Goal: Task Accomplishment & Management: Manage account settings

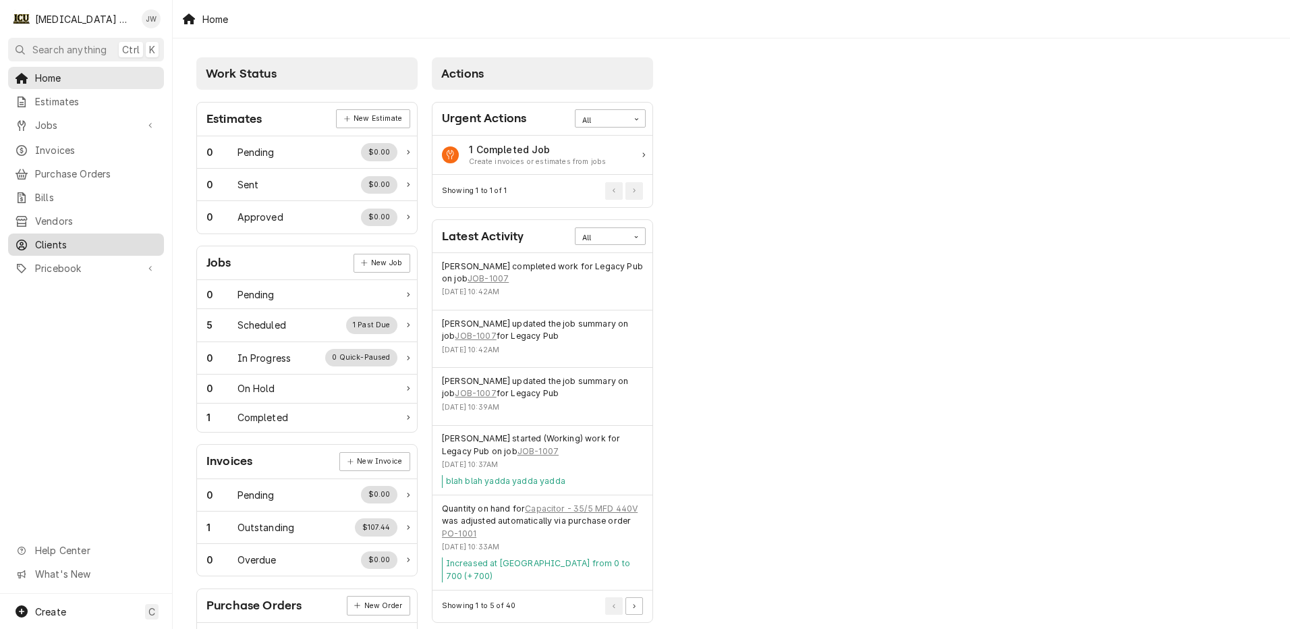
click at [82, 237] on span "Clients" at bounding box center [96, 244] width 122 height 14
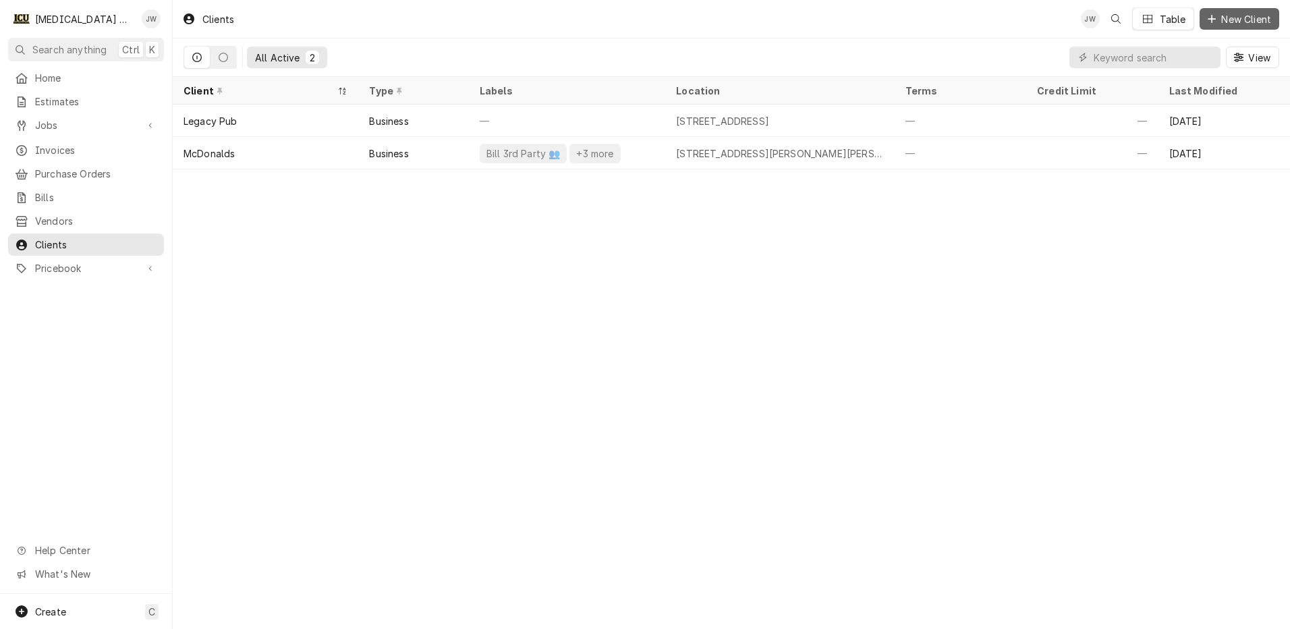
click at [1235, 19] on span "New Client" at bounding box center [1245, 19] width 55 height 14
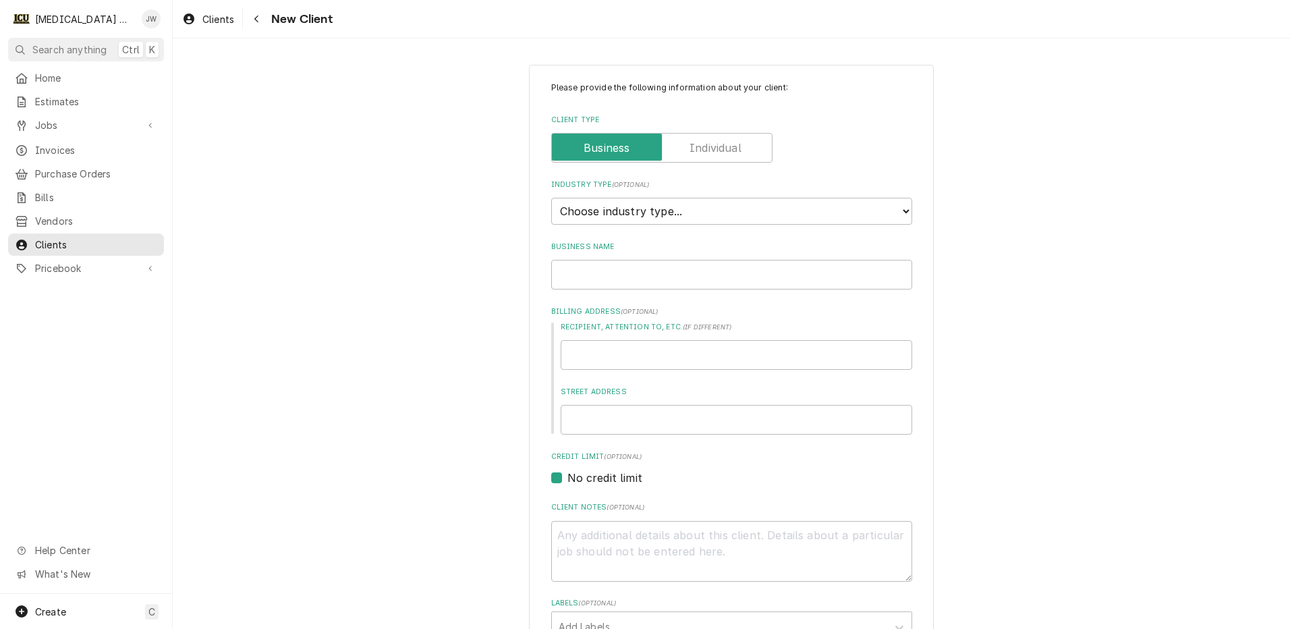
type textarea "x"
click at [673, 206] on select "Choose industry type... Residential Commercial Industrial Government" at bounding box center [731, 211] width 361 height 27
select select "2"
click at [551, 198] on select "Choose industry type... Residential Commercial Industrial Government" at bounding box center [731, 211] width 361 height 27
click at [607, 269] on input "Business Name" at bounding box center [731, 275] width 361 height 30
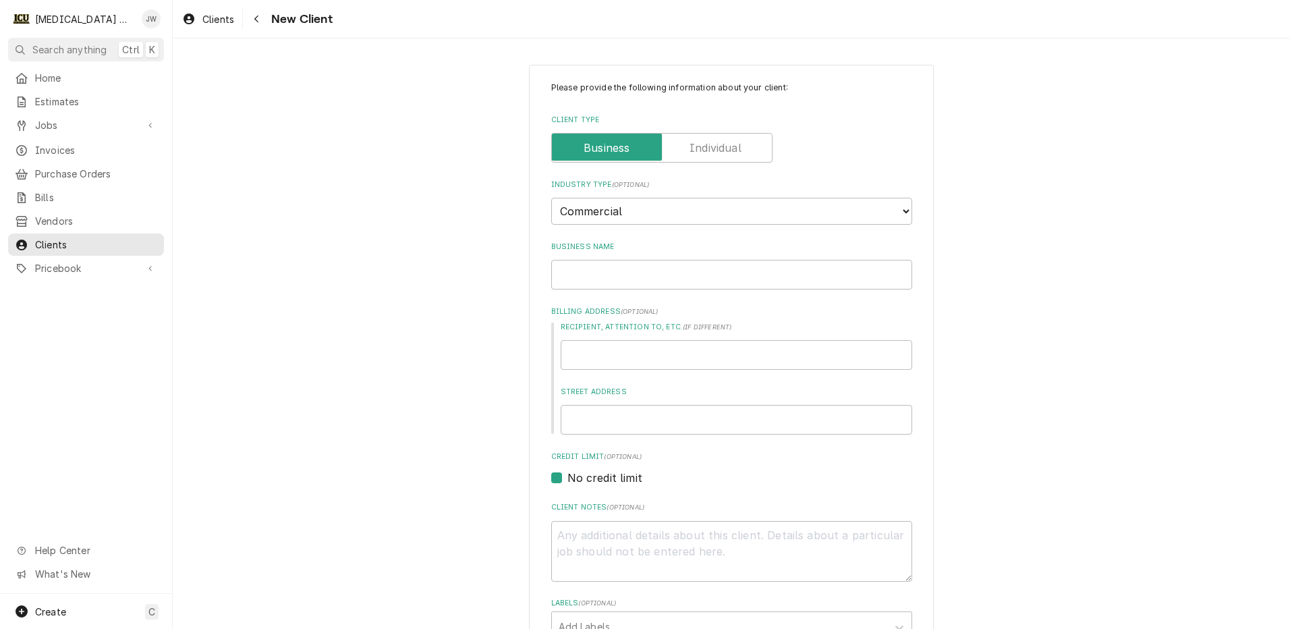
click at [329, 196] on div "Please provide the following information about your client: Client Type Industr…" at bounding box center [731, 496] width 1117 height 887
click at [665, 284] on input "Business Name" at bounding box center [731, 275] width 361 height 30
type textarea "x"
type input "B"
type textarea "x"
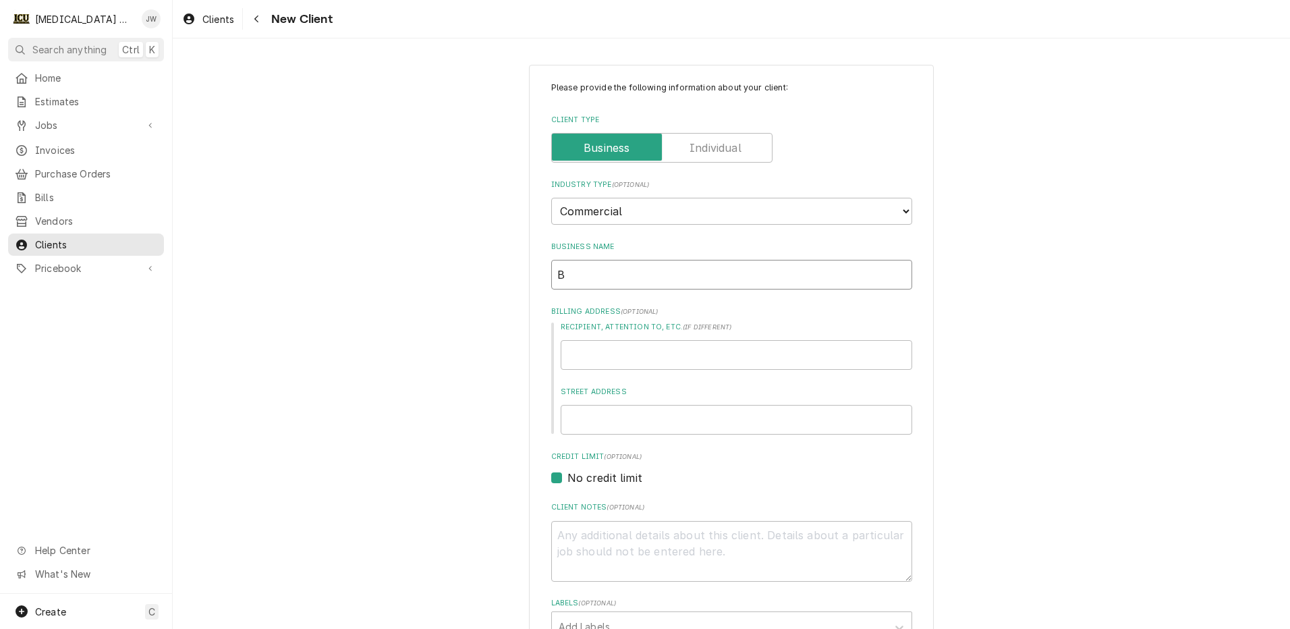
type input "Be"
type textarea "x"
type input "Bet"
type textarea "x"
type input "Bett"
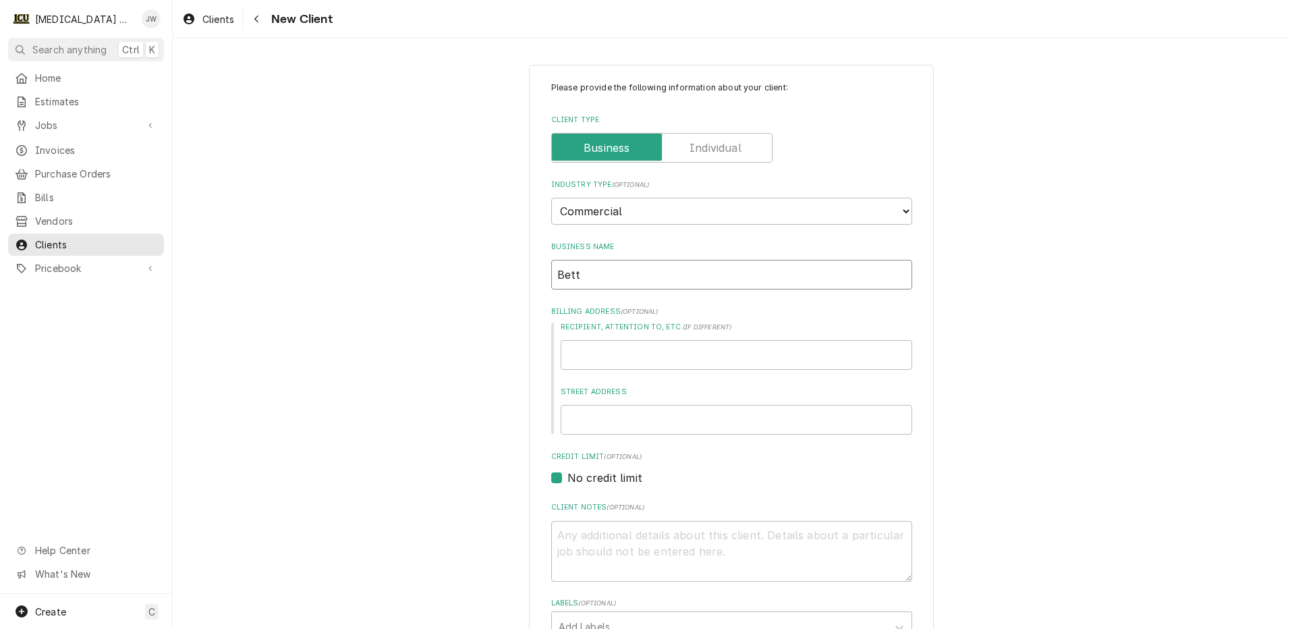
type textarea "x"
type input "Bette"
type textarea "x"
type input "Better"
type textarea "x"
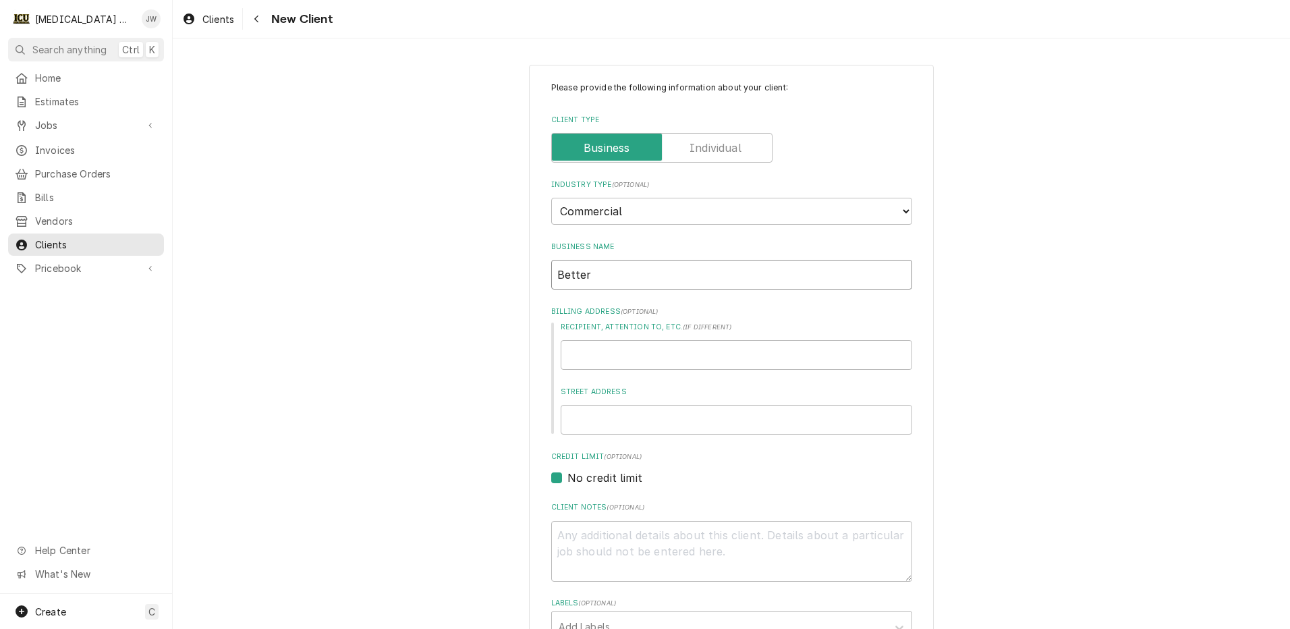
type input "Better"
type textarea "x"
type input "Better W"
type textarea "x"
type input "Better Wo"
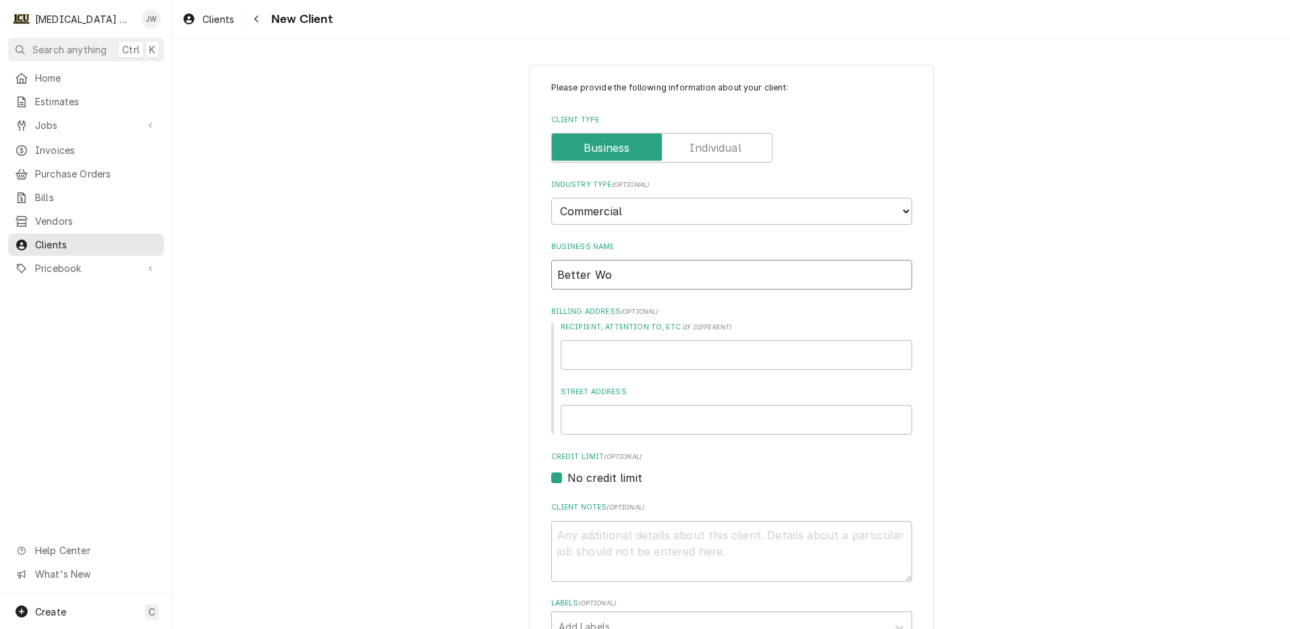
type textarea "x"
type input "Better Wor"
type textarea "x"
type input "Better Worl"
type textarea "x"
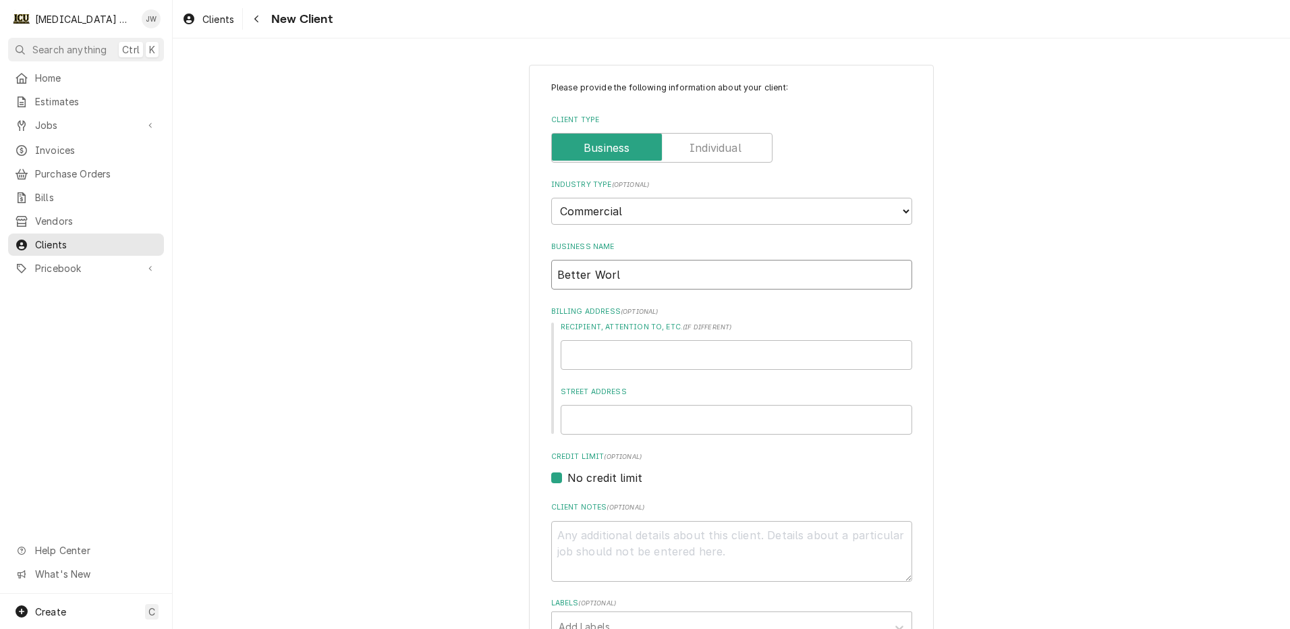
type input "Better World"
type textarea "x"
type input "Better World"
type textarea "x"
type input "Better World M"
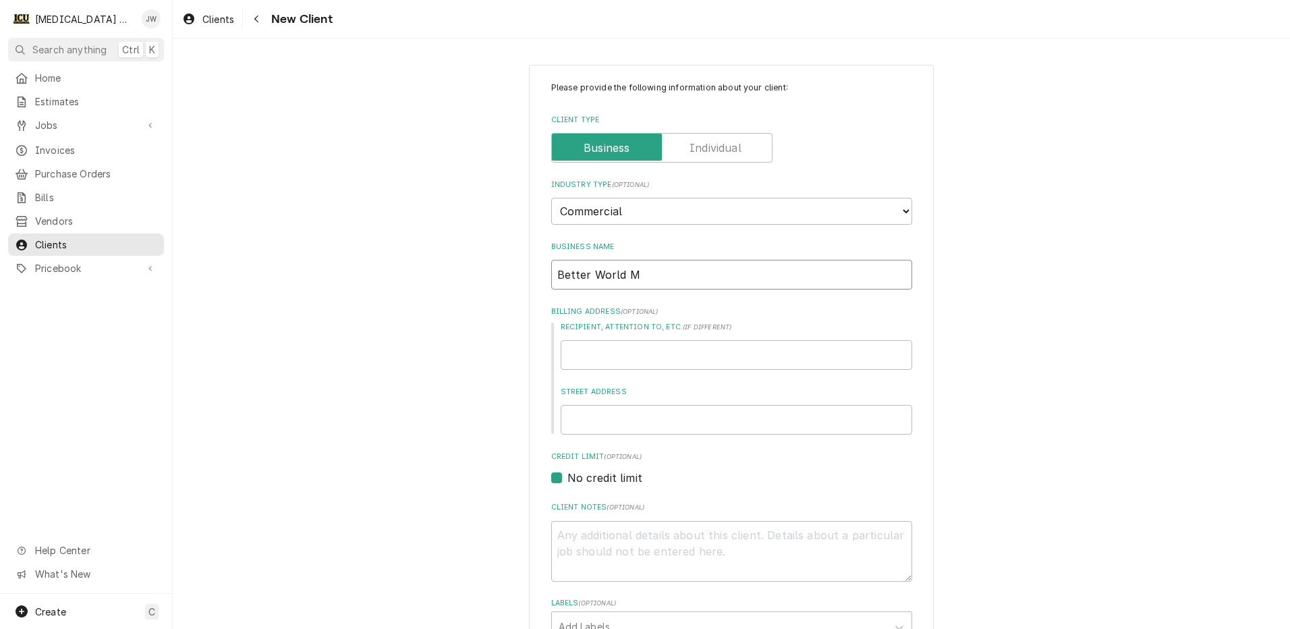
type textarea "x"
type input "Better World Ma"
type textarea "x"
type input "Better World Mar"
type textarea "x"
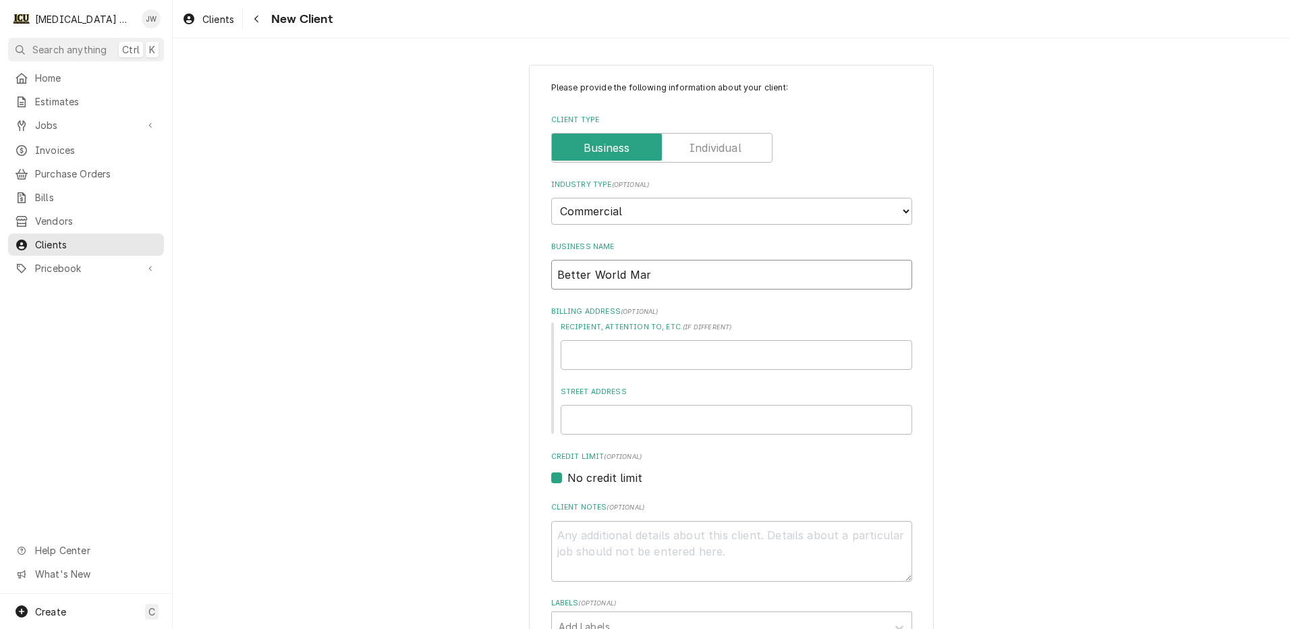
type input "Better World Mark"
type textarea "x"
type input "Better World Markt"
type textarea "x"
type input "Better World Mark"
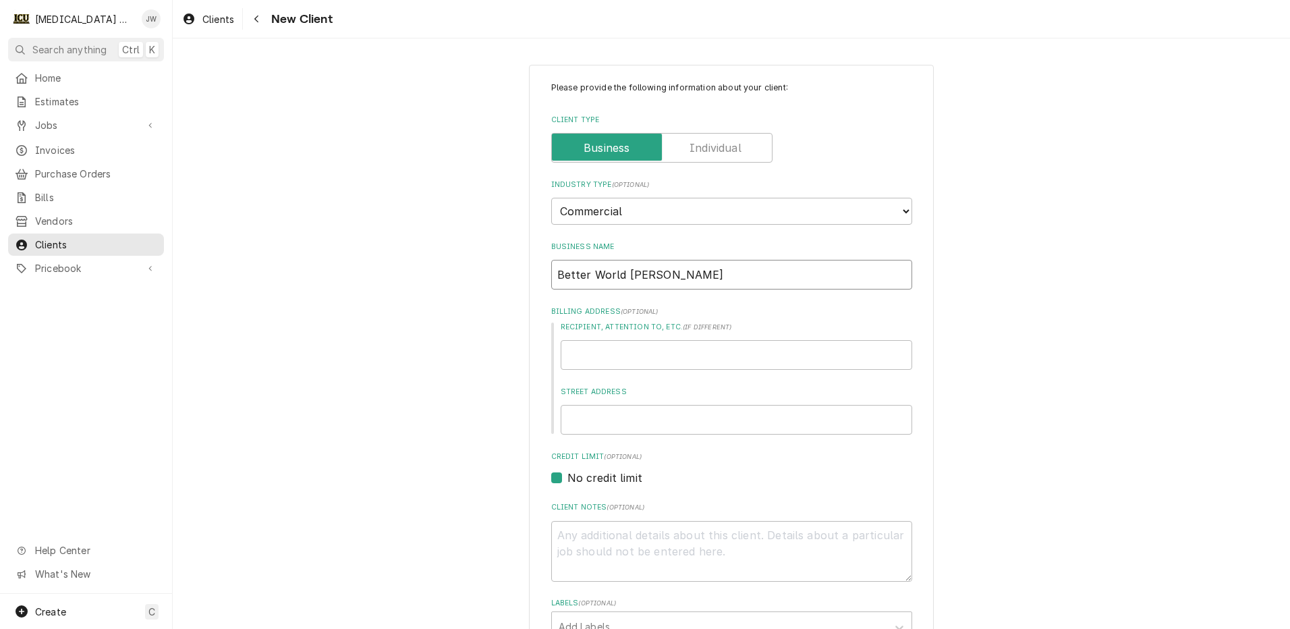
type textarea "x"
type input "Better World Marke"
type textarea "x"
type input "Better World Market"
click at [582, 349] on input "Recipient, Attention To, etc. ( if different )" at bounding box center [737, 355] width 352 height 30
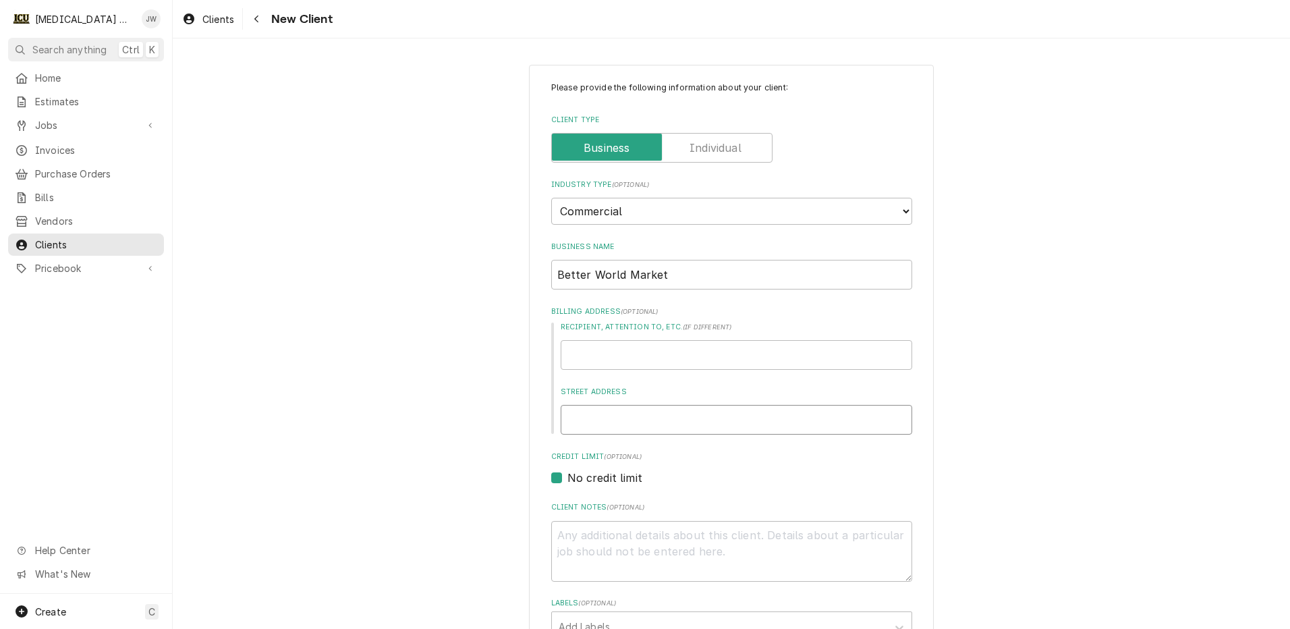
type textarea "x"
type input "4"
type textarea "x"
type input "40"
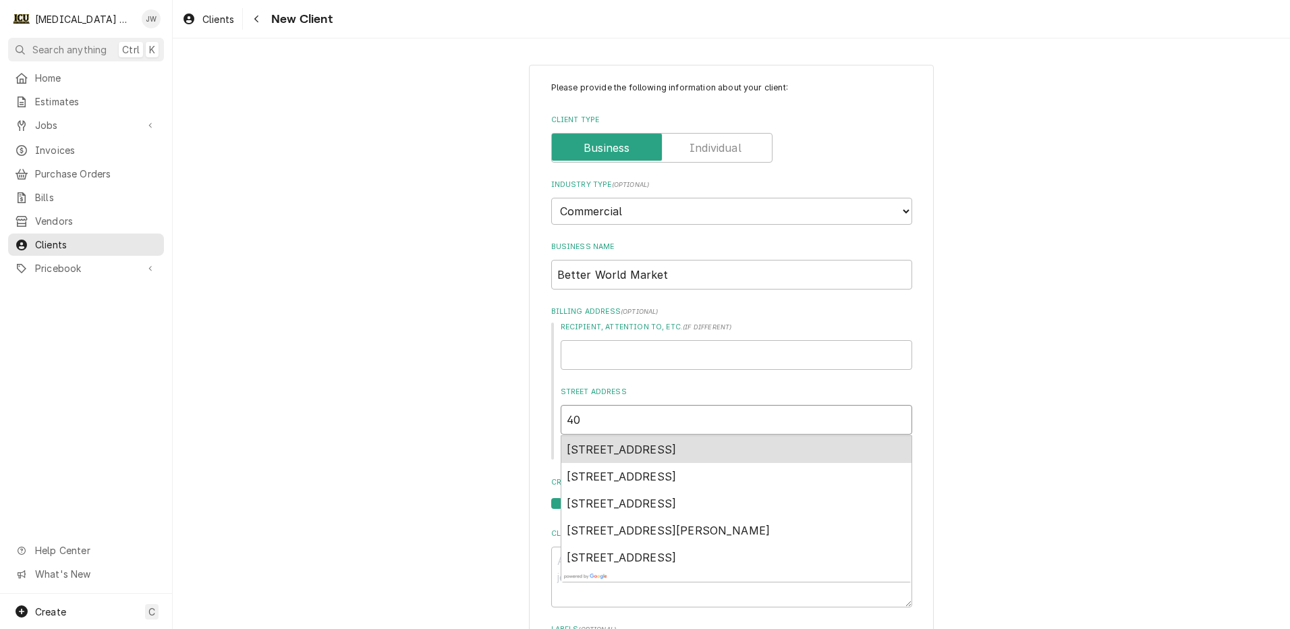
type textarea "x"
type input "402"
type textarea "x"
type input "402"
type textarea "x"
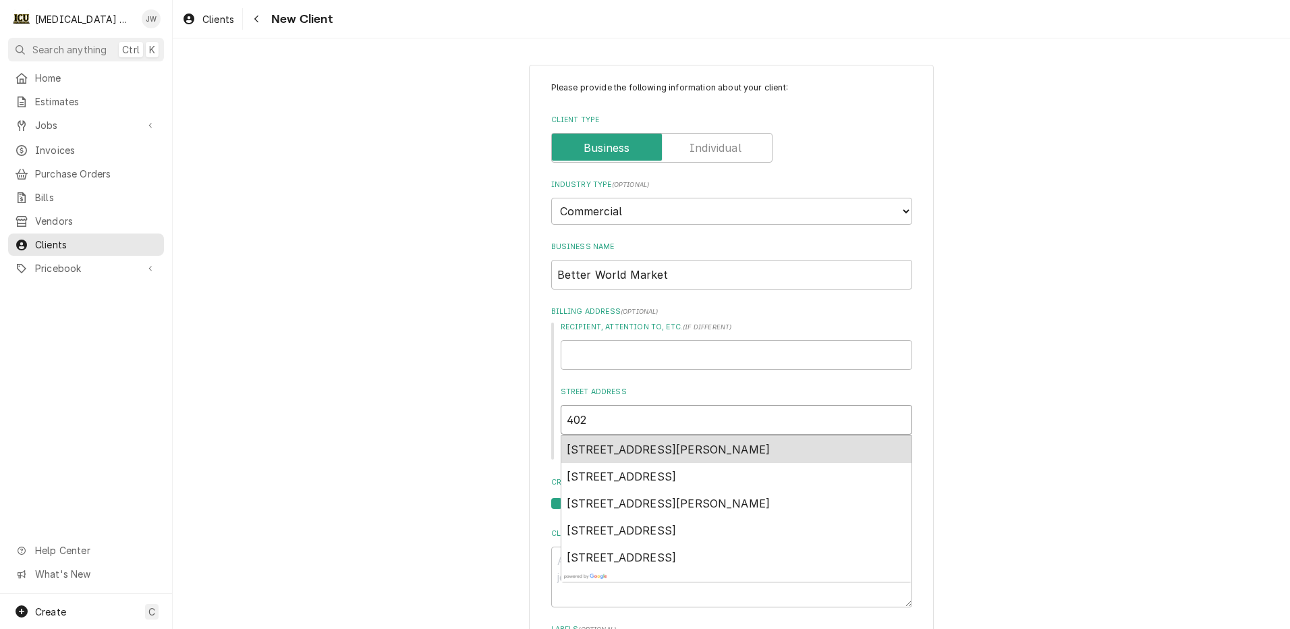
type input "402 B"
type textarea "x"
type input "402 Br"
type textarea "x"
type input "402 Bro"
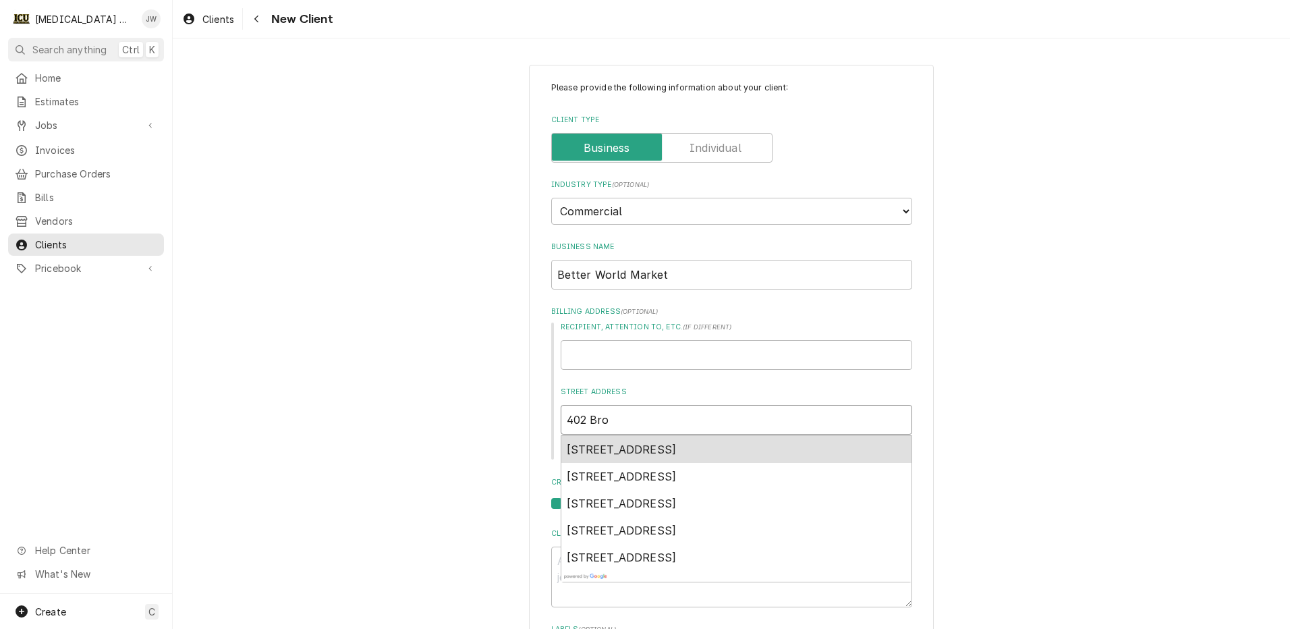
type textarea "x"
type input "402 Brow"
type textarea "x"
type input "402 Brown"
click at [623, 452] on span "402 Brown Street, West Lafayette, IN, USA" at bounding box center [622, 449] width 110 height 13
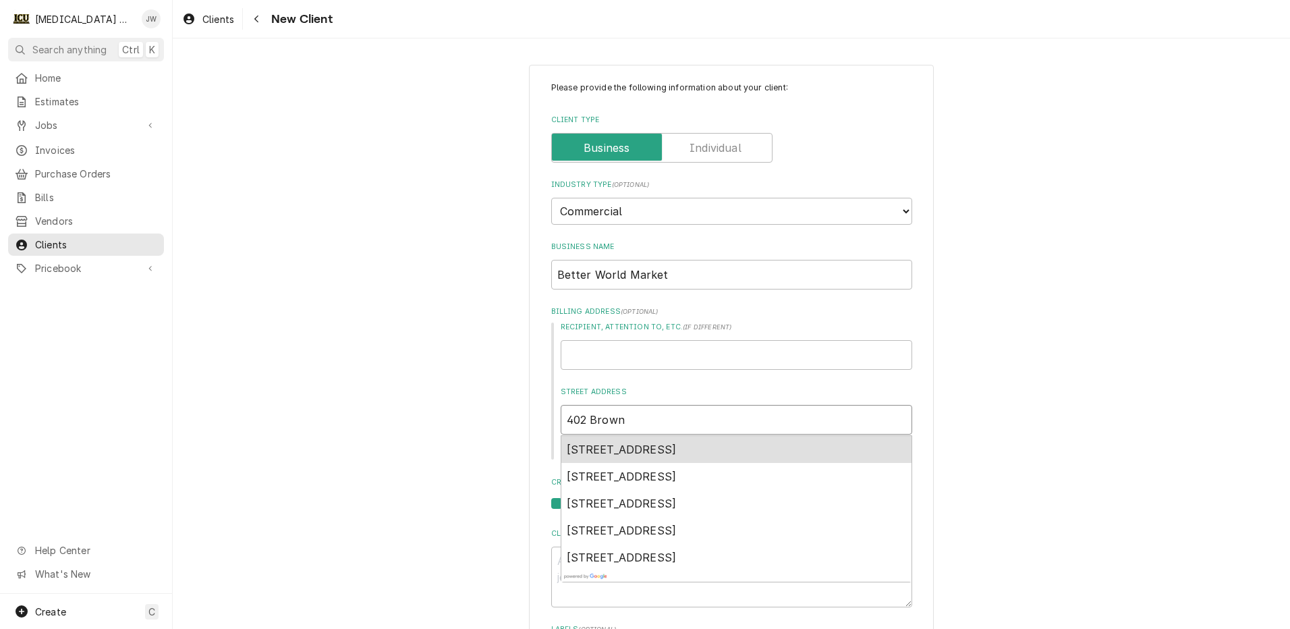
type textarea "x"
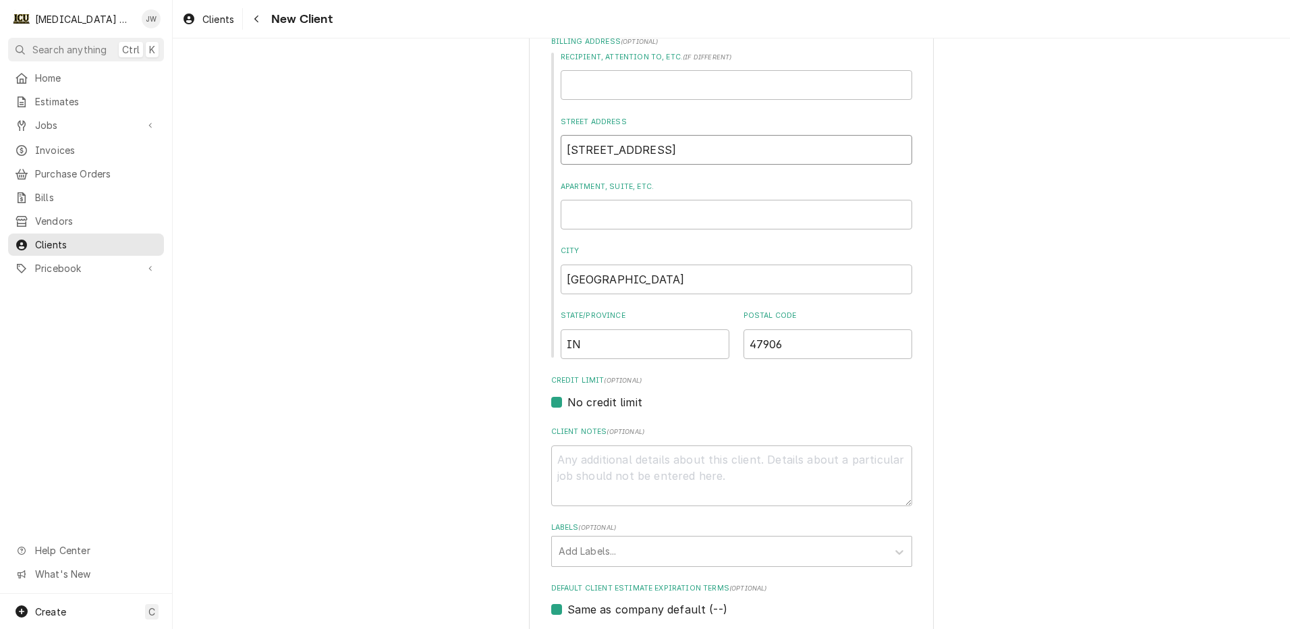
scroll to position [337, 0]
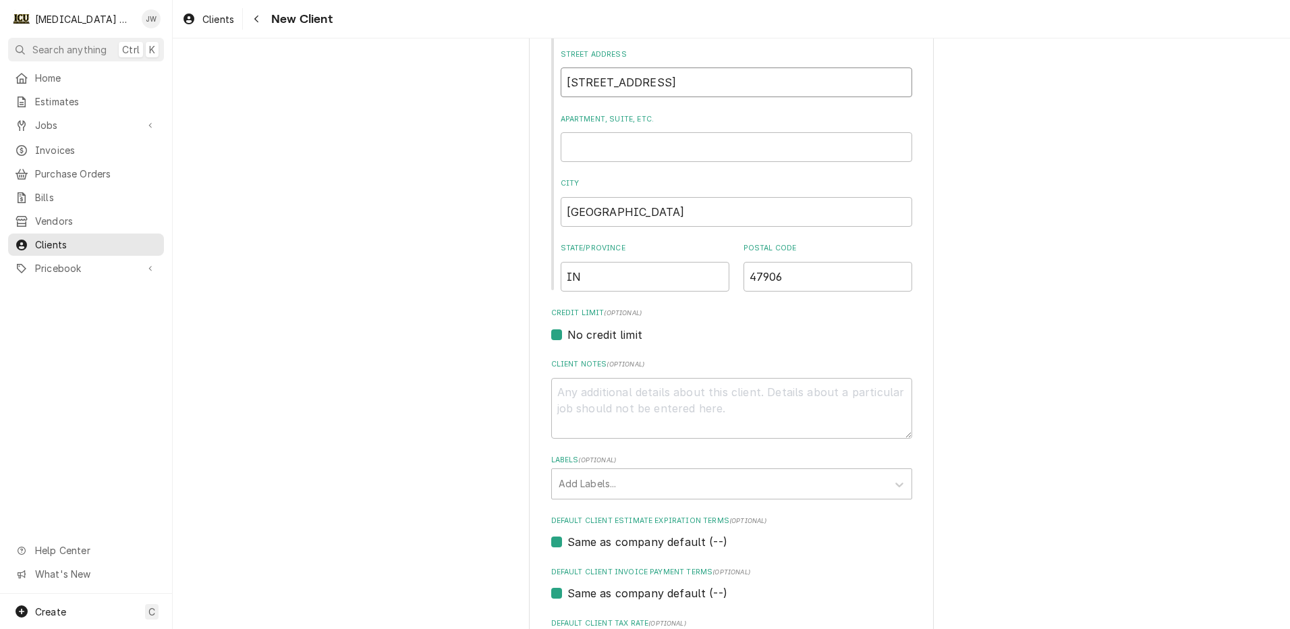
type input "402 Brown St"
click at [577, 388] on textarea "Client Notes ( optional )" at bounding box center [731, 408] width 361 height 61
type textarea "x"
type textarea "J"
type textarea "x"
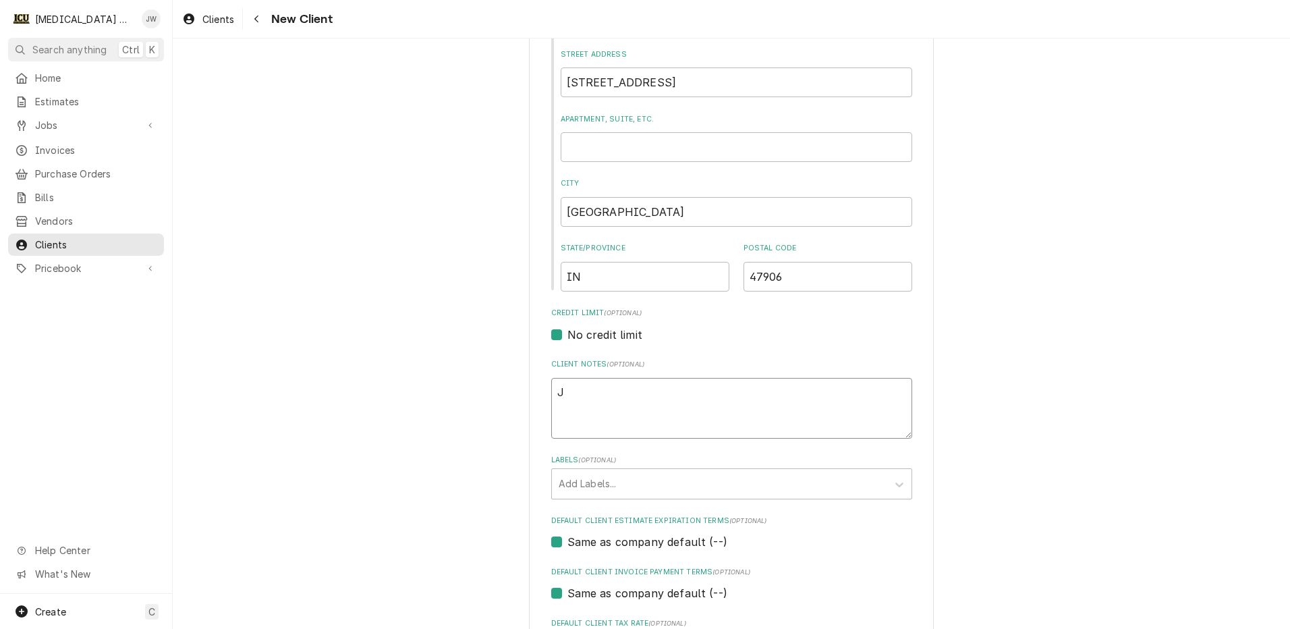
type textarea "Jo"
type textarea "x"
type textarea "Jos"
type textarea "x"
type textarea "[PERSON_NAME]"
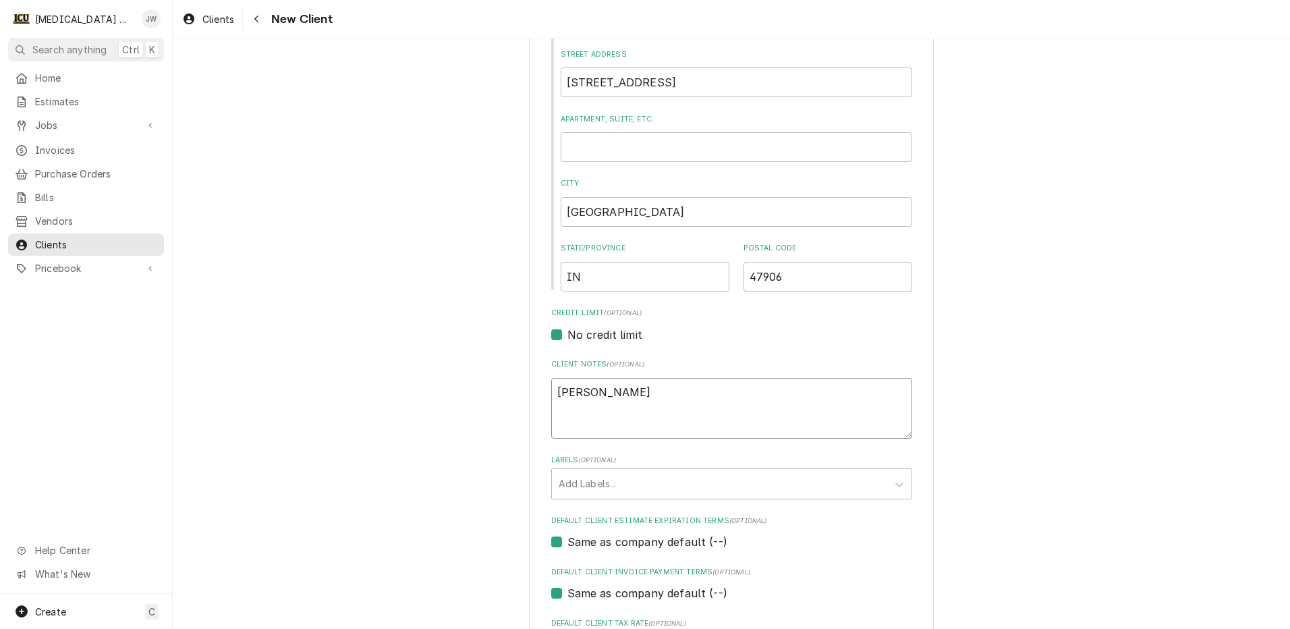
type textarea "x"
type textarea "Josh'"
type textarea "x"
type textarea "Josh's"
type textarea "x"
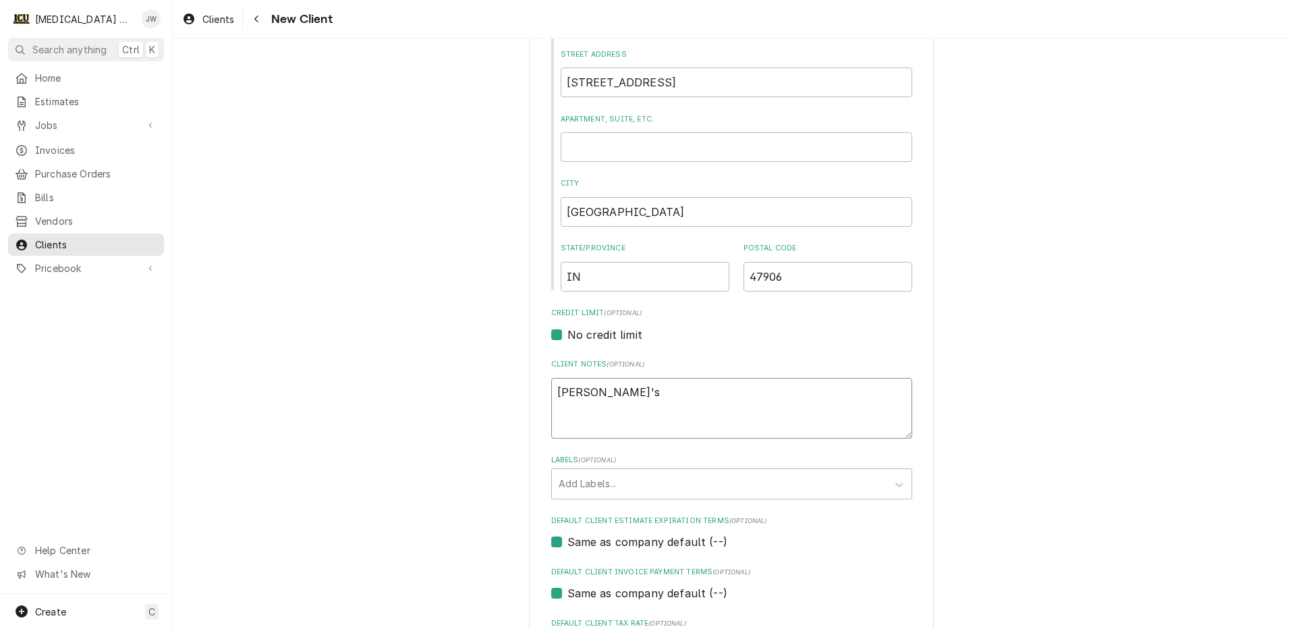
type textarea "Josh's"
type textarea "x"
type textarea "Josh's f"
type textarea "x"
type textarea "Josh's fa"
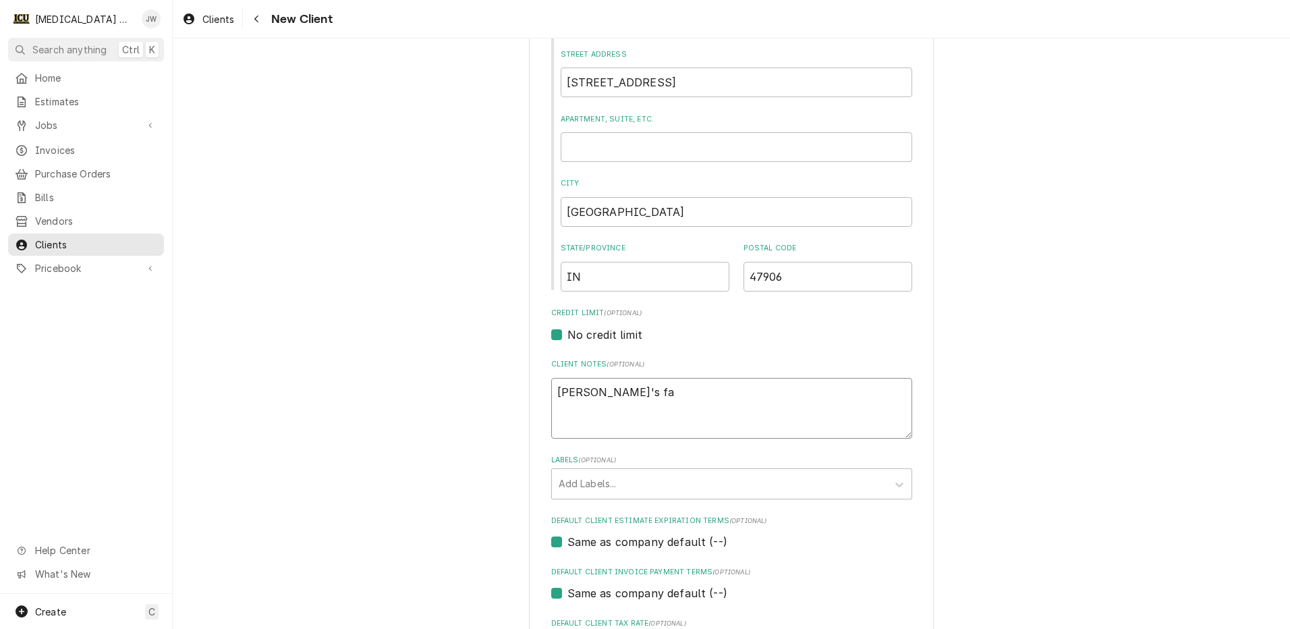
type textarea "x"
type textarea "Josh's fav"
type textarea "x"
type textarea "Josh's favo"
type textarea "x"
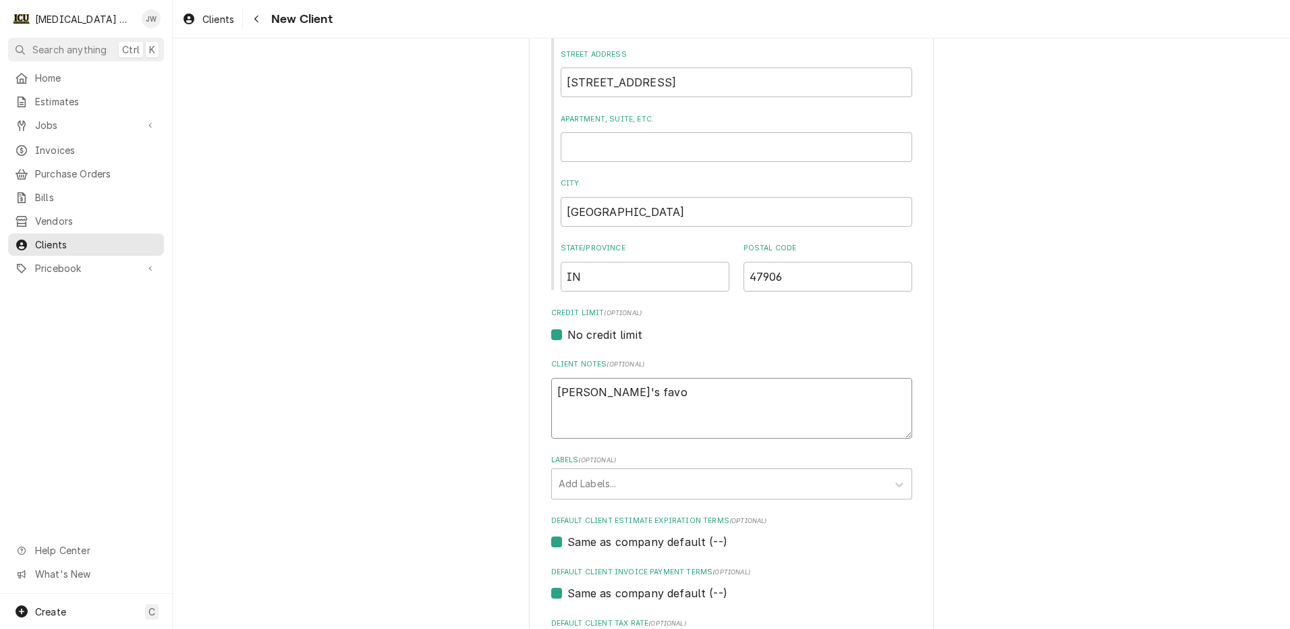
type textarea "Josh's favor"
type textarea "x"
type textarea "Josh's favori"
type textarea "x"
type textarea "Josh's favorit"
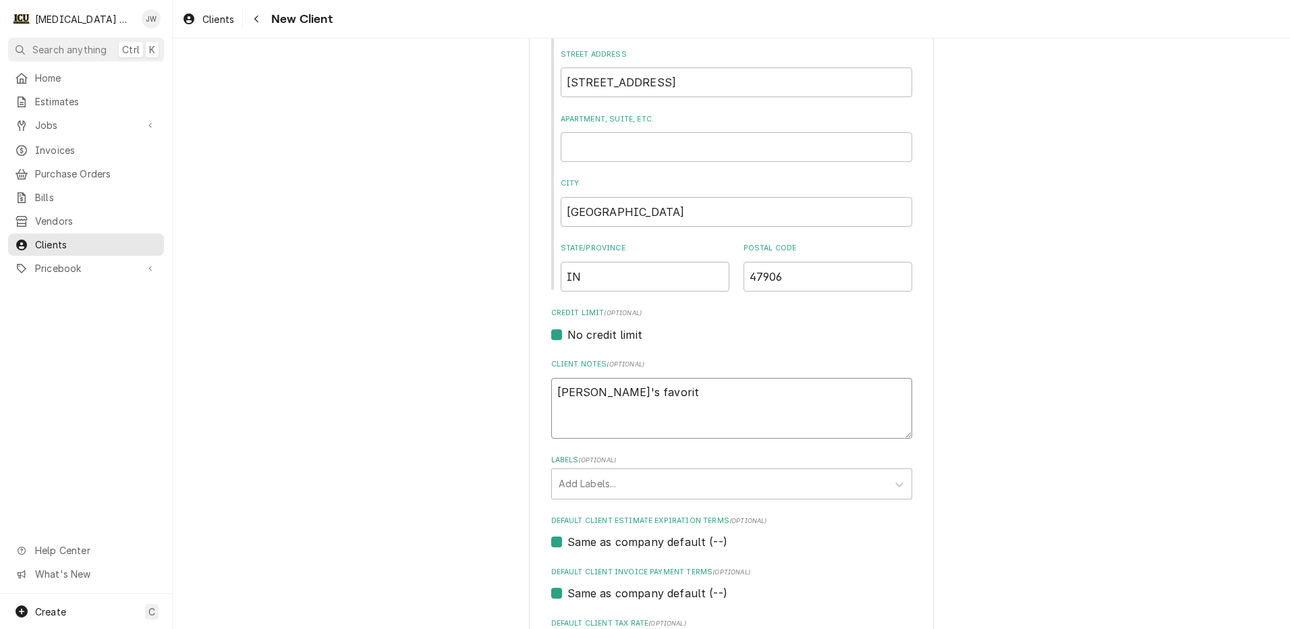
type textarea "x"
type textarea "Josh's favorite"
type textarea "x"
type textarea "Josh's favorite!"
type textarea "x"
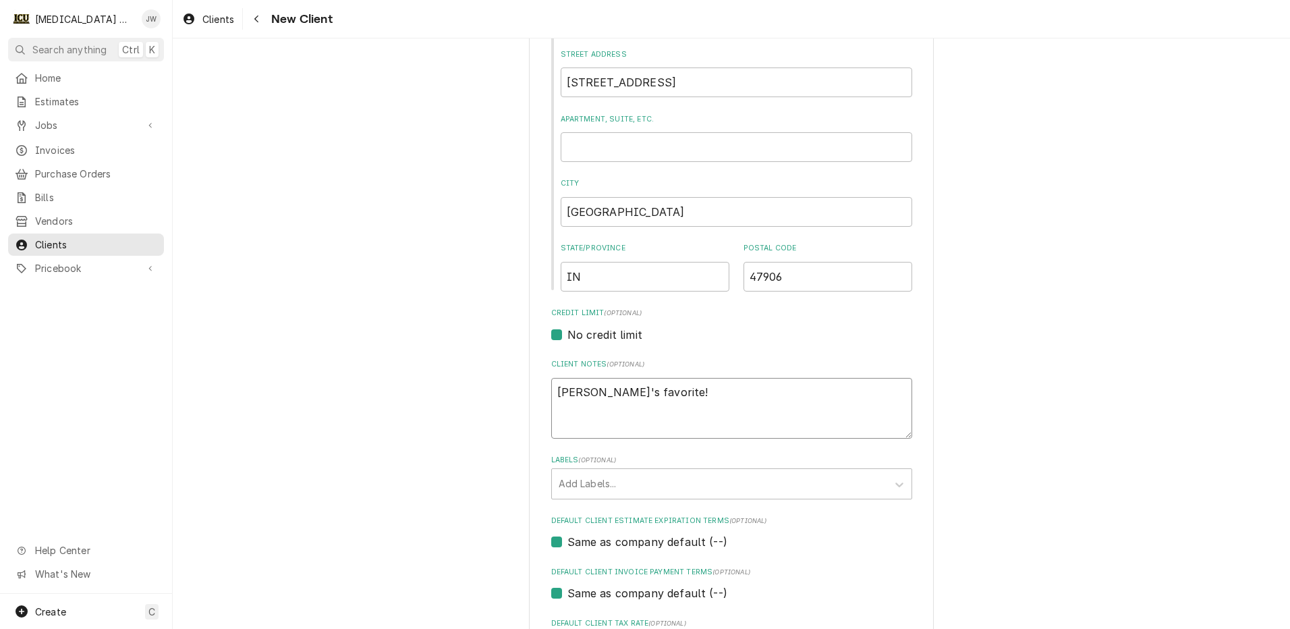
type textarea "Josh's favorite!"
type textarea "x"
type textarea "Josh's favorite! S"
type textarea "x"
type textarea "Josh's favorite! Sp"
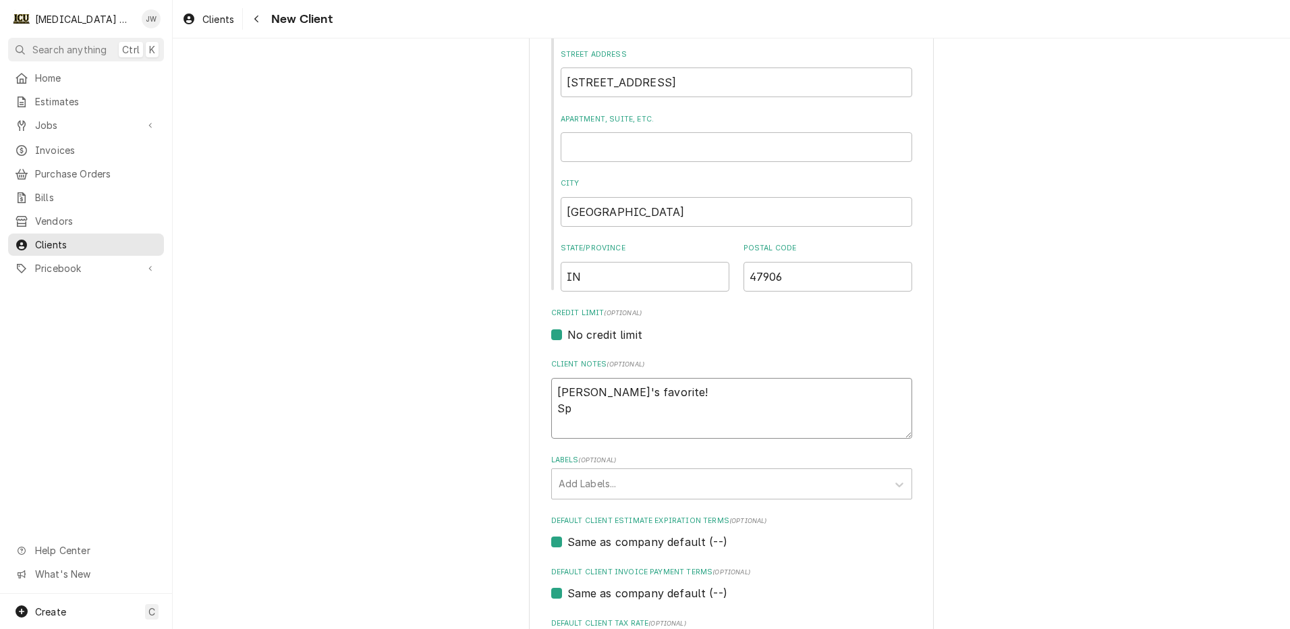
type textarea "x"
type textarea "Josh's favorite! Spo"
type textarea "x"
type textarea "Josh's favorite! Spoi"
type textarea "x"
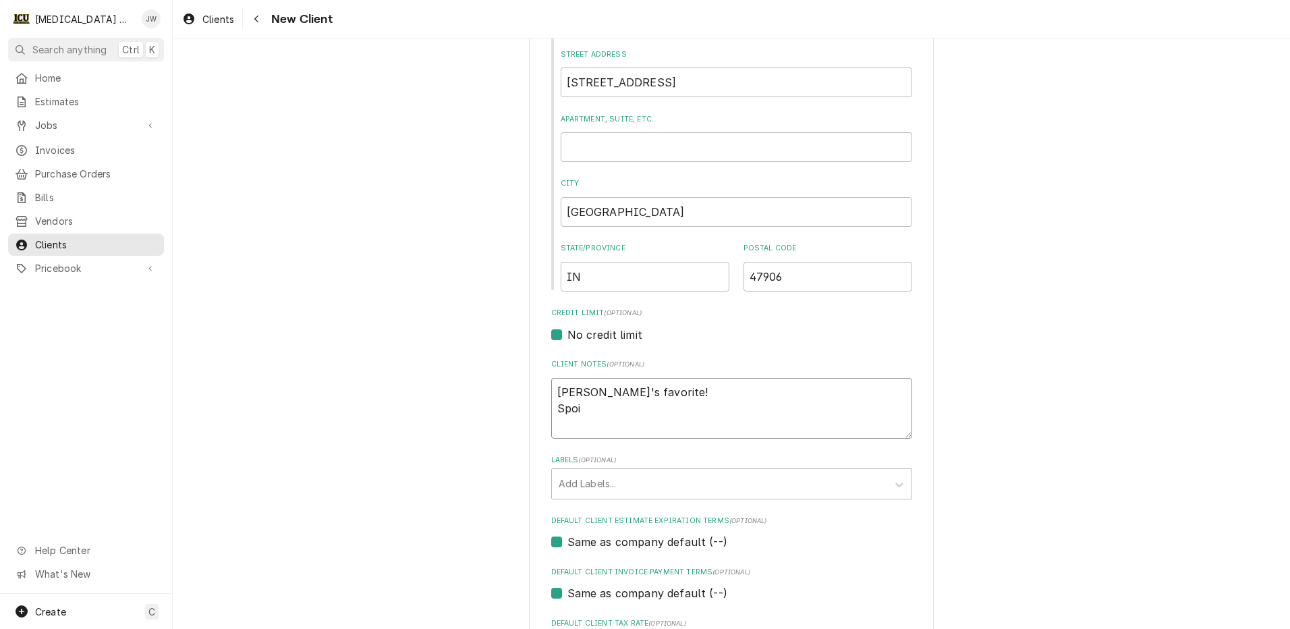
type textarea "Josh's favorite! Spoil"
type textarea "x"
type textarea "Josh's favorite! Spoil"
type textarea "x"
type textarea "Josh's favorite! Spoil h"
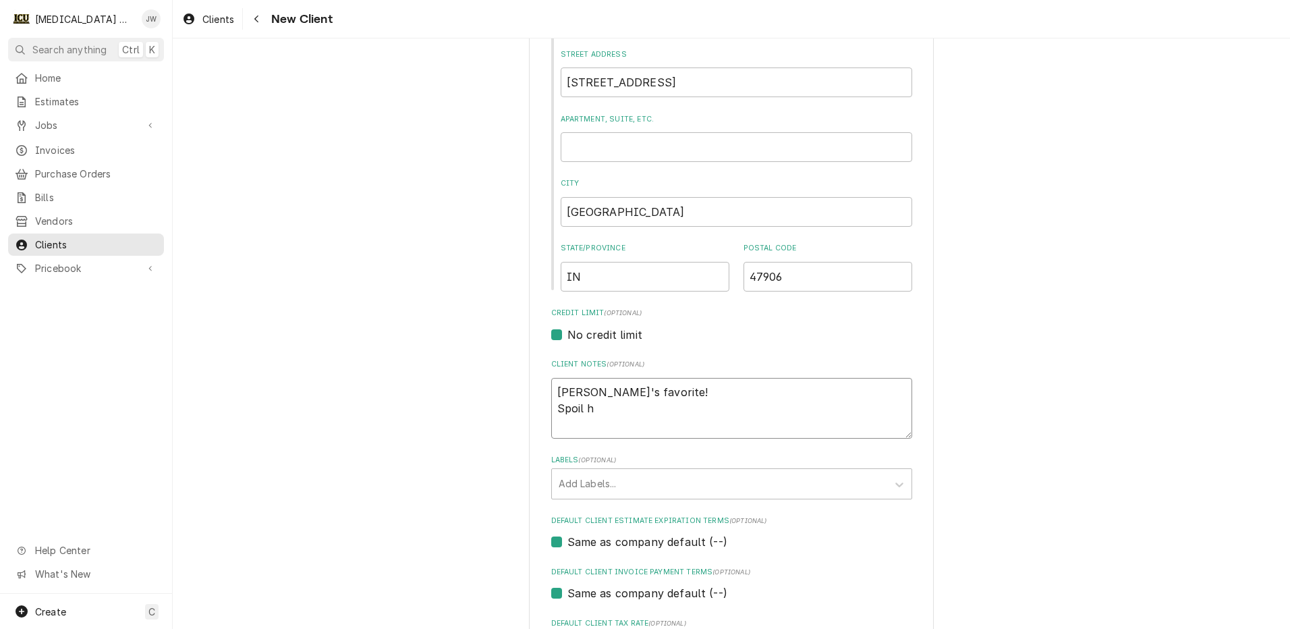
type textarea "x"
type textarea "Josh's favorite! Spoil he"
type textarea "x"
type textarea "Josh's favorite! Spoil her"
type textarea "x"
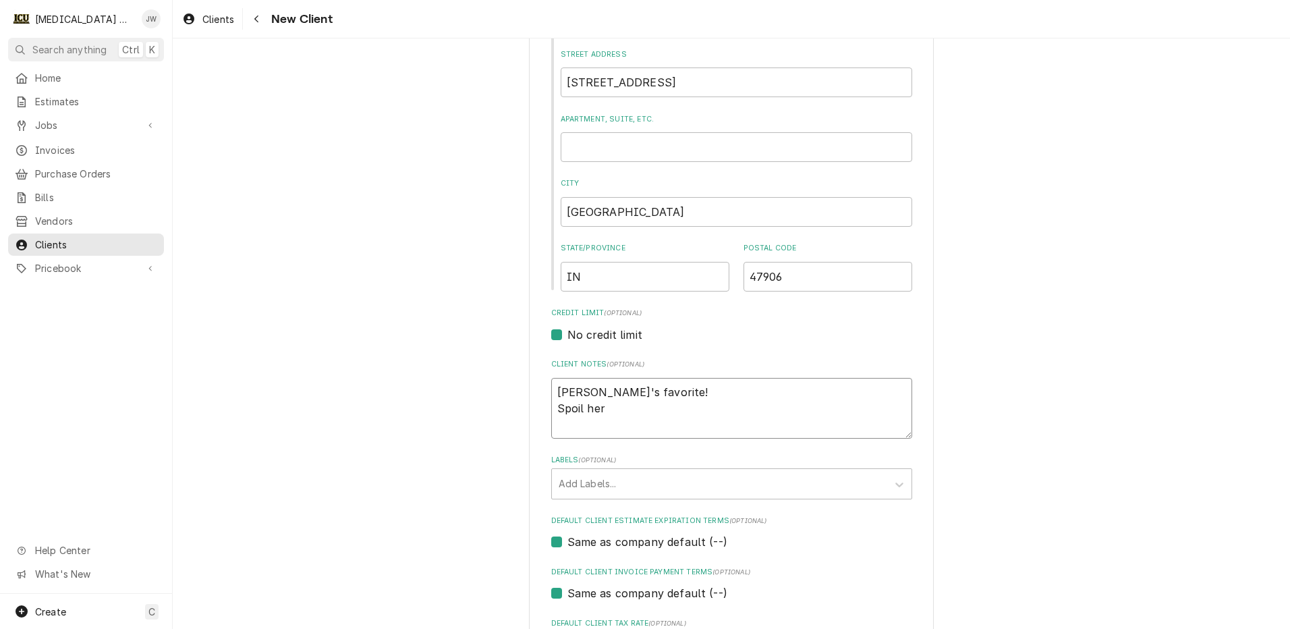
type textarea "Josh's favorite! Spoil her."
type textarea "x"
type textarea "Josh's favorite! Spoil her."
click at [788, 477] on div "Labels" at bounding box center [720, 484] width 322 height 24
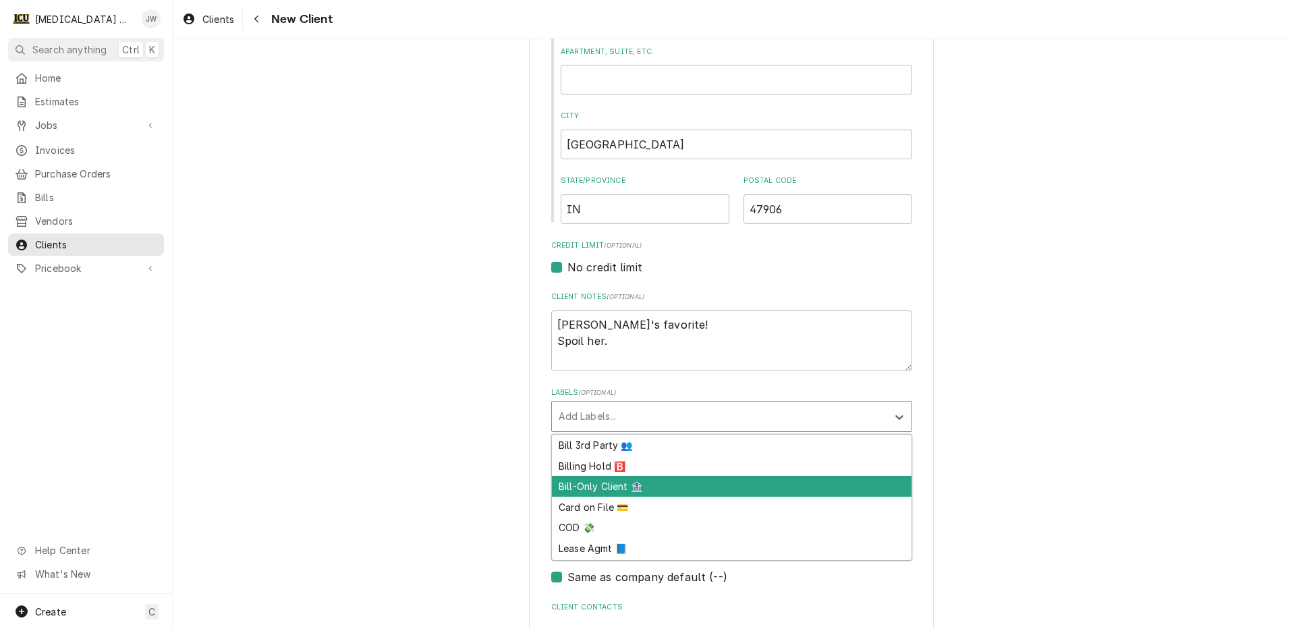
scroll to position [67, 0]
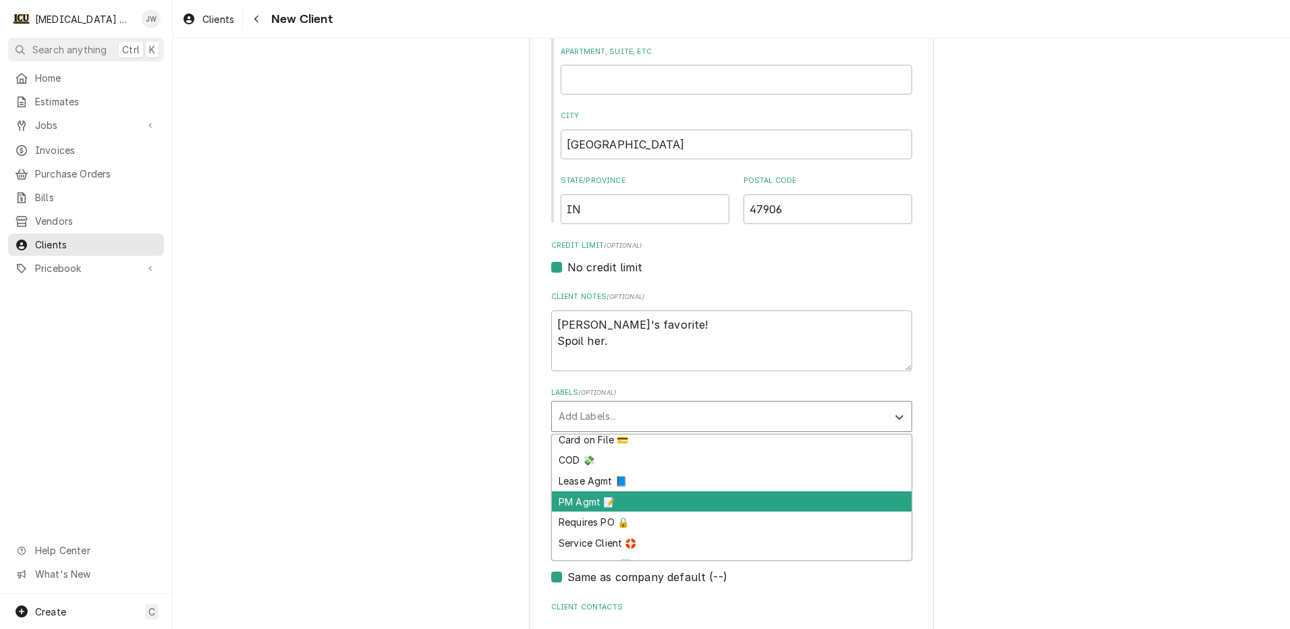
click at [630, 509] on div "PM Agmt 📝" at bounding box center [732, 501] width 360 height 21
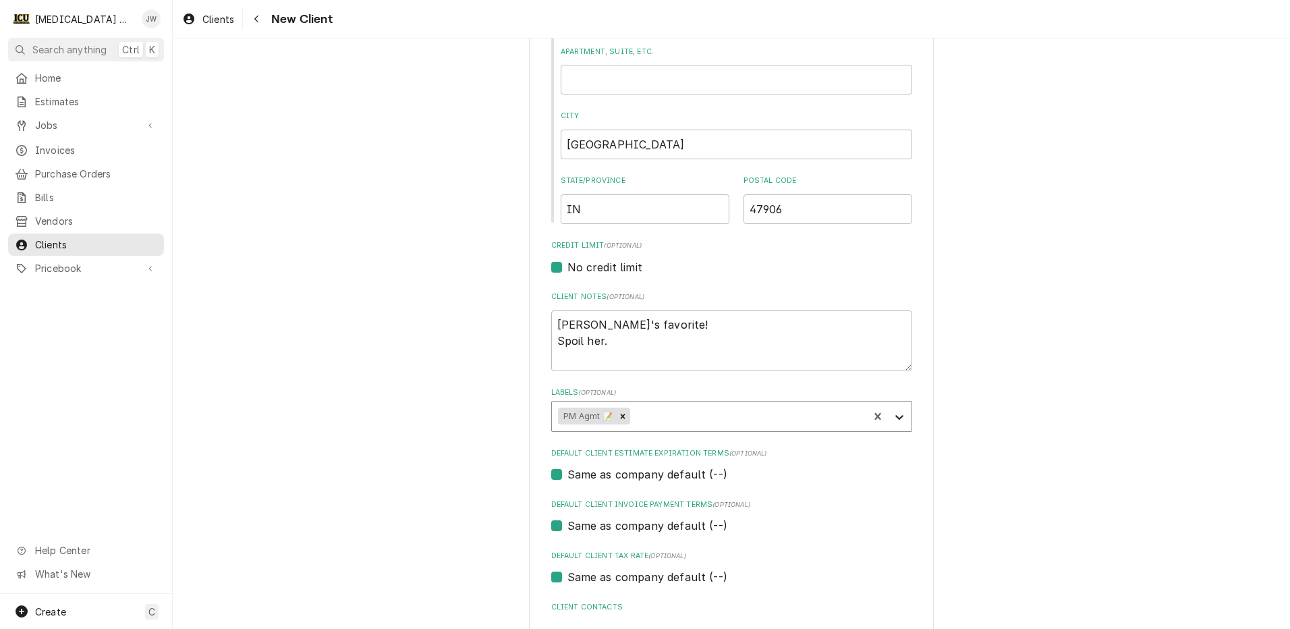
click at [901, 420] on div "Labels" at bounding box center [899, 416] width 24 height 26
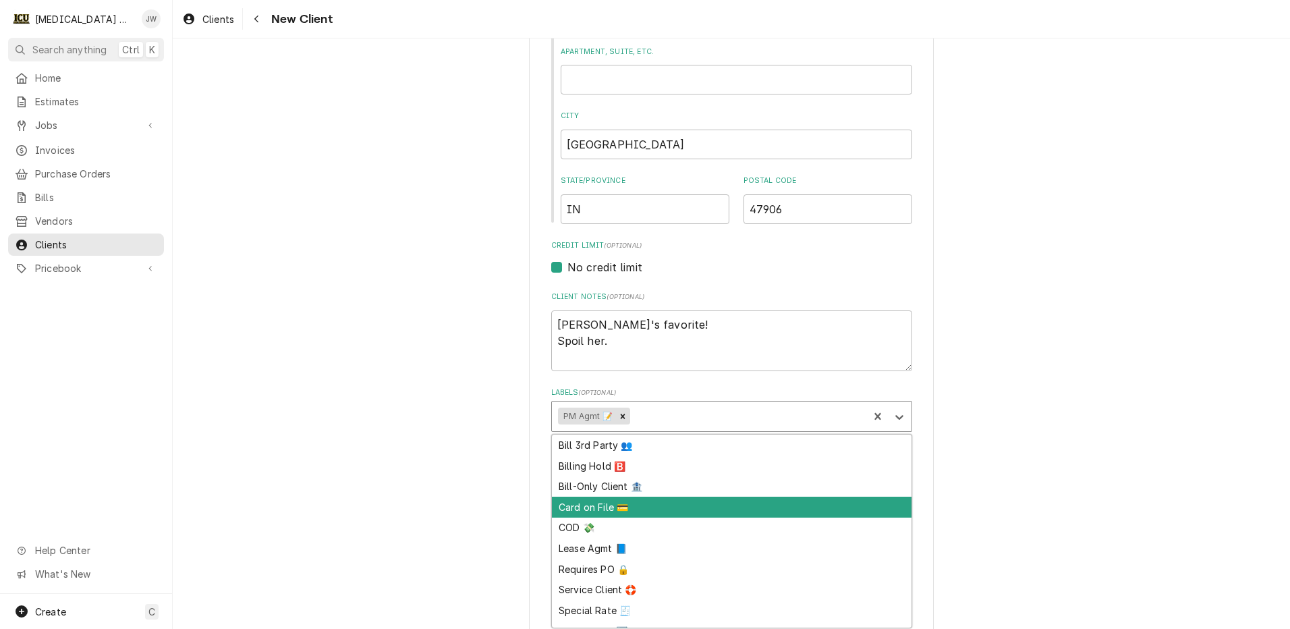
scroll to position [34, 0]
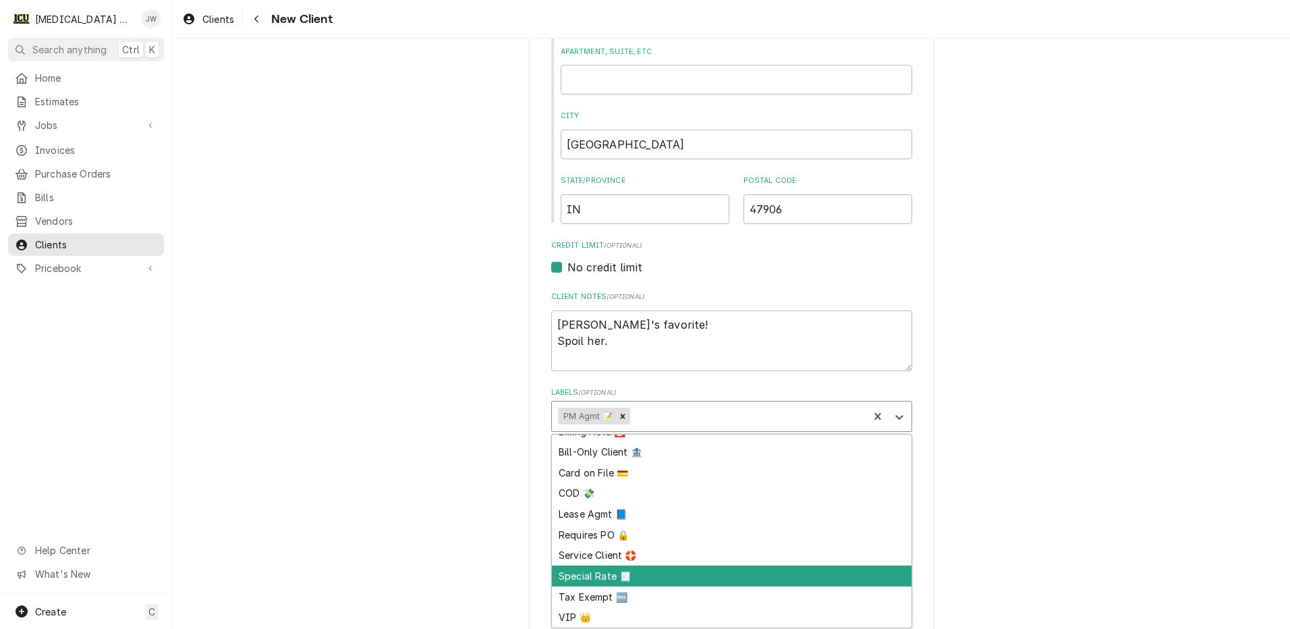
click at [651, 575] on div "Special Rate 🧾" at bounding box center [732, 575] width 360 height 21
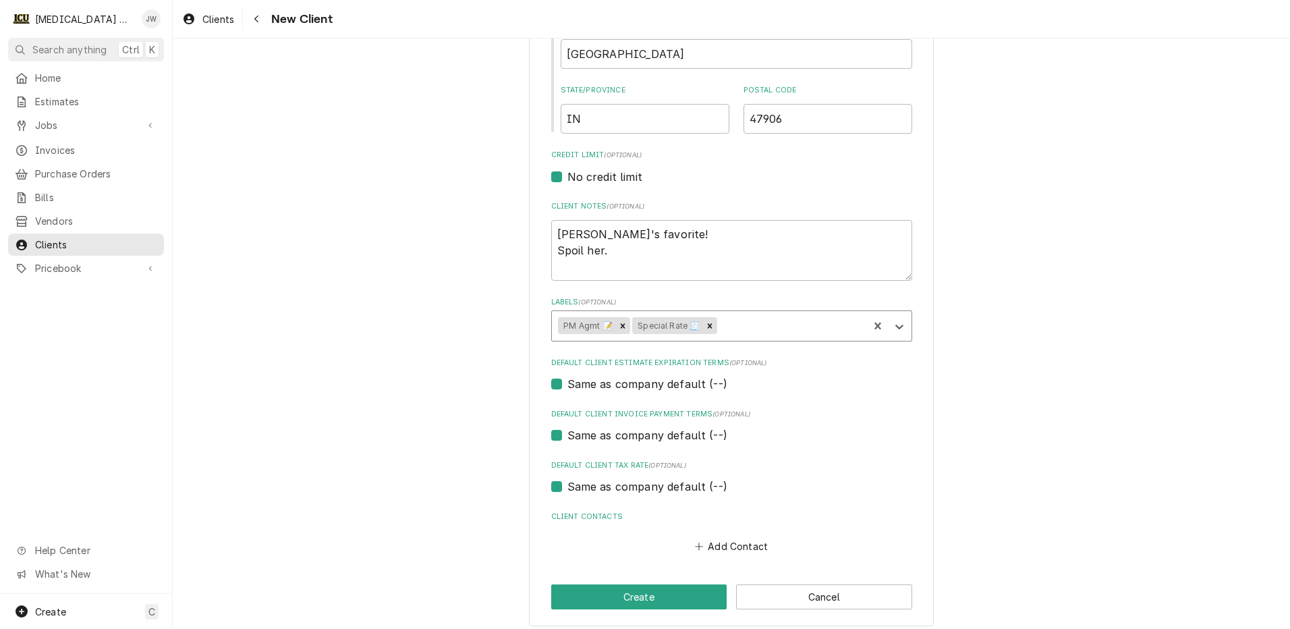
scroll to position [505, 0]
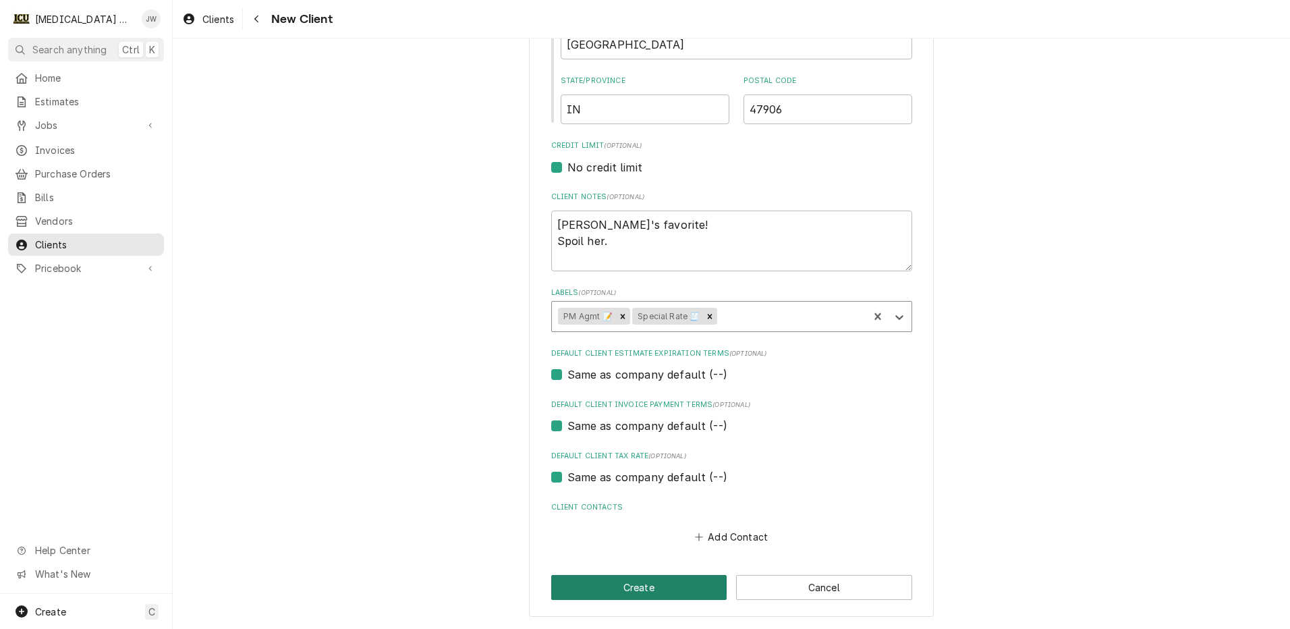
click at [642, 584] on button "Create" at bounding box center [639, 587] width 176 height 25
type textarea "x"
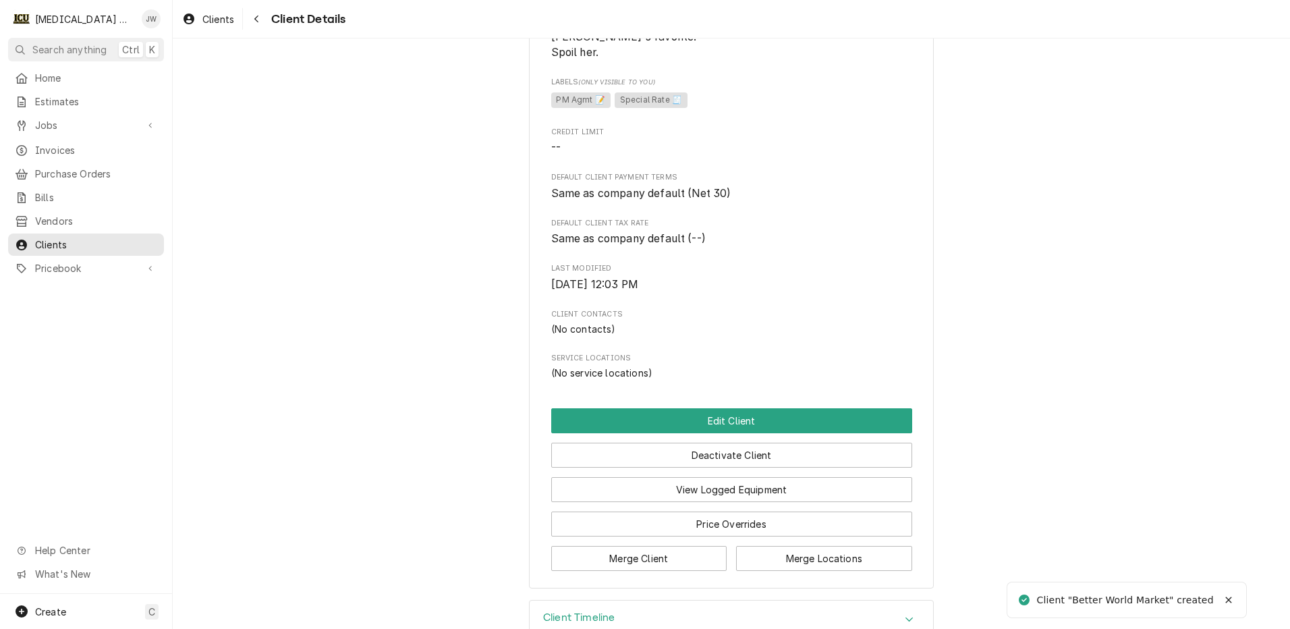
scroll to position [270, 0]
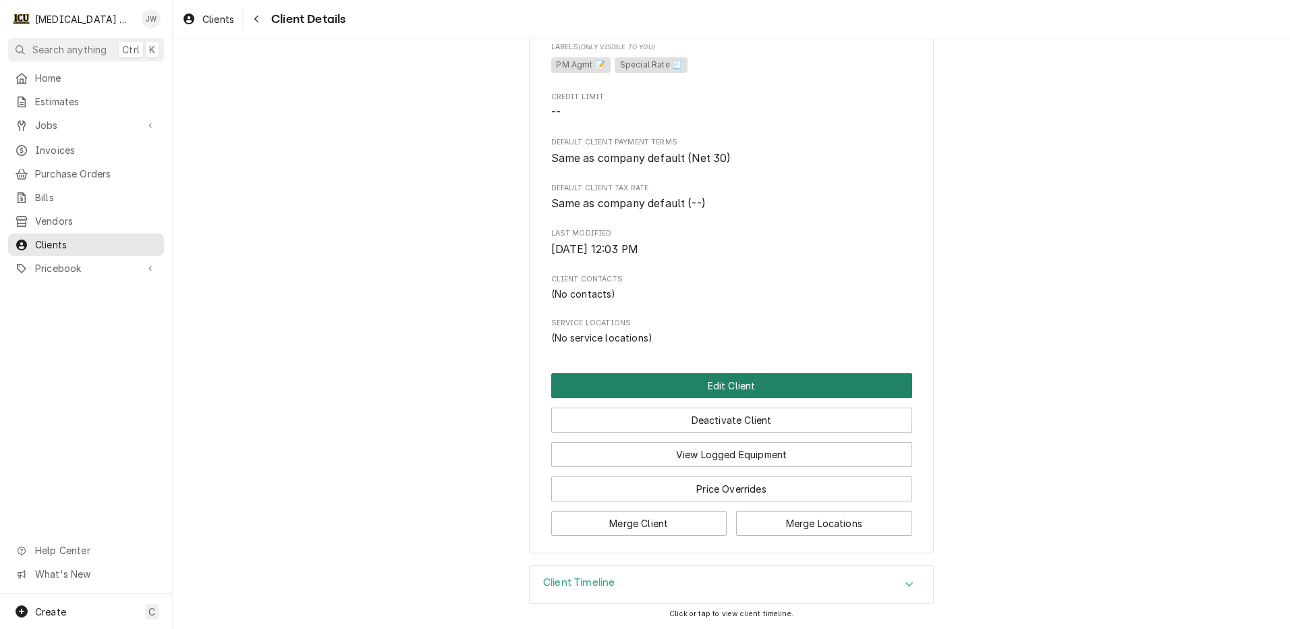
click at [699, 398] on button "Edit Client" at bounding box center [731, 385] width 361 height 25
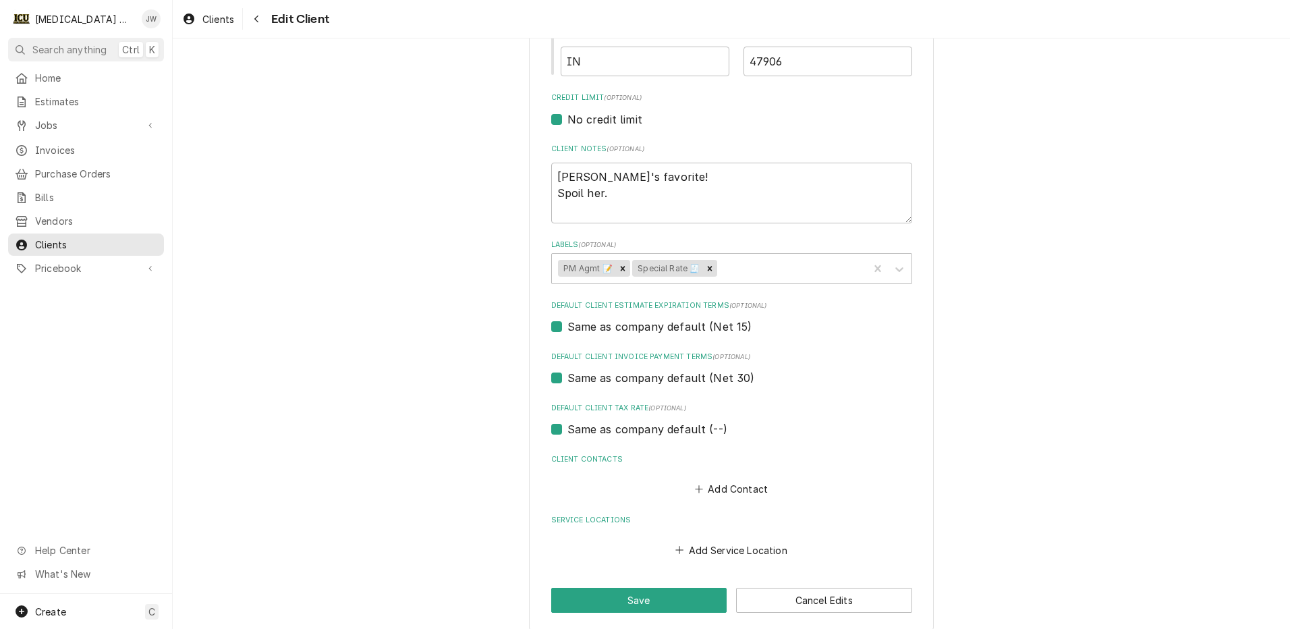
scroll to position [565, 0]
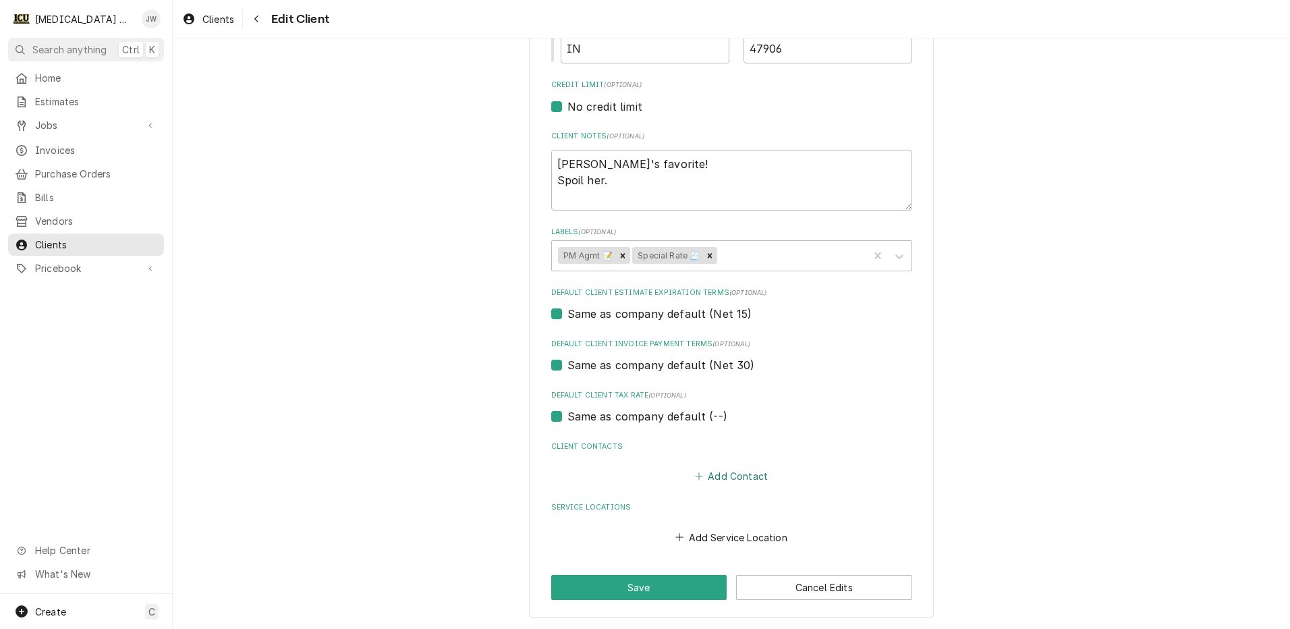
click at [719, 477] on button "Add Contact" at bounding box center [731, 476] width 78 height 19
type textarea "x"
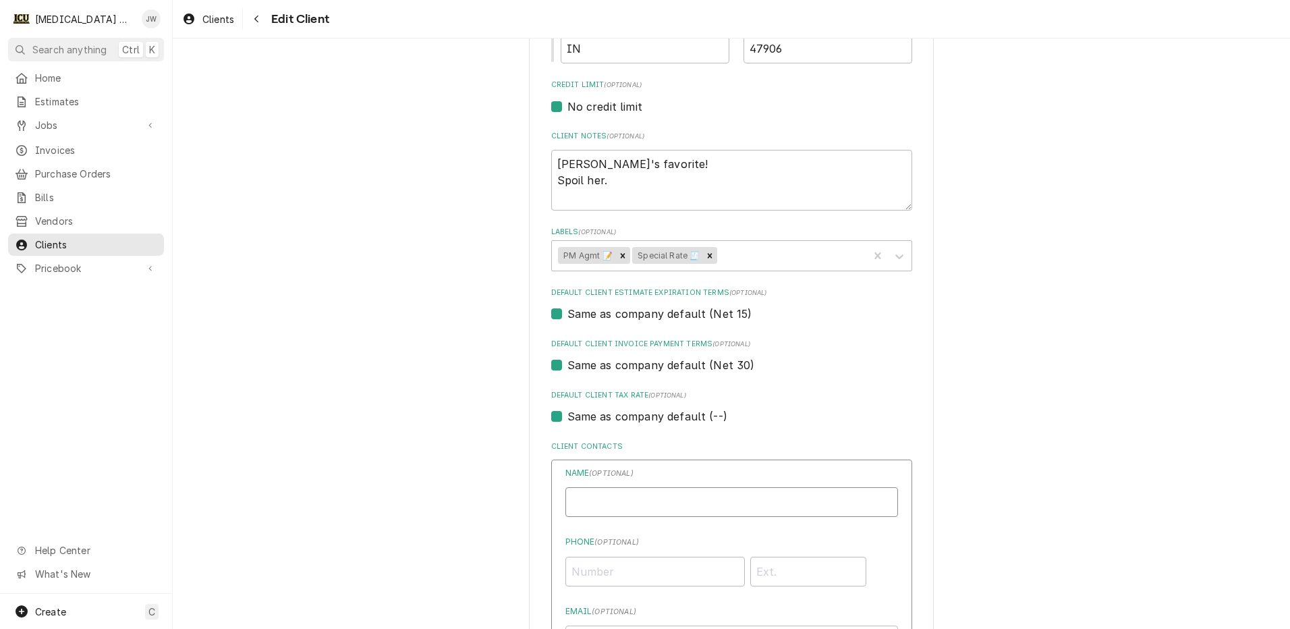
click at [602, 499] on input "Business Name" at bounding box center [731, 502] width 333 height 30
type input "[PERSON_NAME]"
click at [584, 571] on input "Phone ( optional )" at bounding box center [654, 572] width 179 height 30
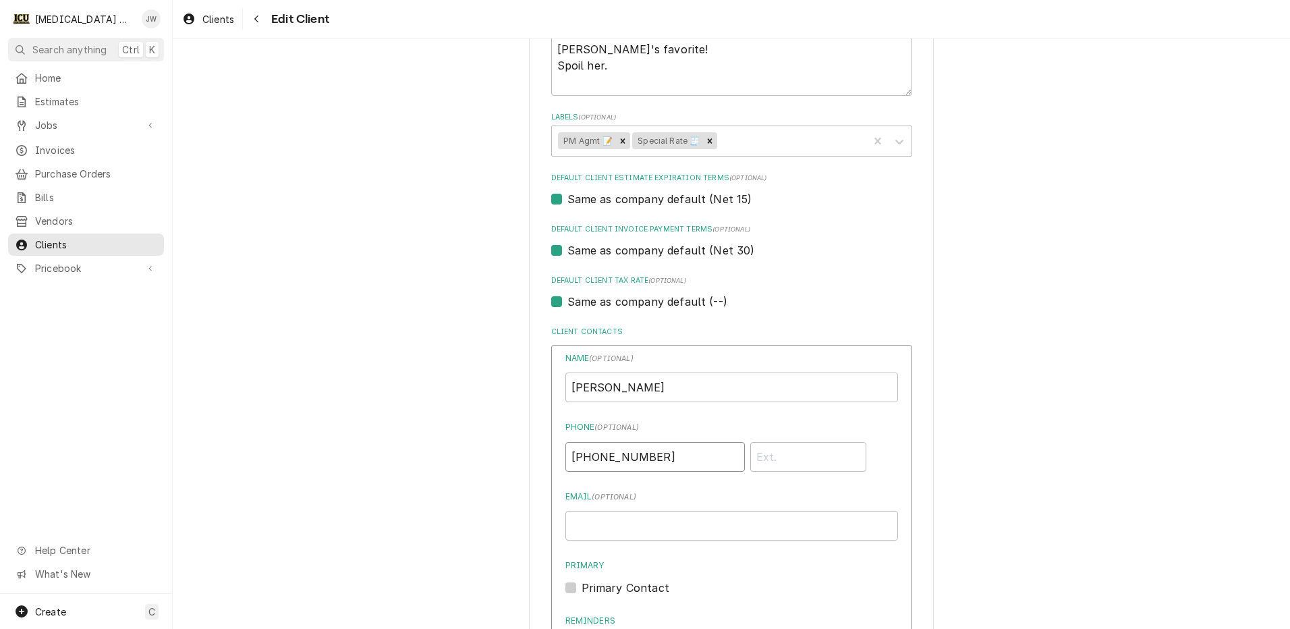
scroll to position [700, 0]
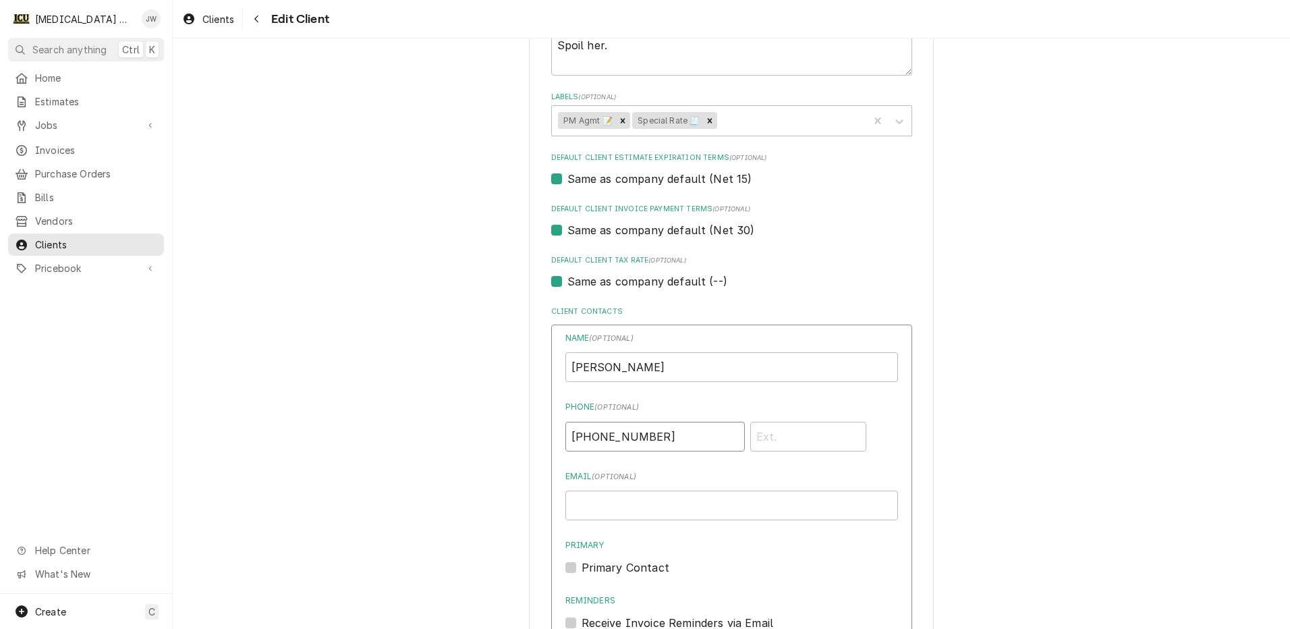
type input "[PHONE_NUMBER]"
click at [649, 511] on input "Email ( optional )" at bounding box center [731, 505] width 333 height 30
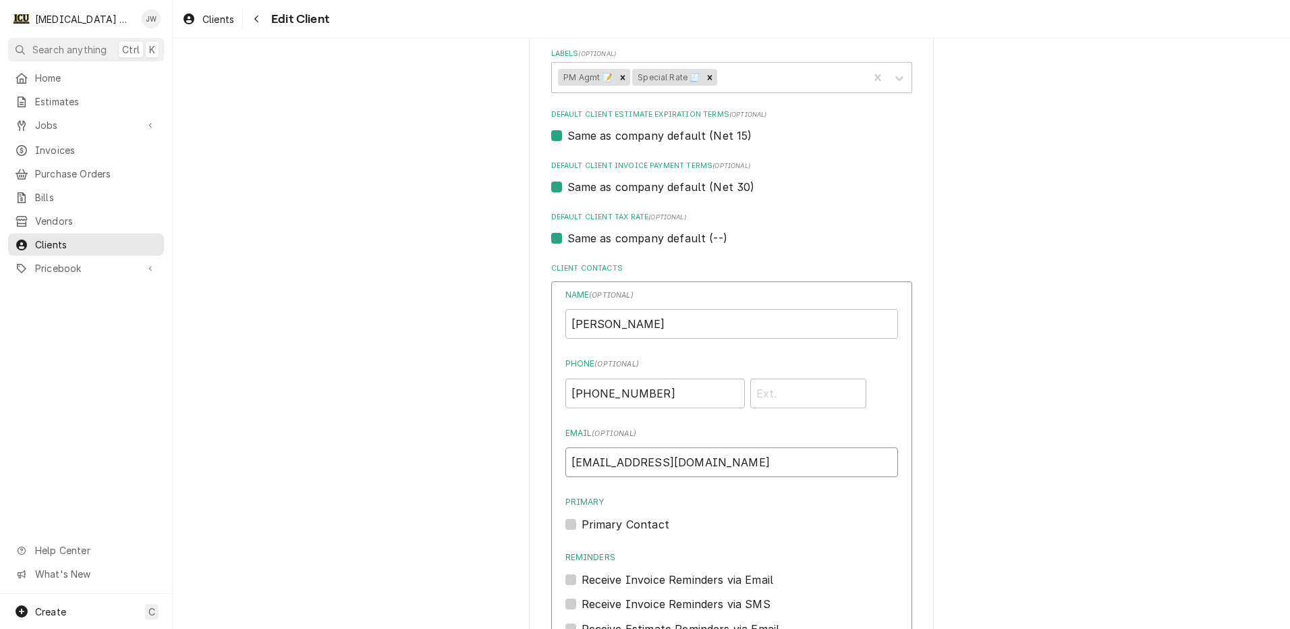
scroll to position [835, 0]
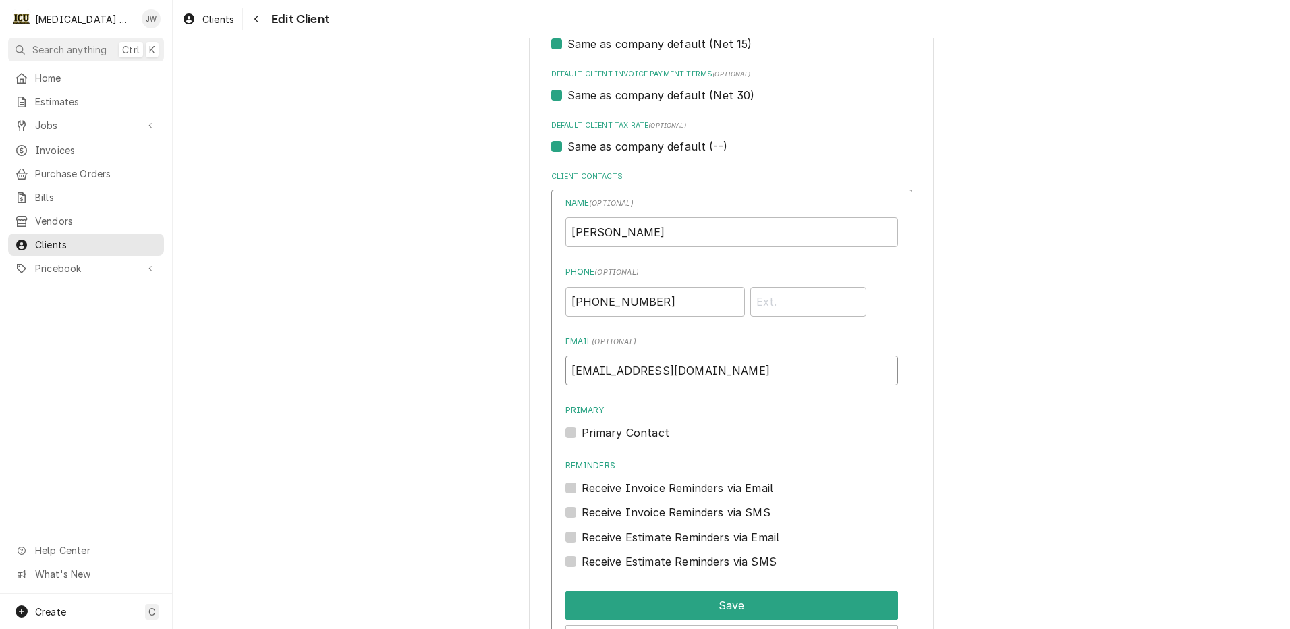
type input "[EMAIL_ADDRESS][DOMAIN_NAME]"
click at [582, 434] on label "Primary Contact" at bounding box center [626, 432] width 88 height 16
click at [582, 434] on input "Primary" at bounding box center [748, 439] width 333 height 30
checkbox input "true"
click at [582, 484] on label "Receive Invoice Reminders via Email" at bounding box center [678, 488] width 192 height 16
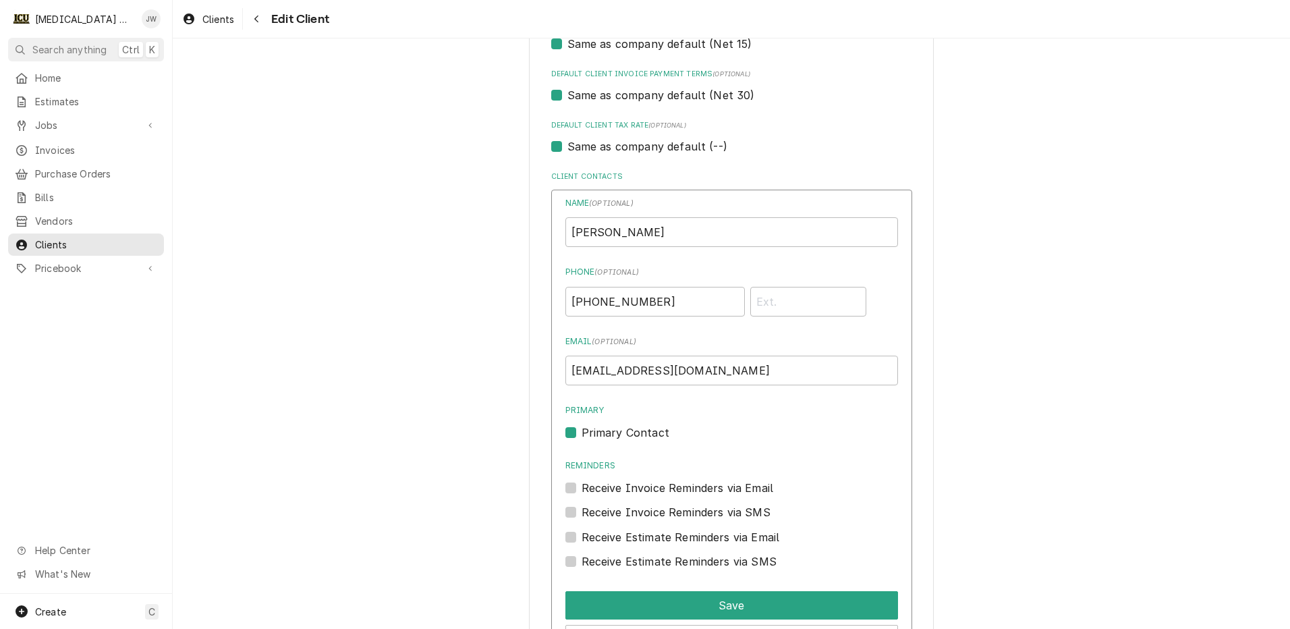
click at [582, 484] on input "Reminders" at bounding box center [748, 495] width 333 height 30
checkbox input "true"
click at [582, 511] on label "Receive Invoice Reminders via SMS" at bounding box center [676, 512] width 189 height 16
click at [582, 511] on input "Contact Edit Form" at bounding box center [748, 519] width 333 height 30
checkbox input "true"
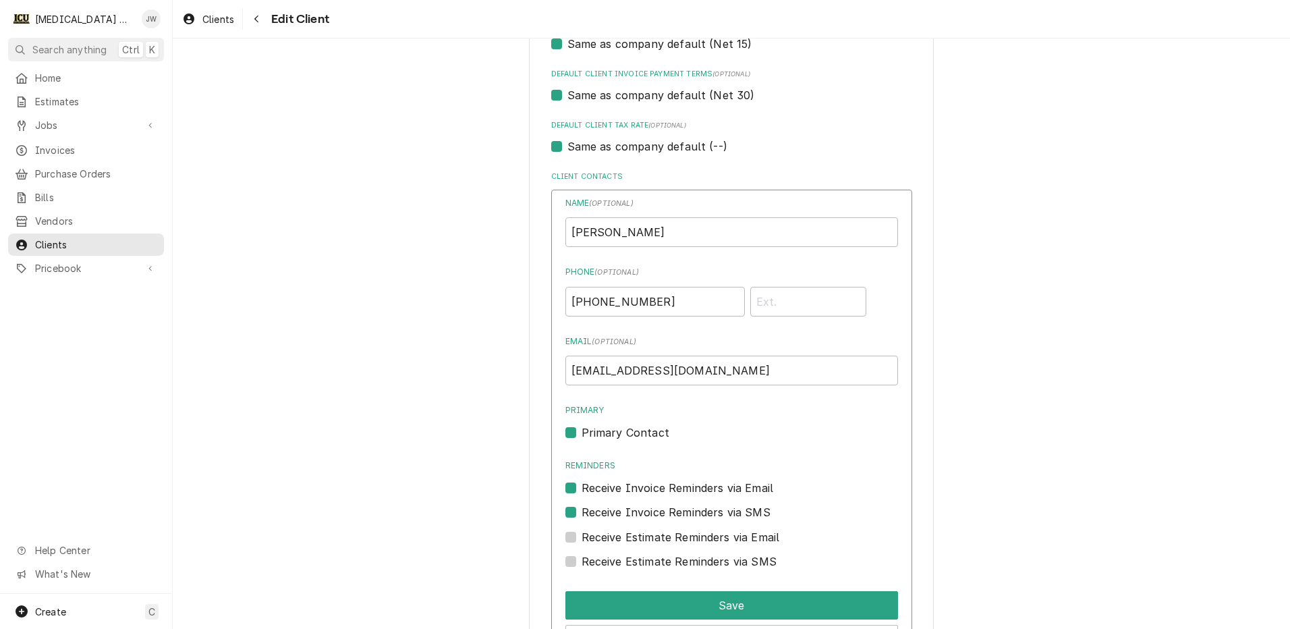
click at [582, 535] on label "Receive Estimate Reminders via Email" at bounding box center [681, 537] width 198 height 16
click at [582, 535] on input "Contact Edit Form" at bounding box center [748, 544] width 333 height 30
checkbox input "true"
click at [582, 559] on label "Receive Estimate Reminders via SMS" at bounding box center [679, 561] width 195 height 16
click at [582, 559] on input "Contact Edit Form" at bounding box center [748, 568] width 333 height 30
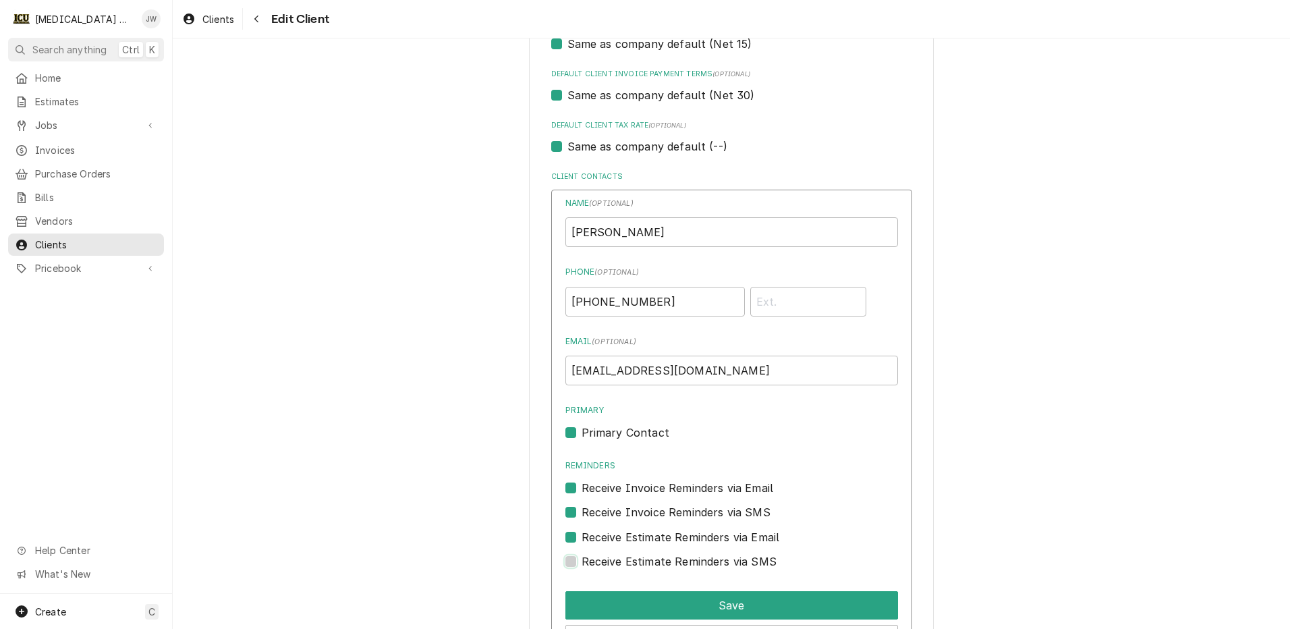
checkbox input "true"
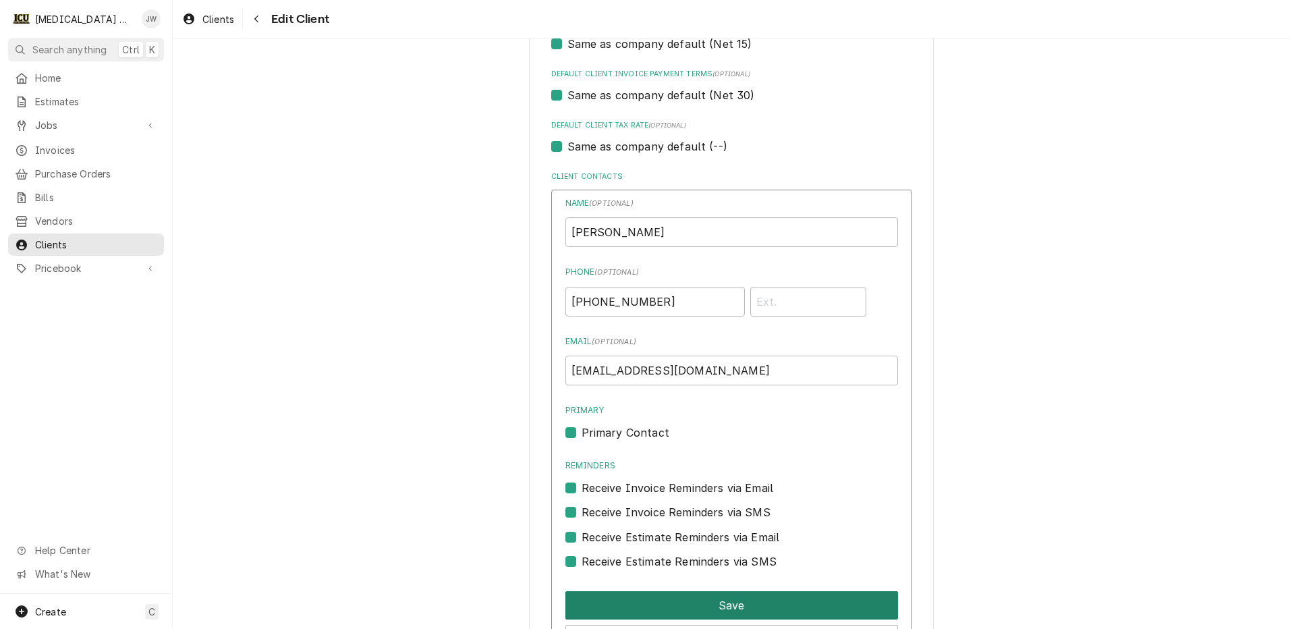
click at [667, 598] on button "Save" at bounding box center [731, 605] width 333 height 28
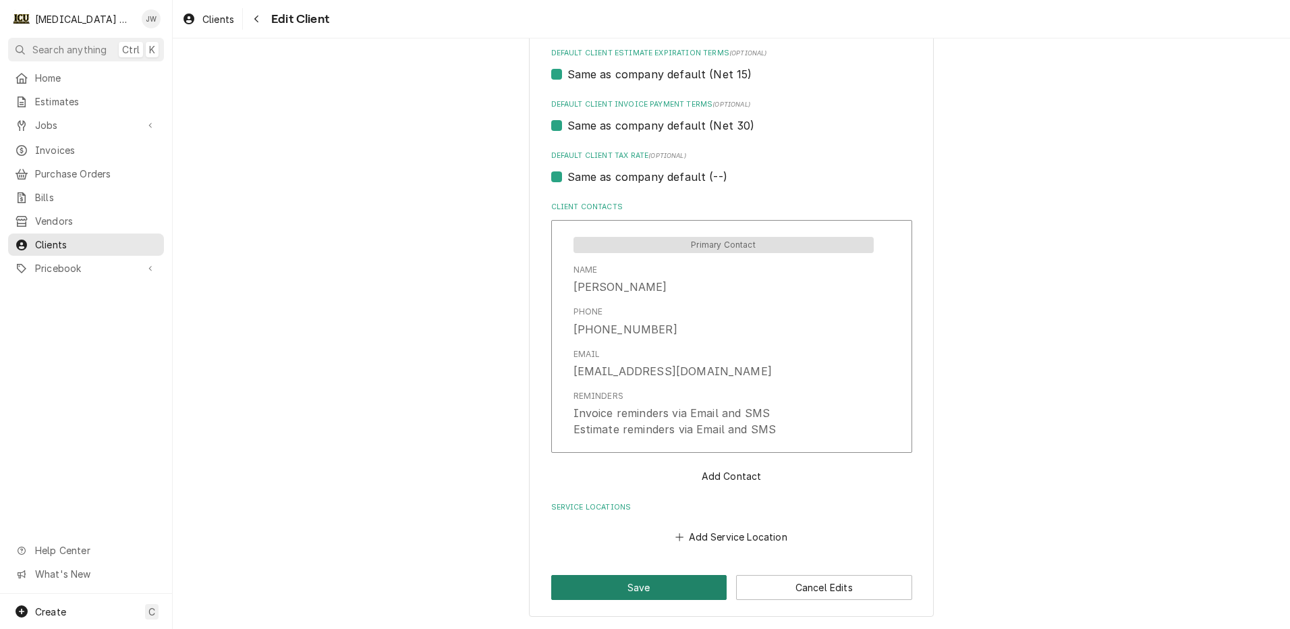
scroll to position [805, 0]
click at [671, 588] on button "Save" at bounding box center [639, 587] width 176 height 25
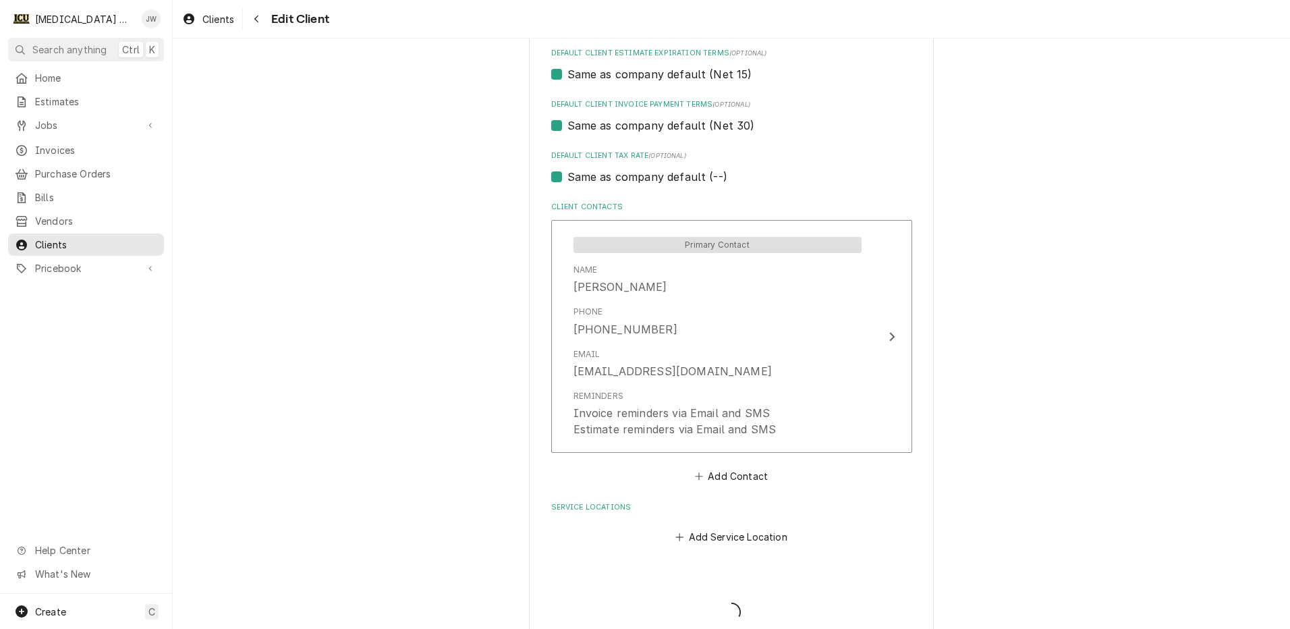
type textarea "x"
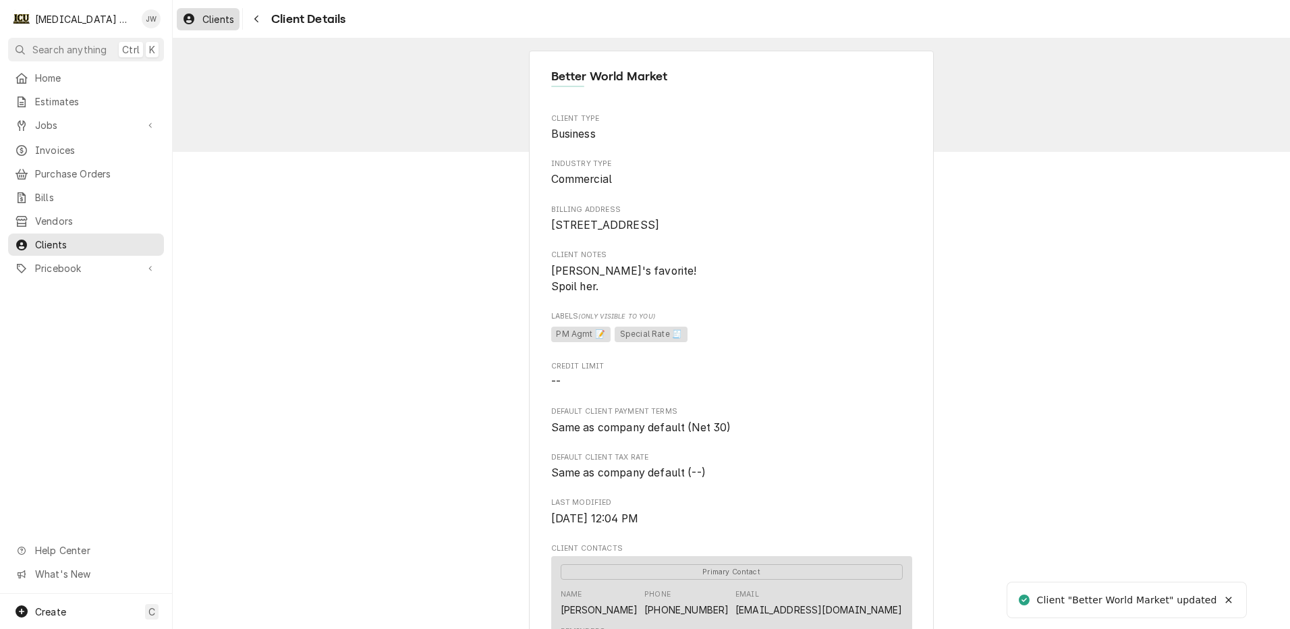
click at [190, 14] on icon "Dynamic Content Wrapper" at bounding box center [189, 18] width 11 height 11
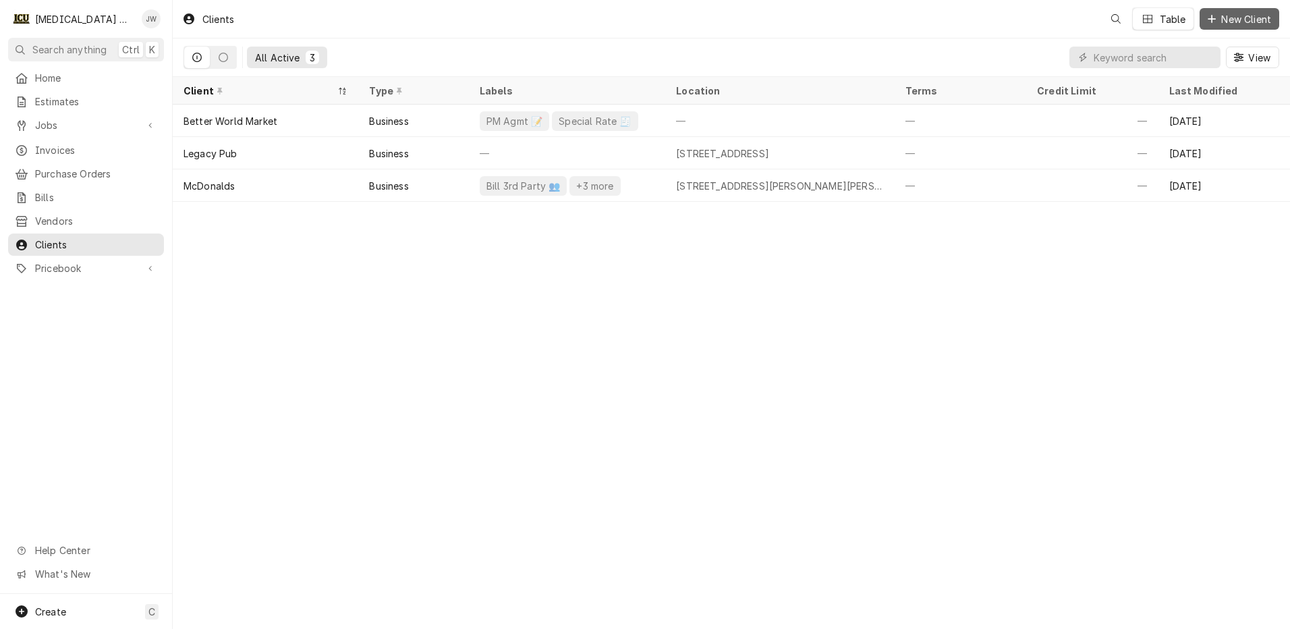
click at [1250, 24] on span "New Client" at bounding box center [1245, 19] width 55 height 14
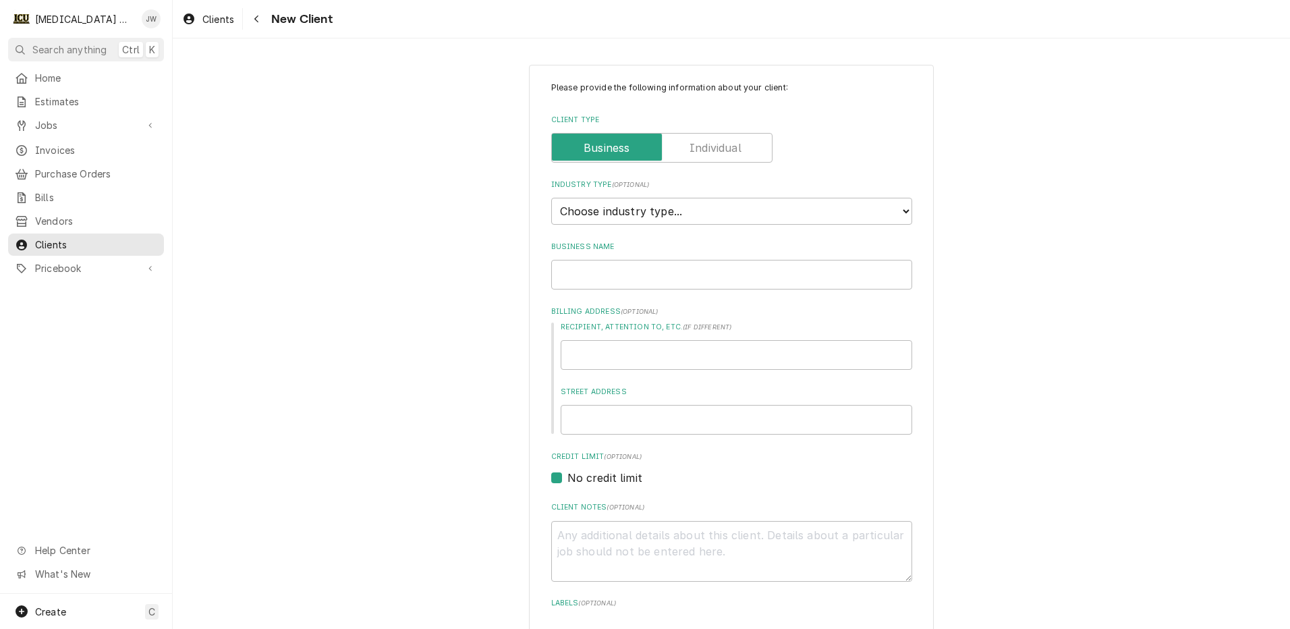
type textarea "x"
click at [706, 153] on label "Client Type" at bounding box center [661, 148] width 221 height 30
click at [706, 153] on input "Client Type" at bounding box center [661, 148] width 209 height 30
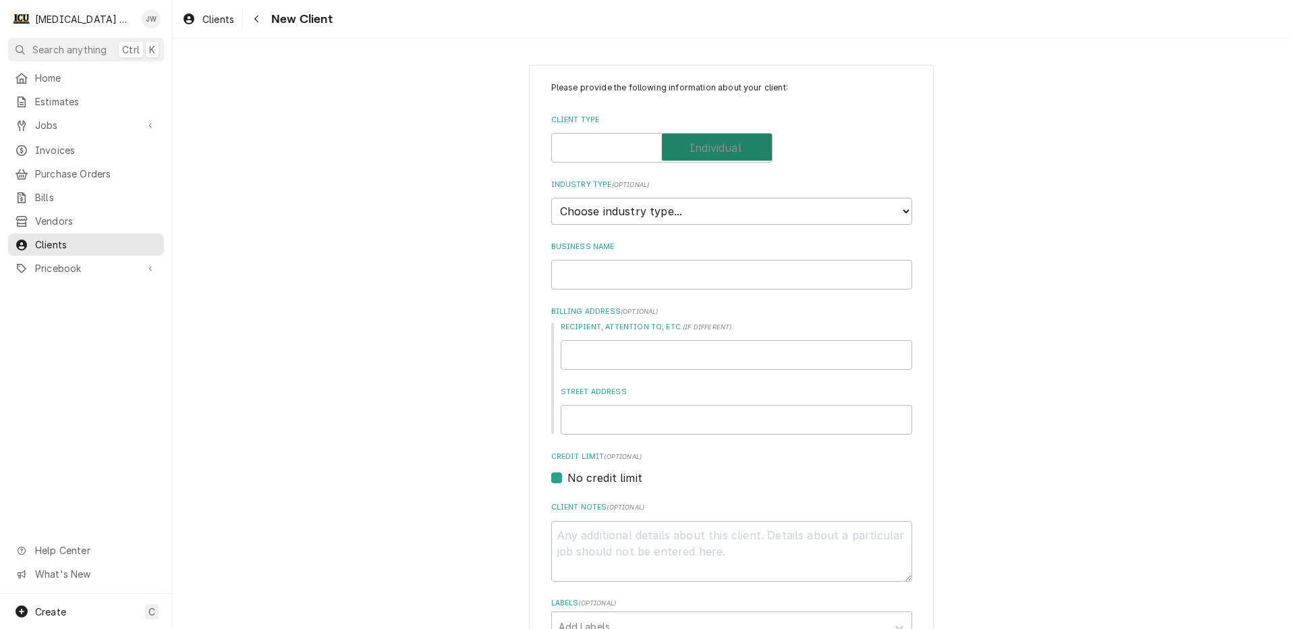
checkbox input "true"
type textarea "x"
click at [672, 209] on select "Choose industry type... Residential Commercial Industrial Government" at bounding box center [731, 211] width 361 height 27
select select "3"
click at [551, 198] on select "Choose industry type... Residential Commercial Industrial Government" at bounding box center [731, 211] width 361 height 27
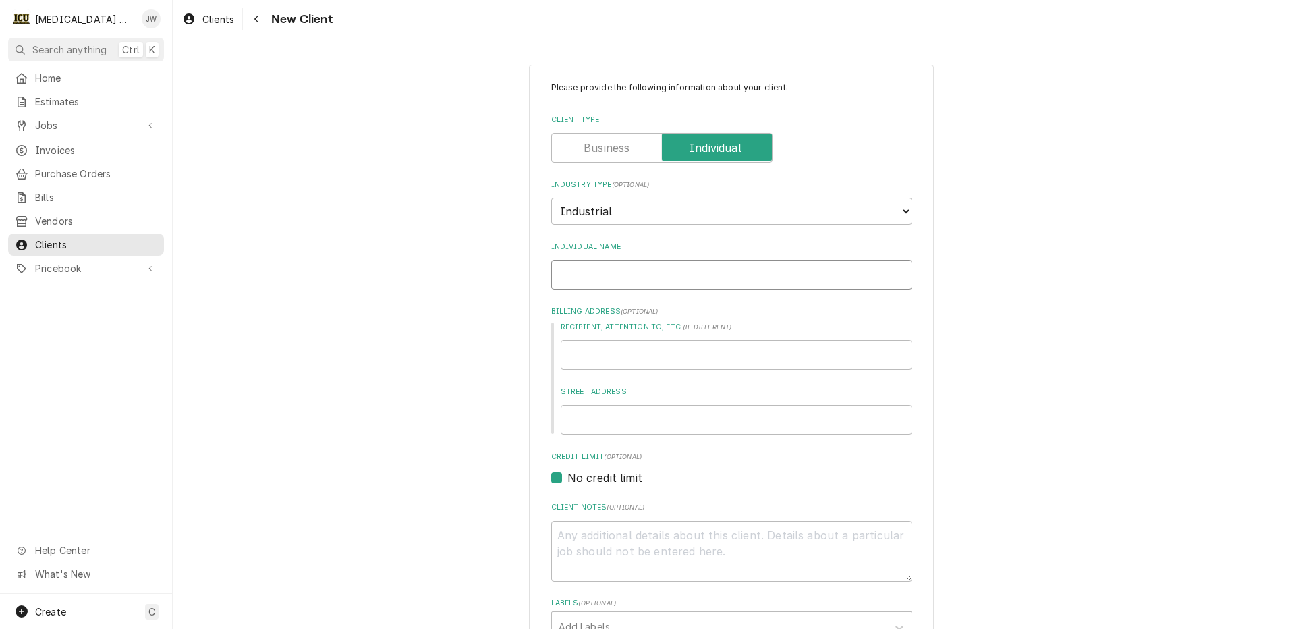
click at [605, 267] on input "Individual Name" at bounding box center [731, 275] width 361 height 30
type textarea "x"
type input "E"
type textarea "x"
type input "El"
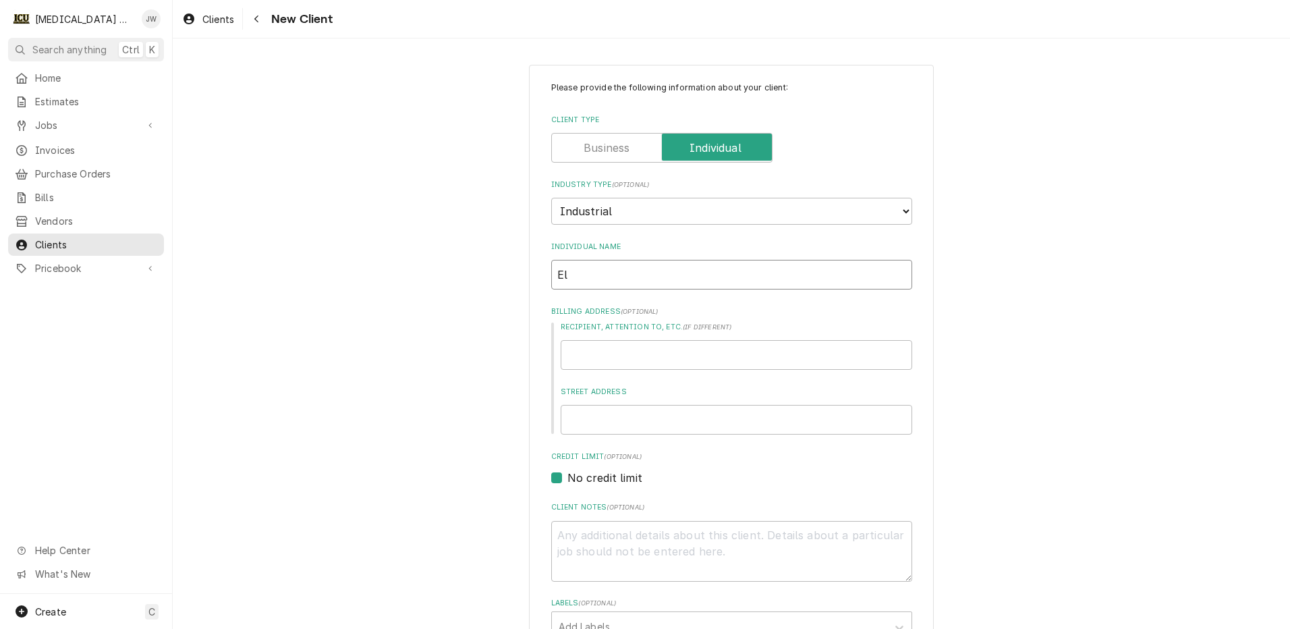
type textarea "x"
type input "Eliska Whited"
click at [605, 414] on input "Street Address" at bounding box center [737, 420] width 352 height 30
type textarea "x"
type input "P"
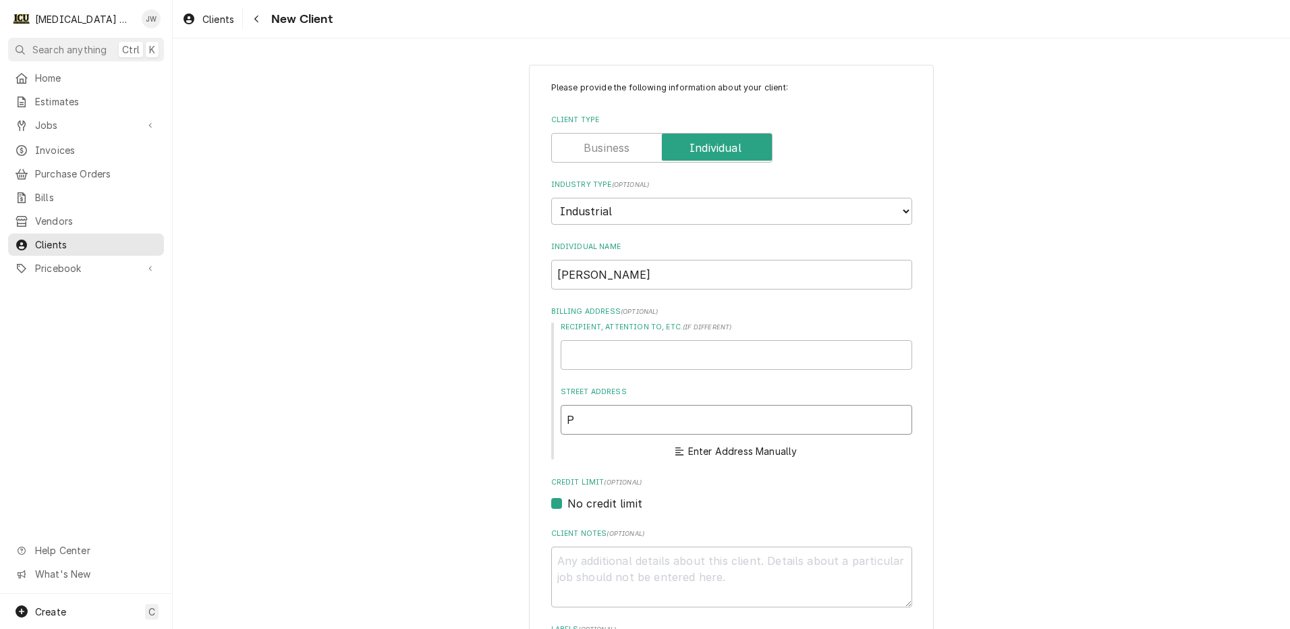
type textarea "x"
type input "PO"
type textarea "x"
type input "PO"
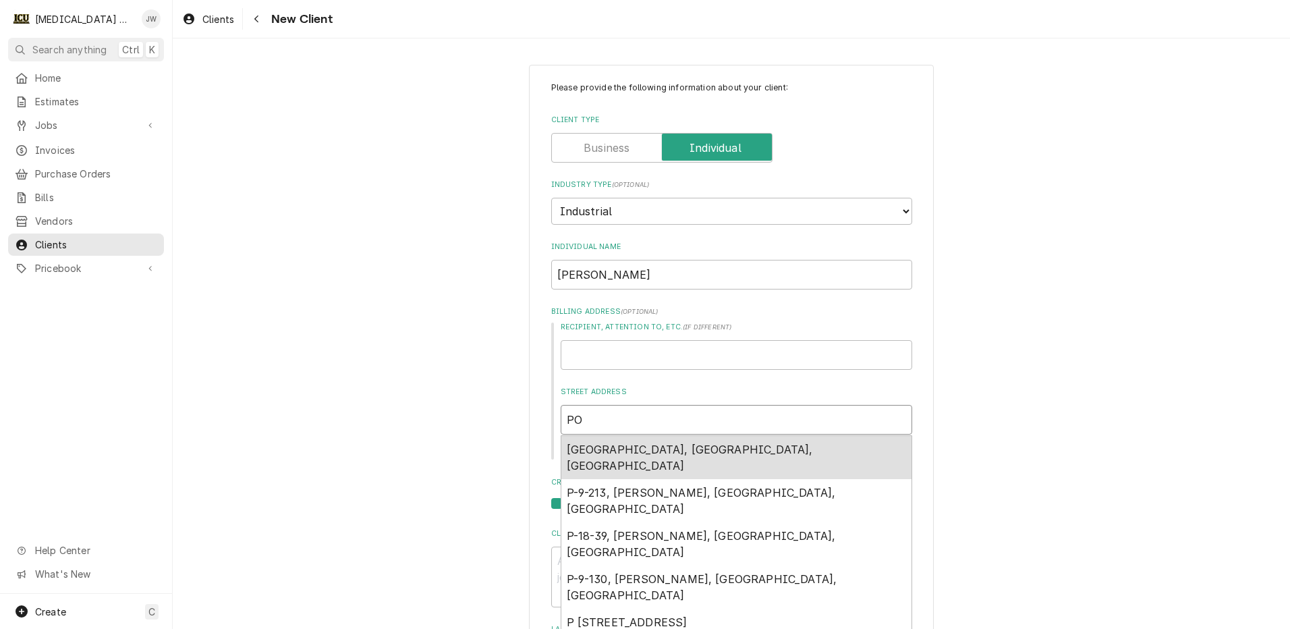
type textarea "x"
type input "PO B"
type textarea "x"
type input "PO Bo"
type textarea "x"
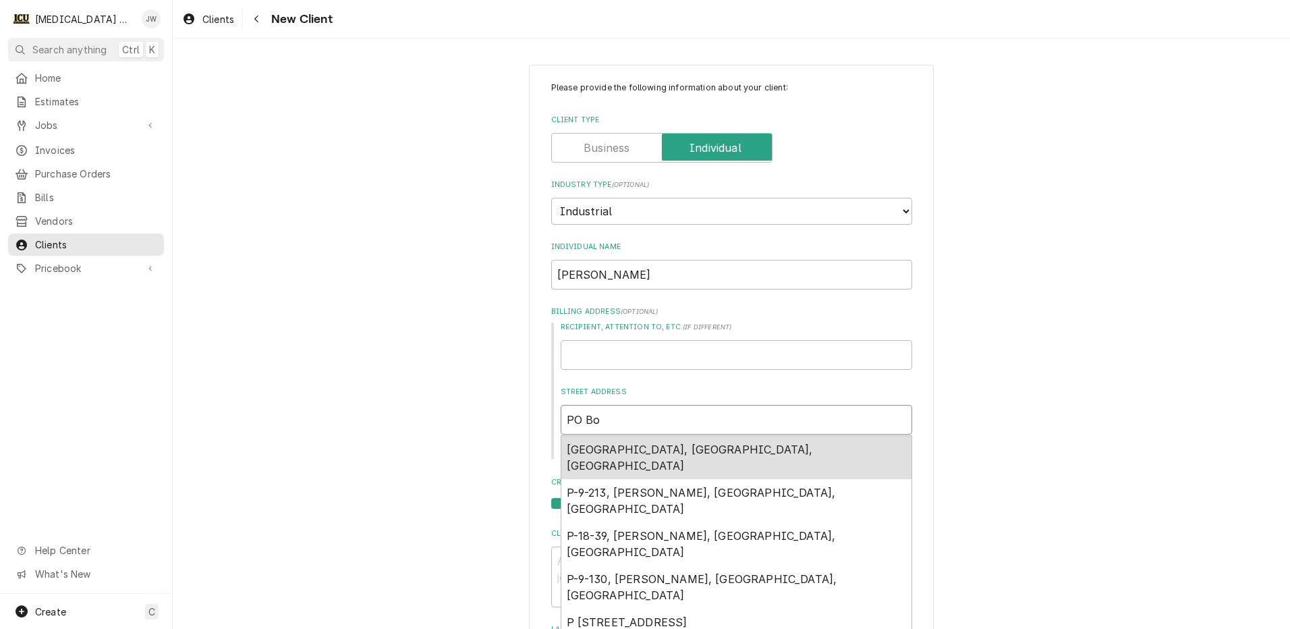
type input "PO Box"
type textarea "x"
type input "PO Box"
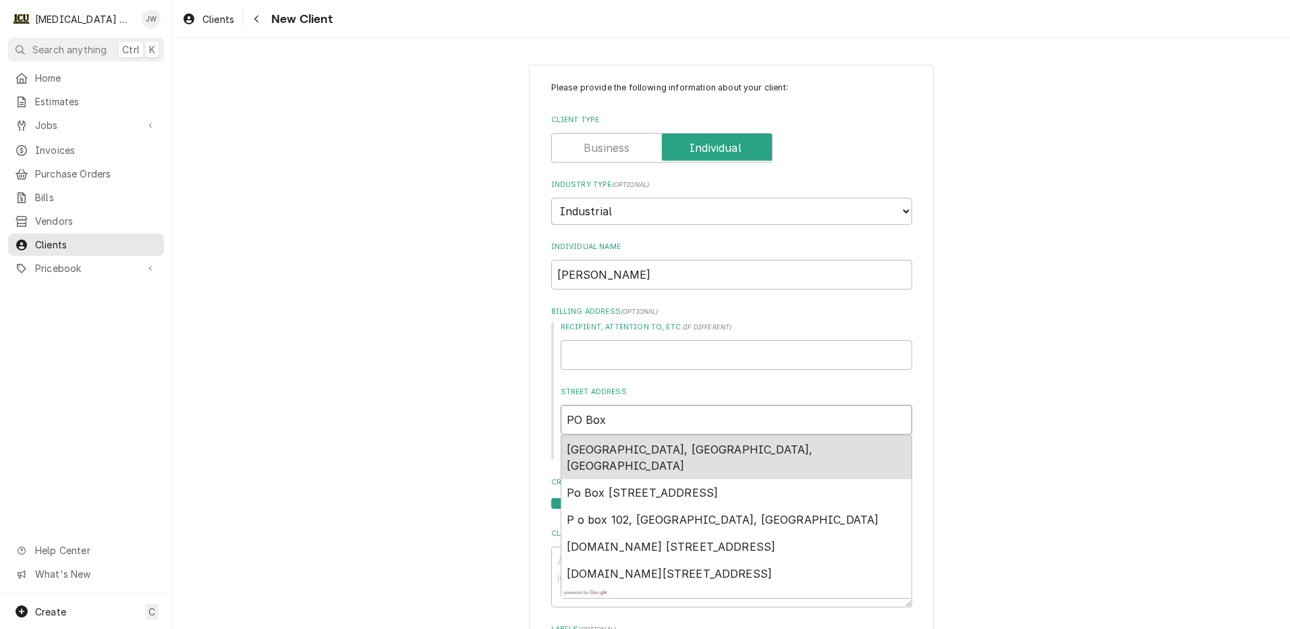
type textarea "x"
type input "PO Box 3"
type textarea "x"
type input "PO Box 3"
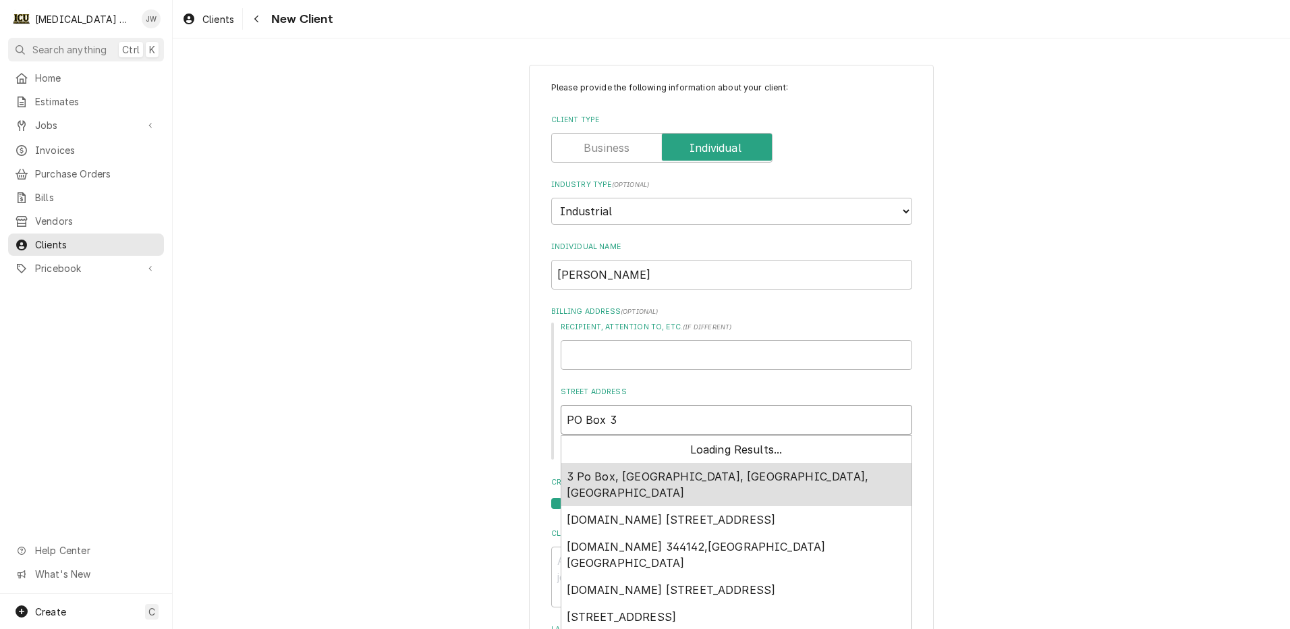
type textarea "x"
type input "PO Box 3 R"
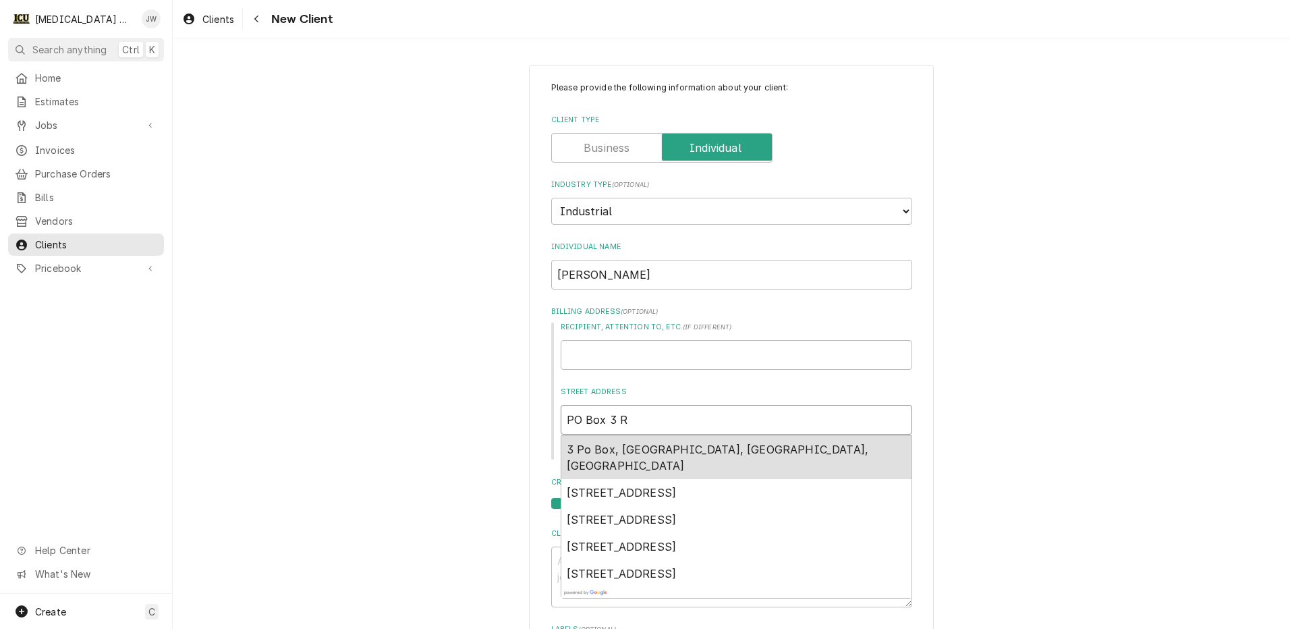
type textarea "x"
type input "PO Box 3 Re"
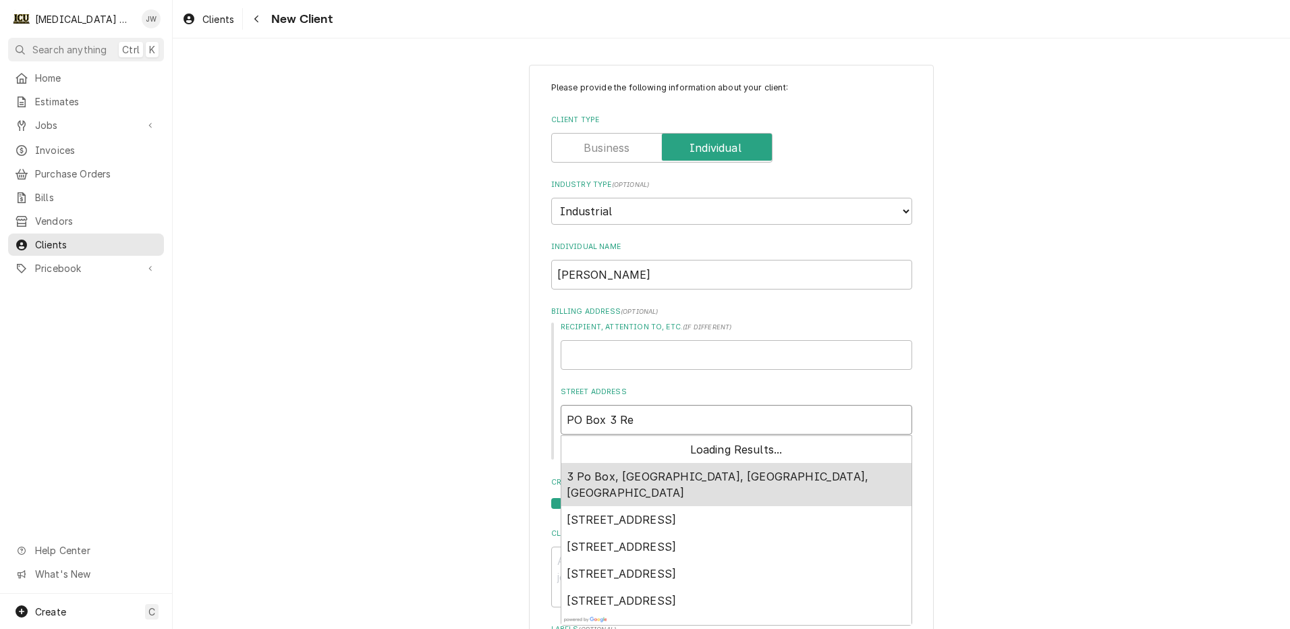
type textarea "x"
type input "PO Box 3 Ren"
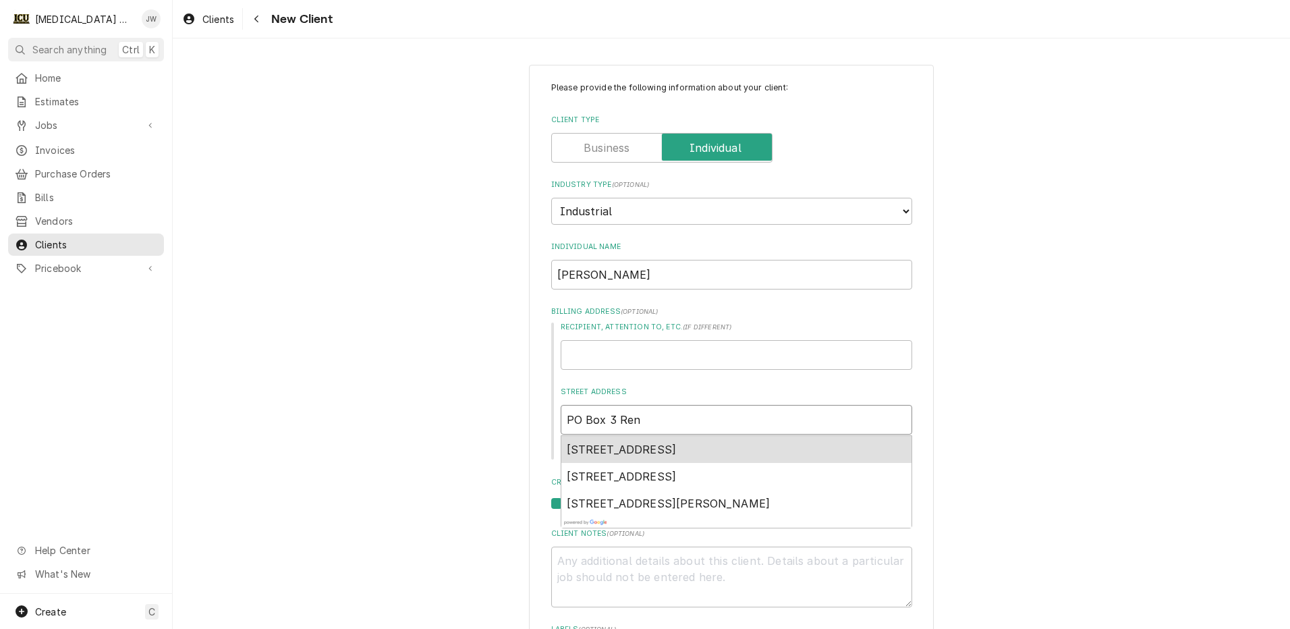
type textarea "x"
type input "PO Box 3 Rens"
type textarea "x"
type input "PO Box 3 Renss"
type textarea "x"
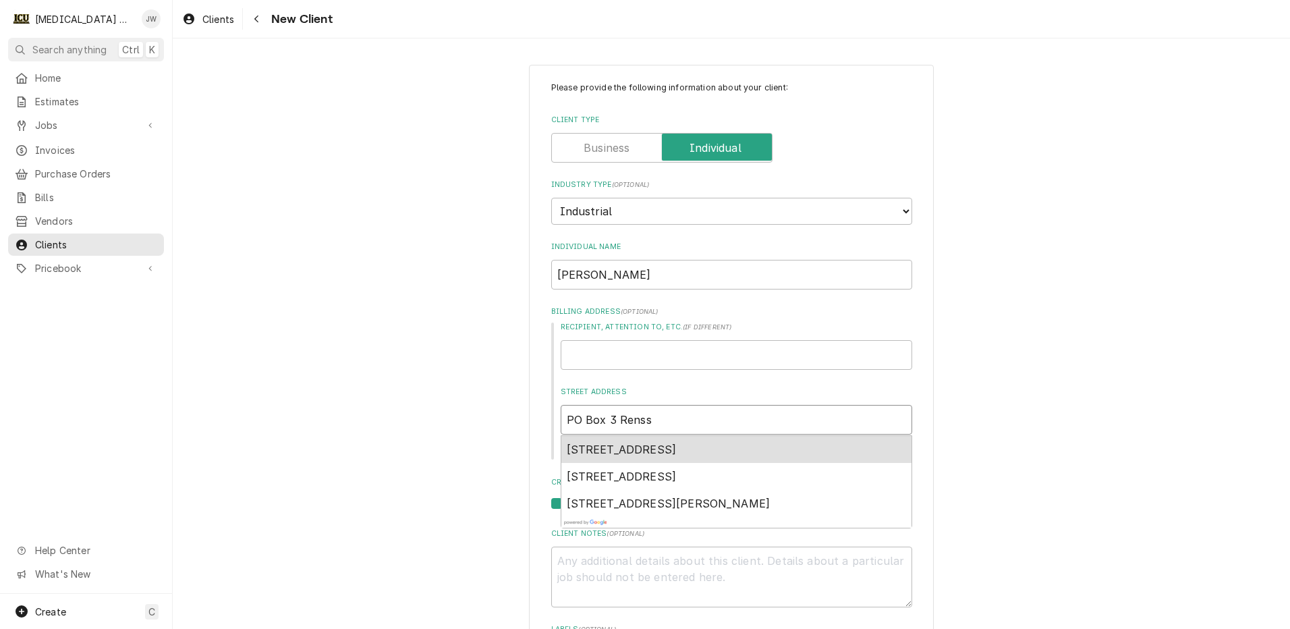
type input "PO Box 3 Rensse"
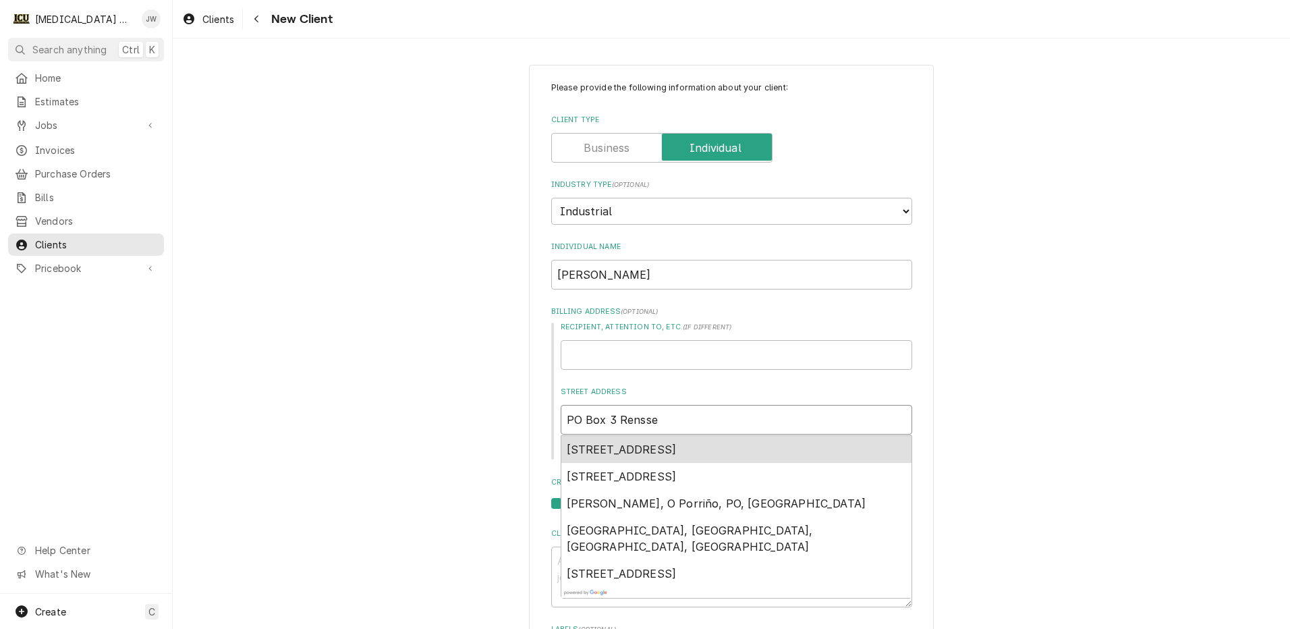
type textarea "x"
type input "PO Box 3 Renssel"
type textarea "x"
type input "PO Box 3 Renssela"
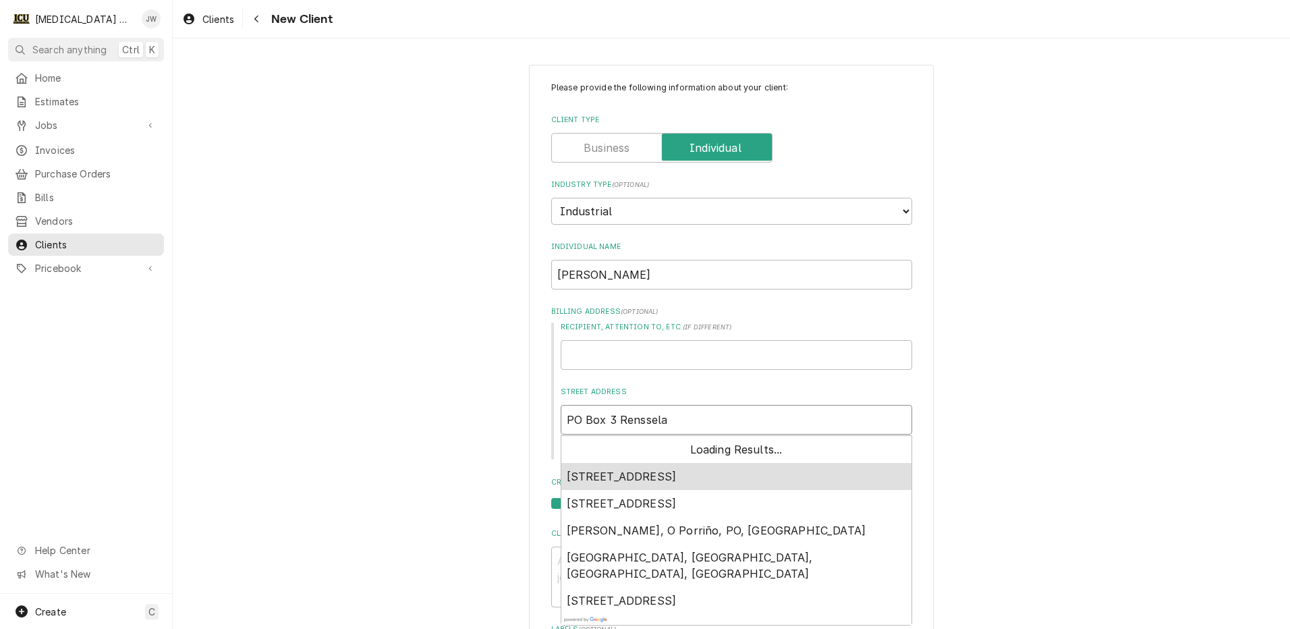
type textarea "x"
type input "PO Box 3 Rensselae"
type textarea "x"
type input "PO Box 3 Rensselaer"
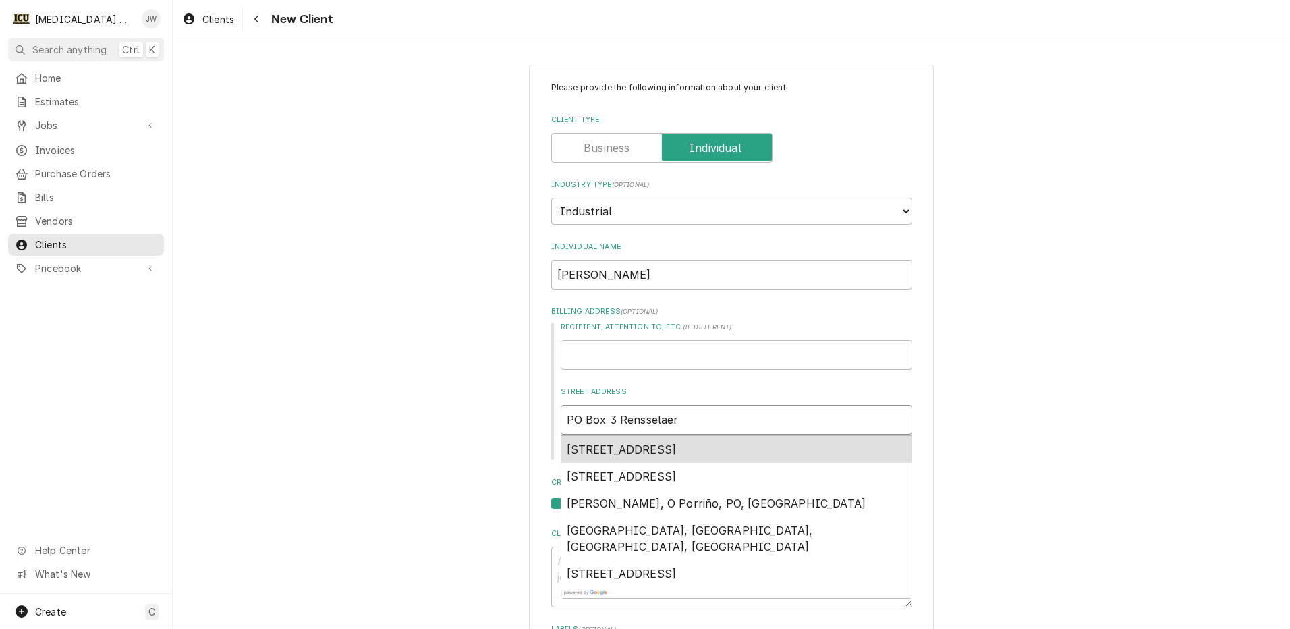
type textarea "x"
type input "PO Box 3 Rensselaer,"
type textarea "x"
type input "PO Box 3 Rensselaer,"
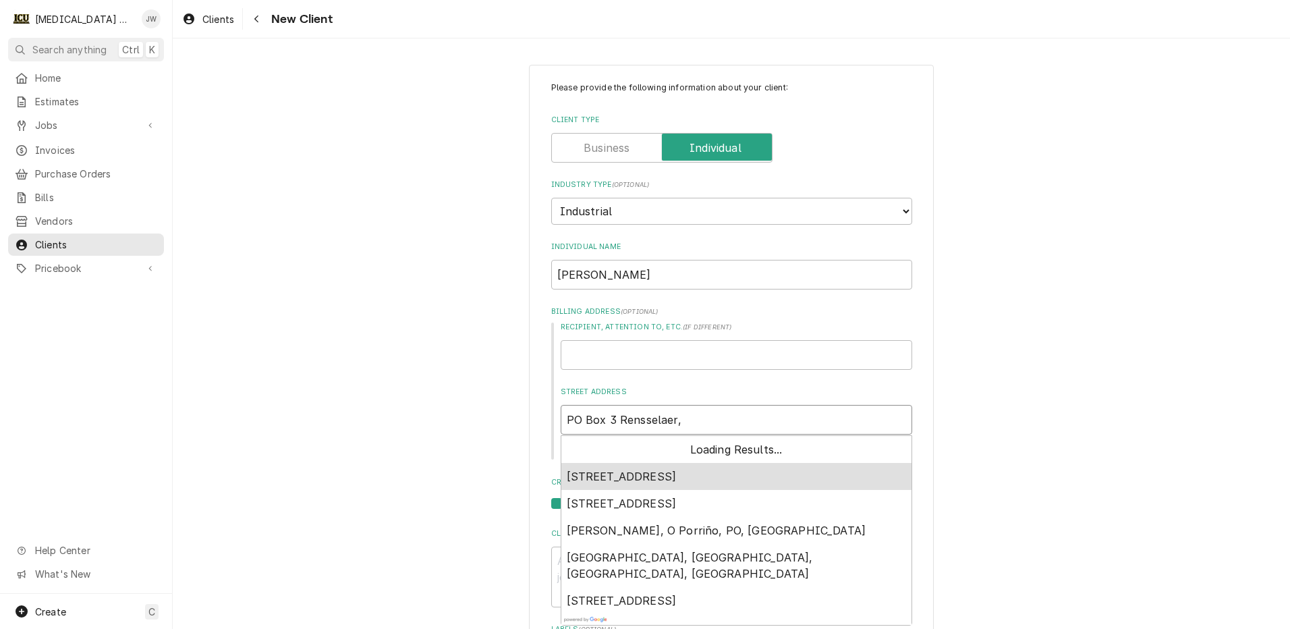
type textarea "x"
type input "PO Box 3 Rensselaer, i"
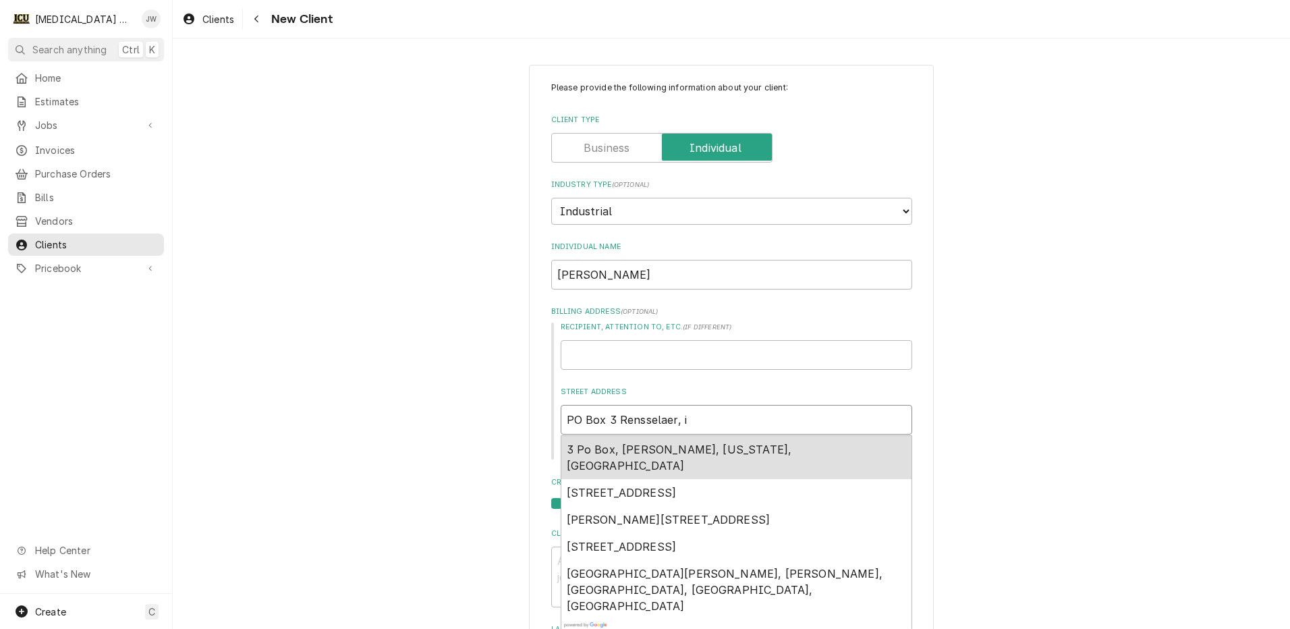
type textarea "x"
type input "PO Box 3 Rensselaer, in"
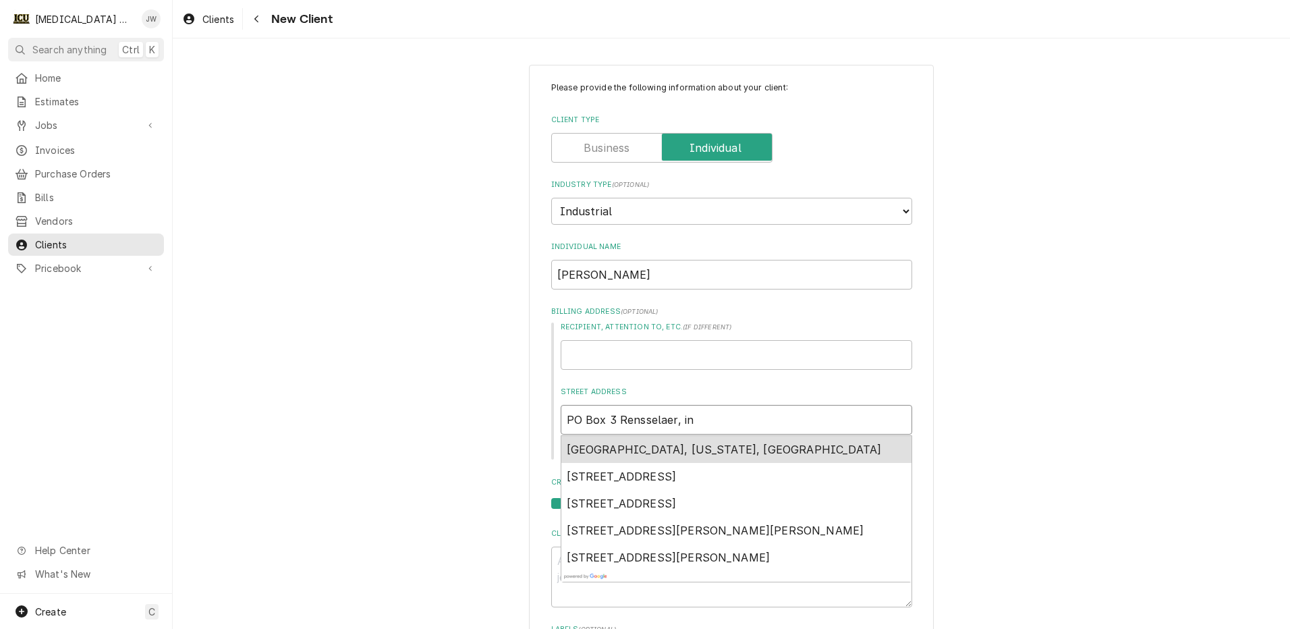
type textarea "x"
type input "PO Box 3 Rensselaer, in"
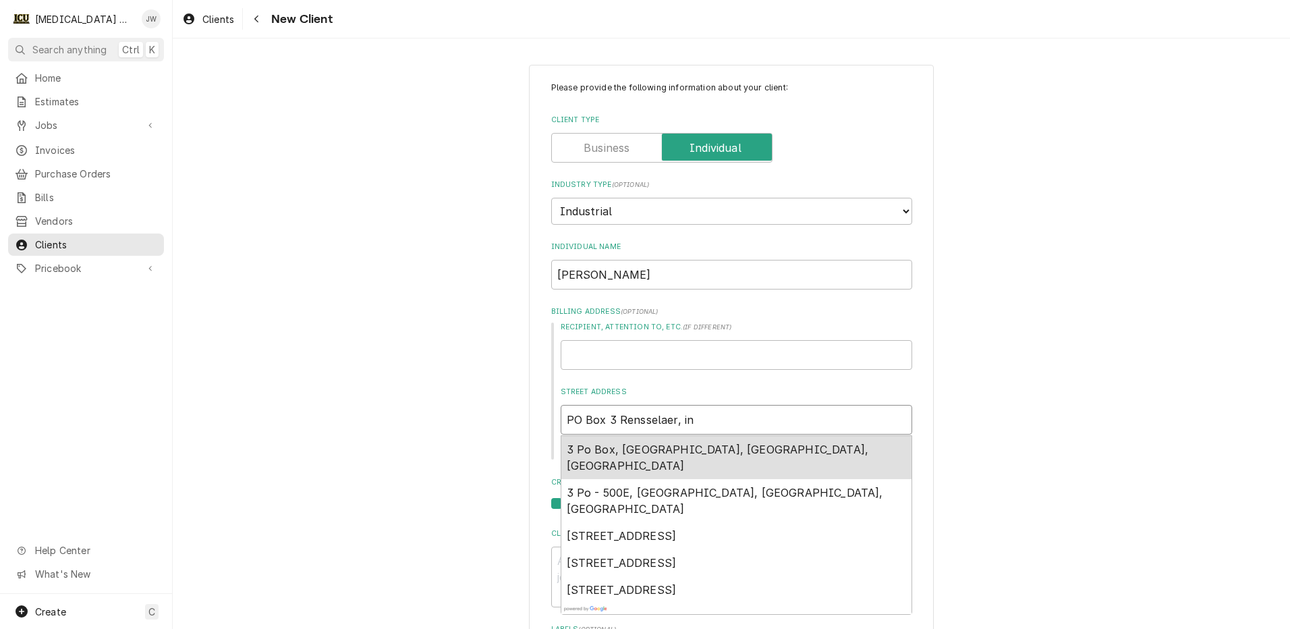
type textarea "x"
type input "PO Box 3 Rensselaer, in 4"
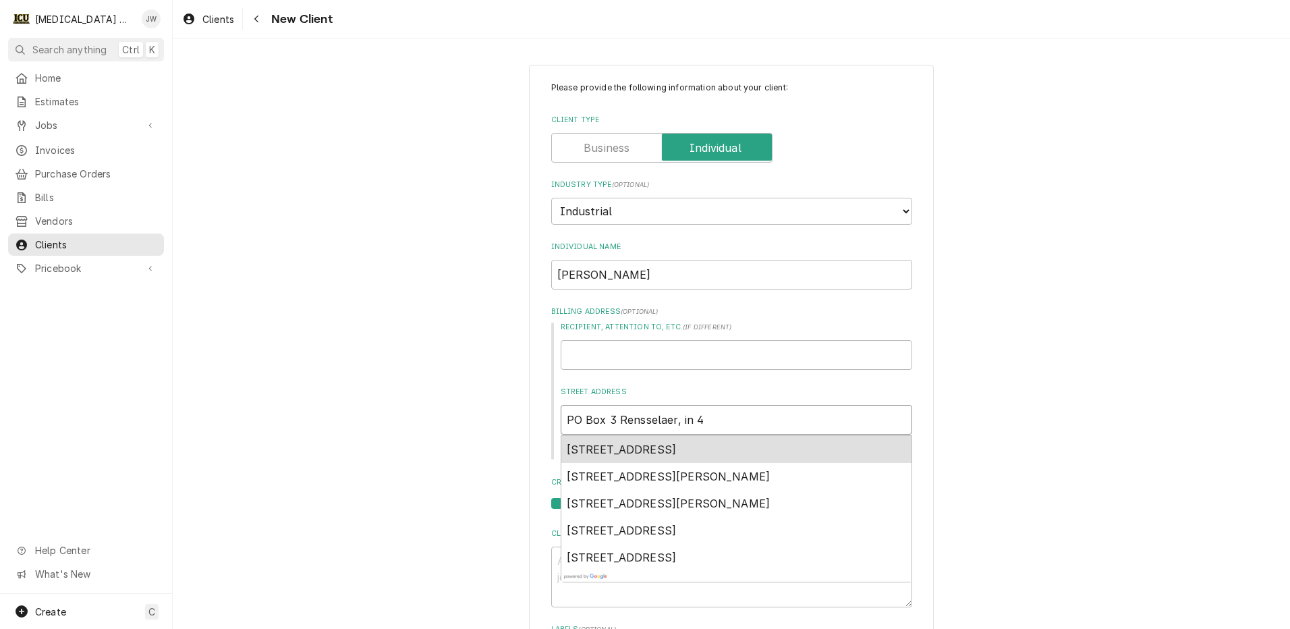
type textarea "x"
type input "PO Box 3 Rensselaer, in 49"
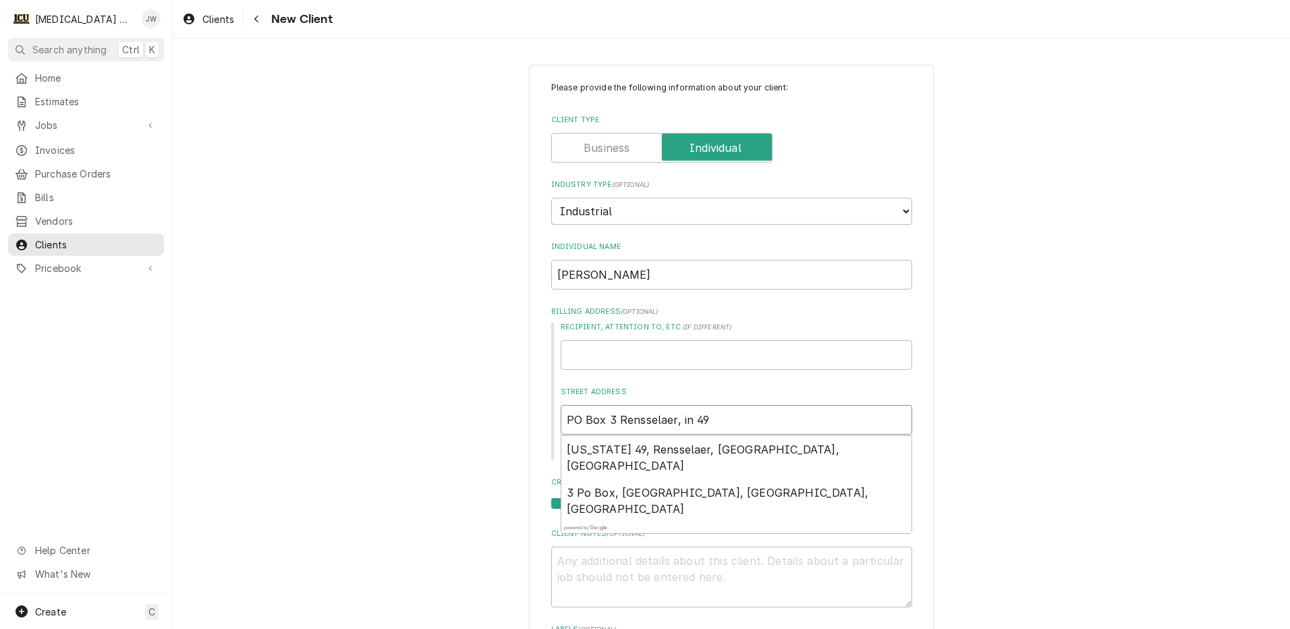
drag, startPoint x: 733, startPoint y: 420, endPoint x: 539, endPoint y: 412, distance: 194.5
click at [539, 412] on div "Please provide the following information about your client: Client Type Industr…" at bounding box center [731, 509] width 405 height 889
type textarea "x"
type input "7"
type textarea "x"
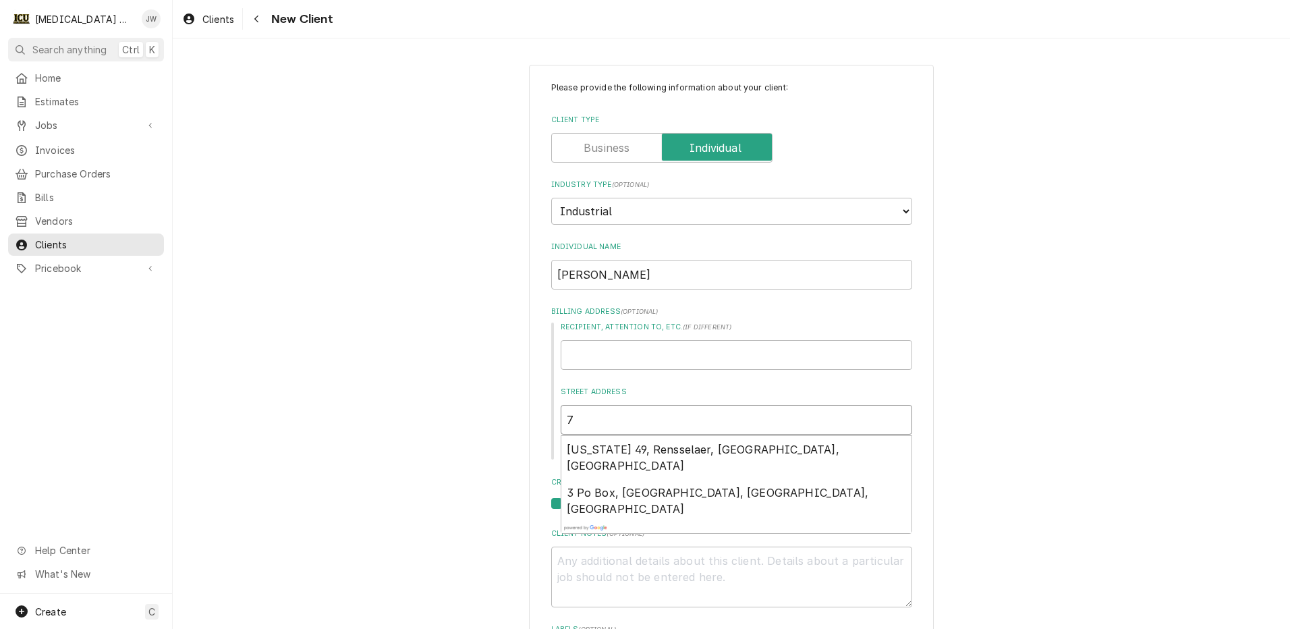
type input "78"
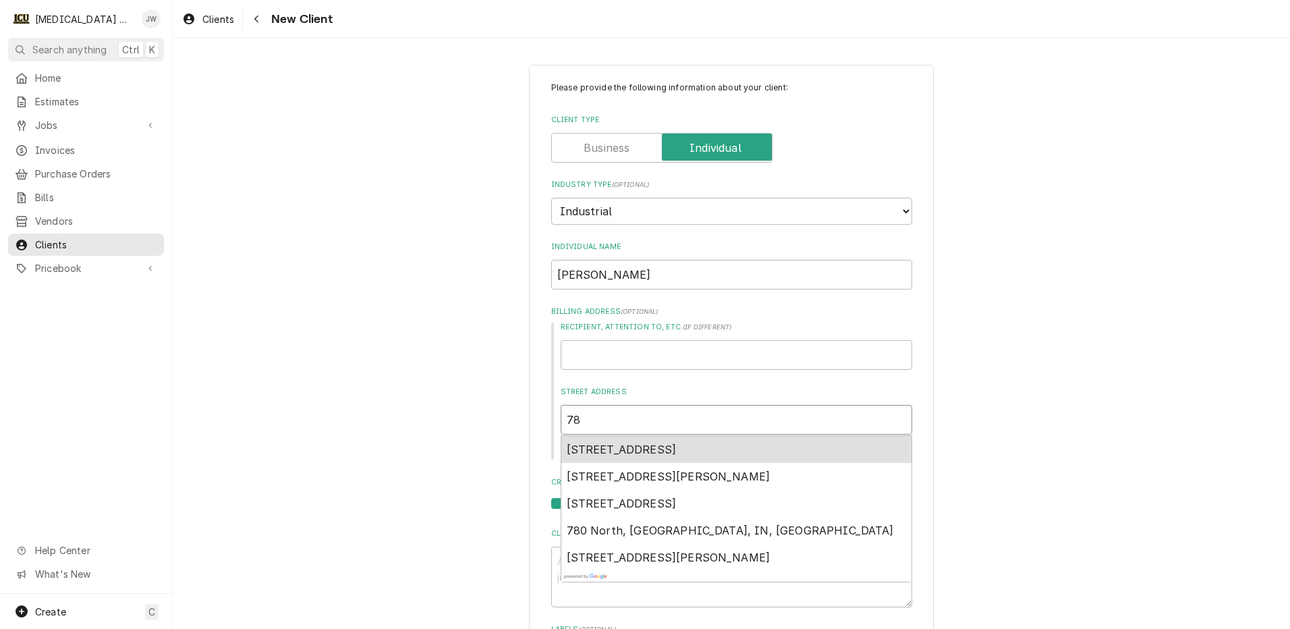
type textarea "x"
type input "781"
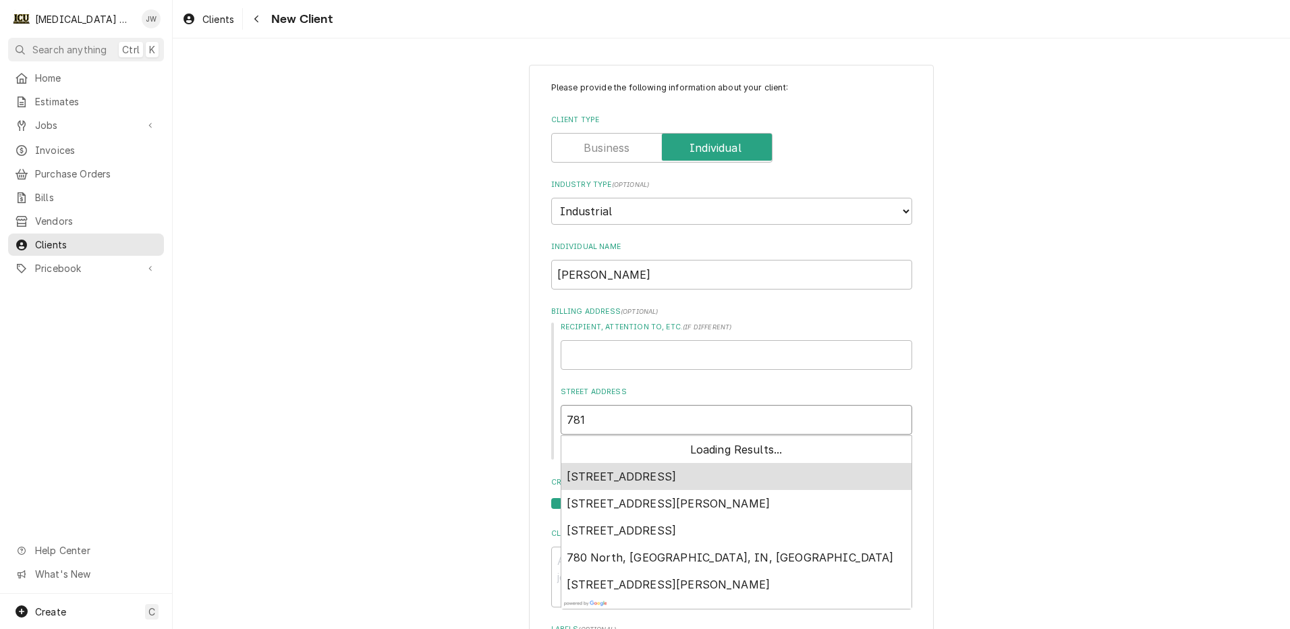
type textarea "x"
type input "7814"
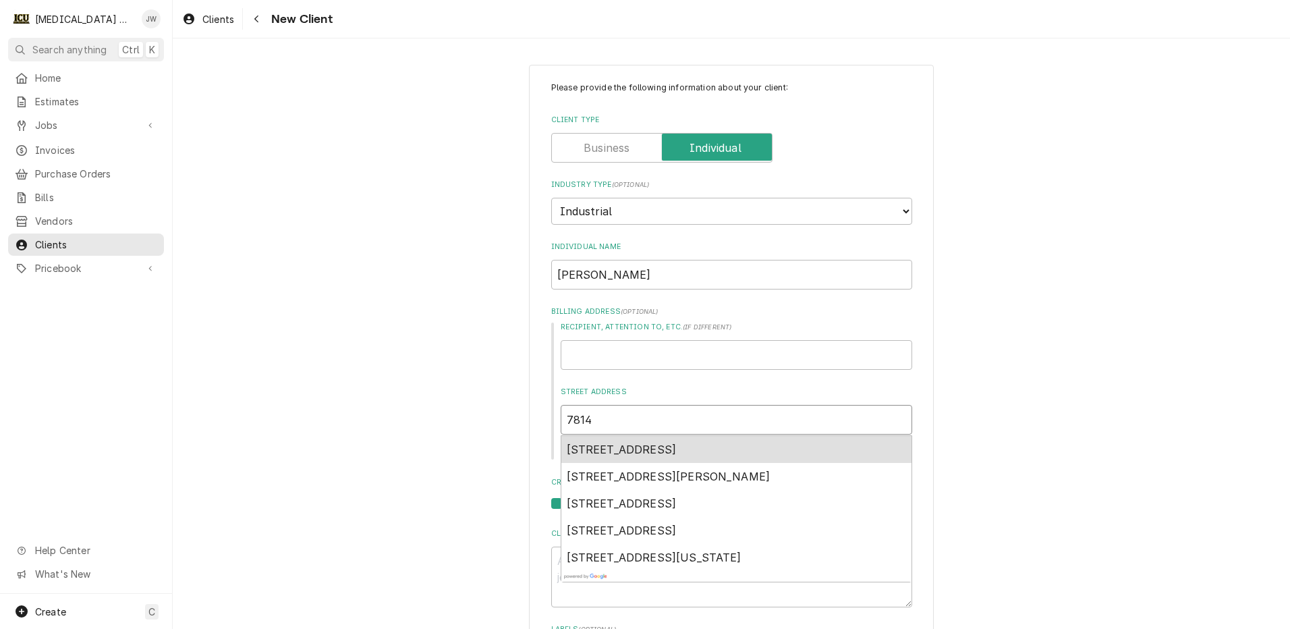
type textarea "x"
type input "7814"
type textarea "x"
type input "7814 w"
type textarea "x"
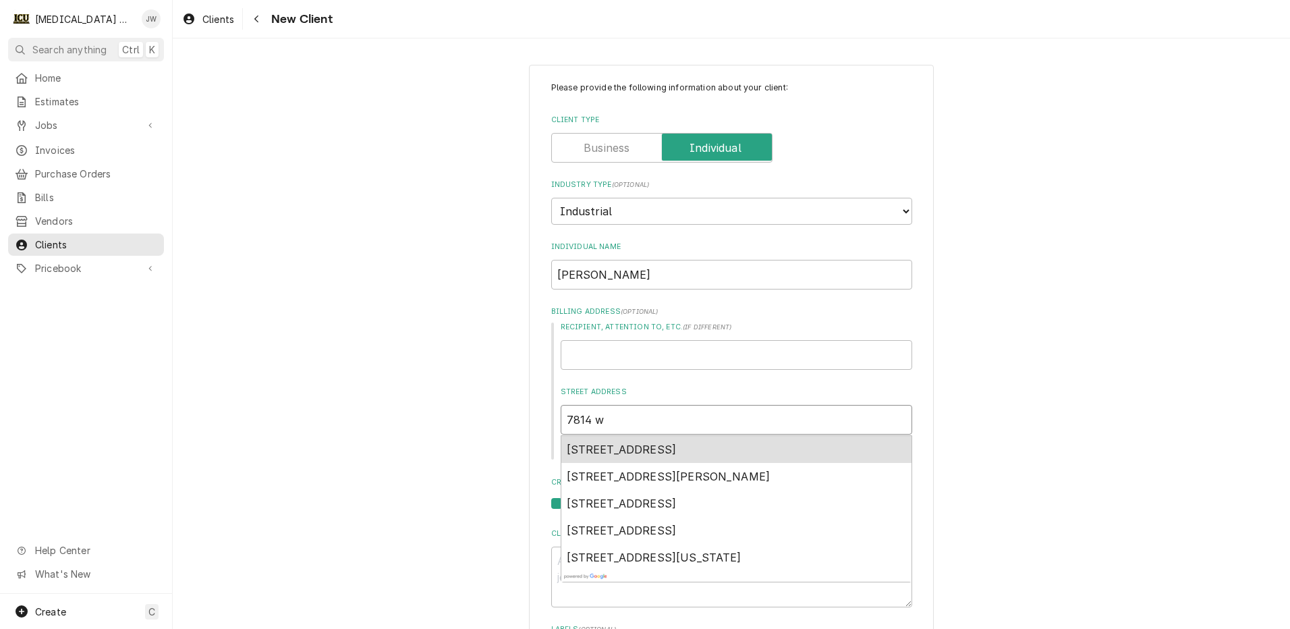
type input "7814 w"
type textarea "x"
type input "7814 w 7"
type textarea "x"
type input "7814 w 70"
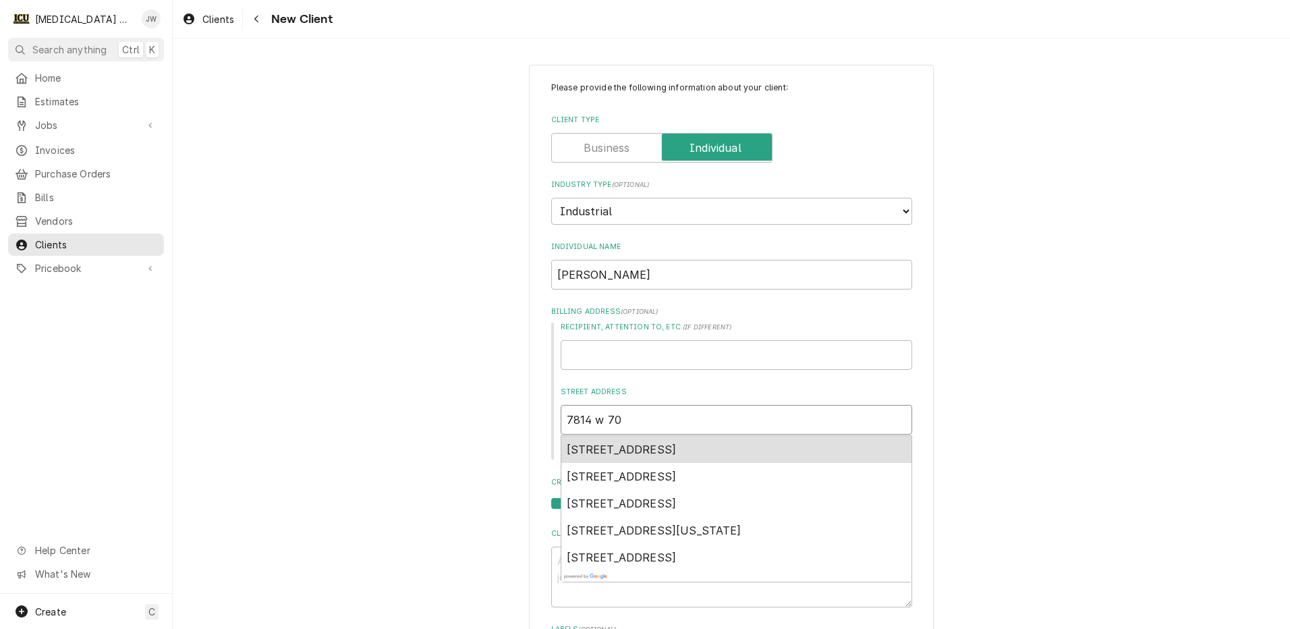
type textarea "x"
type input "7814 w 700"
type textarea "x"
type input "7814 w 700"
type textarea "x"
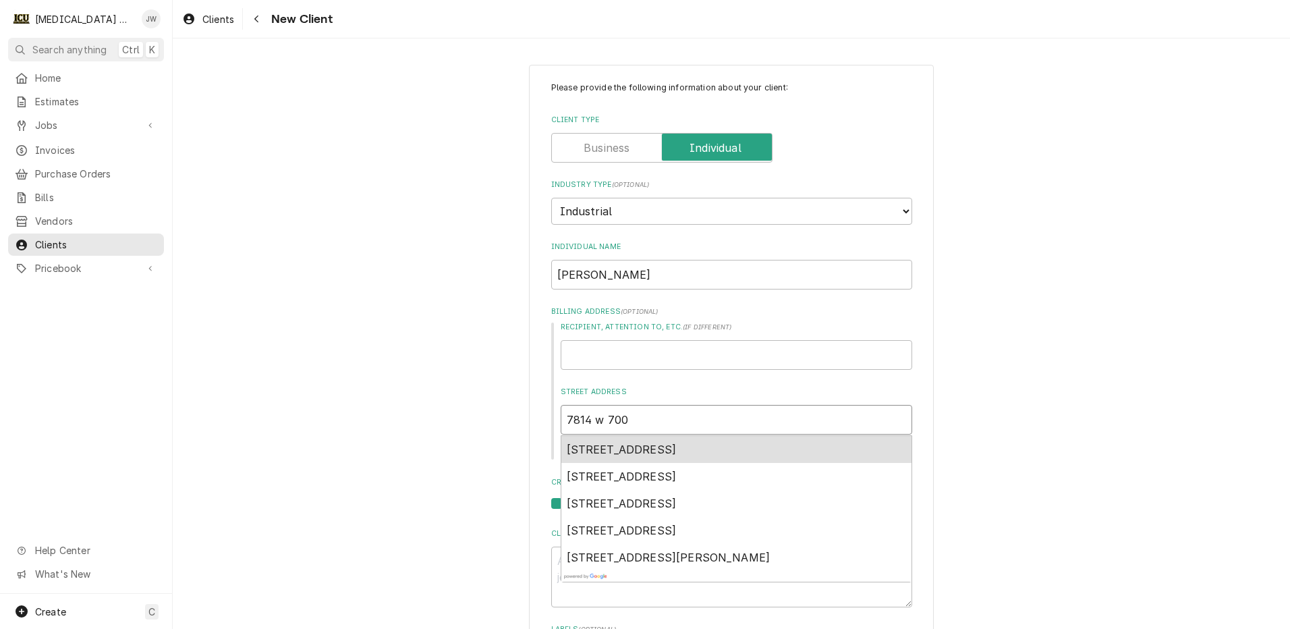
type input "7814 w 700 s"
click at [675, 449] on span "7814 W 700 S, West Point, IN, USA" at bounding box center [622, 449] width 110 height 13
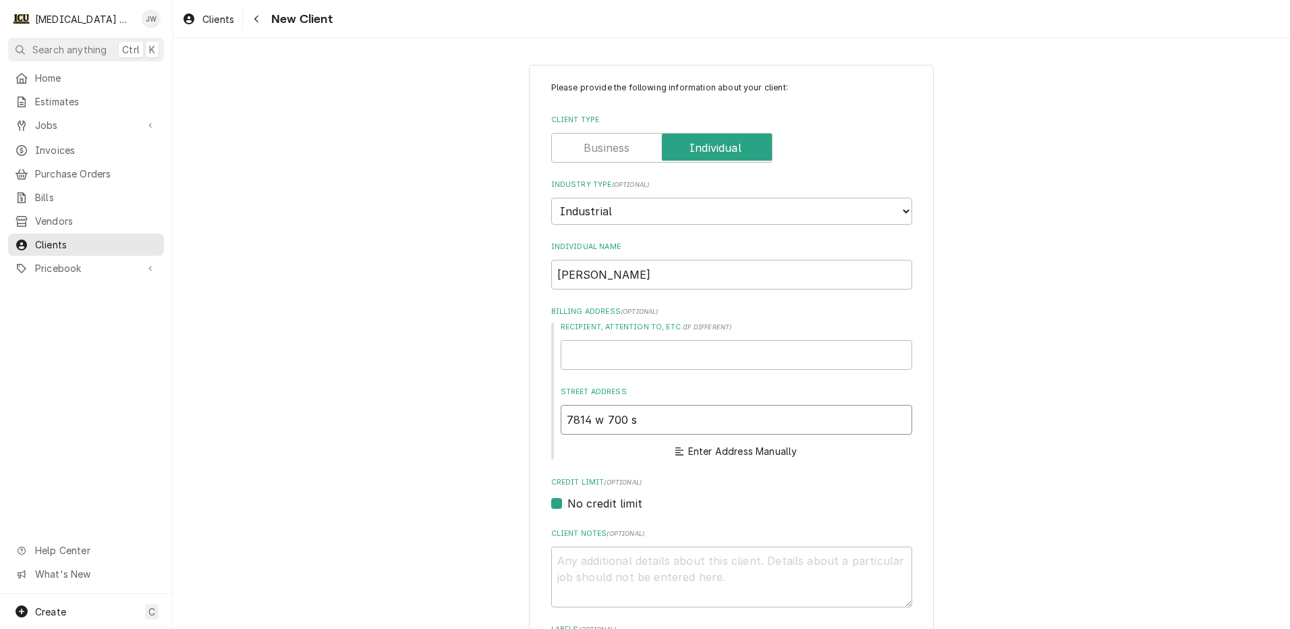
type textarea "x"
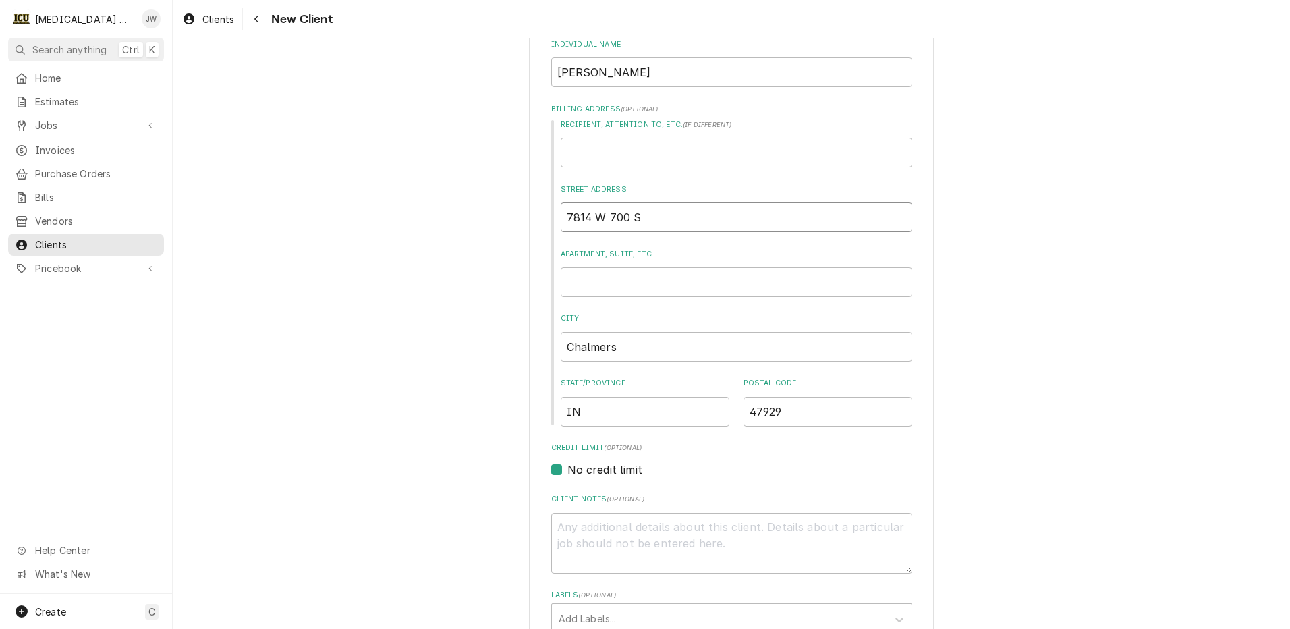
scroll to position [270, 0]
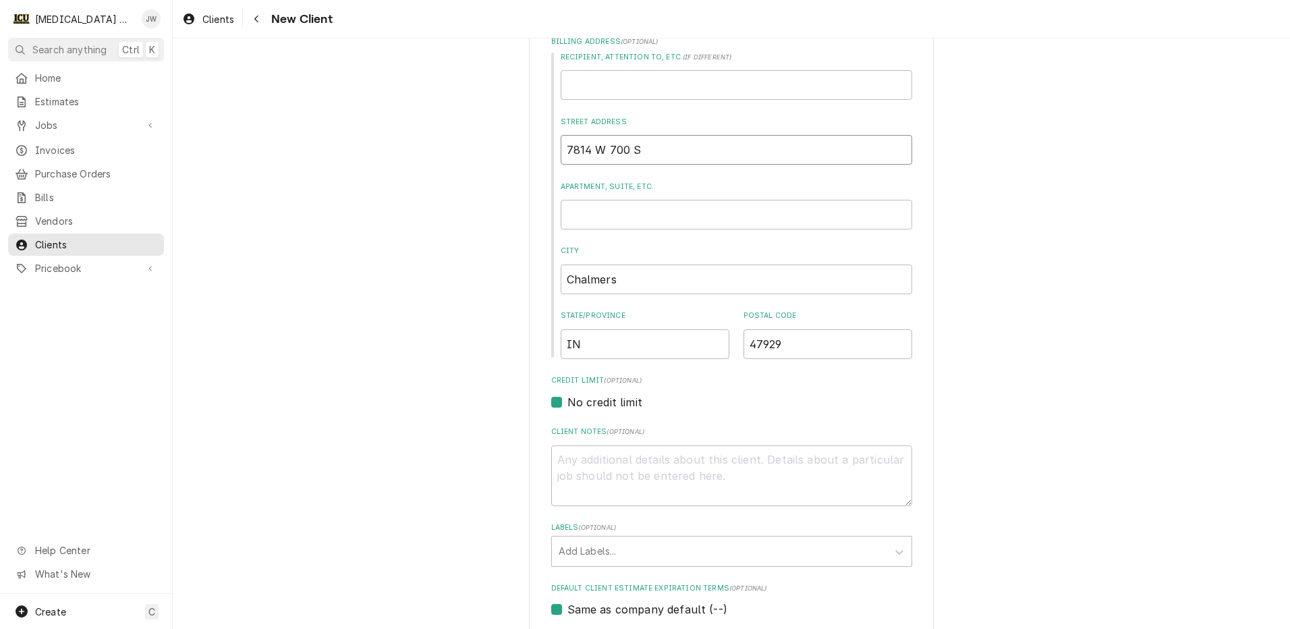
click at [670, 150] on input "7814 W 700 S" at bounding box center [737, 150] width 352 height 30
type input "7814 W 700 S"
drag, startPoint x: 617, startPoint y: 282, endPoint x: 533, endPoint y: 293, distance: 85.1
click at [533, 293] on div "Please provide the following information about your client: Client Type Industr…" at bounding box center [731, 323] width 405 height 1057
type textarea "x"
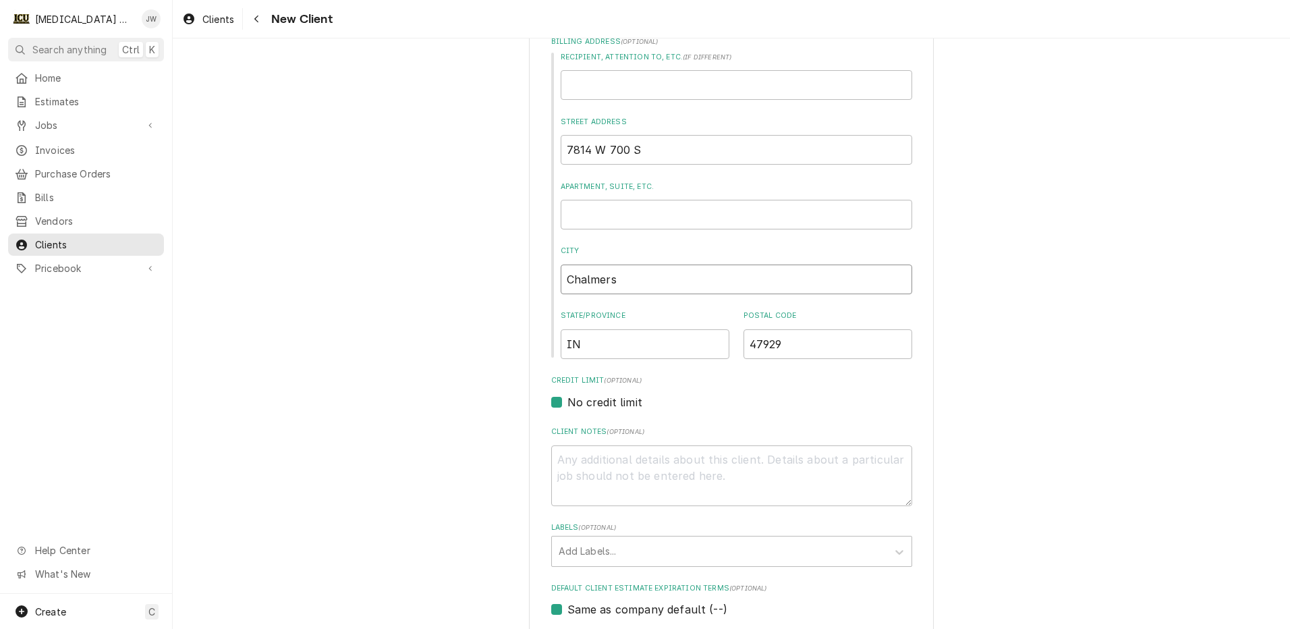
type input "W"
type textarea "x"
type input "We"
type textarea "x"
type input "Westpoint"
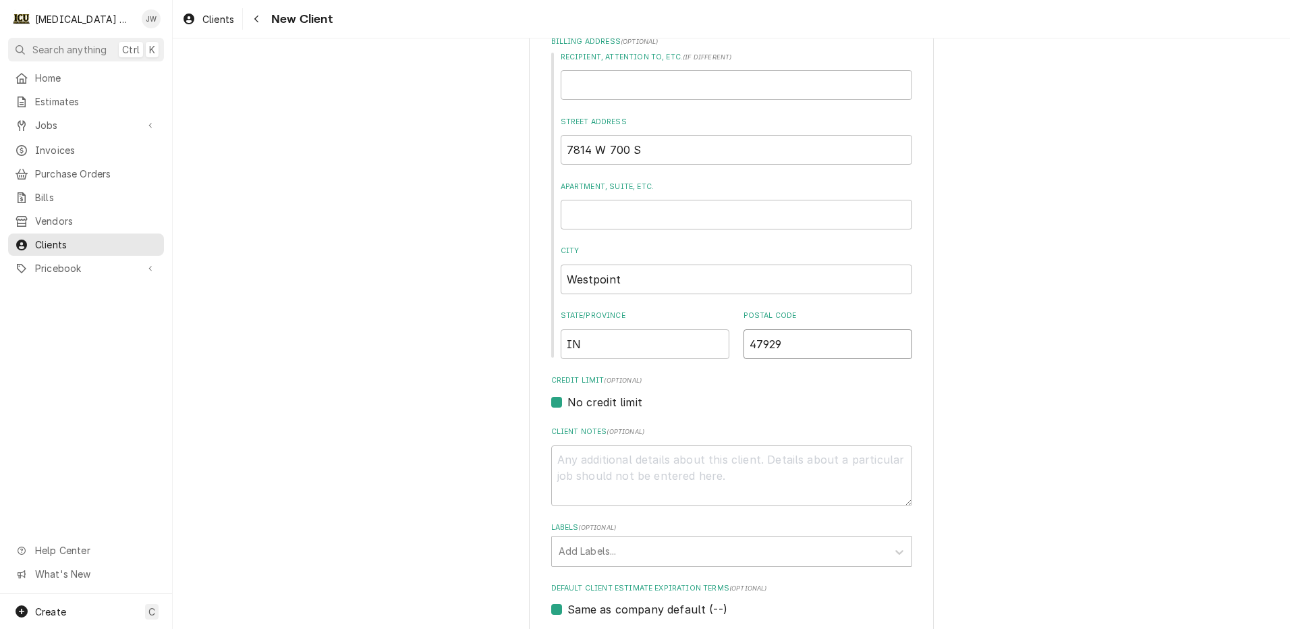
drag, startPoint x: 789, startPoint y: 343, endPoint x: 725, endPoint y: 343, distance: 64.1
click at [725, 343] on div "State/Province IN Postal Code 47929" at bounding box center [737, 334] width 352 height 48
type textarea "x"
type input "4"
type textarea "x"
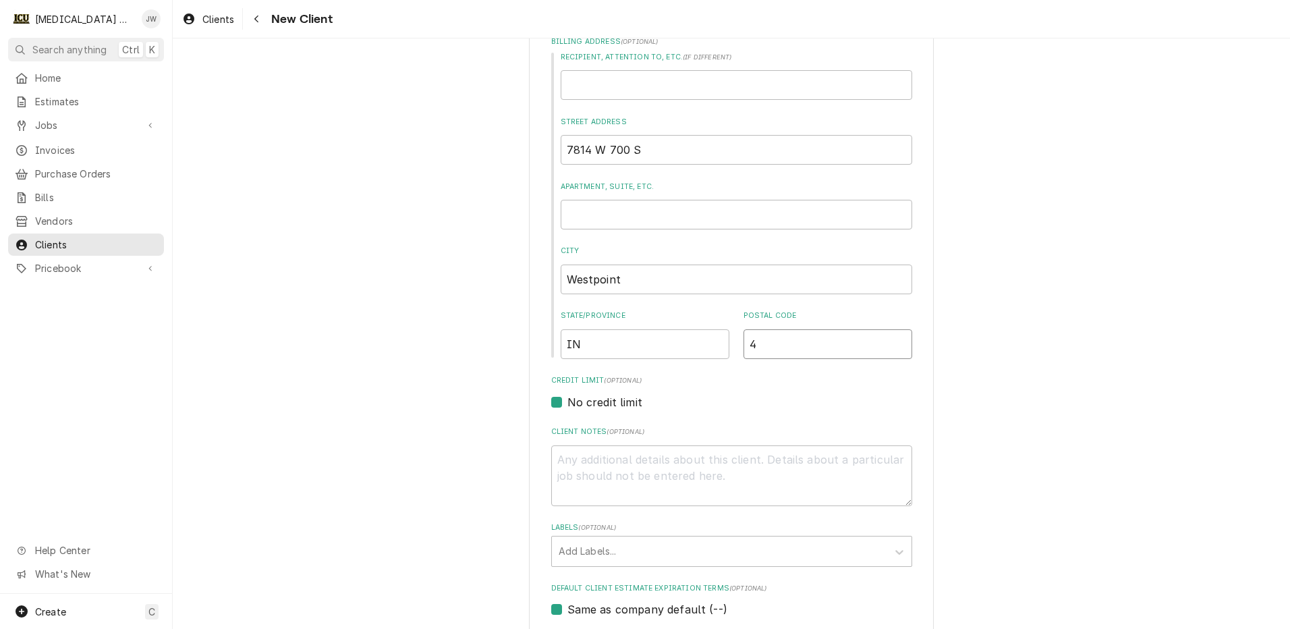
type input "47"
type textarea "x"
type input "479"
type textarea "x"
type input "4799"
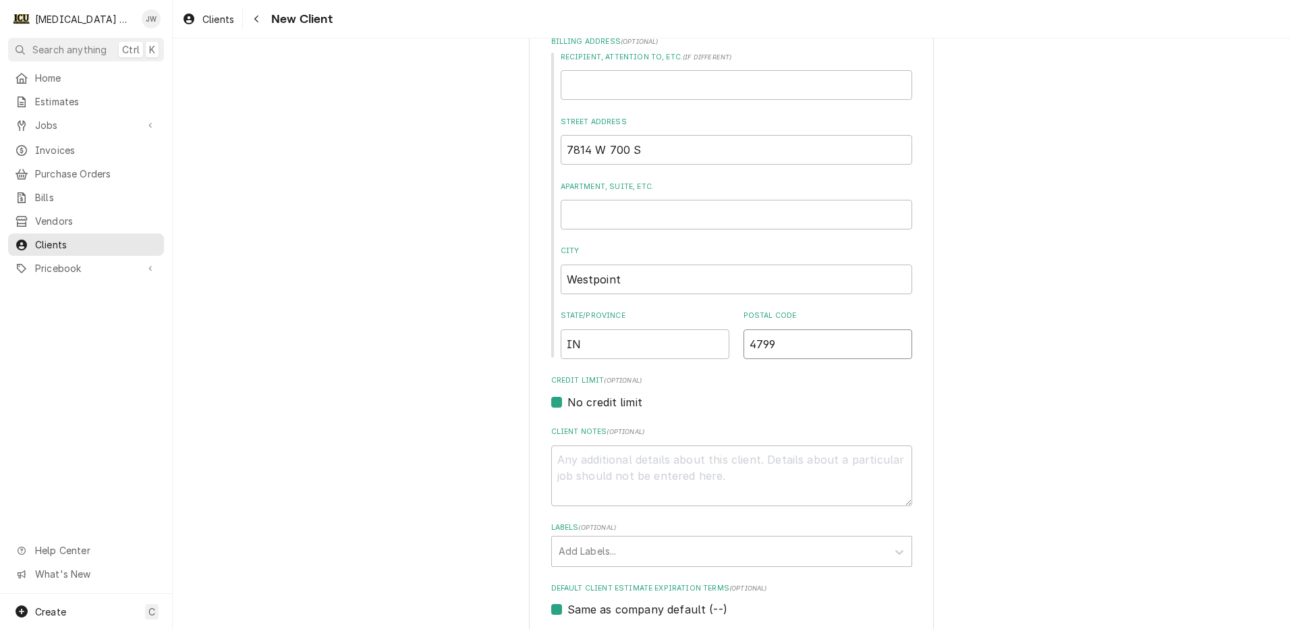
type textarea "x"
type input "47992"
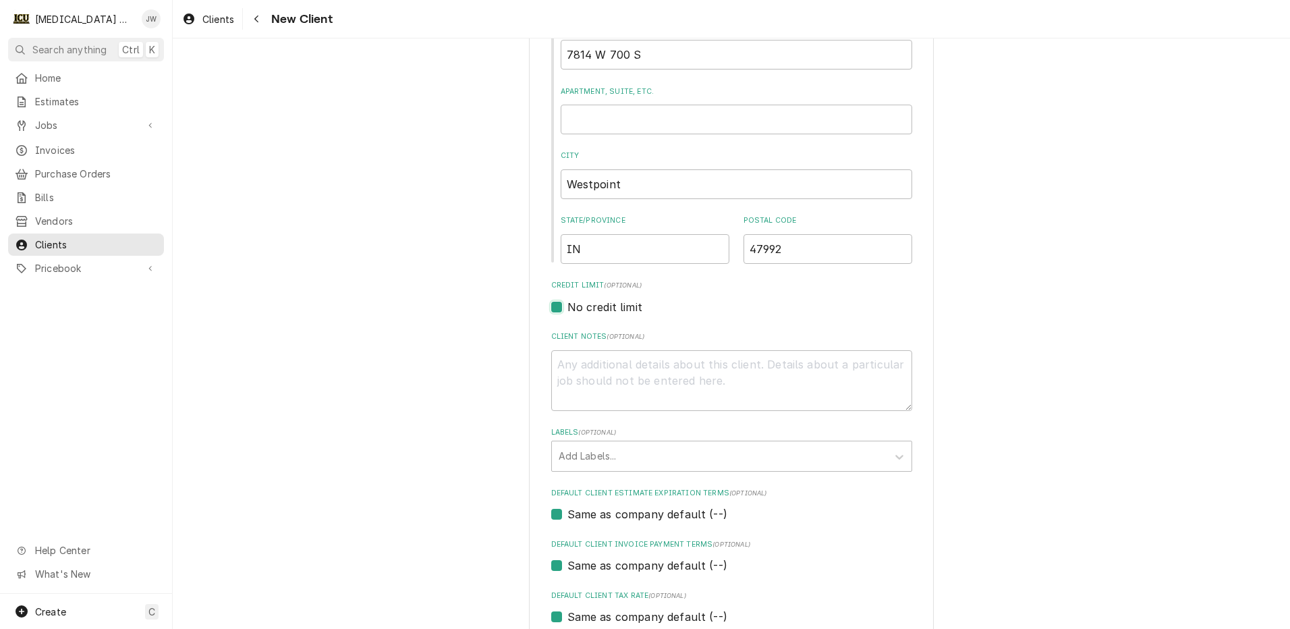
scroll to position [405, 0]
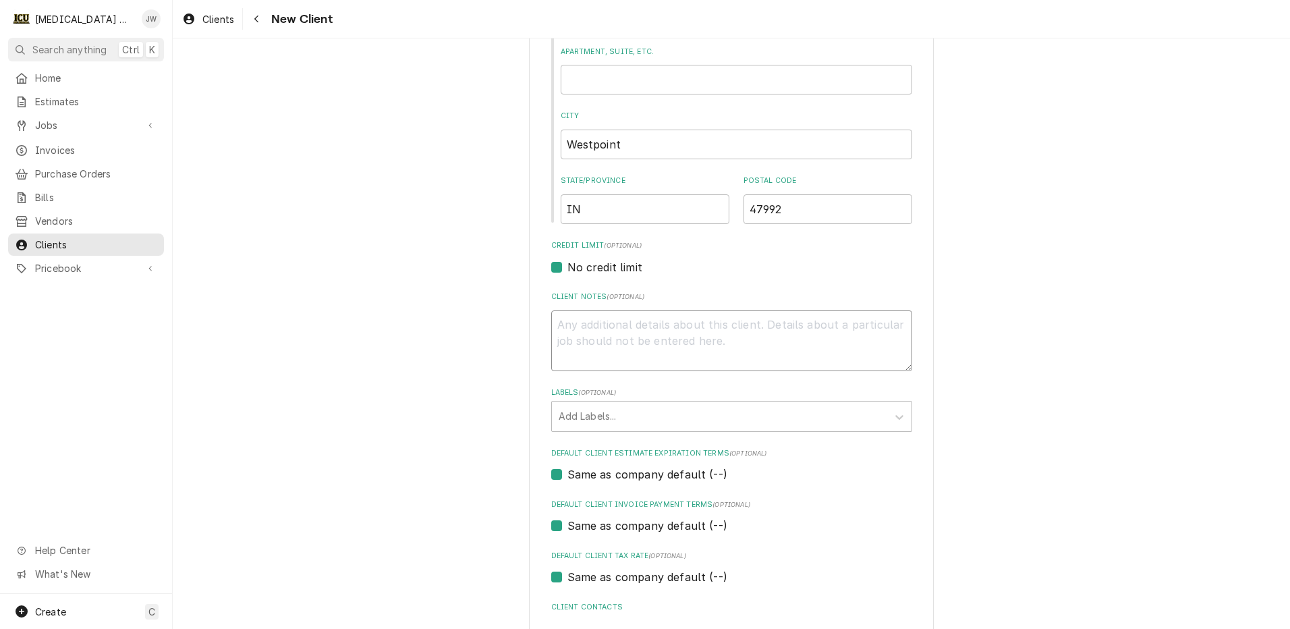
click at [616, 346] on textarea "Client Notes ( optional )" at bounding box center [731, 340] width 361 height 61
type textarea "x"
type textarea "T"
type textarea "x"
type textarea "Te"
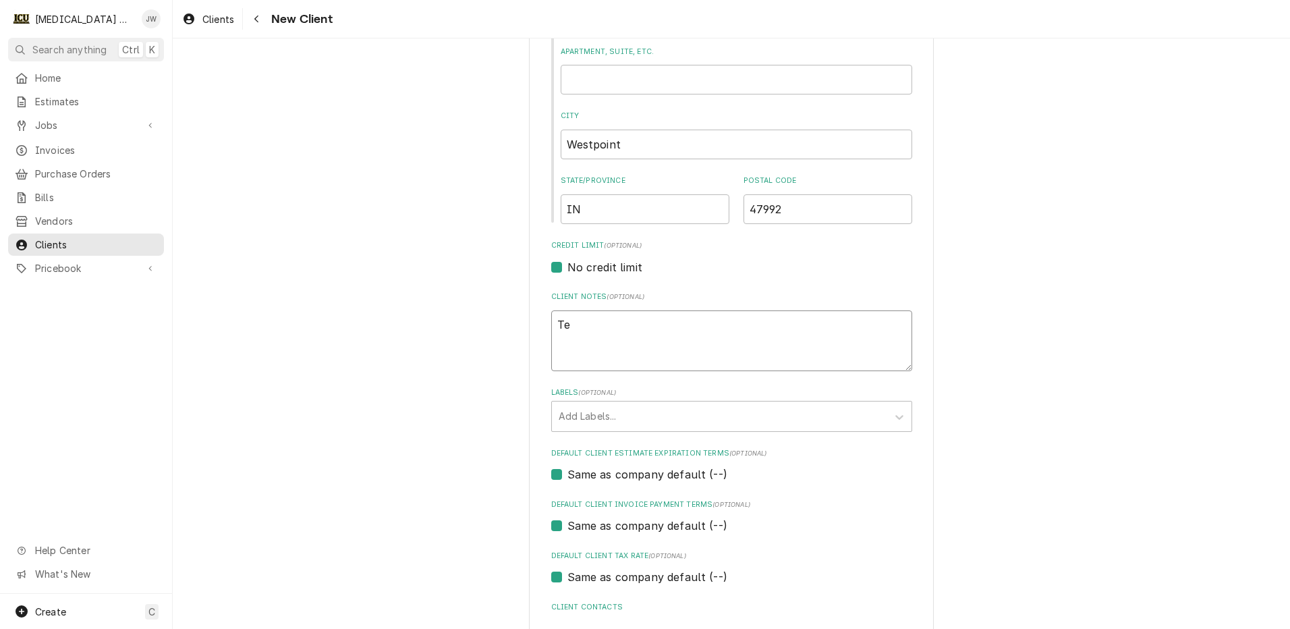
type textarea "x"
type textarea "Tes"
type textarea "x"
type textarea "Test"
type textarea "x"
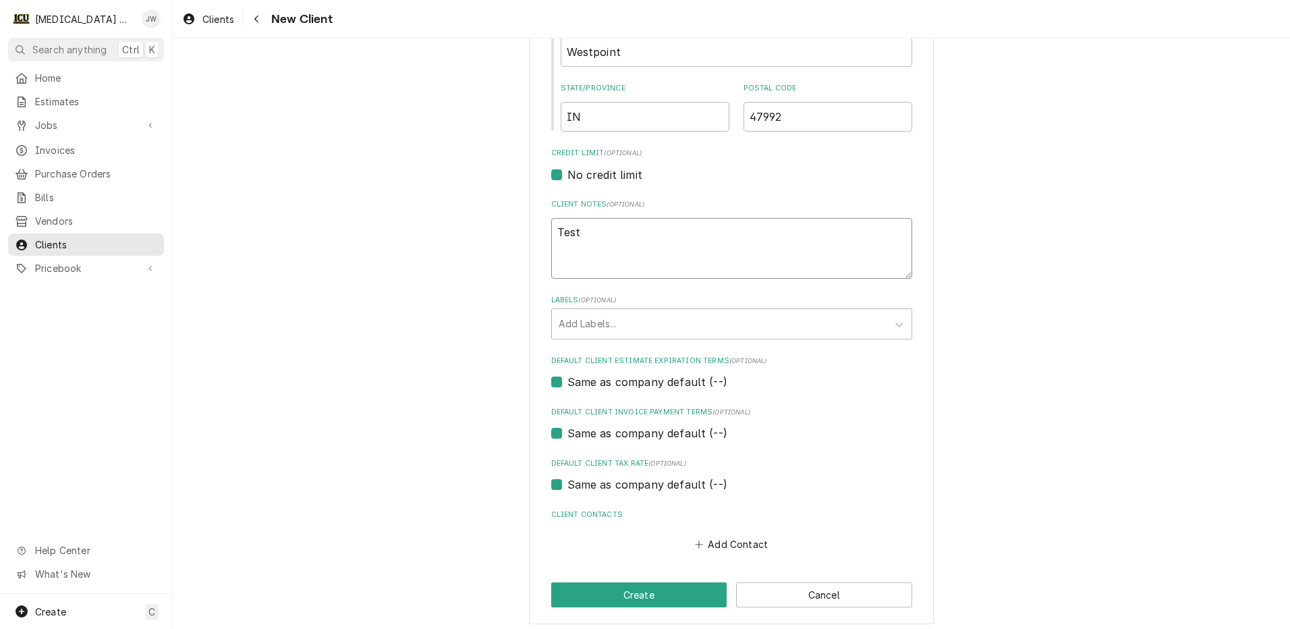
scroll to position [505, 0]
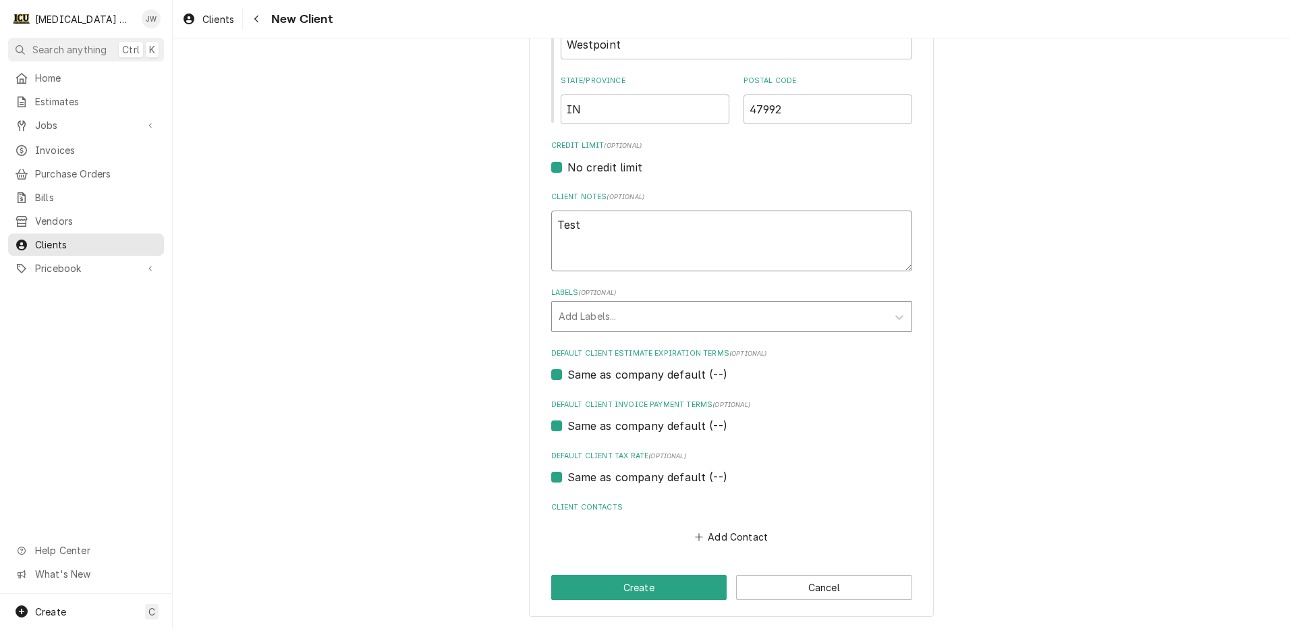
type textarea "Test"
click at [645, 316] on div "Labels" at bounding box center [720, 316] width 322 height 24
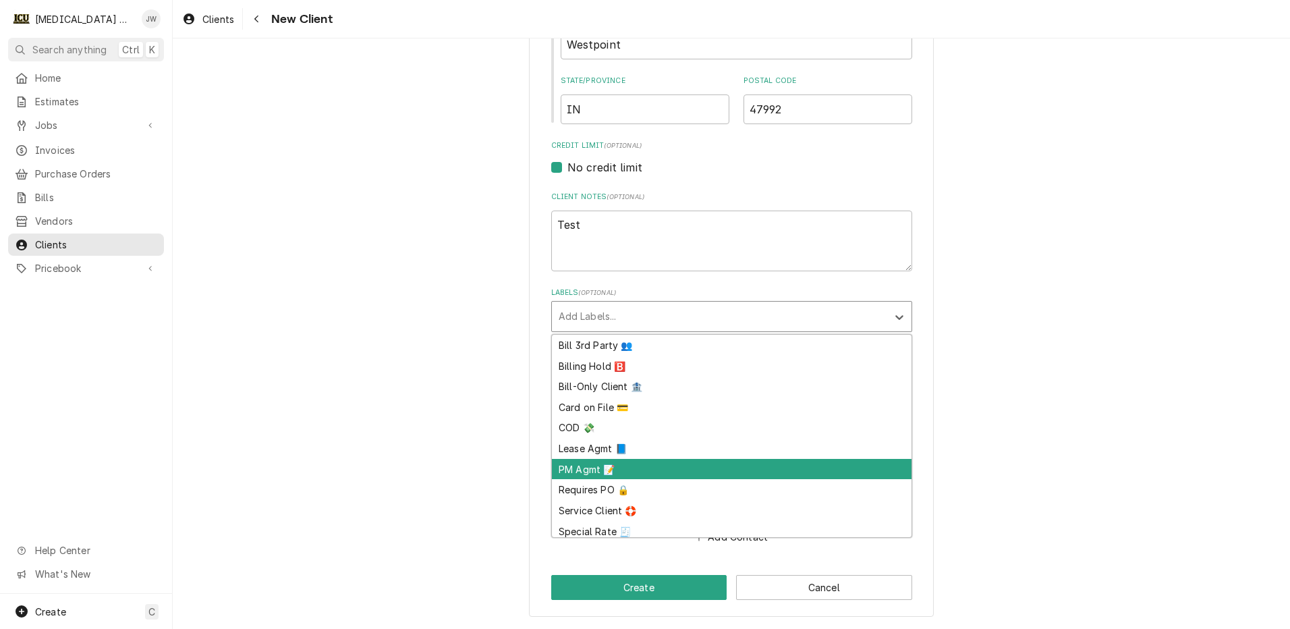
scroll to position [46, 0]
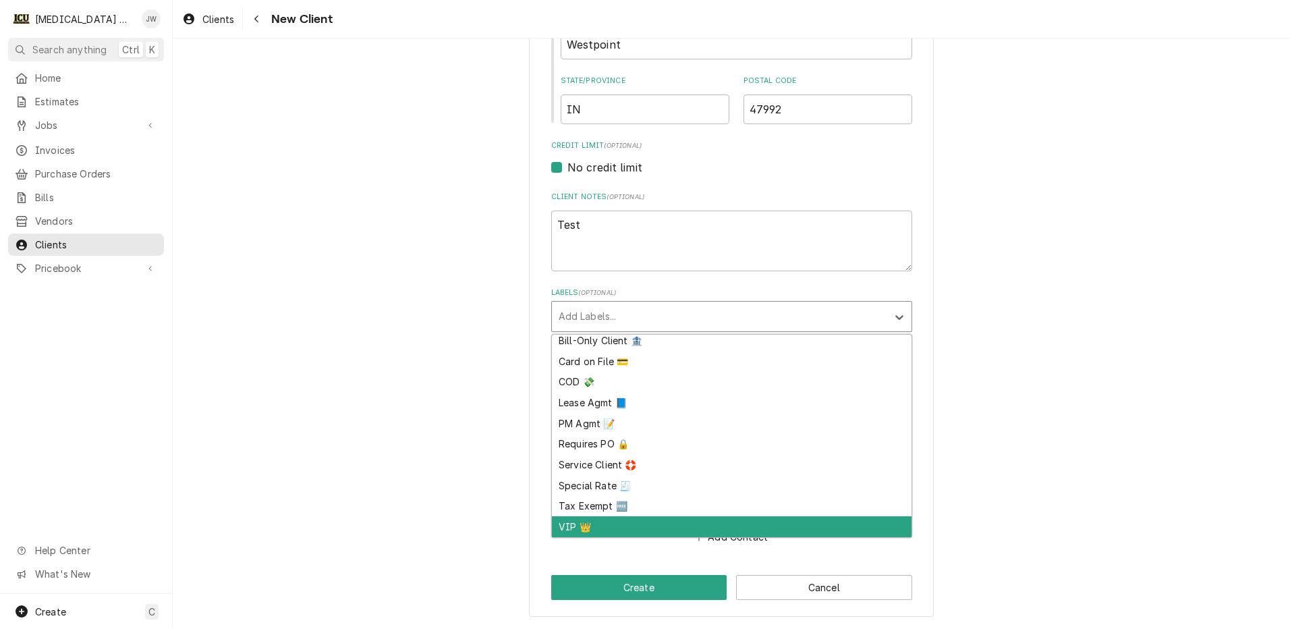
click at [572, 534] on div "VIP 👑" at bounding box center [732, 526] width 360 height 21
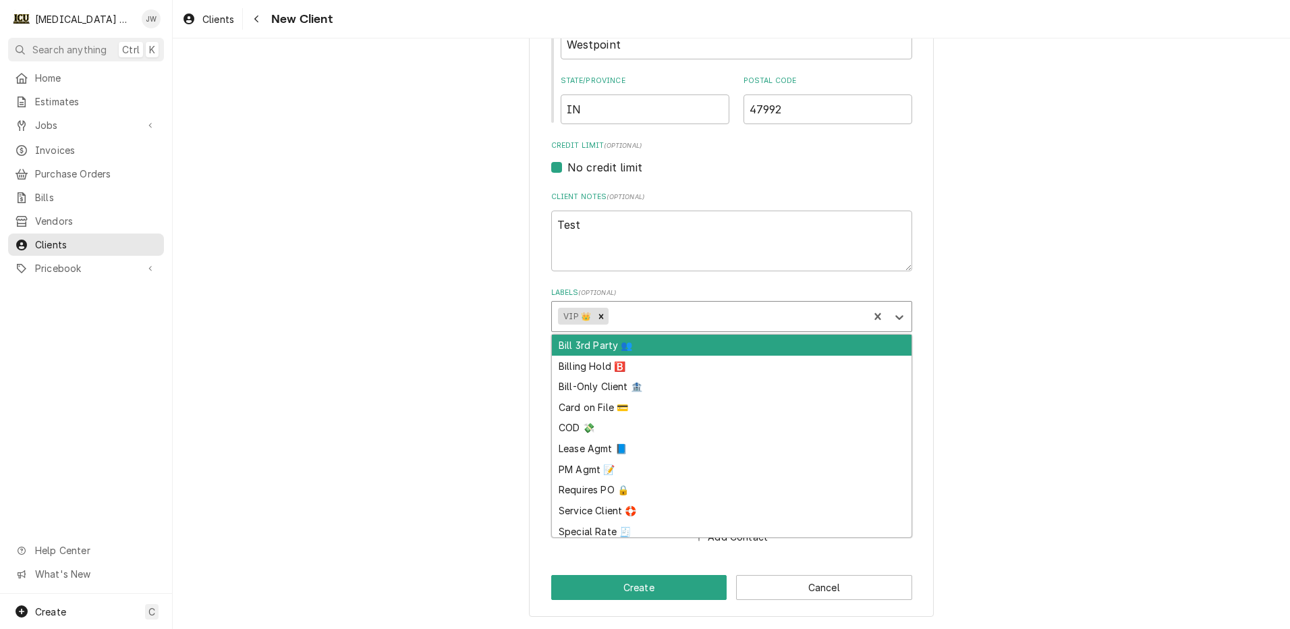
click at [670, 309] on div "Labels" at bounding box center [736, 316] width 251 height 24
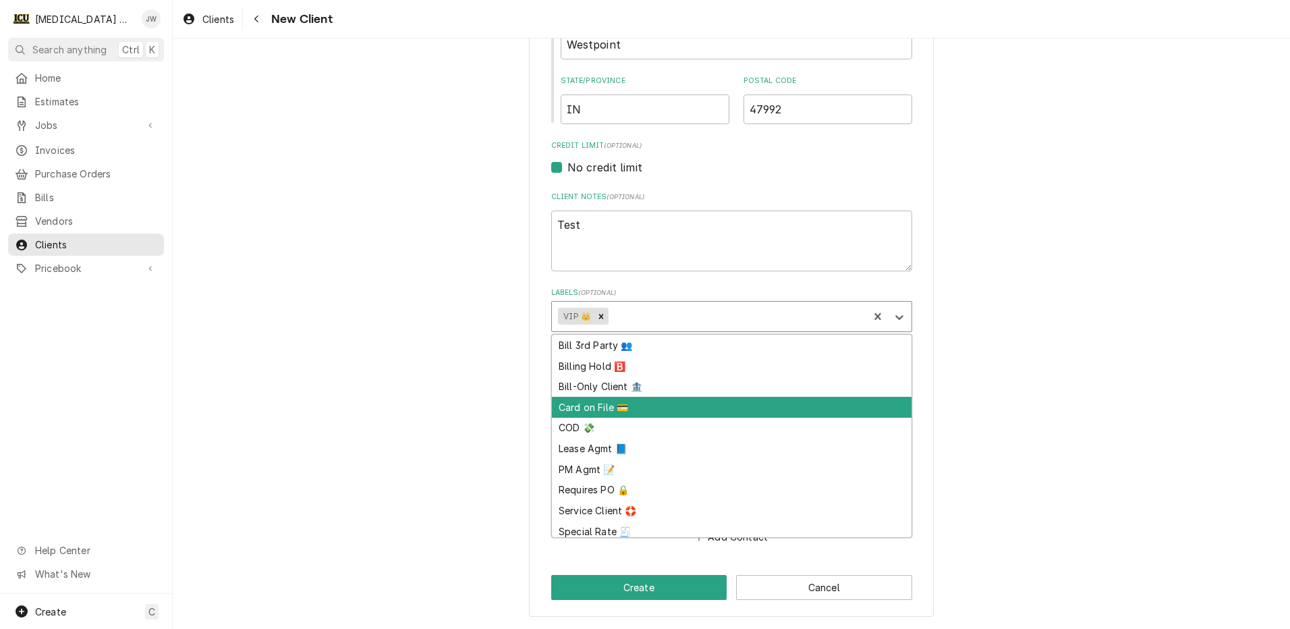
click at [643, 411] on div "Card on File 💳" at bounding box center [732, 407] width 360 height 21
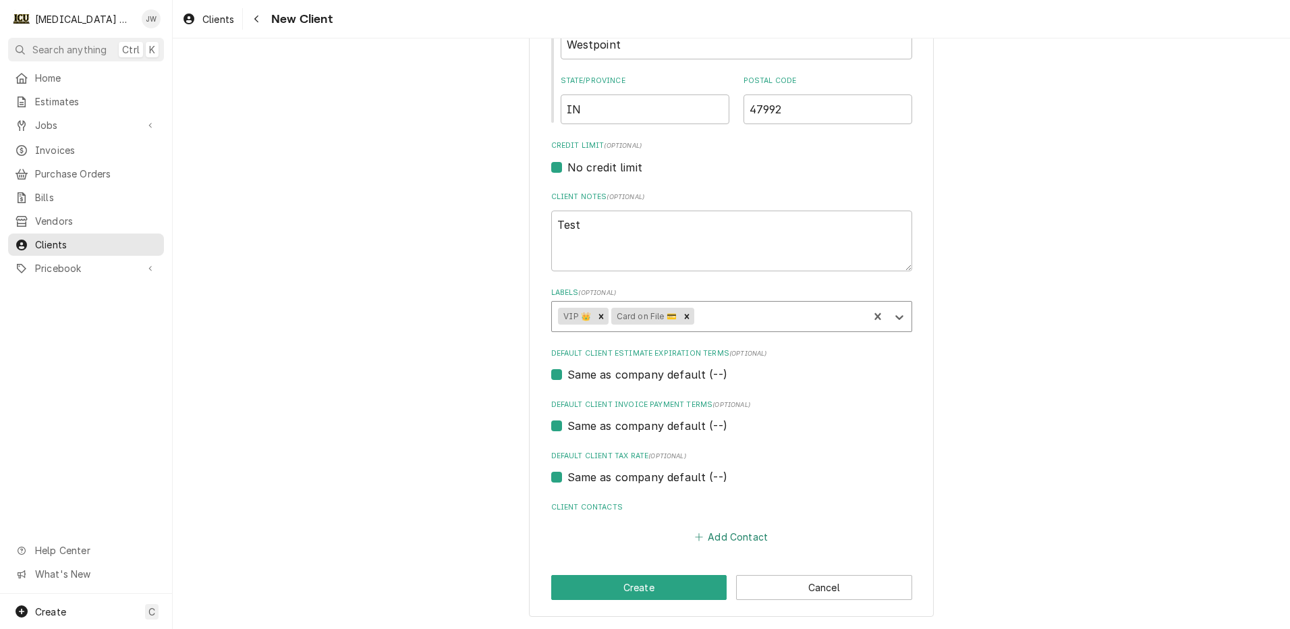
click at [714, 532] on button "Add Contact" at bounding box center [731, 537] width 78 height 19
type textarea "x"
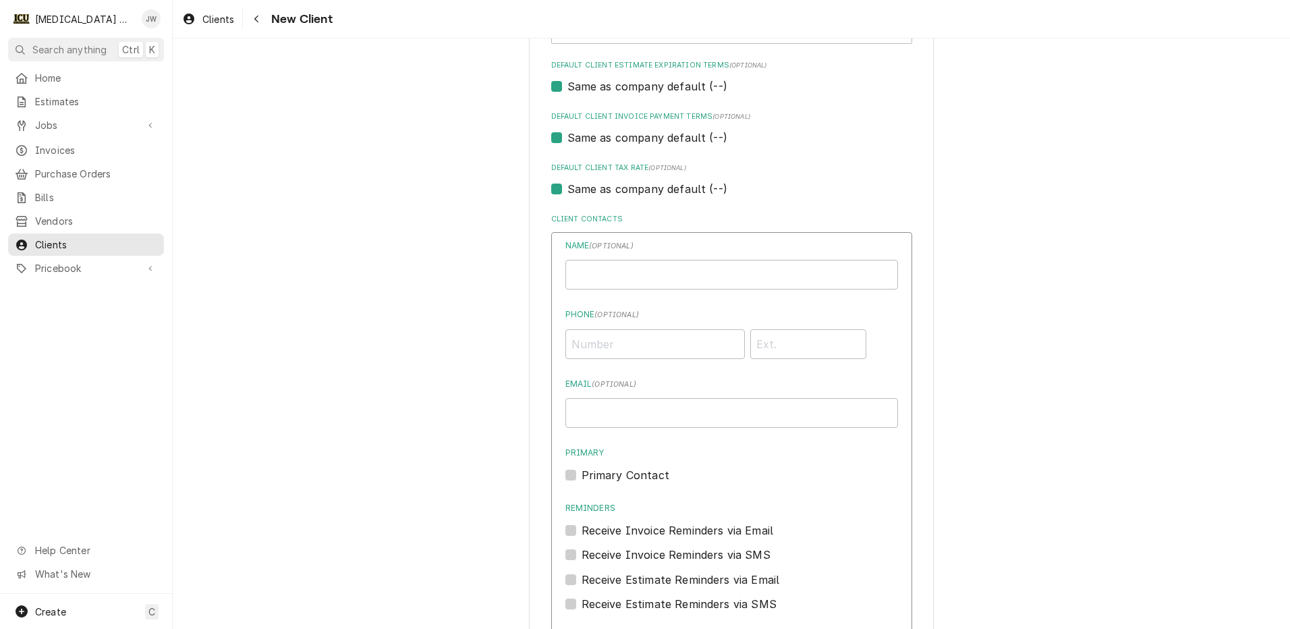
scroll to position [842, 0]
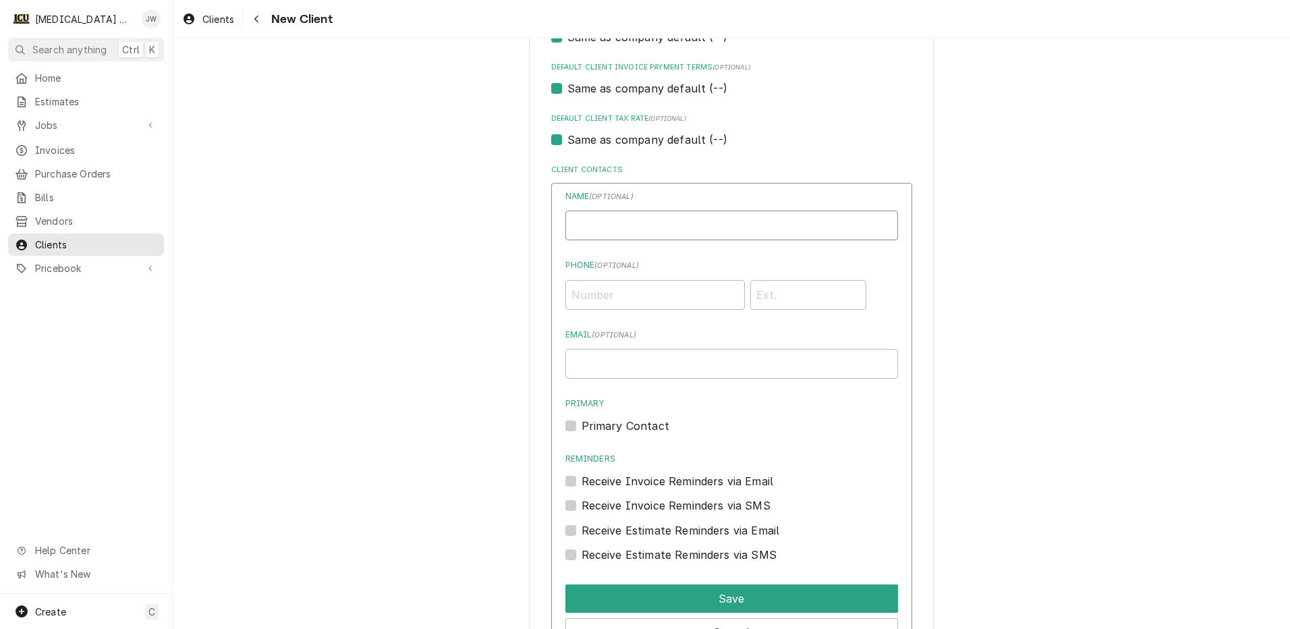
click at [589, 218] on input "Individual Name" at bounding box center [731, 226] width 333 height 30
type input "[PERSON_NAME]"
type input "(765) 607-0523"
click at [657, 371] on input "Email ( optional )" at bounding box center [731, 364] width 333 height 30
type input "epwhited03@icloud.com"
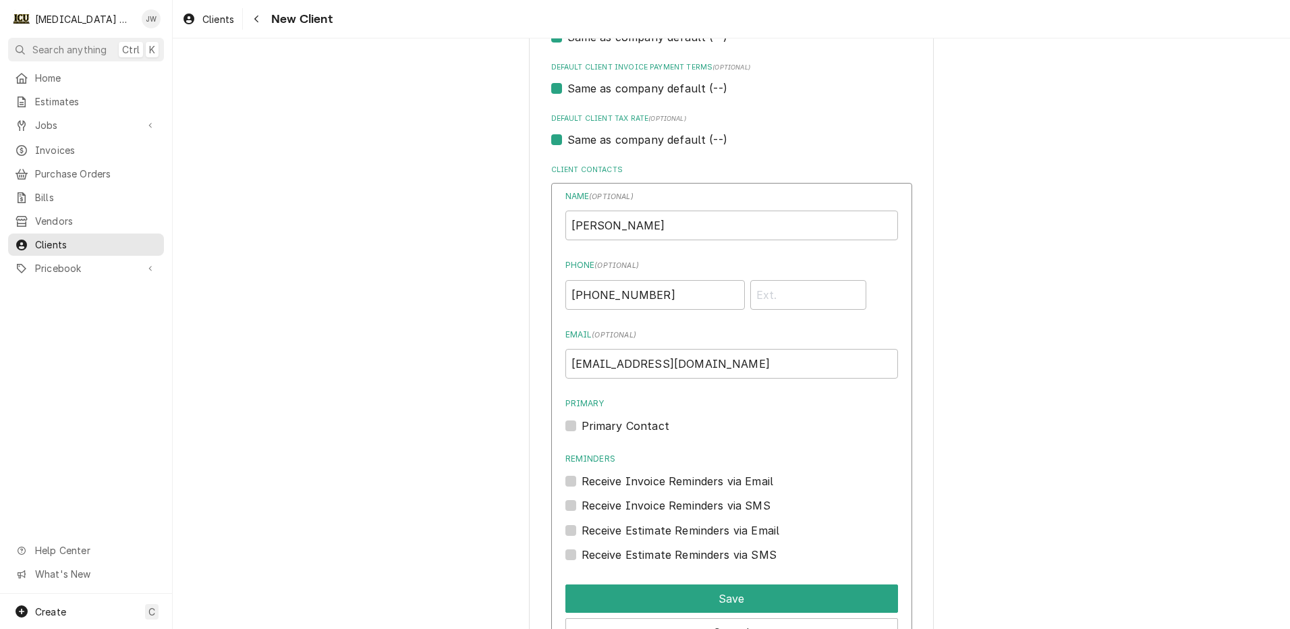
click at [582, 430] on label "Primary Contact" at bounding box center [626, 426] width 88 height 16
click at [582, 430] on input "Primary" at bounding box center [748, 433] width 333 height 30
checkbox input "true"
click at [582, 484] on label "Receive Invoice Reminders via Email" at bounding box center [678, 481] width 192 height 16
click at [582, 484] on input "Reminders" at bounding box center [748, 488] width 333 height 30
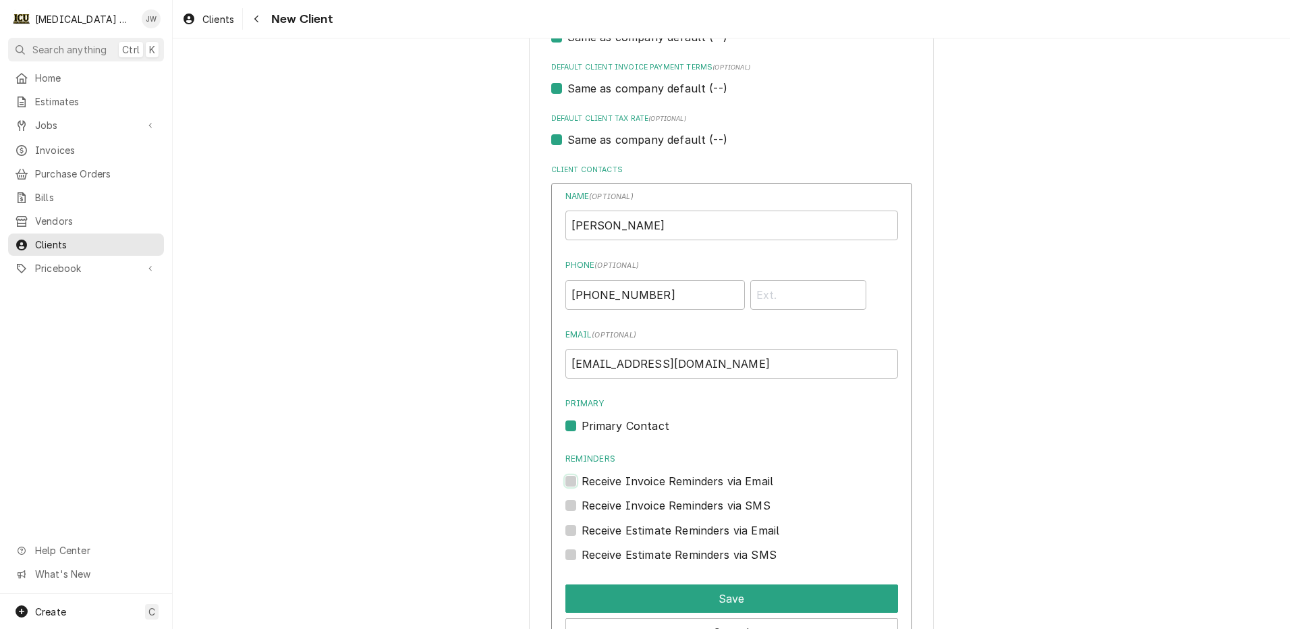
checkbox input "true"
click at [582, 508] on label "Receive Invoice Reminders via SMS" at bounding box center [676, 505] width 189 height 16
click at [582, 508] on input "Contact Edit Form" at bounding box center [748, 512] width 333 height 30
checkbox input "true"
click at [582, 532] on label "Receive Estimate Reminders via Email" at bounding box center [681, 530] width 198 height 16
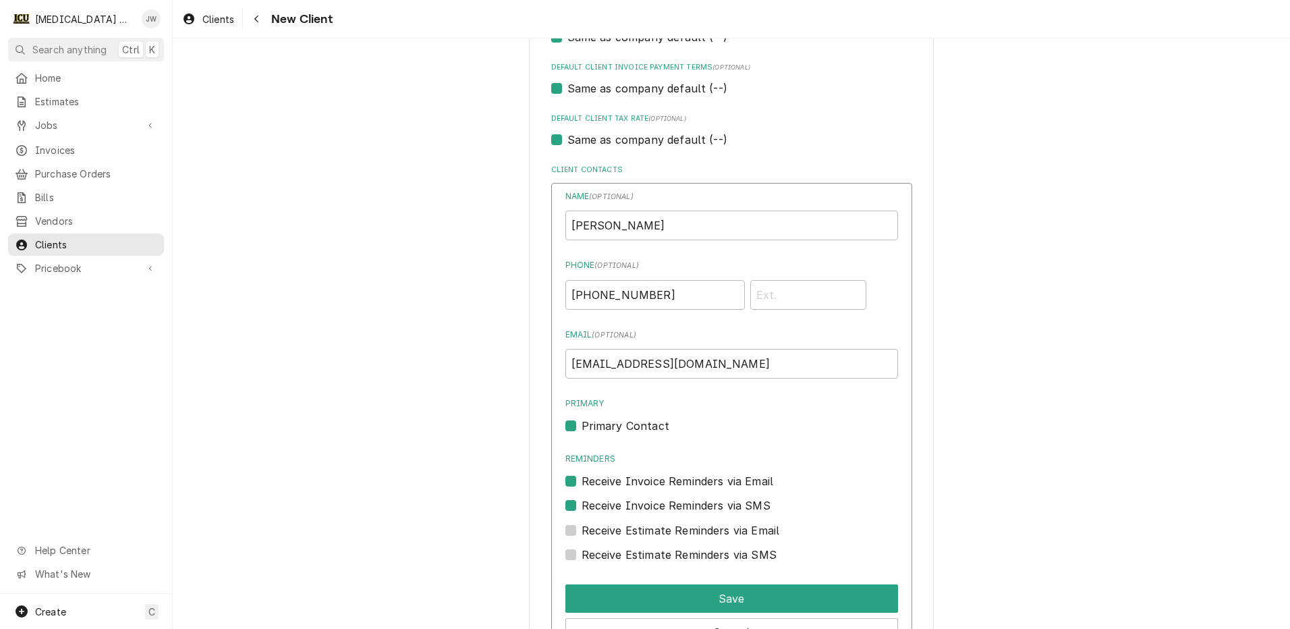
click at [582, 532] on input "Contact Edit Form" at bounding box center [748, 537] width 333 height 30
checkbox input "true"
click at [582, 554] on label "Receive Estimate Reminders via SMS" at bounding box center [679, 554] width 195 height 16
click at [582, 554] on input "Contact Edit Form" at bounding box center [748, 561] width 333 height 30
checkbox input "true"
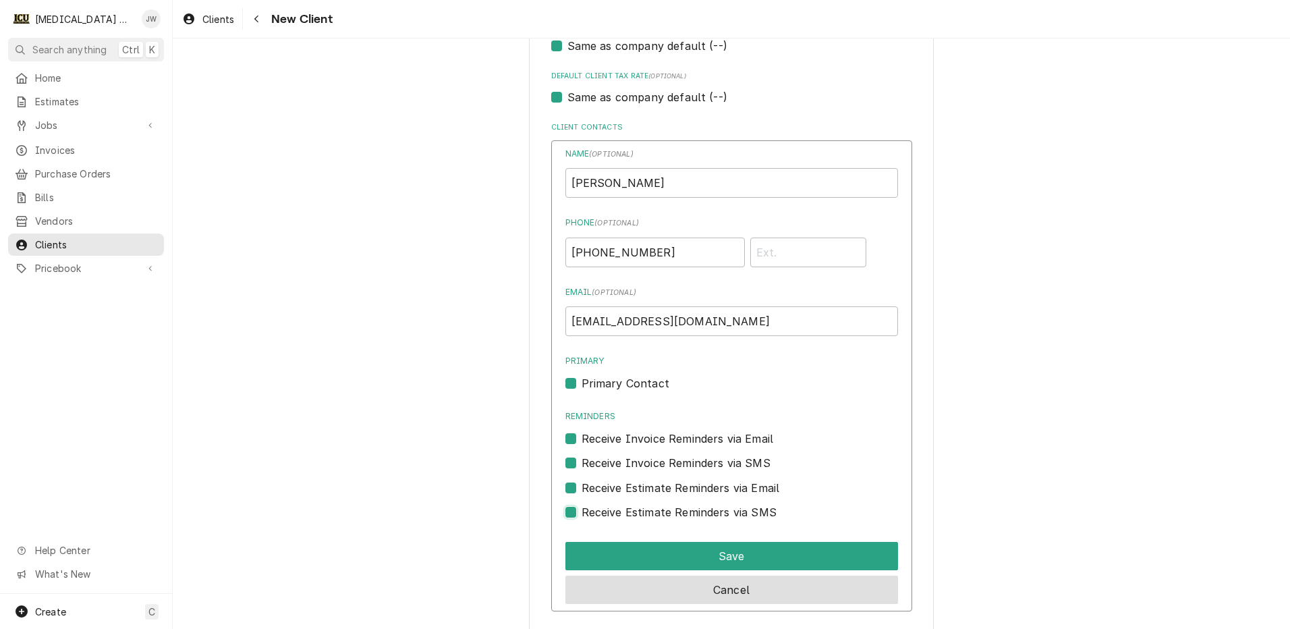
scroll to position [956, 0]
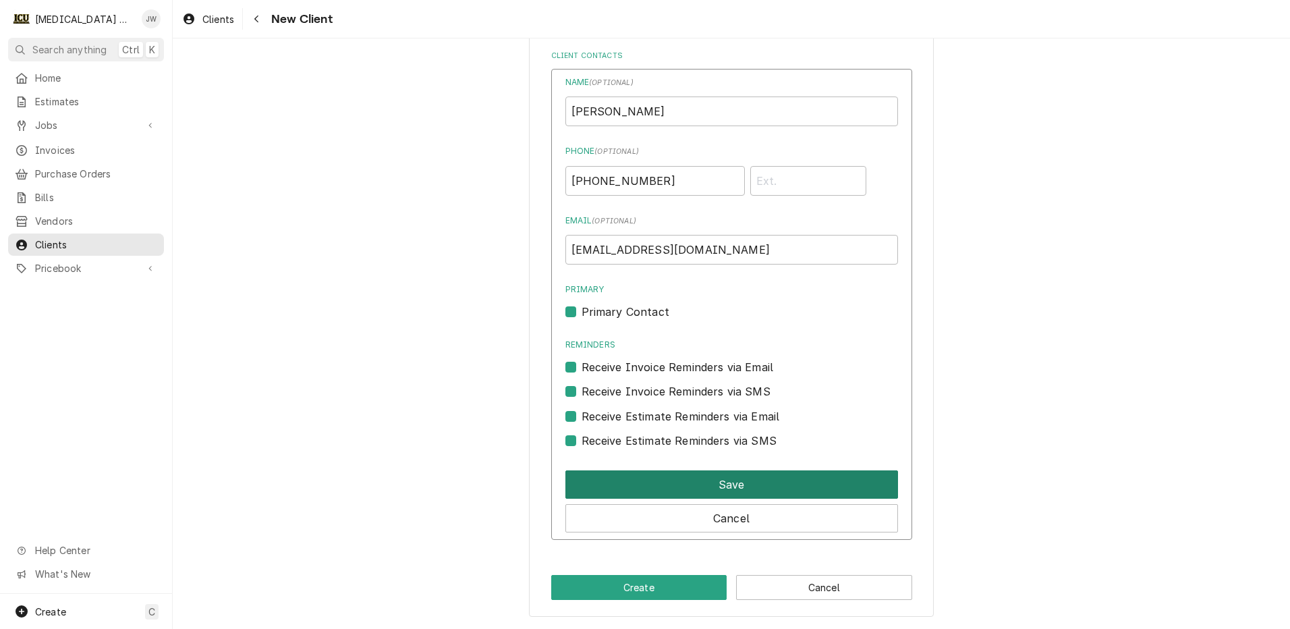
click at [754, 492] on button "Save" at bounding box center [731, 484] width 333 height 28
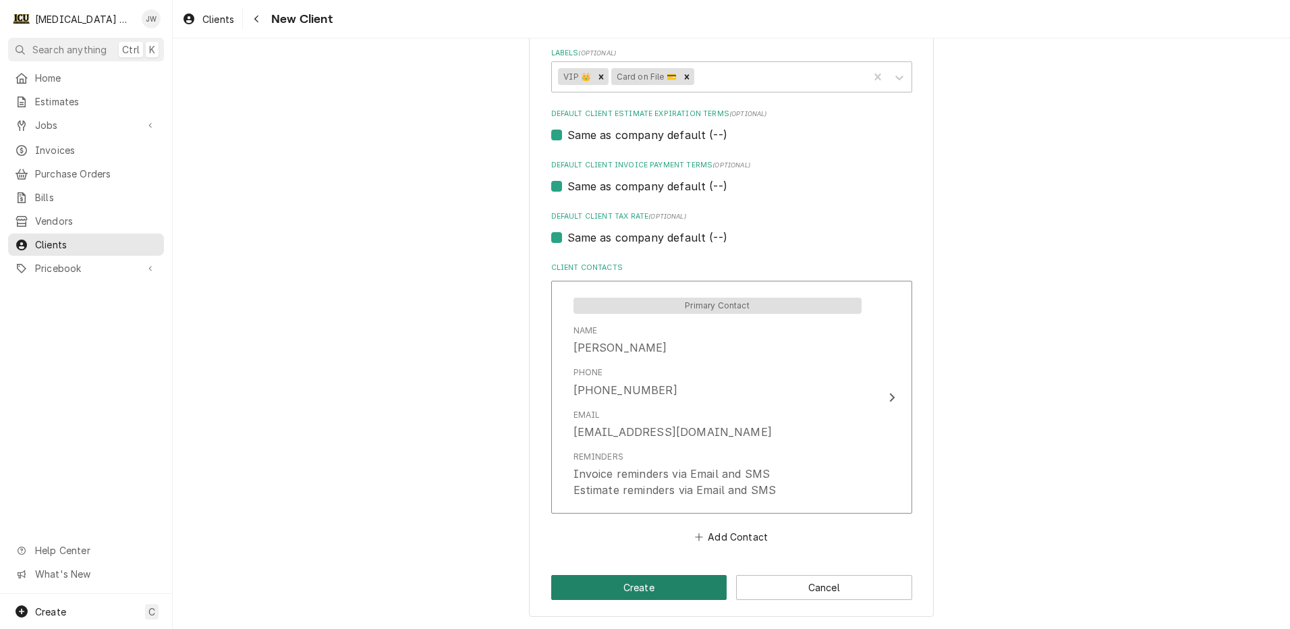
click at [696, 592] on button "Create" at bounding box center [639, 587] width 176 height 25
type textarea "x"
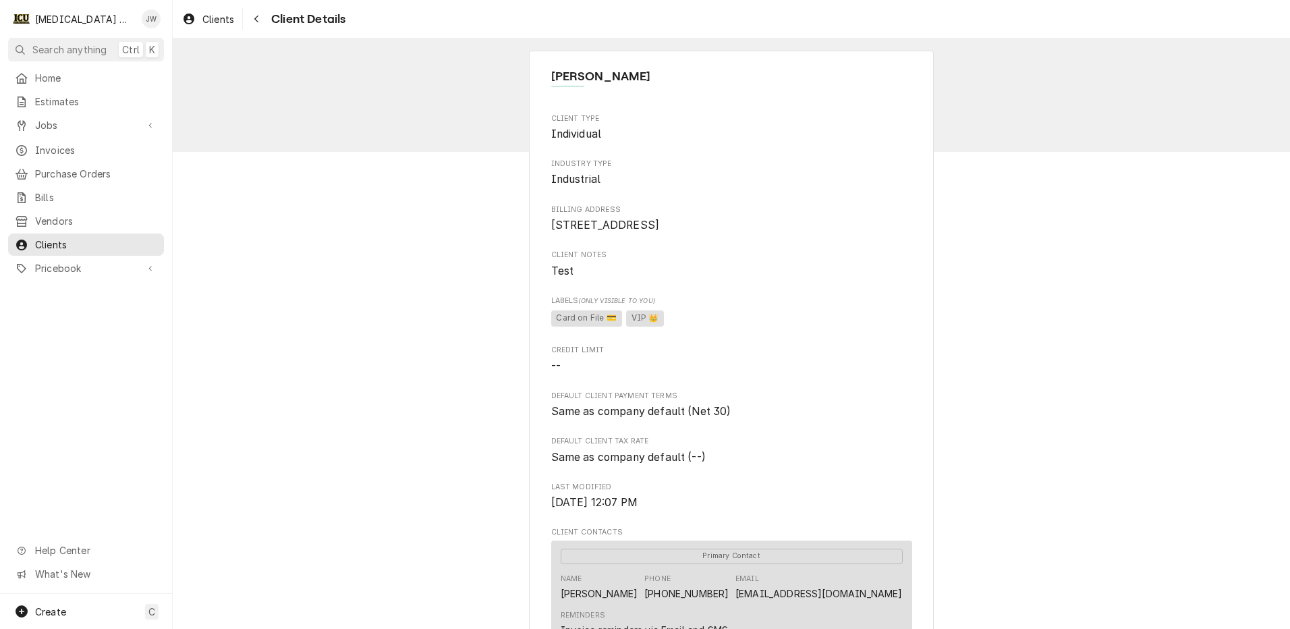
click at [190, 5] on div "Clients Client Details" at bounding box center [731, 19] width 1117 height 38
click at [206, 20] on span "Clients" at bounding box center [218, 19] width 32 height 14
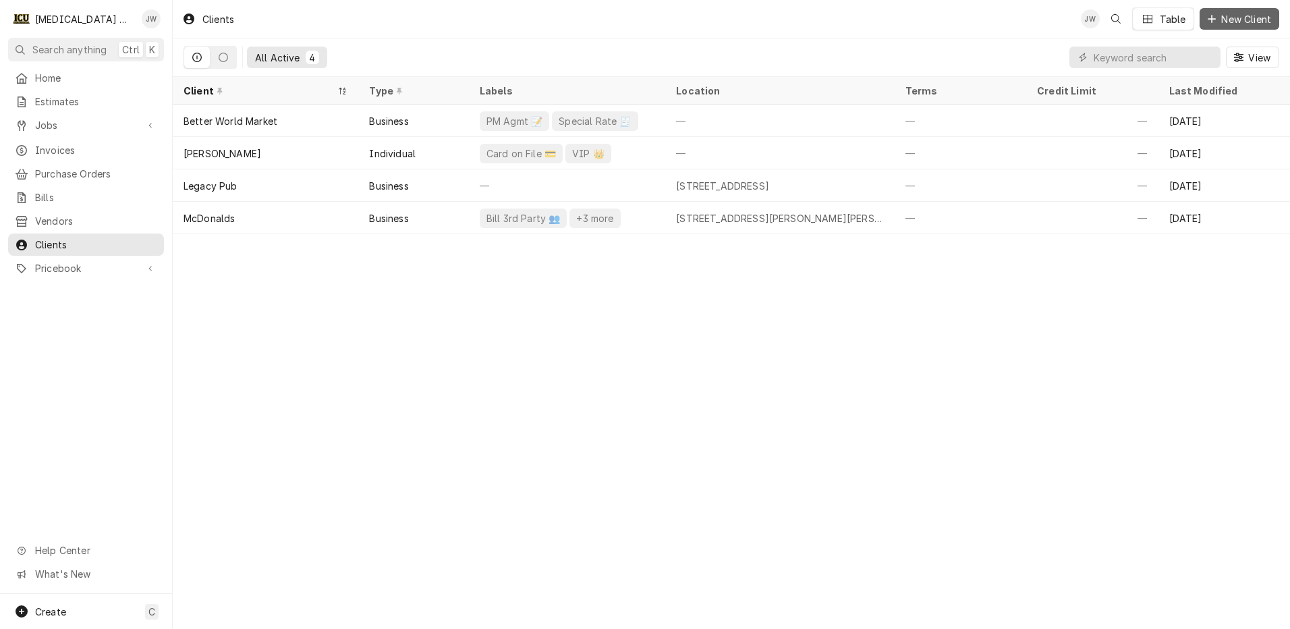
click at [1247, 16] on span "New Client" at bounding box center [1245, 19] width 55 height 14
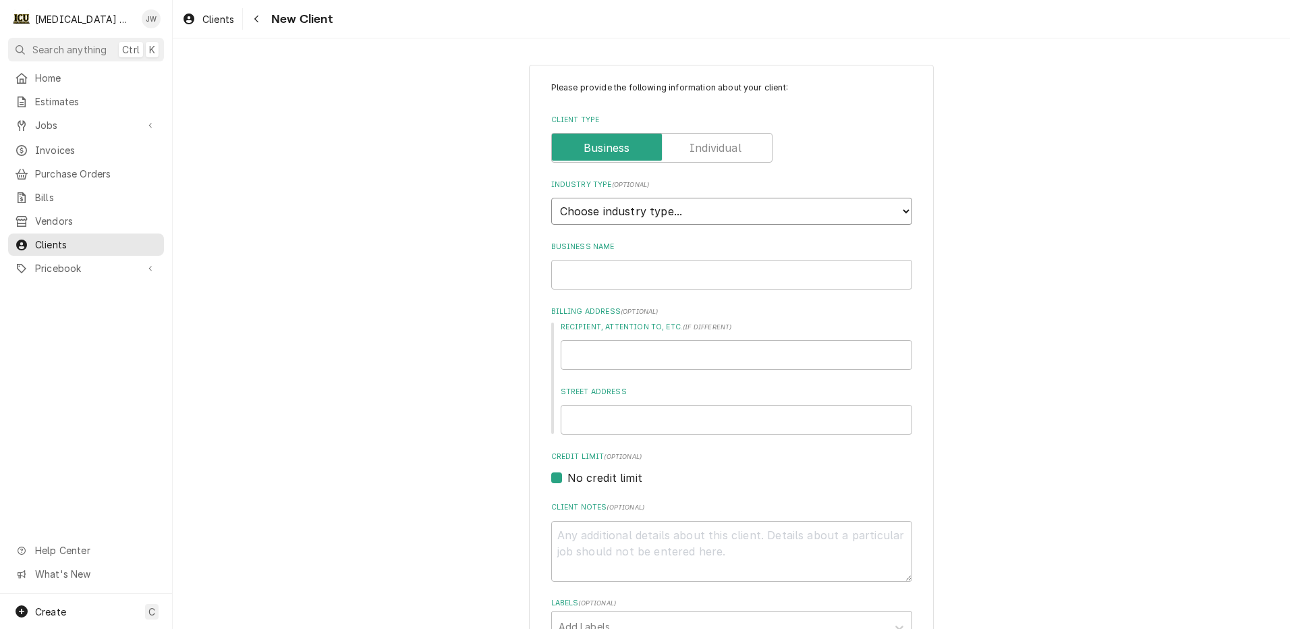
click at [668, 211] on select "Choose industry type... Residential Commercial Industrial Government" at bounding box center [731, 211] width 361 height 27
select select "2"
click at [551, 198] on select "Choose industry type... Residential Commercial Industrial Government" at bounding box center [731, 211] width 361 height 27
drag, startPoint x: 612, startPoint y: 278, endPoint x: 619, endPoint y: 273, distance: 8.2
click at [612, 278] on input "Business Name" at bounding box center [731, 275] width 361 height 30
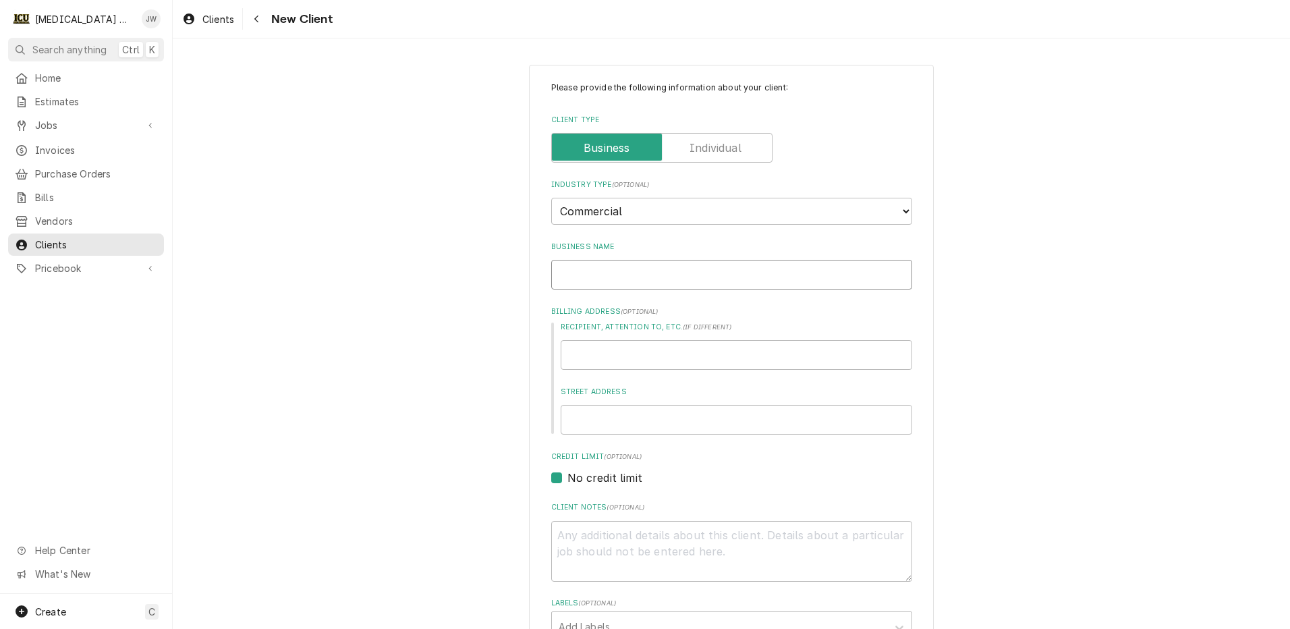
type textarea "x"
type input "P"
type textarea "x"
type input "Pl"
type textarea "x"
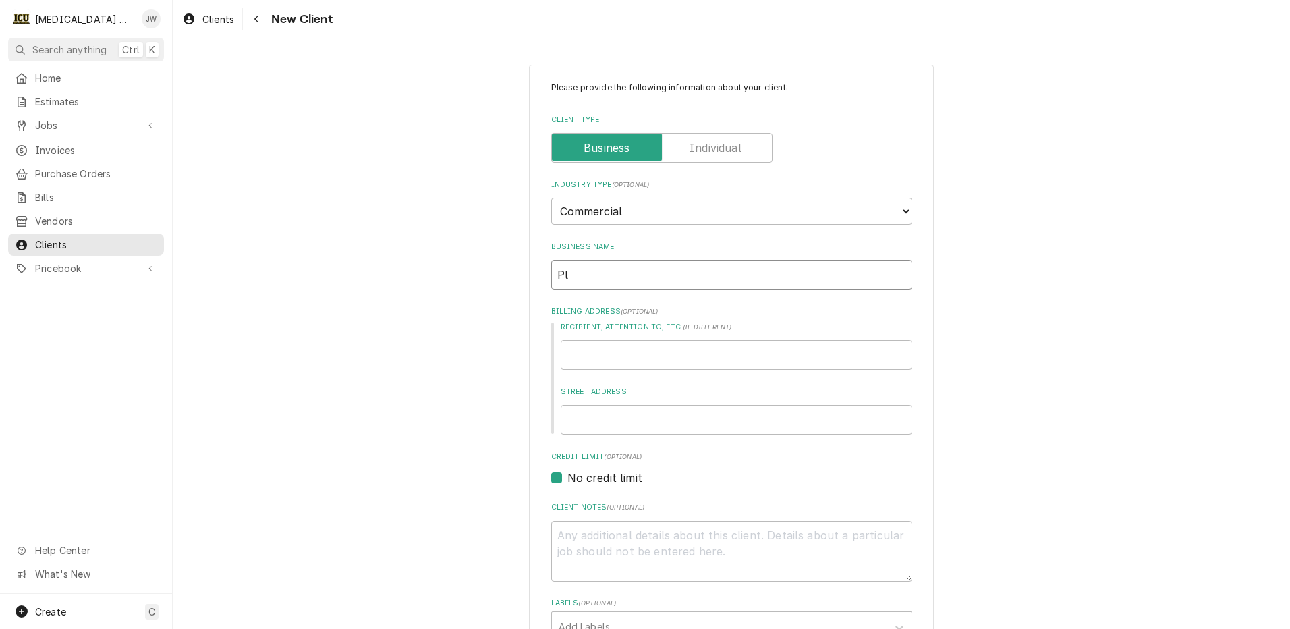
type input "Pla"
type textarea "x"
type input "Plan"
type textarea "x"
type input "Plant"
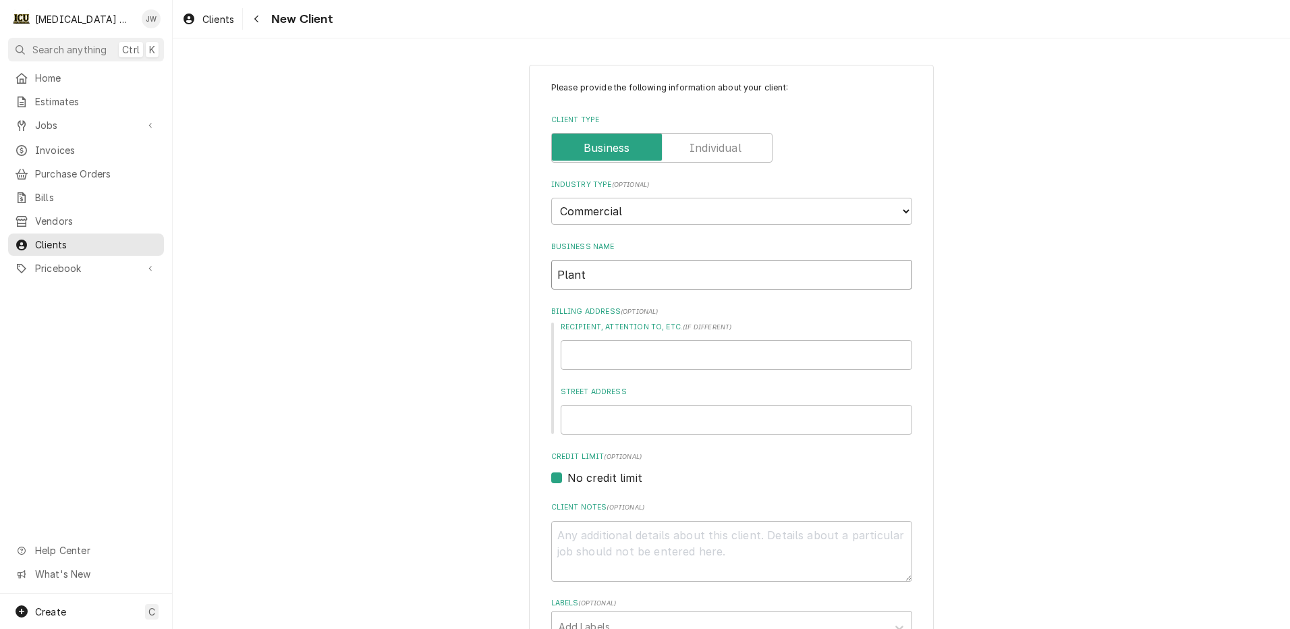
type textarea "x"
type input "Plants"
type textarea "x"
type input "Plants"
type textarea "x"
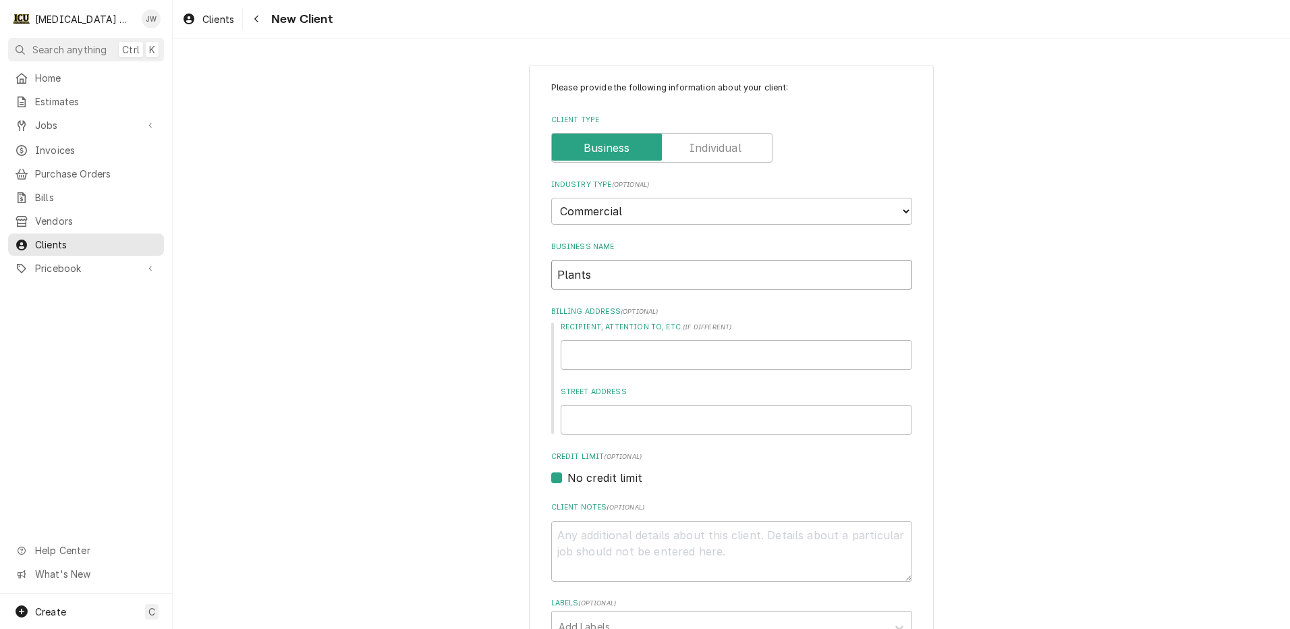
type input "Plants b"
type textarea "x"
type input "Plants by"
type textarea "x"
type input "Plants by"
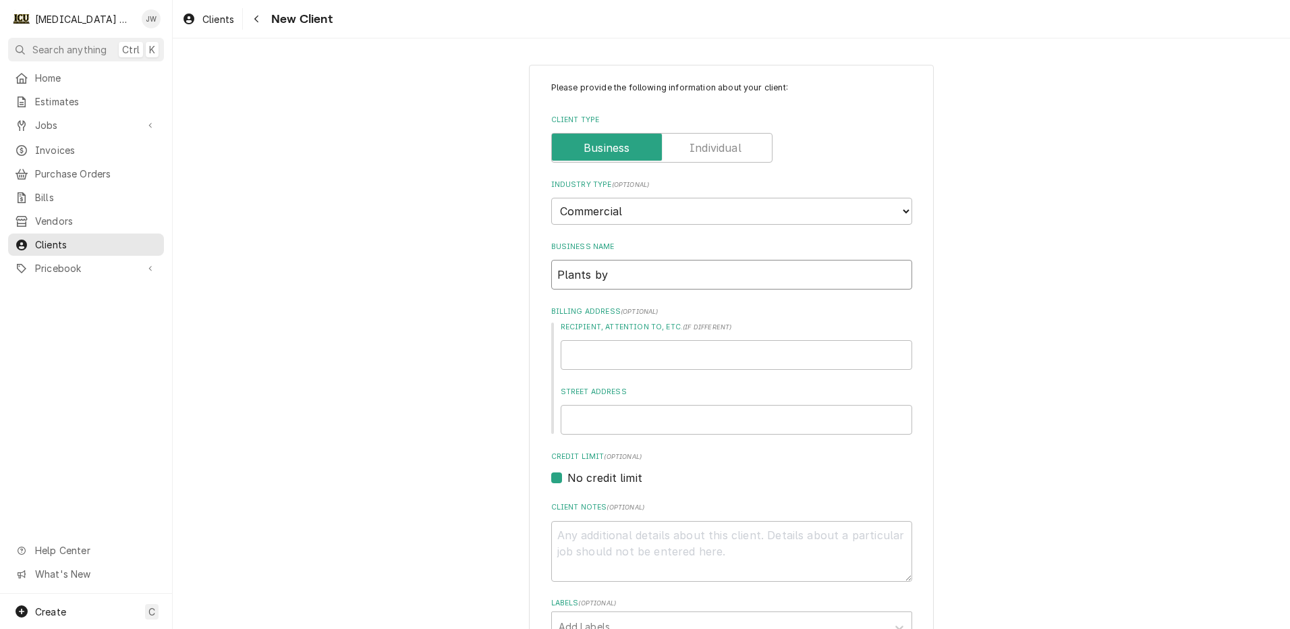
type textarea "x"
type input "Plants by J"
type textarea "x"
type input "Plants by Je"
type textarea "x"
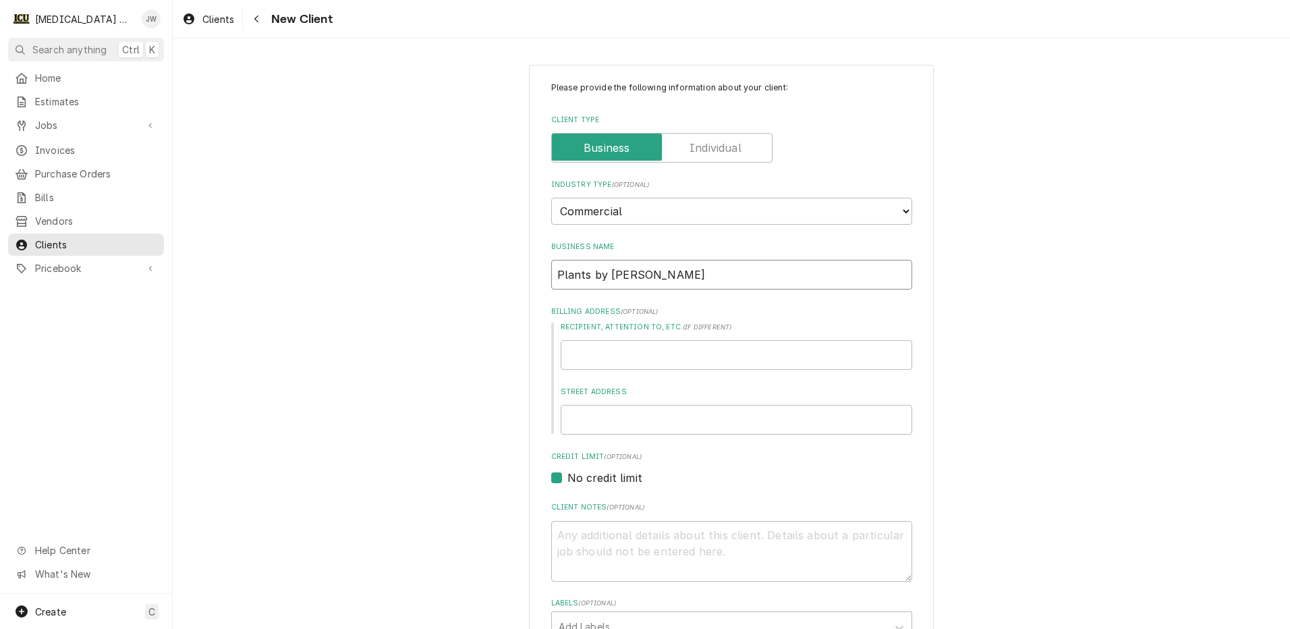
type input "Plants by Jen"
type textarea "x"
type input "J"
type textarea "x"
type input "Je"
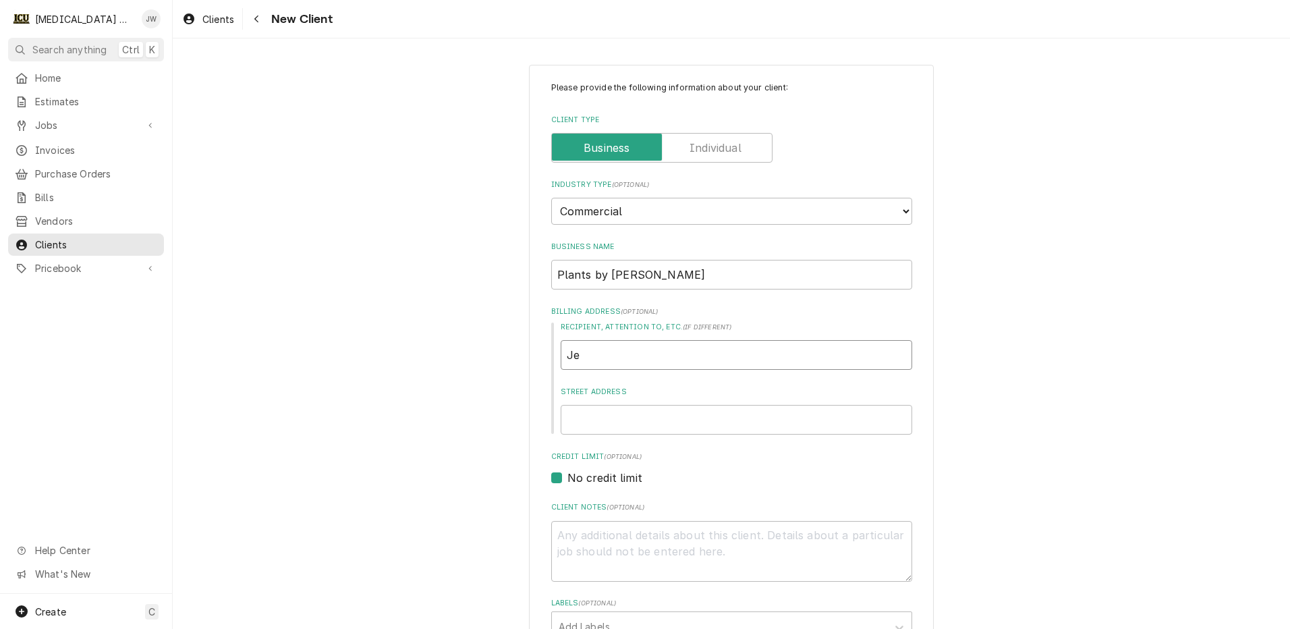
type textarea "x"
type input "Jen"
type textarea "x"
type input "Jen"
type textarea "x"
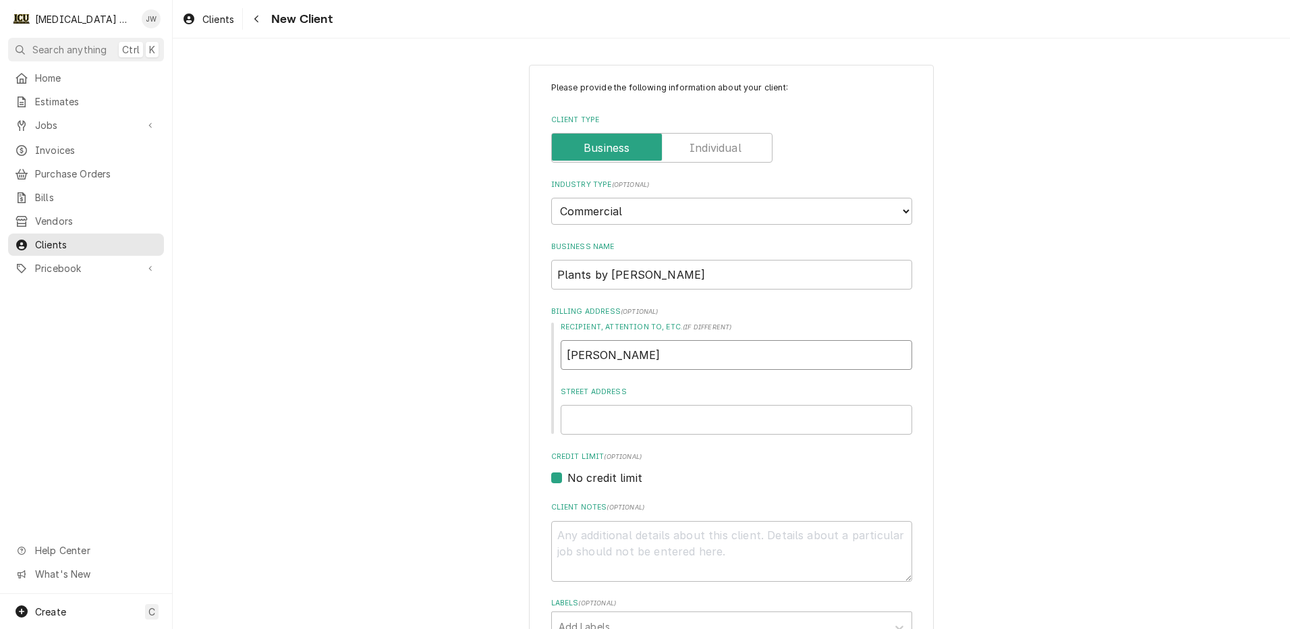
type input "Jen M"
type textarea "x"
type input "Jen Ma"
type textarea "x"
type input "Jen Mar"
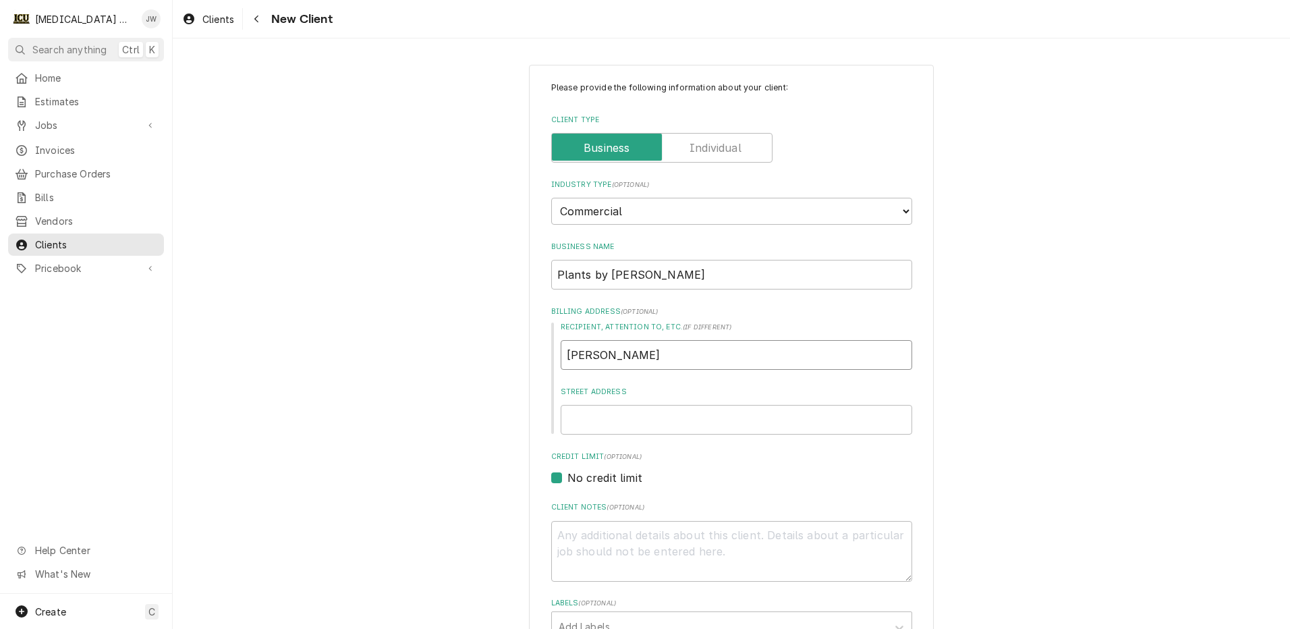
type textarea "x"
type input "Jen Mart"
type textarea "x"
type input "Jen Marte"
type textarea "x"
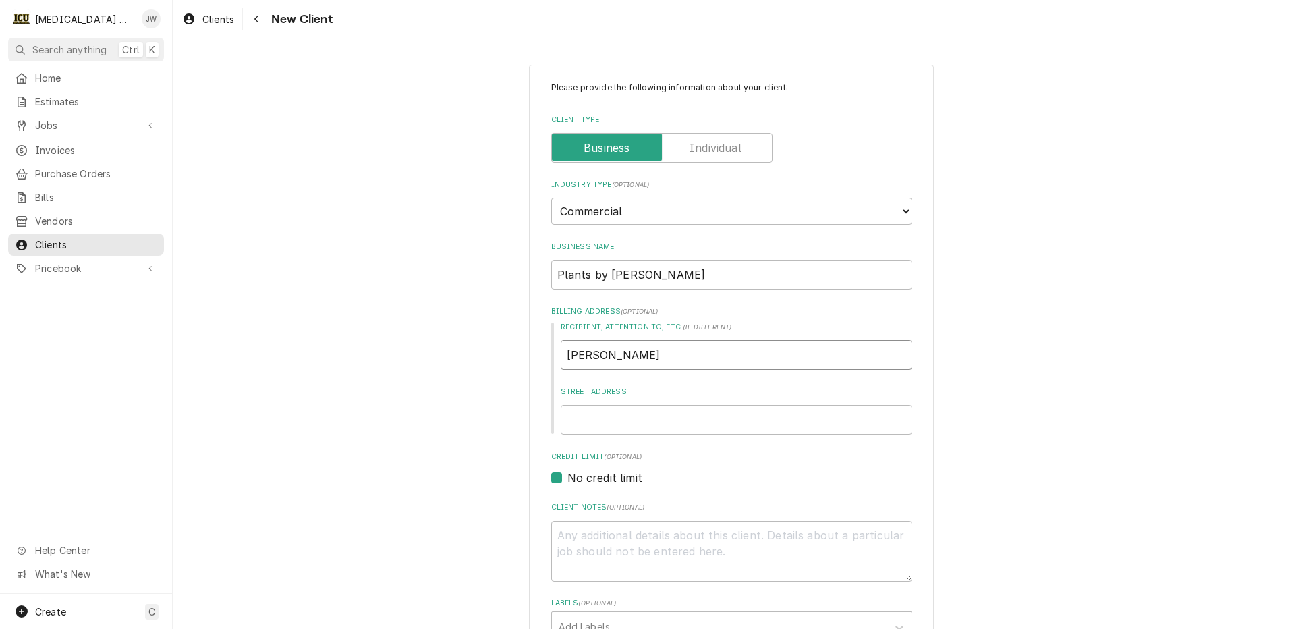
type input "Jen Martel"
type textarea "x"
type input "Jen Martell"
click at [650, 347] on input "Jen Martell" at bounding box center [737, 355] width 352 height 30
type textarea "x"
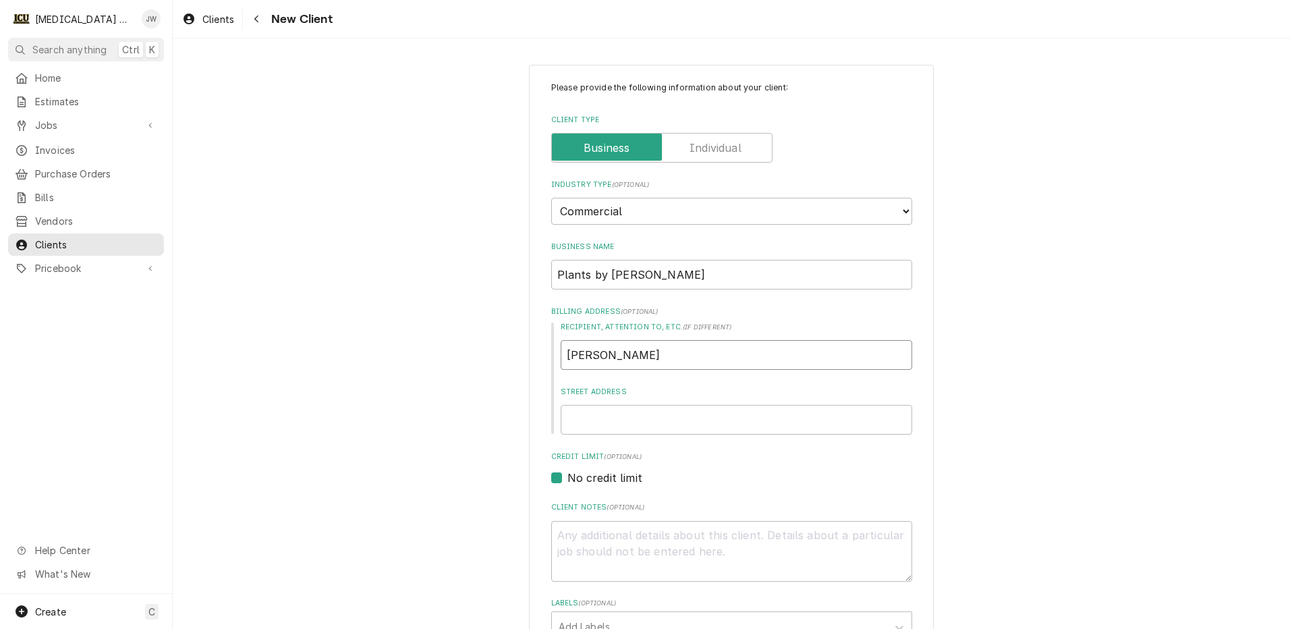
type input "Jen Martella"
click at [590, 428] on input "Street Address" at bounding box center [737, 420] width 352 height 30
type textarea "x"
type input "5"
type textarea "x"
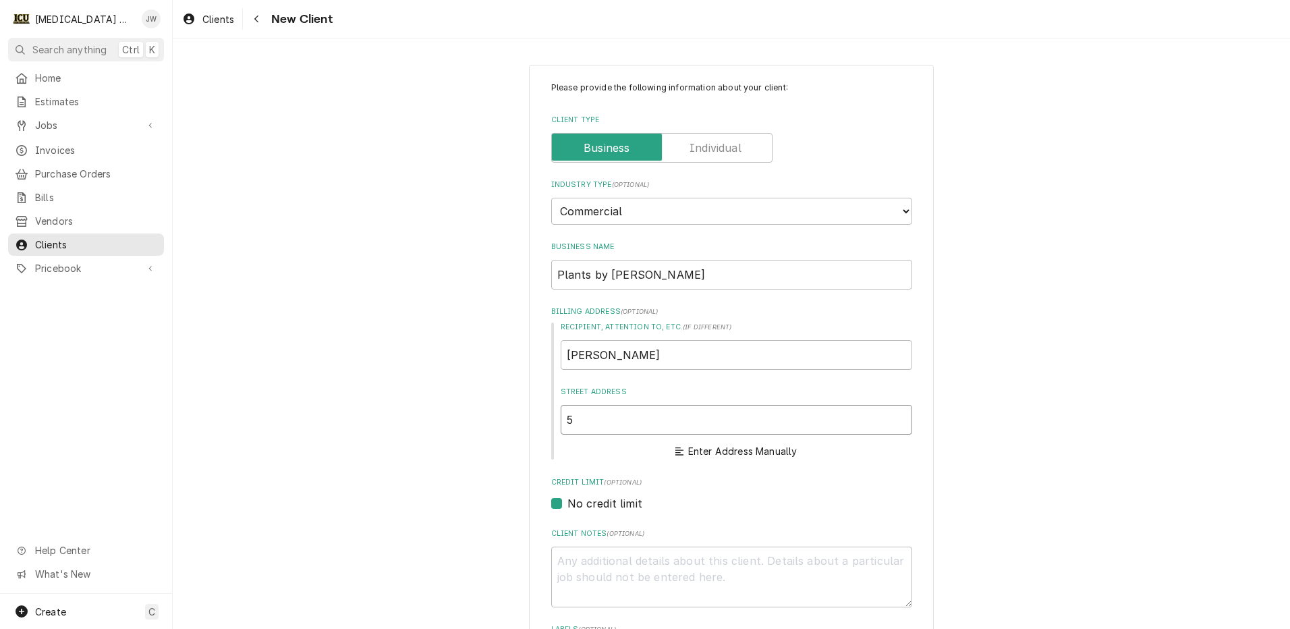
type input "50"
type textarea "x"
type input "501"
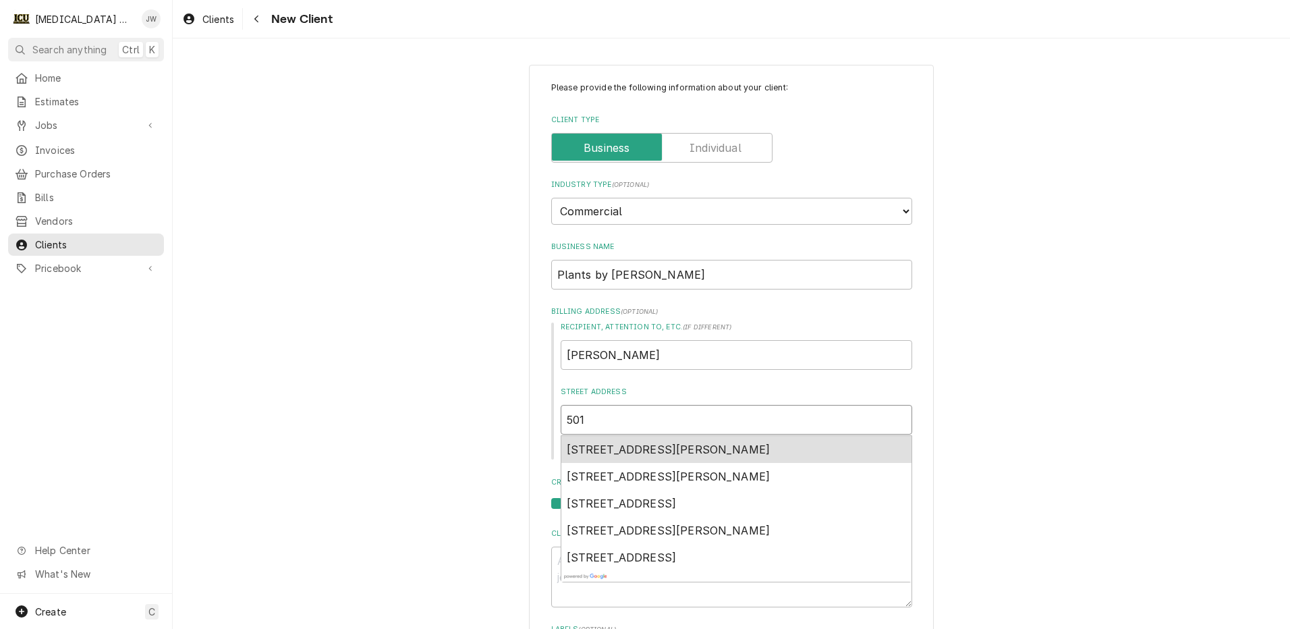
type textarea "x"
type input "501"
type textarea "x"
type input "501 n"
type textarea "x"
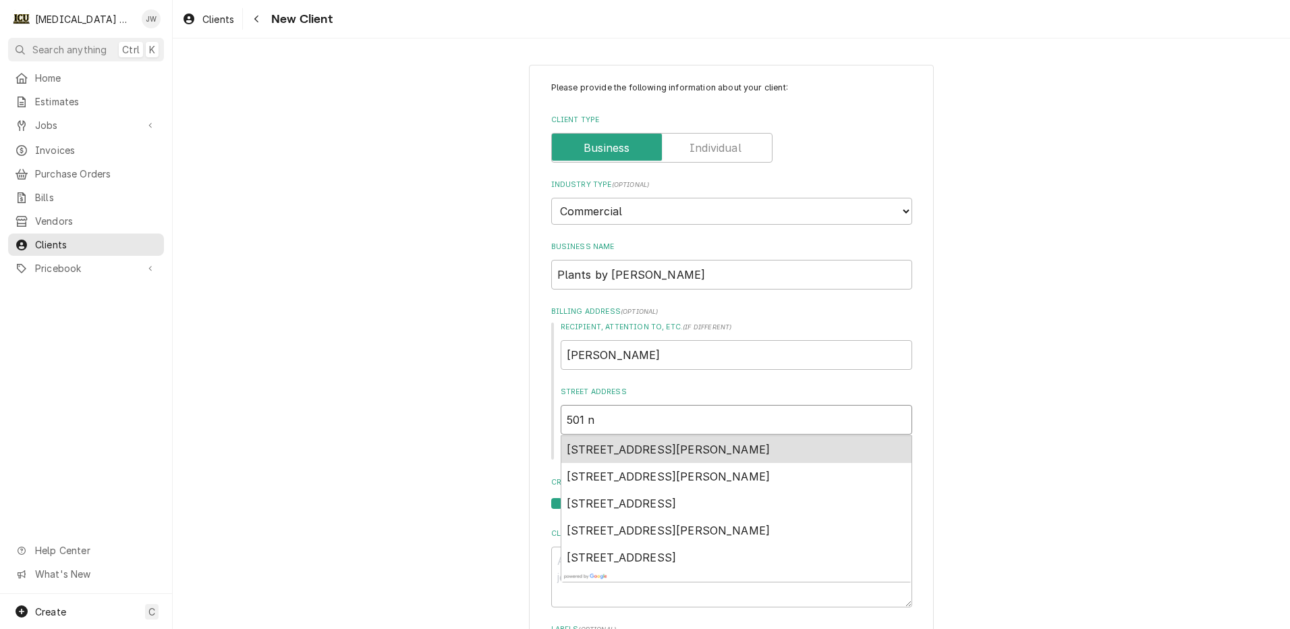
type input "501 n"
type textarea "x"
type input "501 n e"
type textarea "x"
type input "501 n ea"
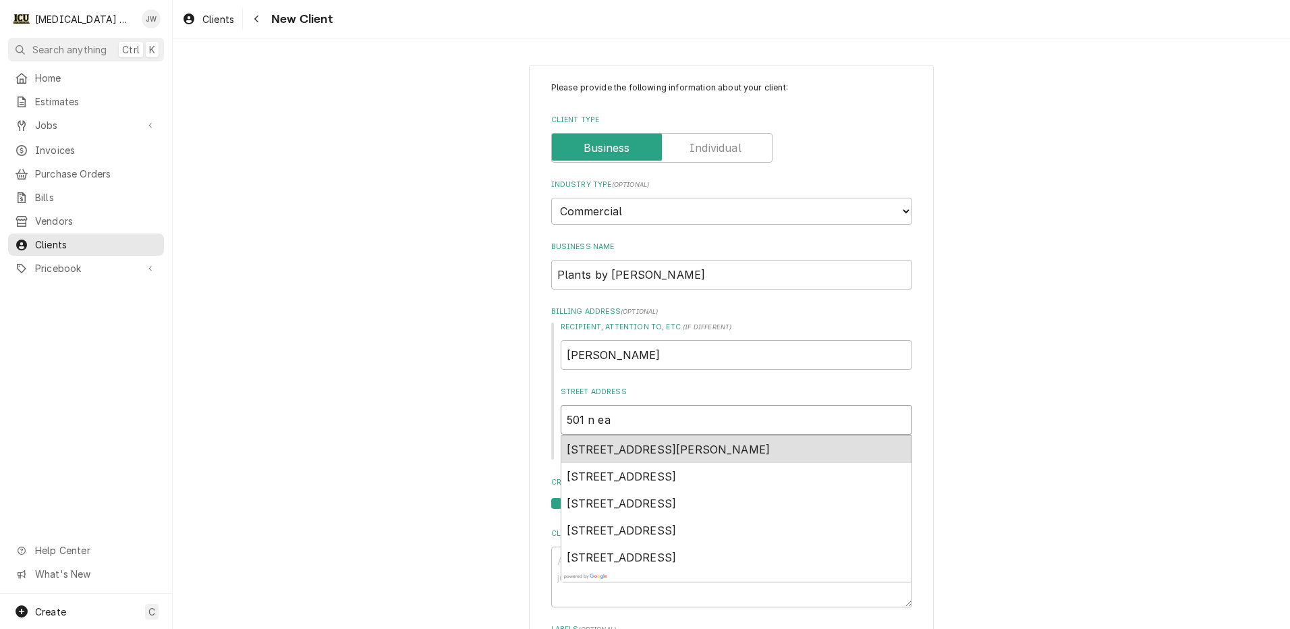
type textarea "x"
type input "501 n ear"
type textarea "x"
type input "501 n earl"
click at [618, 445] on span "501 North Earl Avenue, Lafayette, IN, USA" at bounding box center [669, 449] width 204 height 13
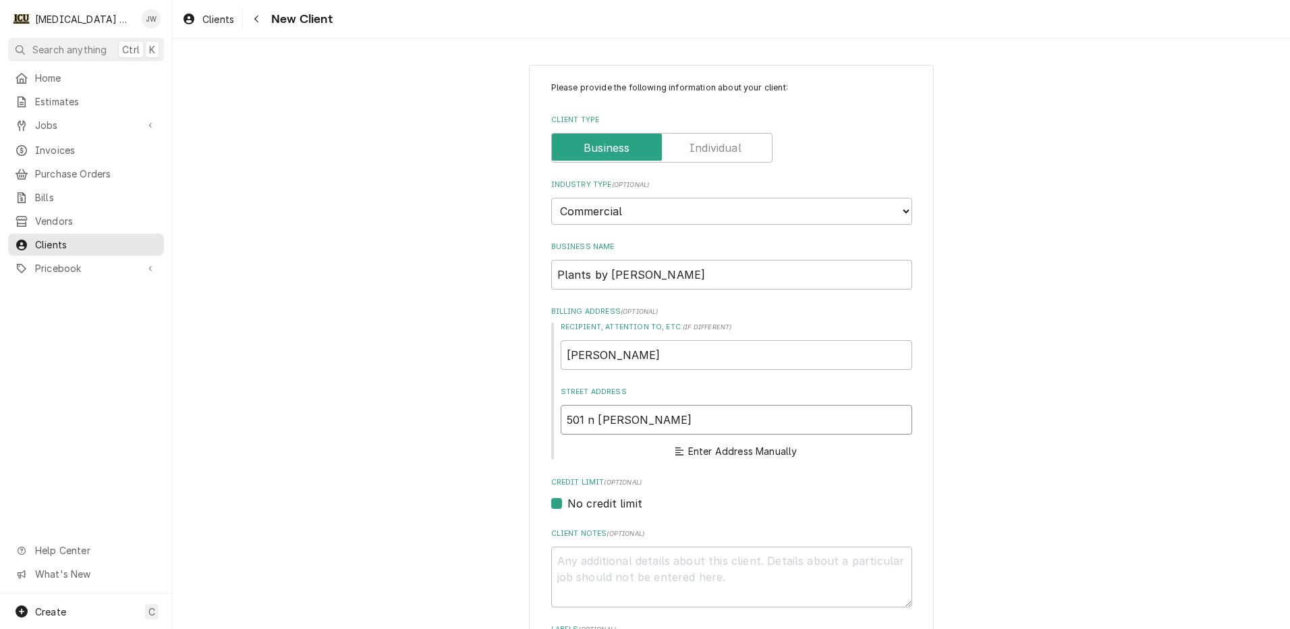
type textarea "x"
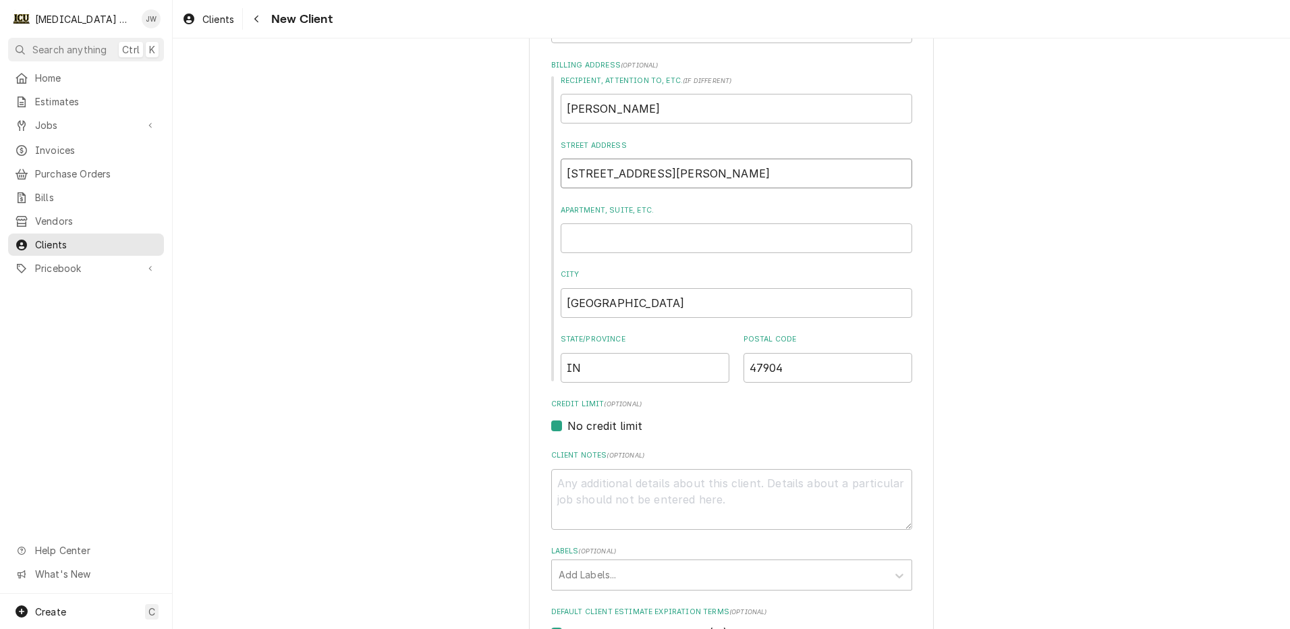
scroll to position [270, 0]
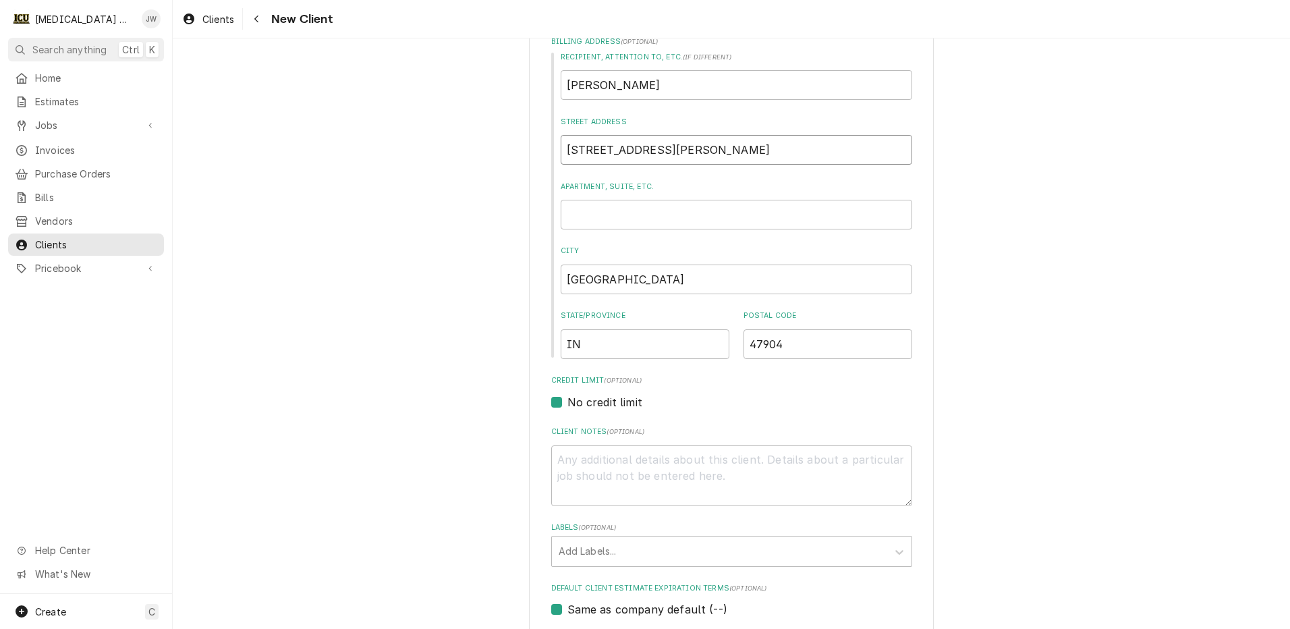
type input "501 N Earl Ave"
click at [567, 406] on label "No credit limit" at bounding box center [604, 402] width 75 height 16
click at [567, 406] on input "No credit limit" at bounding box center [747, 409] width 361 height 30
checkbox input "false"
type textarea "x"
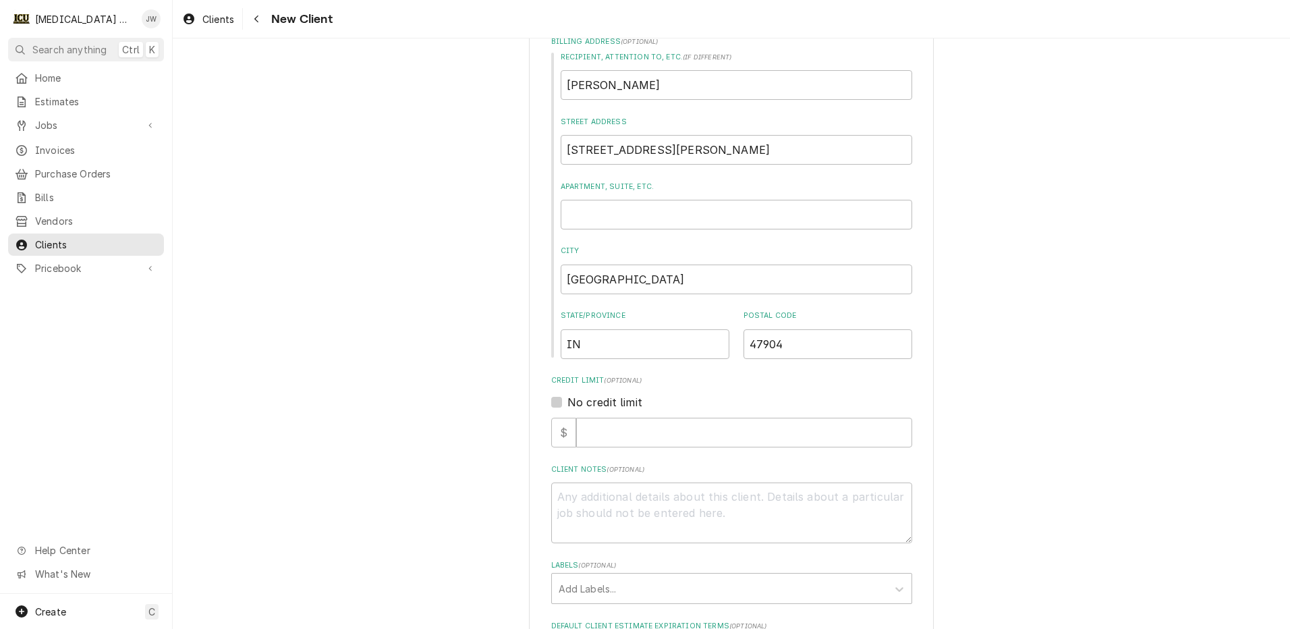
click at [567, 406] on label "No credit limit" at bounding box center [604, 402] width 75 height 16
click at [567, 406] on input "No credit limit" at bounding box center [747, 409] width 361 height 30
checkbox input "true"
click at [618, 470] on textarea "Client Notes ( optional )" at bounding box center [731, 475] width 361 height 61
type textarea "x"
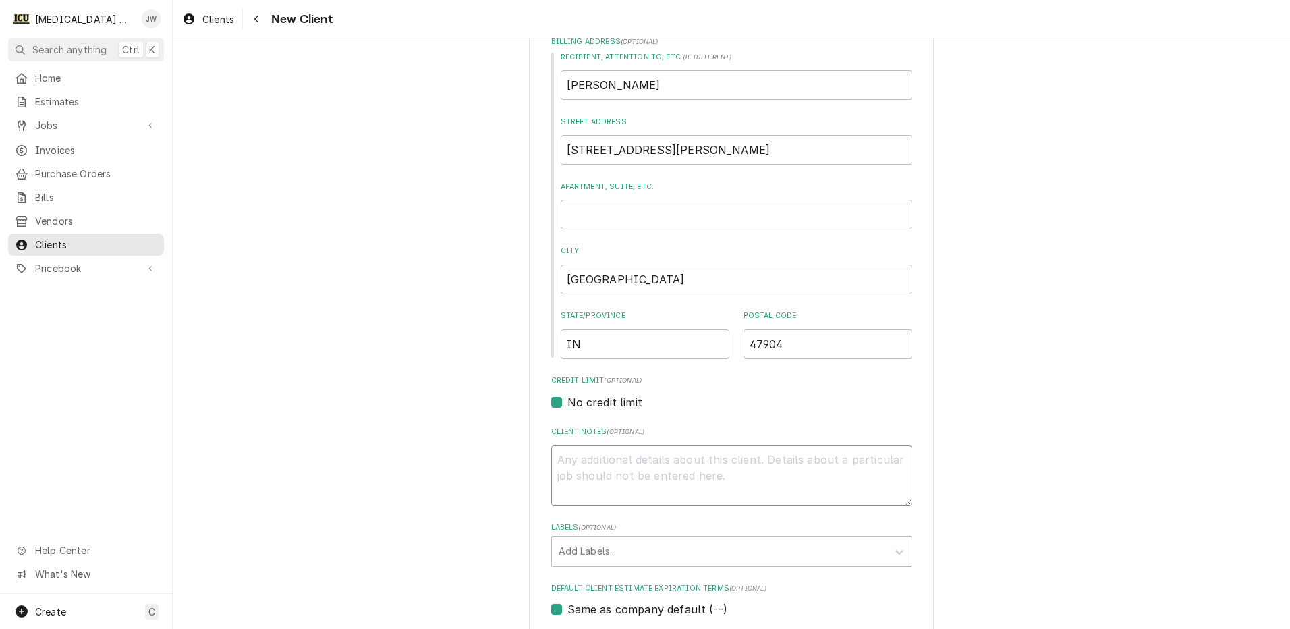
type textarea "G"
type textarea "x"
type textarea "Gr"
type textarea "x"
type textarea "Gre"
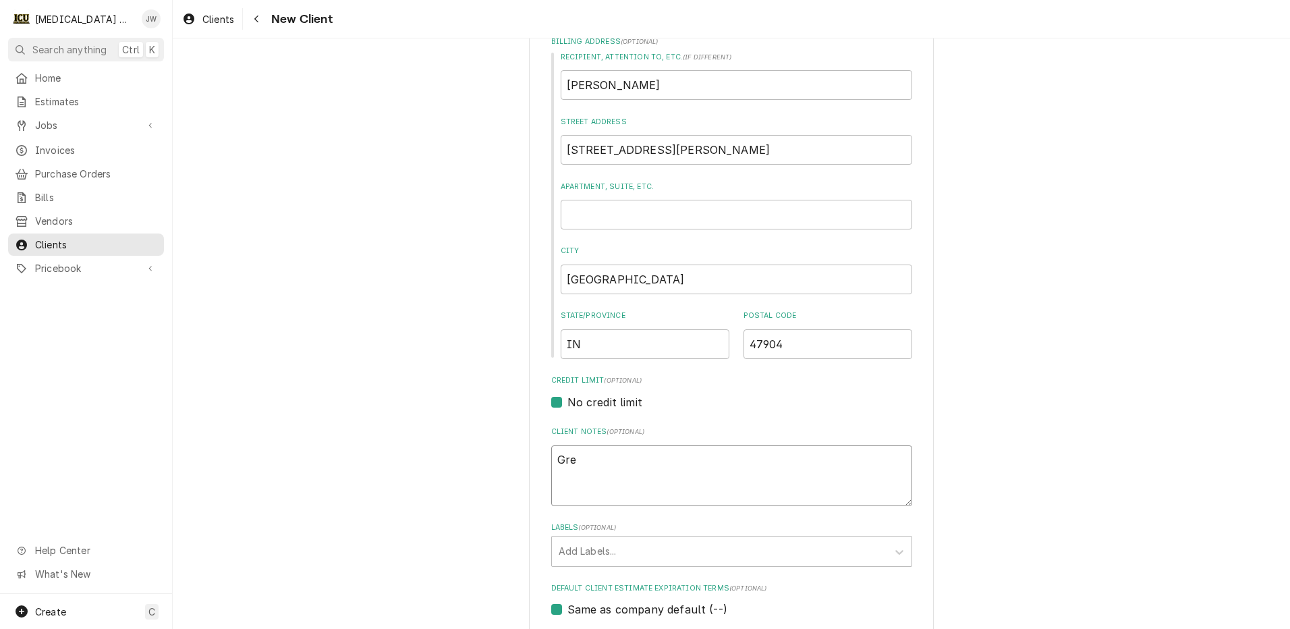
type textarea "x"
type textarea "Grea"
type textarea "x"
type textarea "Great"
type textarea "x"
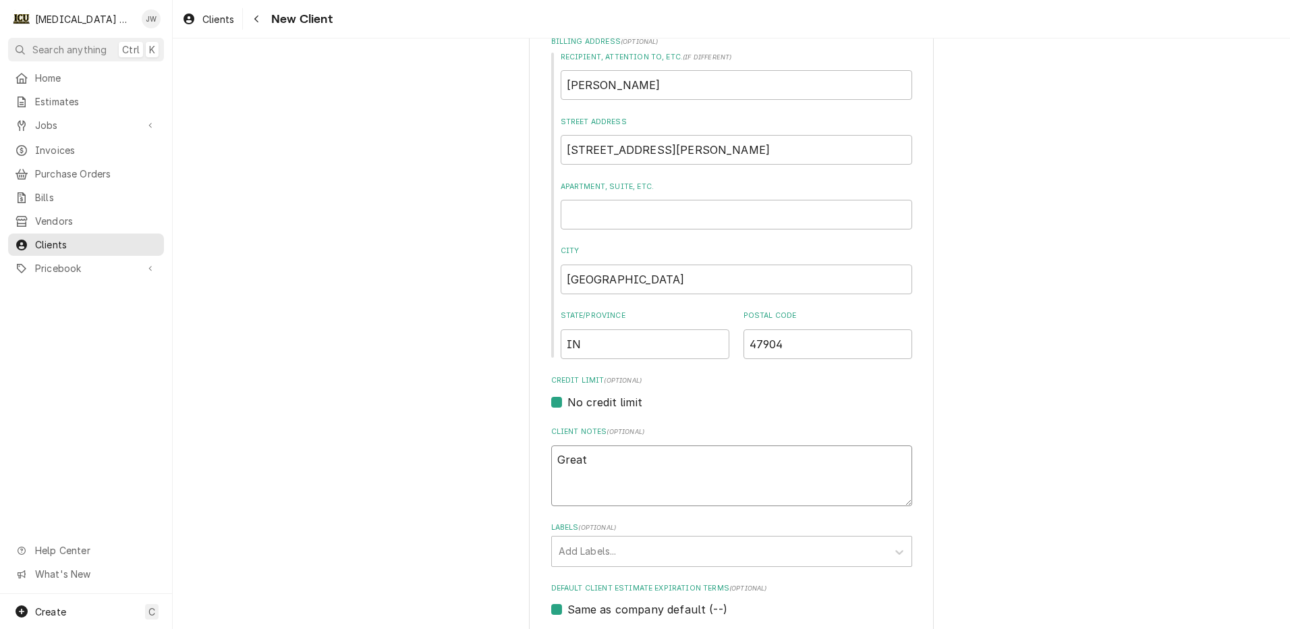
type textarea "Great"
type textarea "x"
type textarea "Great c"
type textarea "x"
type textarea "Great cu"
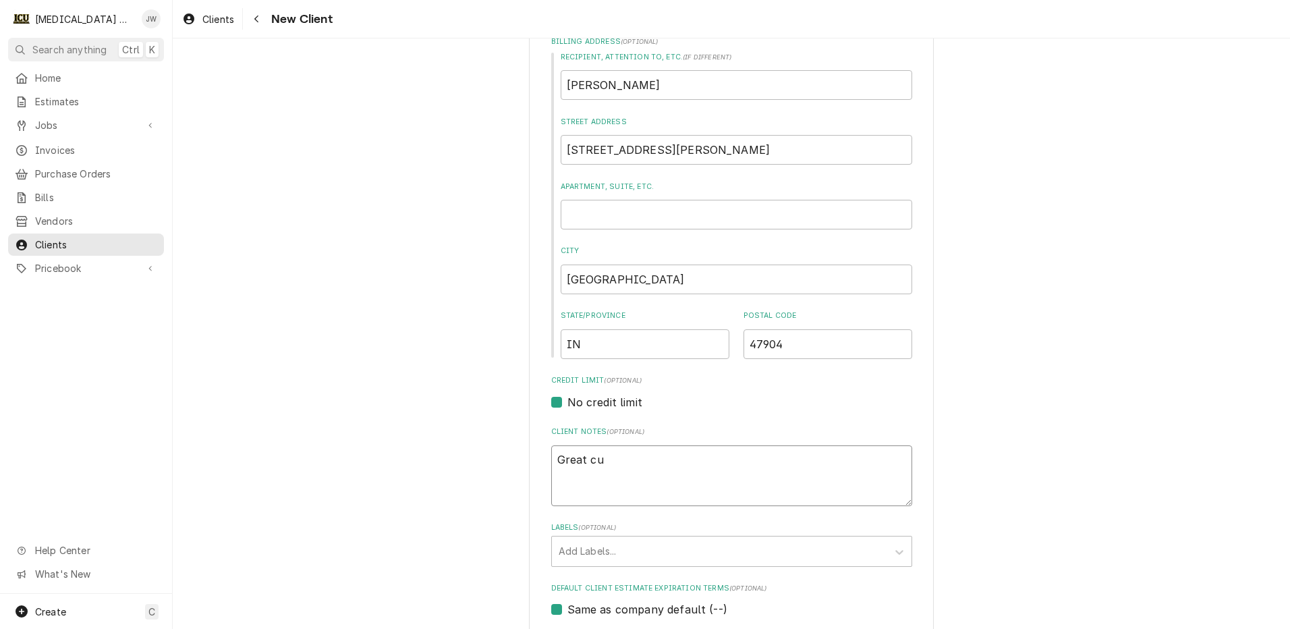
type textarea "x"
type textarea "Great cus"
type textarea "x"
type textarea "Great cust"
type textarea "x"
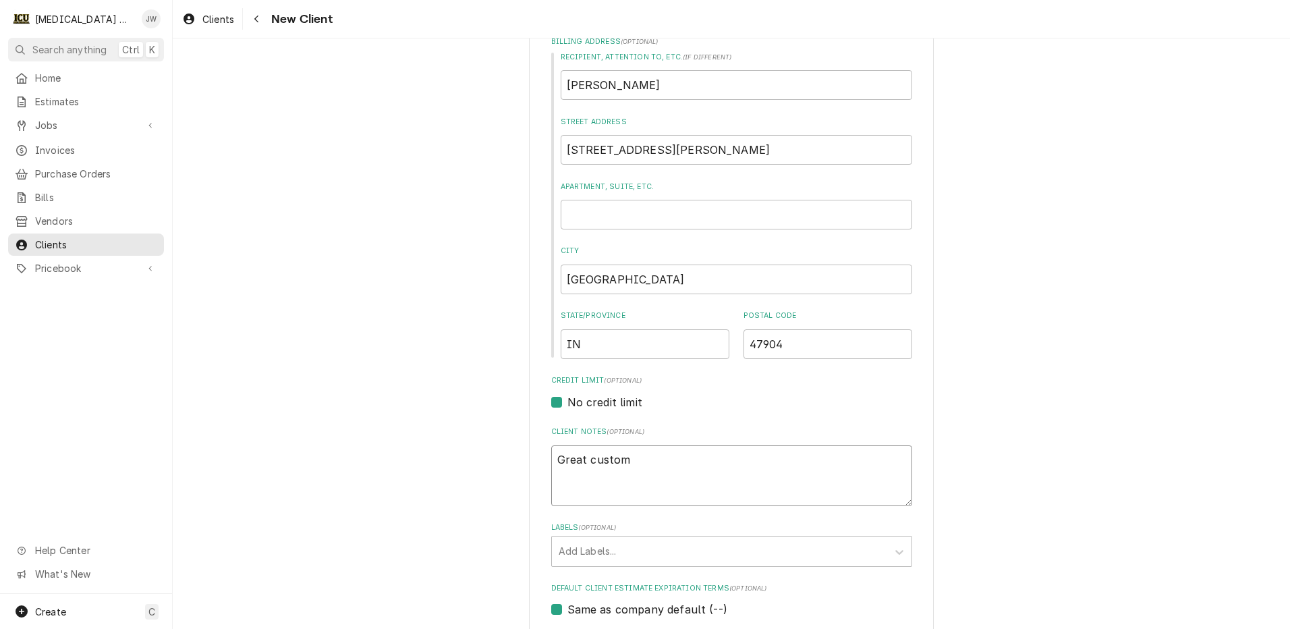
type textarea "Great custome"
type textarea "x"
type textarea "Great customer"
type textarea "x"
type textarea "Great customer."
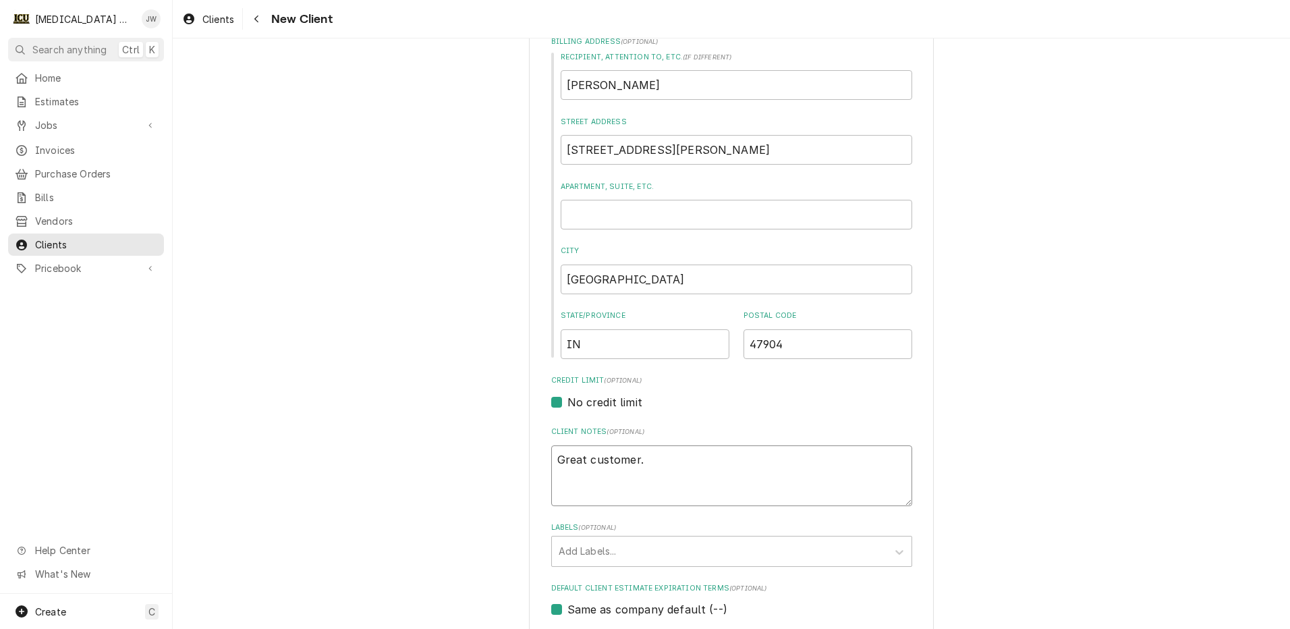
type textarea "x"
type textarea "Great customer."
type textarea "x"
type textarea "Great customer."
type textarea "x"
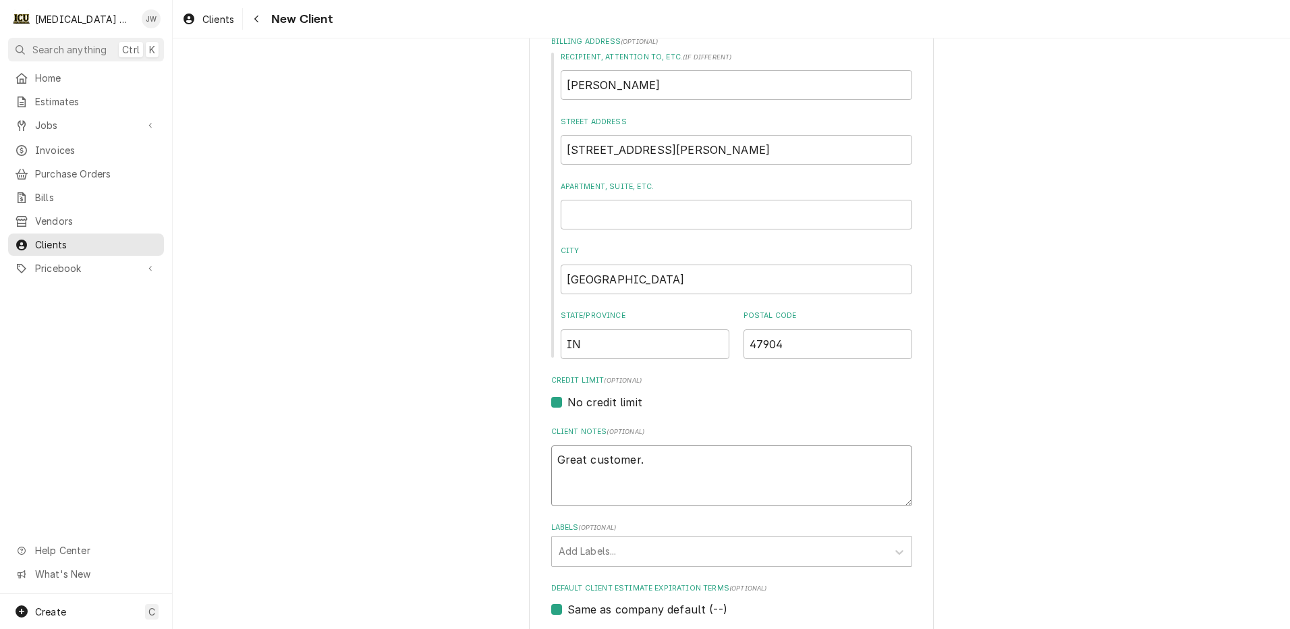
type textarea "Great customer. L"
type textarea "x"
type textarea "Great customer. Lo"
type textarea "x"
type textarea "Great customer. Loe"
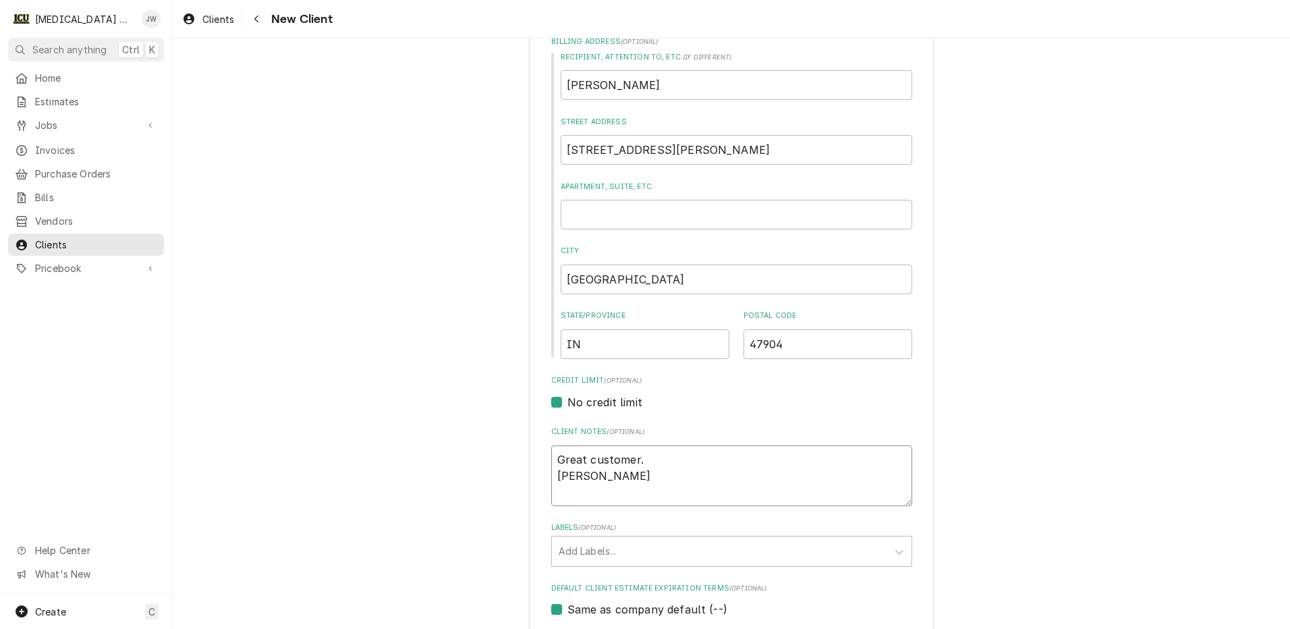
type textarea "x"
type textarea "Great customer. Loev"
type textarea "x"
type textarea "Great customer. Loe"
type textarea "x"
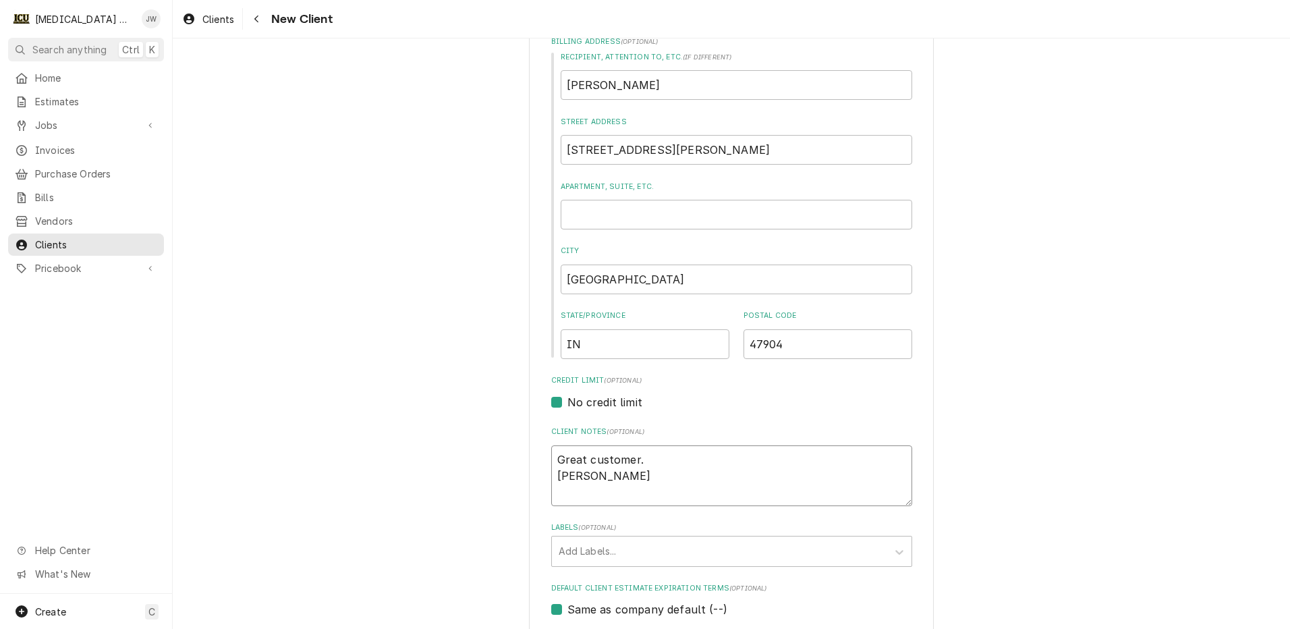
type textarea "Great customer. Lo"
type textarea "x"
type textarea "Great customer. L"
type textarea "x"
type textarea "Great customer."
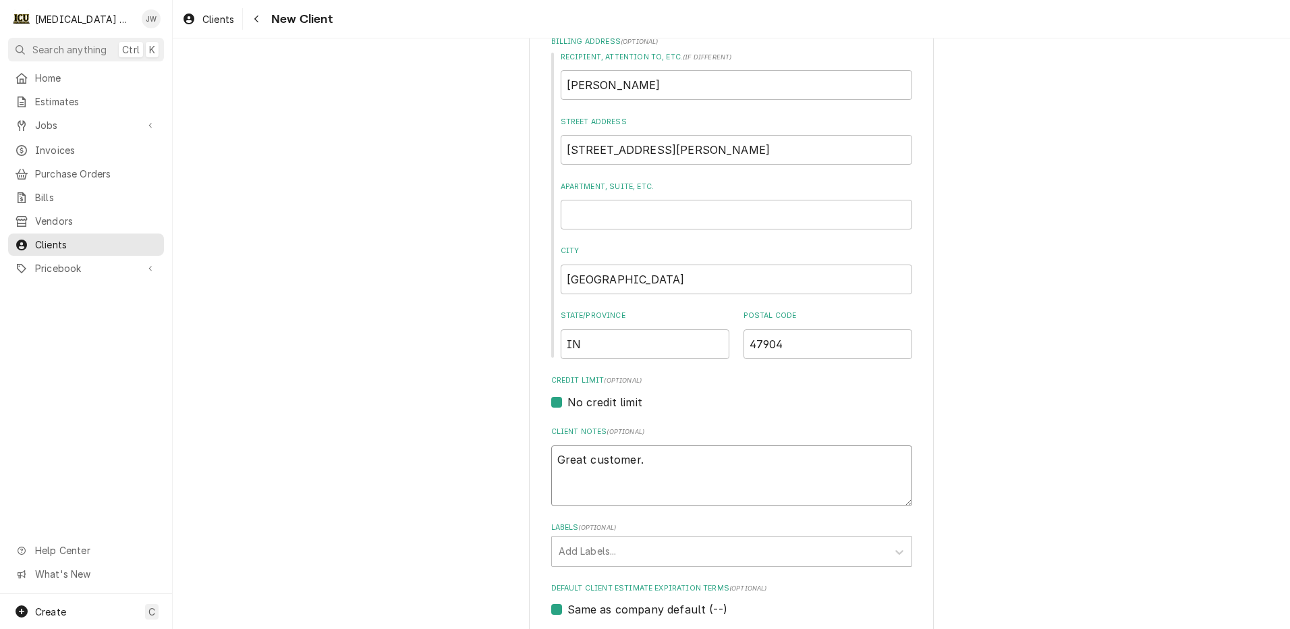
type textarea "x"
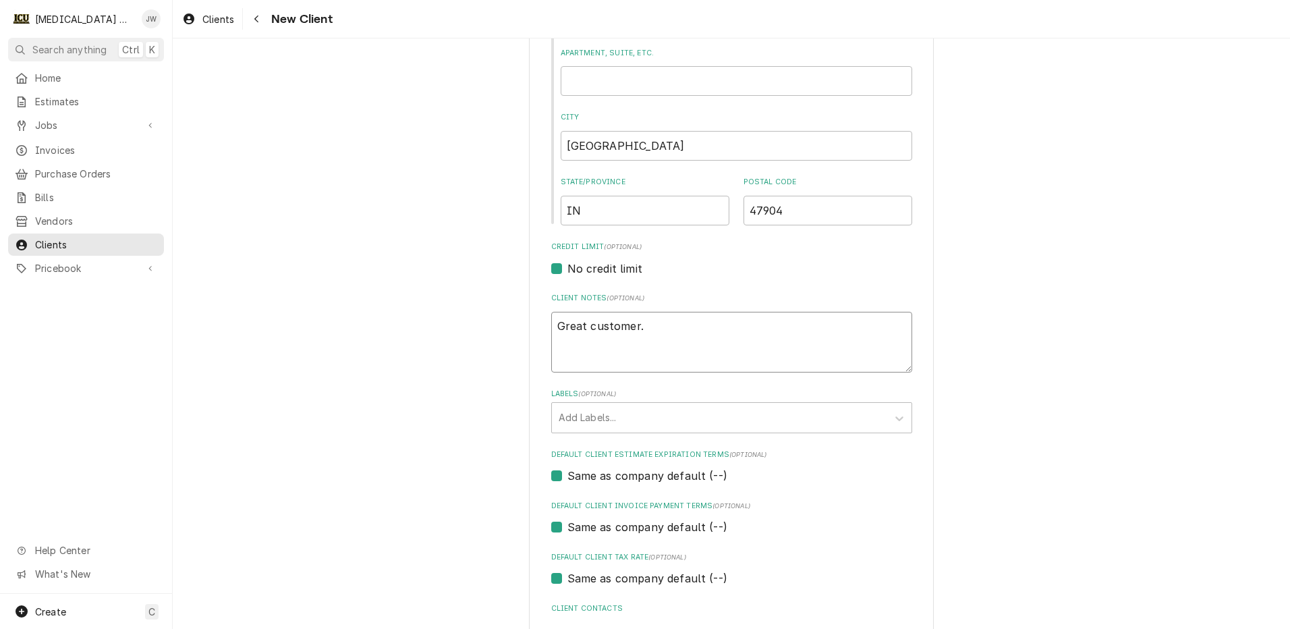
scroll to position [405, 0]
type textarea "Great customer."
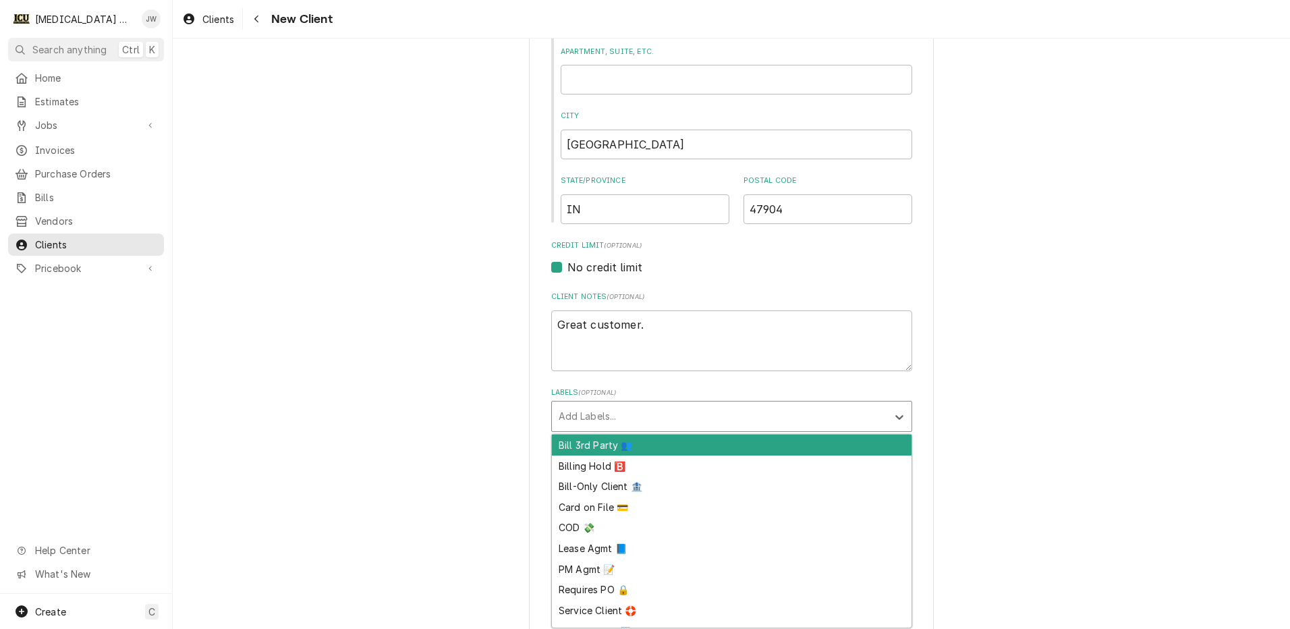
click at [714, 408] on div "Labels" at bounding box center [720, 416] width 322 height 24
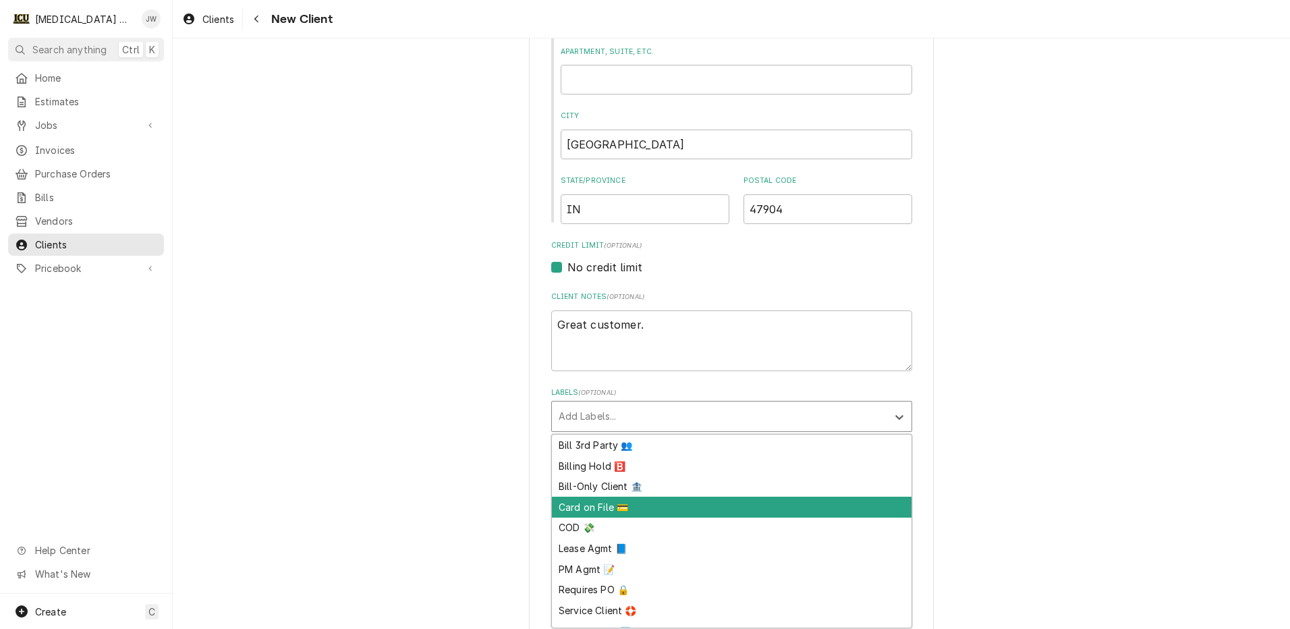
click at [605, 510] on div "Card on File 💳" at bounding box center [732, 507] width 360 height 21
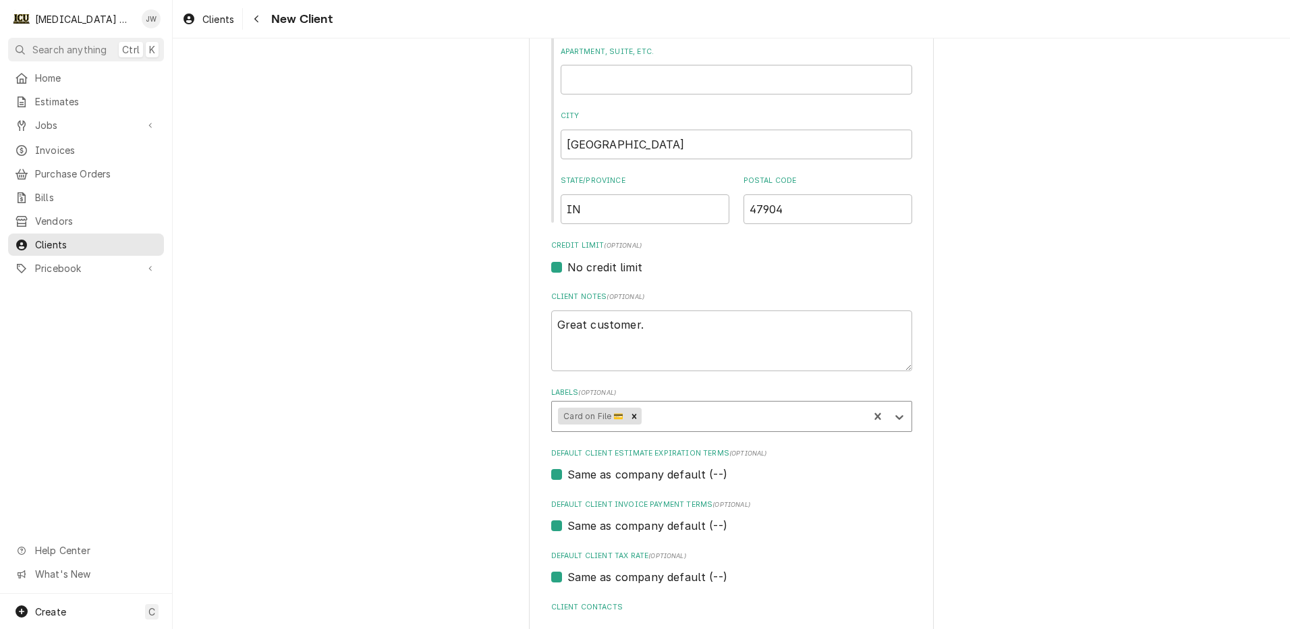
click at [657, 417] on div "Labels" at bounding box center [753, 416] width 218 height 24
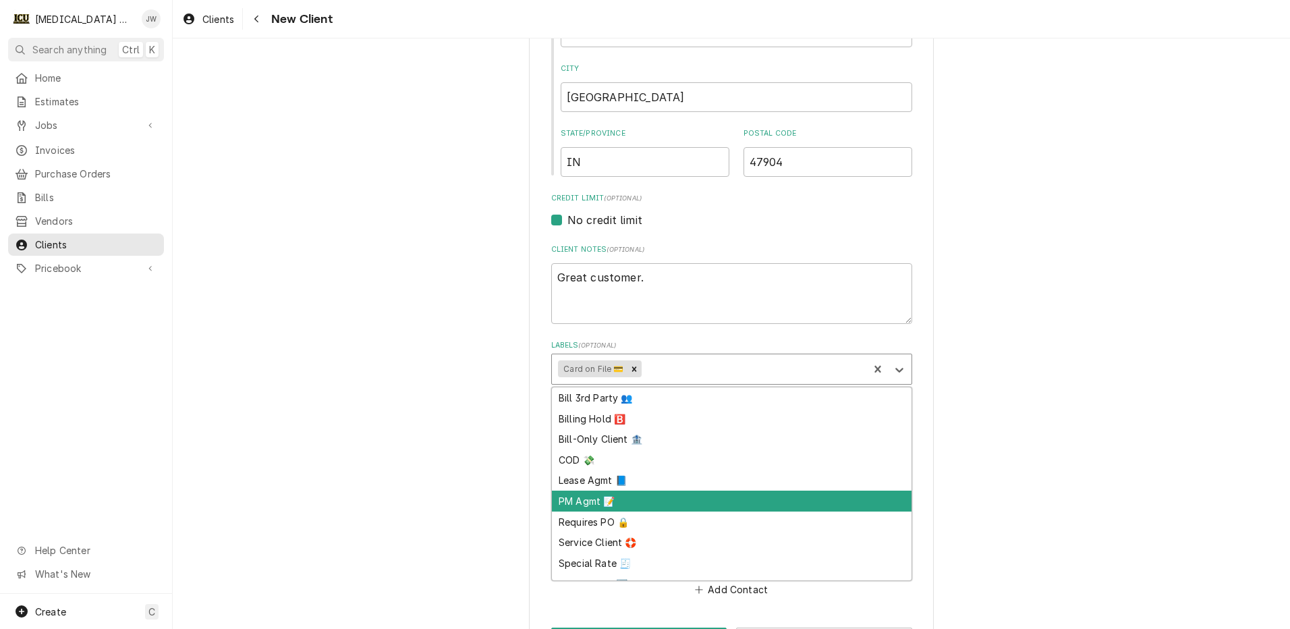
scroll to position [34, 0]
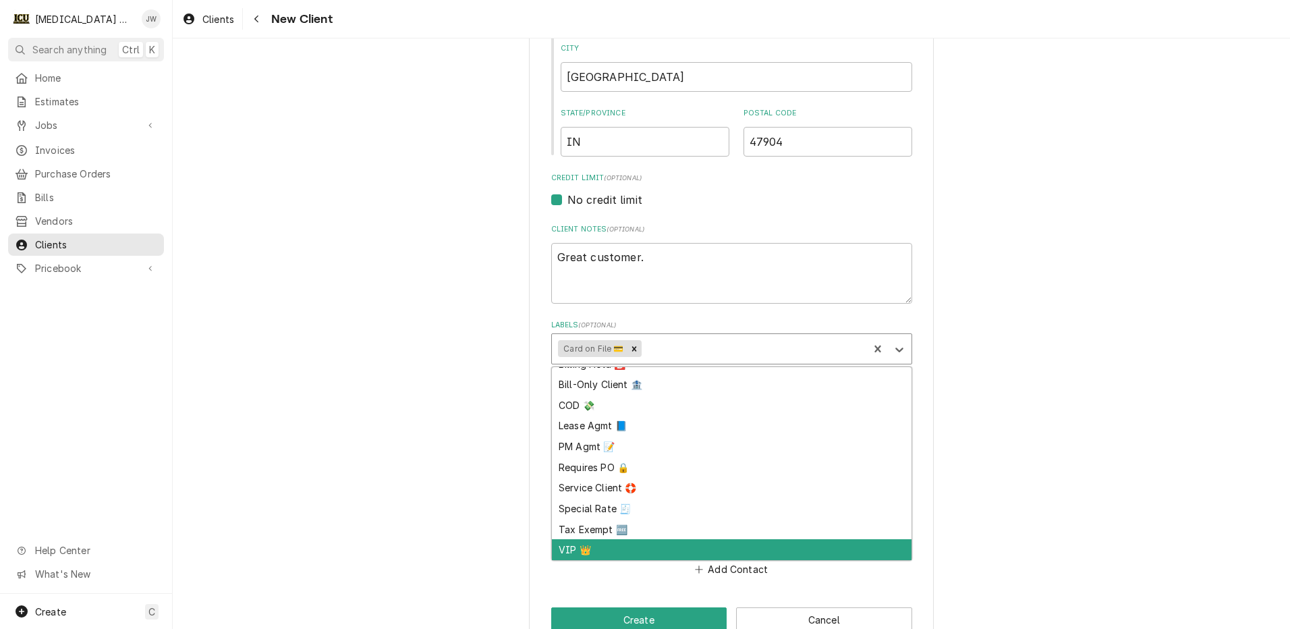
click at [561, 554] on div "VIP 👑" at bounding box center [732, 549] width 360 height 21
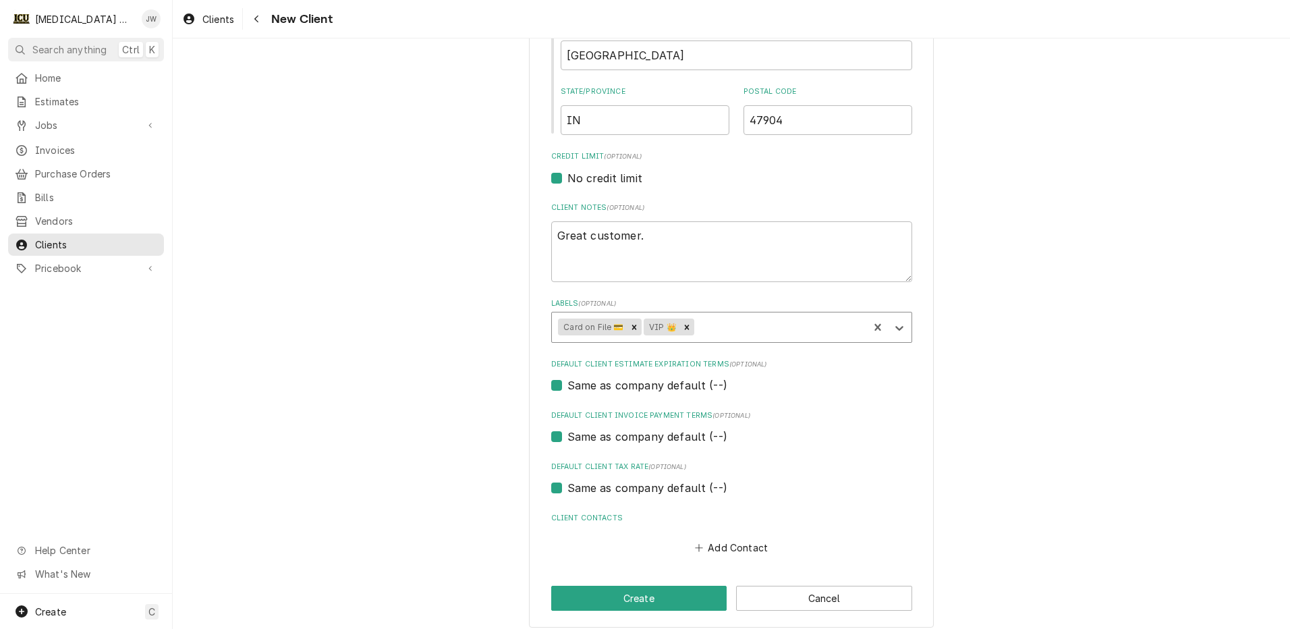
scroll to position [505, 0]
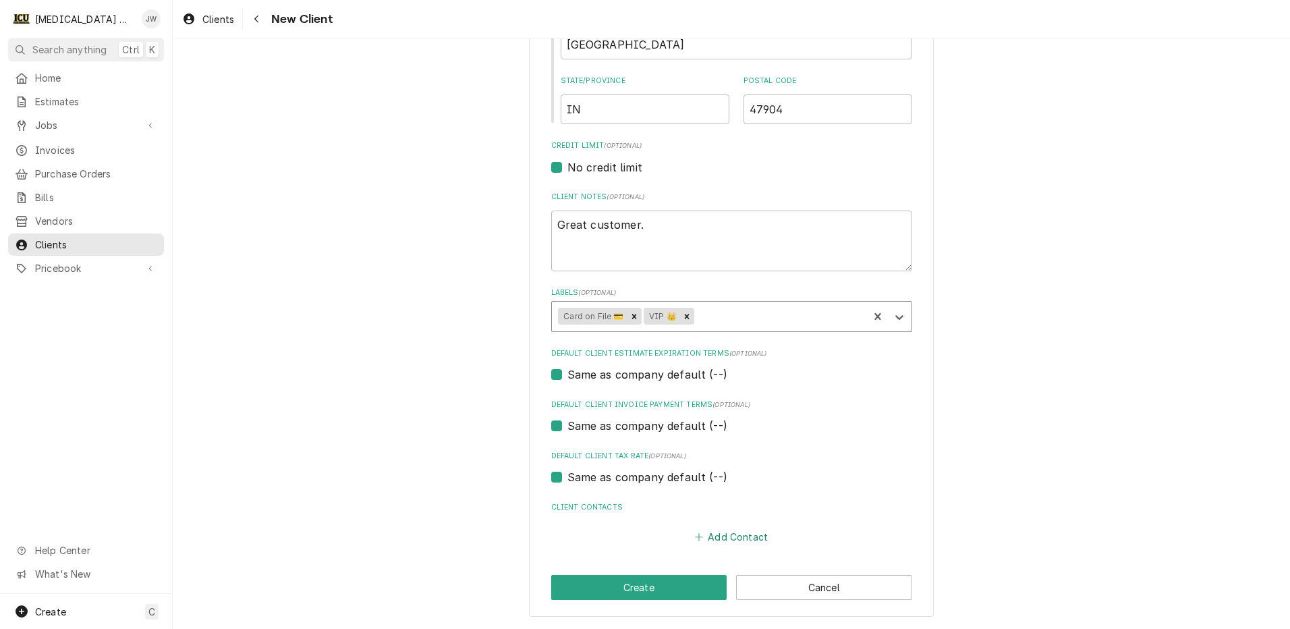
click at [721, 533] on button "Add Contact" at bounding box center [731, 537] width 78 height 19
type textarea "x"
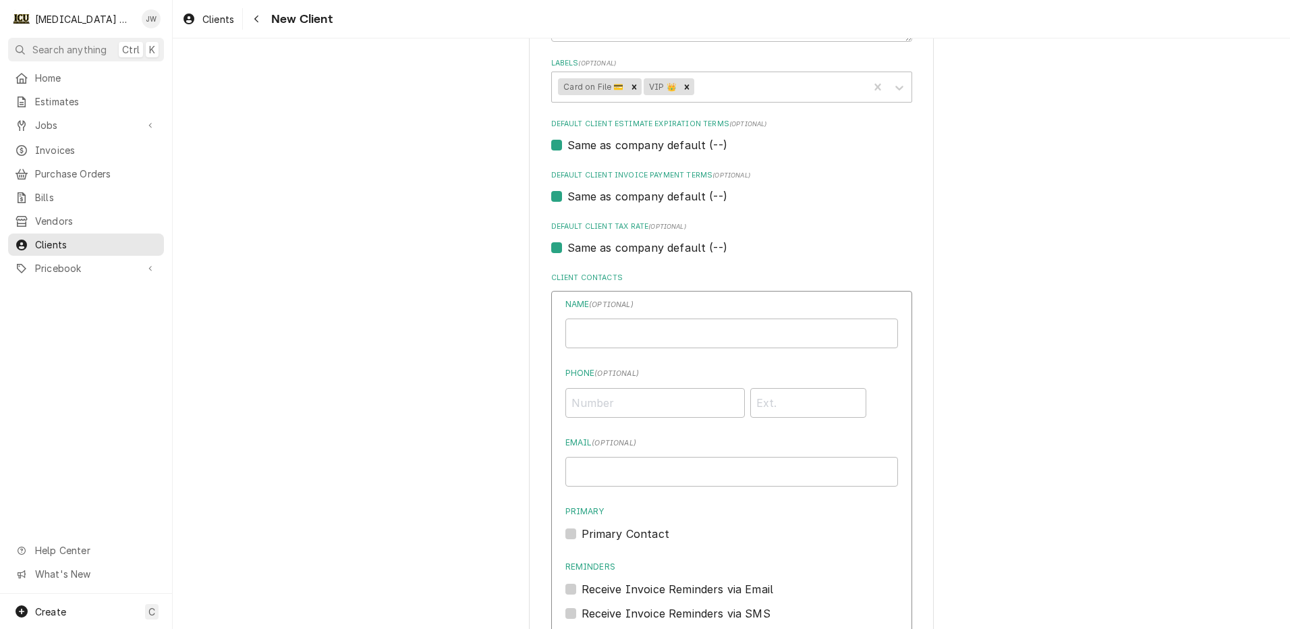
scroll to position [775, 0]
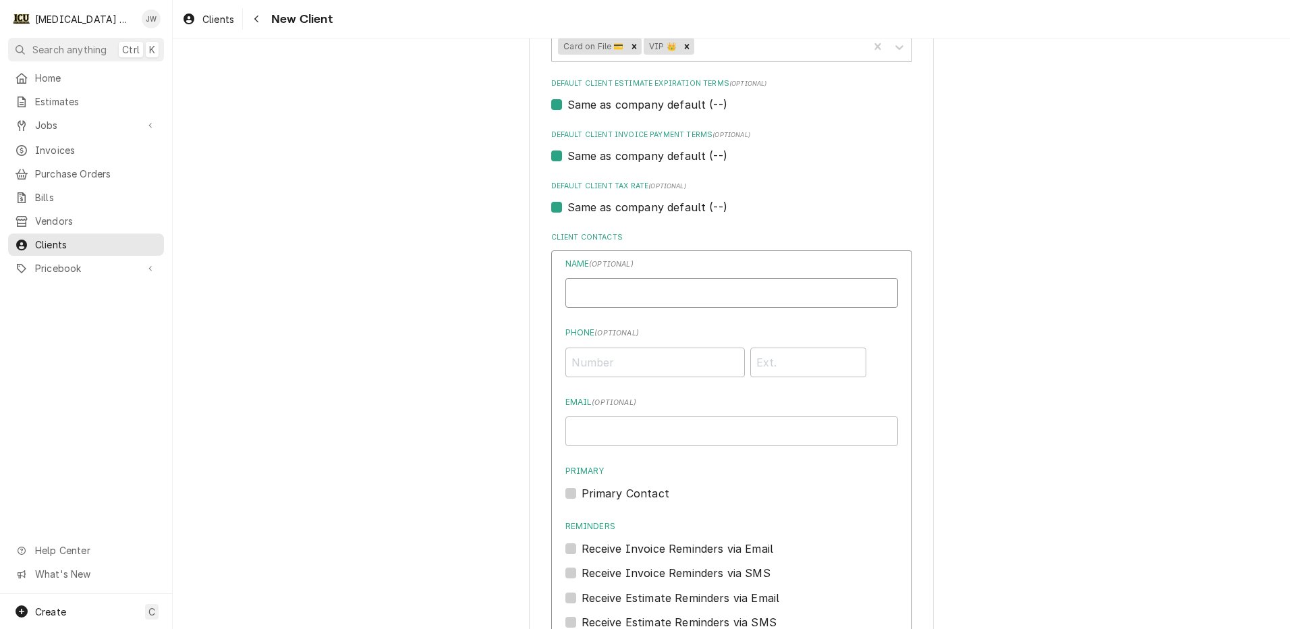
click at [584, 280] on input "Business Name" at bounding box center [731, 293] width 333 height 30
click at [652, 297] on input "Jen Martell" at bounding box center [731, 293] width 333 height 30
type input "[PERSON_NAME]"
click at [613, 364] on input "Phone ( optional )" at bounding box center [654, 362] width 179 height 30
type input "[PHONE_NUMBER]"
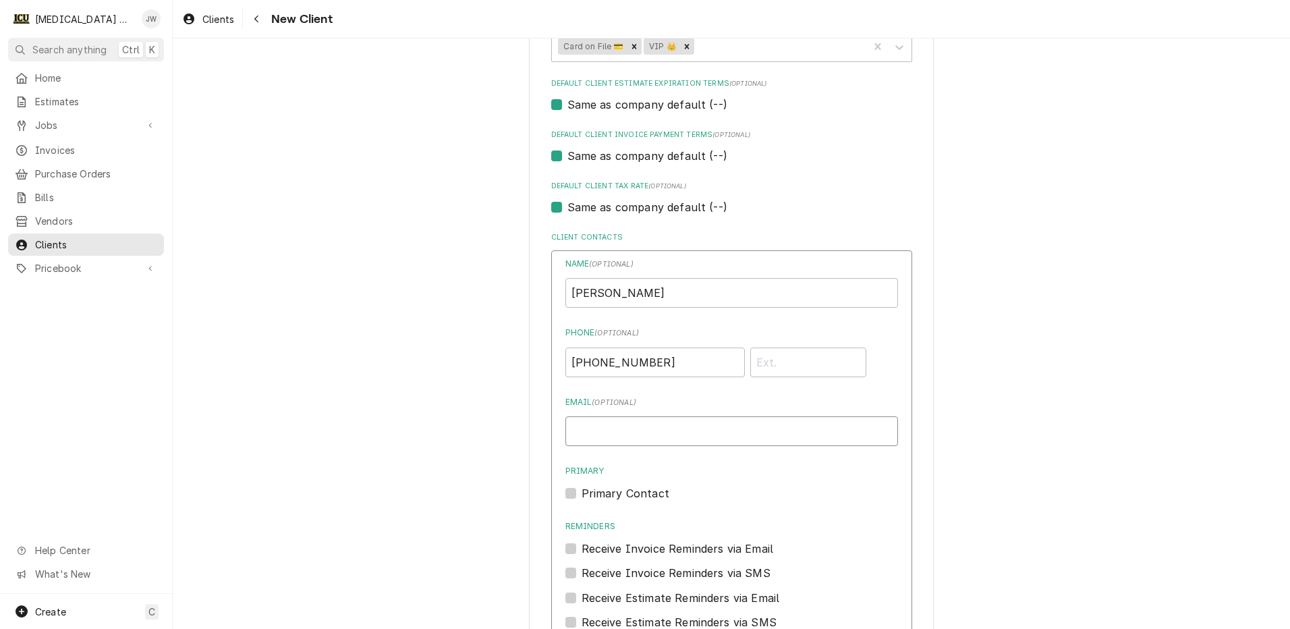
click at [623, 430] on input "Email ( optional )" at bounding box center [731, 431] width 333 height 30
type input "[EMAIL_ADDRESS][DOMAIN_NAME]"
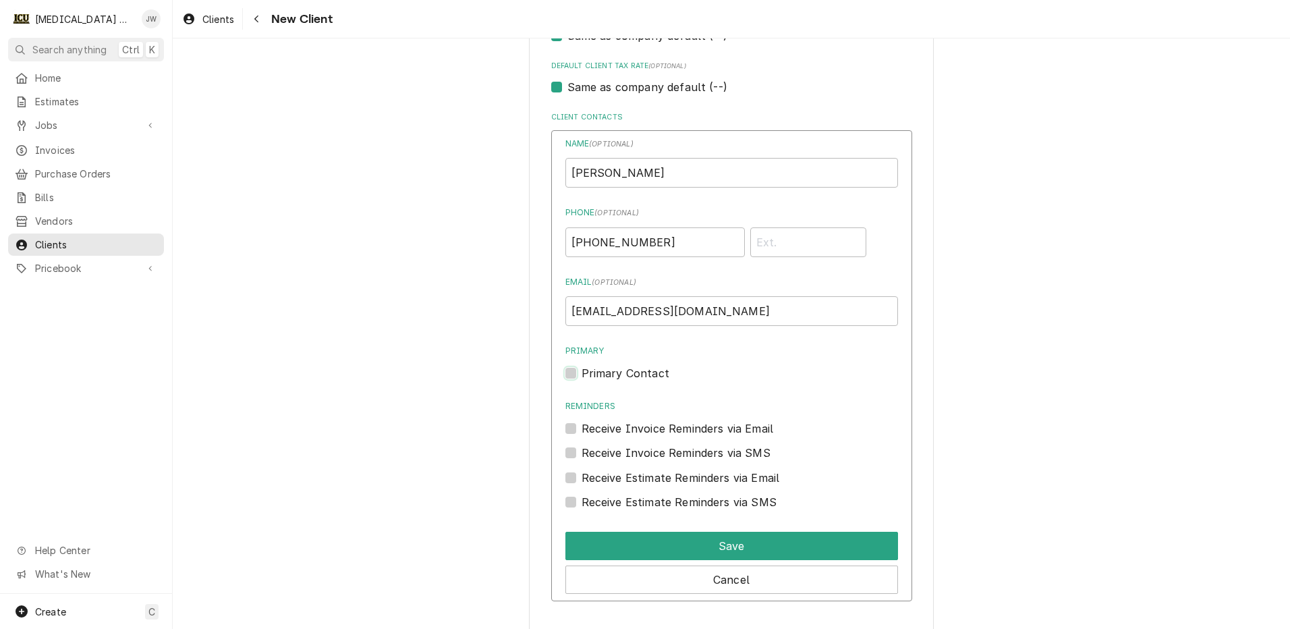
scroll to position [909, 0]
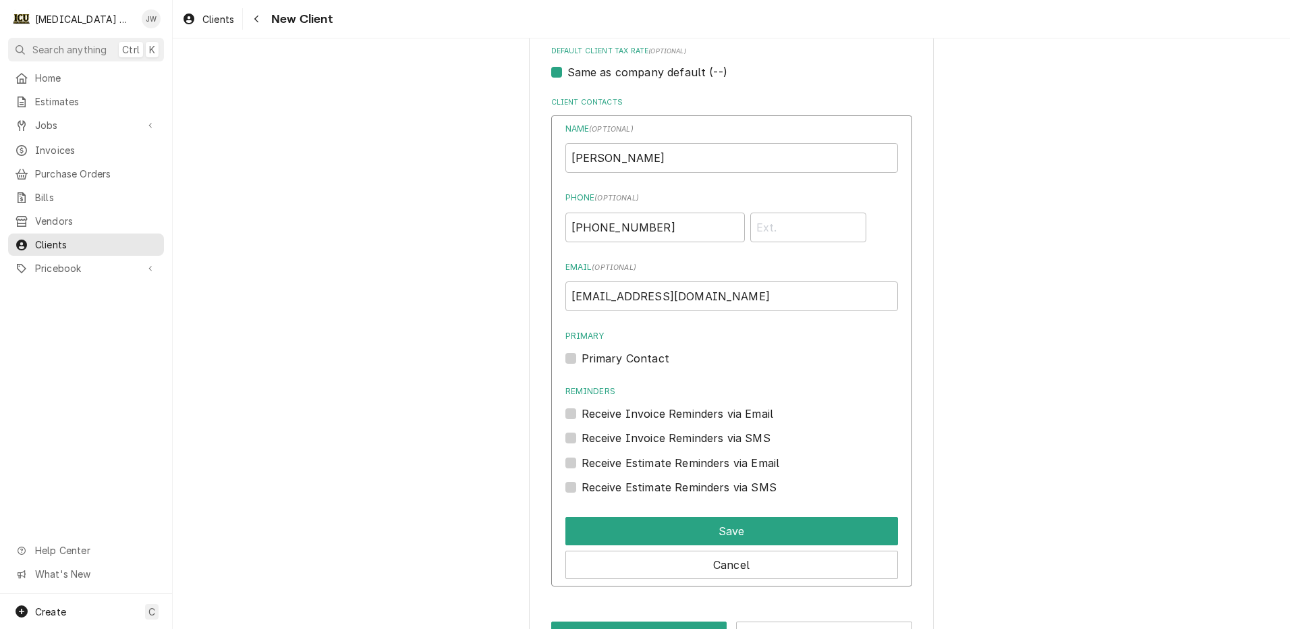
click at [582, 355] on label "Primary Contact" at bounding box center [626, 358] width 88 height 16
click at [582, 355] on input "Primary" at bounding box center [748, 365] width 333 height 30
checkbox input "true"
click at [582, 412] on label "Receive Invoice Reminders via Email" at bounding box center [678, 413] width 192 height 16
click at [582, 412] on input "Reminders" at bounding box center [748, 420] width 333 height 30
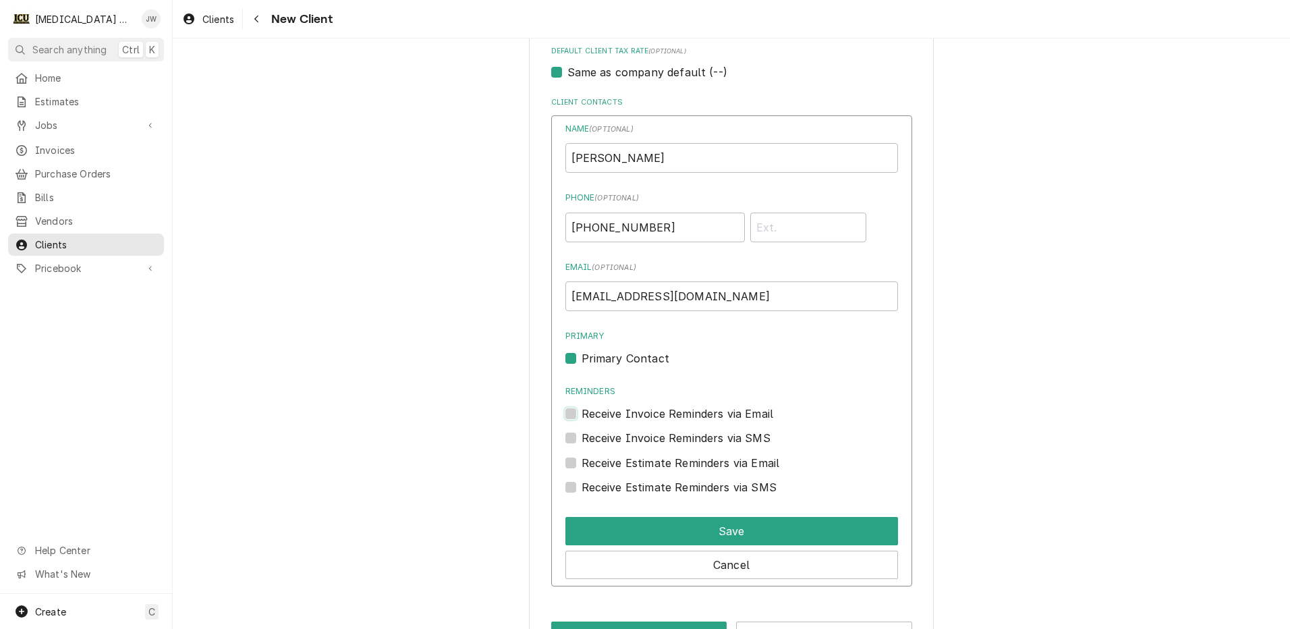
checkbox input "true"
click at [582, 439] on label "Receive Invoice Reminders via SMS" at bounding box center [676, 438] width 189 height 16
click at [582, 439] on input "Contact Edit Form" at bounding box center [748, 445] width 333 height 30
checkbox input "true"
drag, startPoint x: 567, startPoint y: 464, endPoint x: 567, endPoint y: 483, distance: 19.6
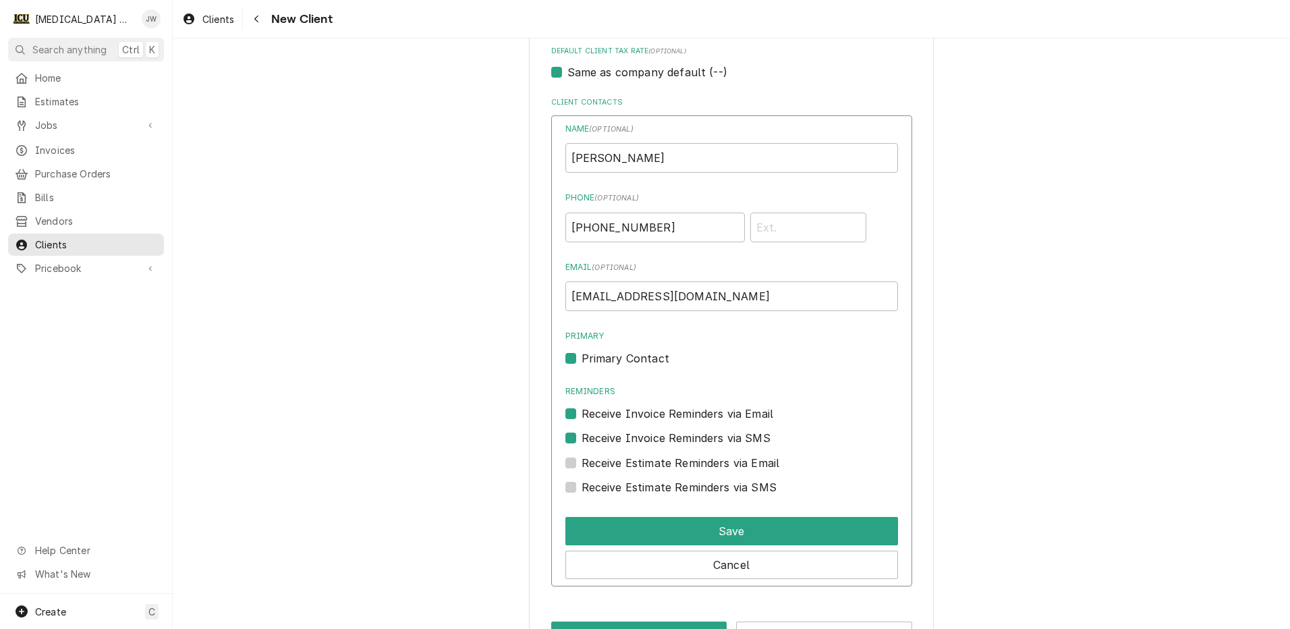
click at [582, 464] on label "Receive Estimate Reminders via Email" at bounding box center [681, 463] width 198 height 16
click at [582, 464] on input "Contact Edit Form" at bounding box center [748, 470] width 333 height 30
checkbox input "true"
click at [582, 484] on label "Receive Estimate Reminders via SMS" at bounding box center [679, 487] width 195 height 16
click at [582, 484] on input "Contact Edit Form" at bounding box center [748, 494] width 333 height 30
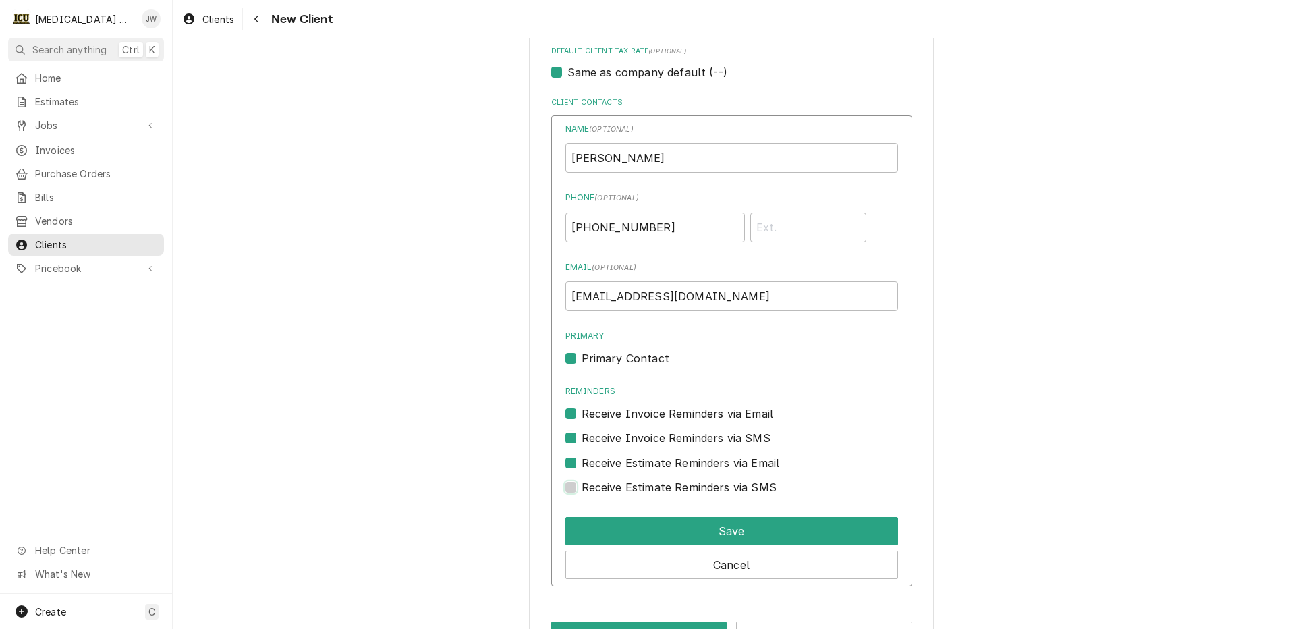
checkbox input "true"
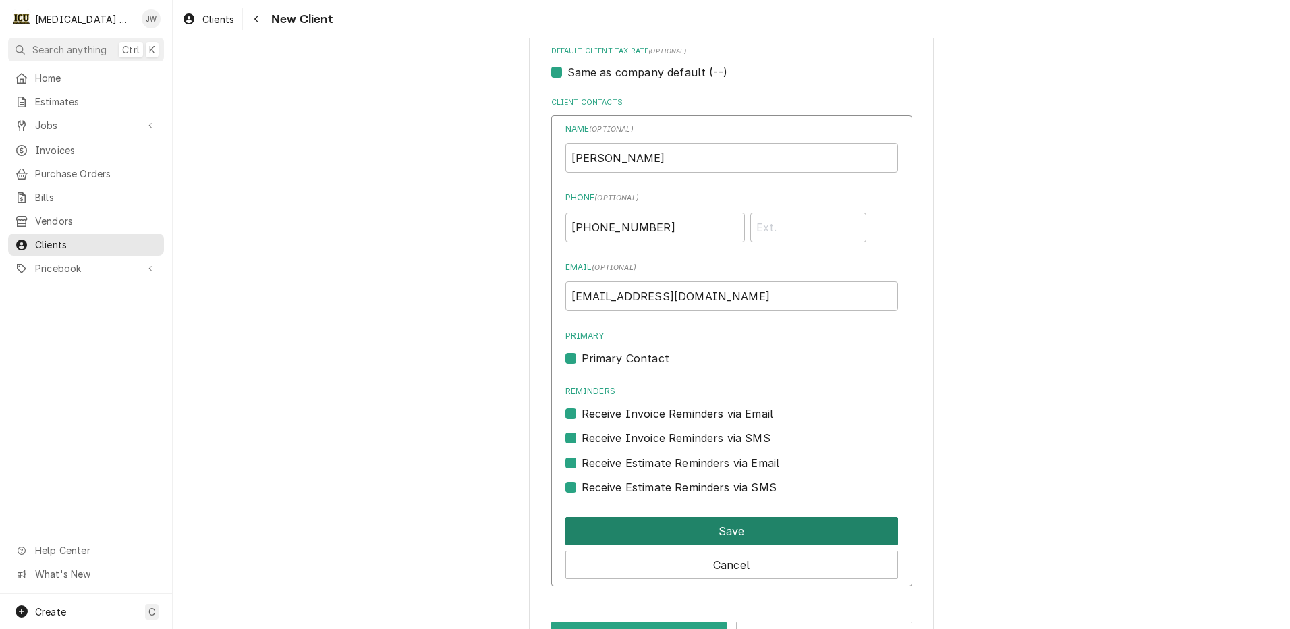
click at [701, 534] on button "Save" at bounding box center [731, 531] width 333 height 28
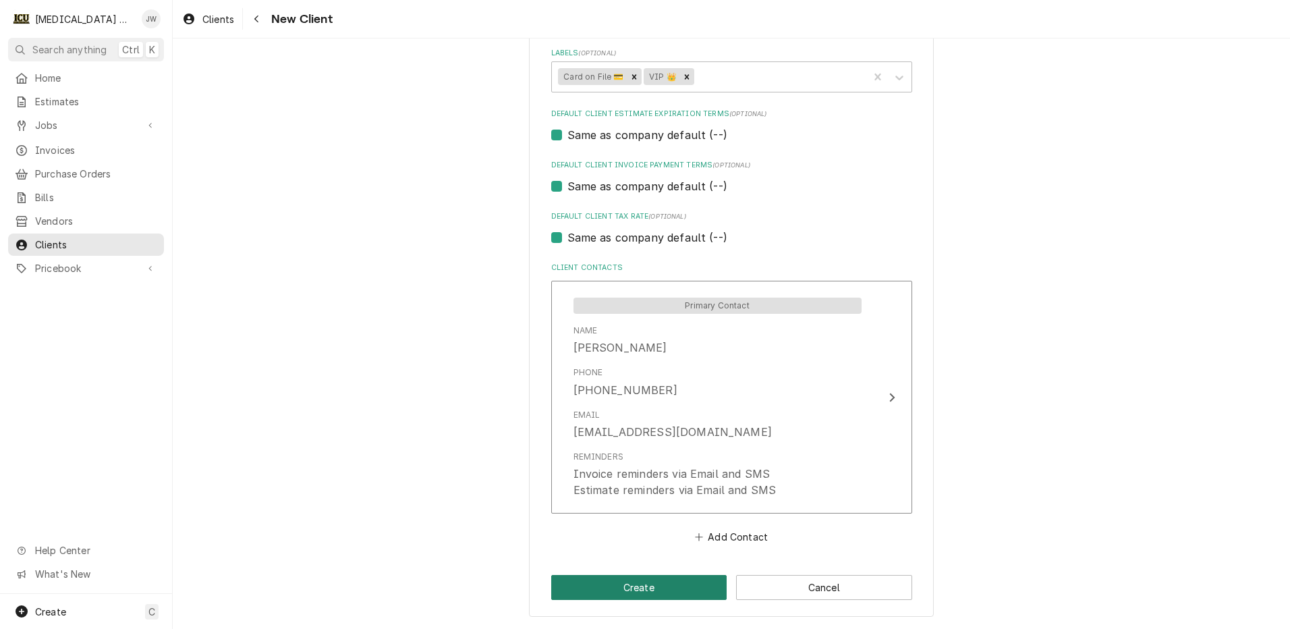
click at [650, 586] on button "Create" at bounding box center [639, 587] width 176 height 25
type textarea "x"
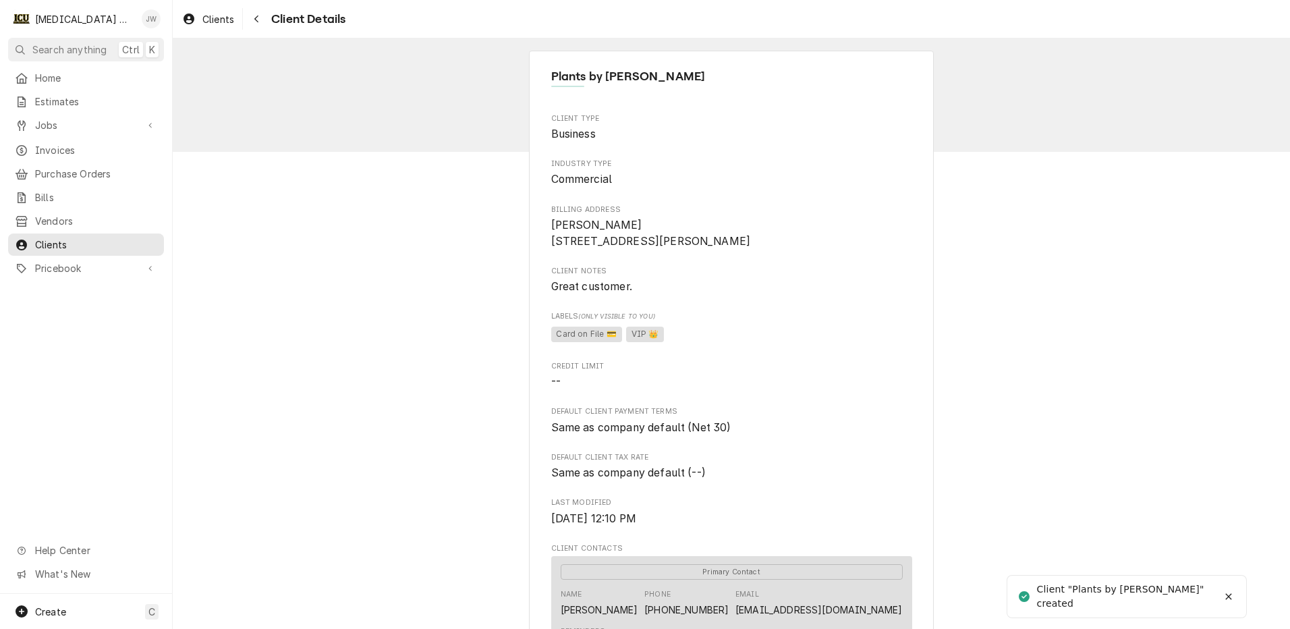
click at [148, 17] on div "Josh Whited's Avatar" at bounding box center [151, 18] width 19 height 19
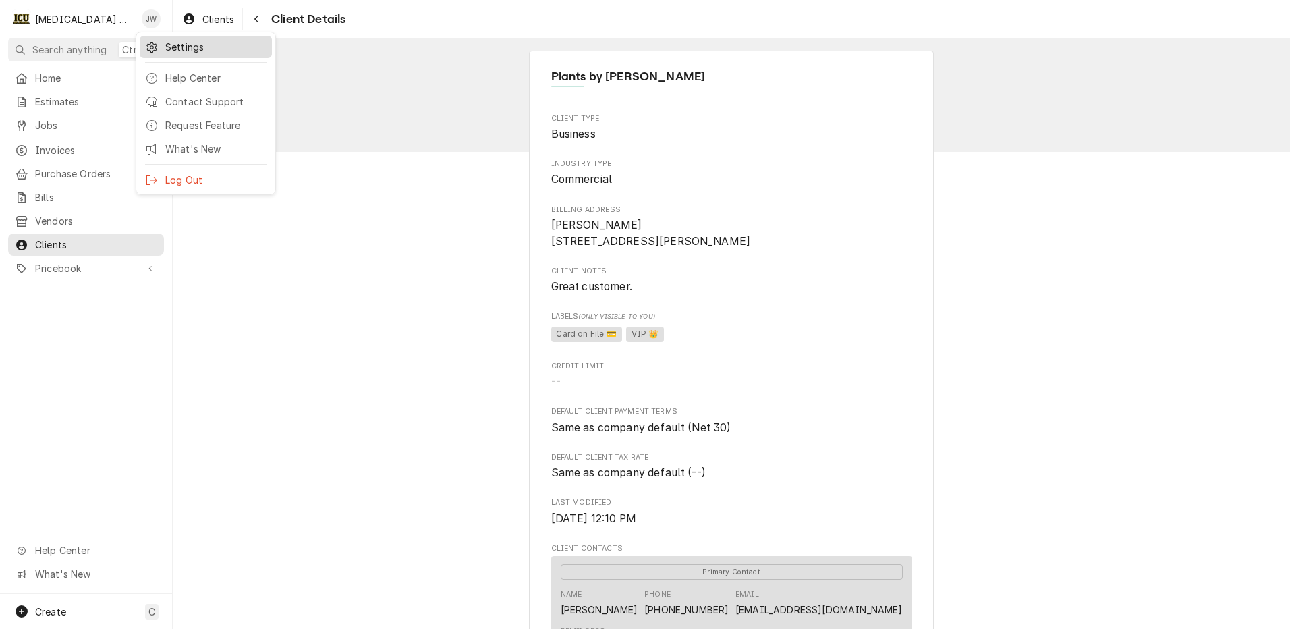
click at [194, 53] on div "Settings" at bounding box center [215, 47] width 101 height 14
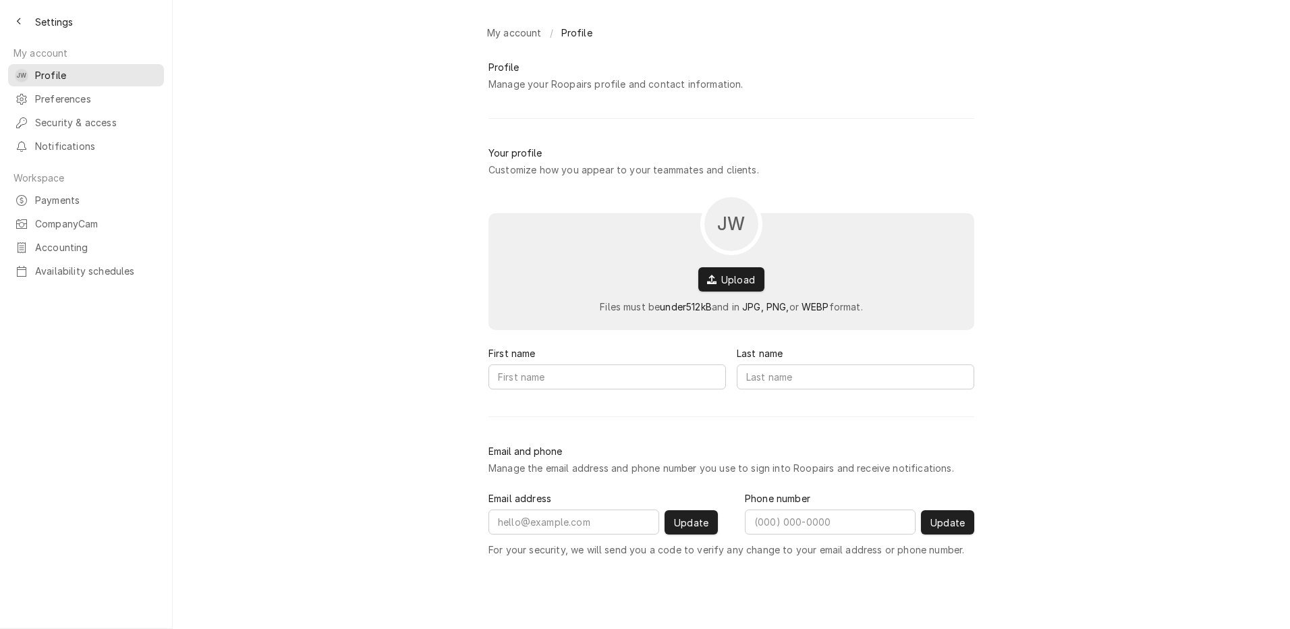
type input "[PERSON_NAME]"
type input "[PERSON_NAME][EMAIL_ADDRESS][DOMAIN_NAME]"
type input "[PHONE_NUMBER]"
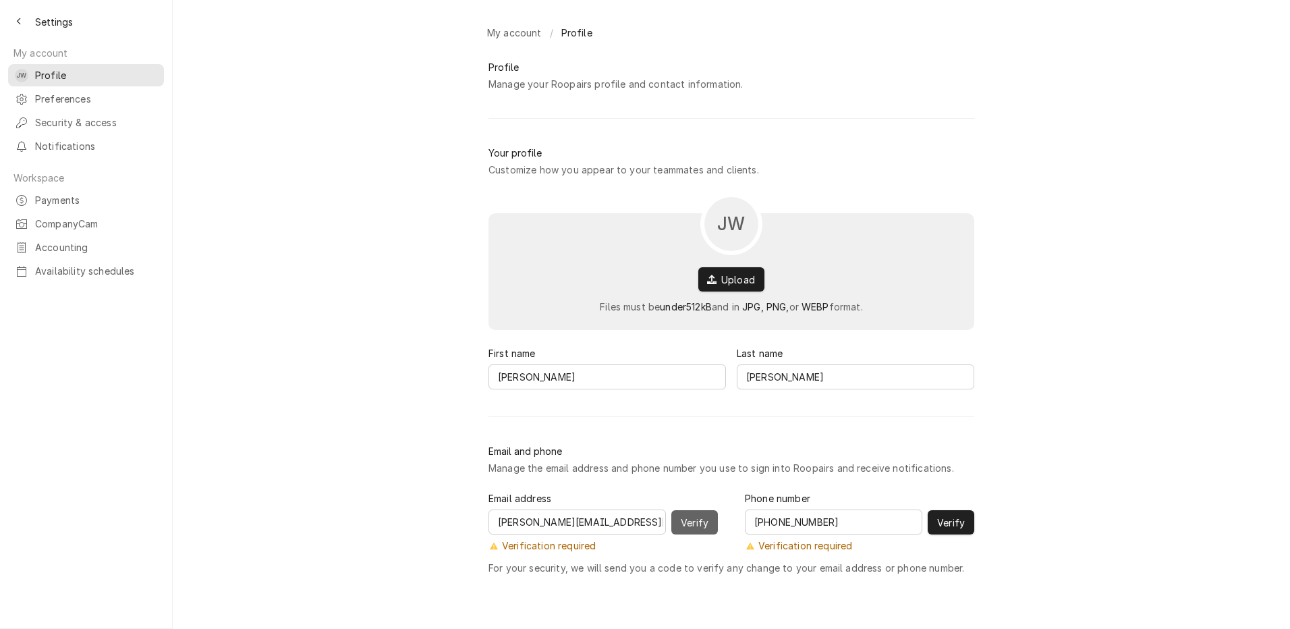
click at [698, 526] on span "Verify" at bounding box center [694, 522] width 33 height 14
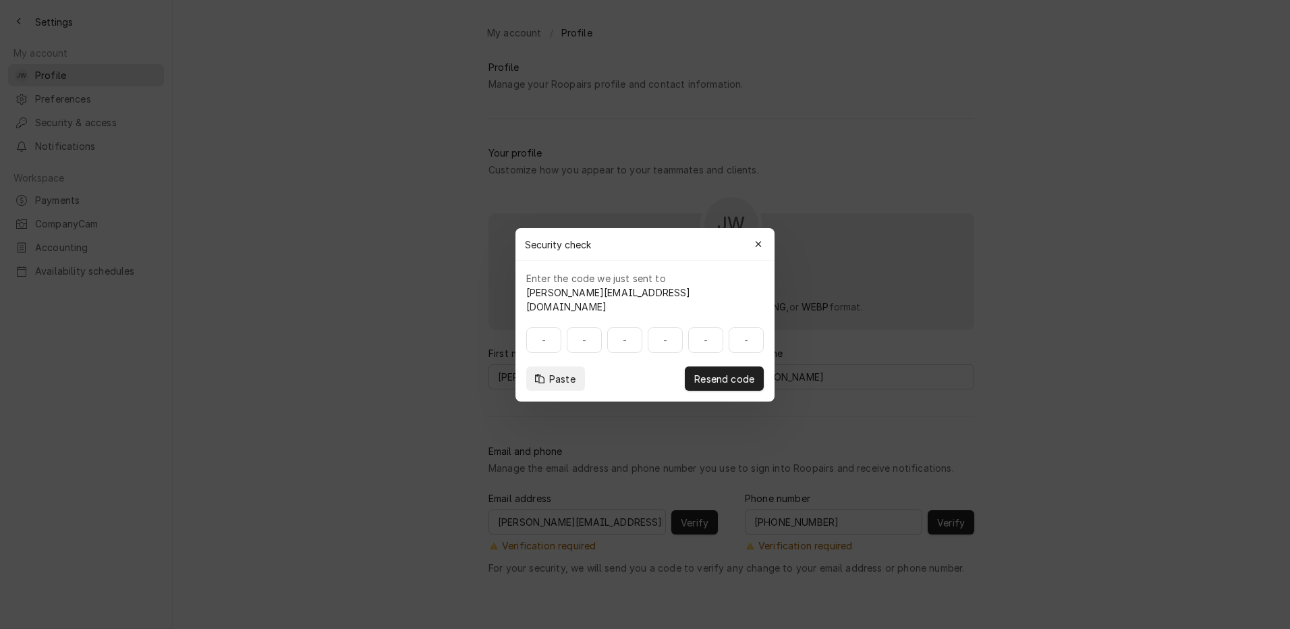
click at [560, 329] on input at bounding box center [644, 340] width 237 height 26
type input "218076"
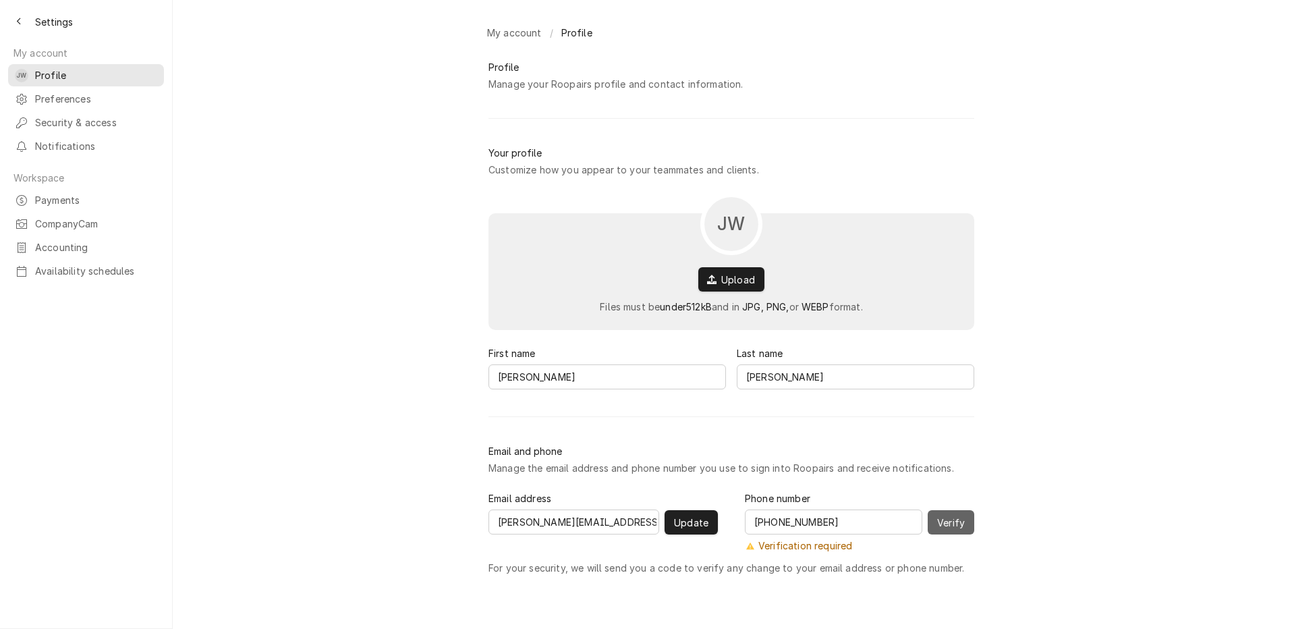
click at [951, 526] on span "Verify" at bounding box center [950, 522] width 33 height 14
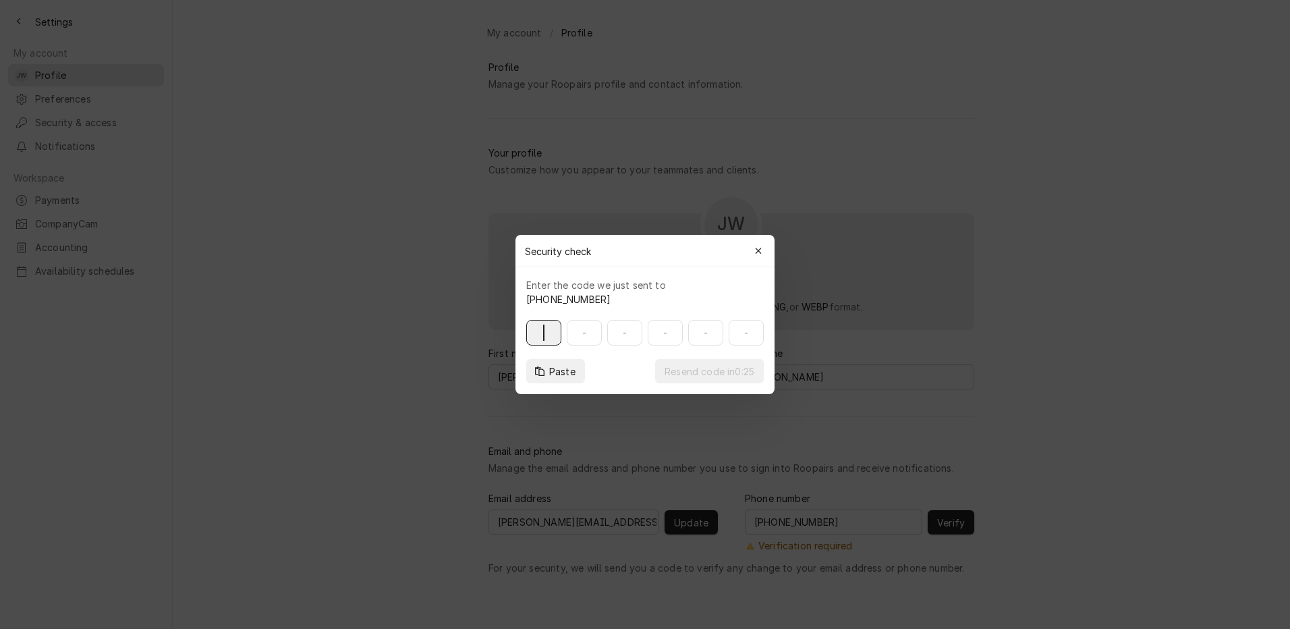
click at [544, 328] on input at bounding box center [644, 333] width 237 height 26
type input "918372"
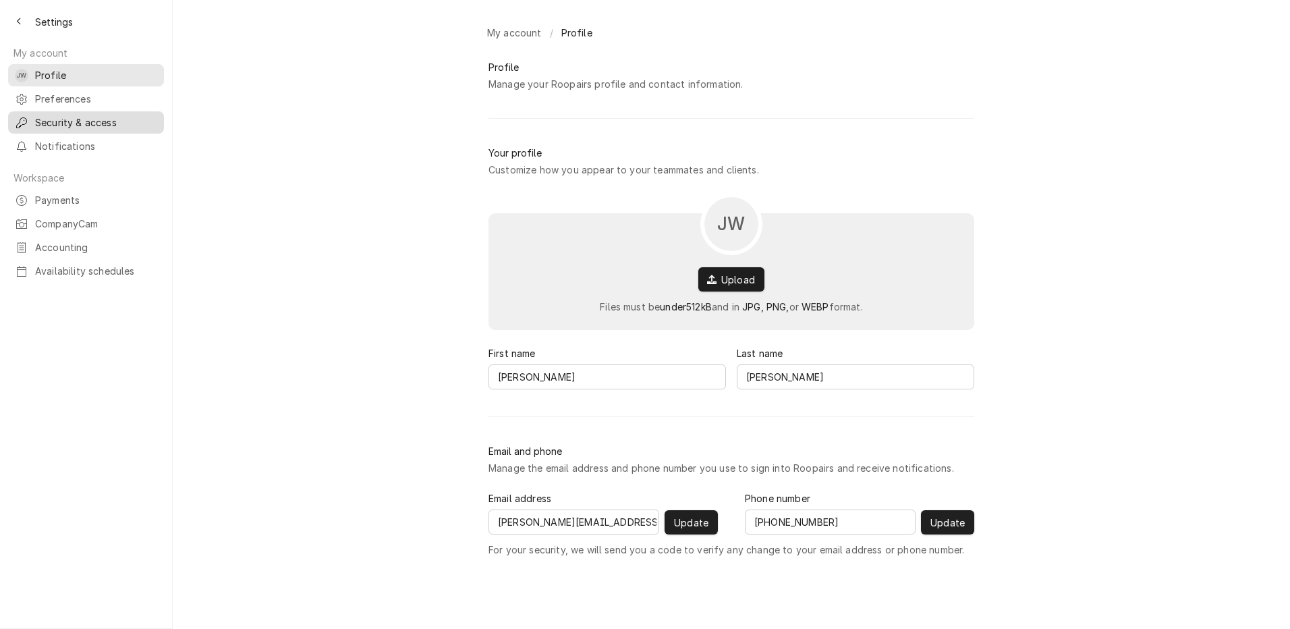
click at [44, 117] on span "Security & access" at bounding box center [96, 122] width 122 height 14
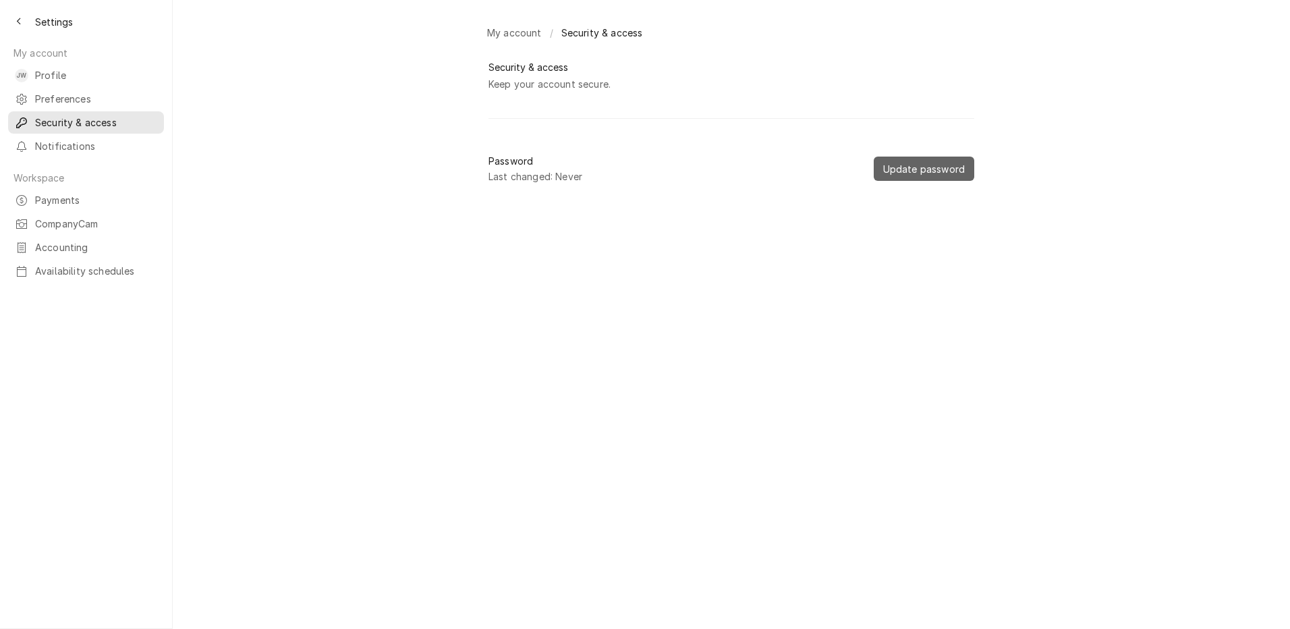
click at [939, 167] on button "Update password" at bounding box center [924, 169] width 101 height 24
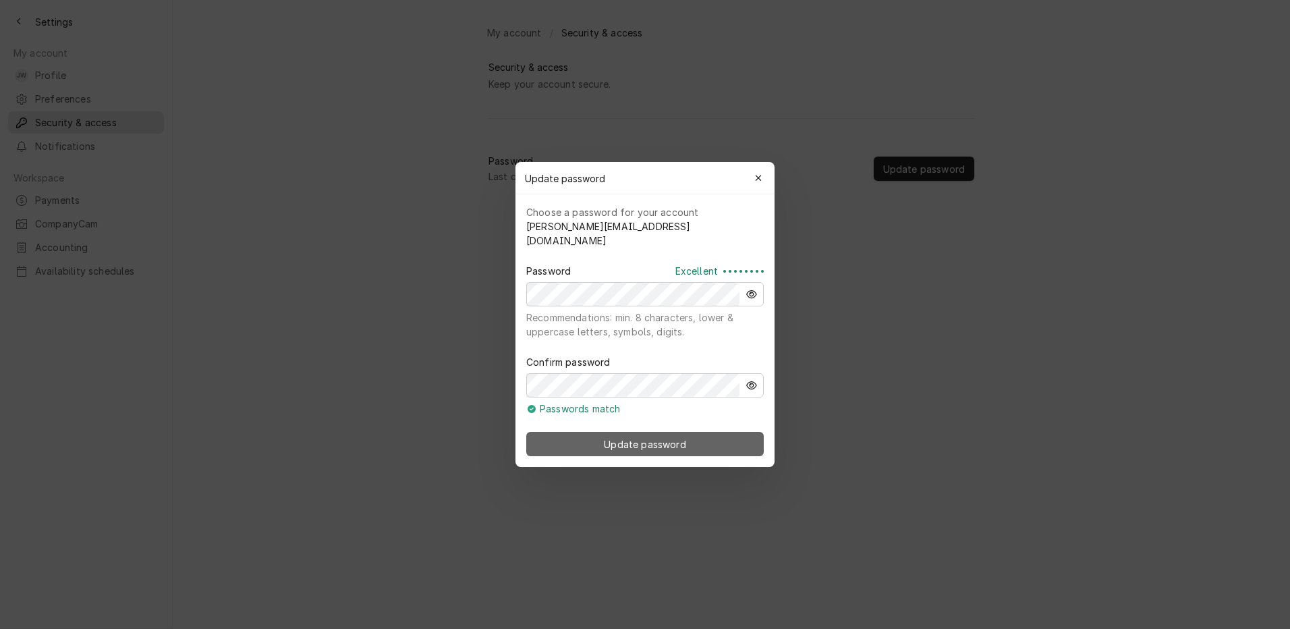
click at [631, 437] on span "Update password" at bounding box center [644, 444] width 87 height 14
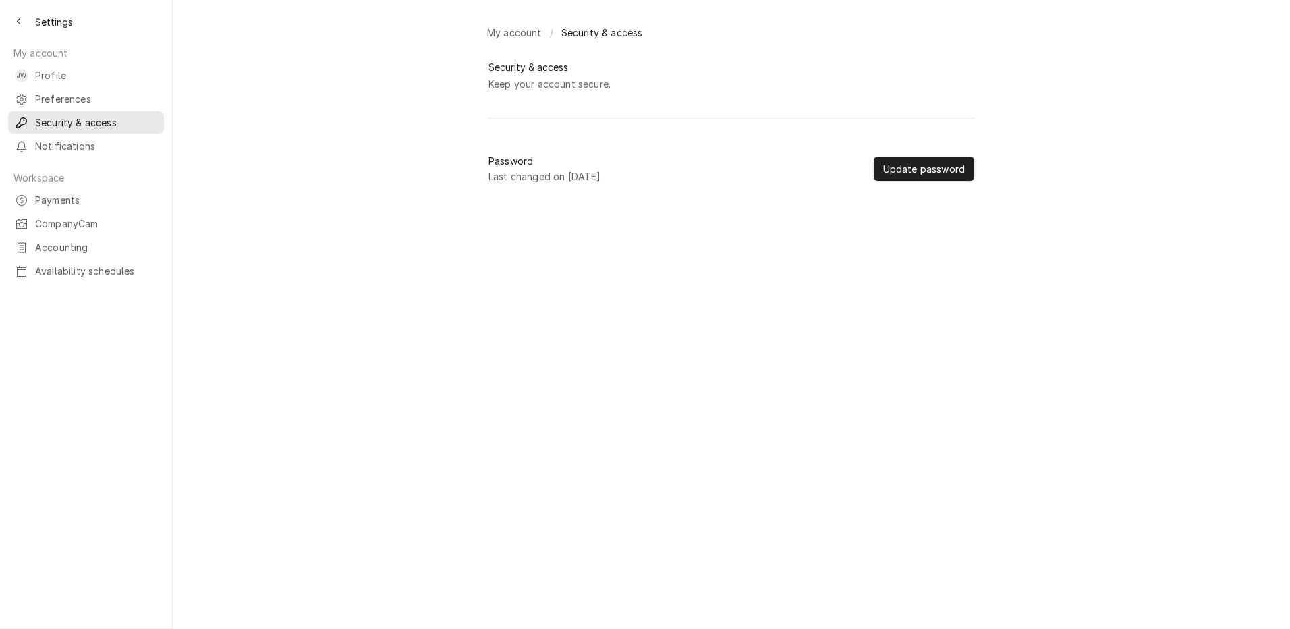
click at [64, 21] on span "Settings" at bounding box center [54, 22] width 38 height 14
click at [22, 16] on div "Back to previous page" at bounding box center [18, 21] width 13 height 13
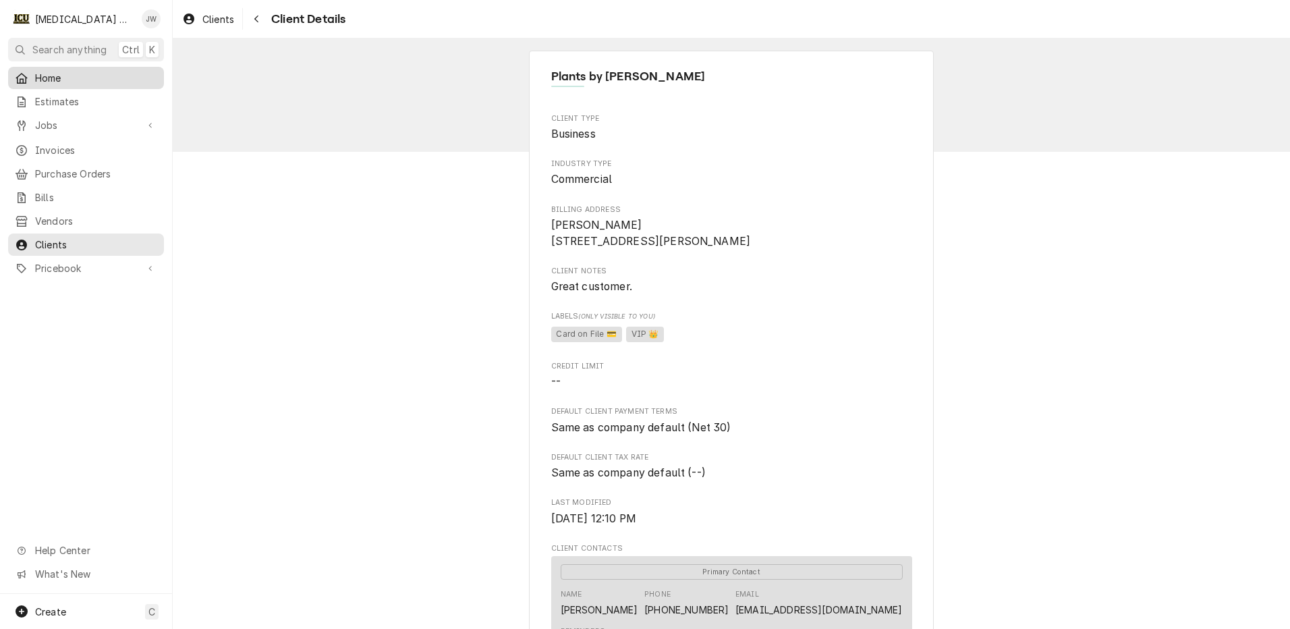
click at [76, 81] on span "Home" at bounding box center [96, 78] width 122 height 14
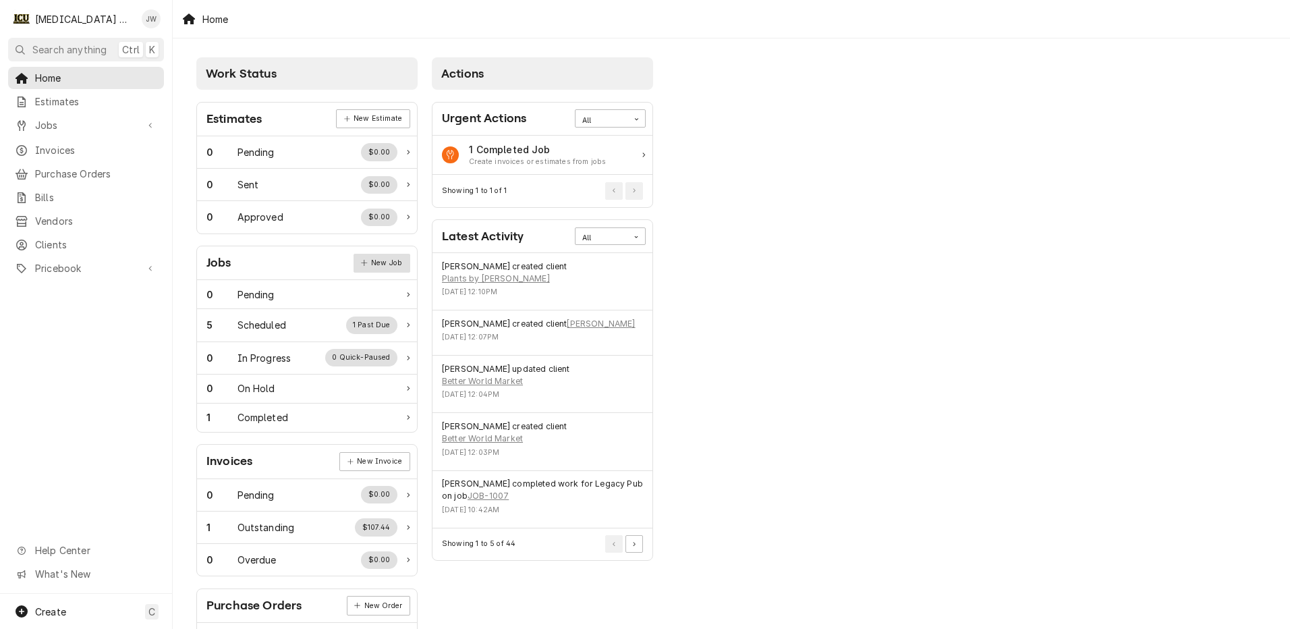
click at [390, 262] on link "New Job" at bounding box center [382, 263] width 57 height 19
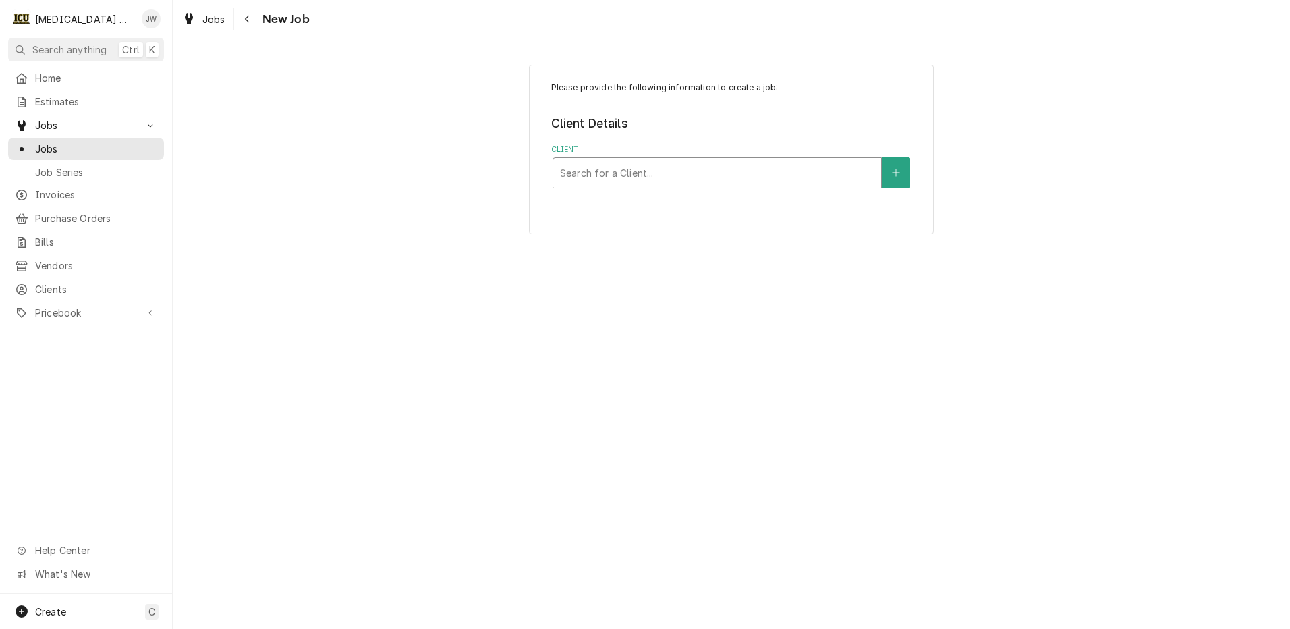
click at [658, 169] on div "Client" at bounding box center [717, 173] width 314 height 24
type input "jen"
click at [598, 307] on div "Service Location" at bounding box center [717, 302] width 314 height 24
click at [603, 303] on div "Service Location" at bounding box center [717, 302] width 314 height 24
click at [730, 204] on button "Edit Client" at bounding box center [731, 202] width 57 height 17
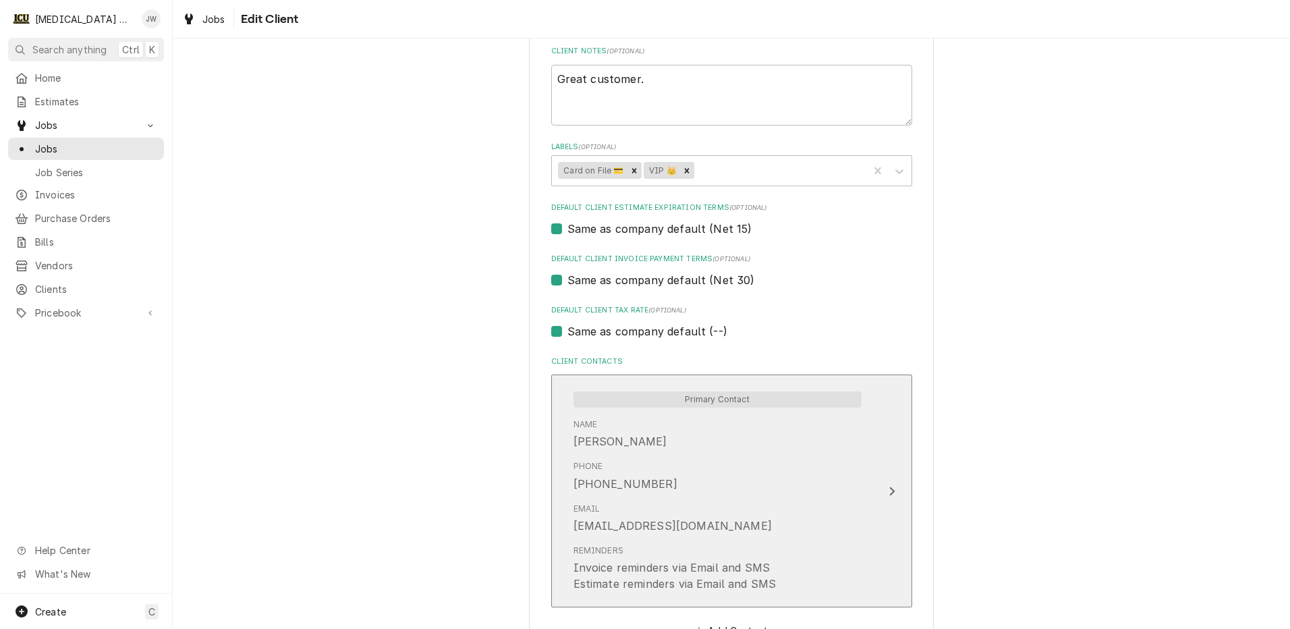
scroll to position [744, 0]
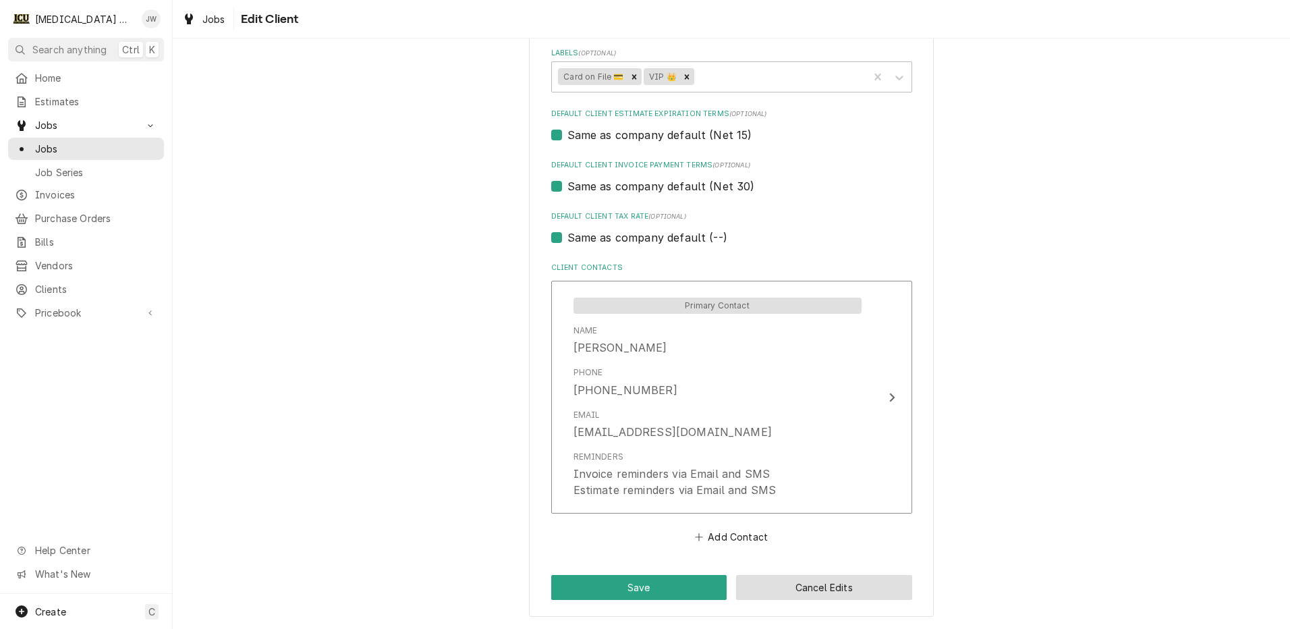
click at [816, 580] on button "Cancel Edits" at bounding box center [824, 587] width 176 height 25
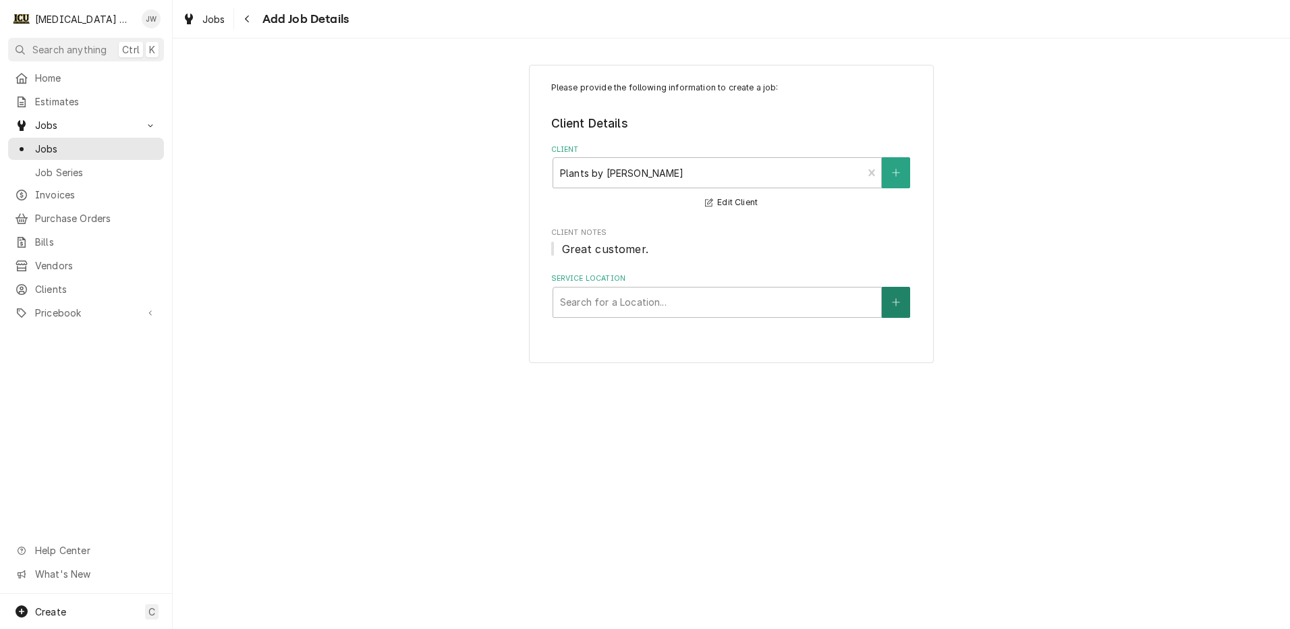
click at [887, 298] on button "Service Location" at bounding box center [896, 302] width 28 height 31
type textarea "x"
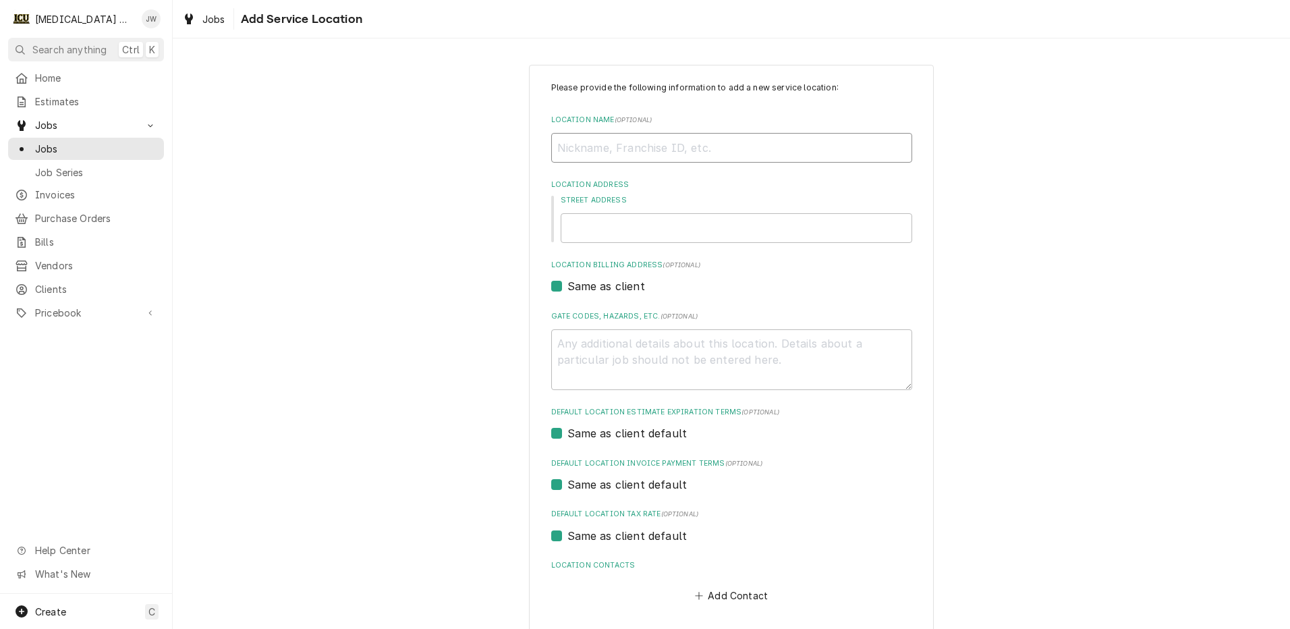
click at [590, 140] on input "Location Name ( optional )" at bounding box center [731, 148] width 361 height 30
type input "Jen Martella"
type input "501 N Earl Ave"
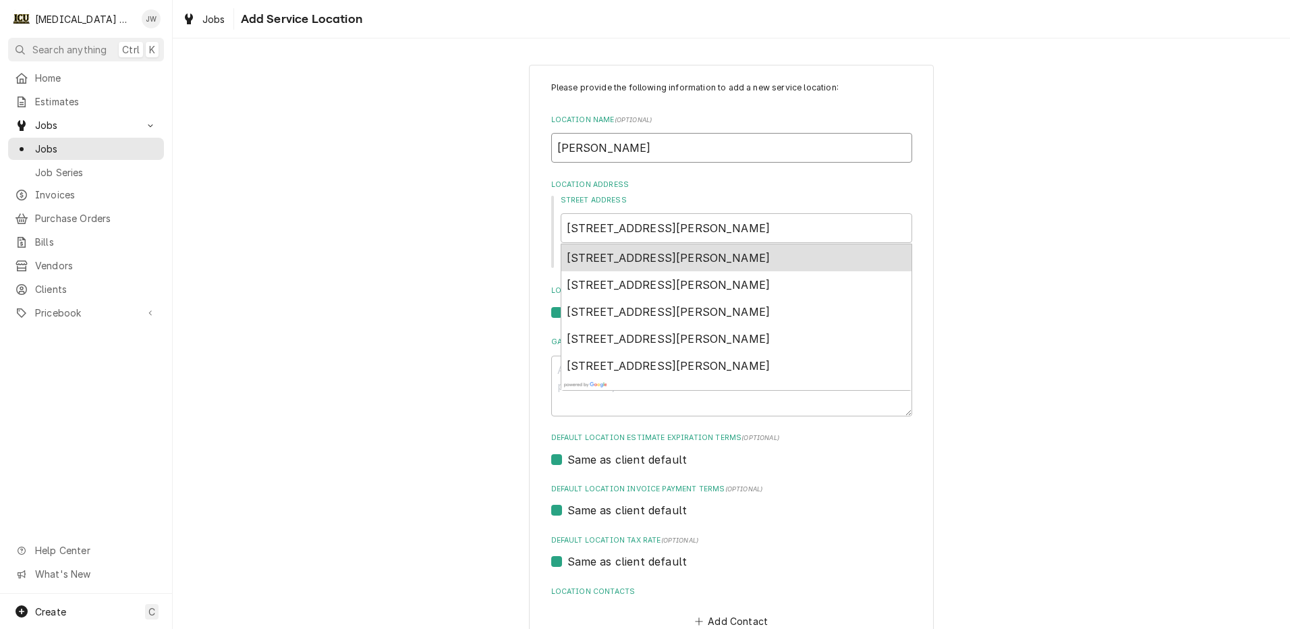
drag, startPoint x: 649, startPoint y: 140, endPoint x: 531, endPoint y: 146, distance: 118.3
click at [531, 146] on div "Please provide the following information to add a new service location: Locatio…" at bounding box center [731, 383] width 405 height 637
type textarea "x"
type input "P"
type textarea "x"
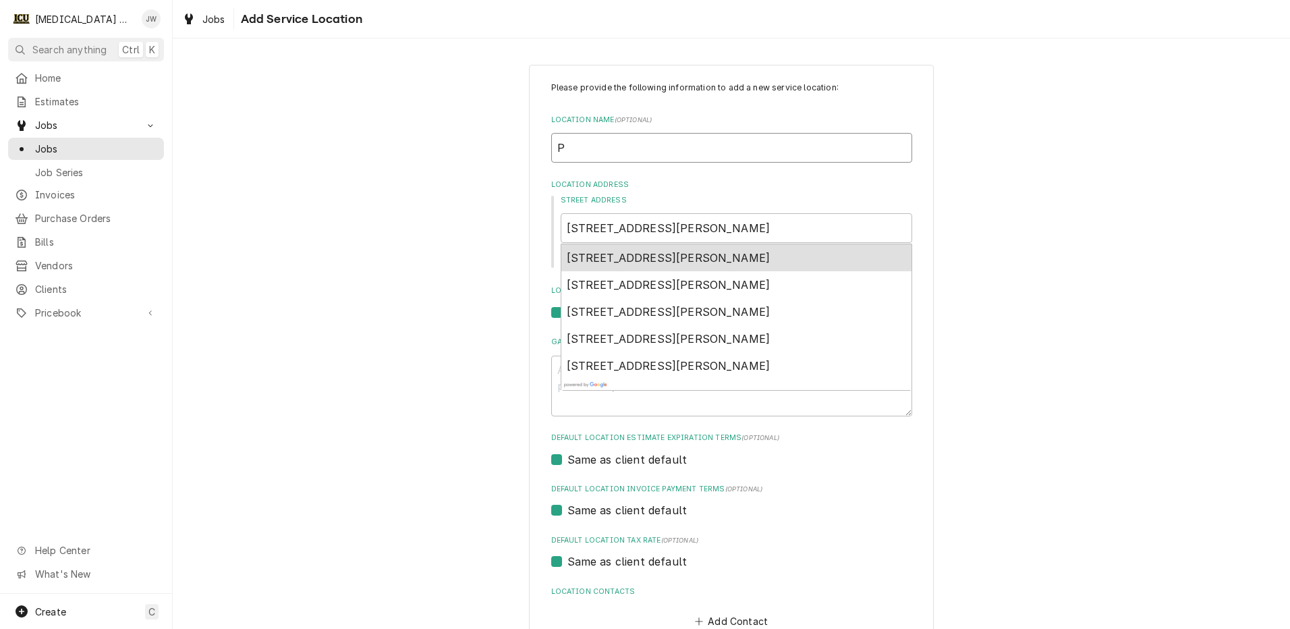
type input "Pl"
type textarea "x"
type input "Pla"
type textarea "x"
type input "Plan"
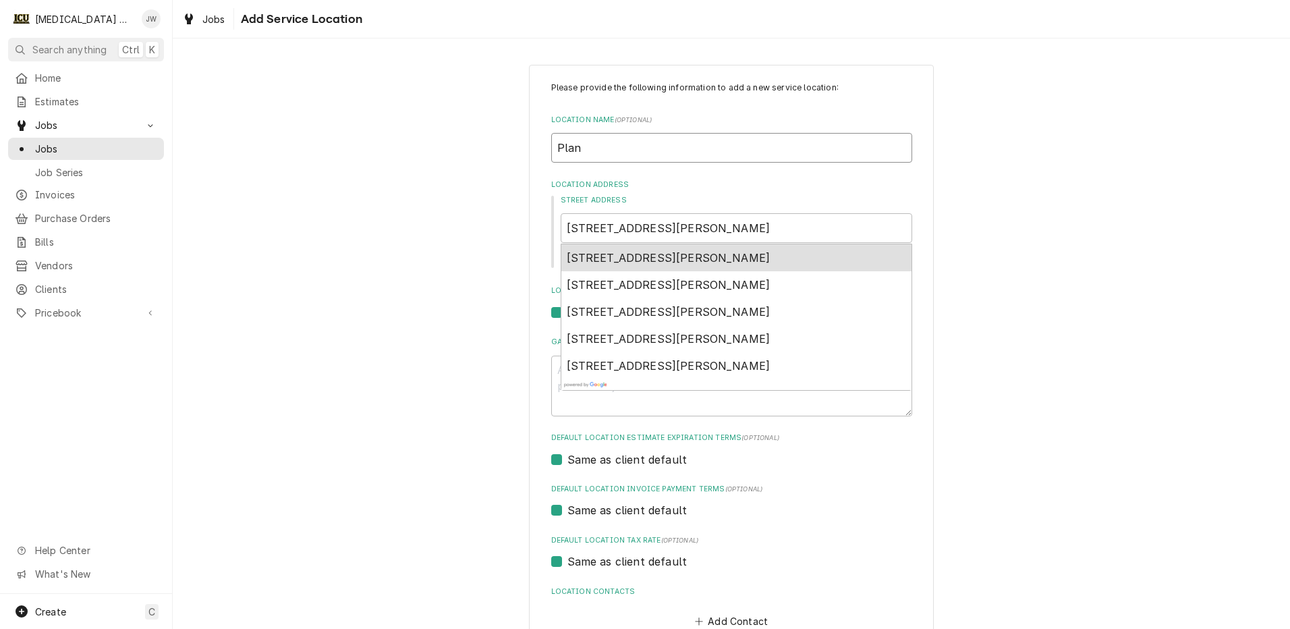
type textarea "x"
type input "Plant"
type textarea "x"
type input "Plants"
type textarea "x"
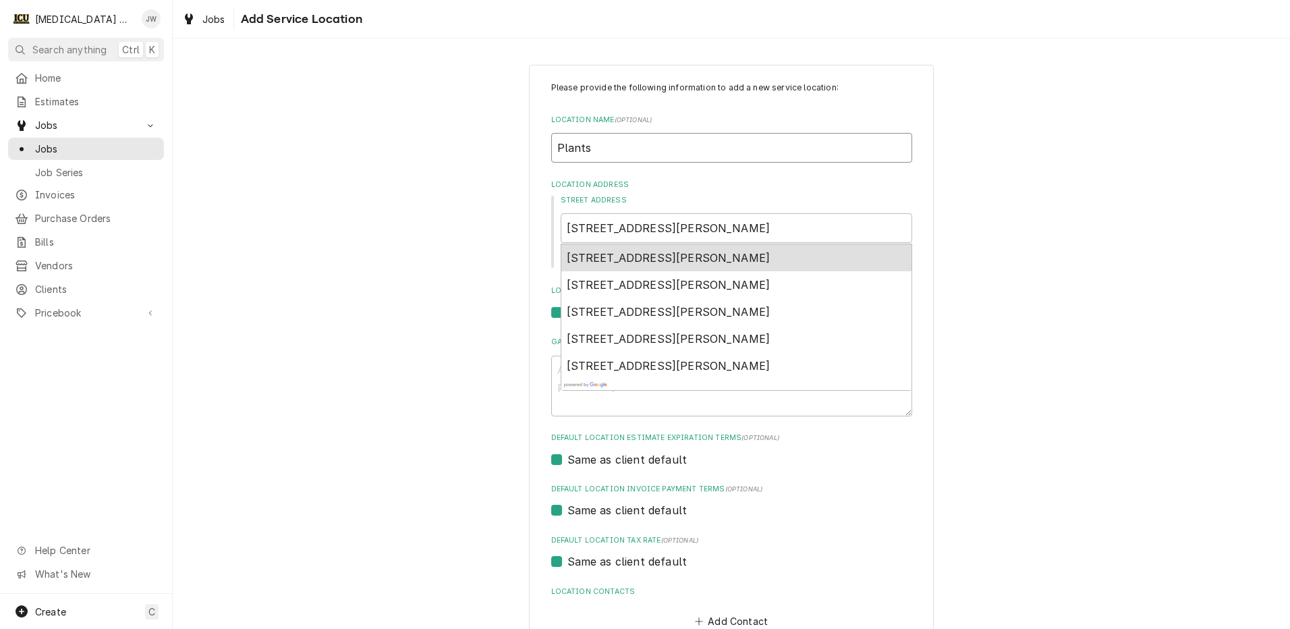
type input "Plants"
type textarea "x"
type input "Plants b"
type textarea "x"
type input "Plants b"
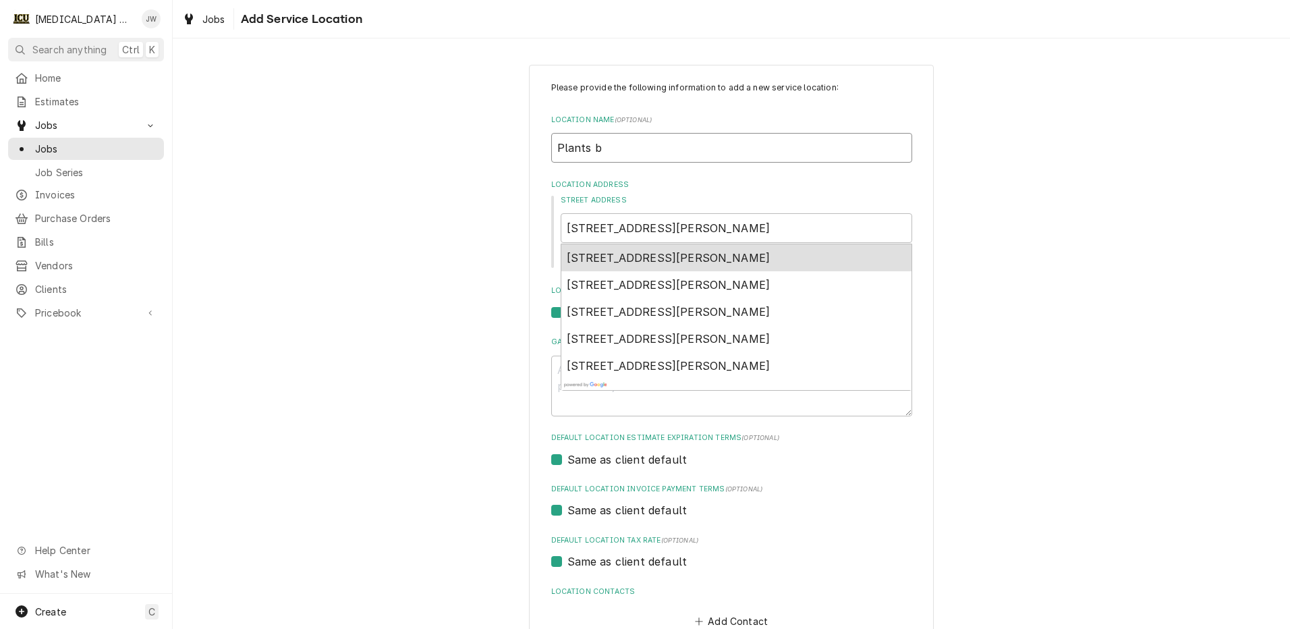
type textarea "x"
type input "Plants b"
type textarea "x"
type input "Plants by"
type textarea "x"
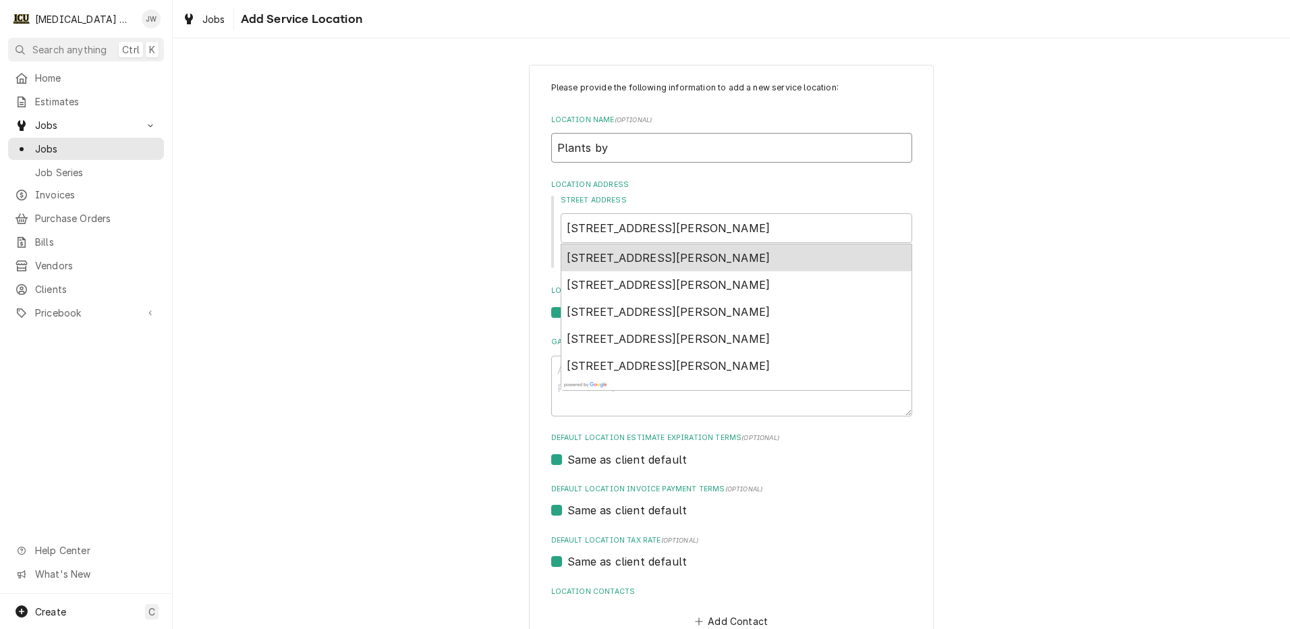
type input "Plants by"
type textarea "x"
type input "Plants by J"
type textarea "x"
type input "Plants by Je"
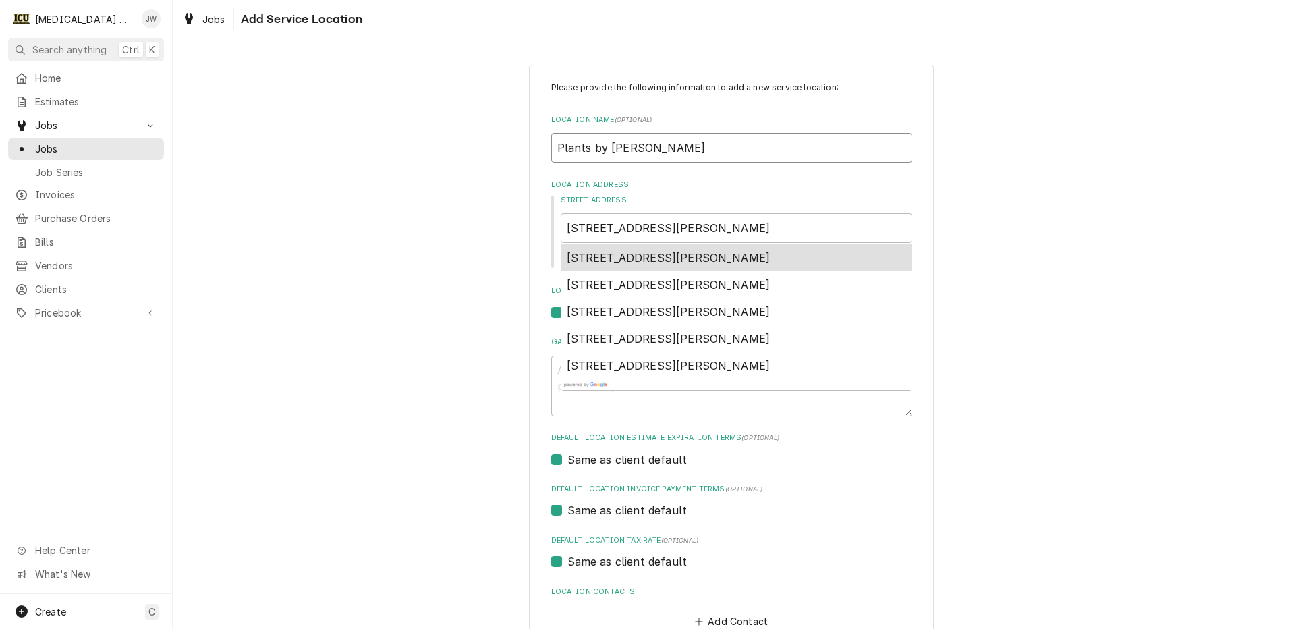
type textarea "x"
type input "Plants by [PERSON_NAME]"
type textarea "x"
type input "Plants by [PERSON_NAME]"
click at [633, 225] on input "501 N Earl Ave" at bounding box center [737, 228] width 352 height 30
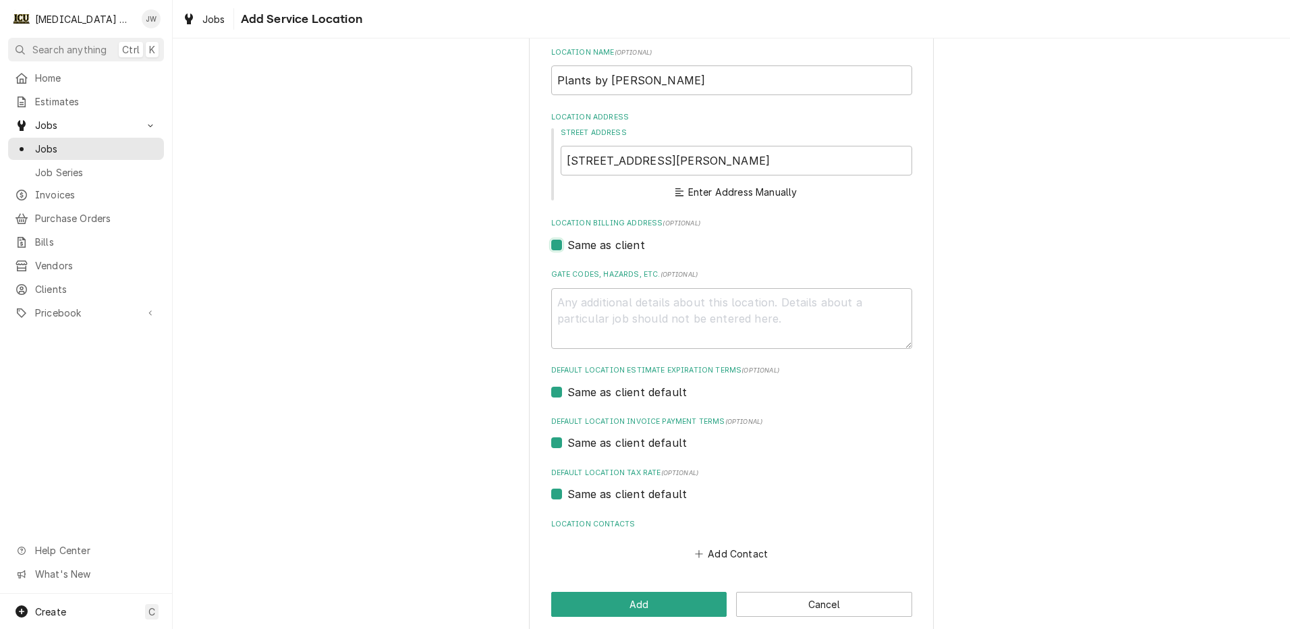
scroll to position [84, 0]
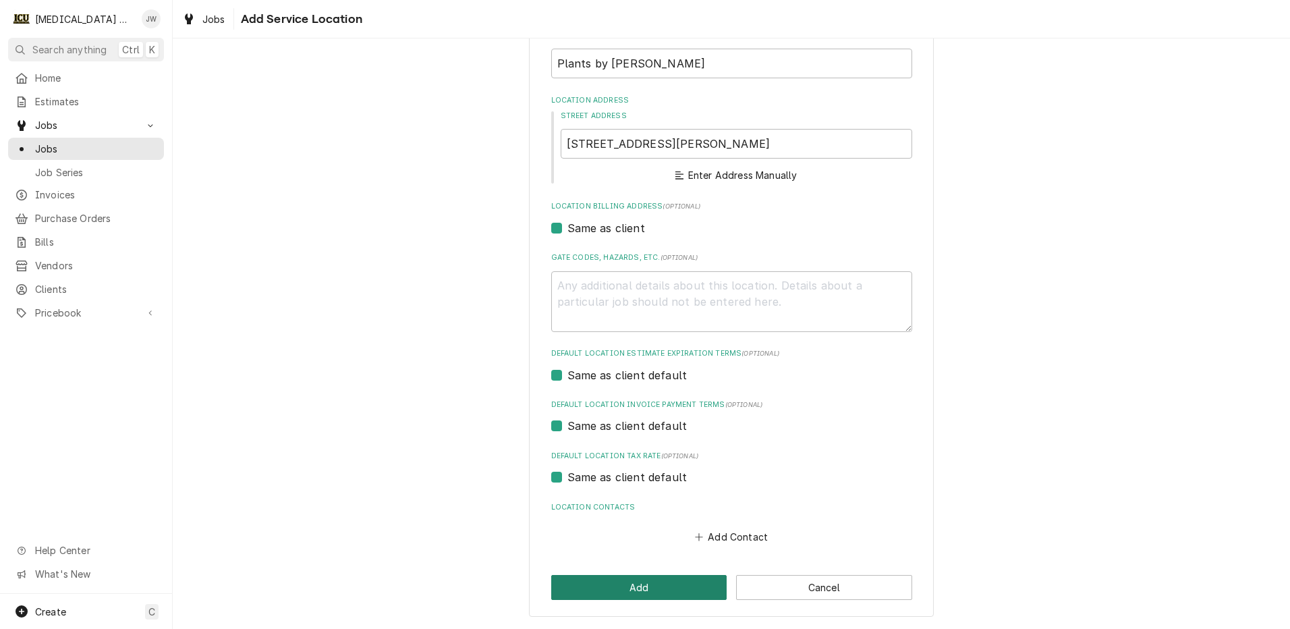
click at [642, 580] on button "Add" at bounding box center [639, 587] width 176 height 25
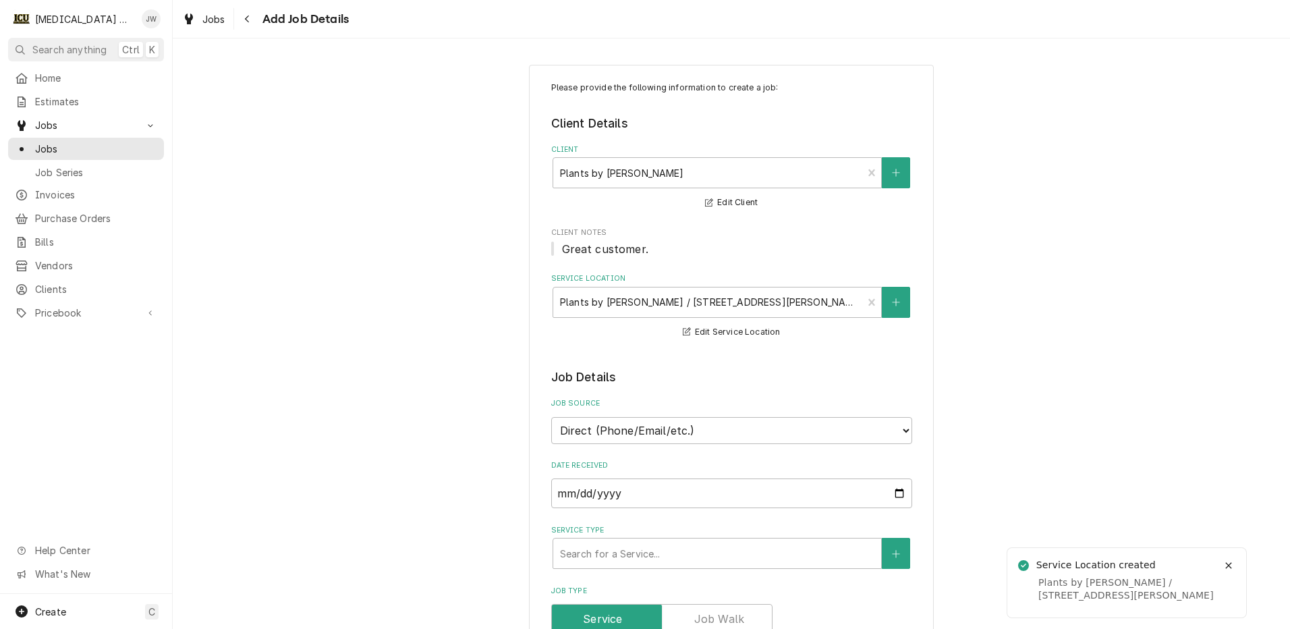
type textarea "x"
click at [211, 17] on span "Jobs" at bounding box center [213, 19] width 23 height 14
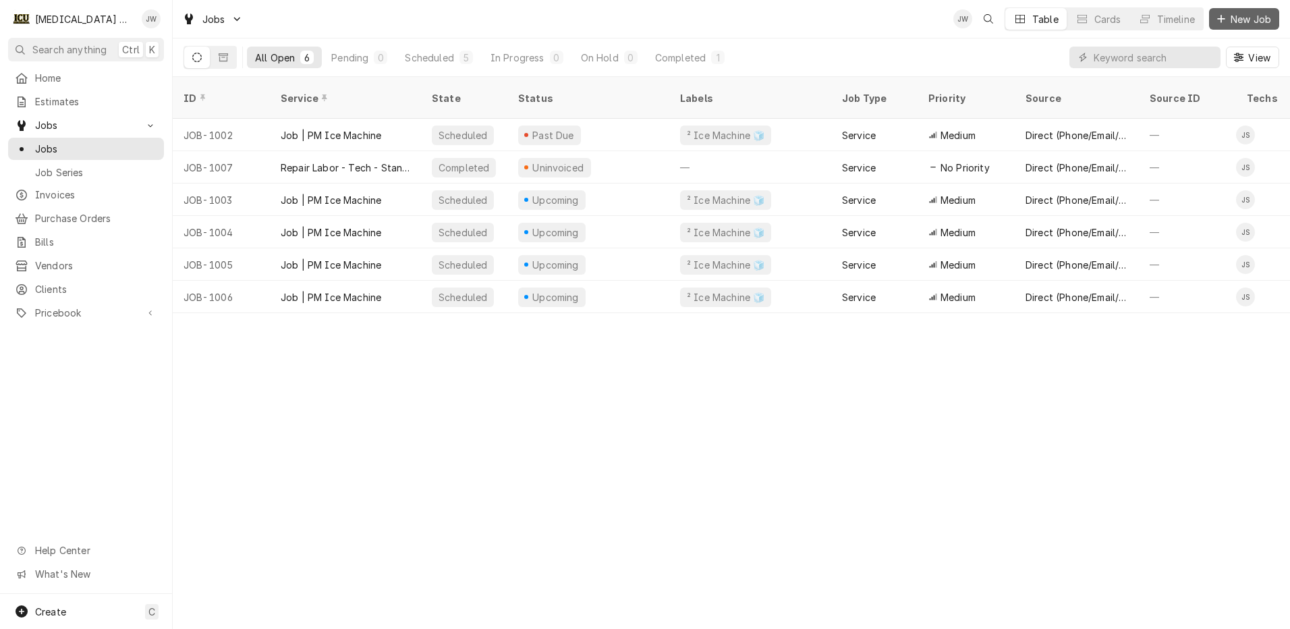
click at [1261, 14] on span "New Job" at bounding box center [1251, 19] width 46 height 14
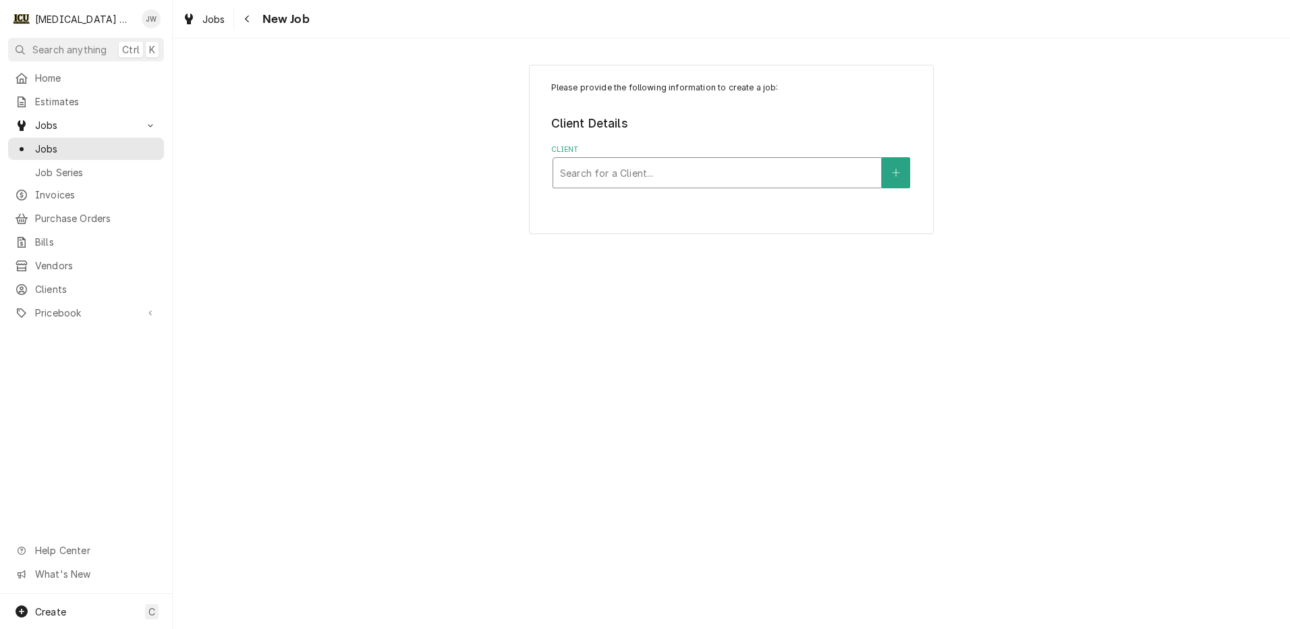
click at [594, 174] on div "Client" at bounding box center [717, 173] width 314 height 24
type input "plan"
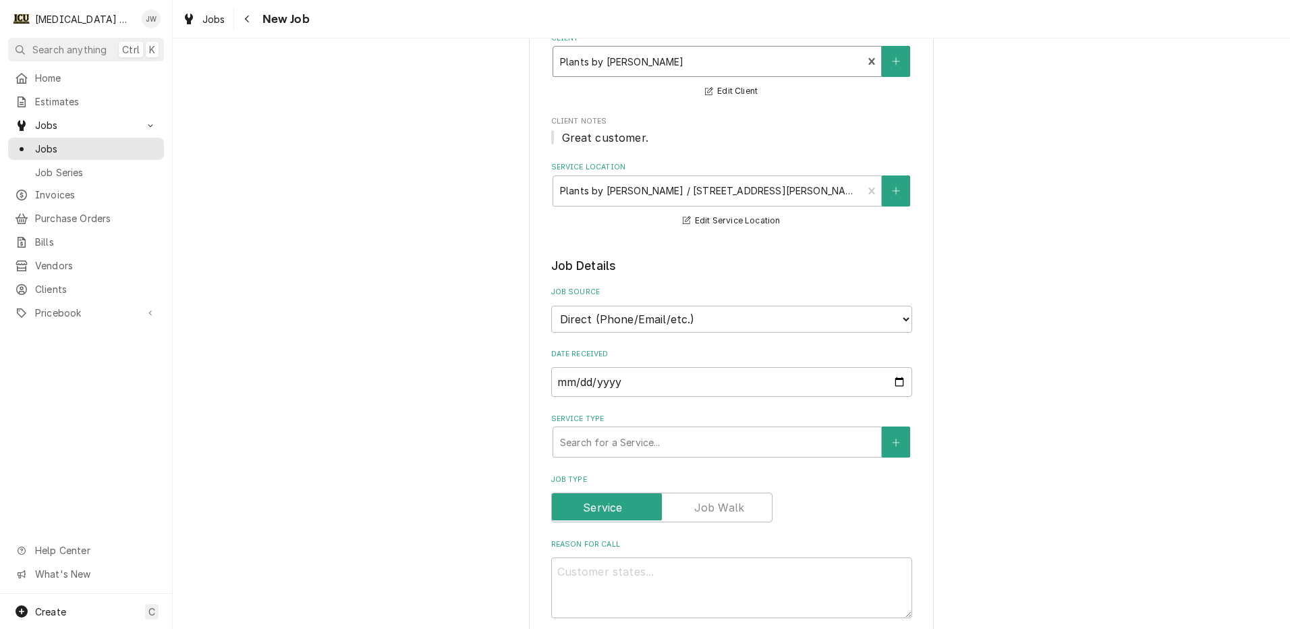
scroll to position [135, 0]
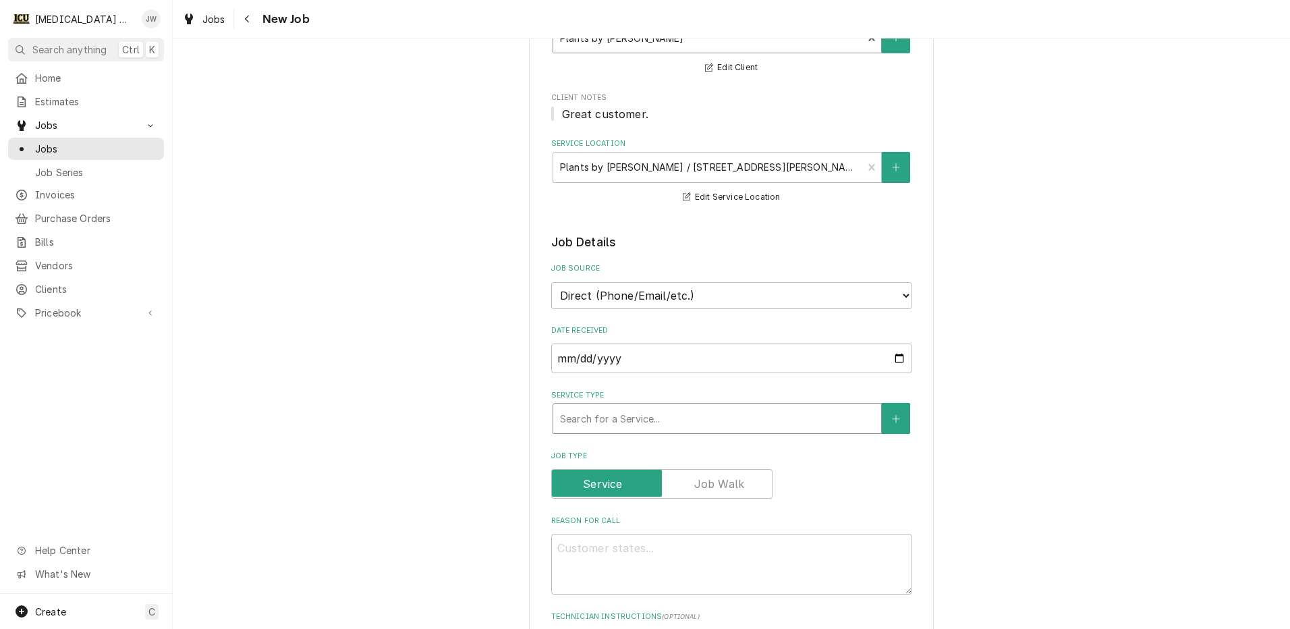
click at [677, 424] on div "Service Type" at bounding box center [717, 418] width 314 height 24
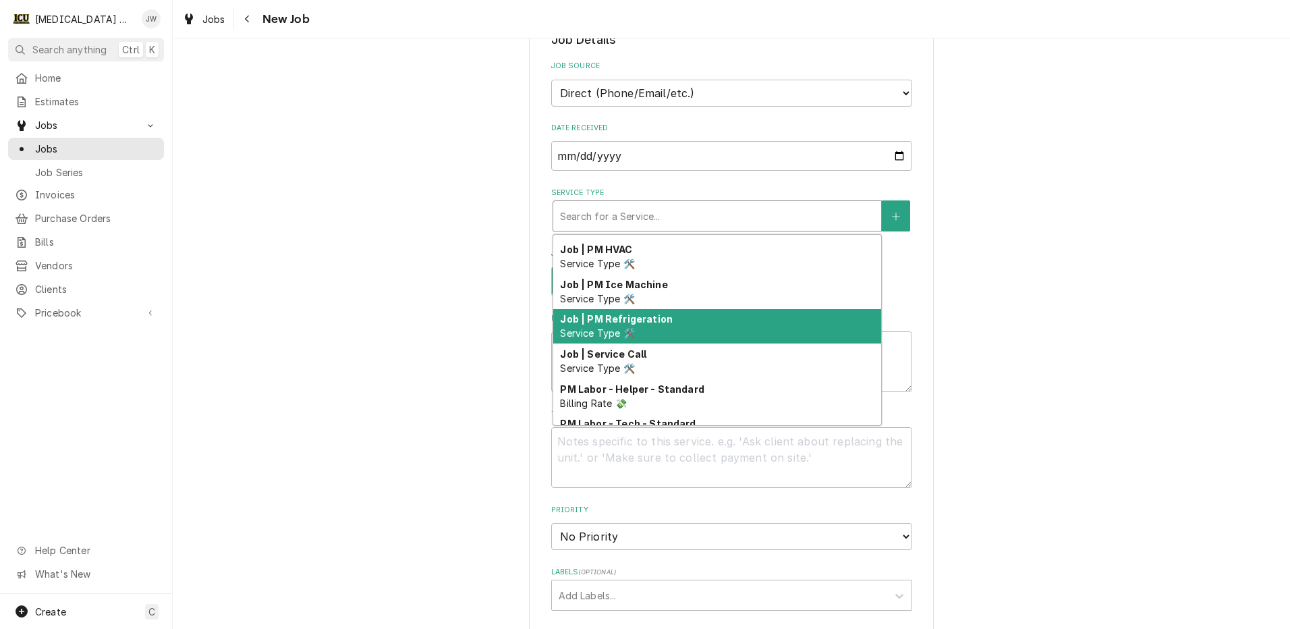
scroll to position [158, 0]
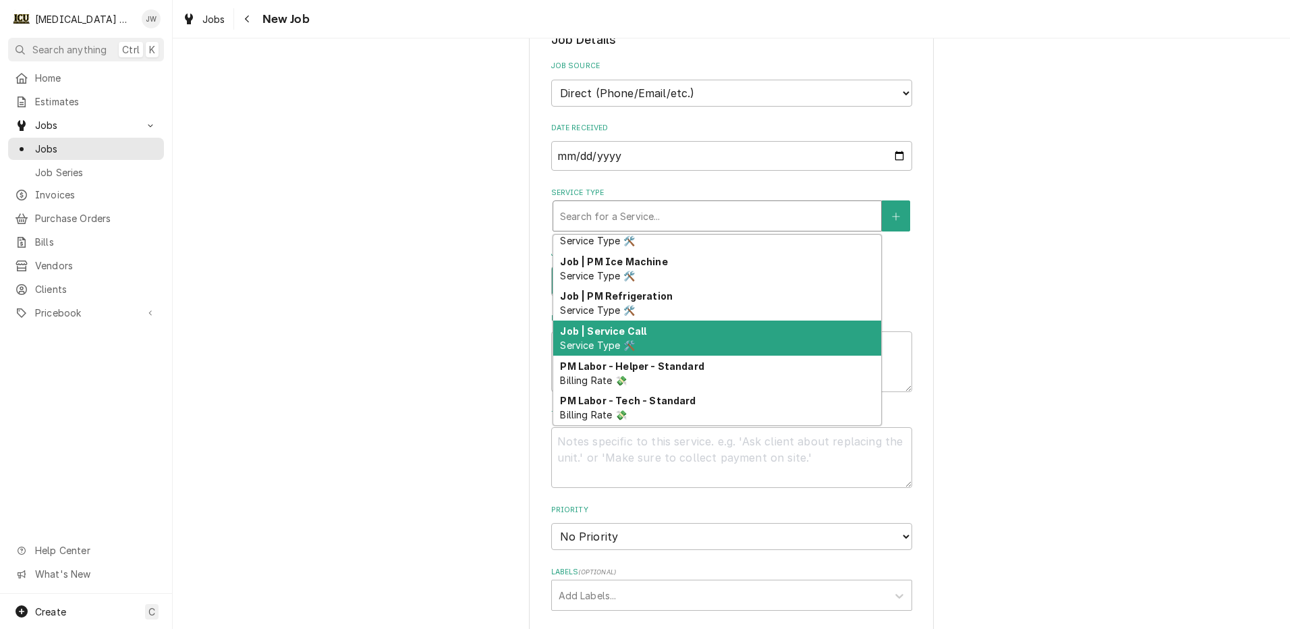
click at [688, 330] on div "Job | Service Call Service Type 🛠️" at bounding box center [717, 337] width 328 height 35
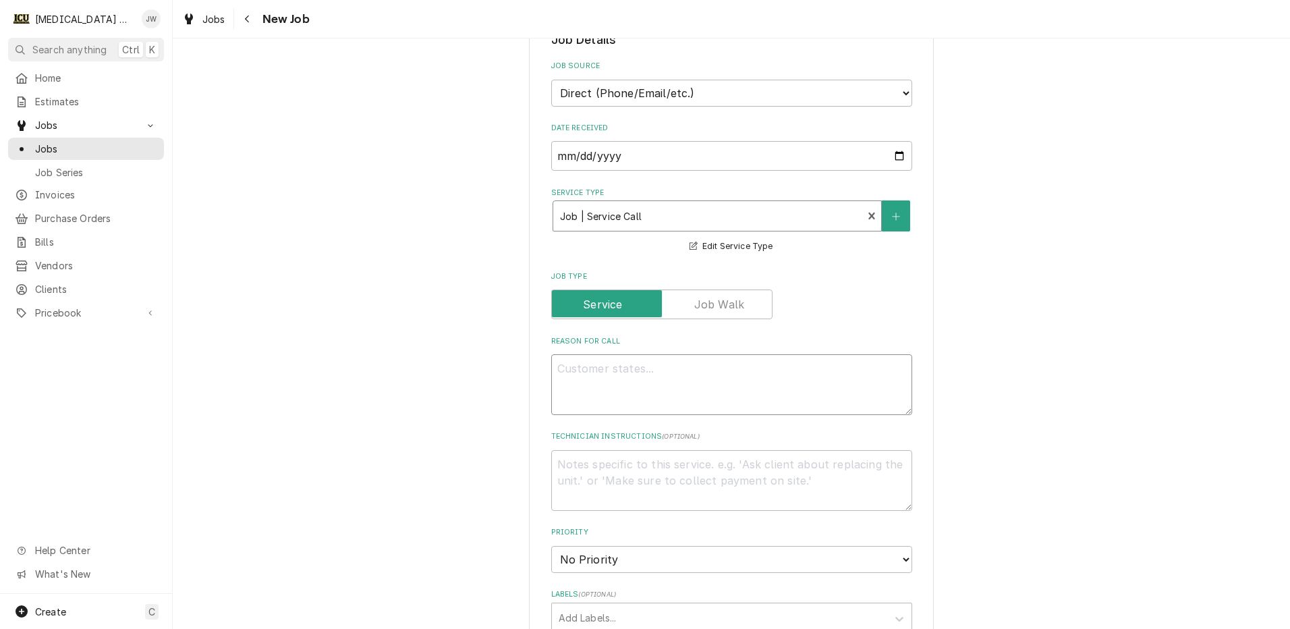
click at [588, 385] on textarea "Reason For Call" at bounding box center [731, 384] width 361 height 61
type textarea "x"
type textarea "T"
type textarea "x"
type textarea "Ta"
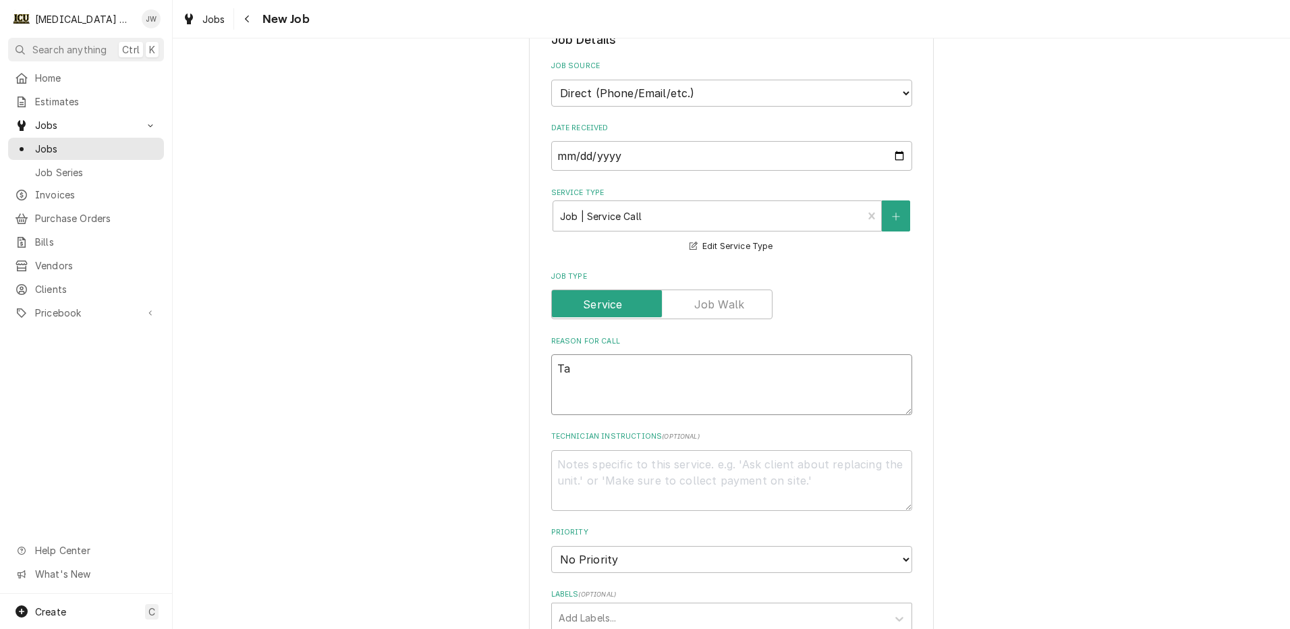
type textarea "x"
type textarea "Tal"
type textarea "x"
type textarea "Tall"
type textarea "x"
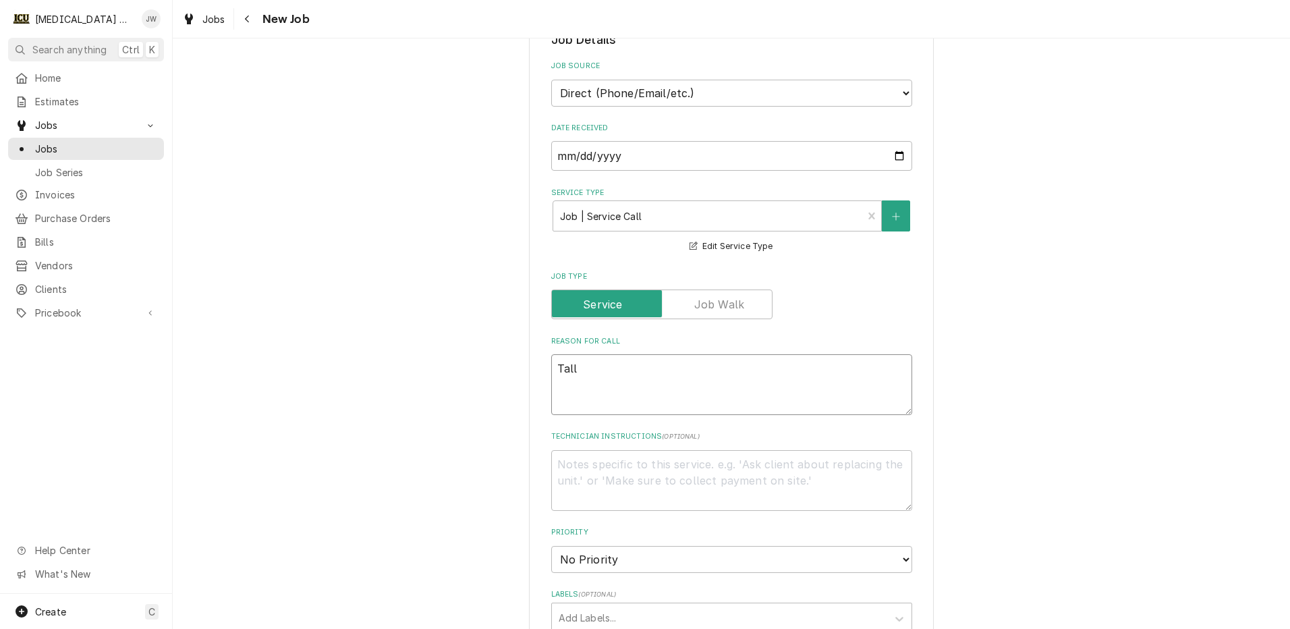
type textarea "Tall p"
type textarea "x"
type textarea "Tall pl"
type textarea "x"
type textarea "Tall pla"
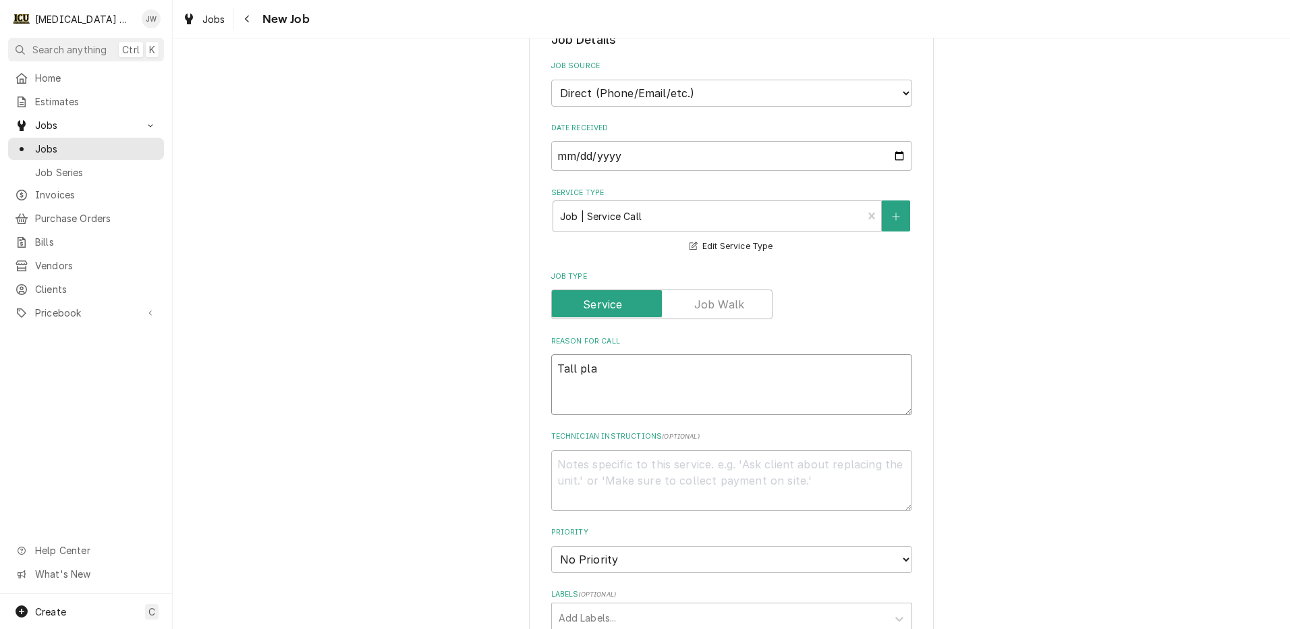
type textarea "x"
type textarea "Tall plan"
type textarea "x"
type textarea "Tall plant"
type textarea "x"
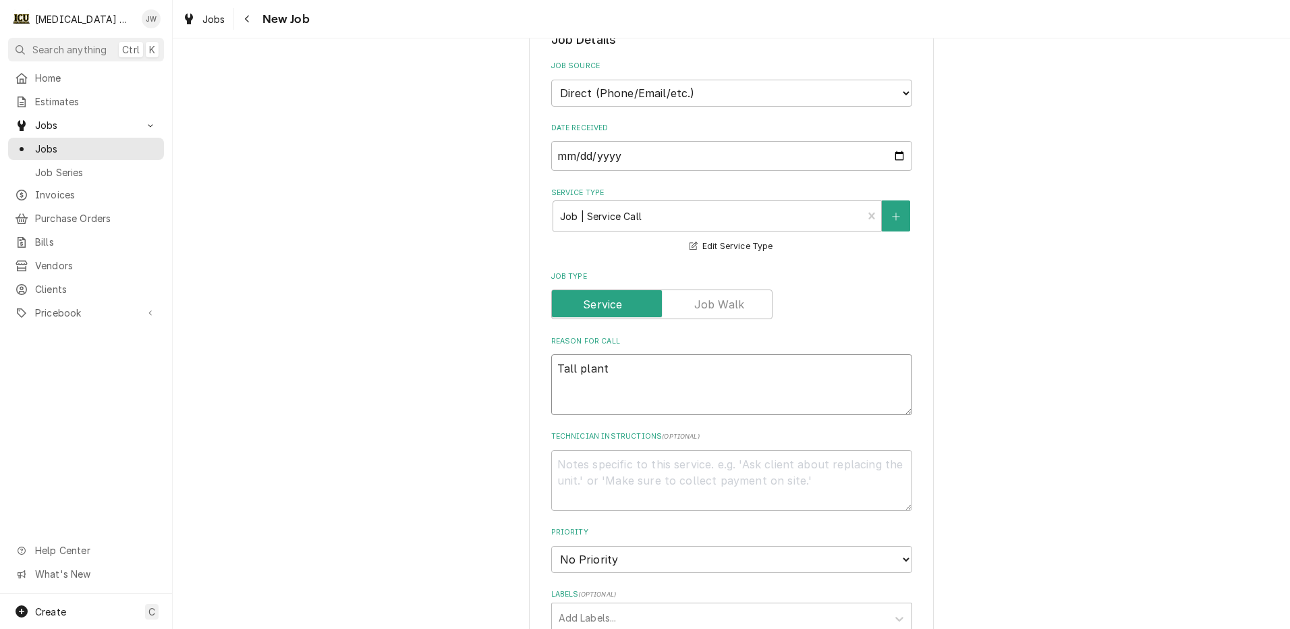
type textarea "Tall plant"
type textarea "x"
type textarea "Tall plant i"
type textarea "x"
type textarea "Tall plant is"
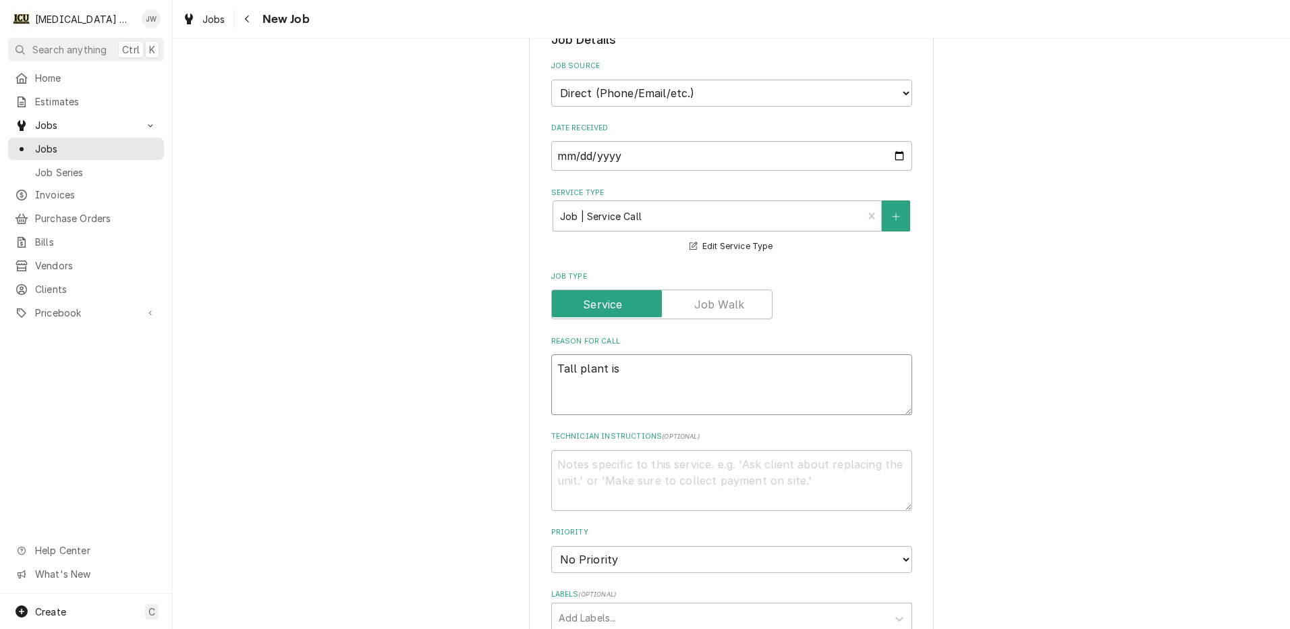
type textarea "x"
type textarea "Tall plant is a"
type textarea "x"
type textarea "Tall plant is a b"
type textarea "x"
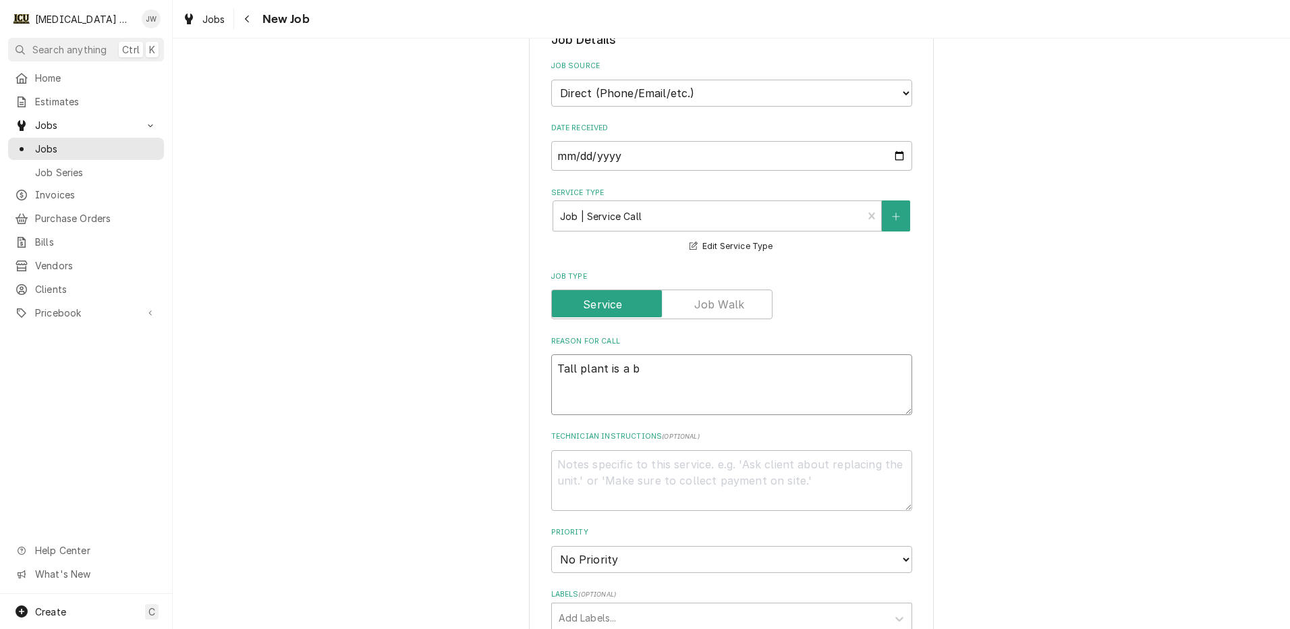
type textarea "Tall plant is a bi"
type textarea "x"
type textarea "Tall plant is a bit"
type textarea "x"
type textarea "Tall plant is a bit"
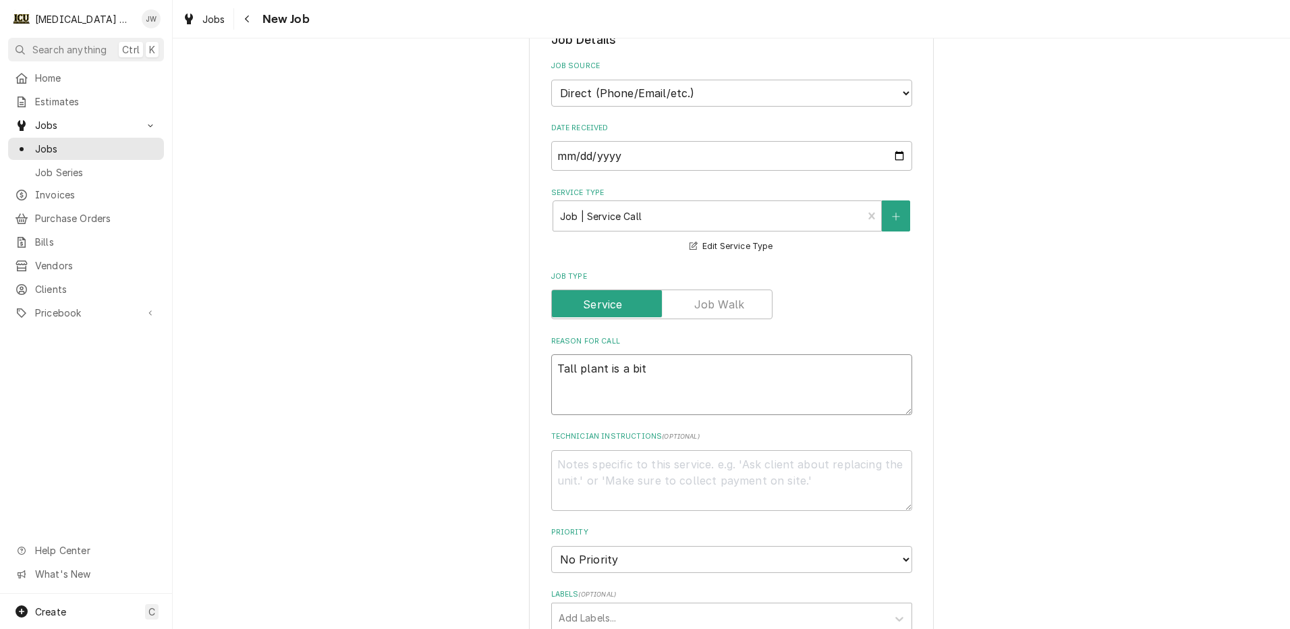
type textarea "x"
type textarea "Tall plant is a bit l"
type textarea "x"
type textarea "Tall plant is a bit le"
type textarea "x"
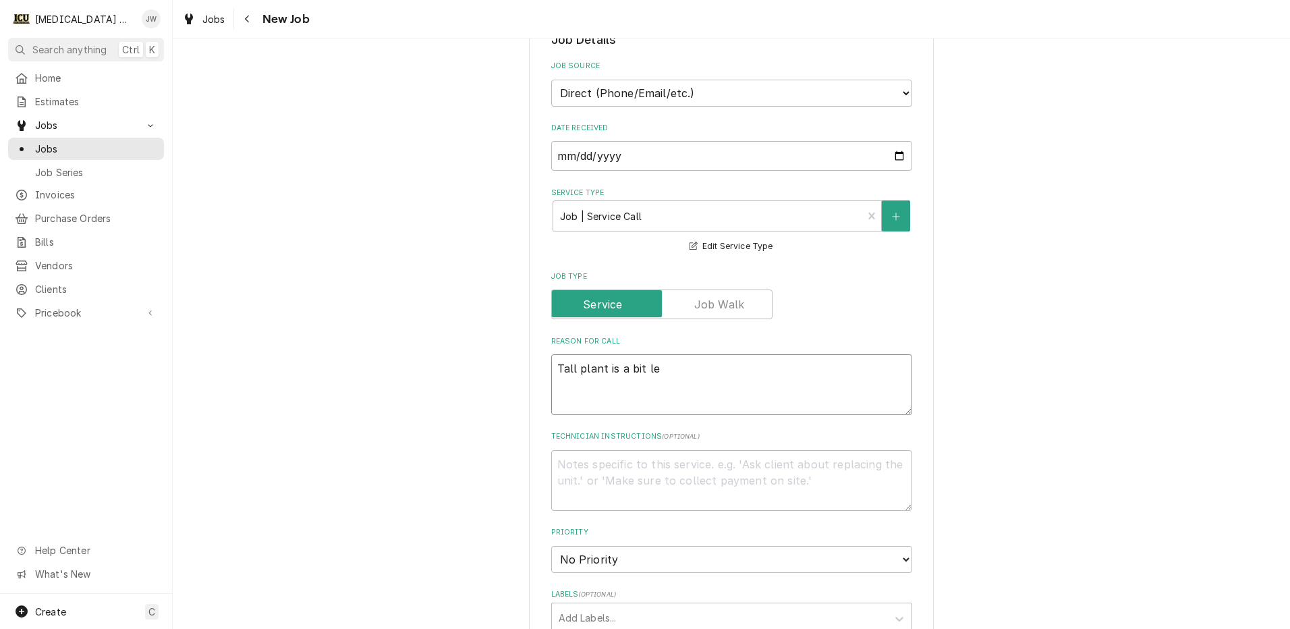
type textarea "Tall plant is a bit lea"
type textarea "x"
type textarea "Tall plant is a bit lean"
type textarea "x"
type textarea "Tall plant is a bit leany"
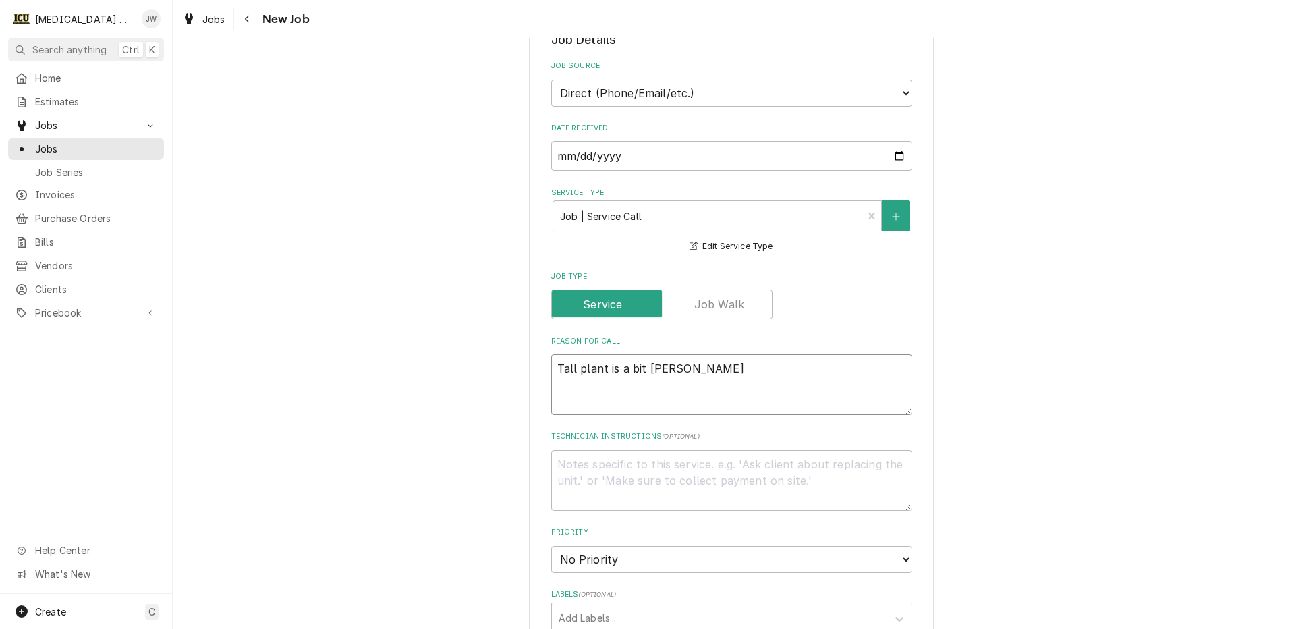
type textarea "x"
type textarea "Tall plant is a bit leany."
type textarea "x"
type textarea "Tall plant is a bit leany."
type textarea "x"
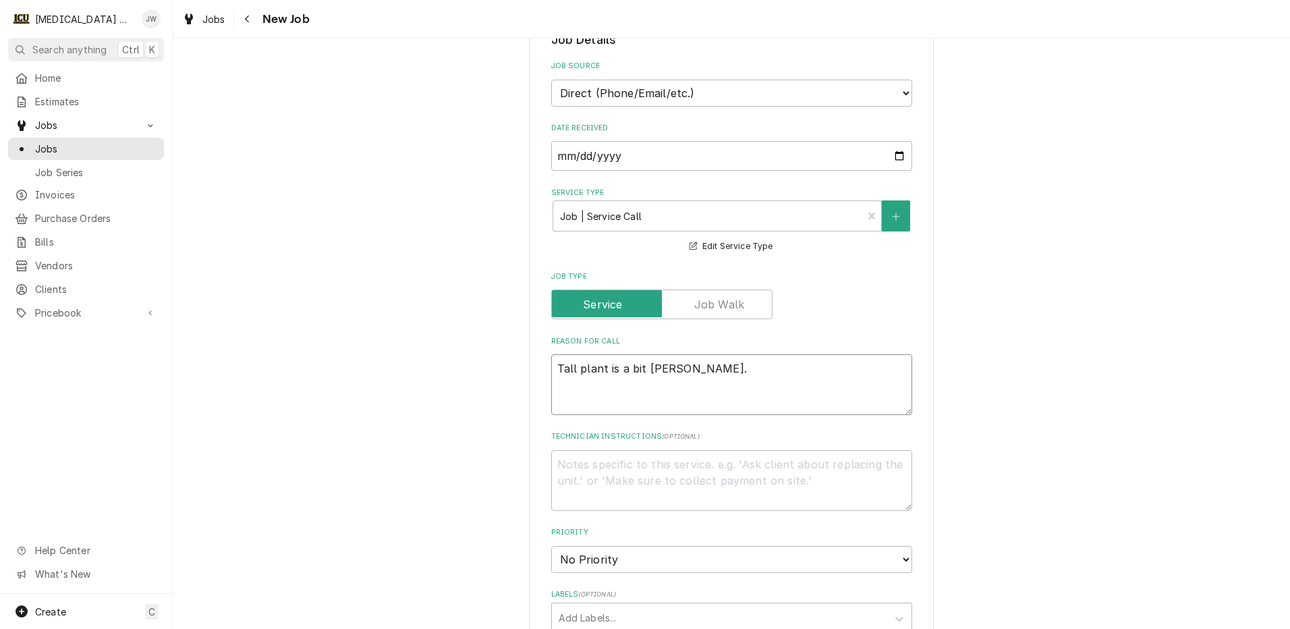
type textarea "Tall plant is a bit leany. N"
type textarea "x"
type textarea "Tall plant is a bit leany. Ne"
type textarea "x"
type textarea "Tall plant is a bit leany. Nee"
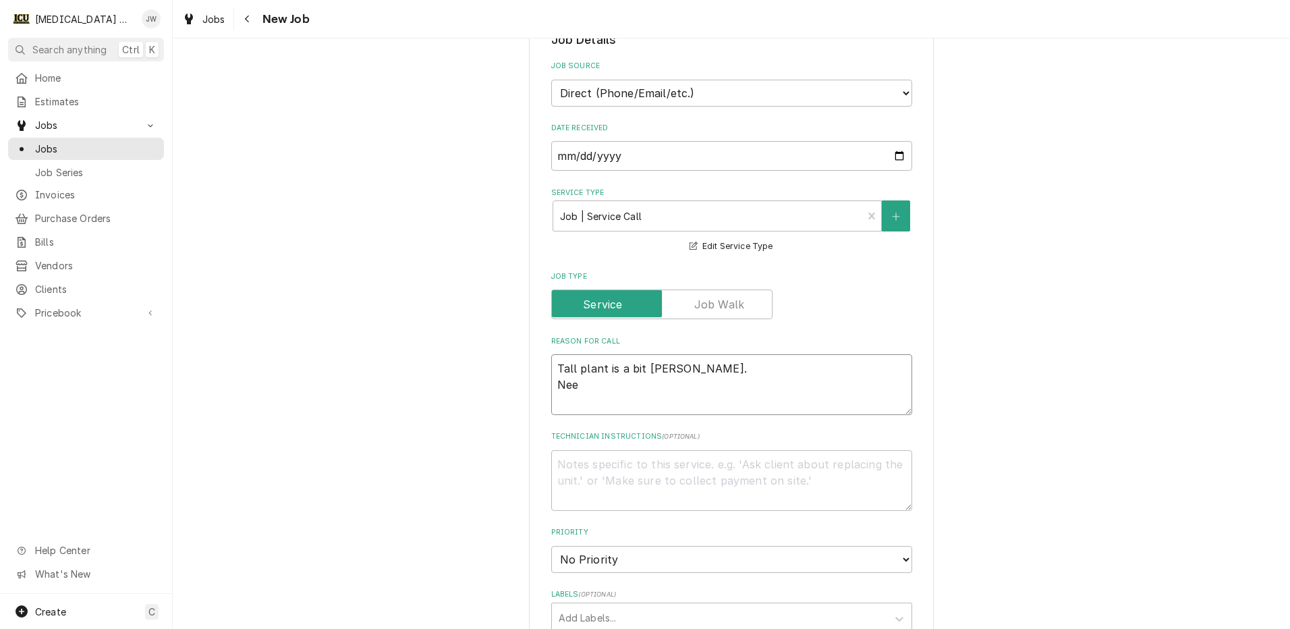
type textarea "x"
type textarea "Tall plant is a bit leany. Need"
type textarea "x"
type textarea "Tall plant is a bit leany. Need t"
type textarea "x"
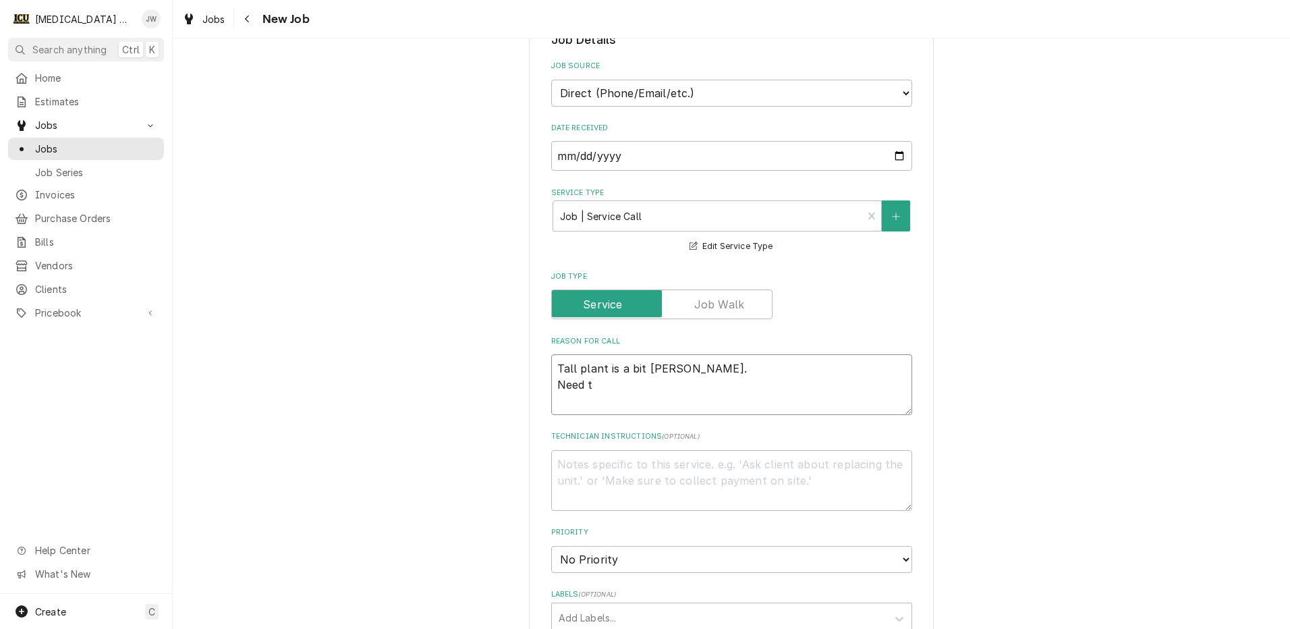
type textarea "Tall plant is a bit leany. Need to"
type textarea "x"
type textarea "Tall plant is a bit leany. Need to"
type textarea "x"
type textarea "Tall plant is a bit leany. Need to c"
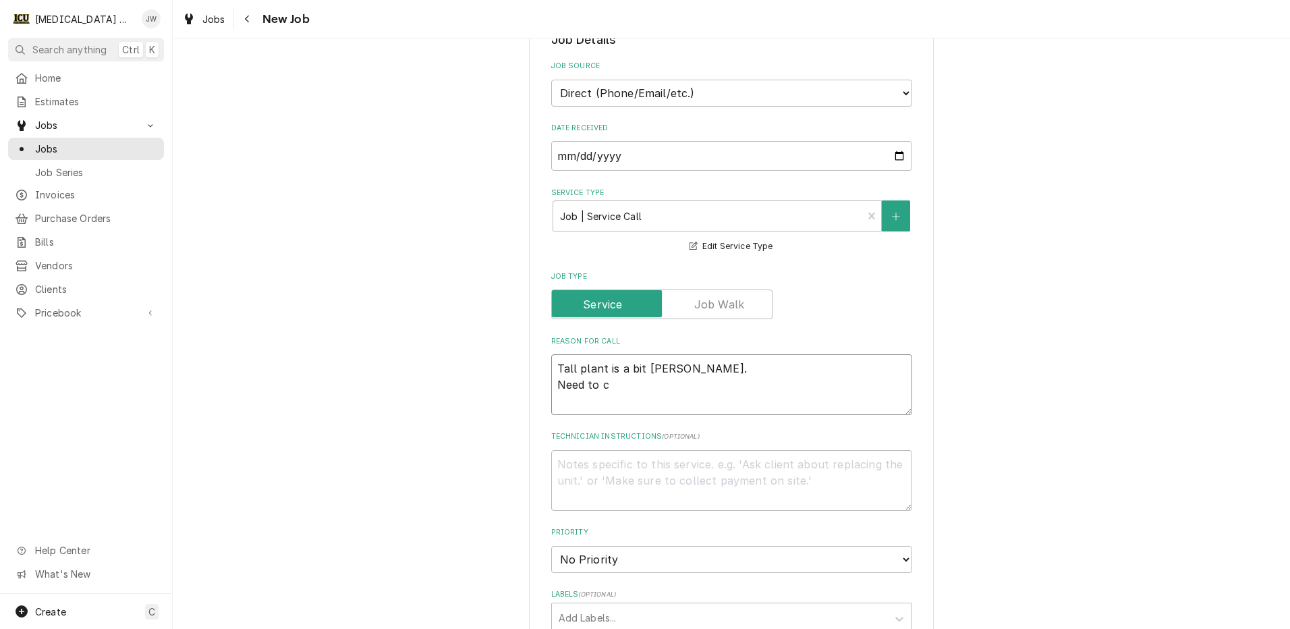
type textarea "x"
type textarea "Tall plant is a bit leany. Need to co"
type textarea "x"
type textarea "Tall plant is a bit leany. Need to con"
type textarea "x"
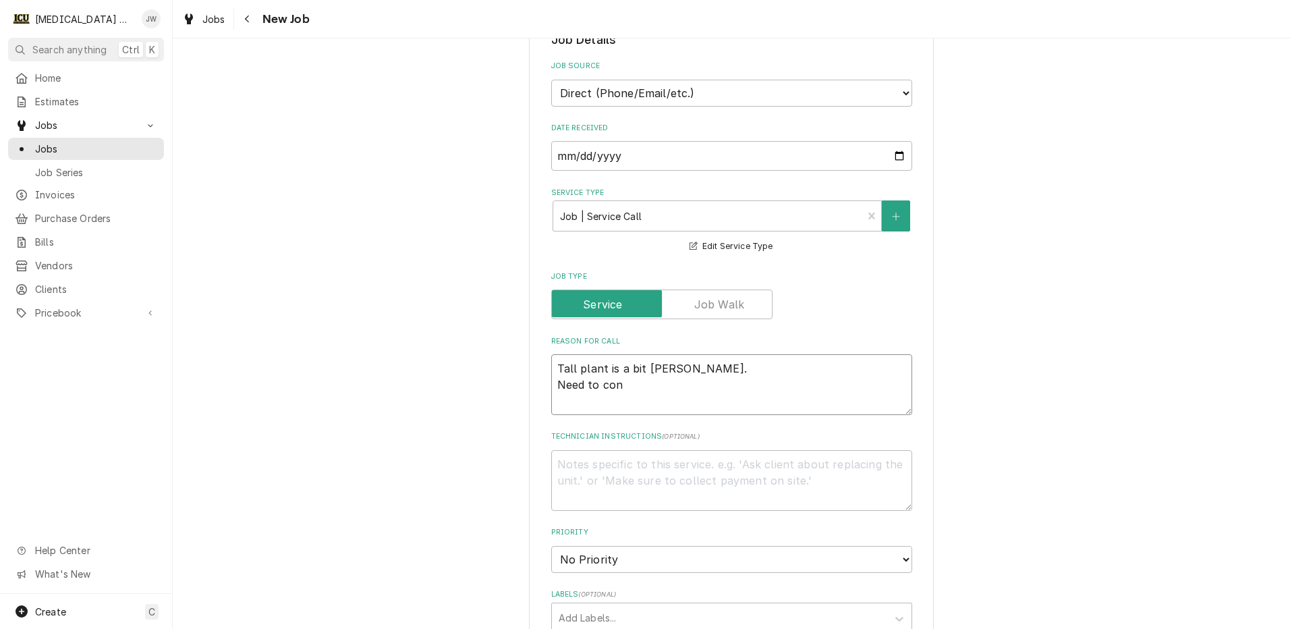
type textarea "Tall plant is a bit leany. Need to conf"
type textarea "x"
type textarea "Tall plant is a bit leany. Need to confi"
type textarea "x"
type textarea "Tall plant is a bit leany. Need to confir"
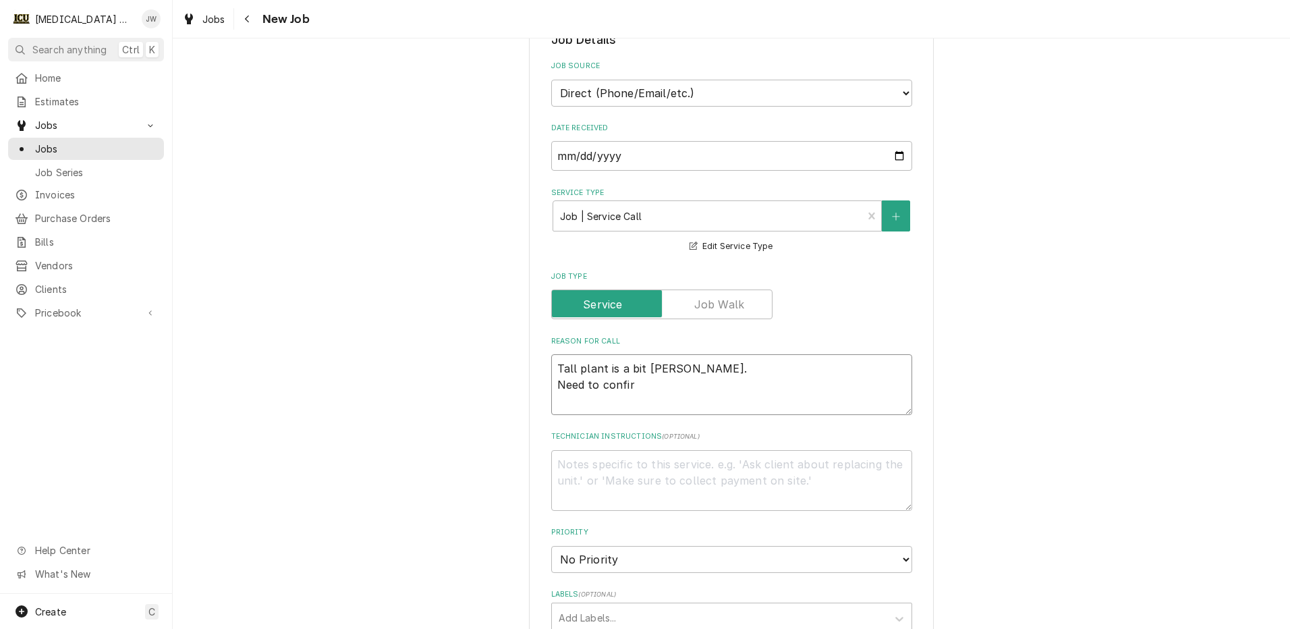
type textarea "x"
type textarea "Tall plant is a bit leany. Need to confirm"
type textarea "x"
type textarea "Tall plant is a bit leany. Need to confirm"
type textarea "x"
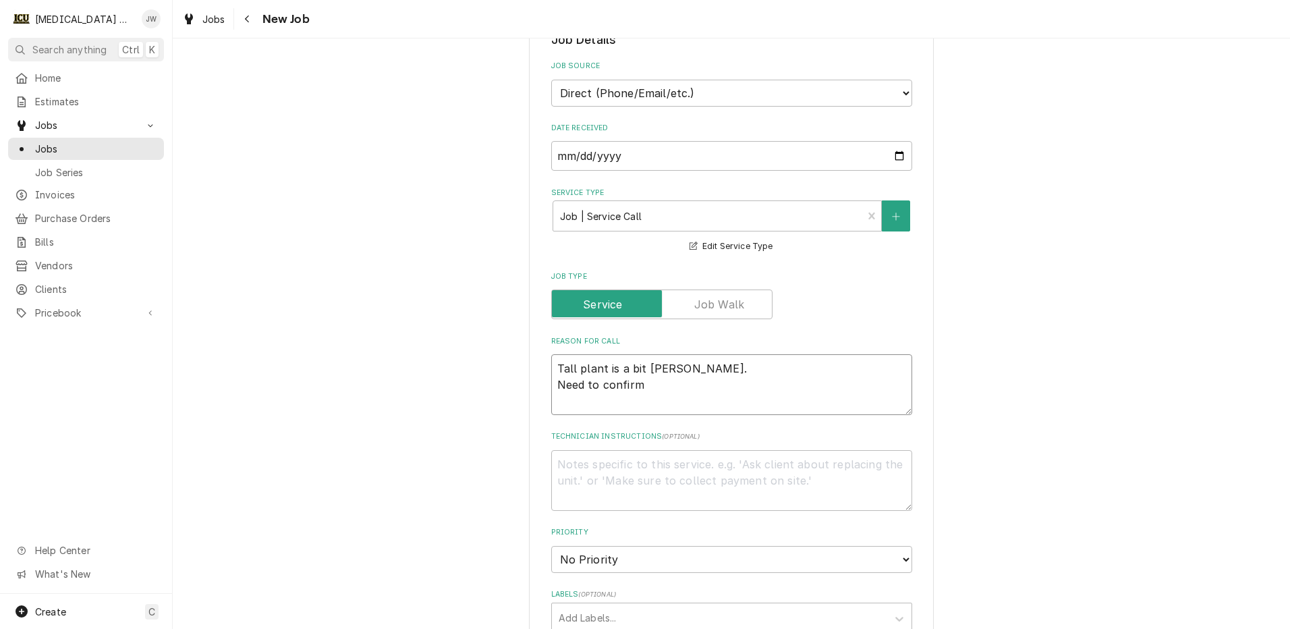
type textarea "Tall plant is a bit leany. Need to confirm w"
type textarea "x"
type textarea "Tall plant is a bit leany. Need to confirm wa"
type textarea "x"
type textarea "Tall plant is a bit leany. Need to confirm wat"
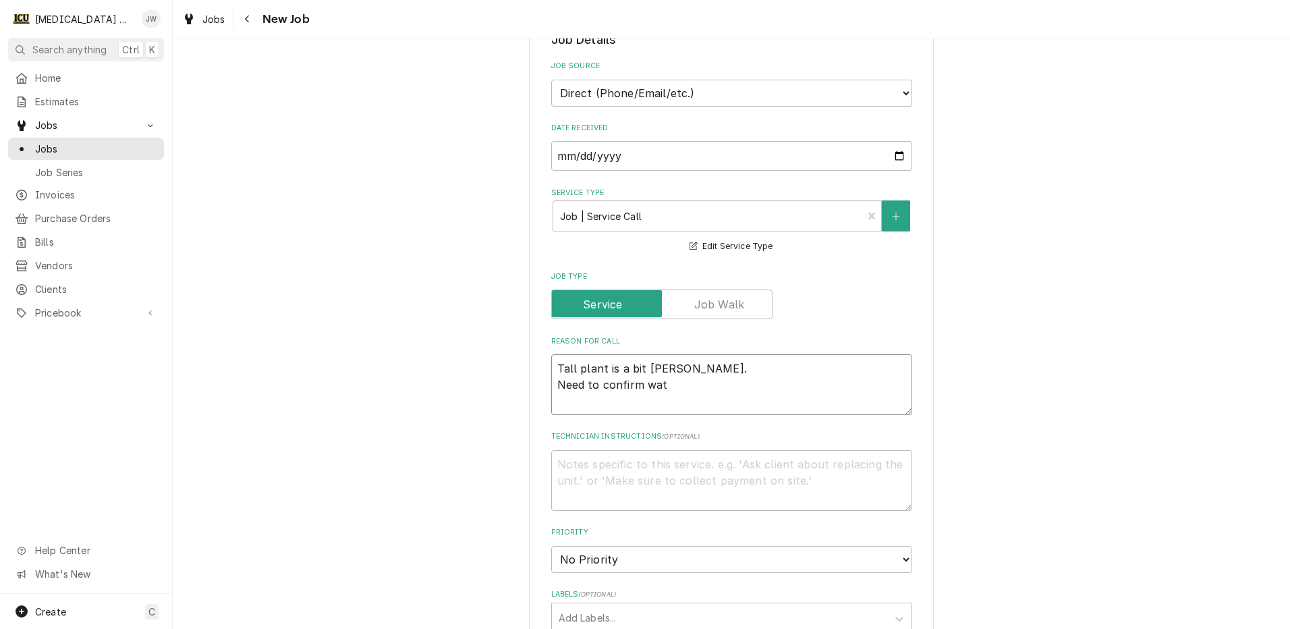
type textarea "x"
type textarea "Tall plant is a bit leany. Need to confirm wate"
type textarea "x"
type textarea "Tall plant is a bit leany. Need to confirm water"
type textarea "x"
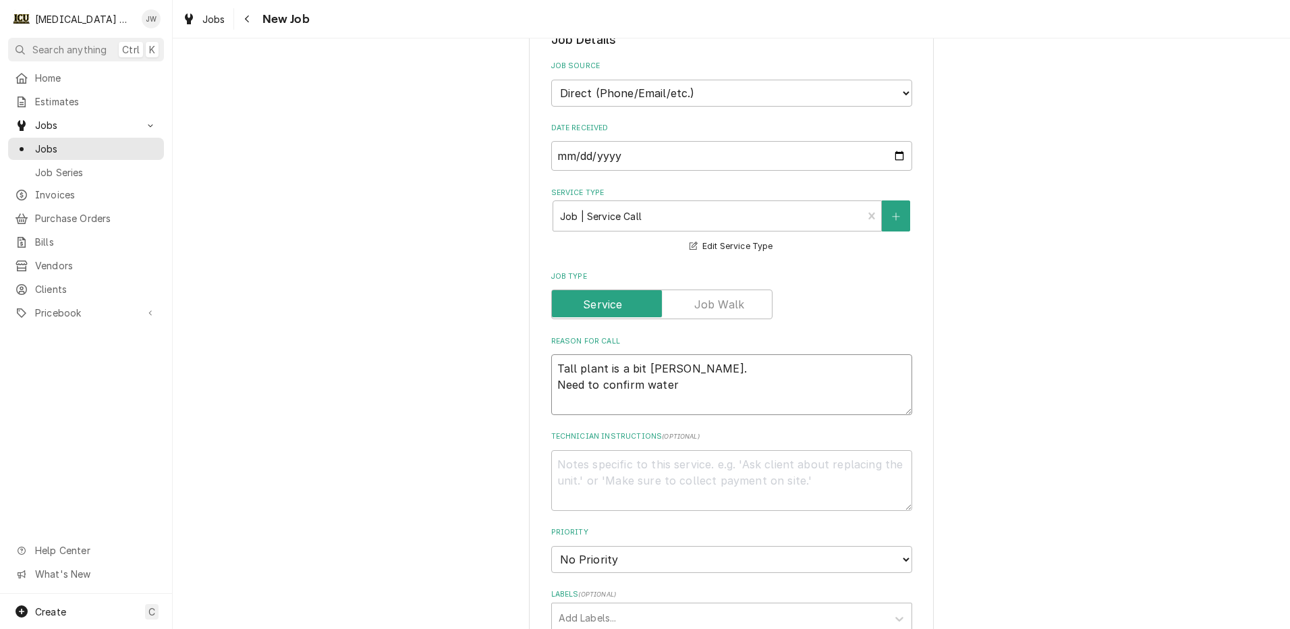
type textarea "Tall plant is a bit leany. Need to confirm water"
type textarea "x"
type textarea "Tall plant is a bit leany. Need to confirm water l"
type textarea "x"
type textarea "Tall plant is a bit leany. Need to confirm water le"
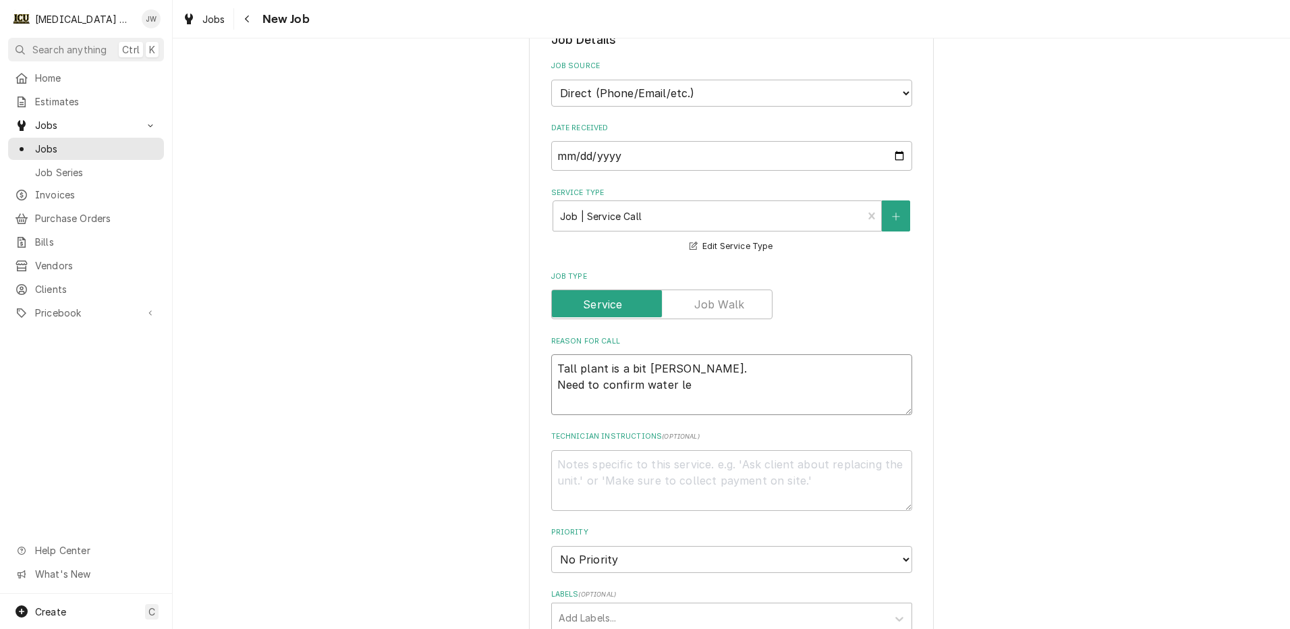
type textarea "x"
type textarea "Tall plant is a bit leany. Need to confirm water lev"
type textarea "x"
type textarea "Tall plant is a bit leany. Need to confirm water leve"
type textarea "x"
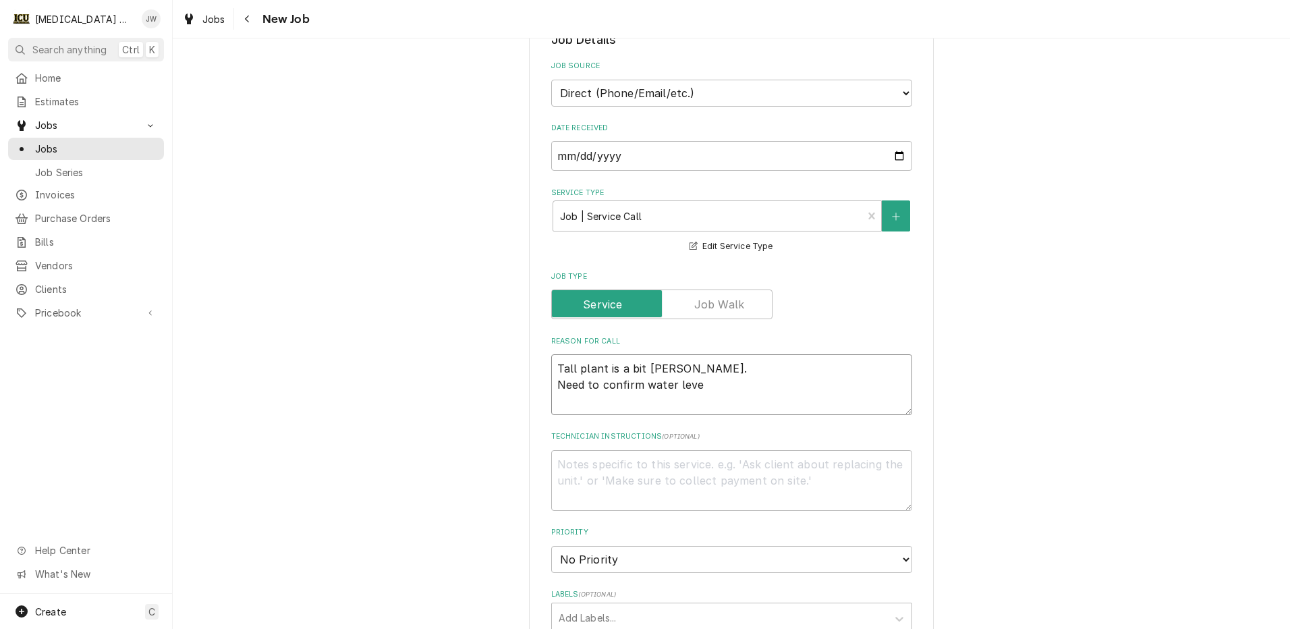
type textarea "Tall plant is a bit leany. Need to confirm water level"
type textarea "x"
type textarea "Tall plant is a bit leany. Need to confirm water levels"
type textarea "x"
type textarea "Tall plant is a bit leany. Need to confirm water levels."
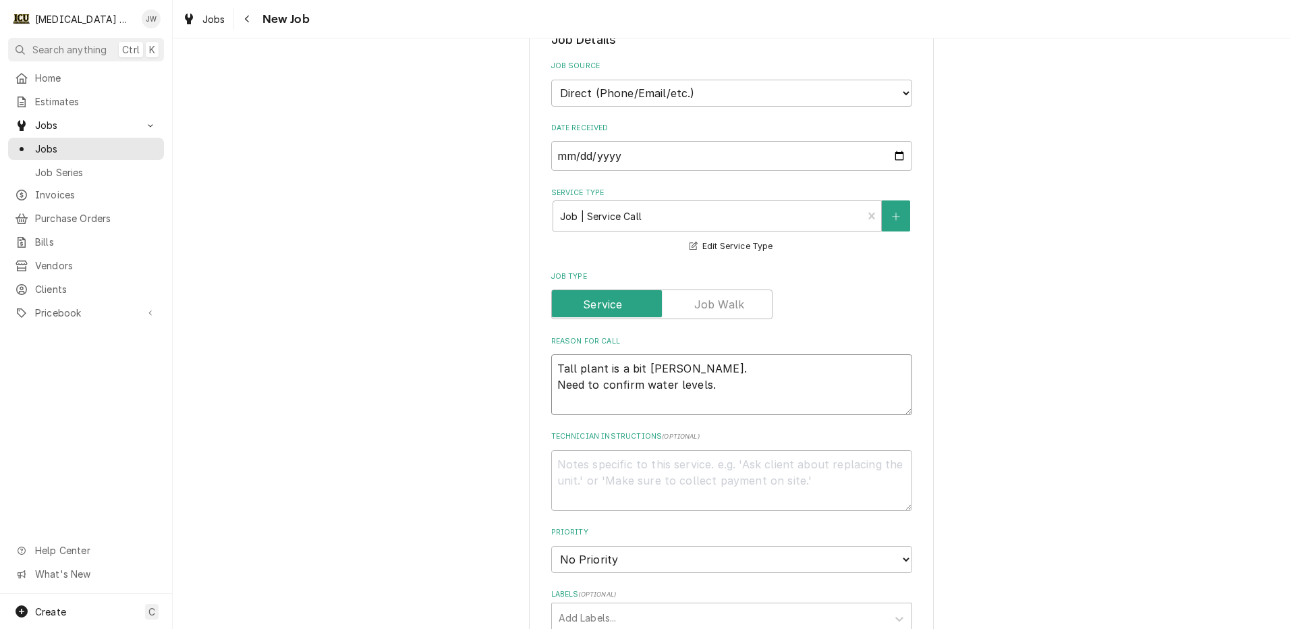
type textarea "x"
type textarea "Tall plant is a bit leany. Need to confirm water levels."
type textarea "x"
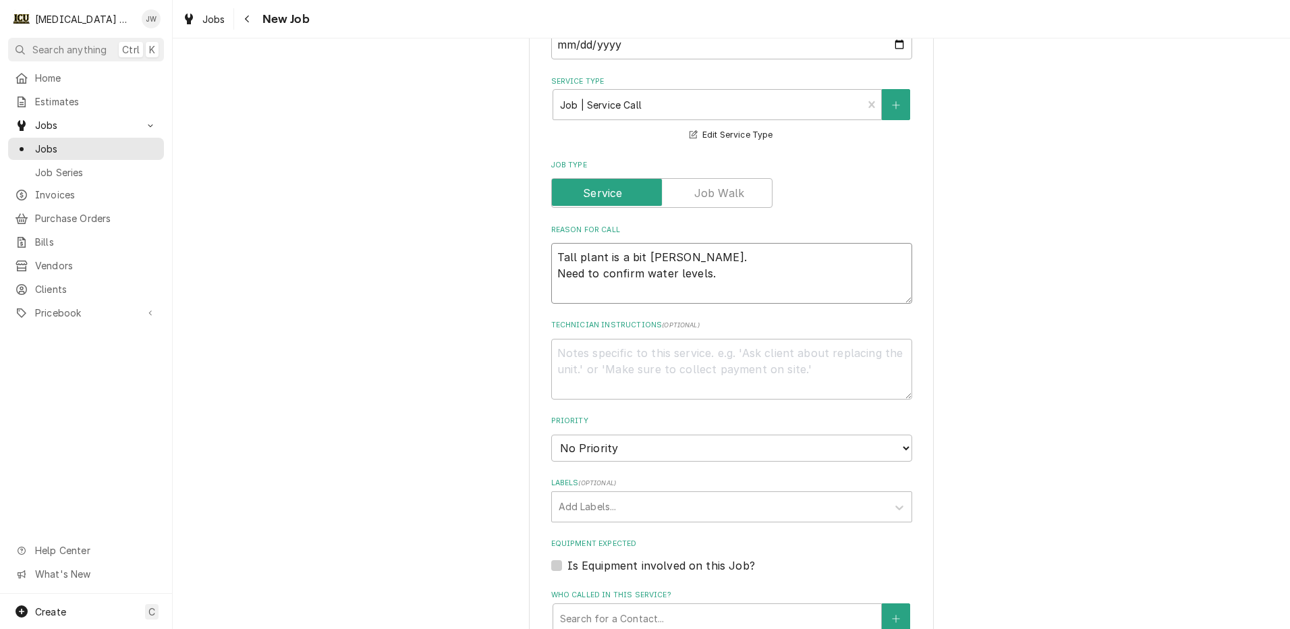
scroll to position [472, 0]
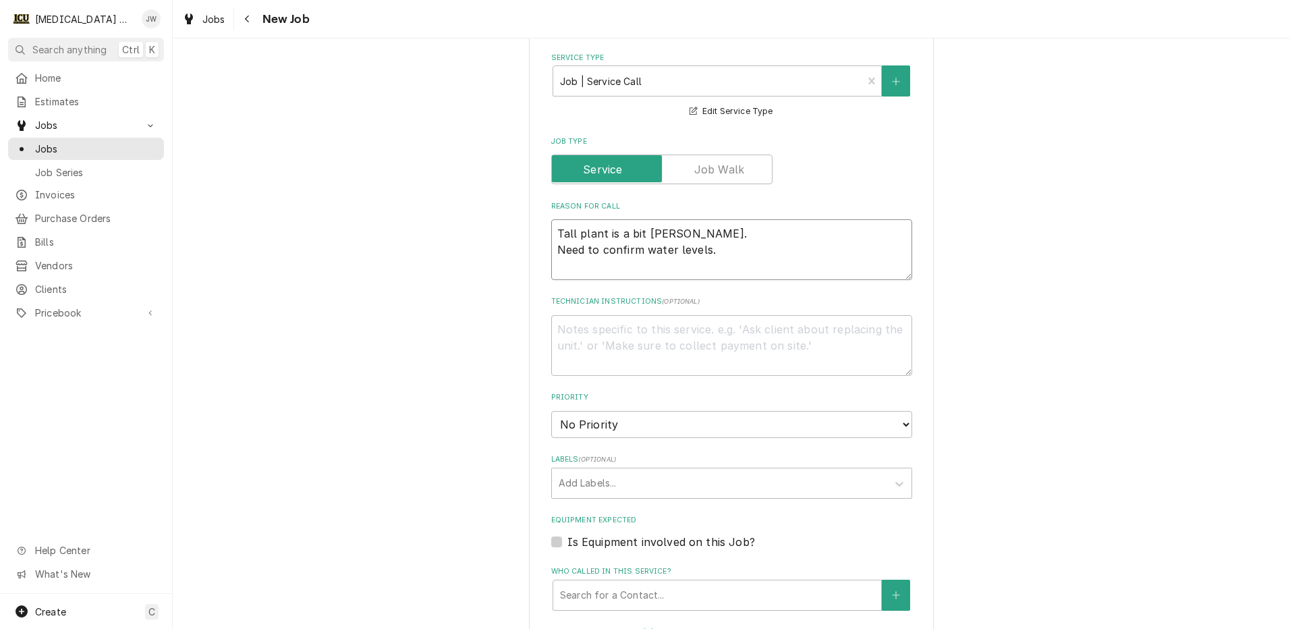
type textarea "Tall plant is a bit leany. Need to confirm water levels."
click at [593, 337] on textarea "Technician Instructions ( optional )" at bounding box center [731, 345] width 361 height 61
type textarea "x"
type textarea "A"
type textarea "x"
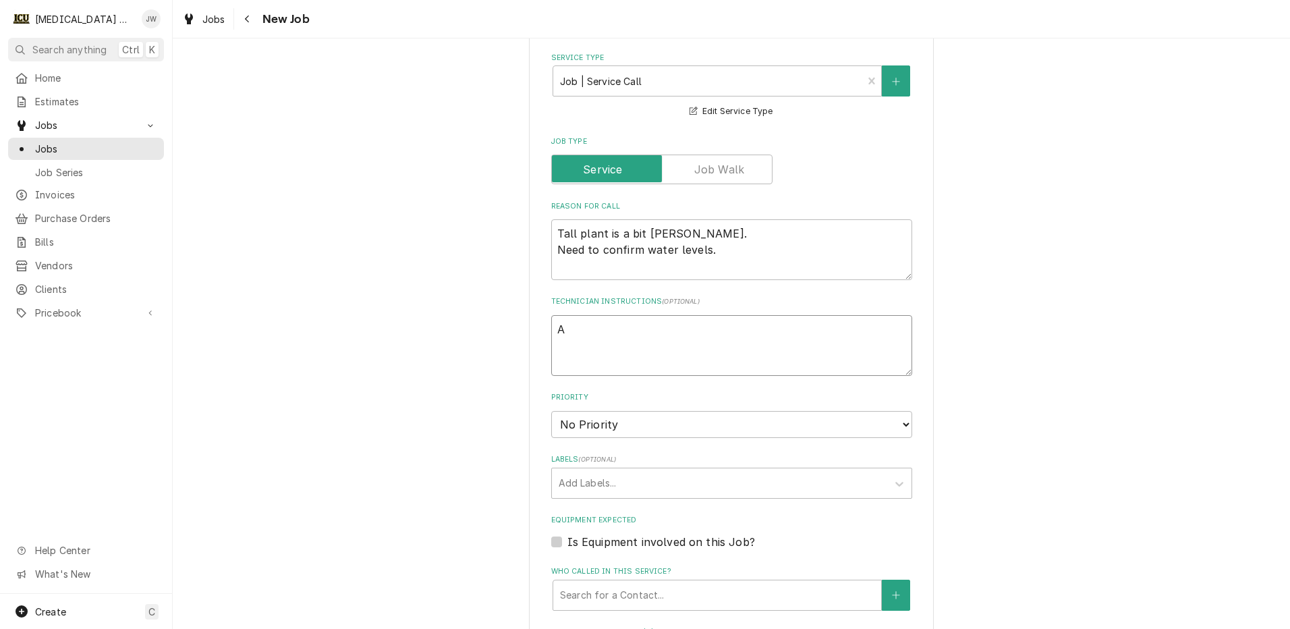
type textarea "As"
type textarea "x"
type textarea "Ask"
type textarea "x"
type textarea "Ask"
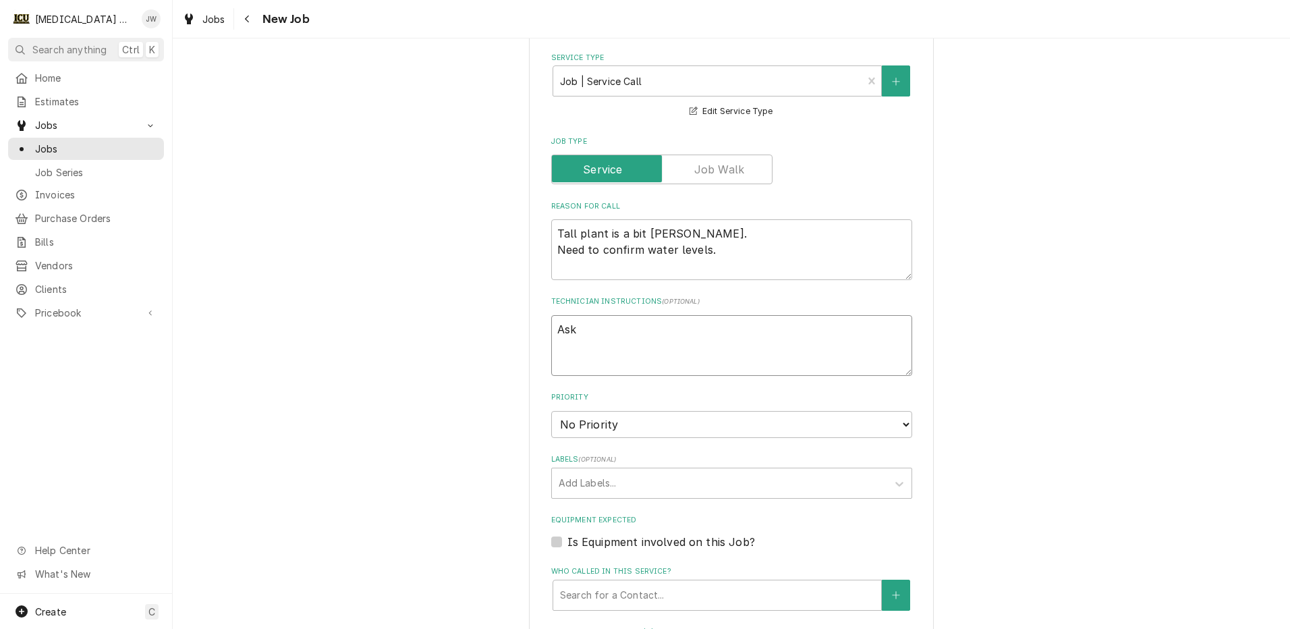
type textarea "x"
type textarea "Ask c"
type textarea "x"
type textarea "Ask cl"
type textarea "x"
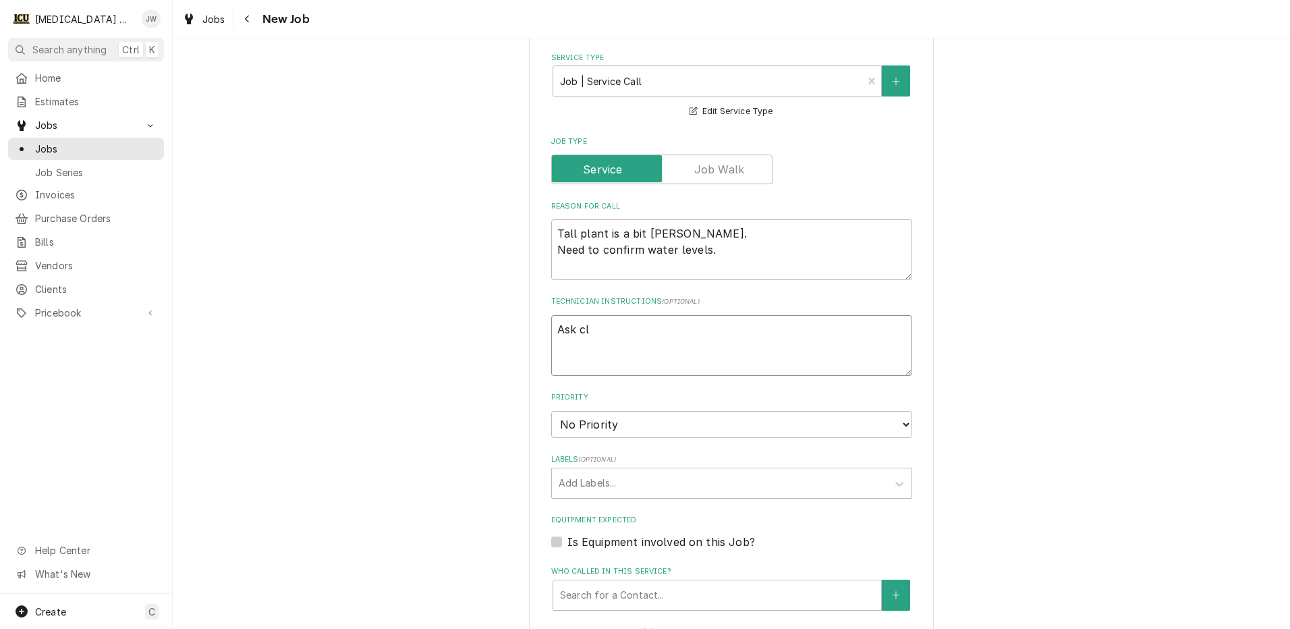
type textarea "Ask cli"
type textarea "x"
type textarea "Ask clie"
type textarea "x"
type textarea "Ask clien"
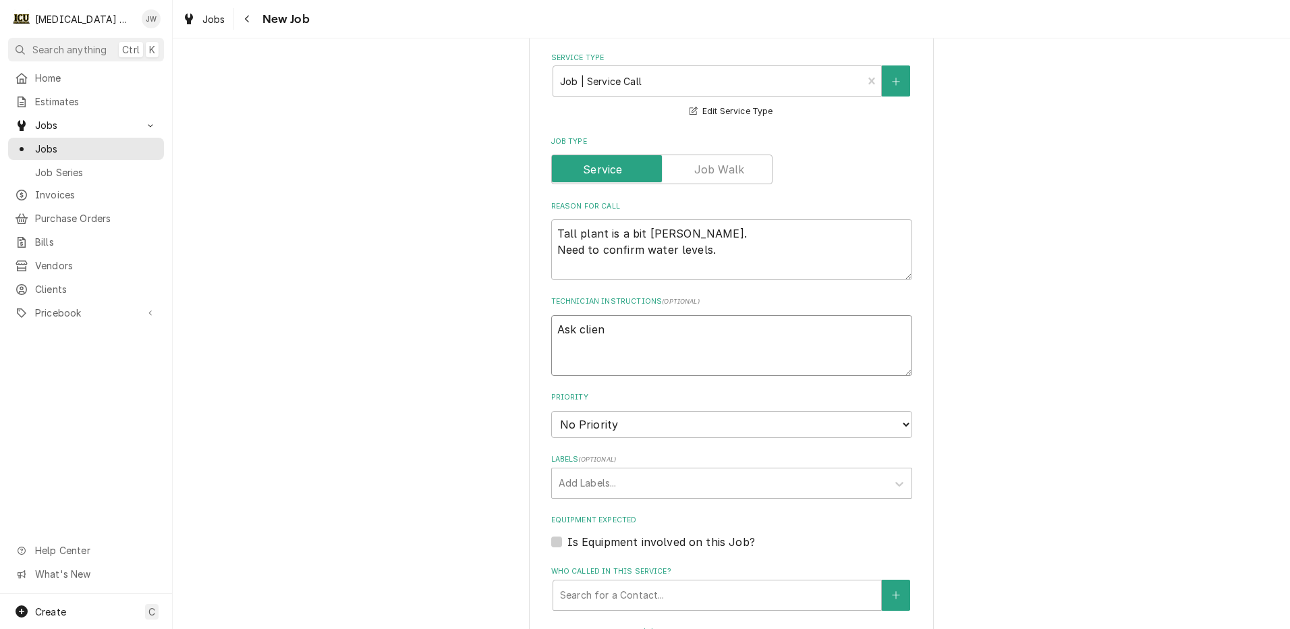
type textarea "x"
type textarea "Ask client"
type textarea "x"
type textarea "Ask client"
type textarea "x"
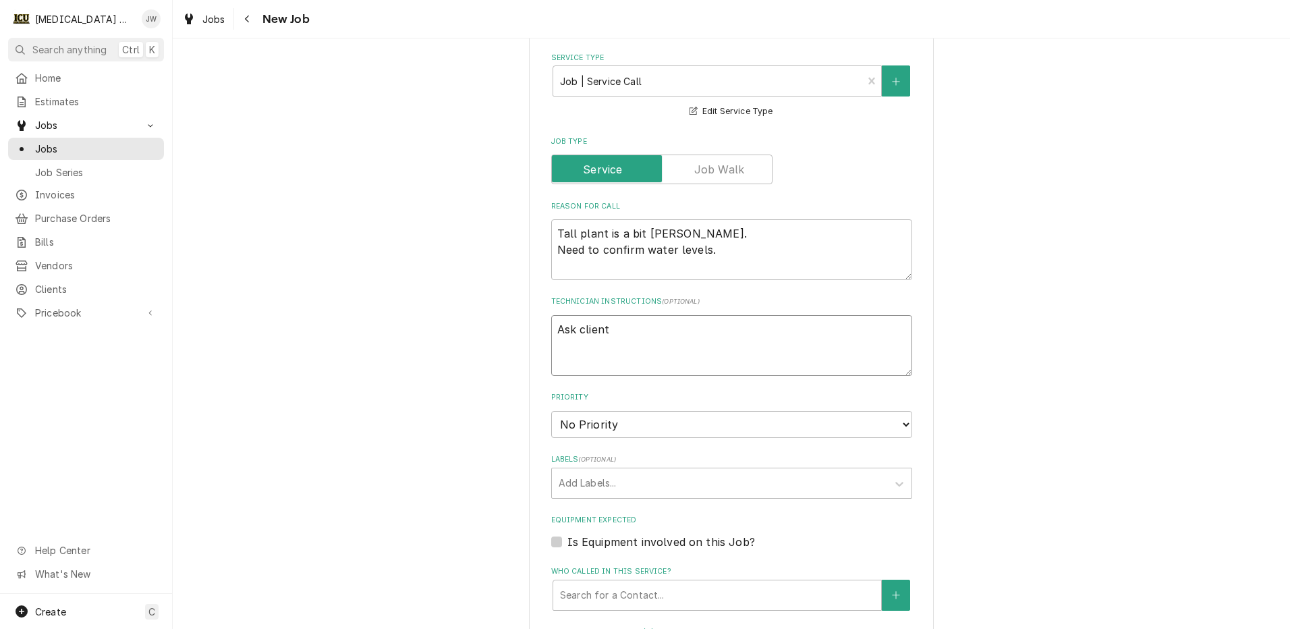
type textarea "Ask client a"
type textarea "x"
type textarea "Ask client ab"
type textarea "x"
type textarea "Ask client abo"
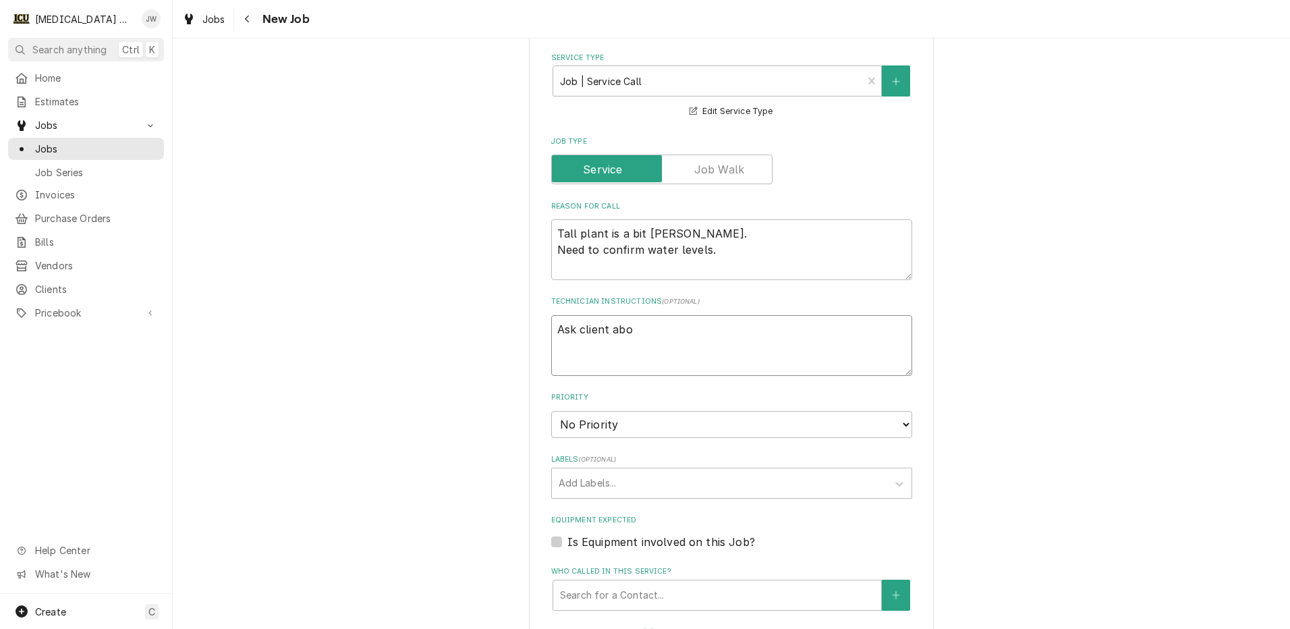
type textarea "x"
type textarea "Ask client abou"
type textarea "x"
type textarea "Ask client about"
type textarea "x"
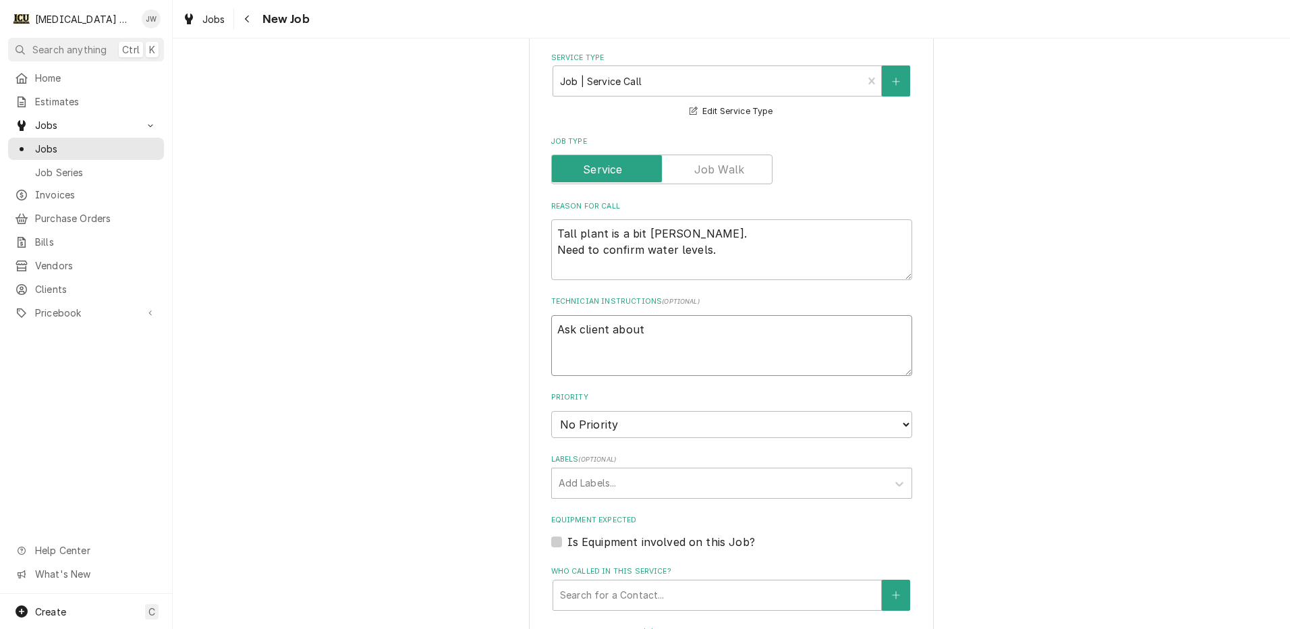
type textarea "Ask client about"
type textarea "x"
type textarea "Ask client about b"
type textarea "x"
type textarea "Ask client about ba"
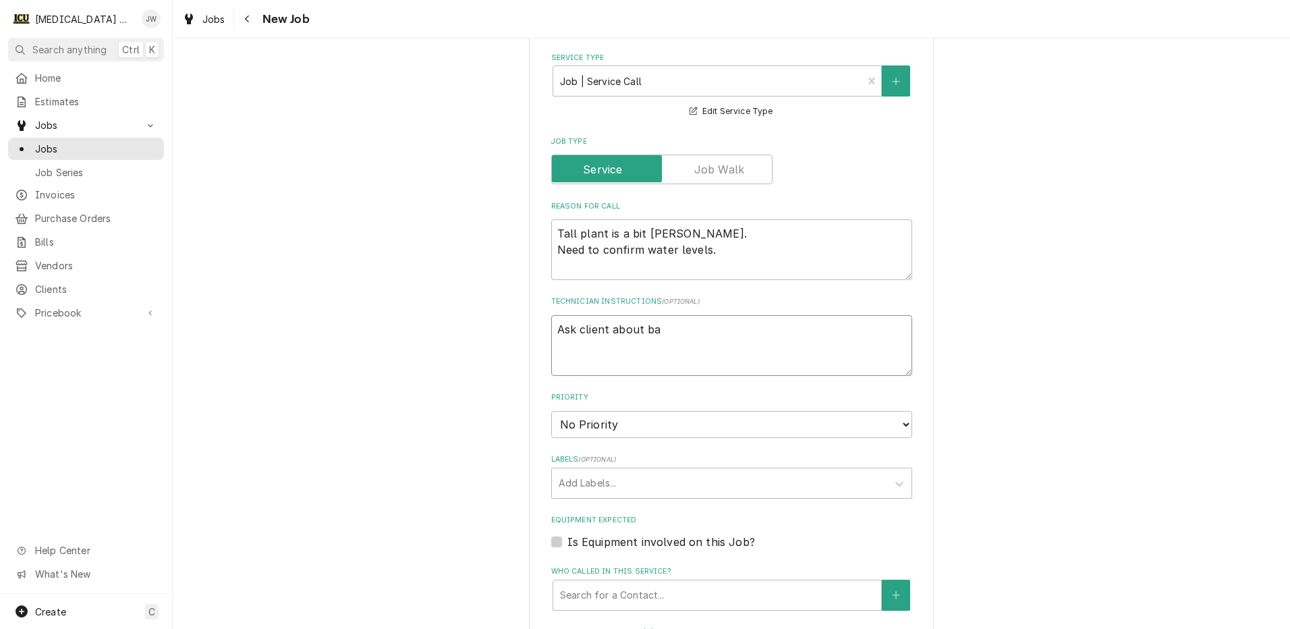
type textarea "x"
type textarea "Ask client about ban"
type textarea "x"
type textarea "Ask client about bana"
type textarea "x"
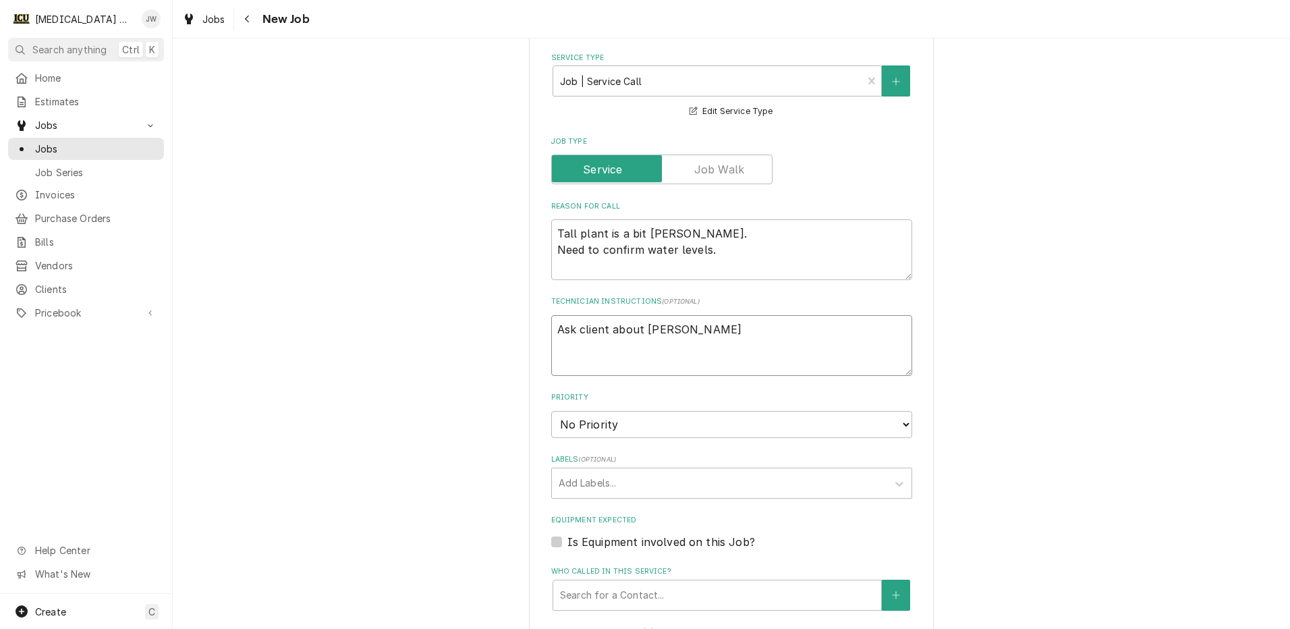
type textarea "Ask client about banan"
type textarea "x"
type textarea "Ask client about banana"
type textarea "x"
type textarea "Ask client about banana"
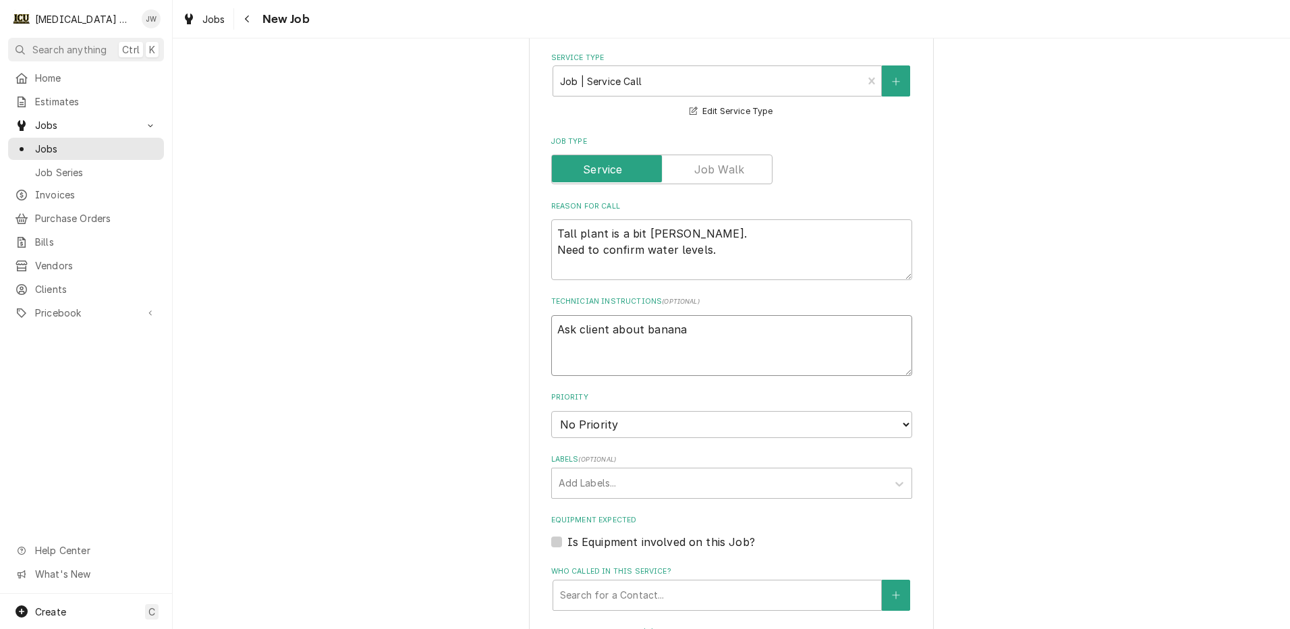
type textarea "x"
type textarea "Ask client about banana w"
type textarea "x"
type textarea "Ask client about banana wa"
type textarea "x"
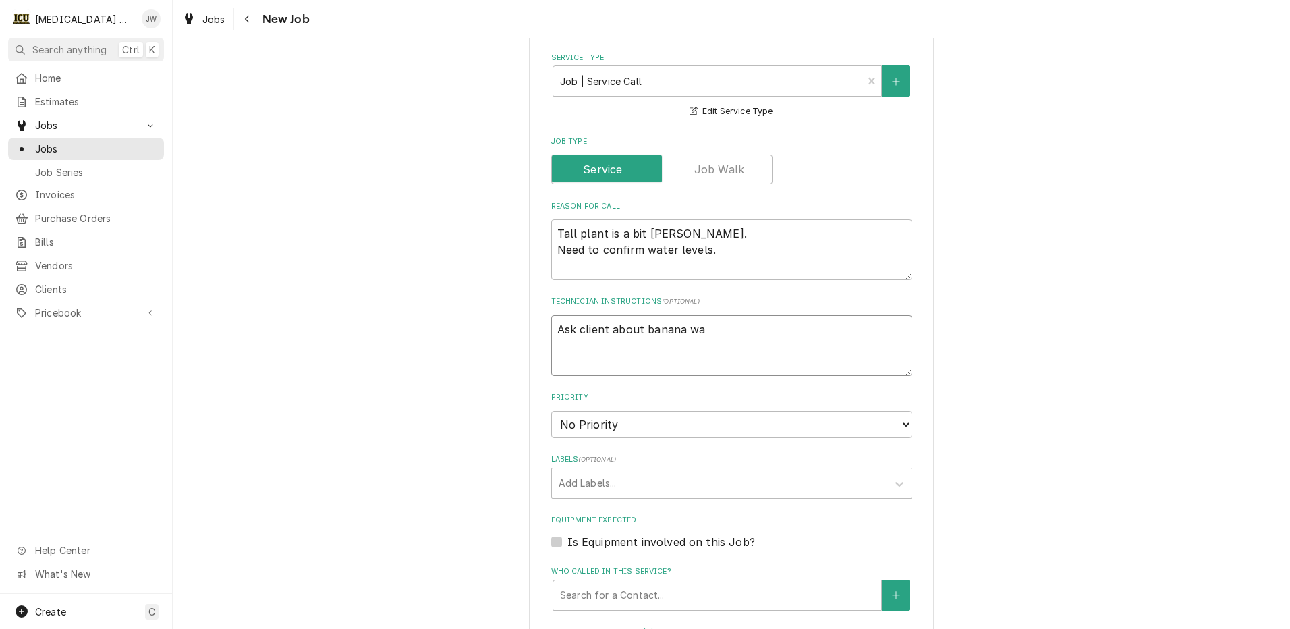
type textarea "Ask client about banana wat"
type textarea "x"
type textarea "Ask client about banana wate"
type textarea "x"
type textarea "Ask client about banana water"
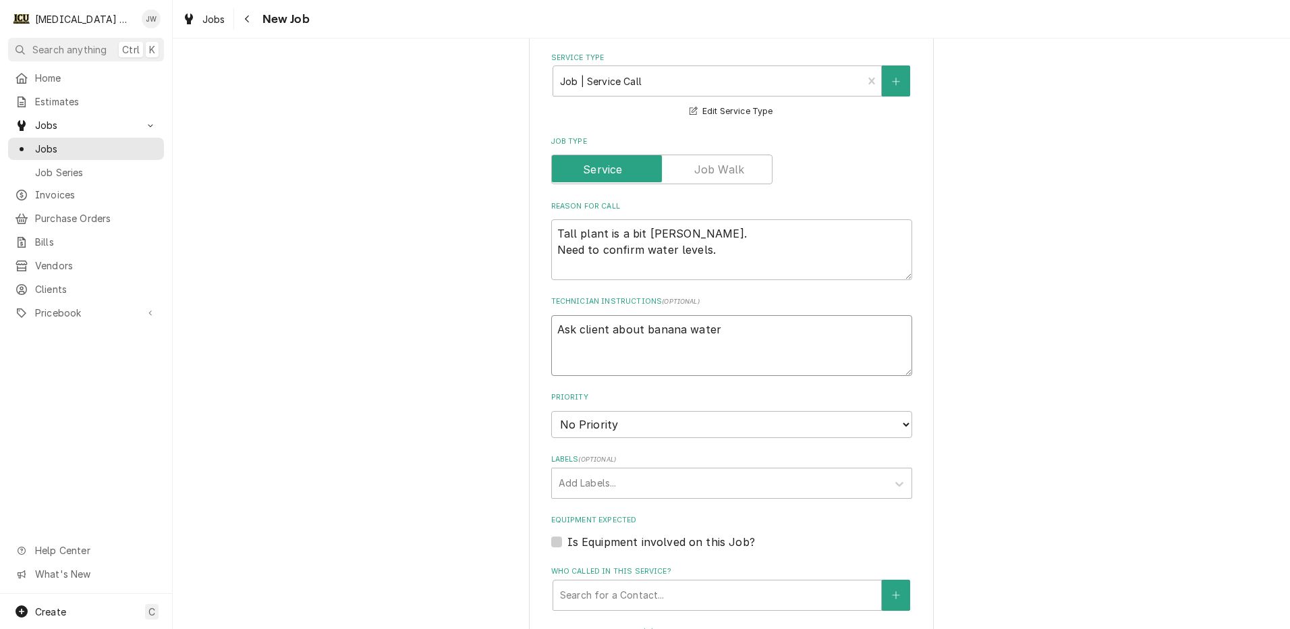
type textarea "x"
type textarea "Ask client about banana water"
type textarea "x"
type textarea "Ask client about banana water a"
type textarea "x"
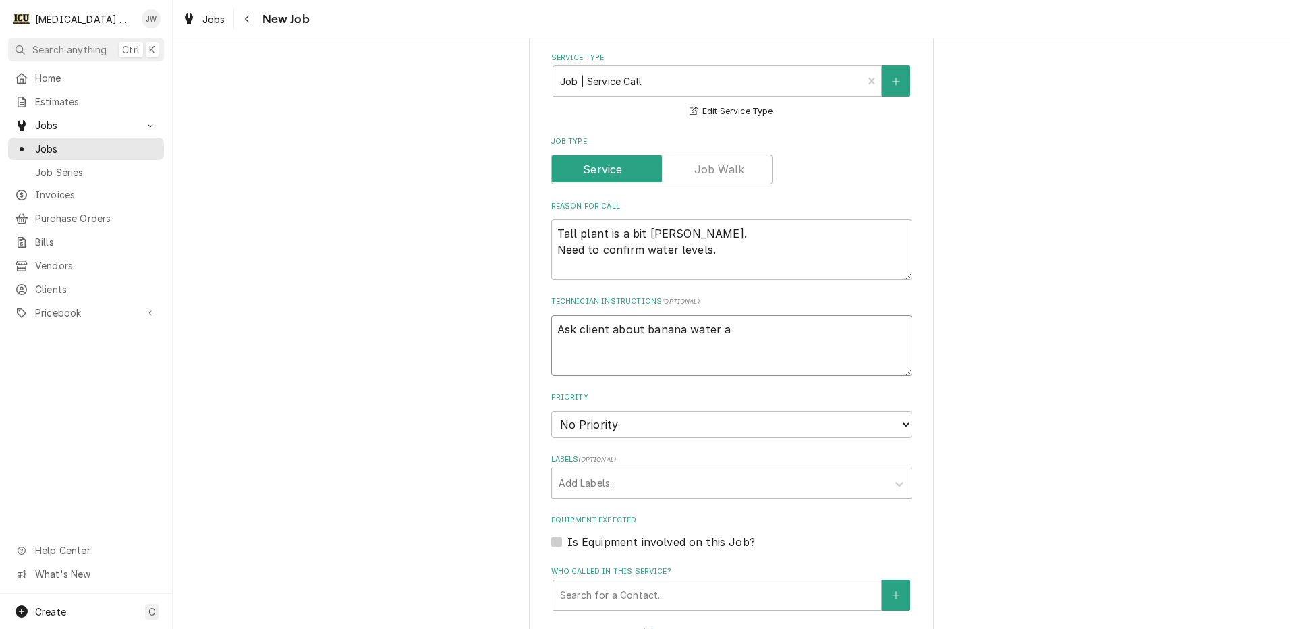
type textarea "Ask client about banana water an"
type textarea "x"
type textarea "Ask client about banana water and"
type textarea "x"
type textarea "Ask client about banana water and"
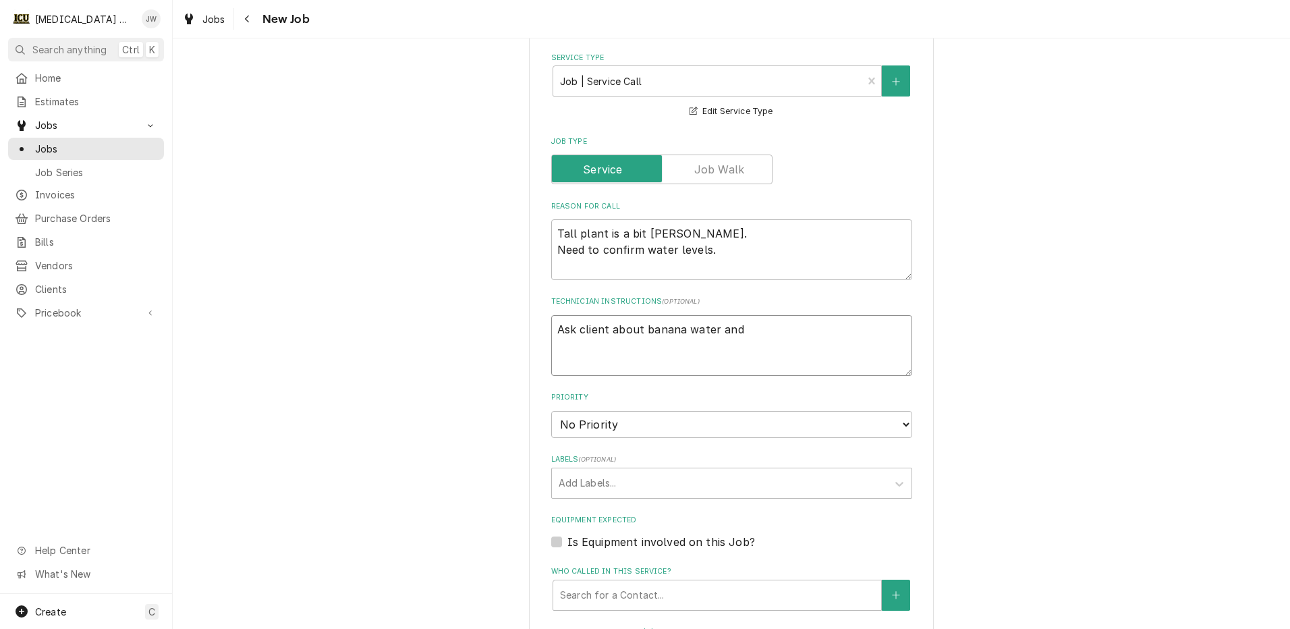
type textarea "x"
type textarea "Ask client about banana water and i"
type textarea "x"
type textarea "Ask client about banana water and if"
type textarea "x"
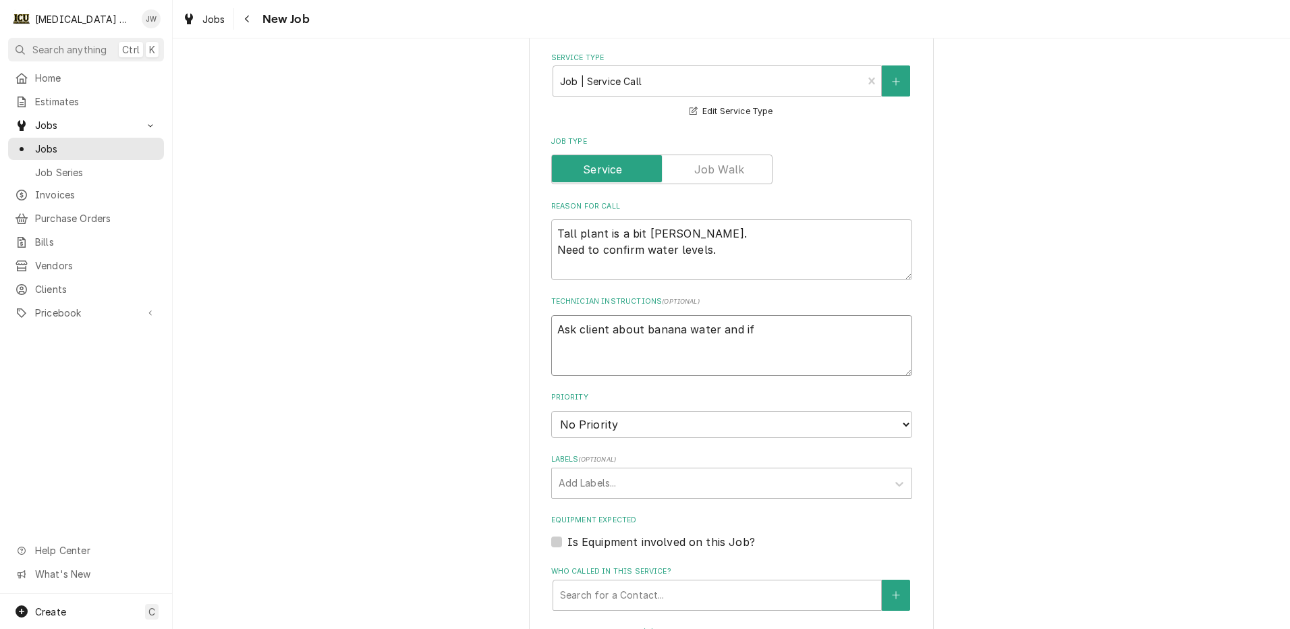
type textarea "Ask client about banana water and if"
type textarea "x"
type textarea "Ask client about banana water and if t"
type textarea "x"
type textarea "Ask client about banana water and if th"
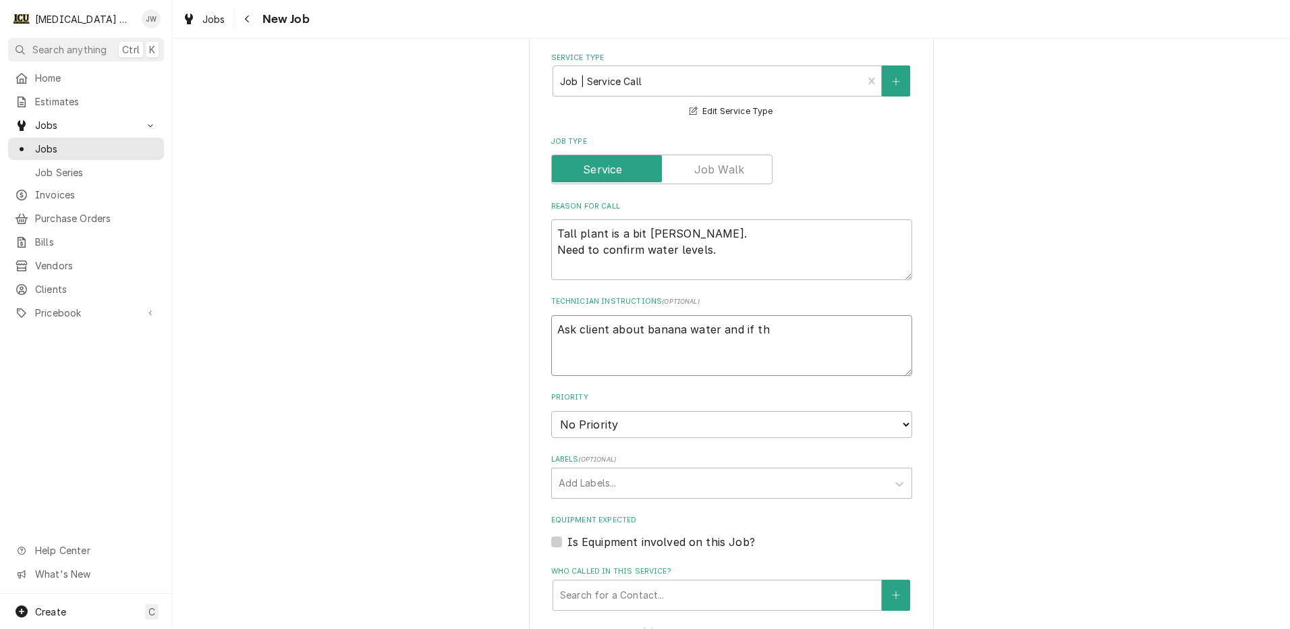
type textarea "x"
type textarea "Ask client about banana water and if the"
type textarea "x"
type textarea "Ask client about banana water and if they"
type textarea "x"
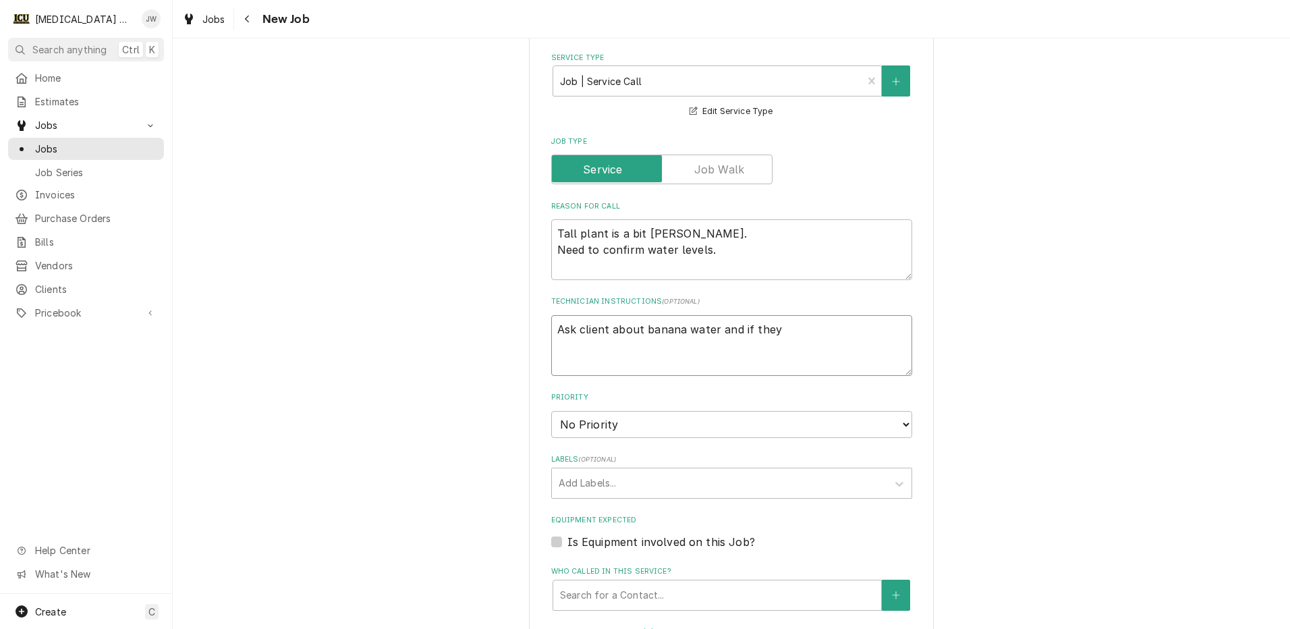
type textarea "Ask client about banana water and if they"
type textarea "x"
type textarea "Ask client about banana water and if they n"
type textarea "x"
type textarea "Ask client about banana water and if they ne"
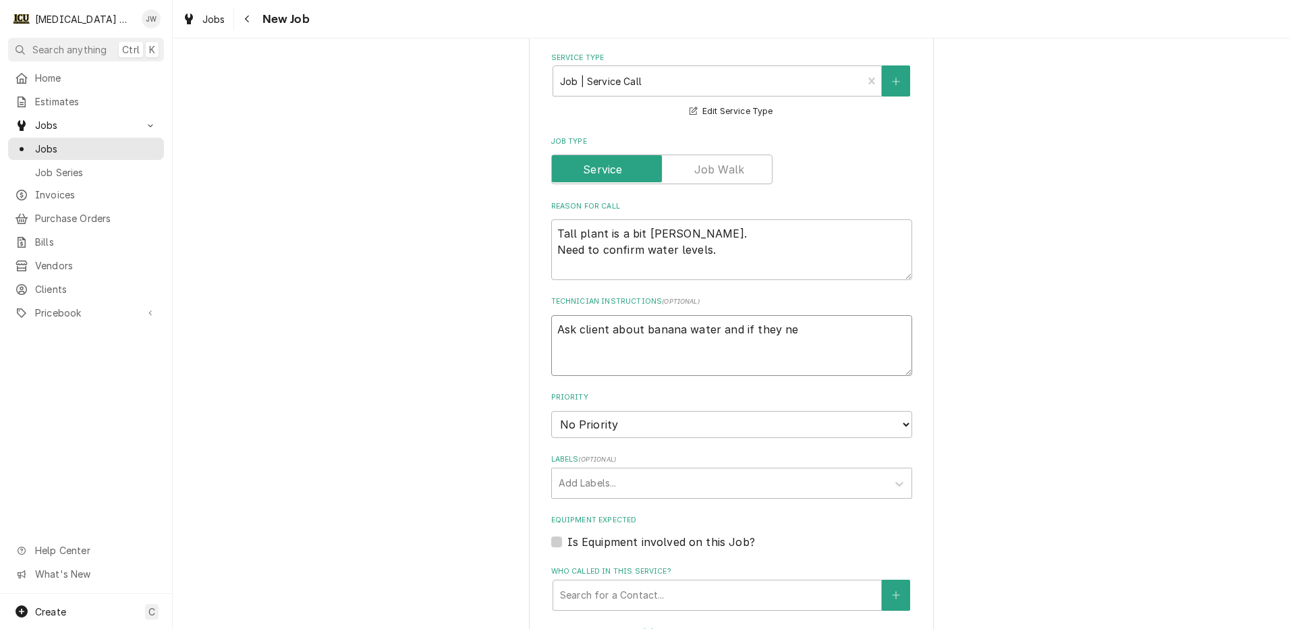
type textarea "x"
type textarea "Ask client about banana water and if they nee"
click at [643, 418] on select "No Priority Urgent High Medium Low" at bounding box center [731, 424] width 361 height 27
click at [551, 411] on select "No Priority Urgent High Medium Low" at bounding box center [731, 424] width 361 height 27
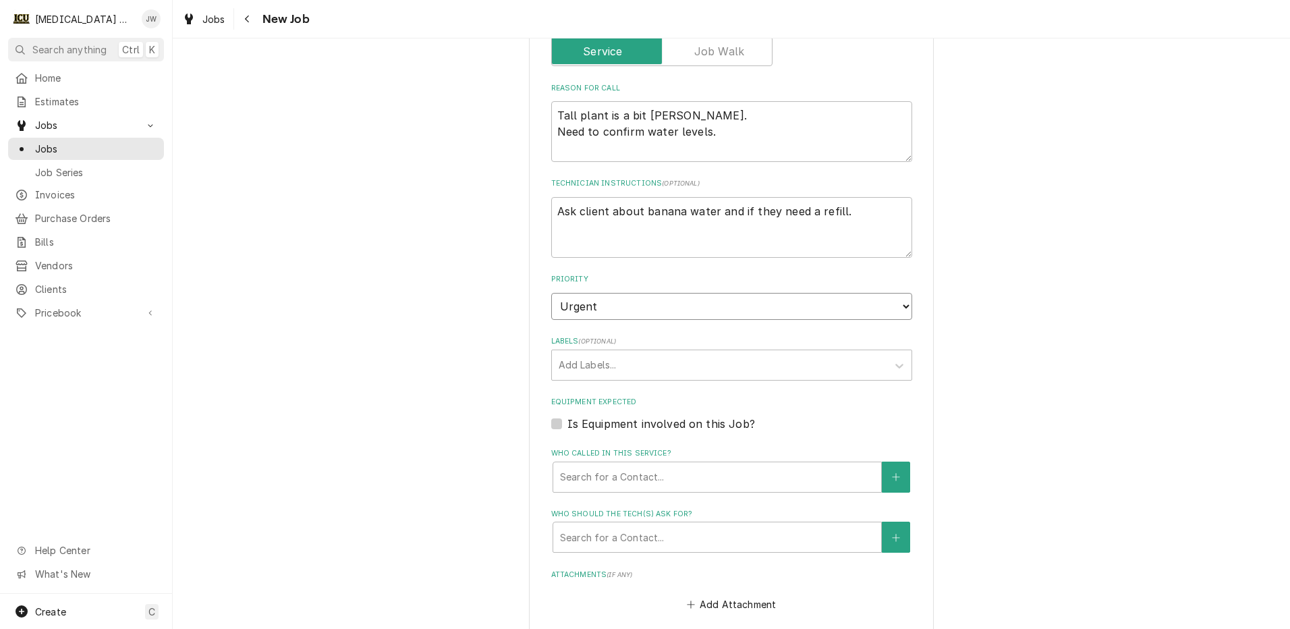
scroll to position [607, 0]
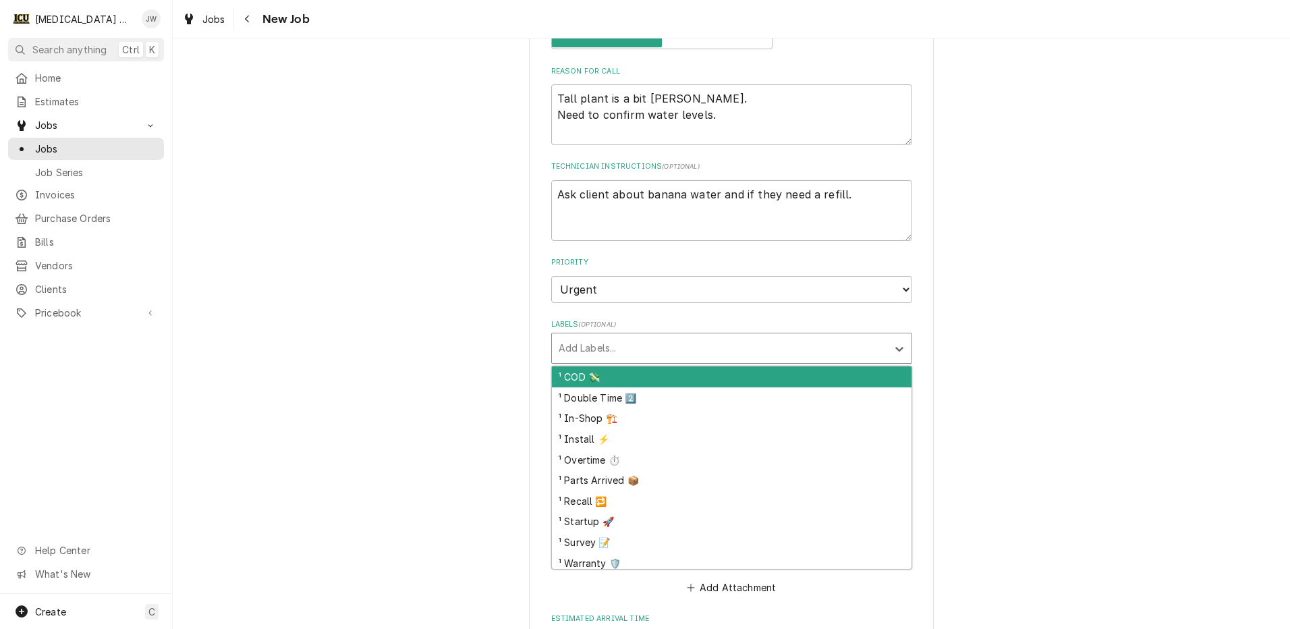
click at [632, 341] on div "Labels" at bounding box center [720, 348] width 322 height 24
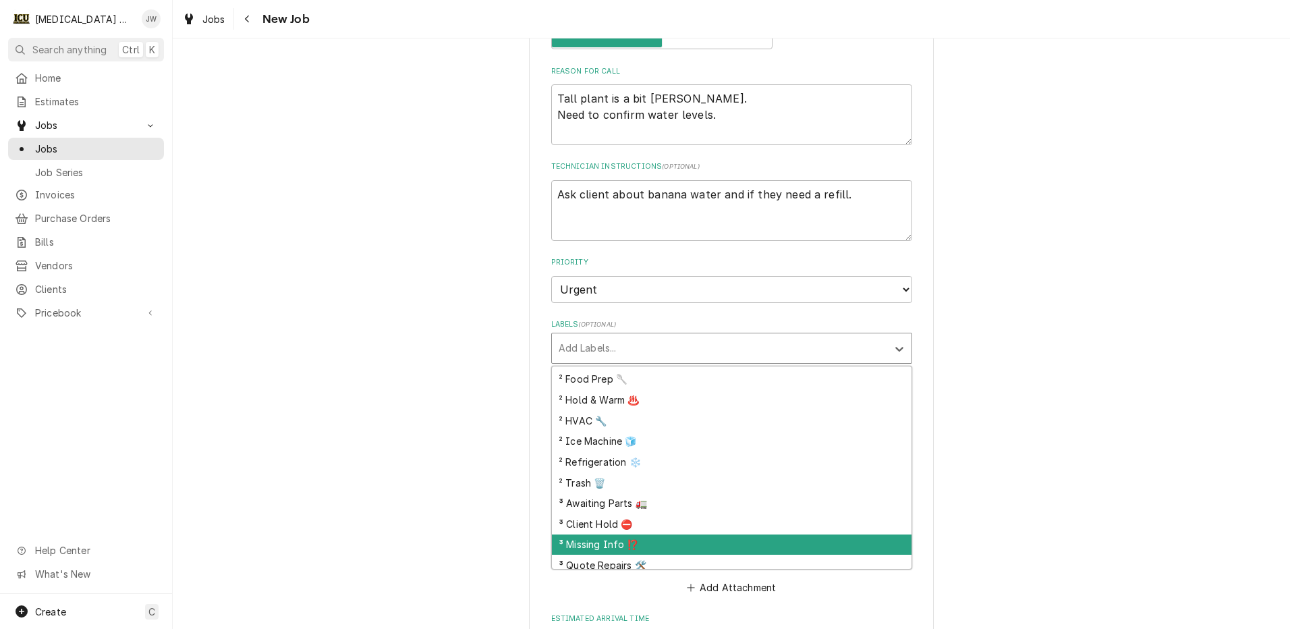
scroll to position [288, 0]
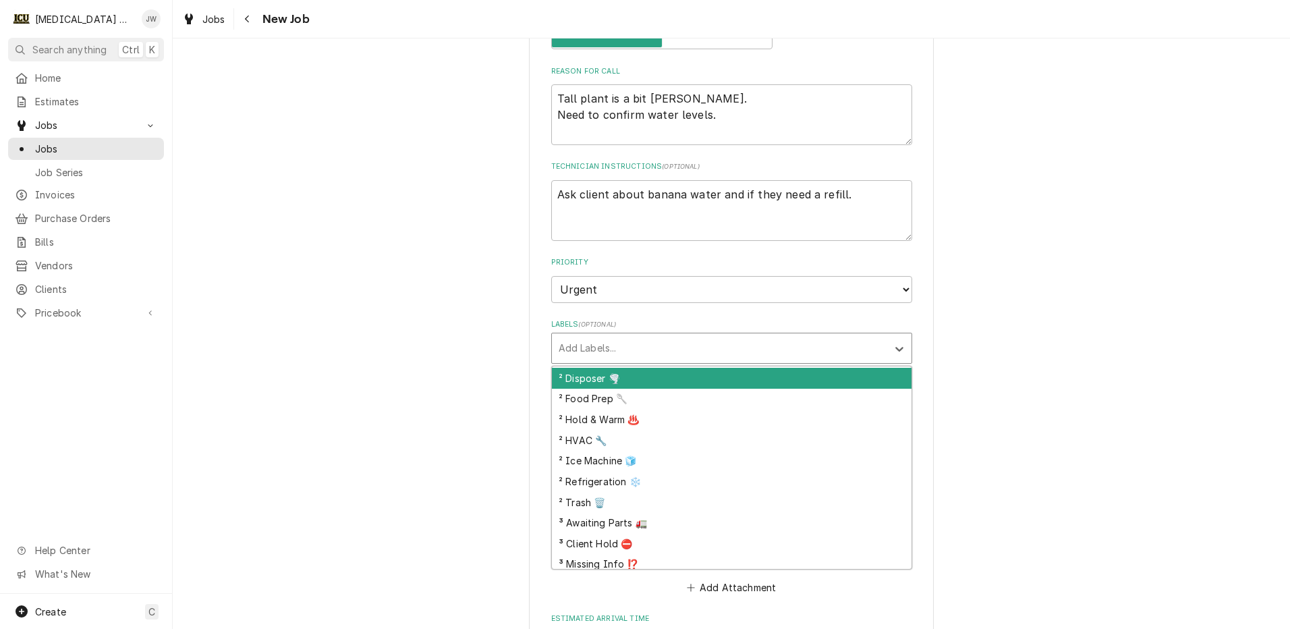
click at [983, 303] on div "Please provide the following information to create a job: Client Details Client…" at bounding box center [731, 174] width 1117 height 1459
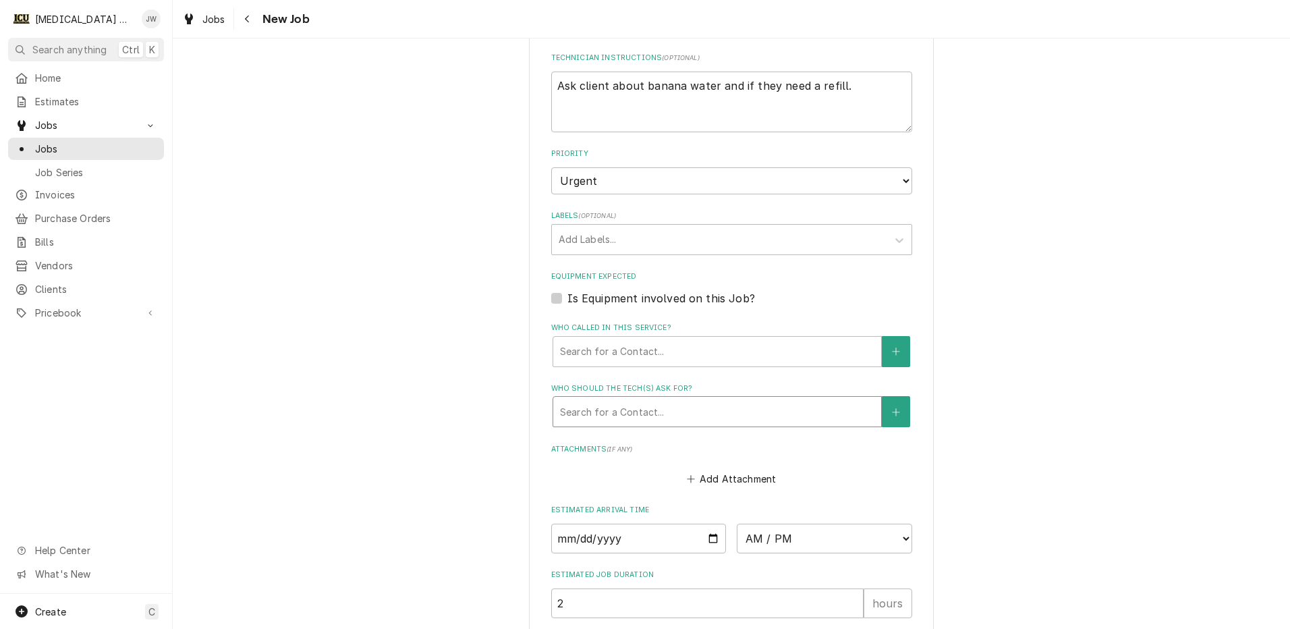
scroll to position [742, 0]
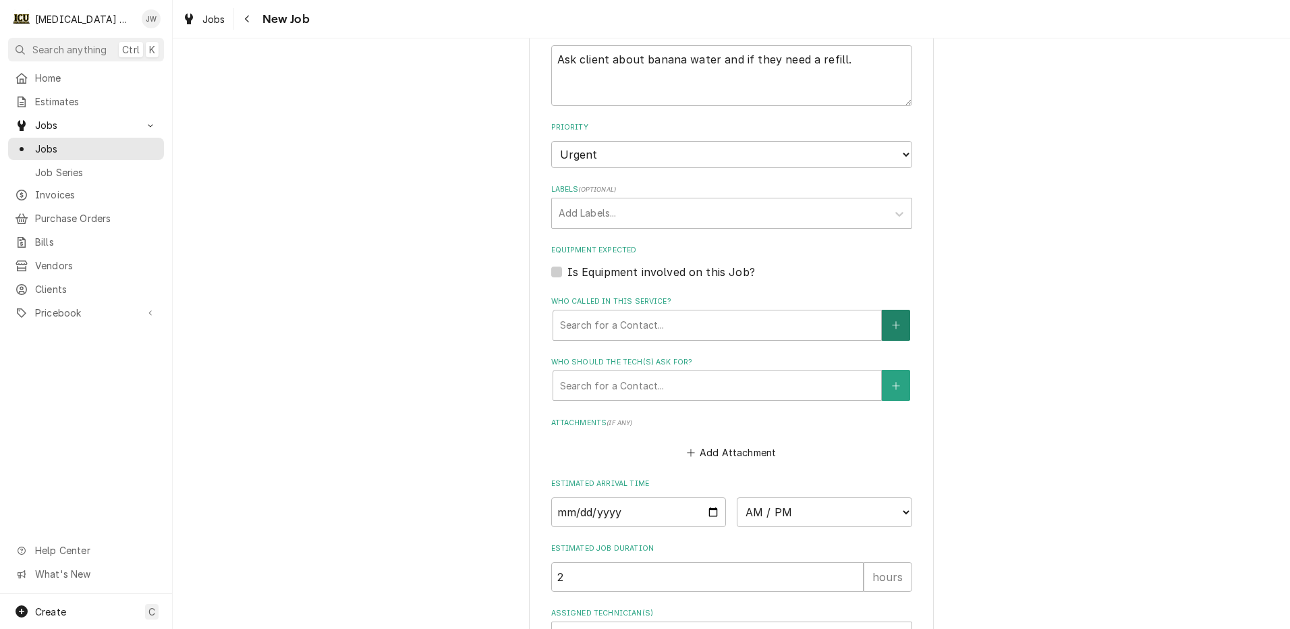
click at [882, 323] on button "Who called in this service?" at bounding box center [896, 325] width 28 height 31
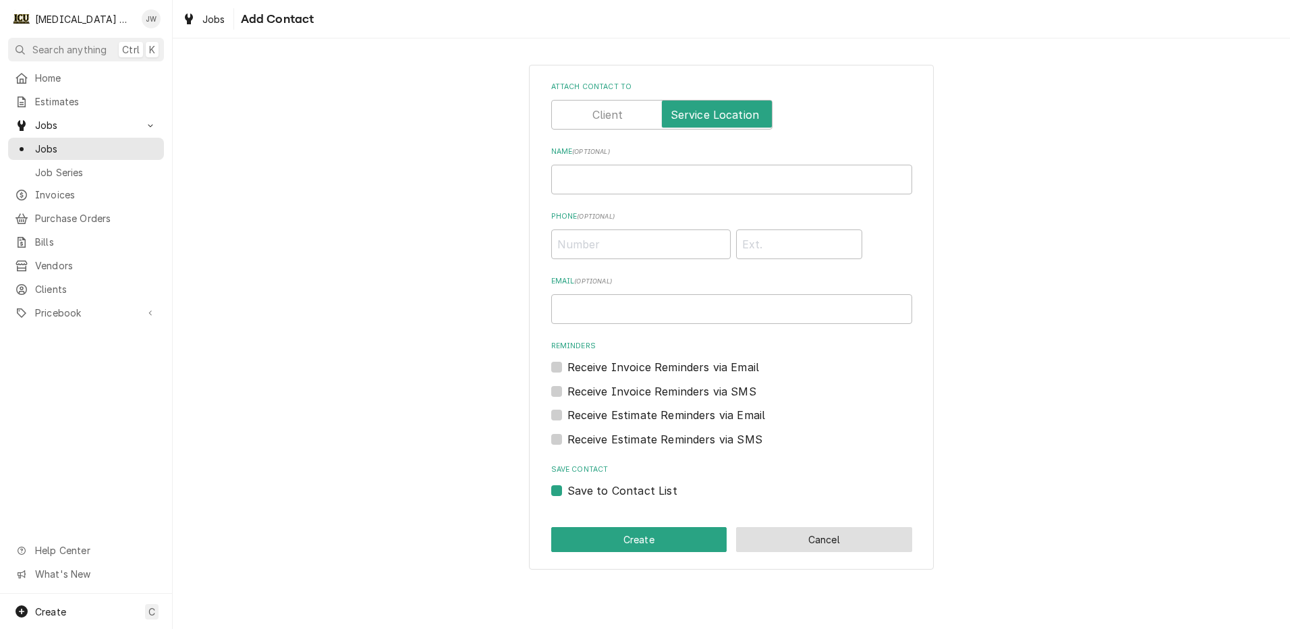
click at [782, 535] on button "Cancel" at bounding box center [824, 539] width 176 height 25
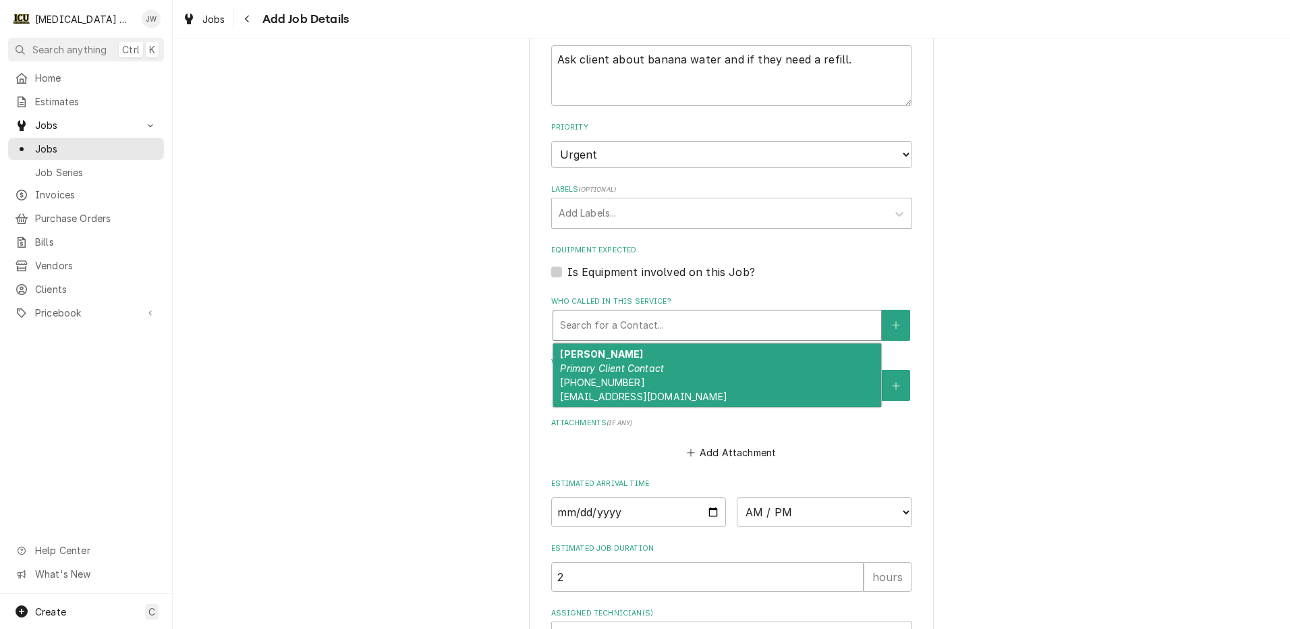
click at [603, 329] on div "Who called in this service?" at bounding box center [717, 325] width 314 height 24
click at [600, 370] on em "Primary Client Contact" at bounding box center [612, 367] width 104 height 11
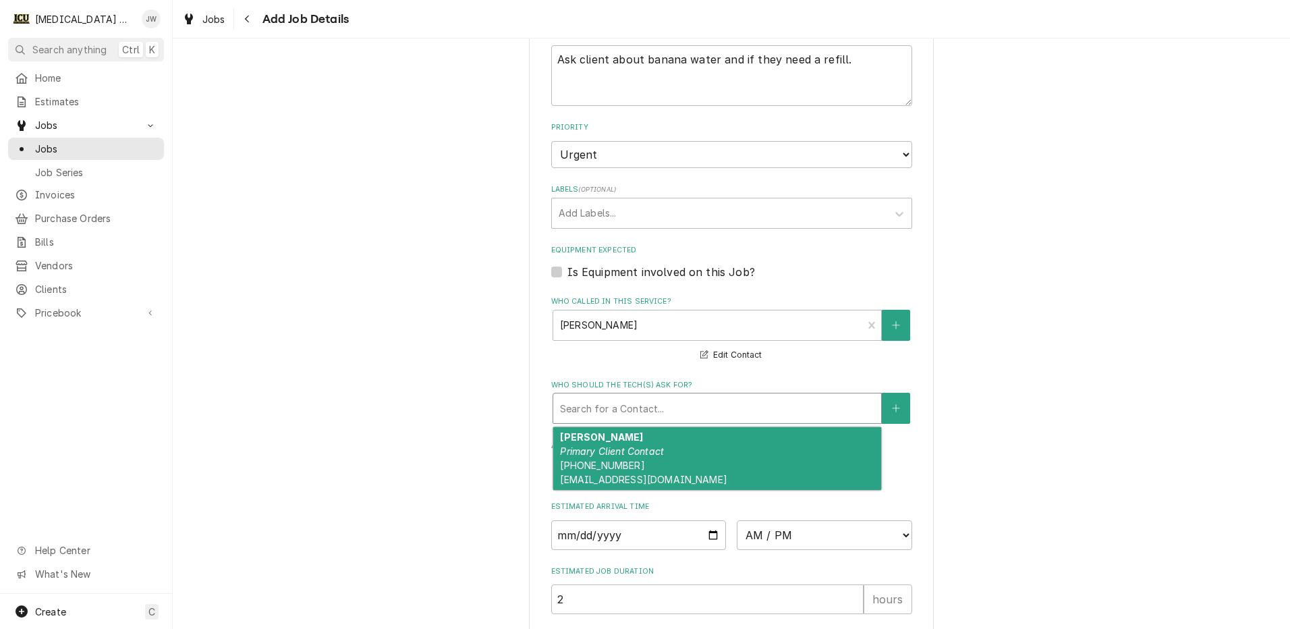
click at [619, 407] on div "Who should the tech(s) ask for?" at bounding box center [717, 408] width 314 height 24
click at [606, 450] on em "Primary Client Contact" at bounding box center [612, 450] width 104 height 11
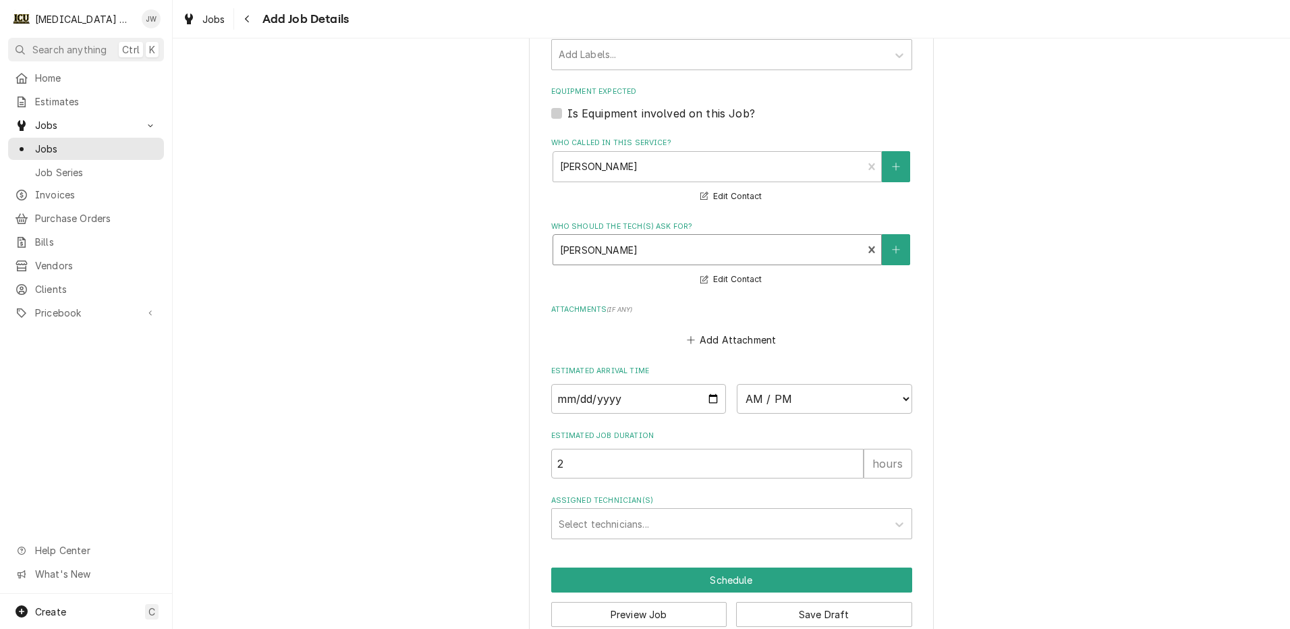
scroll to position [928, 0]
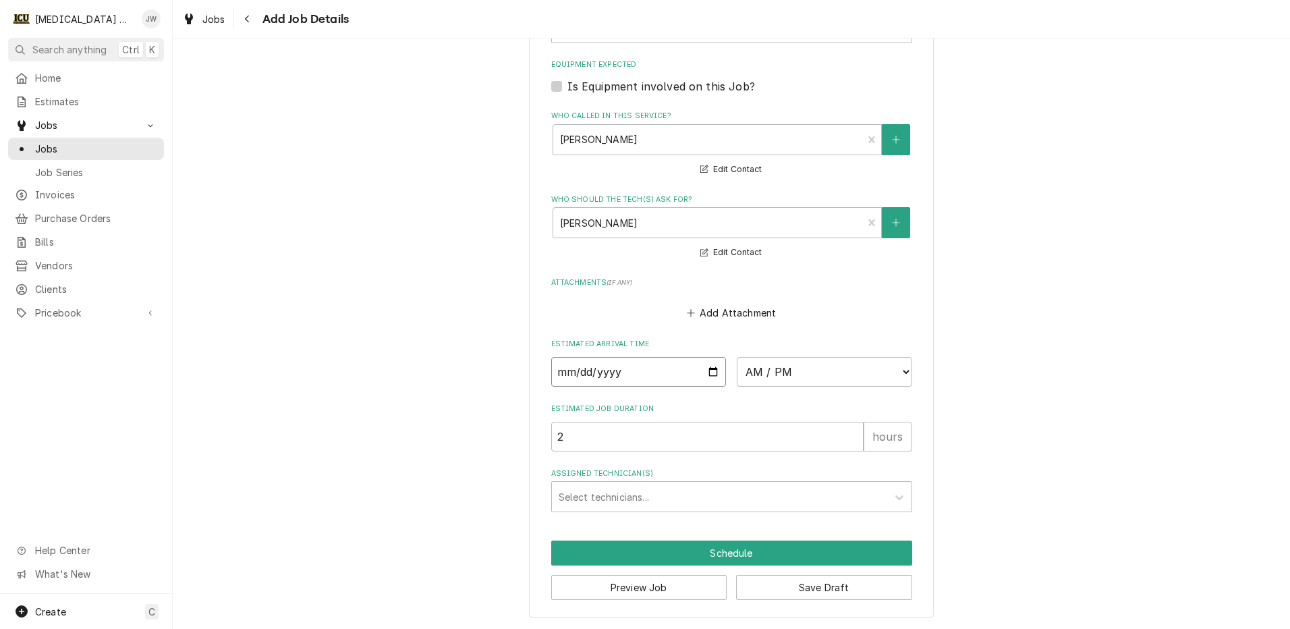
click at [654, 370] on input "Date" at bounding box center [638, 372] width 175 height 30
click at [715, 373] on input "Date" at bounding box center [638, 372] width 175 height 30
click at [702, 375] on input "Date" at bounding box center [638, 372] width 175 height 30
click at [652, 501] on div "Assigned Technician(s)" at bounding box center [720, 496] width 322 height 24
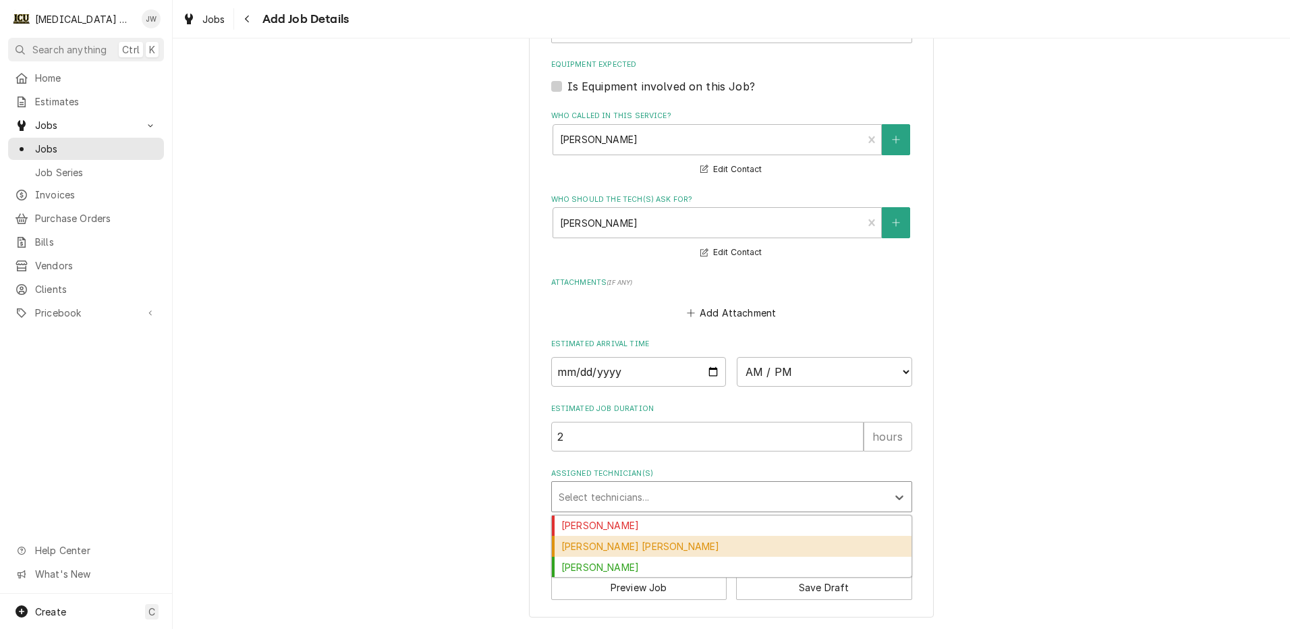
click at [615, 542] on div "Jackson Smith" at bounding box center [732, 546] width 360 height 21
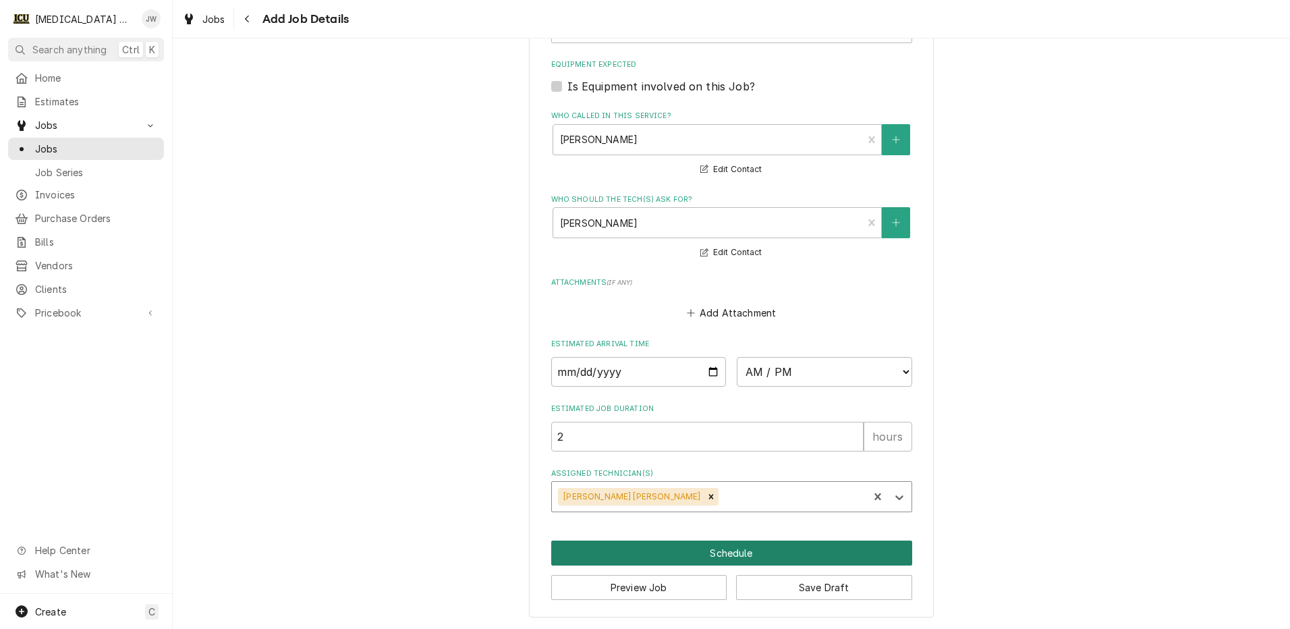
click at [734, 546] on button "Schedule" at bounding box center [731, 552] width 361 height 25
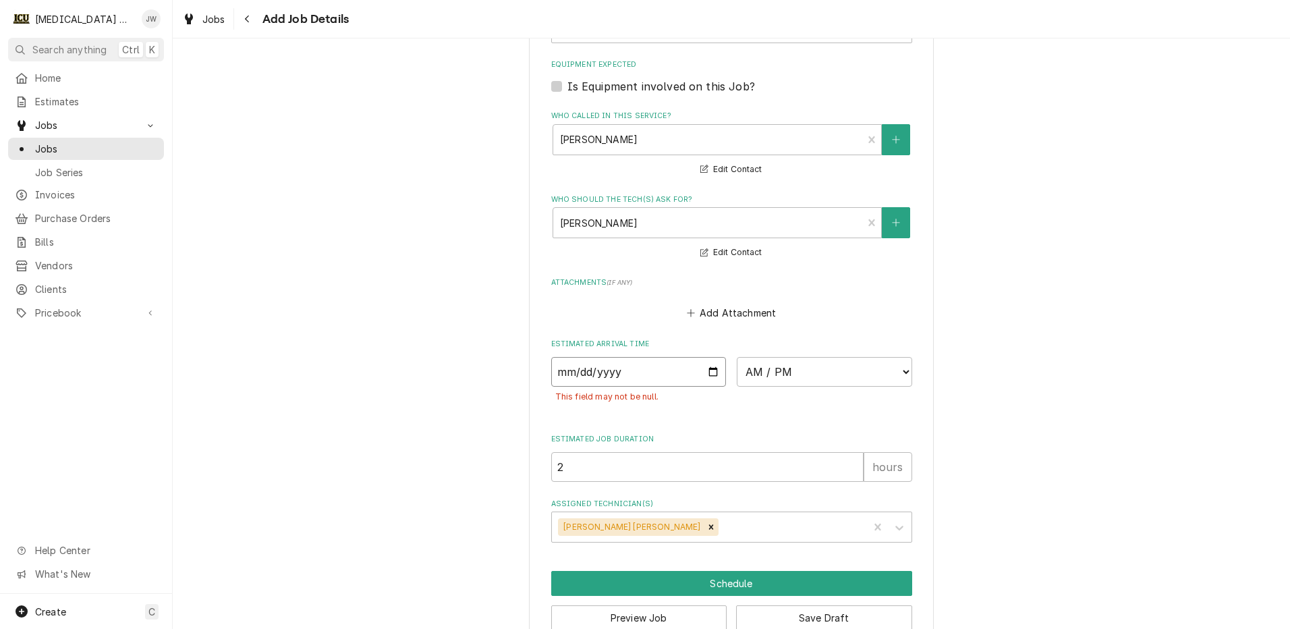
click at [708, 370] on input "2025-10-02" at bounding box center [638, 372] width 175 height 30
click at [825, 372] on select "AM / PM 6:00 AM 6:15 AM 6:30 AM 6:45 AM 7:00 AM 7:15 AM 7:30 AM 7:45 AM 8:00 AM…" at bounding box center [824, 372] width 175 height 30
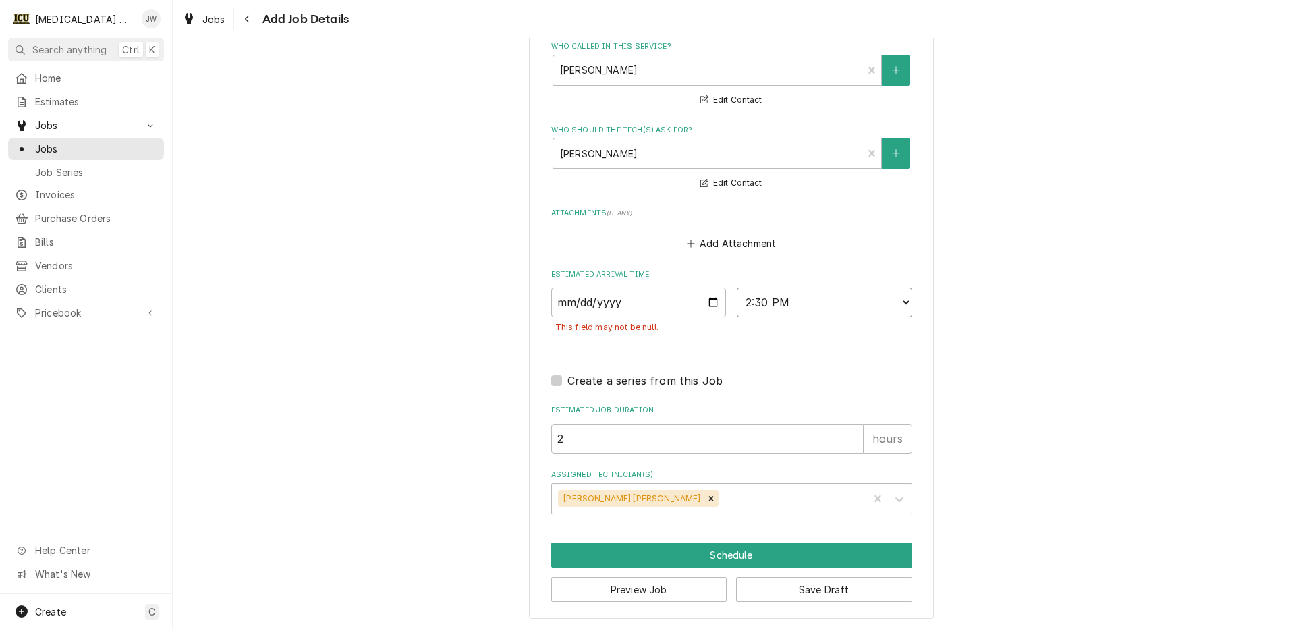
scroll to position [999, 0]
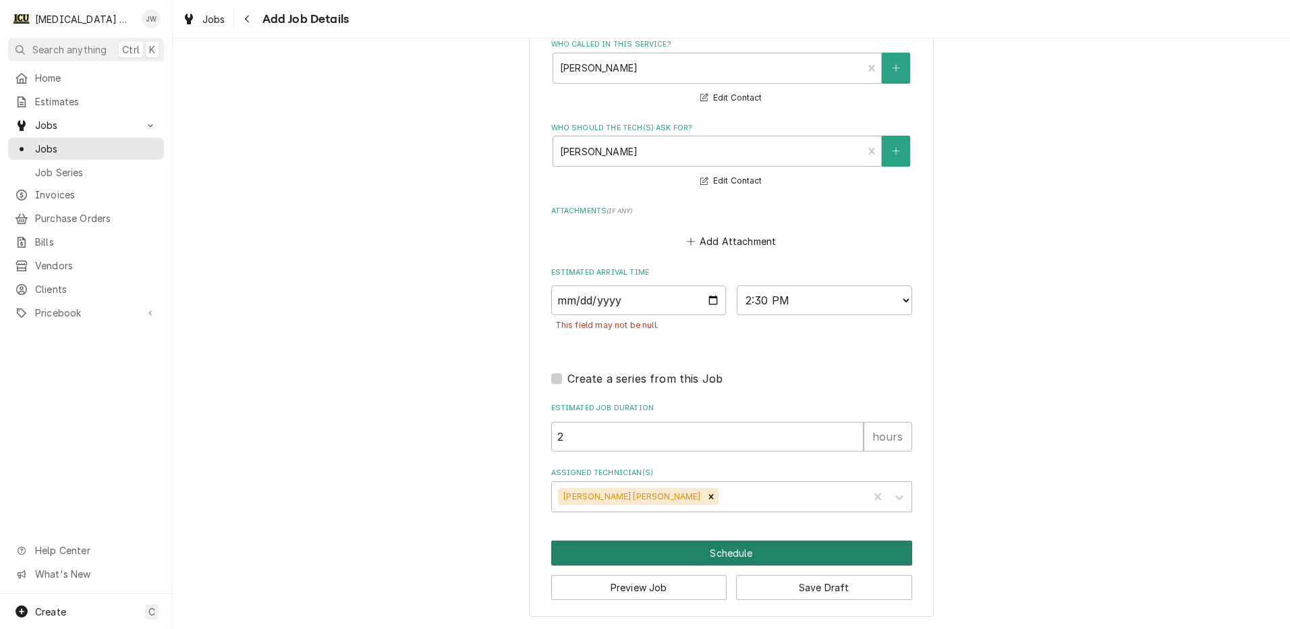
click at [733, 551] on button "Schedule" at bounding box center [731, 552] width 361 height 25
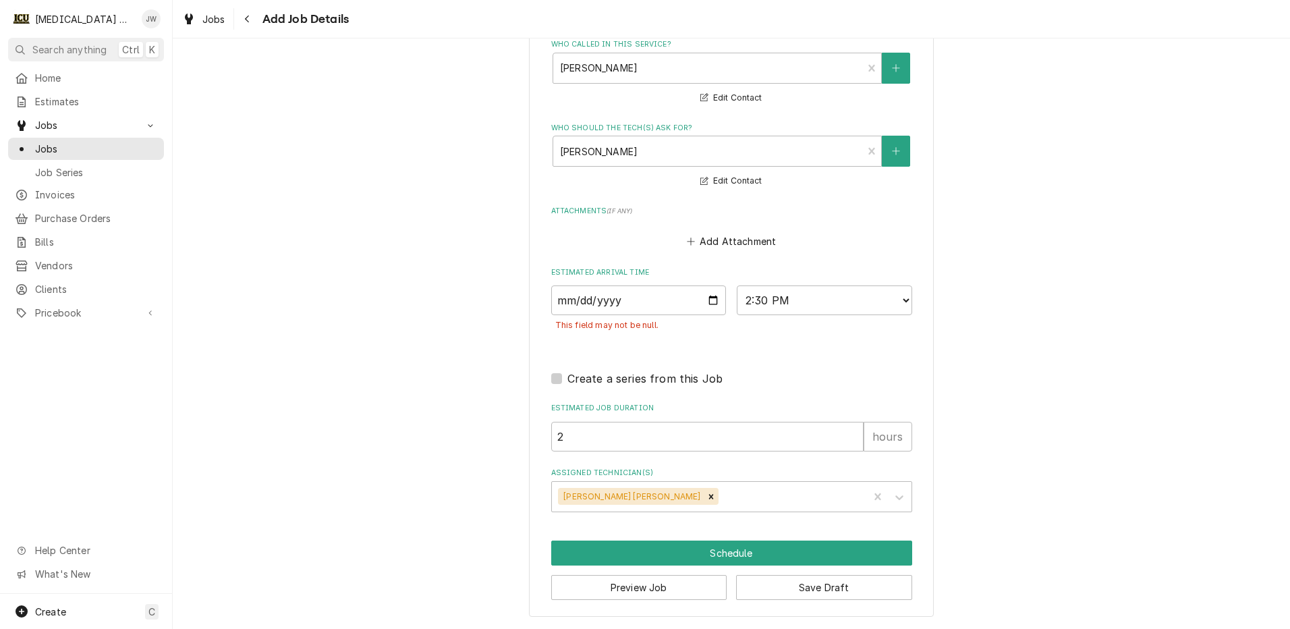
scroll to position [956, 0]
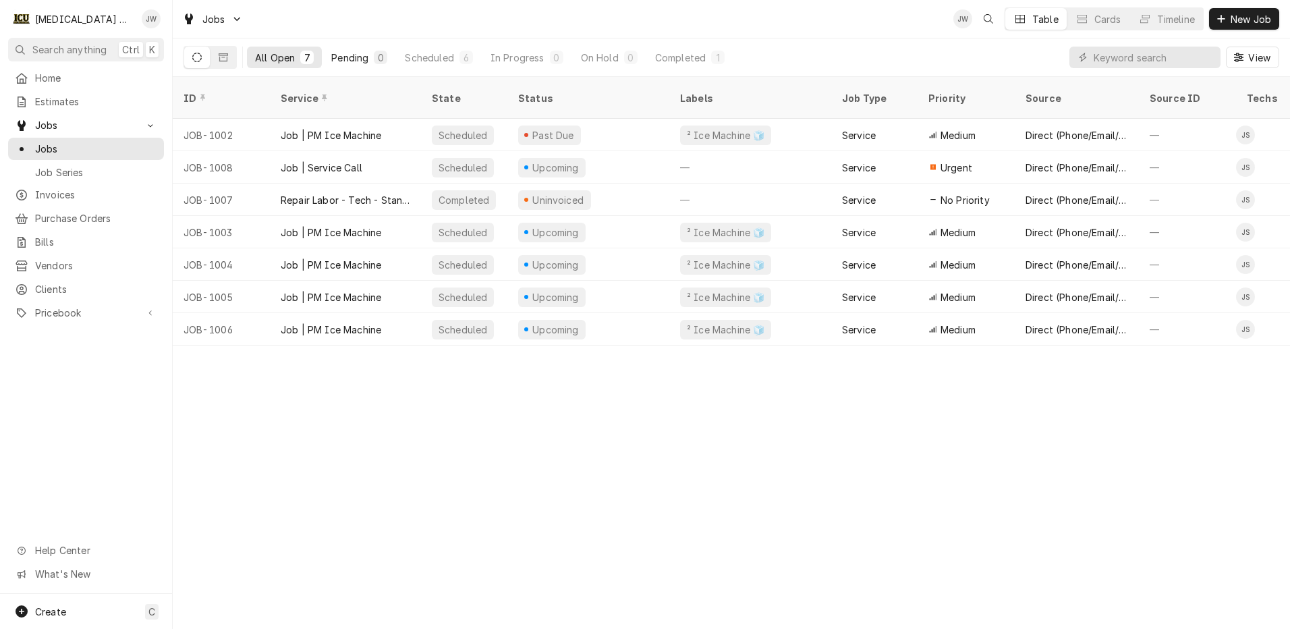
click at [362, 60] on div "Pending" at bounding box center [349, 58] width 37 height 14
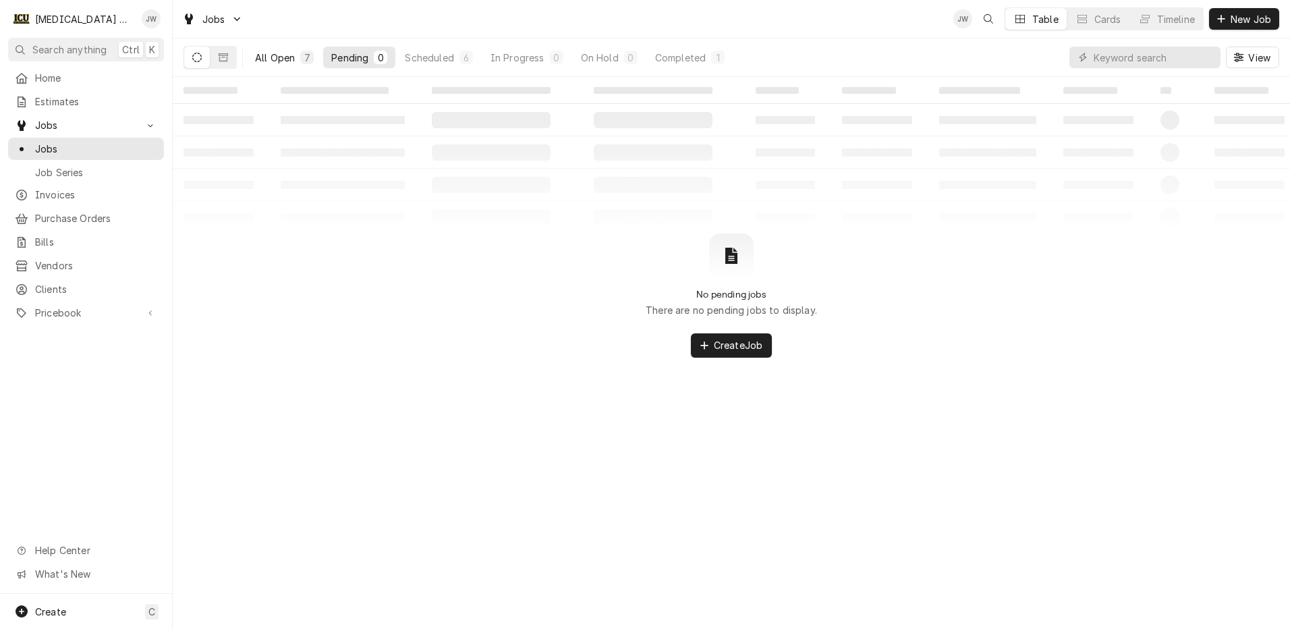
click at [266, 54] on div "All Open" at bounding box center [275, 58] width 40 height 14
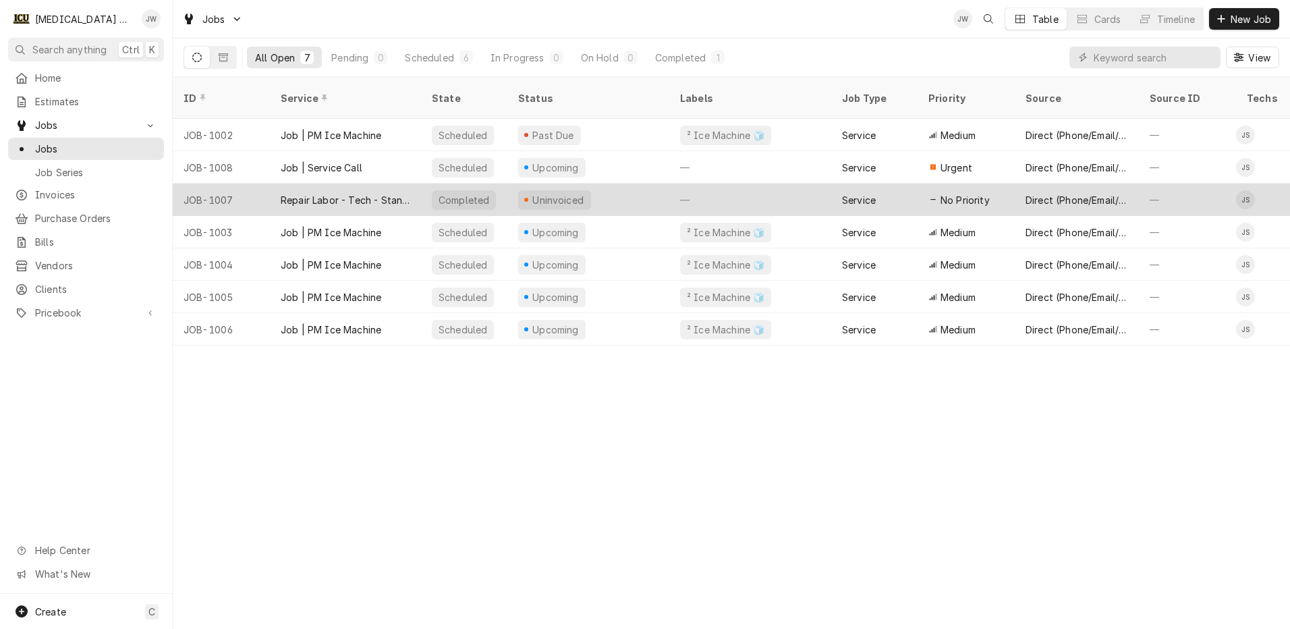
click at [342, 193] on div "Repair Labor - Tech - Standard" at bounding box center [346, 200] width 130 height 14
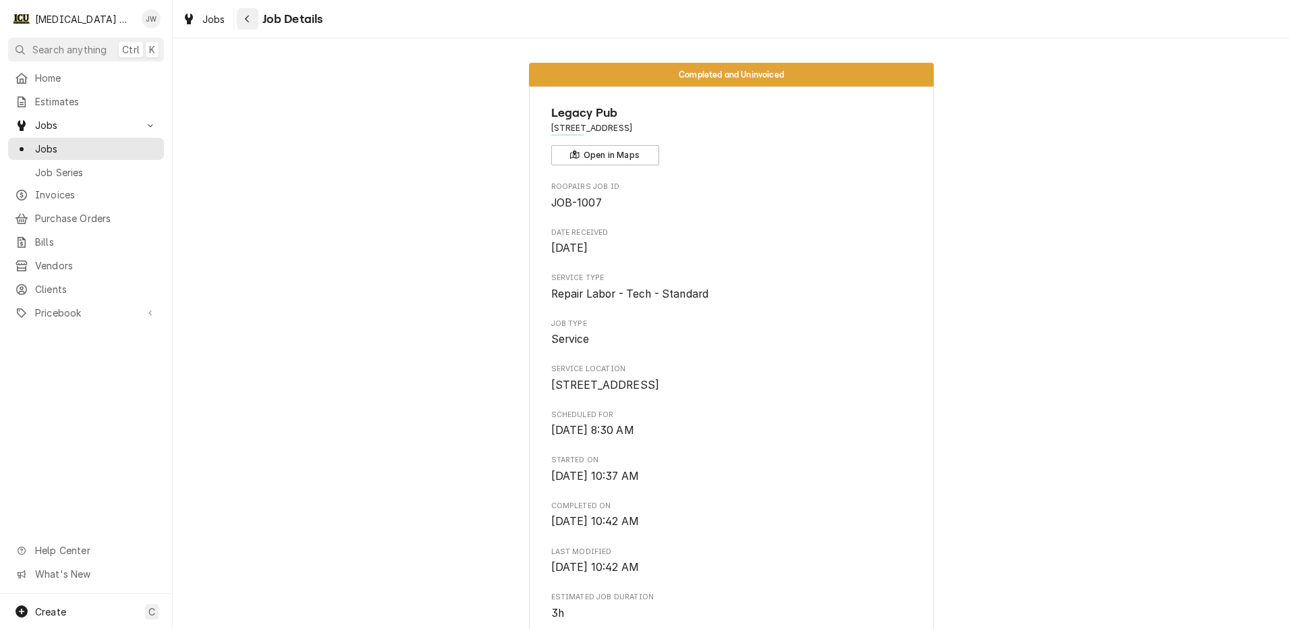
click at [247, 22] on icon "Navigate back" at bounding box center [247, 18] width 6 height 9
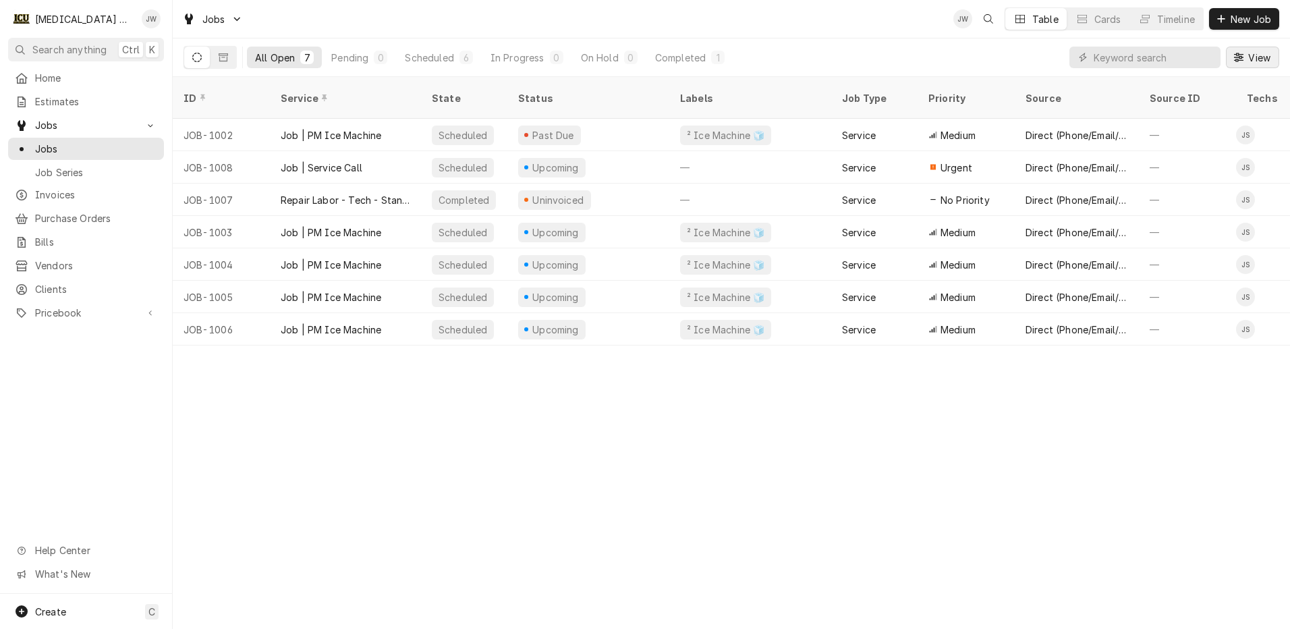
click at [1264, 57] on span "View" at bounding box center [1259, 58] width 28 height 14
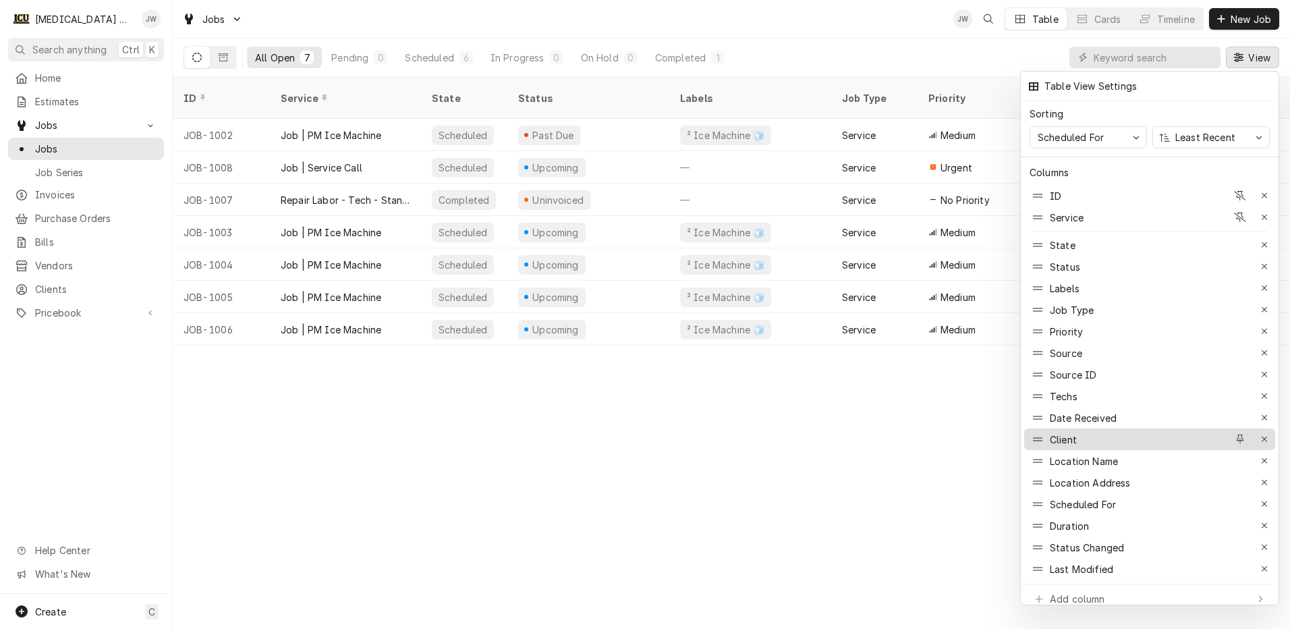
click at [1112, 428] on div "Client" at bounding box center [1128, 439] width 197 height 22
drag, startPoint x: 1115, startPoint y: 427, endPoint x: 1092, endPoint y: 235, distance: 192.9
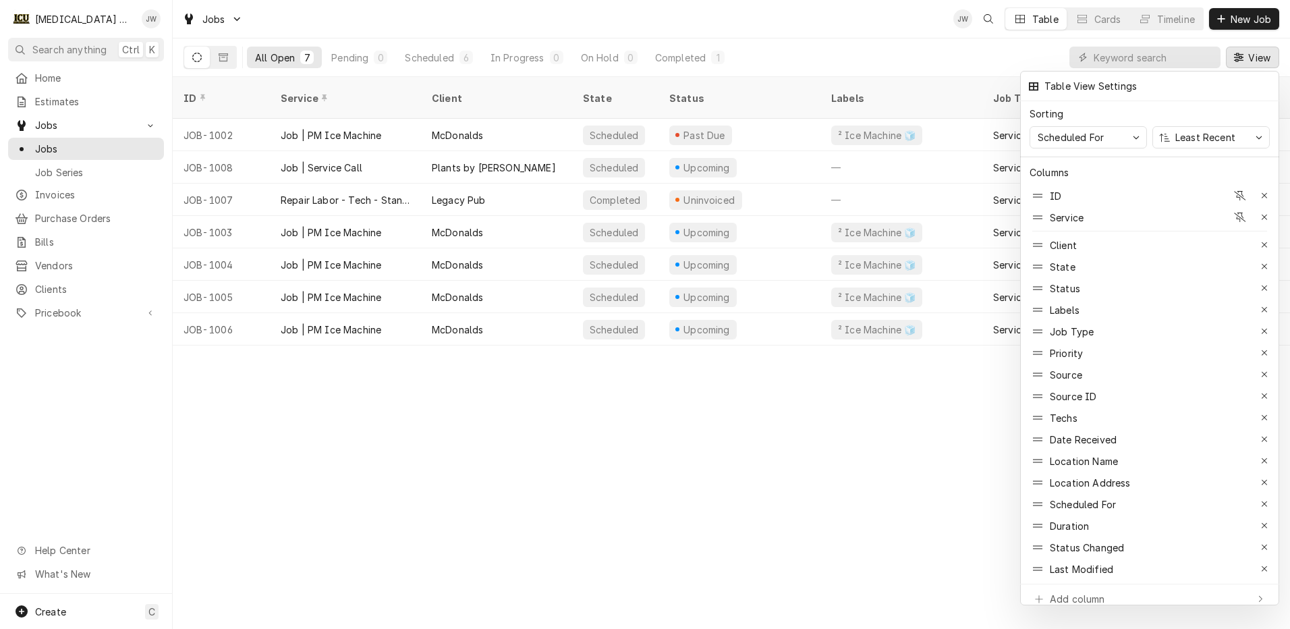
click at [1019, 60] on div at bounding box center [645, 314] width 1290 height 629
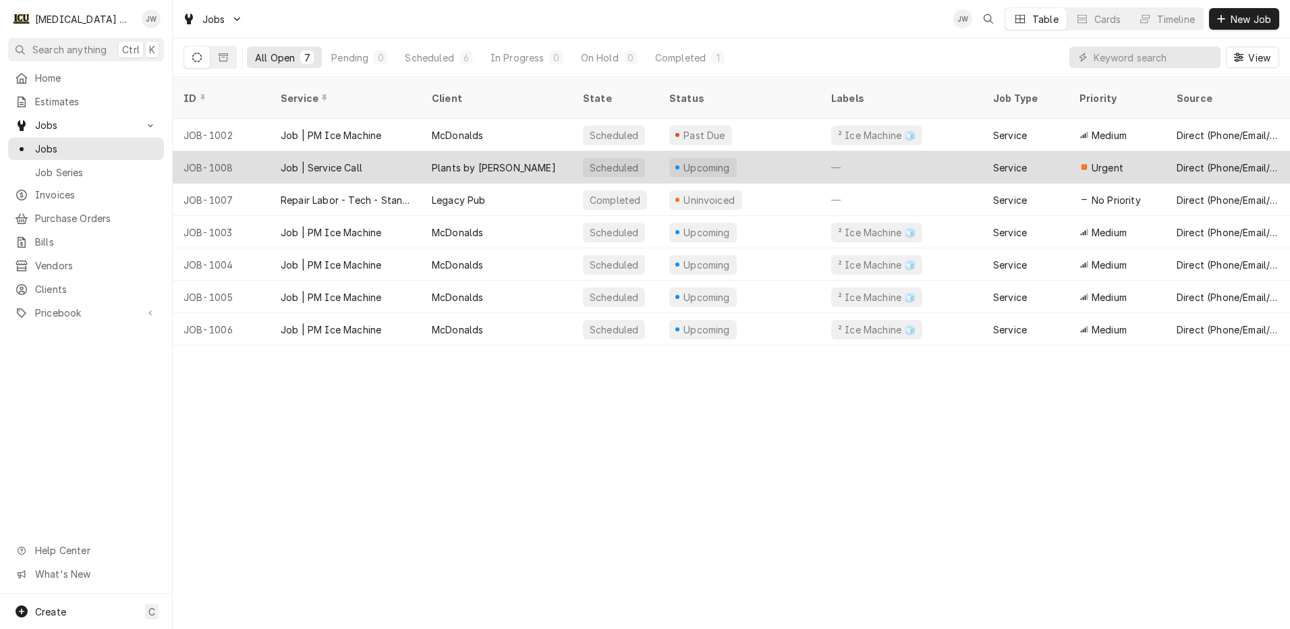
click at [410, 151] on div "Job | Service Call" at bounding box center [345, 167] width 151 height 32
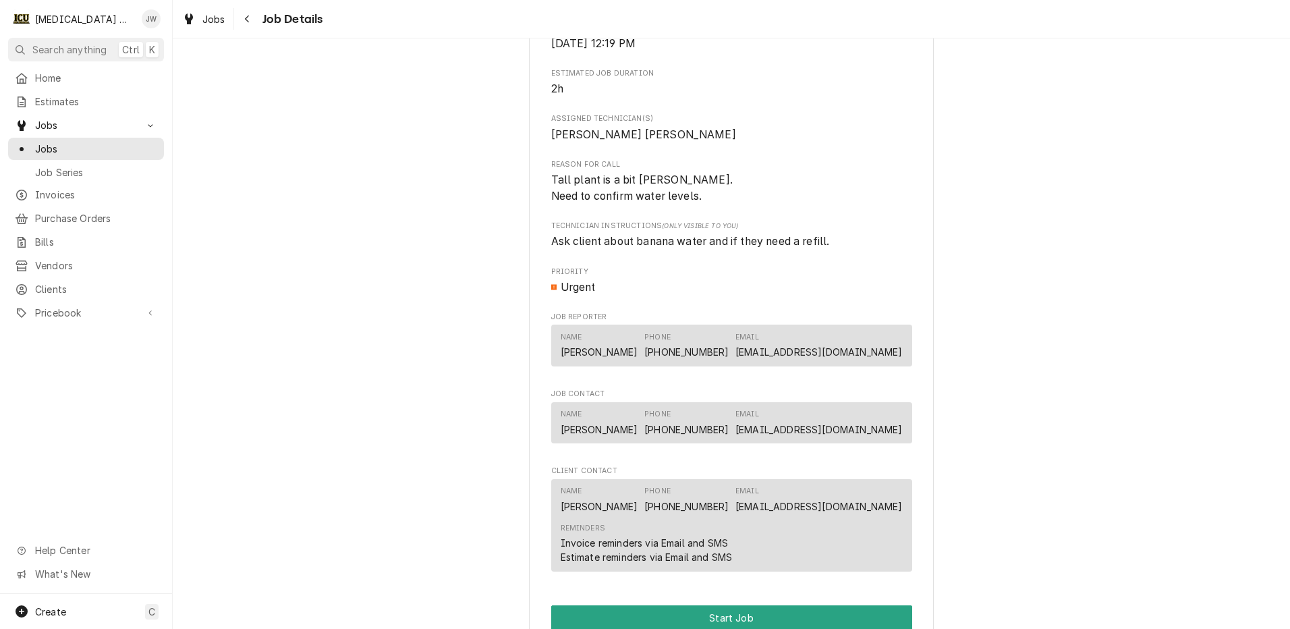
scroll to position [835, 0]
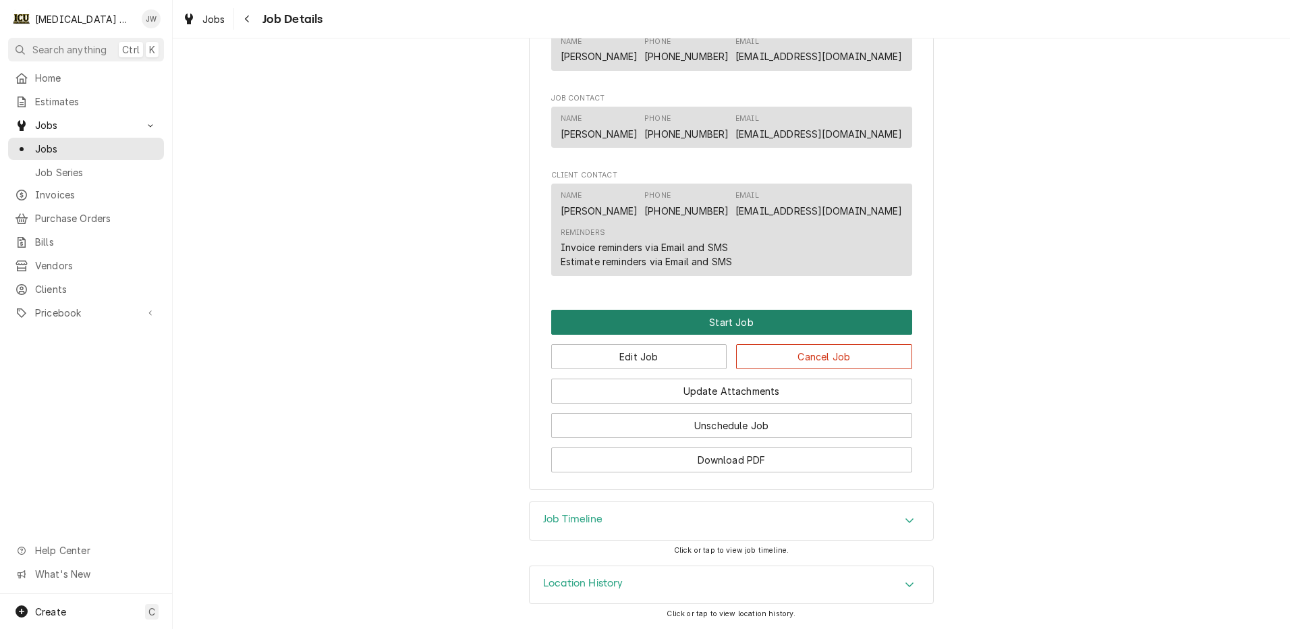
click at [737, 322] on button "Start Job" at bounding box center [731, 322] width 361 height 25
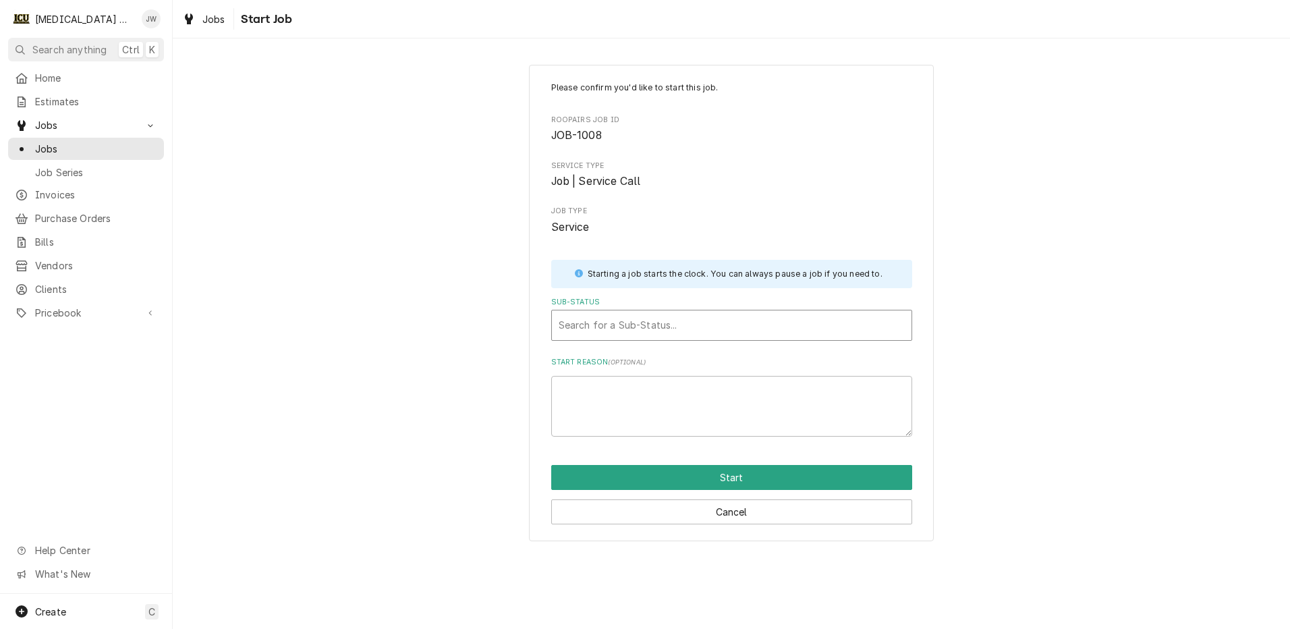
click at [656, 315] on div "Sub-Status" at bounding box center [732, 325] width 346 height 24
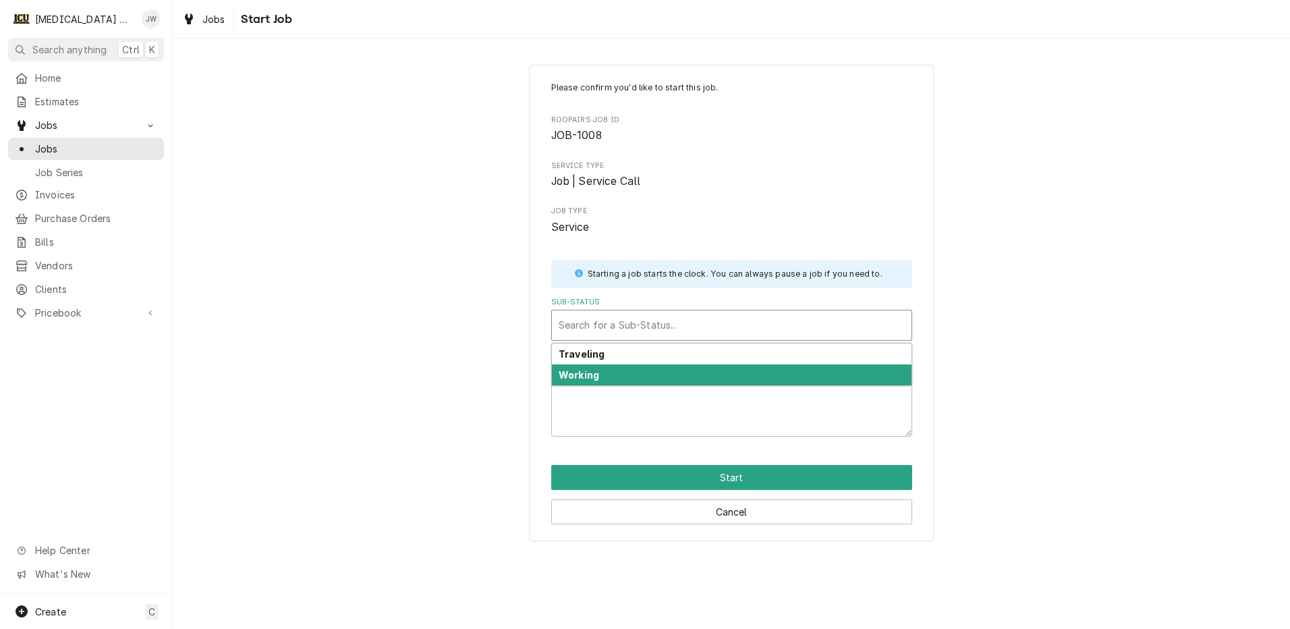
click at [591, 371] on strong "Working" at bounding box center [579, 374] width 40 height 11
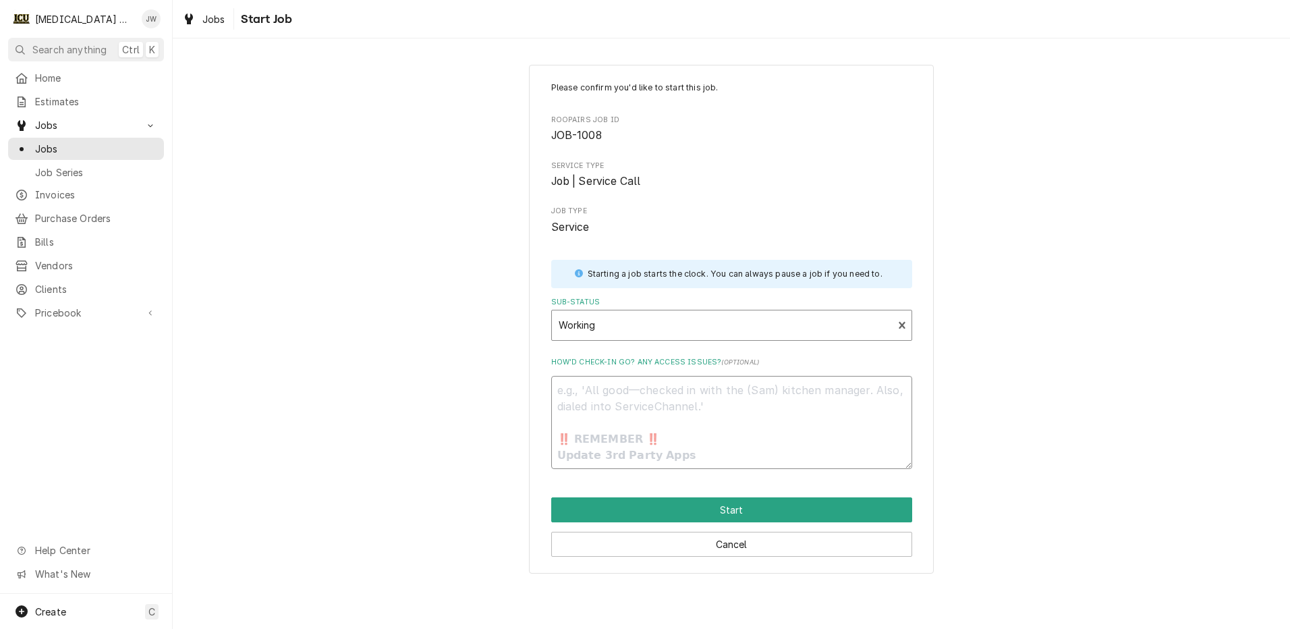
click at [609, 403] on textarea "How’d check-in go? Any access issues? ( optional )" at bounding box center [731, 422] width 361 height 93
type textarea "x"
type textarea "F"
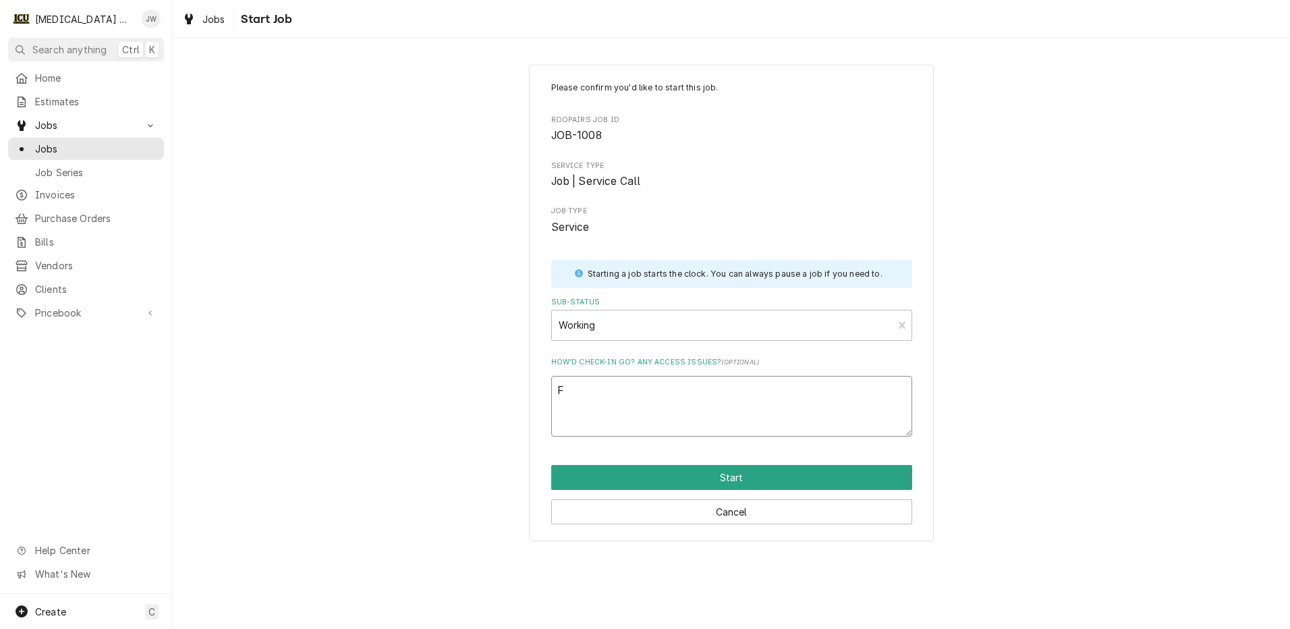
type textarea "x"
type textarea "Fo"
type textarea "x"
type textarea "Fou"
type textarea "x"
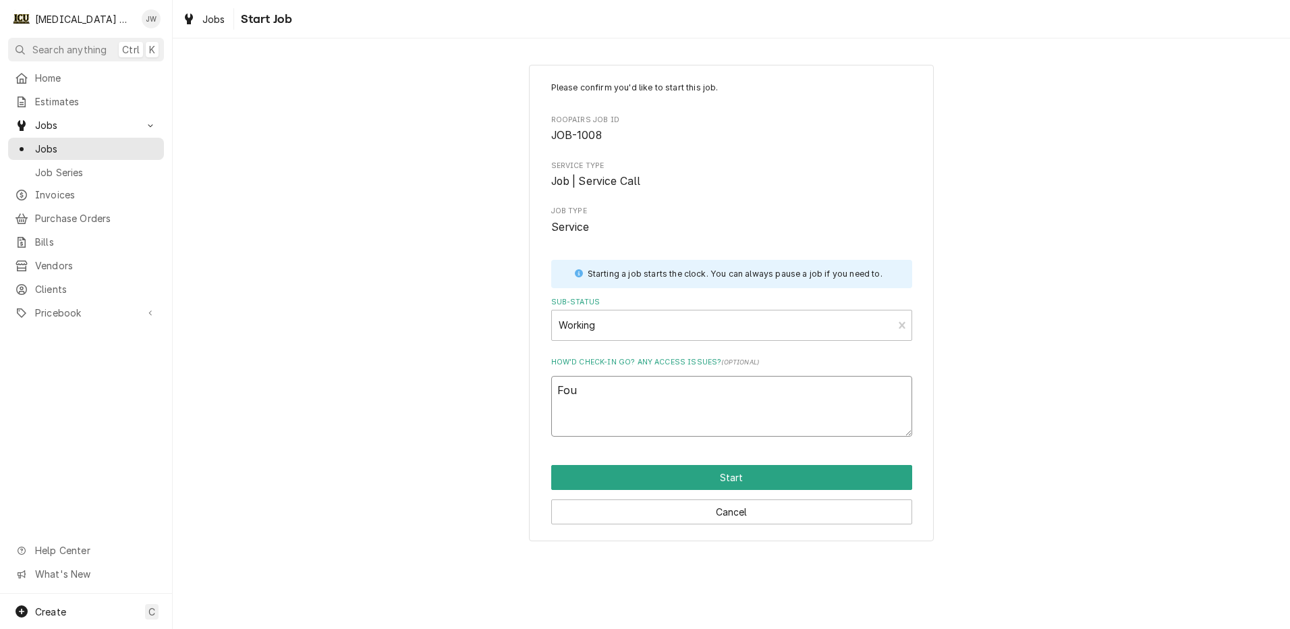
type textarea "Foud"
type textarea "x"
type textarea "Foud"
type textarea "x"
type textarea "Foud"
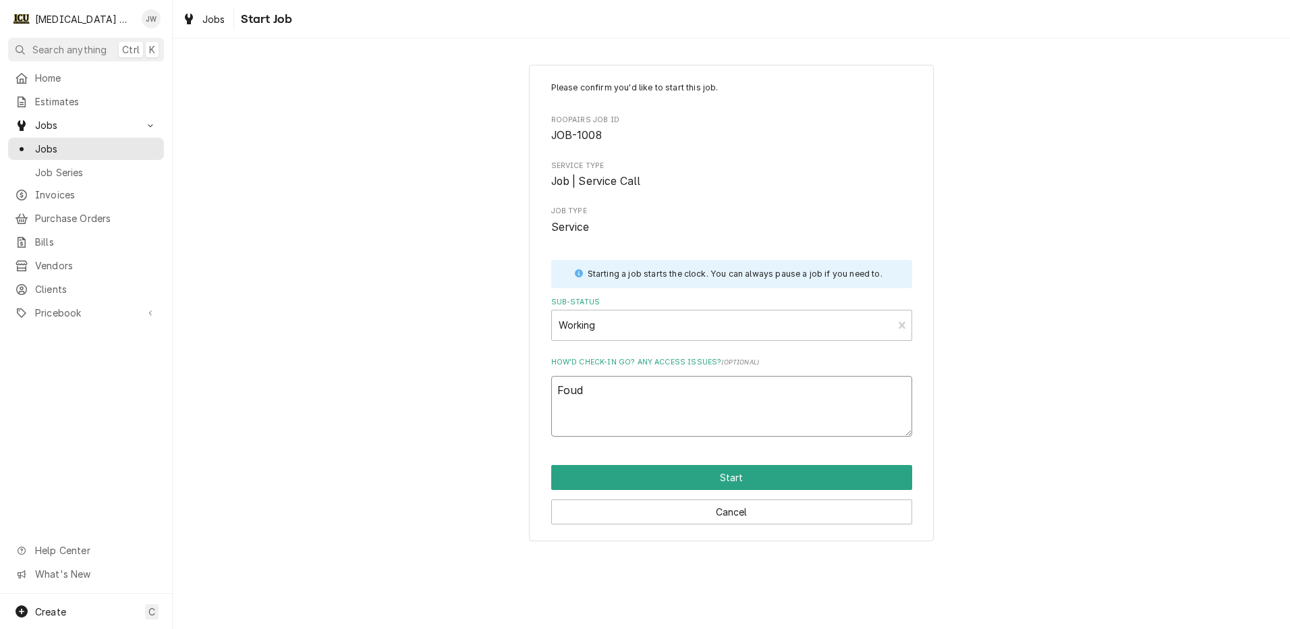
type textarea "x"
type textarea "Fou"
type textarea "x"
type textarea "Foun"
type textarea "x"
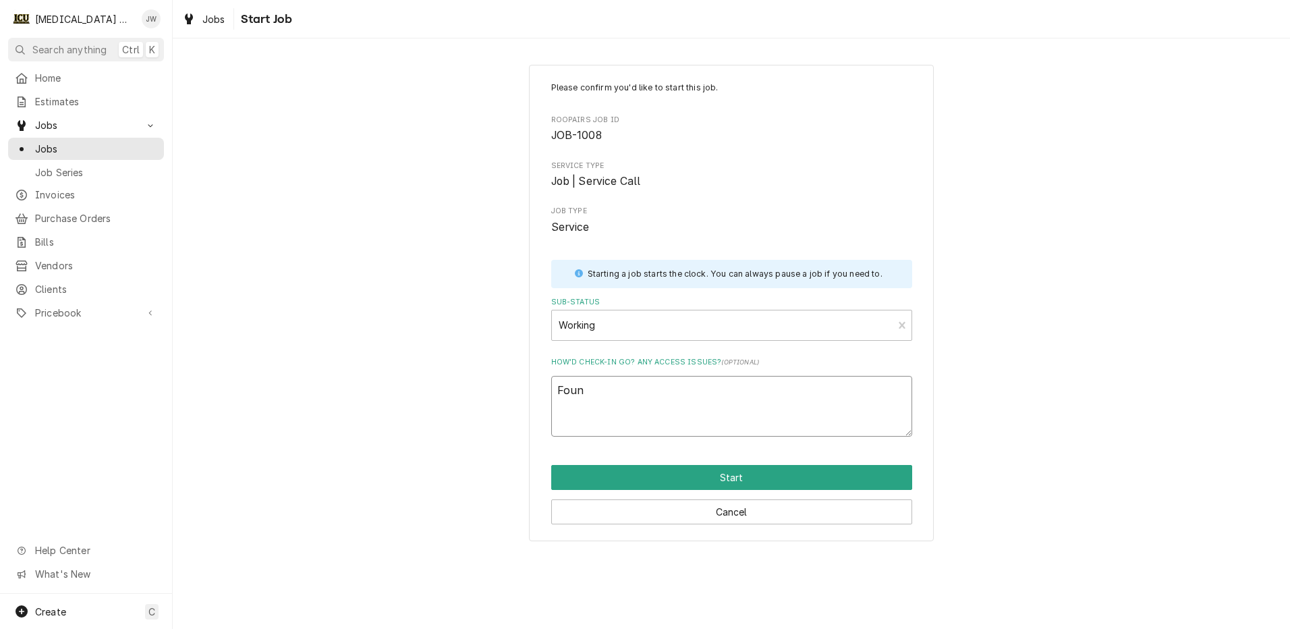
type textarea "Found"
type textarea "x"
type textarea "Found"
type textarea "x"
type textarea "Found t"
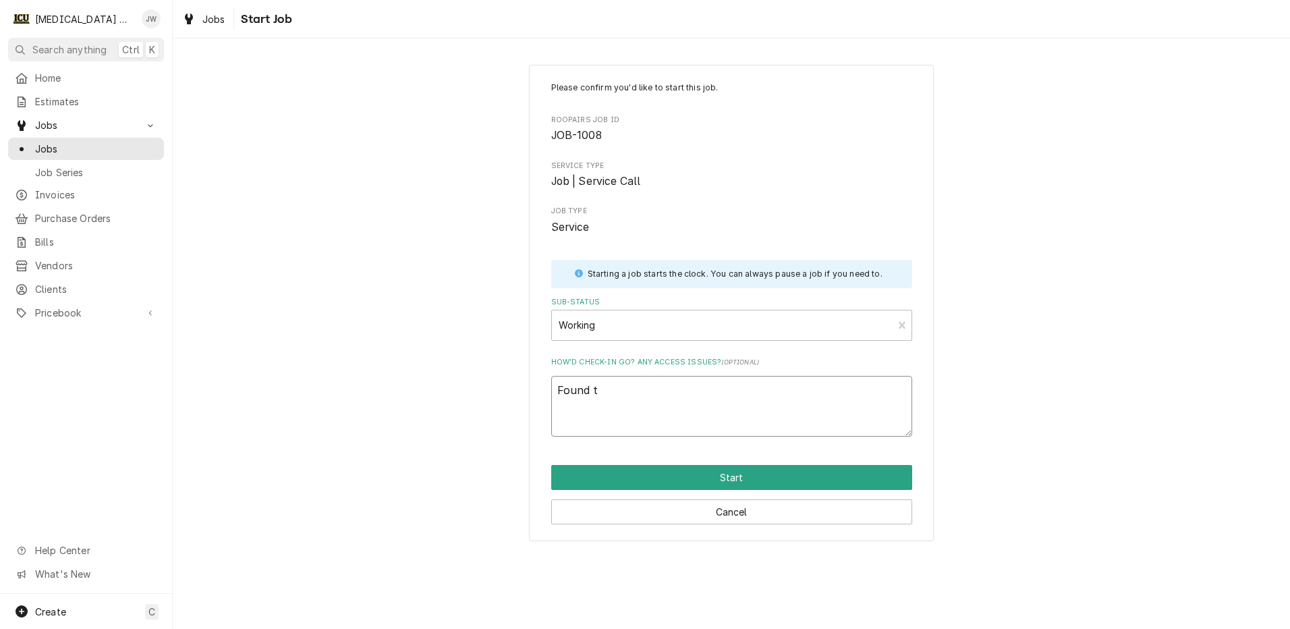
type textarea "x"
type textarea "Found th"
type textarea "x"
type textarea "Found tha"
type textarea "x"
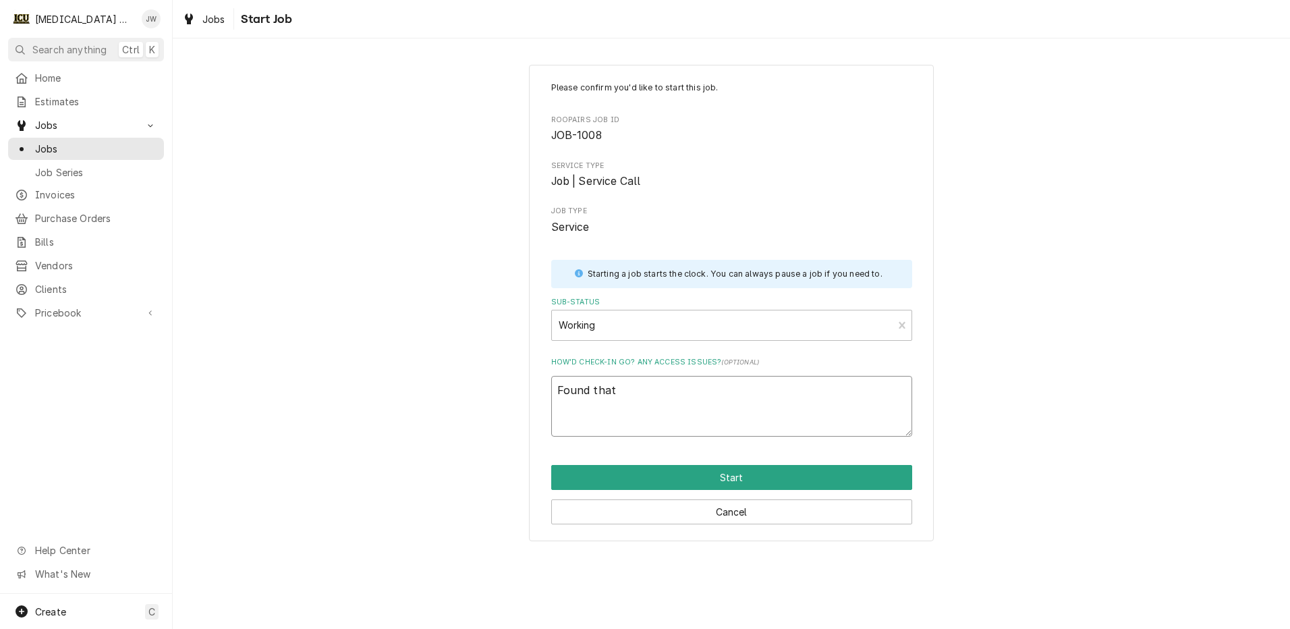
type textarea "Found that"
type textarea "x"
type textarea "Found that t"
type textarea "x"
type textarea "Found that th"
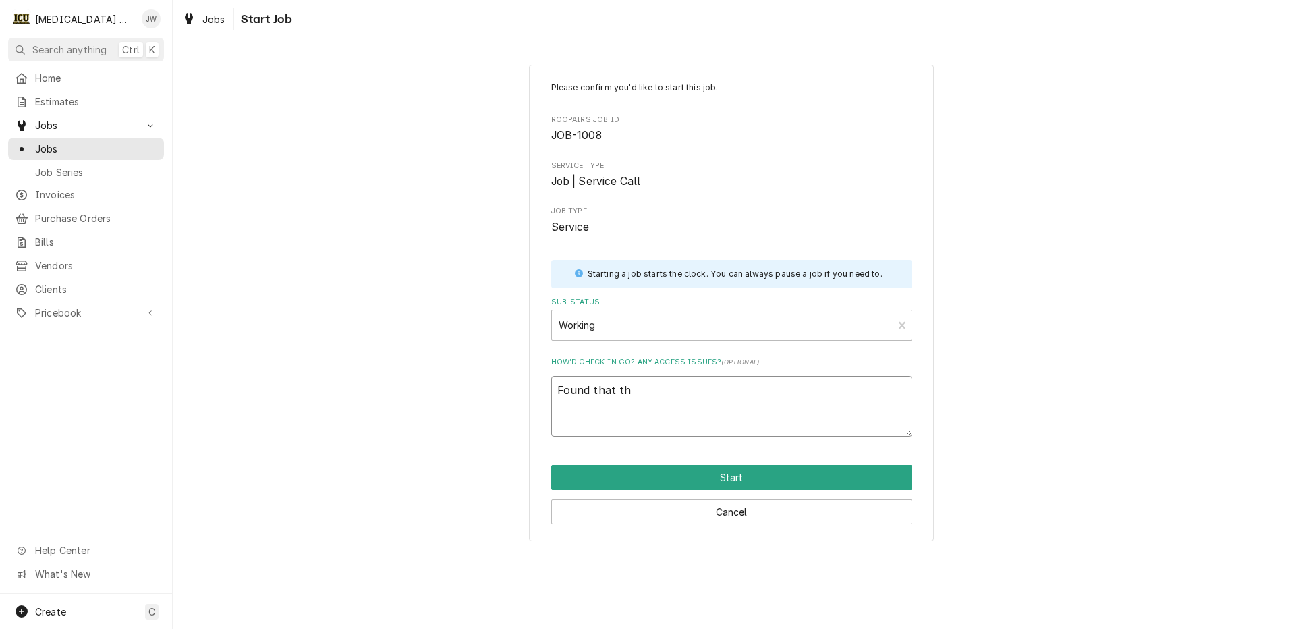
type textarea "x"
type textarea "Found that the"
type textarea "x"
type textarea "Found that the"
type textarea "x"
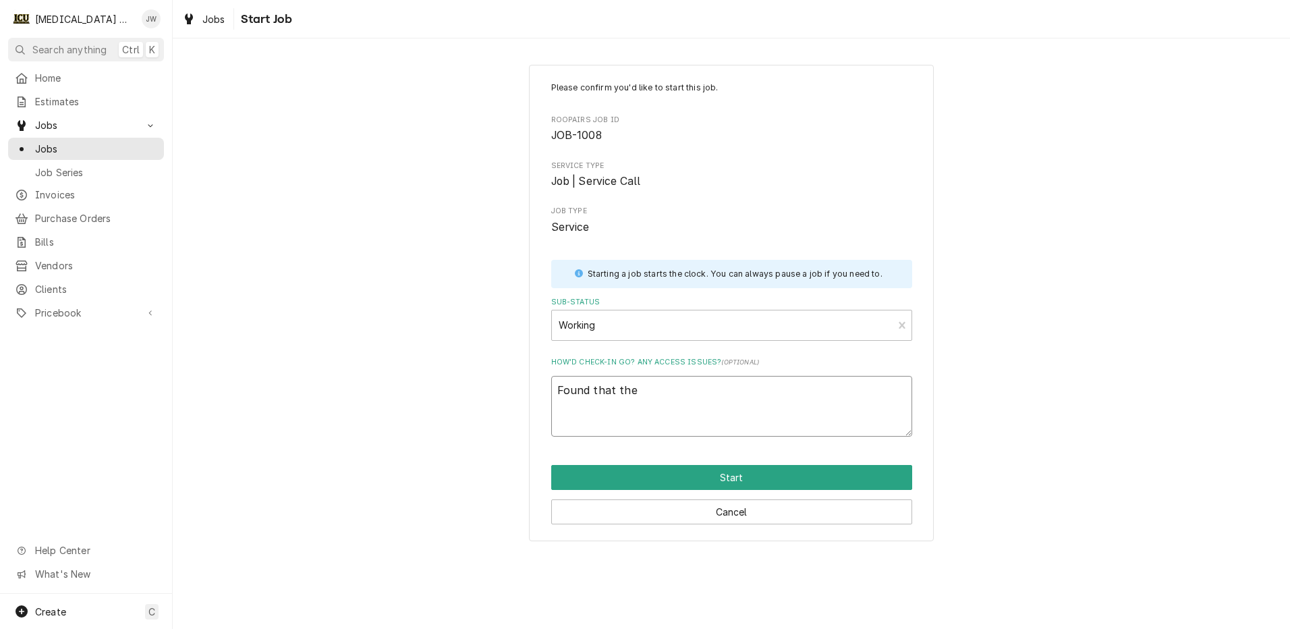
type textarea "Found that the l"
type textarea "x"
type textarea "Found that the"
type textarea "x"
type textarea "Found that the p"
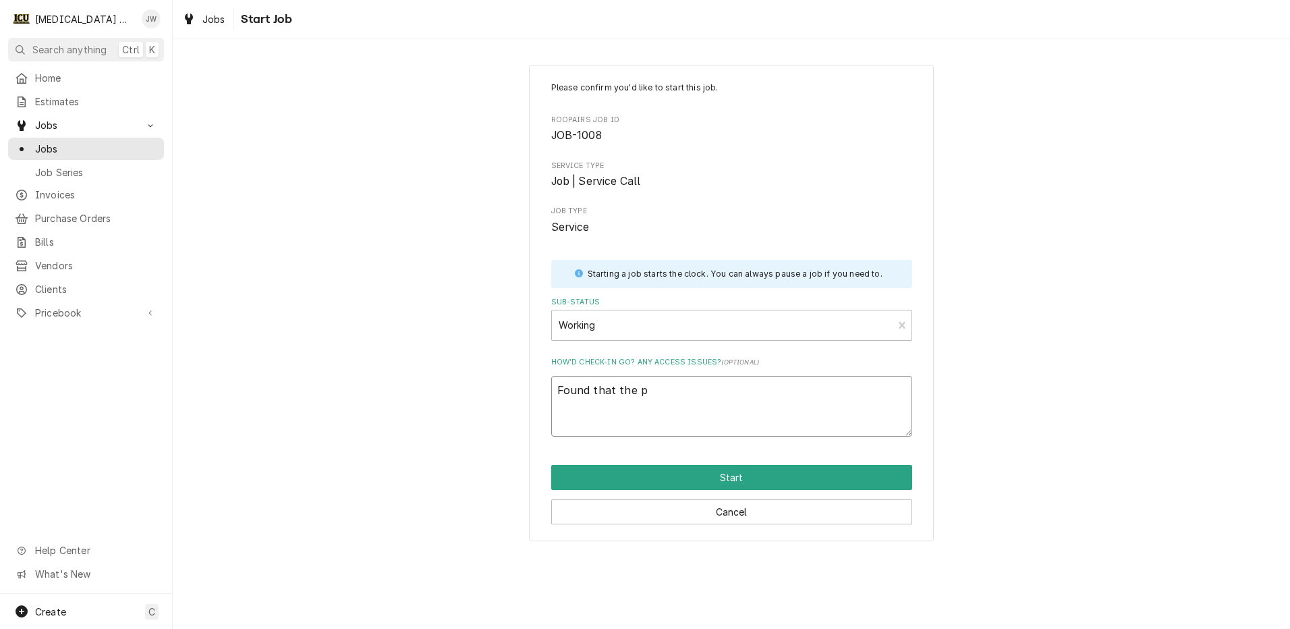
type textarea "x"
type textarea "Found that the pl"
type textarea "x"
type textarea "Found that the plan"
type textarea "x"
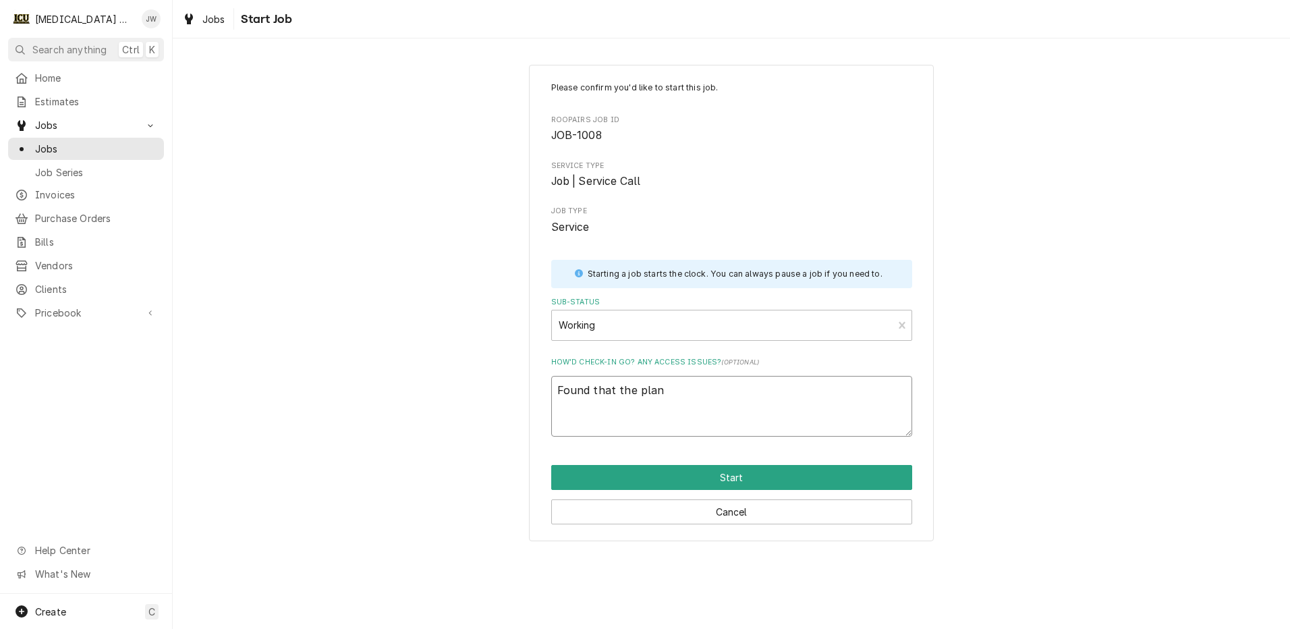
type textarea "Found that the plant"
type textarea "x"
type textarea "Found that the plant"
type textarea "x"
type textarea "Found that the plant j"
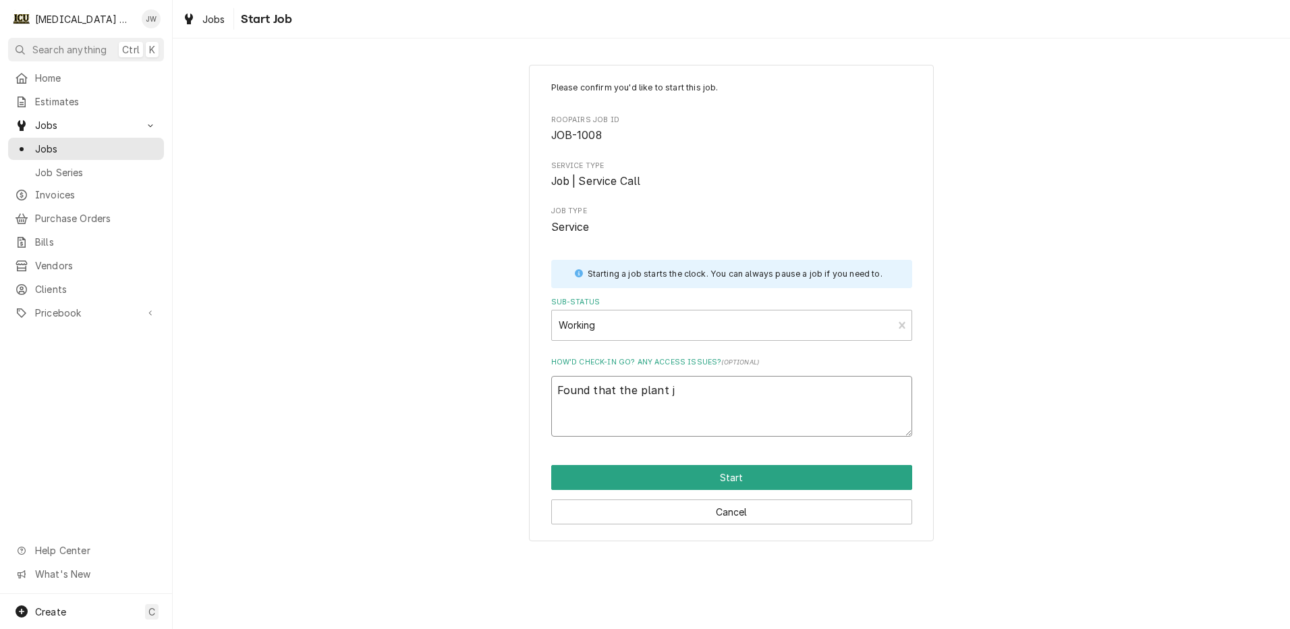
type textarea "x"
type textarea "Found that the plant ju"
type textarea "x"
type textarea "Found that the plant jus"
type textarea "x"
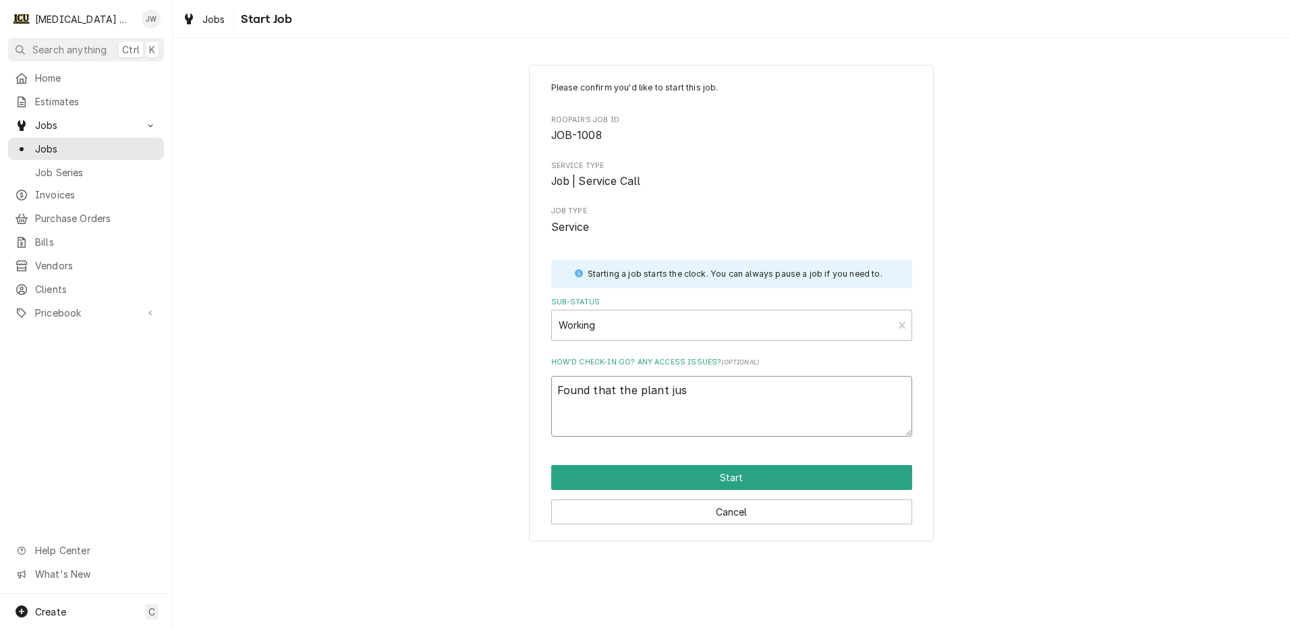
type textarea "Found that the plant just"
type textarea "x"
type textarea "Found that the plant just"
type textarea "x"
type textarea "Found that the plant just n"
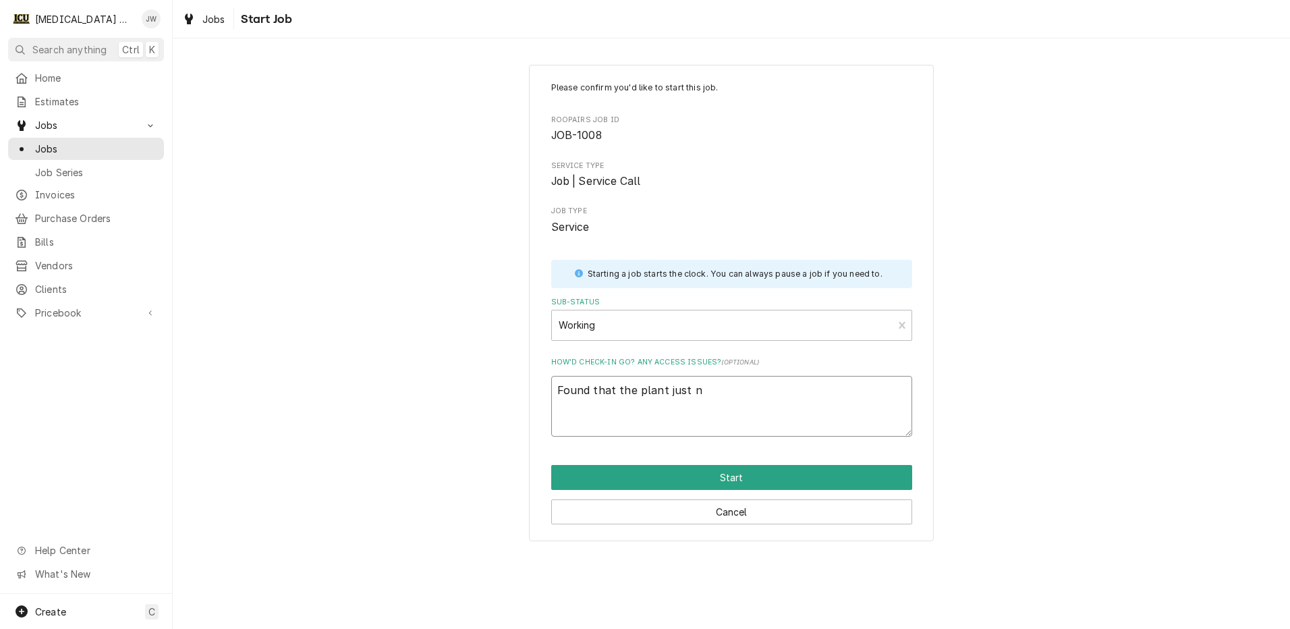
type textarea "x"
type textarea "Found that the plant just ne"
type textarea "x"
type textarea "Found that the plant just nee"
type textarea "x"
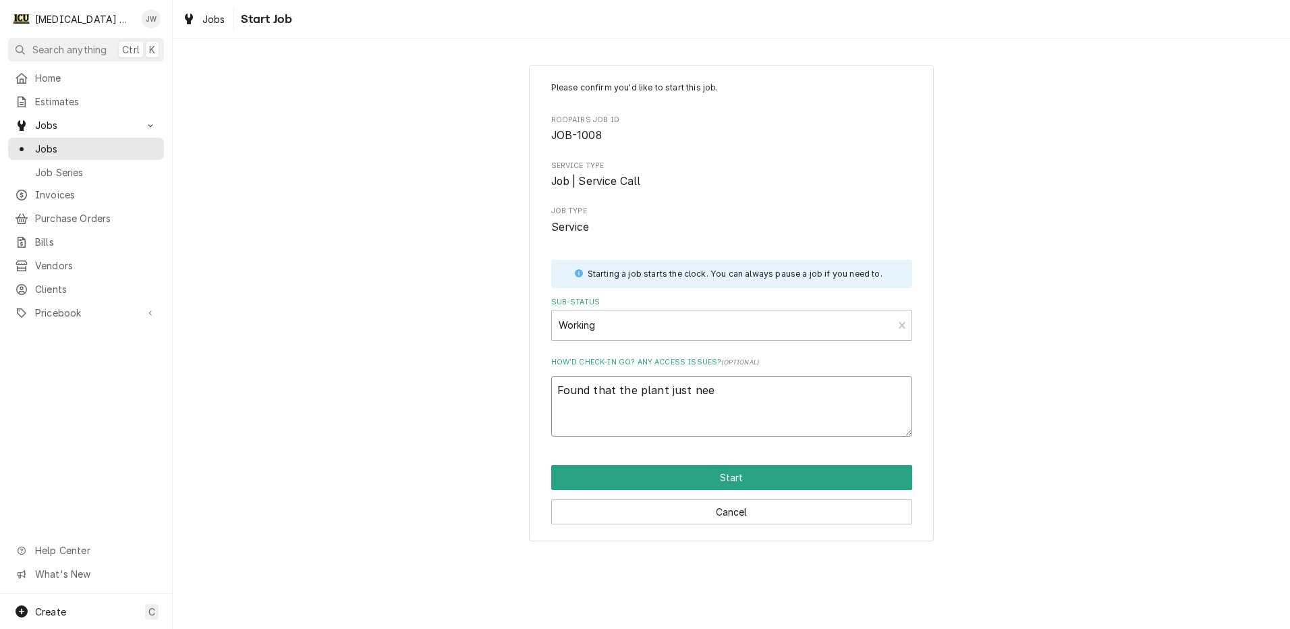
type textarea "Found that the plant just need"
type textarea "x"
type textarea "Found that the plant just neede"
type textarea "x"
type textarea "Found that the plant just needed"
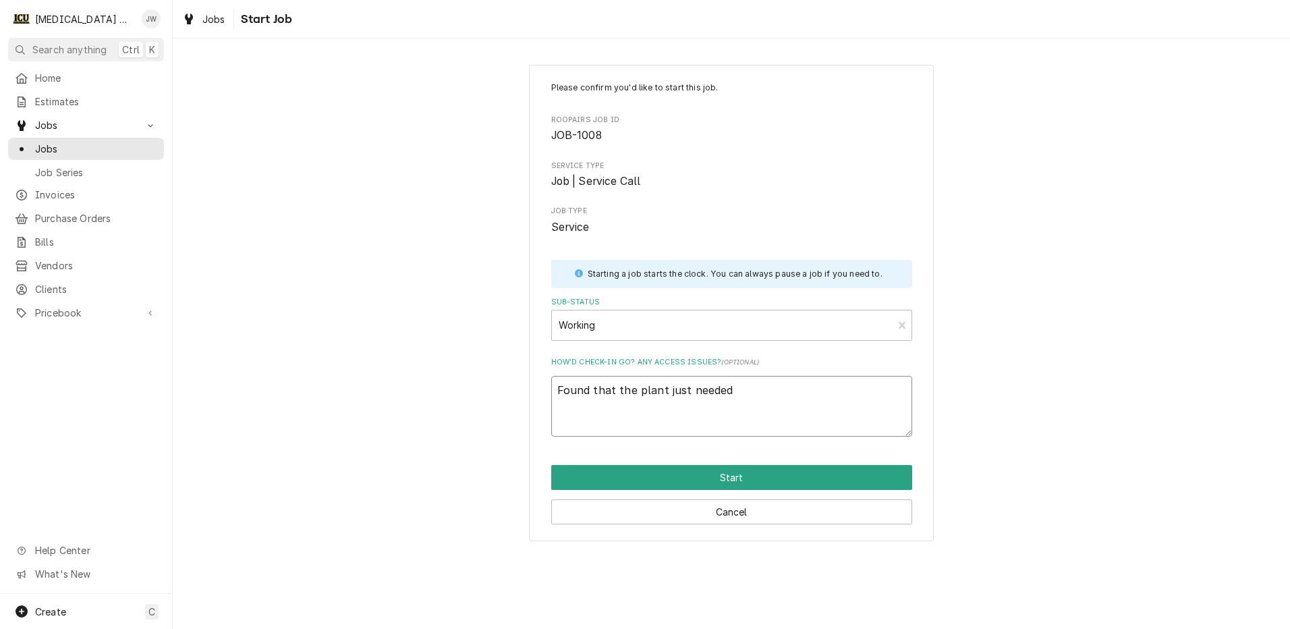
type textarea "x"
type textarea "Found that the plant just needed"
type textarea "x"
type textarea "Found that the plant just needed a"
type textarea "x"
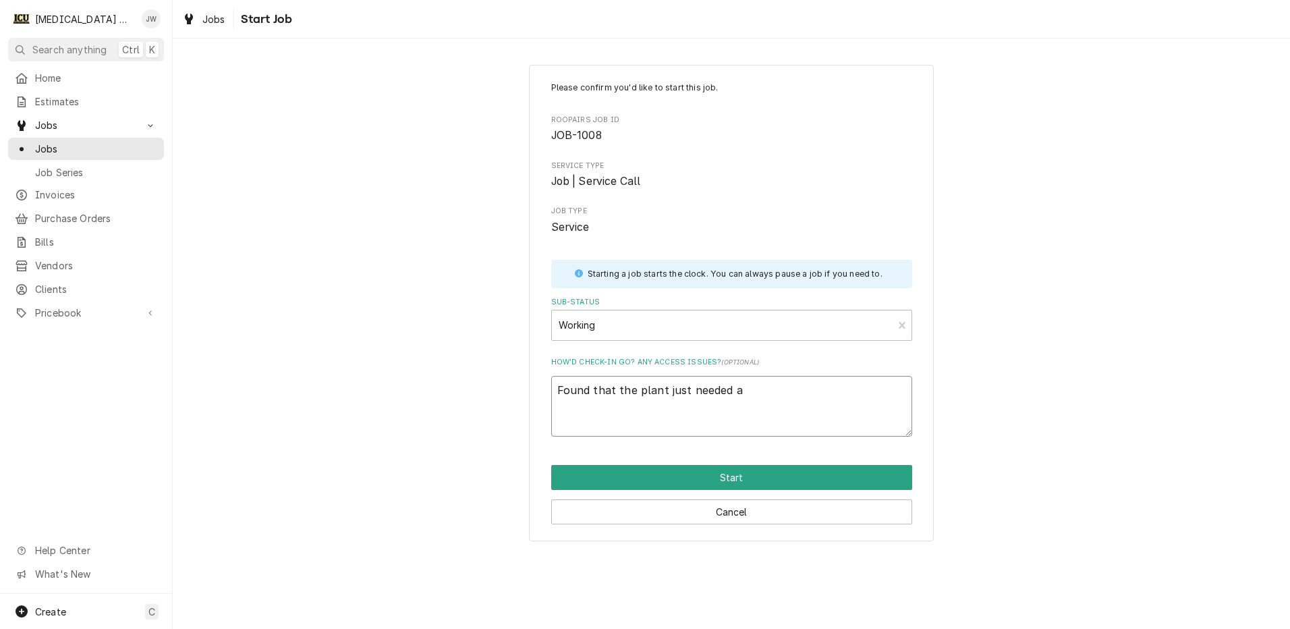
type textarea "Found that the plant just needed a"
type textarea "x"
type textarea "Found that the plant just needed a z"
type textarea "x"
type textarea "Found that the plant just needed a zi"
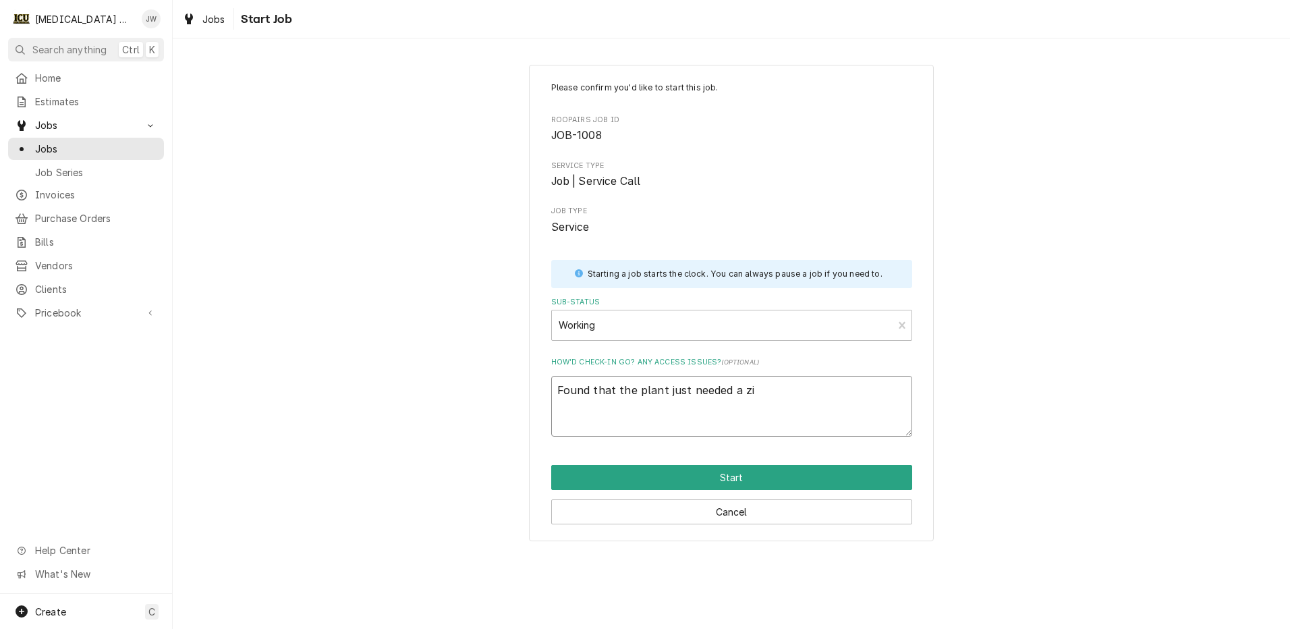
type textarea "x"
type textarea "Found that the plant just needed a zip"
type textarea "x"
type textarea "Found that the plant just needed a zip"
type textarea "x"
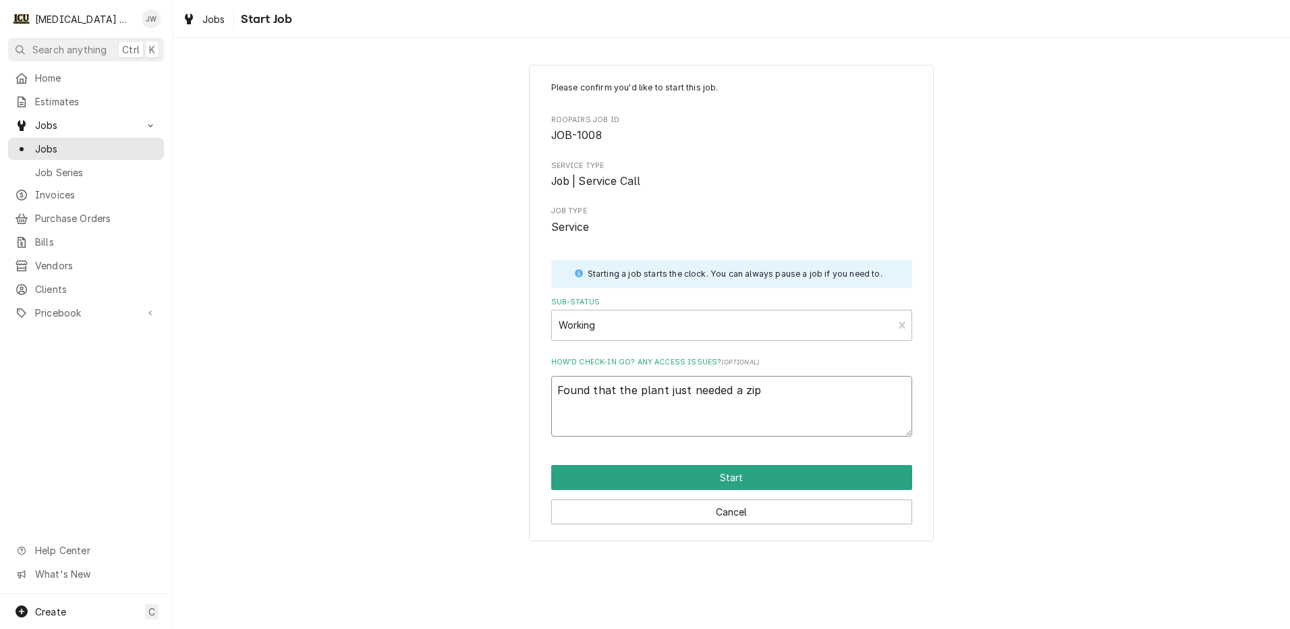
type textarea "Found that the plant just needed a zip t"
type textarea "x"
type textarea "Found that the plant just needed a zip ti"
type textarea "x"
type textarea "Found that the plant just needed a zip tie"
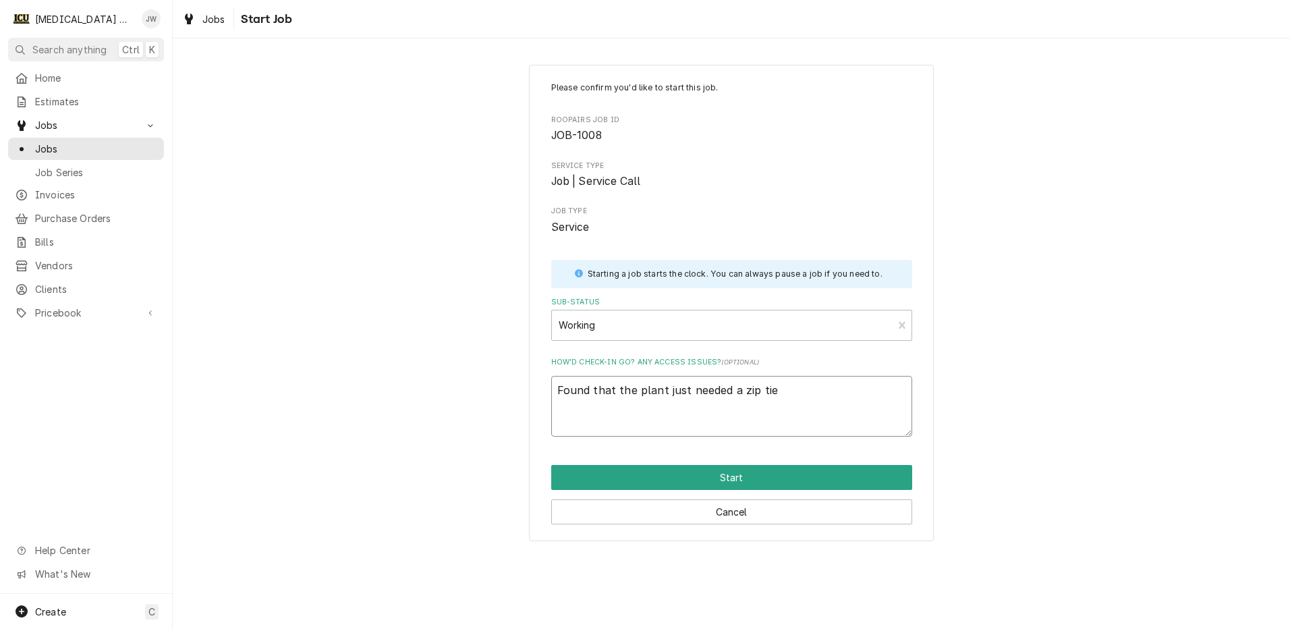
type textarea "x"
type textarea "Found that the plant just needed a zip tie"
type textarea "x"
type textarea "Found that the plant just needed a zip tie a"
type textarea "x"
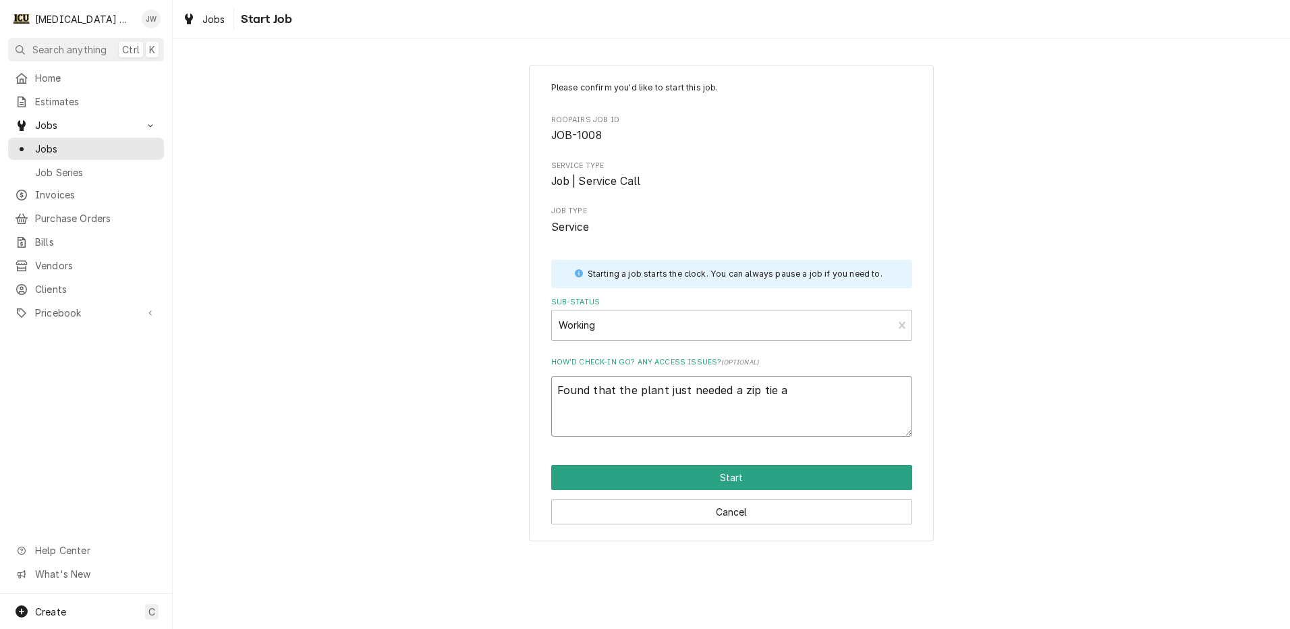
type textarea "Found that the plant just needed a zip tie ad"
type textarea "x"
type textarea "Found that the plant just needed a zip tie add"
type textarea "x"
type textarea "Found that the plant just needed a zip tie adde"
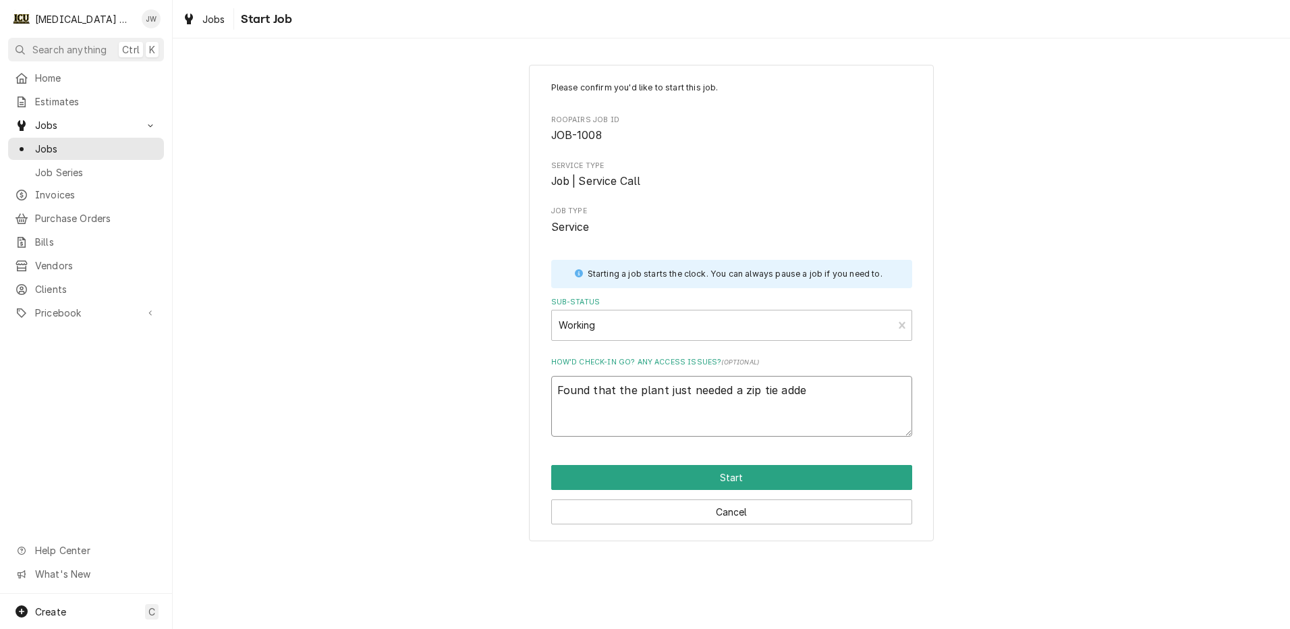
type textarea "x"
type textarea "Found that the plant just needed a zip tie added"
type textarea "x"
type textarea "Found that the plant just needed a zip tie added."
type textarea "x"
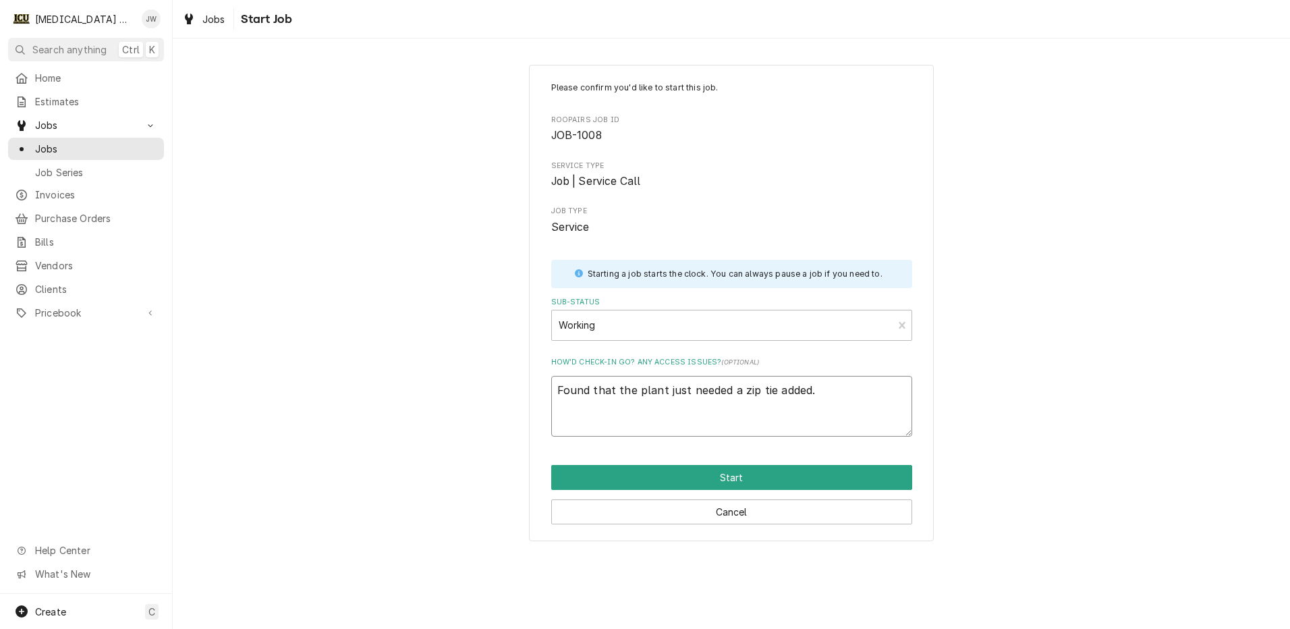
type textarea "Found that the plant just needed a zip tie added."
type textarea "x"
type textarea "Found that the plant just needed a zip tie added. C"
type textarea "x"
type textarea "Found that the plant just needed a zip tie added. Co"
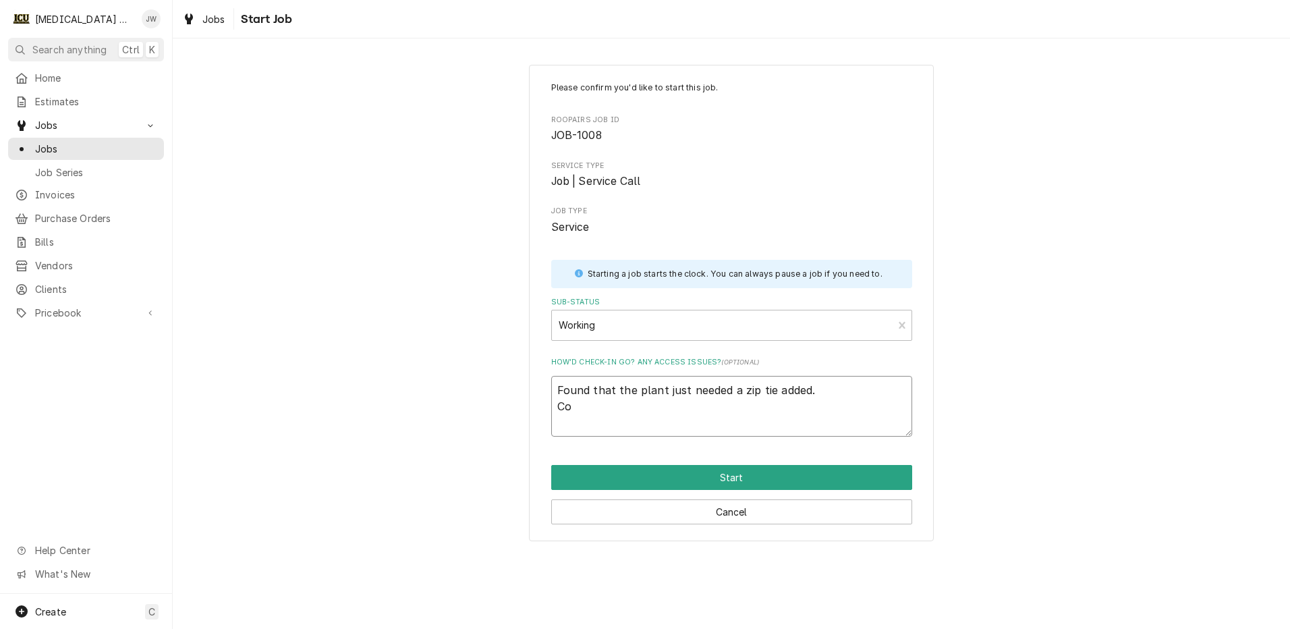
type textarea "x"
type textarea "Found that the plant just needed a zip tie added. Cor"
type textarea "x"
type textarea "Found that the plant just needed a zip tie added. Corr"
type textarea "x"
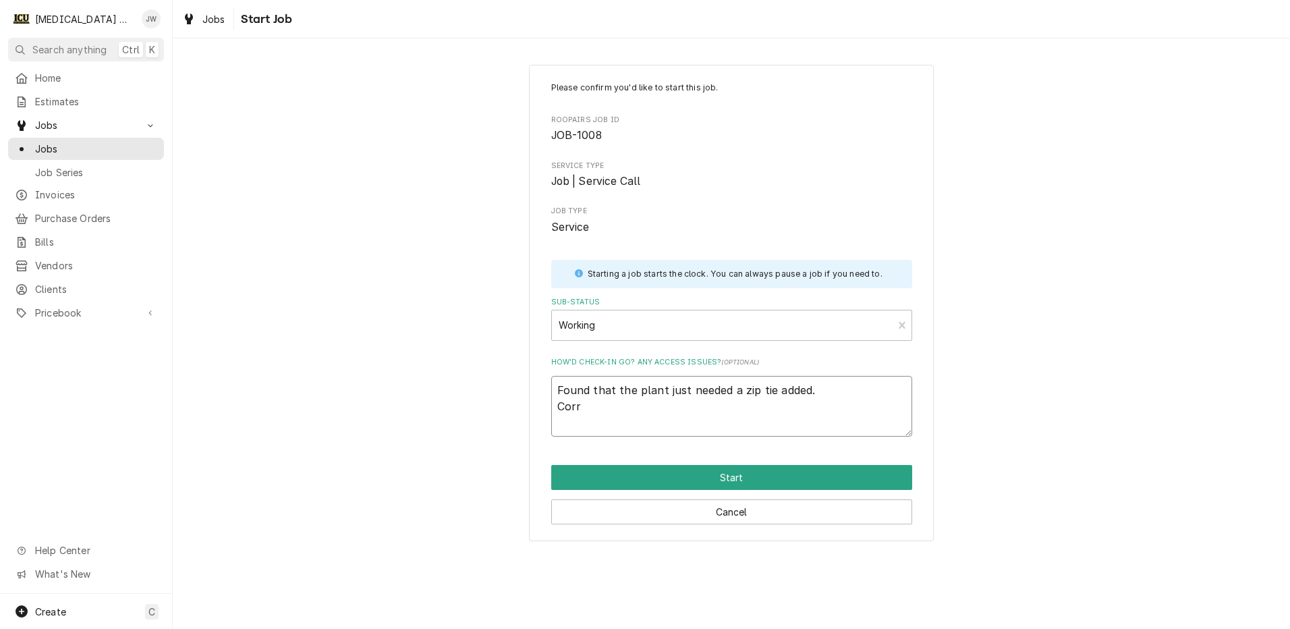
type textarea "Found that the plant just needed a zip tie added. Corre"
type textarea "x"
type textarea "Found that the plant just needed a zip tie added. Correc"
type textarea "x"
type textarea "Found that the plant just needed a zip tie added. Correct"
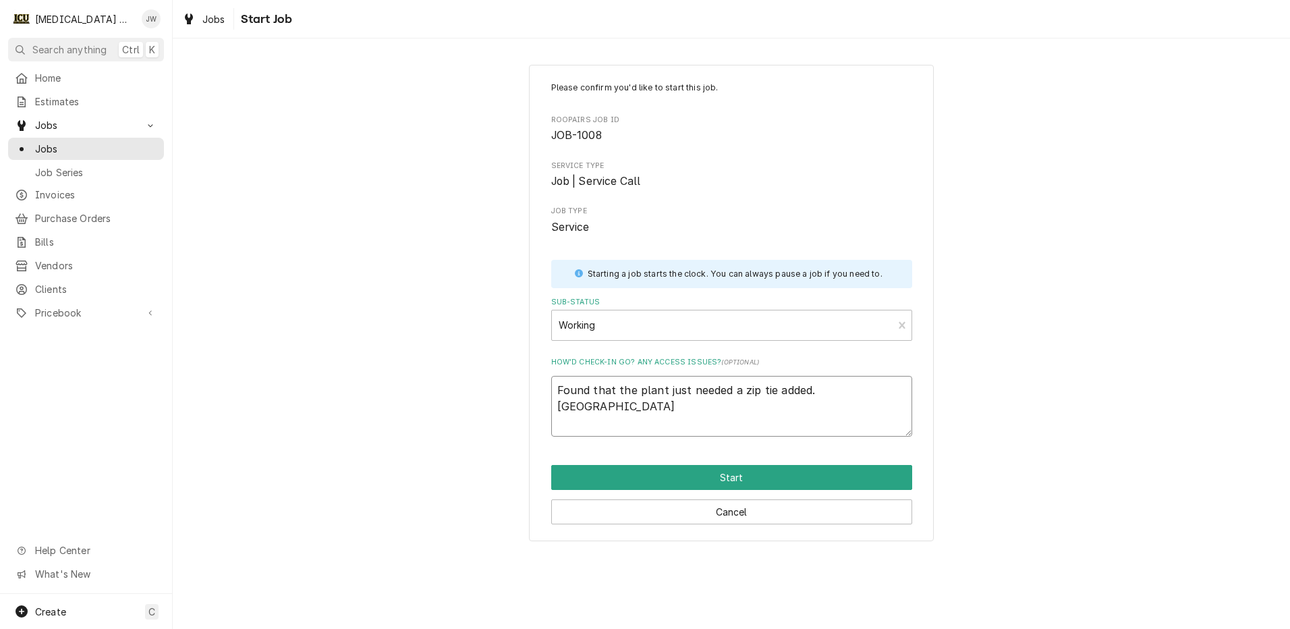
type textarea "x"
type textarea "Found that the plant just needed a zip tie added. Correcte"
type textarea "x"
type textarea "Found that the plant just needed a zip tie added. Correcte"
type textarea "x"
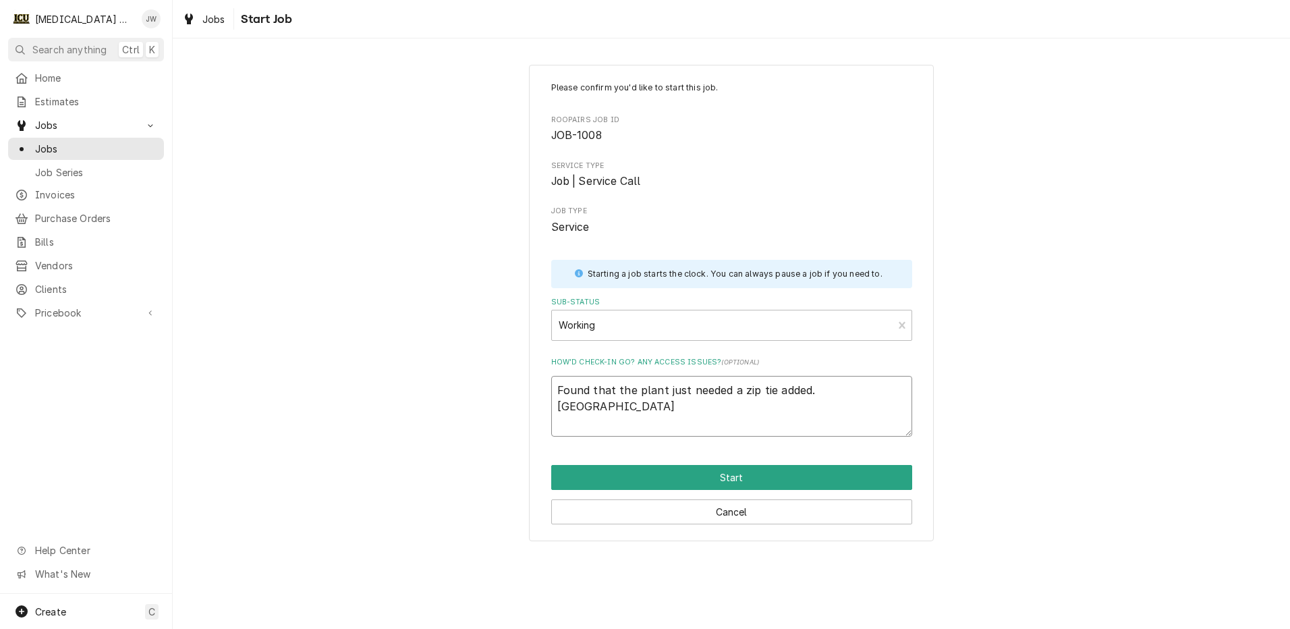
type textarea "Found that the plant just needed a zip tie added. Correcte"
type textarea "x"
type textarea "Found that the plant just needed a zip tie added. Corrected"
type textarea "x"
type textarea "Found that the plant just needed a zip tie added. Corrected"
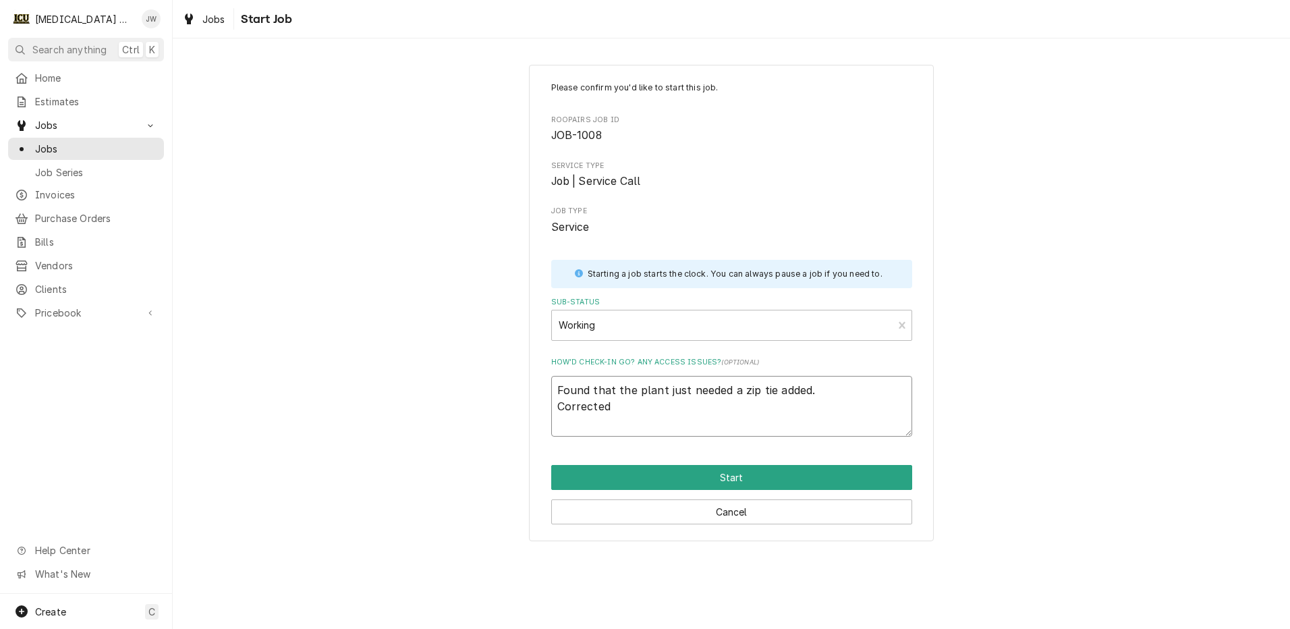
type textarea "x"
type textarea "Found that the plant just needed a zip tie added. Corrected l"
type textarea "x"
type textarea "Found that the plant just needed a zip tie added. Corrected le"
type textarea "x"
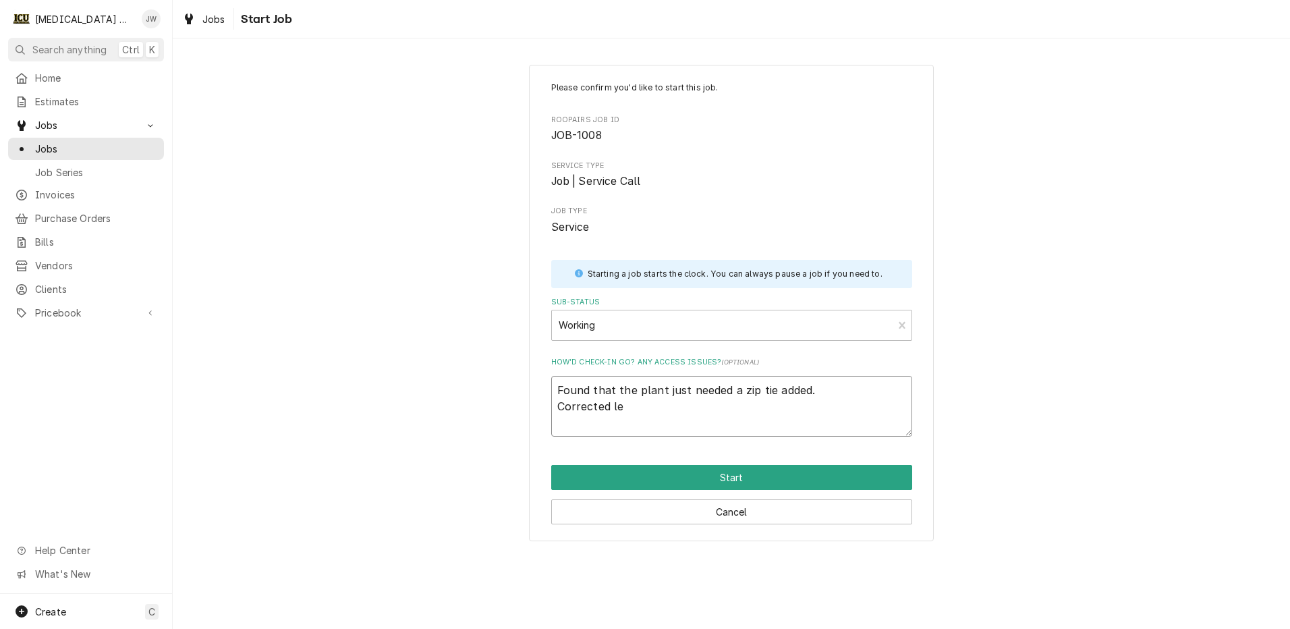
type textarea "Found that the plant just needed a zip tie added. Corrected lea"
type textarea "x"
type textarea "Found that the plant just needed a zip tie added. Corrected lean"
type textarea "x"
type textarea "Found that the plant just needed a zip tie added. Corrected lean"
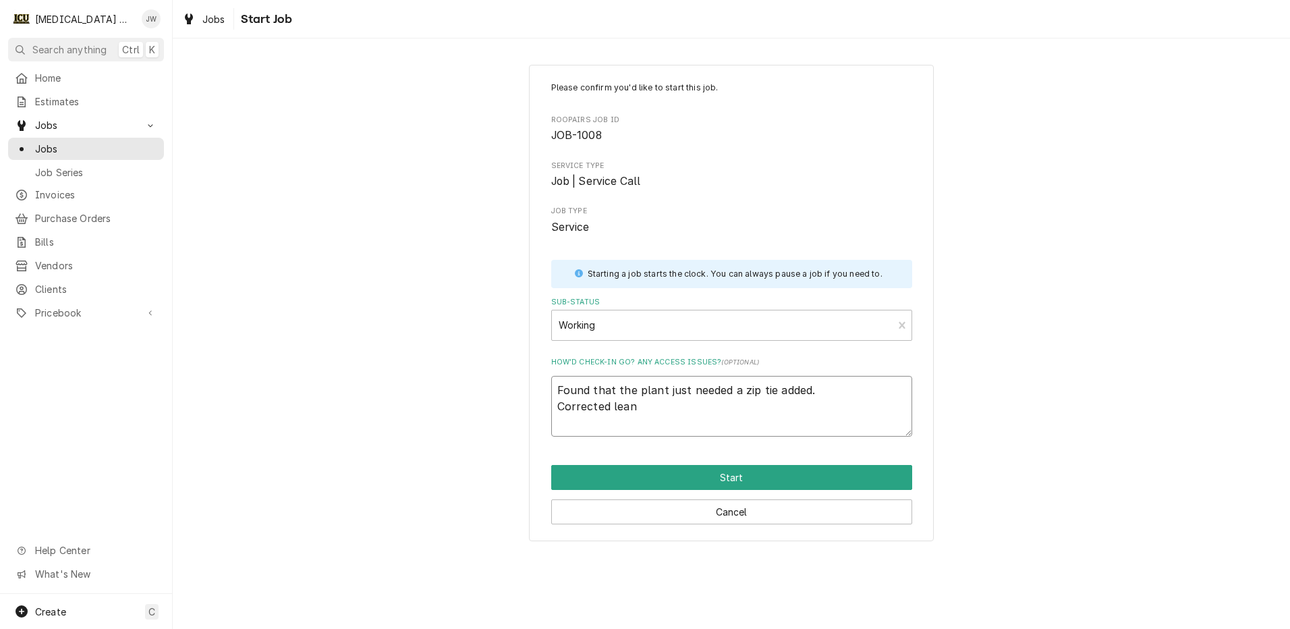
type textarea "x"
type textarea "Found that the plant just needed a zip tie added. Corrected lean a"
type textarea "x"
type textarea "Found that the plant just needed a zip tie added. Corrected lean an"
type textarea "x"
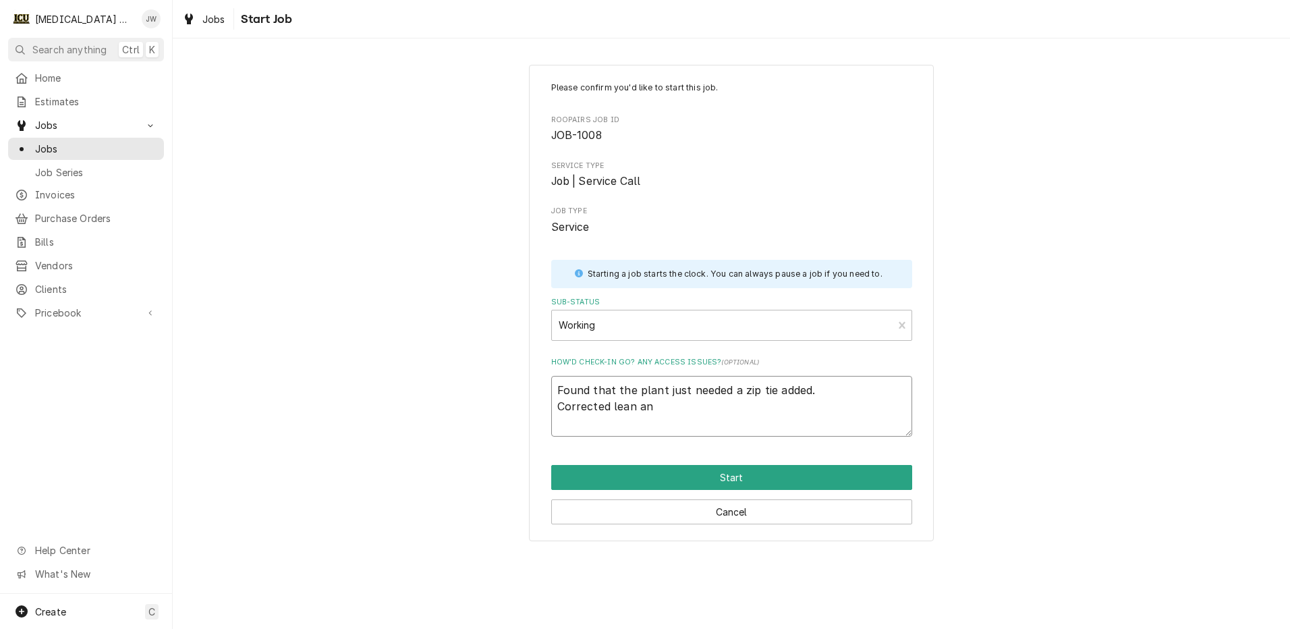
type textarea "Found that the plant just needed a zip tie added. Corrected lean and"
type textarea "x"
type textarea "Found that the plant just needed a zip tie added. Corrected lean and"
type textarea "x"
type textarea "Found that the plant just needed a zip tie added. Corrected lean and a"
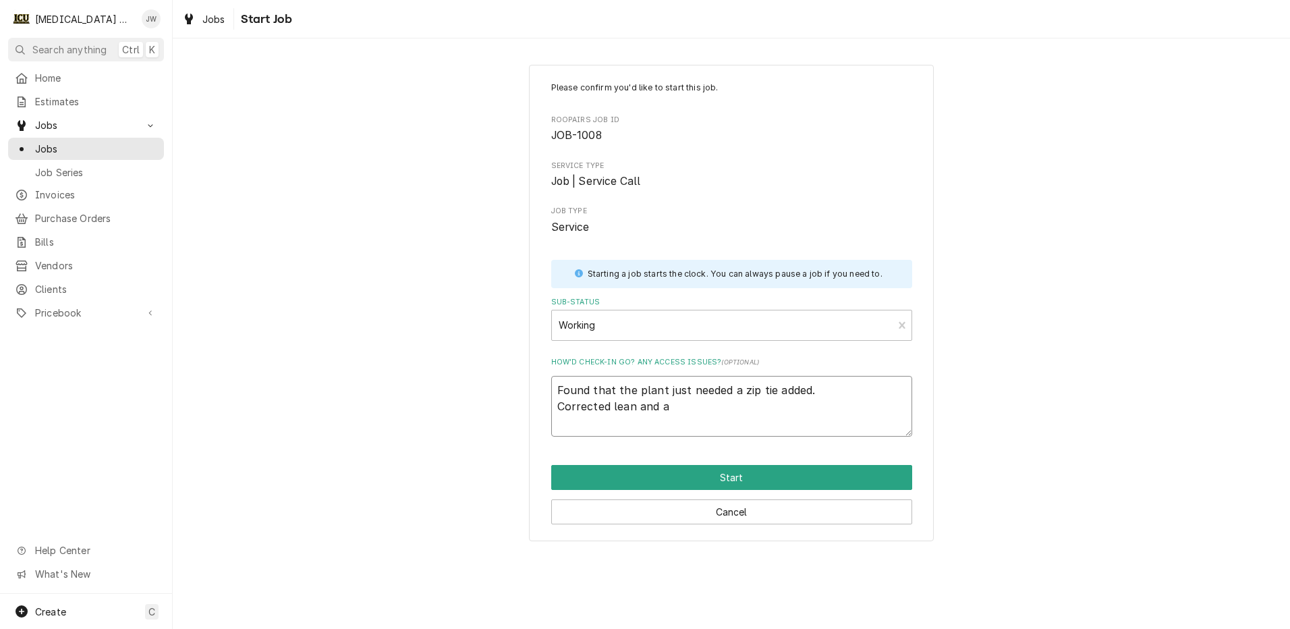
type textarea "x"
type textarea "Found that the plant just needed a zip tie added. Corrected lean and ad"
type textarea "x"
type textarea "Found that the plant just needed a zip tie added. Corrected lean and adv"
type textarea "x"
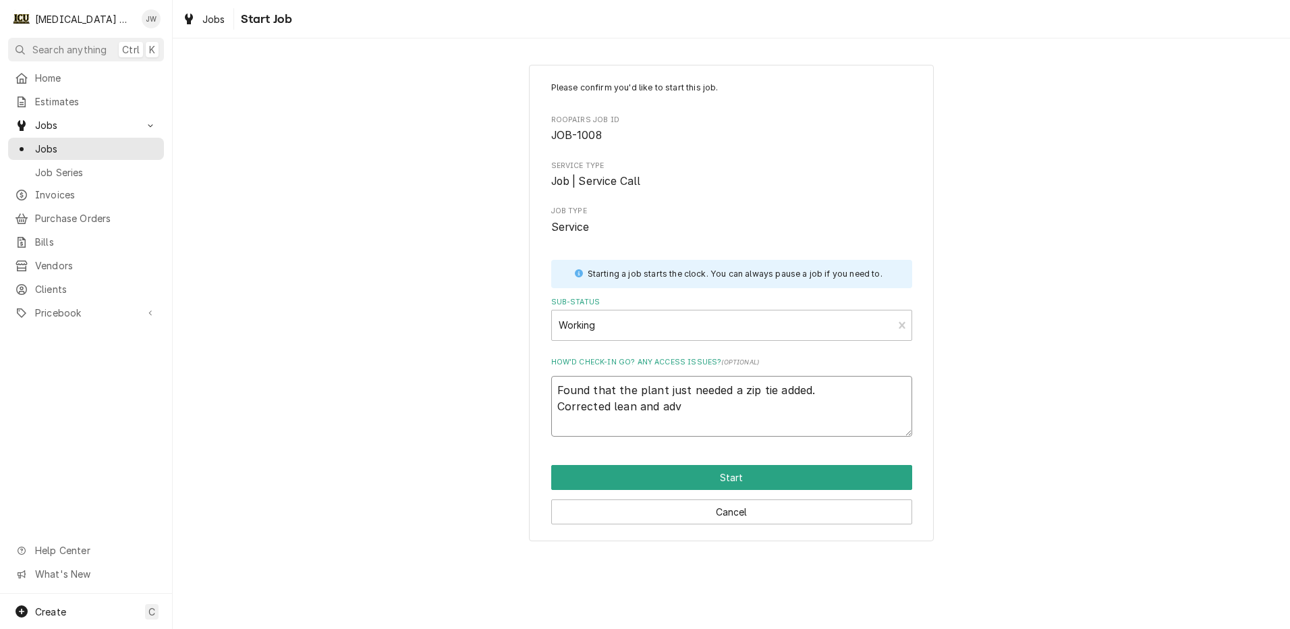
type textarea "Found that the plant just needed a zip tie added. Corrected lean and advi"
type textarea "x"
type textarea "Found that the plant just needed a zip tie added. Corrected lean and advis"
type textarea "x"
type textarea "Found that the plant just needed a zip tie added. Corrected lean and advise"
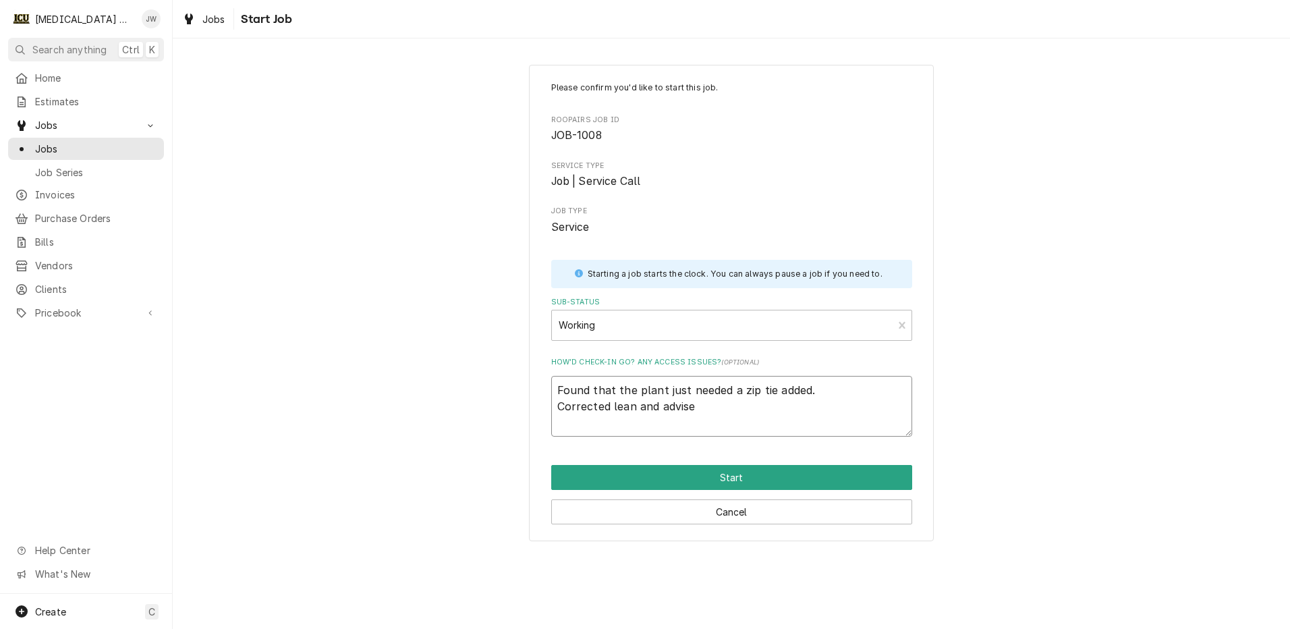
type textarea "x"
type textarea "Found that the plant just needed a zip tie added. Corrected lean and advised"
type textarea "x"
type textarea "Found that the plant just needed a zip tie added. Corrected lean and advised"
type textarea "x"
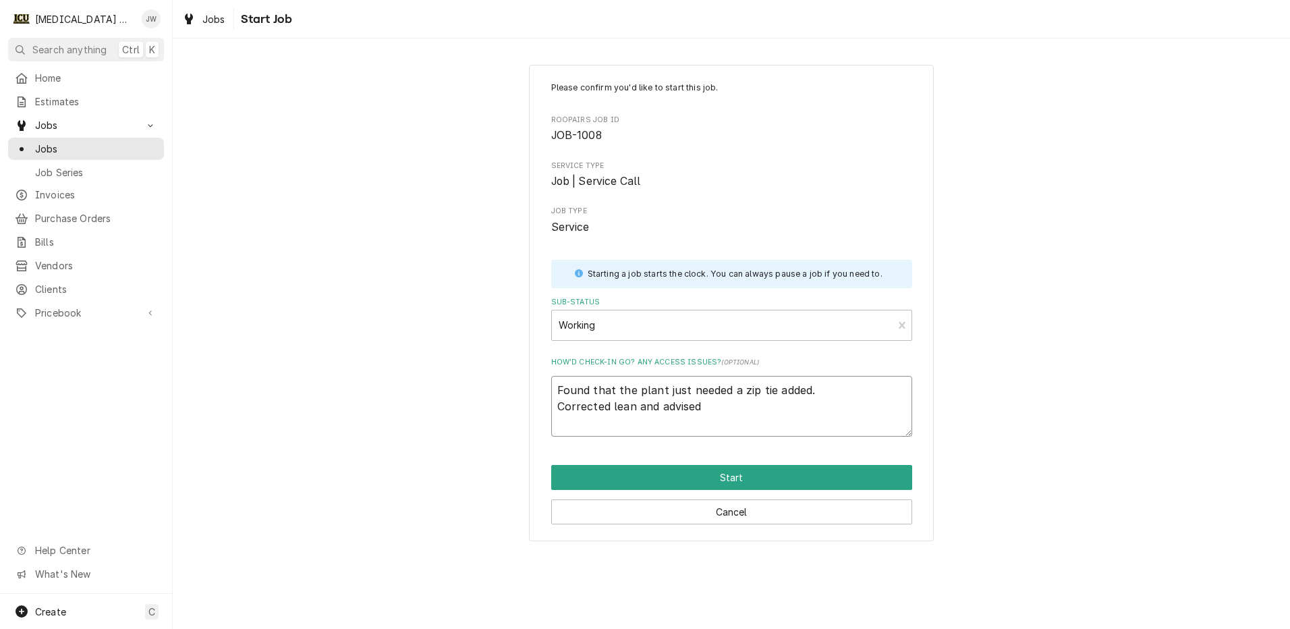
type textarea "Found that the plant just needed a zip tie added. Corrected lean and advised c"
type textarea "x"
type textarea "Found that the plant just needed a zip tie added. Corrected lean and advised cl"
type textarea "x"
type textarea "Found that the plant just needed a zip tie added. Corrected lean and advised cli"
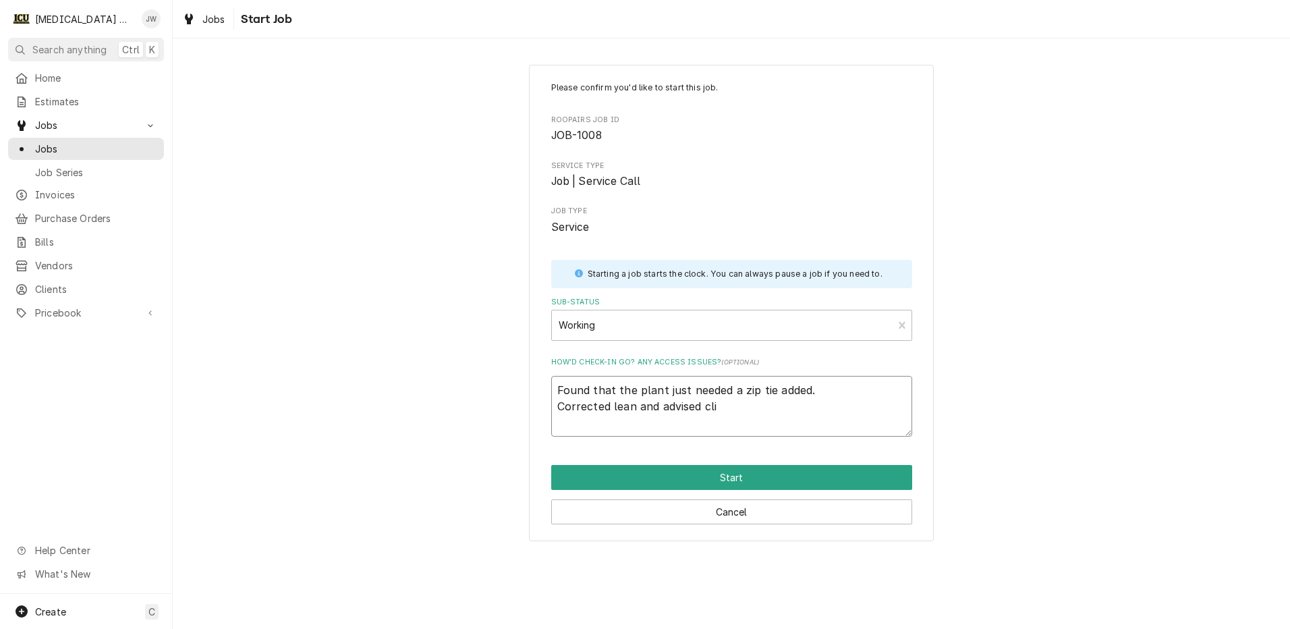
type textarea "x"
type textarea "Found that the plant just needed a zip tie added. Corrected lean and advised cl…"
type textarea "x"
type textarea "Found that the plant just needed a zip tie added. Corrected lean and advised cl…"
type textarea "x"
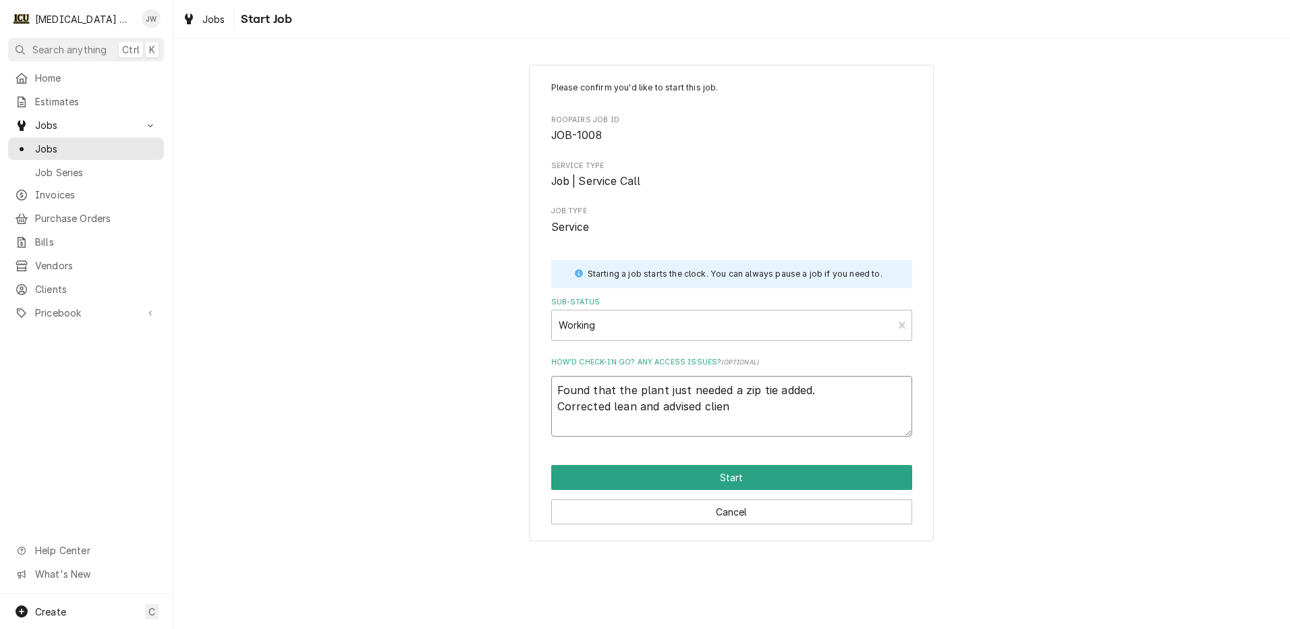
type textarea "Found that the plant just needed a zip tie added. Corrected lean and advised cl…"
type textarea "x"
type textarea "Found that the plant just needed a zip tie added. Corrected lean and advised cl…"
type textarea "x"
type textarea "Found that the plant just needed a zip tie added. Corrected lean and advised cl…"
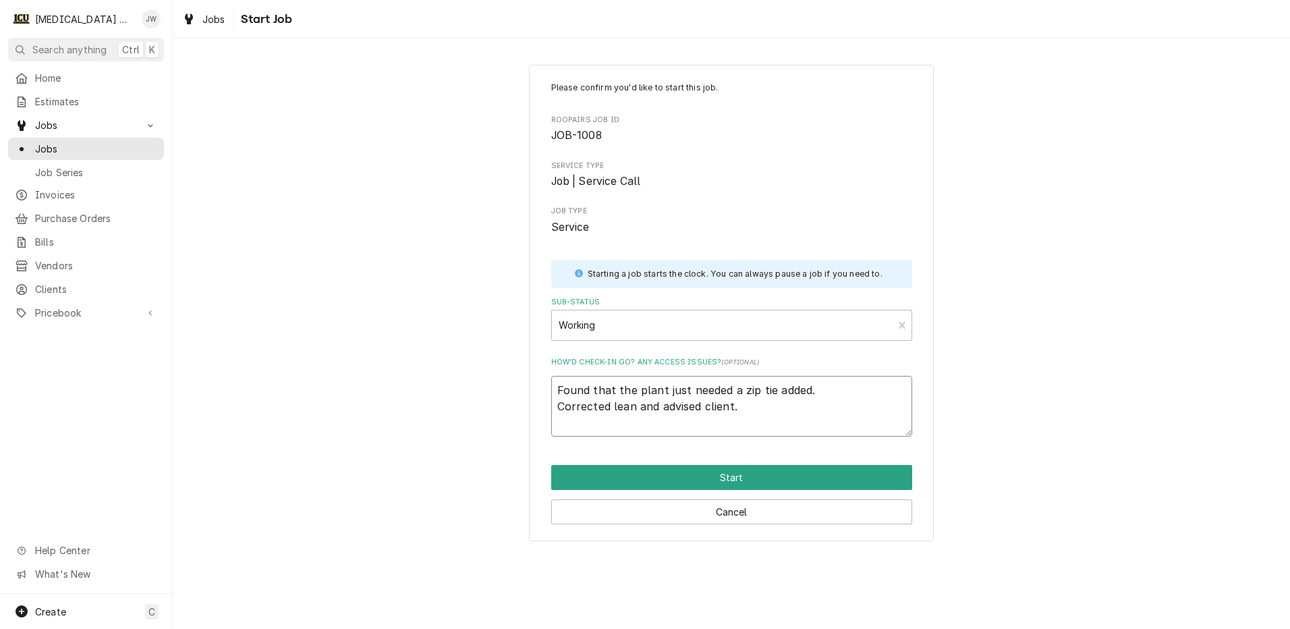
type textarea "x"
type textarea "Found that the plant just needed a zip tie added. Corrected lean and advised cl…"
type textarea "x"
type textarea "Found that the plant just needed a zip tie added. Corrected lean and advised cl…"
type textarea "x"
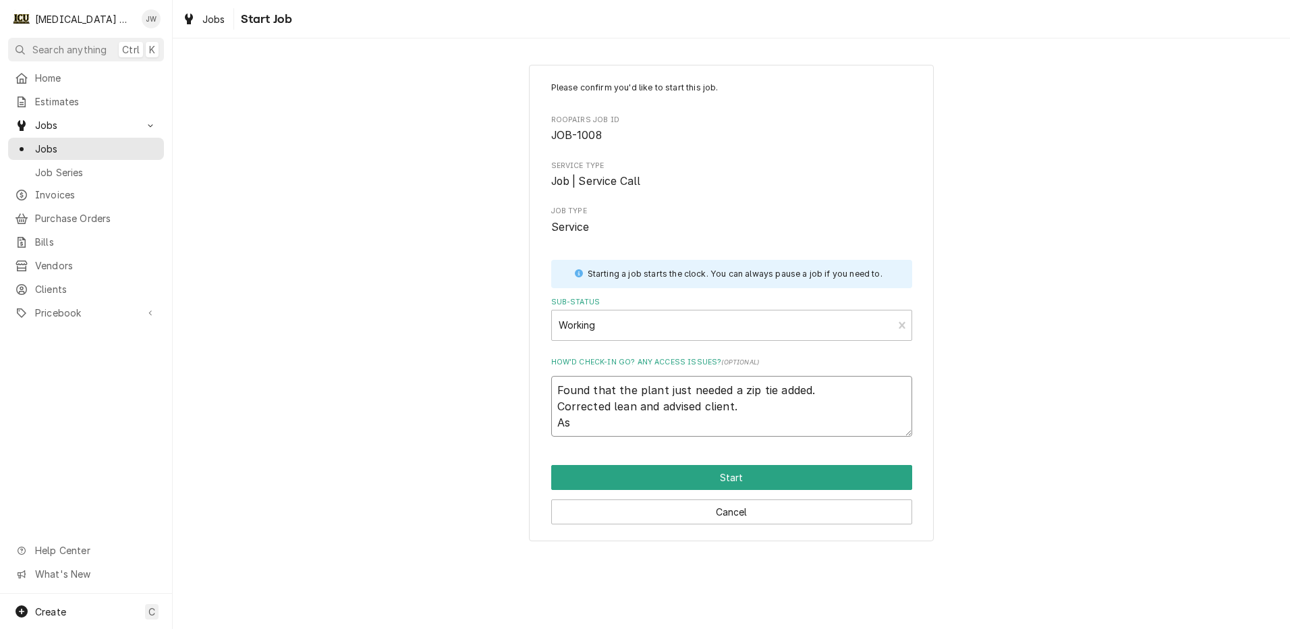
type textarea "Found that the plant just needed a zip tie added. Corrected lean and advised cl…"
type textarea "x"
type textarea "Found that the plant just needed a zip tie added. Corrected lean and advised cl…"
type textarea "x"
type textarea "Found that the plant just needed a zip tie added. Corrected lean and advised cl…"
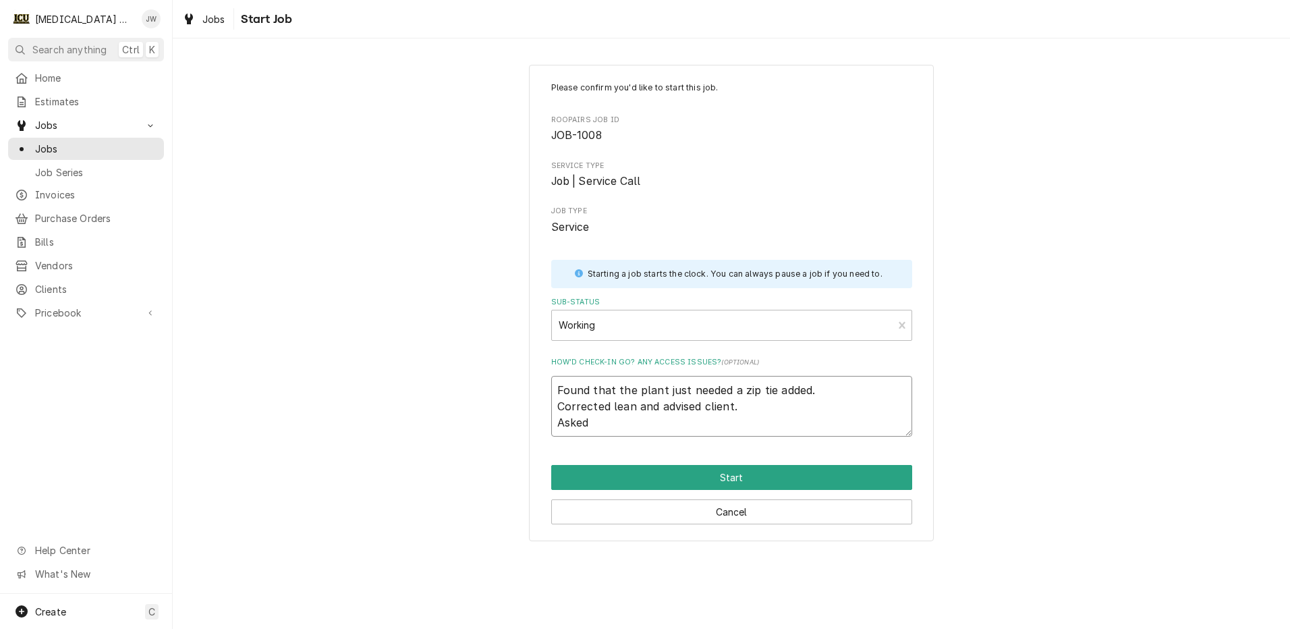
type textarea "x"
type textarea "Found that the plant just needed a zip tie added. Corrected lean and advised cl…"
type textarea "x"
type textarea "Found that the plant just needed a zip tie added. Corrected lean and advised cl…"
type textarea "x"
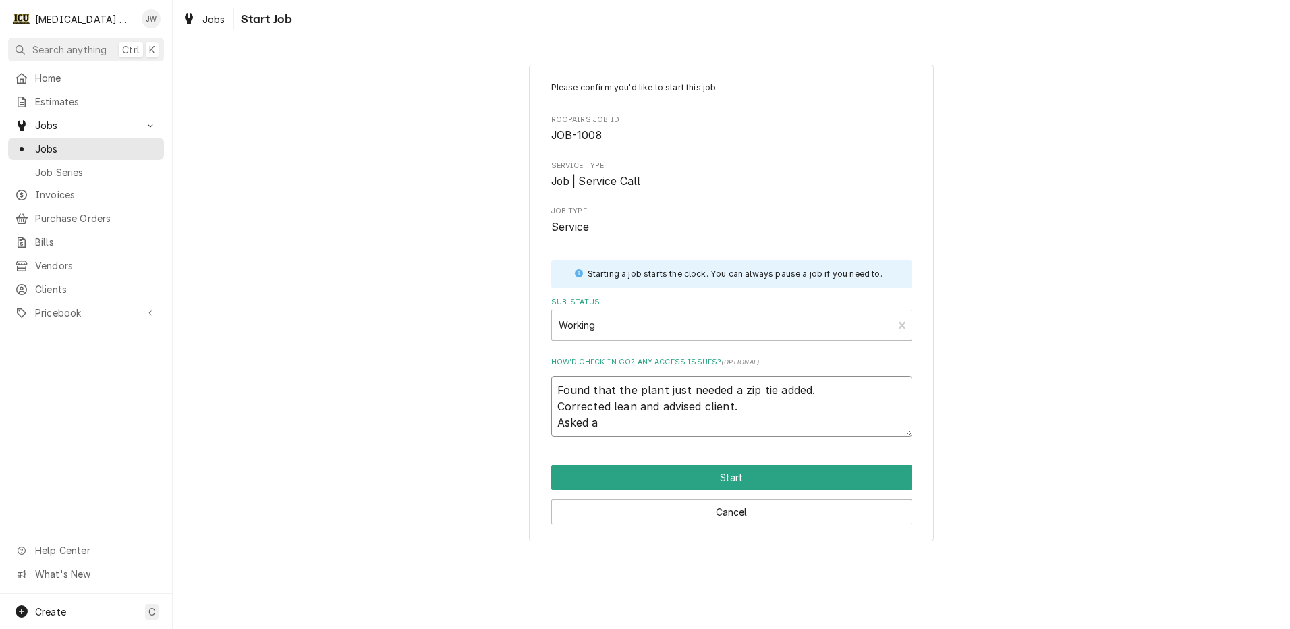
type textarea "Found that the plant just needed a zip tie added. Corrected lean and advised cl…"
type textarea "x"
type textarea "Found that the plant just needed a zip tie added. Corrected lean and advised cl…"
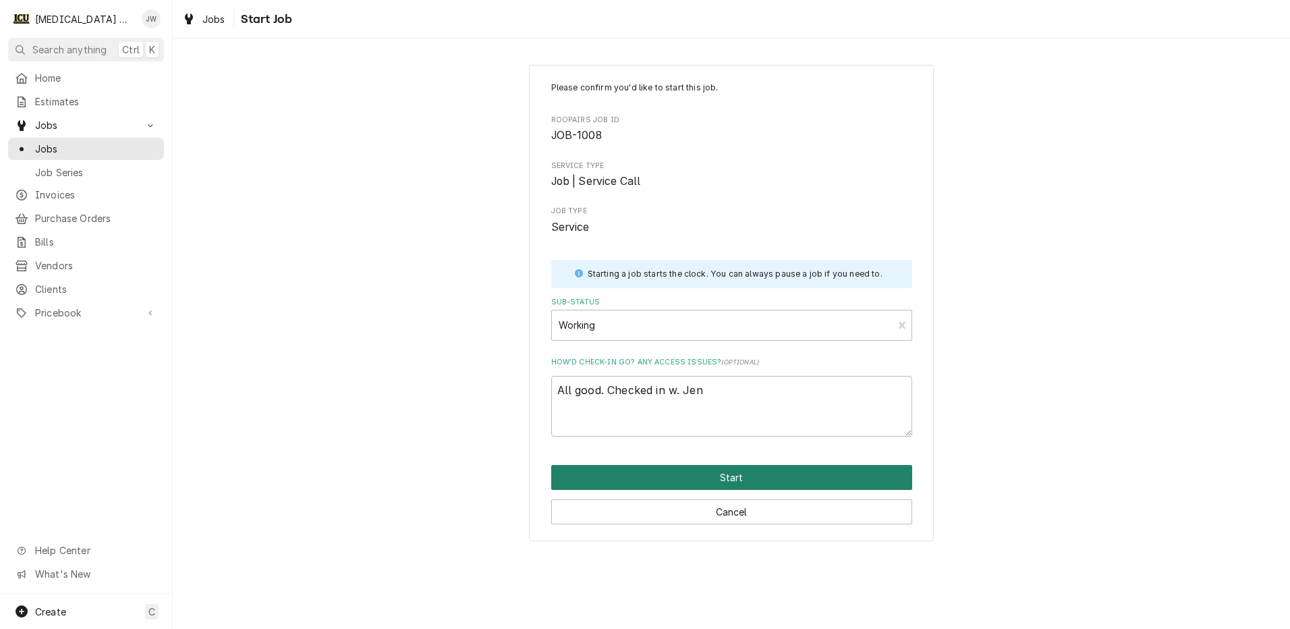
click at [770, 473] on button "Start" at bounding box center [731, 477] width 361 height 25
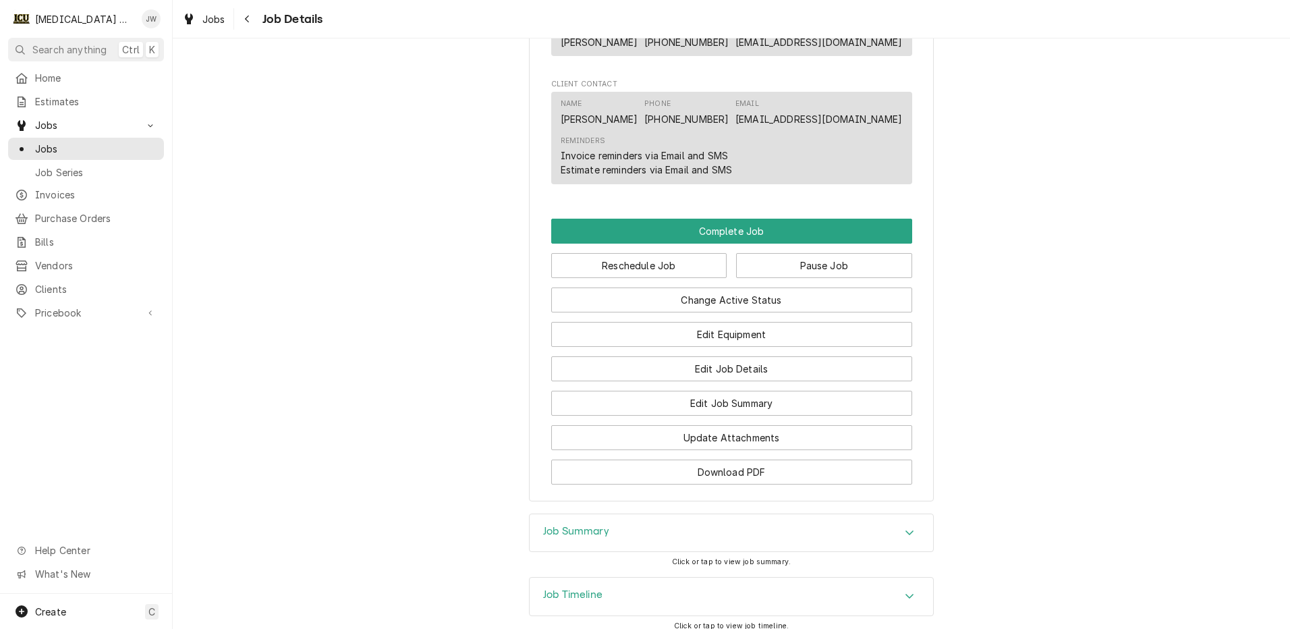
scroll to position [1155, 0]
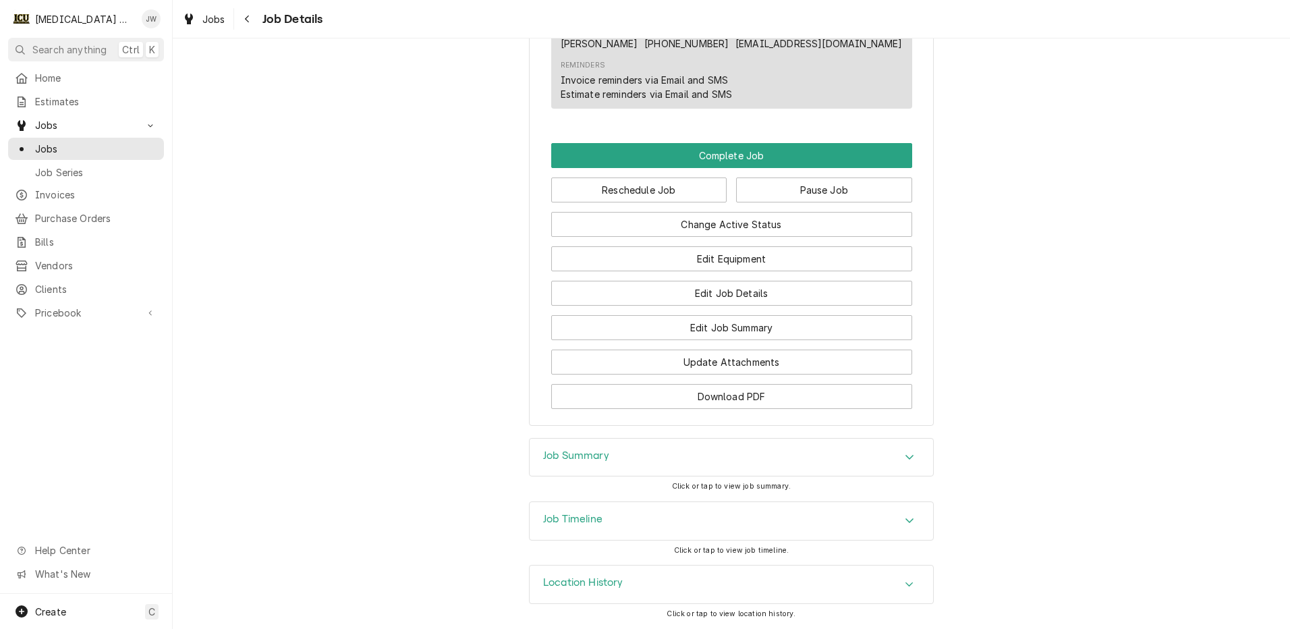
click at [877, 456] on div "Job Summary" at bounding box center [731, 458] width 403 height 38
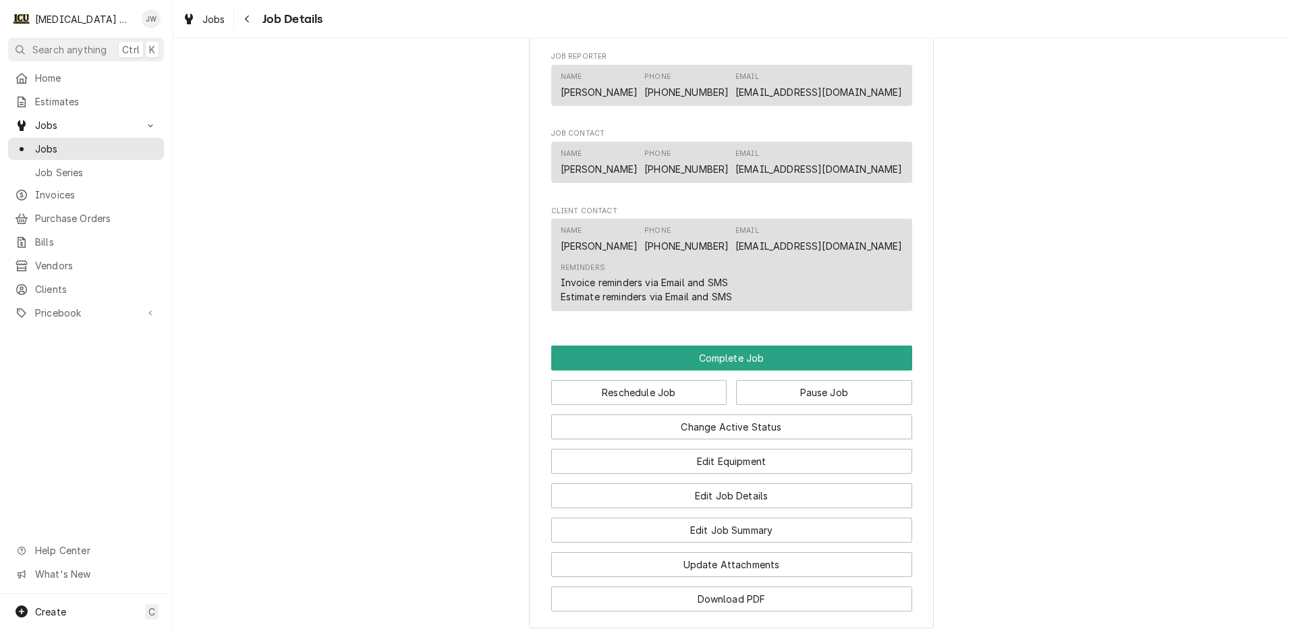
scroll to position [1020, 0]
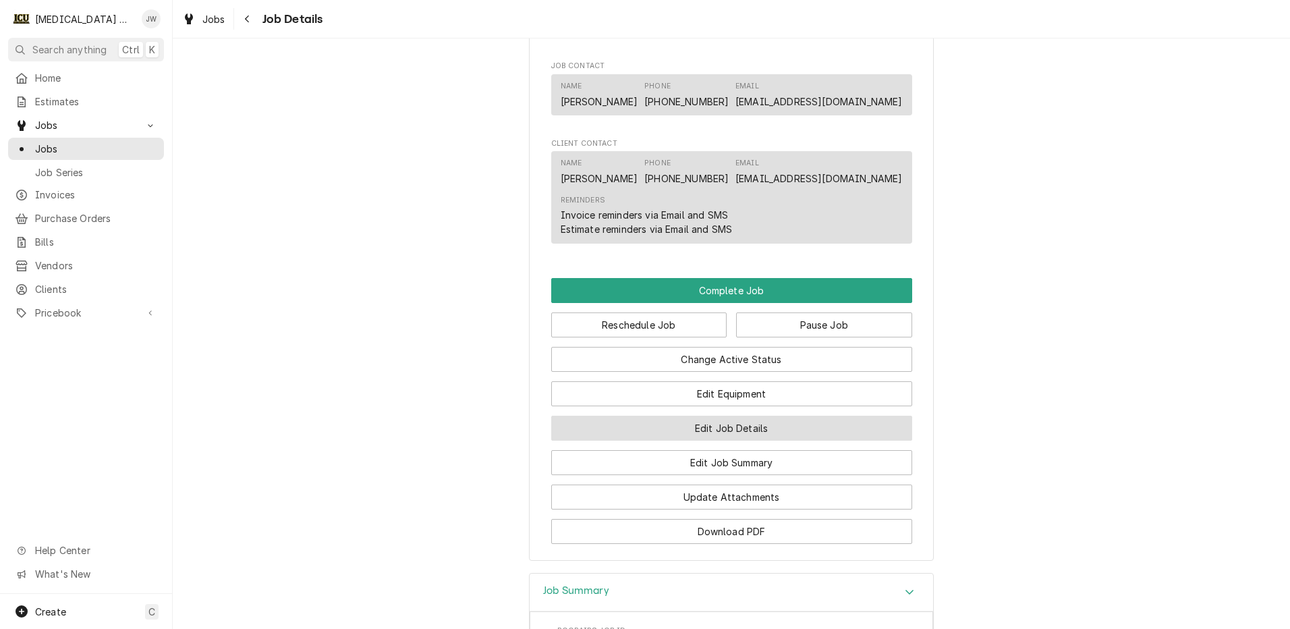
click at [744, 430] on button "Edit Job Details" at bounding box center [731, 428] width 361 height 25
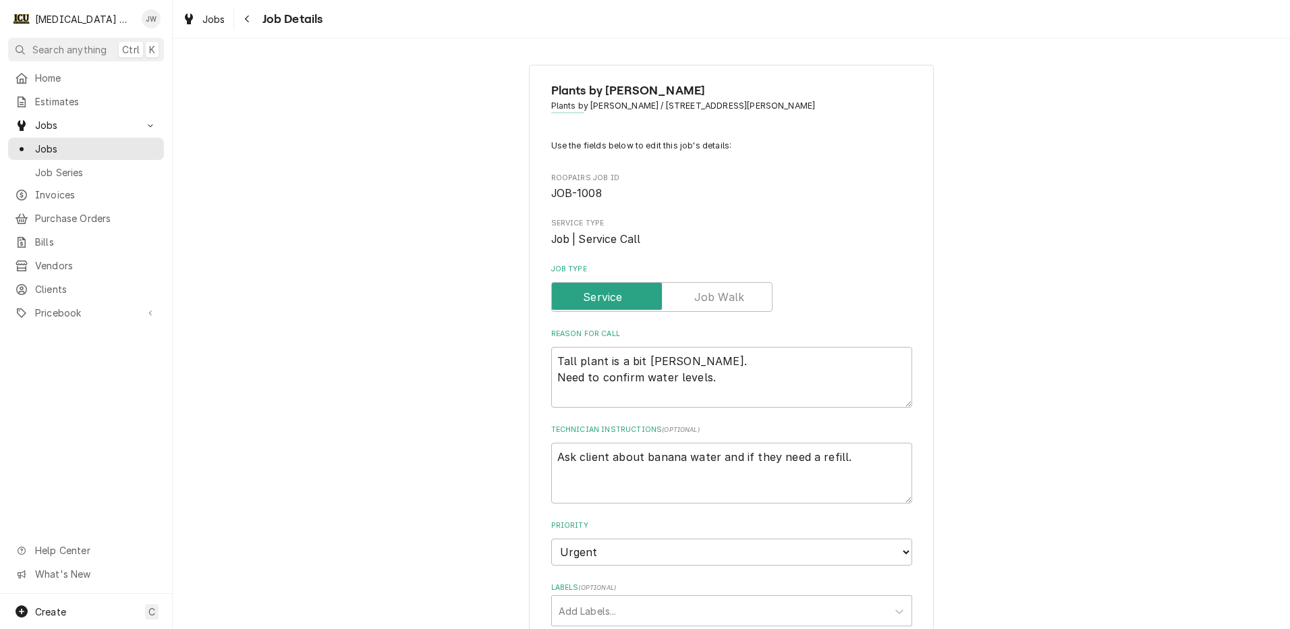
type textarea "x"
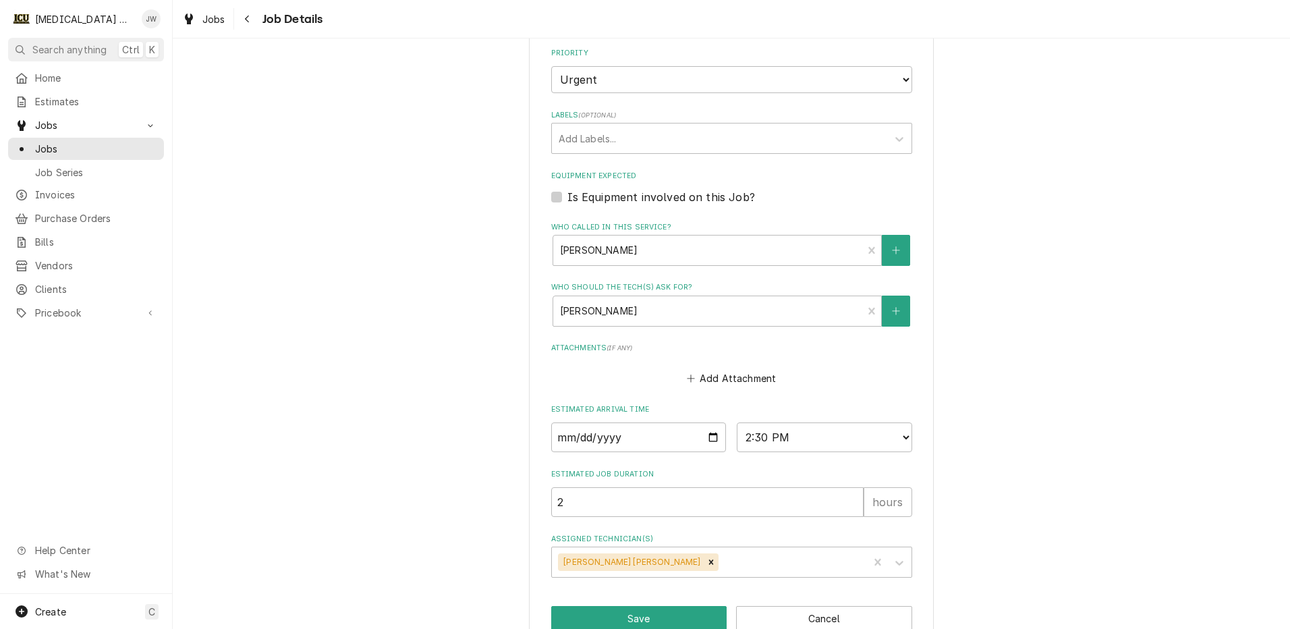
scroll to position [503, 0]
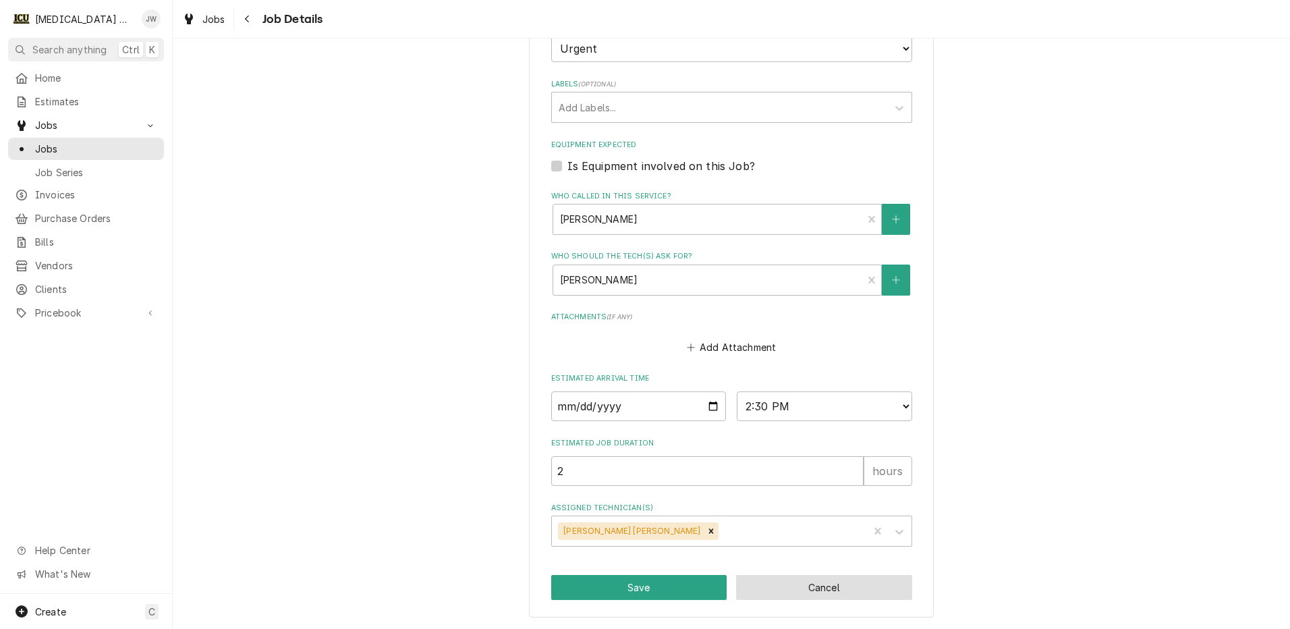
click at [796, 584] on button "Cancel" at bounding box center [824, 587] width 176 height 25
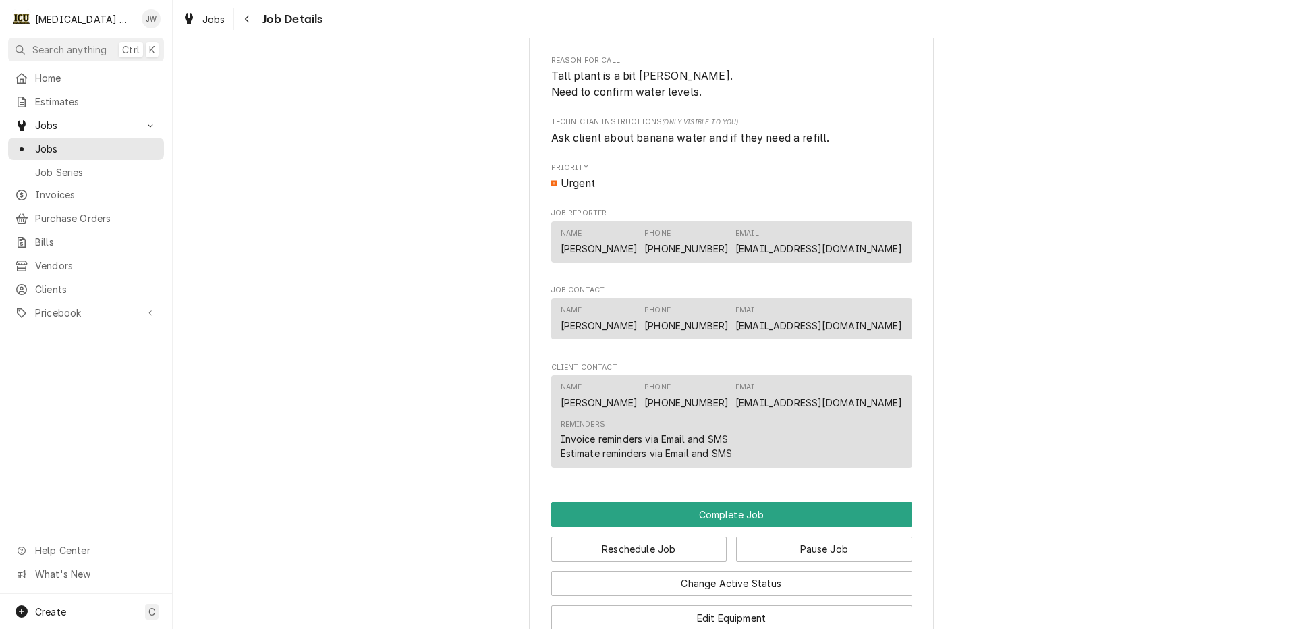
scroll to position [810, 0]
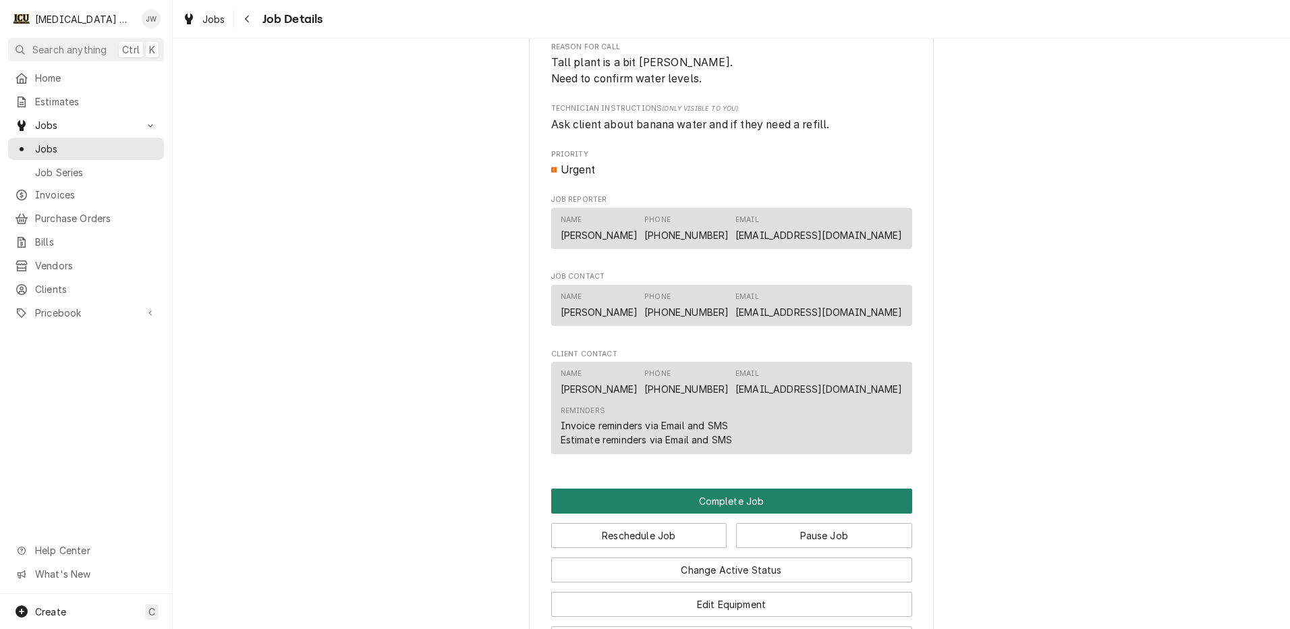
click at [731, 503] on button "Complete Job" at bounding box center [731, 500] width 361 height 25
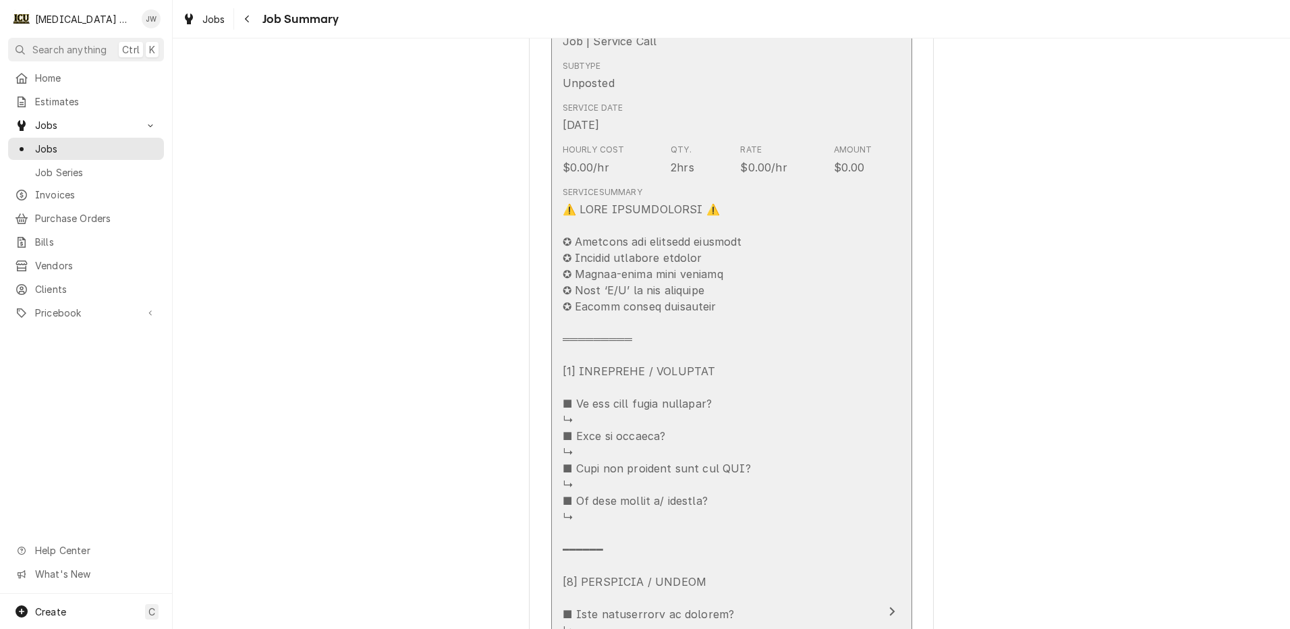
scroll to position [405, 0]
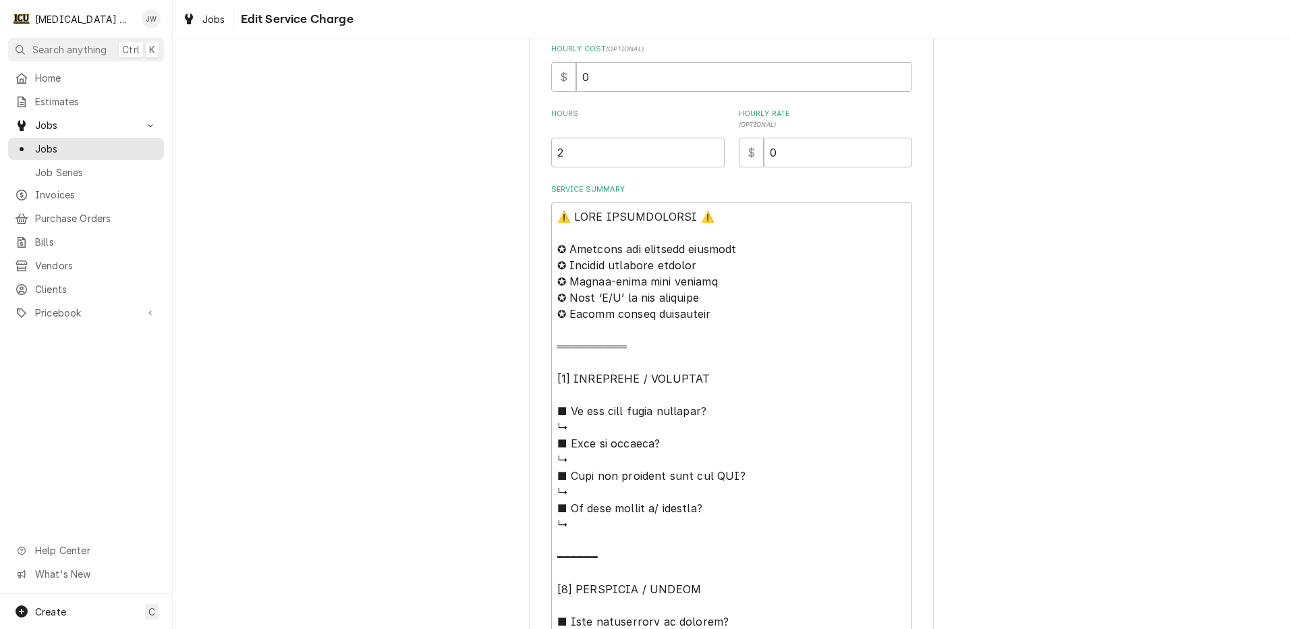
scroll to position [405, 0]
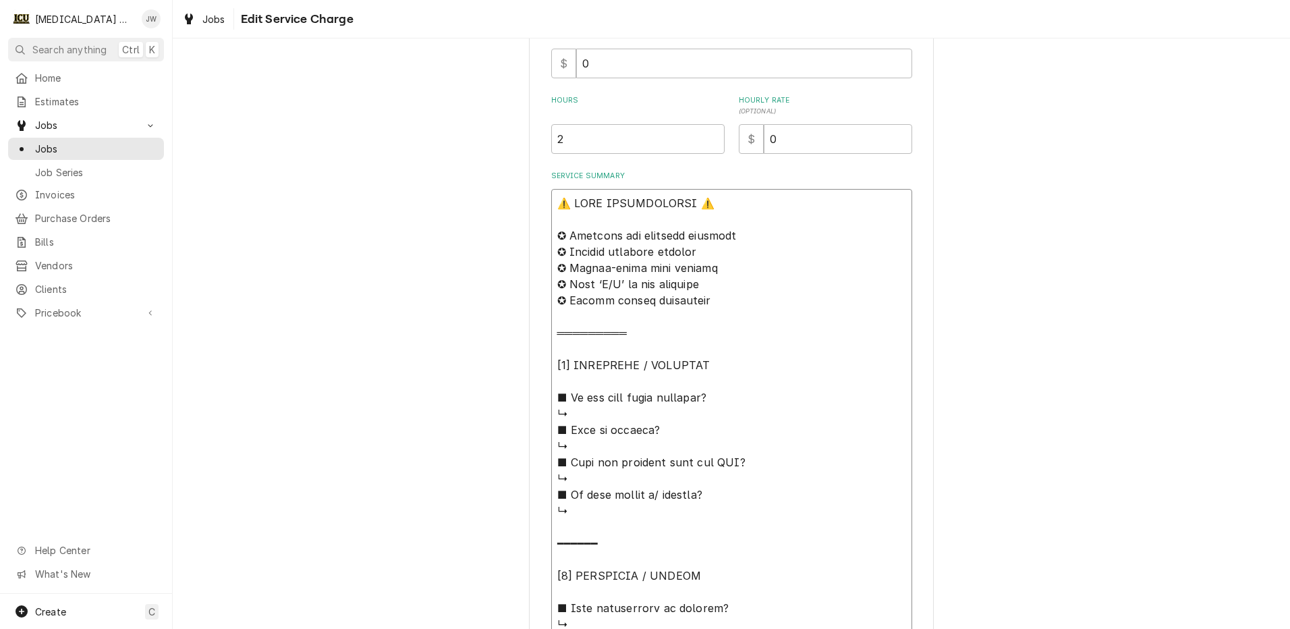
type textarea "x"
type textarea "⚠️ 𝗙𝗢𝗥𝗠 𝗜𝗡𝗦𝗧𝗥𝗨𝗖𝗧𝗜𝗢𝗡𝗦 ⚠️ ✪ 𝗖𝗼𝗺𝗽𝗹𝗲𝘁𝗲 𝗮𝗹𝗹 𝗿𝗲𝗹𝗲𝘃𝗮𝗻𝘁 𝘀𝗲𝗰𝘁𝗶𝗼𝗻𝘀 ✪ 𝗣𝗿𝗼𝘃𝗶𝗱𝗲 𝗱𝗲𝘁𝗮𝗶𝗹𝗲𝗱 𝗮𝗻𝘀…"
type textarea "x"
type textarea "⚠️ 𝗙𝗢𝗥𝗠 𝗜𝗡𝗦𝗧𝗥𝗨𝗖𝗧𝗜𝗢𝗡𝗦 ⚠️ ✪ 𝗖𝗼𝗺𝗽𝗹𝗲𝘁𝗲 𝗮𝗹𝗹 𝗿𝗲𝗹𝗲𝘃𝗮𝗻𝘁 𝘀𝗲𝗰𝘁𝗶𝗼𝗻𝘀 ✪ 𝗣𝗿𝗼𝘃𝗶𝗱𝗲 𝗱𝗲𝘁𝗮𝗶𝗹𝗲𝗱 𝗮𝗻𝘀…"
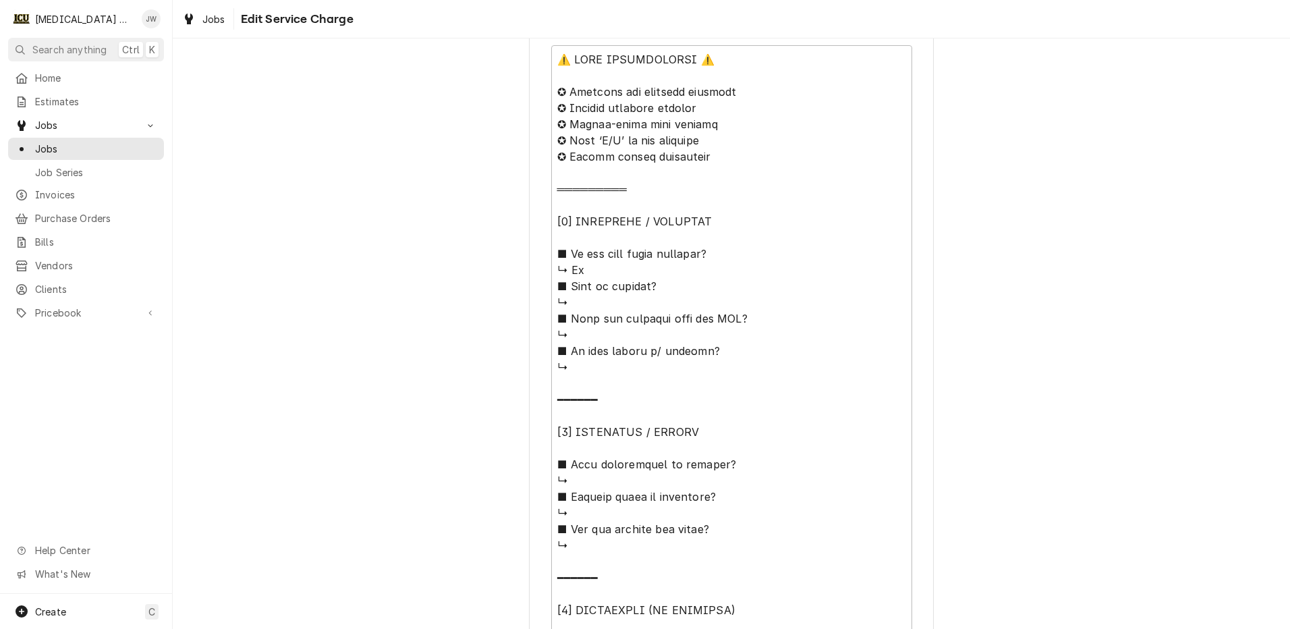
scroll to position [490, 0]
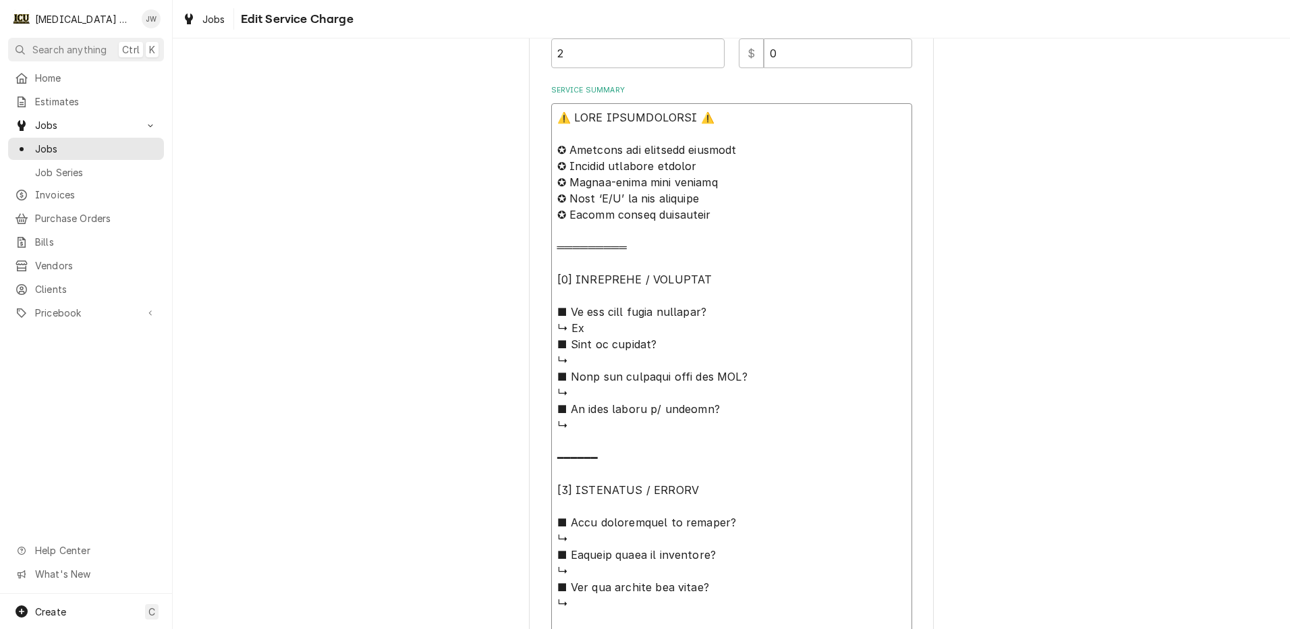
click at [603, 360] on textarea "Service Summary" at bounding box center [731, 611] width 361 height 1016
click at [596, 387] on textarea "Service Summary" at bounding box center [731, 611] width 361 height 1016
type textarea "x"
type textarea "⚠️ 𝗙𝗢𝗥𝗠 𝗜𝗡𝗦𝗧𝗥𝗨𝗖𝗧𝗜𝗢𝗡𝗦 ⚠️ ✪ 𝗖𝗼𝗺𝗽𝗹𝗲𝘁𝗲 𝗮𝗹𝗹 𝗿𝗲𝗹𝗲𝘃𝗮𝗻𝘁 𝘀𝗲𝗰𝘁𝗶𝗼𝗻𝘀 ✪ 𝗣𝗿𝗼𝘃𝗶𝗱𝗲 𝗱𝗲𝘁𝗮𝗶𝗹𝗲𝗱 𝗮𝗻𝘀…"
type textarea "x"
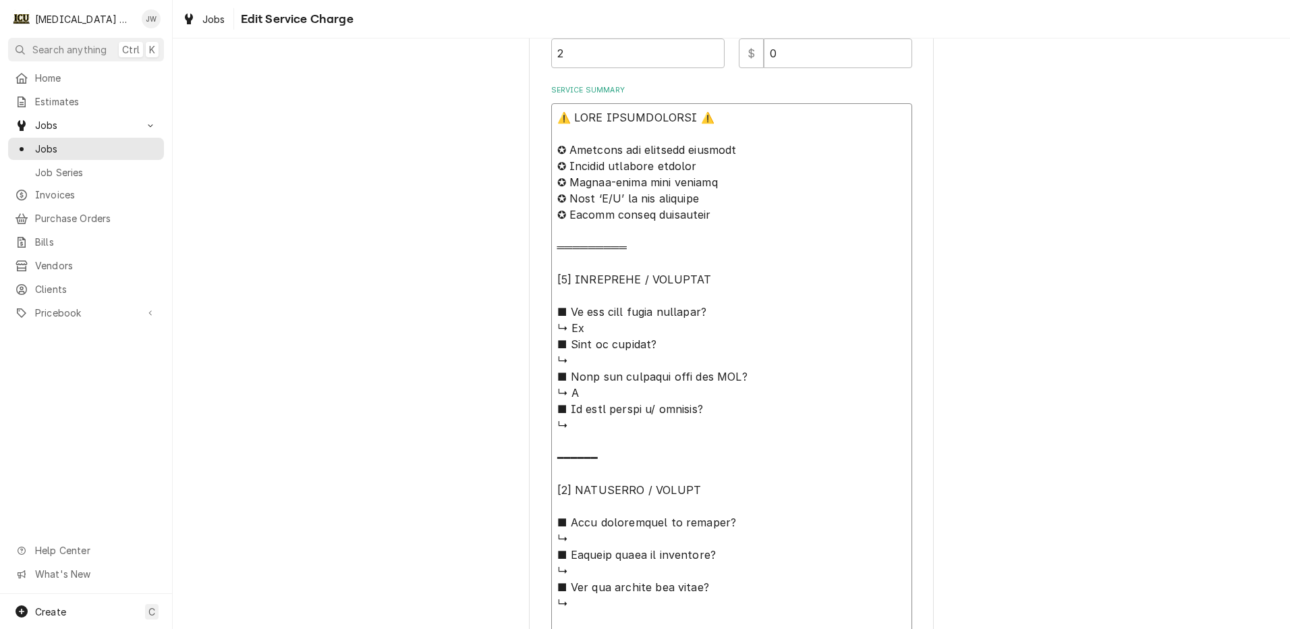
type textarea "⚠️ 𝗙𝗢𝗥𝗠 𝗜𝗡𝗦𝗧𝗥𝗨𝗖𝗧𝗜𝗢𝗡𝗦 ⚠️ ✪ 𝗖𝗼𝗺𝗽𝗹𝗲𝘁𝗲 𝗮𝗹𝗹 𝗿𝗲𝗹𝗲𝘃𝗮𝗻𝘁 𝘀𝗲𝗰𝘁𝗶𝗼𝗻𝘀 ✪ 𝗣𝗿𝗼𝘃𝗶𝗱𝗲 𝗱𝗲𝘁𝗮𝗶𝗹𝗲𝗱 𝗮𝗻𝘀…"
type textarea "x"
type textarea "⚠️ 𝗙𝗢𝗥𝗠 𝗜𝗡𝗦𝗧𝗥𝗨𝗖𝗧𝗜𝗢𝗡𝗦 ⚠️ ✪ 𝗖𝗼𝗺𝗽𝗹𝗲𝘁𝗲 𝗮𝗹𝗹 𝗿𝗲𝗹𝗲𝘃𝗮𝗻𝘁 𝘀𝗲𝗰𝘁𝗶𝗼𝗻𝘀 ✪ 𝗣𝗿𝗼𝘃𝗶𝗱𝗲 𝗱𝗲𝘁𝗮𝗶𝗹𝗲𝗱 𝗮𝗻𝘀…"
click at [591, 432] on textarea "Service Summary" at bounding box center [731, 611] width 361 height 1016
type textarea "x"
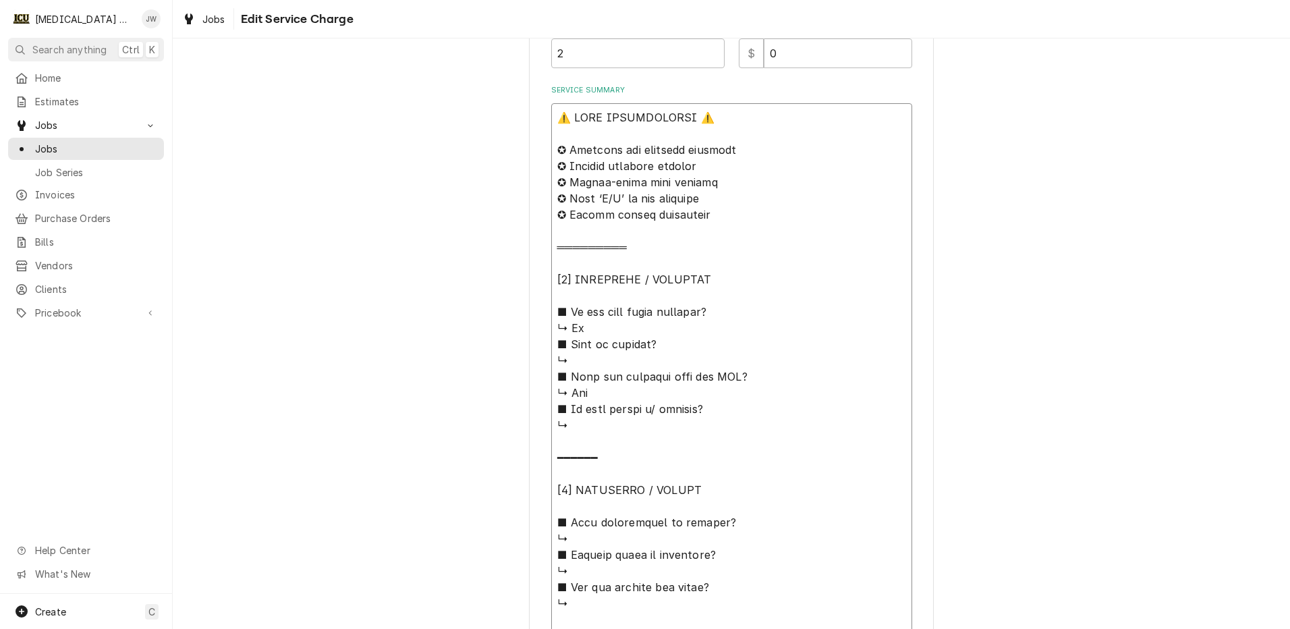
type textarea "⚠️ 𝗙𝗢𝗥𝗠 𝗜𝗡𝗦𝗧𝗥𝗨𝗖𝗧𝗜𝗢𝗡𝗦 ⚠️ ✪ 𝗖𝗼𝗺𝗽𝗹𝗲𝘁𝗲 𝗮𝗹𝗹 𝗿𝗲𝗹𝗲𝘃𝗮𝗻𝘁 𝘀𝗲𝗰𝘁𝗶𝗼𝗻𝘀 ✪ 𝗣𝗿𝗼𝘃𝗶𝗱𝗲 𝗱𝗲𝘁𝗮𝗶𝗹𝗲𝗱 𝗮𝗻𝘀…"
type textarea "x"
type textarea "⚠️ 𝗙𝗢𝗥𝗠 𝗜𝗡𝗦𝗧𝗥𝗨𝗖𝗧𝗜𝗢𝗡𝗦 ⚠️ ✪ 𝗖𝗼𝗺𝗽𝗹𝗲𝘁𝗲 𝗮𝗹𝗹 𝗿𝗲𝗹𝗲𝘃𝗮𝗻𝘁 𝘀𝗲𝗰𝘁𝗶𝗼𝗻𝘀 ✪ 𝗣𝗿𝗼𝘃𝗶𝗱𝗲 𝗱𝗲𝘁𝗮𝗶𝗹𝗲𝗱 𝗮𝗻𝘀…"
type textarea "x"
type textarea "⚠️ 𝗙𝗢𝗥𝗠 𝗜𝗡𝗦𝗧𝗥𝗨𝗖𝗧𝗜𝗢𝗡𝗦 ⚠️ ✪ 𝗖𝗼𝗺𝗽𝗹𝗲𝘁𝗲 𝗮𝗹𝗹 𝗿𝗲𝗹𝗲𝘃𝗮𝗻𝘁 𝘀𝗲𝗰𝘁𝗶𝗼𝗻𝘀 ✪ 𝗣𝗿𝗼𝘃𝗶𝗱𝗲 𝗱𝗲𝘁𝗮𝗶𝗹𝗲𝗱 𝗮𝗻𝘀…"
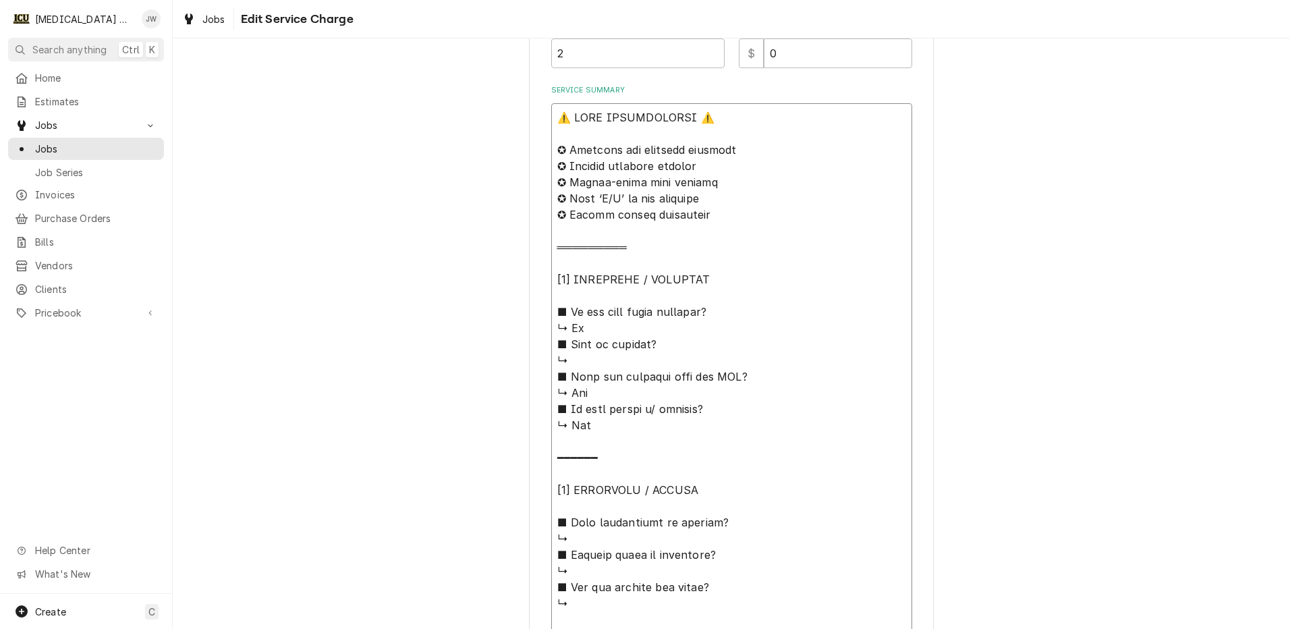
type textarea "x"
type textarea "⚠️ 𝗙𝗢𝗥𝗠 𝗜𝗡𝗦𝗧𝗥𝗨𝗖𝗧𝗜𝗢𝗡𝗦 ⚠️ ✪ 𝗖𝗼𝗺𝗽𝗹𝗲𝘁𝗲 𝗮𝗹𝗹 𝗿𝗲𝗹𝗲𝘃𝗮𝗻𝘁 𝘀𝗲𝗰𝘁𝗶𝗼𝗻𝘀 ✪ 𝗣𝗿𝗼𝘃𝗶𝗱𝗲 𝗱𝗲𝘁𝗮𝗶𝗹𝗲𝗱 𝗮𝗻𝘀…"
type textarea "x"
type textarea "⚠️ 𝗙𝗢𝗥𝗠 𝗜𝗡𝗦𝗧𝗥𝗨𝗖𝗧𝗜𝗢𝗡𝗦 ⚠️ ✪ 𝗖𝗼𝗺𝗽𝗹𝗲𝘁𝗲 𝗮𝗹𝗹 𝗿𝗲𝗹𝗲𝘃𝗮𝗻𝘁 𝘀𝗲𝗰𝘁𝗶𝗼𝗻𝘀 ✪ 𝗣𝗿𝗼𝘃𝗶𝗱𝗲 𝗱𝗲𝘁𝗮𝗶𝗹𝗲𝗱 𝗮𝗻𝘀…"
type textarea "x"
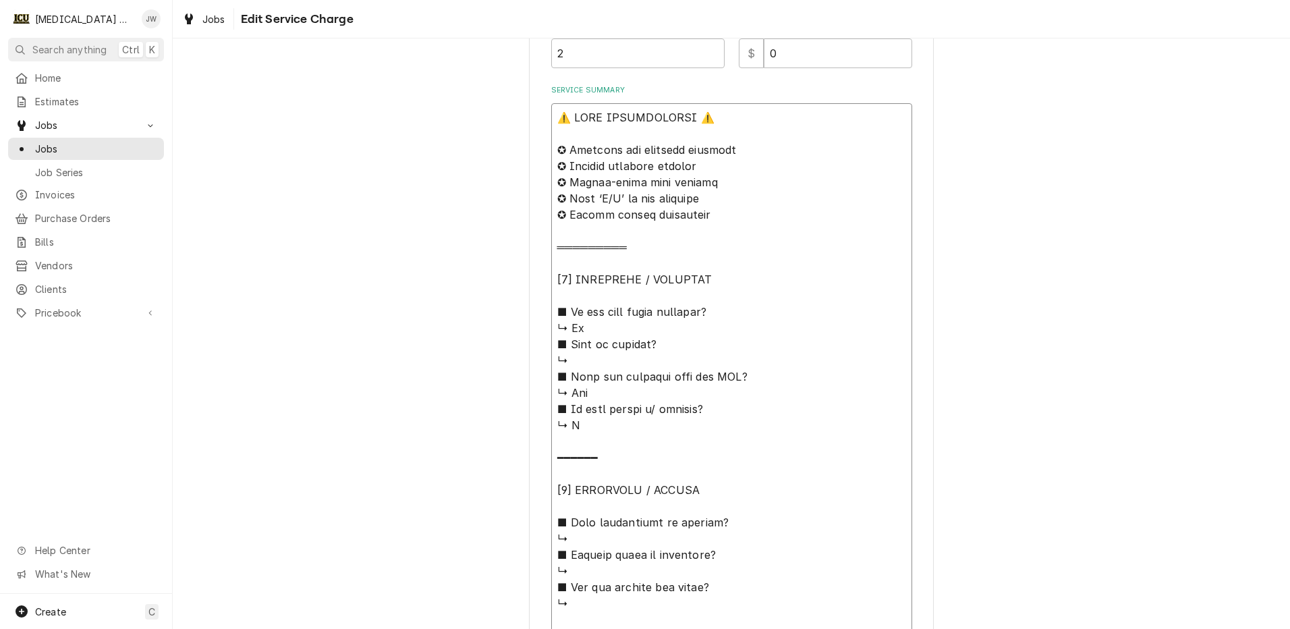
type textarea "⚠️ 𝗙𝗢𝗥𝗠 𝗜𝗡𝗦𝗧𝗥𝗨𝗖𝗧𝗜𝗢𝗡𝗦 ⚠️ ✪ 𝗖𝗼𝗺𝗽𝗹𝗲𝘁𝗲 𝗮𝗹𝗹 𝗿𝗲𝗹𝗲𝘃𝗮𝗻𝘁 𝘀𝗲𝗰𝘁𝗶𝗼𝗻𝘀 ✪ 𝗣𝗿𝗼𝘃𝗶𝗱𝗲 𝗱𝗲𝘁𝗮𝗶𝗹𝗲𝗱 𝗮𝗻𝘀…"
type textarea "x"
type textarea "⚠️ 𝗙𝗢𝗥𝗠 𝗜𝗡𝗦𝗧𝗥𝗨𝗖𝗧𝗜𝗢𝗡𝗦 ⚠️ ✪ 𝗖𝗼𝗺𝗽𝗹𝗲𝘁𝗲 𝗮𝗹𝗹 𝗿𝗲𝗹𝗲𝘃𝗮𝗻𝘁 𝘀𝗲𝗰𝘁𝗶𝗼𝗻𝘀 ✪ 𝗣𝗿𝗼𝘃𝗶𝗱𝗲 𝗱𝗲𝘁𝗮𝗶𝗹𝗲𝗱 𝗮𝗻𝘀…"
type textarea "x"
type textarea "⚠️ 𝗙𝗢𝗥𝗠 𝗜𝗡𝗦𝗧𝗥𝗨𝗖𝗧𝗜𝗢𝗡𝗦 ⚠️ ✪ 𝗖𝗼𝗺𝗽𝗹𝗲𝘁𝗲 𝗮𝗹𝗹 𝗿𝗲𝗹𝗲𝘃𝗮𝗻𝘁 𝘀𝗲𝗰𝘁𝗶𝗼𝗻𝘀 ✪ 𝗣𝗿𝗼𝘃𝗶𝗱𝗲 𝗱𝗲𝘁𝗮𝗶𝗹𝗲𝗱 𝗮𝗻𝘀…"
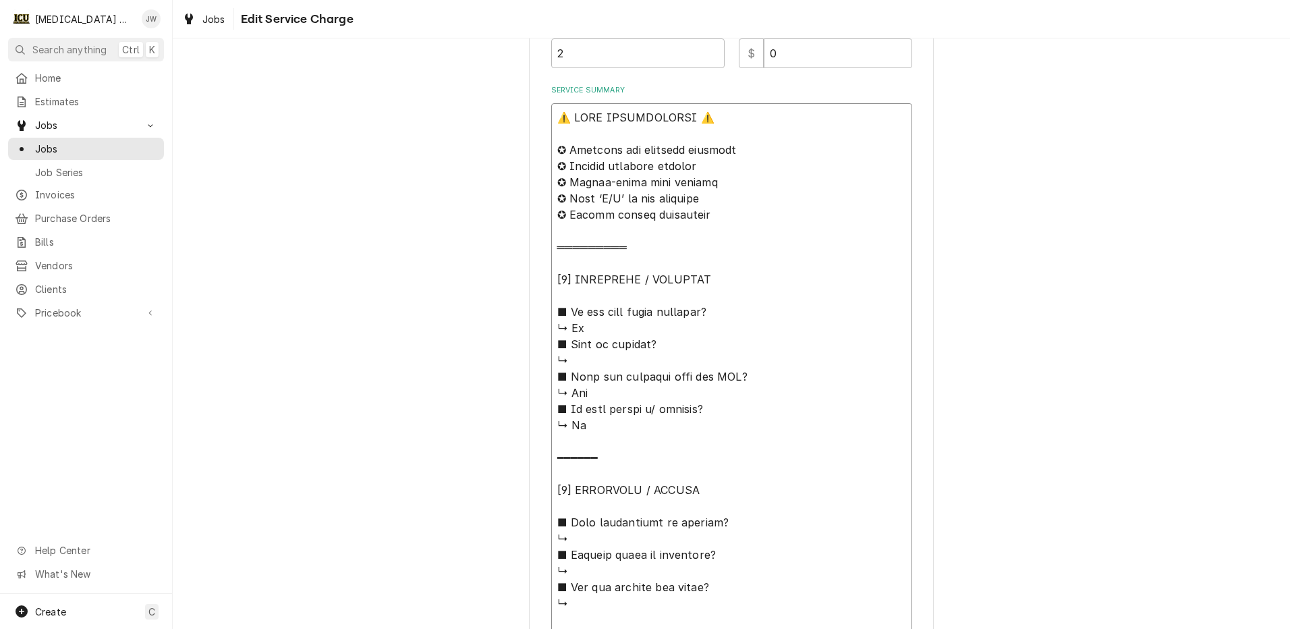
type textarea "x"
type textarea "⚠️ 𝗙𝗢𝗥𝗠 𝗜𝗡𝗦𝗧𝗥𝗨𝗖𝗧𝗜𝗢𝗡𝗦 ⚠️ ✪ 𝗖𝗼𝗺𝗽𝗹𝗲𝘁𝗲 𝗮𝗹𝗹 𝗿𝗲𝗹𝗲𝘃𝗮𝗻𝘁 𝘀𝗲𝗰𝘁𝗶𝗼𝗻𝘀 ✪ 𝗣𝗿𝗼𝘃𝗶𝗱𝗲 𝗱𝗲𝘁𝗮𝗶𝗹𝗲𝗱 𝗮𝗻𝘀…"
type textarea "x"
type textarea "⚠️ 𝗙𝗢𝗥𝗠 𝗜𝗡𝗦𝗧𝗥𝗨𝗖𝗧𝗜𝗢𝗡𝗦 ⚠️ ✪ 𝗖𝗼𝗺𝗽𝗹𝗲𝘁𝗲 𝗮𝗹𝗹 𝗿𝗲𝗹𝗲𝘃𝗮𝗻𝘁 𝘀𝗲𝗰𝘁𝗶𝗼𝗻𝘀 ✪ 𝗣𝗿𝗼𝘃𝗶𝗱𝗲 𝗱𝗲𝘁𝗮𝗶𝗹𝗲𝗱 𝗮𝗻𝘀…"
type textarea "x"
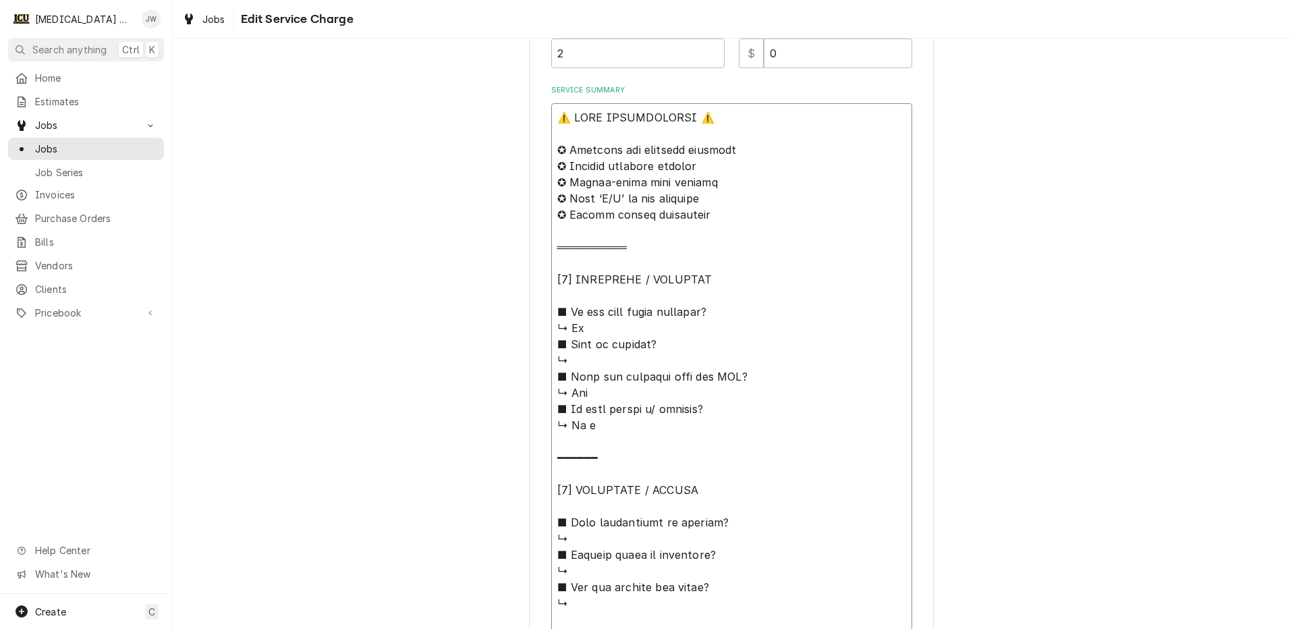
type textarea "⚠️ 𝗙𝗢𝗥𝗠 𝗜𝗡𝗦𝗧𝗥𝗨𝗖𝗧𝗜𝗢𝗡𝗦 ⚠️ ✪ 𝗖𝗼𝗺𝗽𝗹𝗲𝘁𝗲 𝗮𝗹𝗹 𝗿𝗲𝗹𝗲𝘃𝗮𝗻𝘁 𝘀𝗲𝗰𝘁𝗶𝗼𝗻𝘀 ✪ 𝗣𝗿𝗼𝘃𝗶𝗱𝗲 𝗱𝗲𝘁𝗮𝗶𝗹𝗲𝗱 𝗮𝗻𝘀…"
type textarea "x"
type textarea "⚠️ 𝗙𝗢𝗥𝗠 𝗜𝗡𝗦𝗧𝗥𝗨𝗖𝗧𝗜𝗢𝗡𝗦 ⚠️ ✪ 𝗖𝗼𝗺𝗽𝗹𝗲𝘁𝗲 𝗮𝗹𝗹 𝗿𝗲𝗹𝗲𝘃𝗮𝗻𝘁 𝘀𝗲𝗰𝘁𝗶𝗼𝗻𝘀 ✪ 𝗣𝗿𝗼𝘃𝗶𝗱𝗲 𝗱𝗲𝘁𝗮𝗶𝗹𝗲𝗱 𝗮𝗻𝘀…"
type textarea "x"
type textarea "⚠️ 𝗙𝗢𝗥𝗠 𝗜𝗡𝗦𝗧𝗥𝗨𝗖𝗧𝗜𝗢𝗡𝗦 ⚠️ ✪ 𝗖𝗼𝗺𝗽𝗹𝗲𝘁𝗲 𝗮𝗹𝗹 𝗿𝗲𝗹𝗲𝘃𝗮𝗻𝘁 𝘀𝗲𝗰𝘁𝗶𝗼𝗻𝘀 ✪ 𝗣𝗿𝗼𝘃𝗶𝗱𝗲 𝗱𝗲𝘁𝗮𝗶𝗹𝗲𝗱 𝗮𝗻𝘀…"
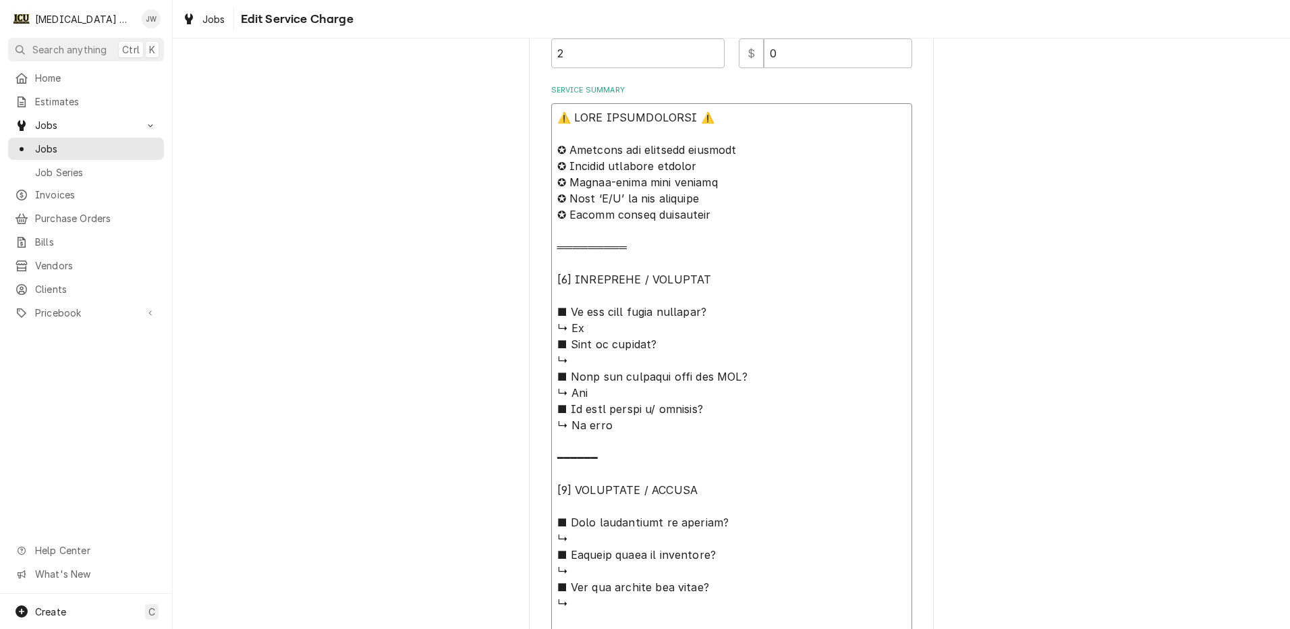
type textarea "x"
type textarea "⚠️ 𝗙𝗢𝗥𝗠 𝗜𝗡𝗦𝗧𝗥𝗨𝗖𝗧𝗜𝗢𝗡𝗦 ⚠️ ✪ 𝗖𝗼𝗺𝗽𝗹𝗲𝘁𝗲 𝗮𝗹𝗹 𝗿𝗲𝗹𝗲𝘃𝗮𝗻𝘁 𝘀𝗲𝗰𝘁𝗶𝗼𝗻𝘀 ✪ 𝗣𝗿𝗼𝘃𝗶𝗱𝗲 𝗱𝗲𝘁𝗮𝗶𝗹𝗲𝗱 𝗮𝗻𝘀…"
type textarea "x"
type textarea "⚠️ 𝗙𝗢𝗥𝗠 𝗜𝗡𝗦𝗧𝗥𝗨𝗖𝗧𝗜𝗢𝗡𝗦 ⚠️ ✪ 𝗖𝗼𝗺𝗽𝗹𝗲𝘁𝗲 𝗮𝗹𝗹 𝗿𝗲𝗹𝗲𝘃𝗮𝗻𝘁 𝘀𝗲𝗰𝘁𝗶𝗼𝗻𝘀 ✪ 𝗣𝗿𝗼𝘃𝗶𝗱𝗲 𝗱𝗲𝘁𝗮𝗶𝗹𝗲𝗱 𝗮𝗻𝘀…"
type textarea "x"
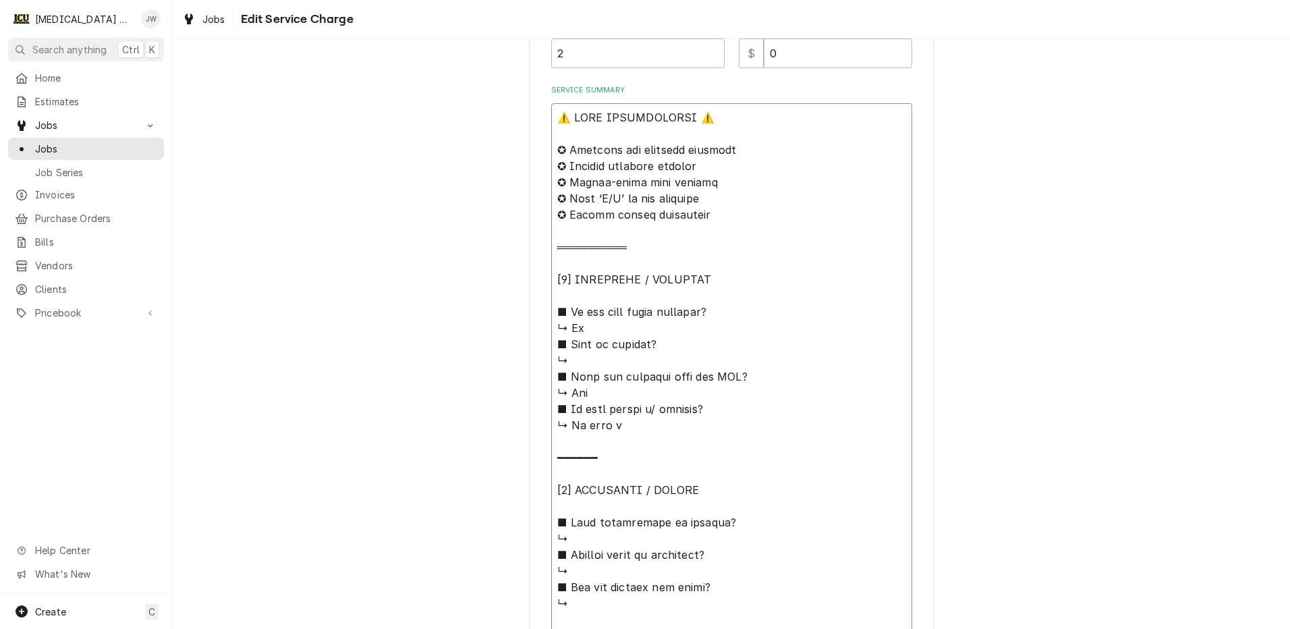
type textarea "⚠️ 𝗙𝗢𝗥𝗠 𝗜𝗡𝗦𝗧𝗥𝗨𝗖𝗧𝗜𝗢𝗡𝗦 ⚠️ ✪ 𝗖𝗼𝗺𝗽𝗹𝗲𝘁𝗲 𝗮𝗹𝗹 𝗿𝗲𝗹𝗲𝘃𝗮𝗻𝘁 𝘀𝗲𝗰𝘁𝗶𝗼𝗻𝘀 ✪ 𝗣𝗿𝗼𝘃𝗶𝗱𝗲 𝗱𝗲𝘁𝗮𝗶𝗹𝗲𝗱 𝗮𝗻𝘀…"
type textarea "x"
type textarea "⚠️ 𝗙𝗢𝗥𝗠 𝗜𝗡𝗦𝗧𝗥𝗨𝗖𝗧𝗜𝗢𝗡𝗦 ⚠️ ✪ 𝗖𝗼𝗺𝗽𝗹𝗲𝘁𝗲 𝗮𝗹𝗹 𝗿𝗲𝗹𝗲𝘃𝗮𝗻𝘁 𝘀𝗲𝗰𝘁𝗶𝗼𝗻𝘀 ✪ 𝗣𝗿𝗼𝘃𝗶𝗱𝗲 𝗱𝗲𝘁𝗮𝗶𝗹𝗲𝗱 𝗮𝗻𝘀…"
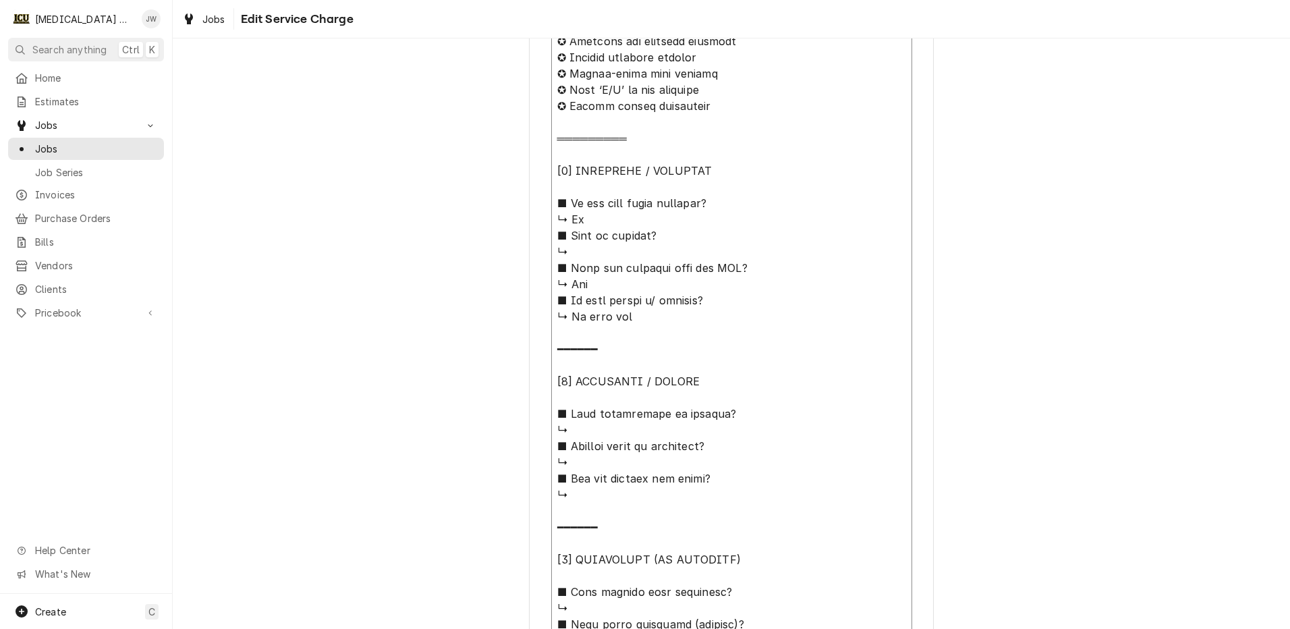
scroll to position [693, 0]
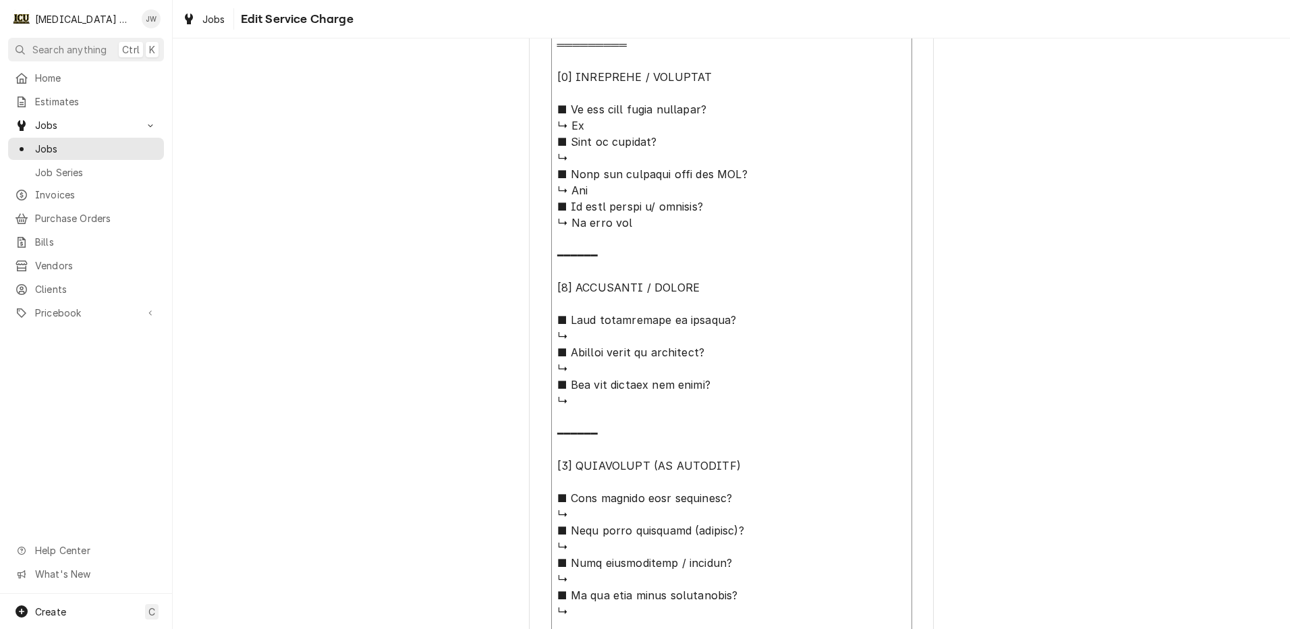
click at [585, 337] on textarea "Service Summary" at bounding box center [731, 409] width 361 height 1016
type textarea "x"
type textarea "⚠️ 𝗙𝗢𝗥𝗠 𝗜𝗡𝗦𝗧𝗥𝗨𝗖𝗧𝗜𝗢𝗡𝗦 ⚠️ ✪ 𝗖𝗼𝗺𝗽𝗹𝗲𝘁𝗲 𝗮𝗹𝗹 𝗿𝗲𝗹𝗲𝘃𝗮𝗻𝘁 𝘀𝗲𝗰𝘁𝗶𝗼𝗻𝘀 ✪ 𝗣𝗿𝗼𝘃𝗶𝗱𝗲 𝗱𝗲𝘁𝗮𝗶𝗹𝗲𝗱 𝗮𝗻𝘀…"
type textarea "x"
type textarea "⚠️ 𝗙𝗢𝗥𝗠 𝗜𝗡𝗦𝗧𝗥𝗨𝗖𝗧𝗜𝗢𝗡𝗦 ⚠️ ✪ 𝗖𝗼𝗺𝗽𝗹𝗲𝘁𝗲 𝗮𝗹𝗹 𝗿𝗲𝗹𝗲𝘃𝗮𝗻𝘁 𝘀𝗲𝗰𝘁𝗶𝗼𝗻𝘀 ✪ 𝗣𝗿𝗼𝘃𝗶𝗱𝗲 𝗱𝗲𝘁𝗮𝗶𝗹𝗲𝗱 𝗮𝗻𝘀…"
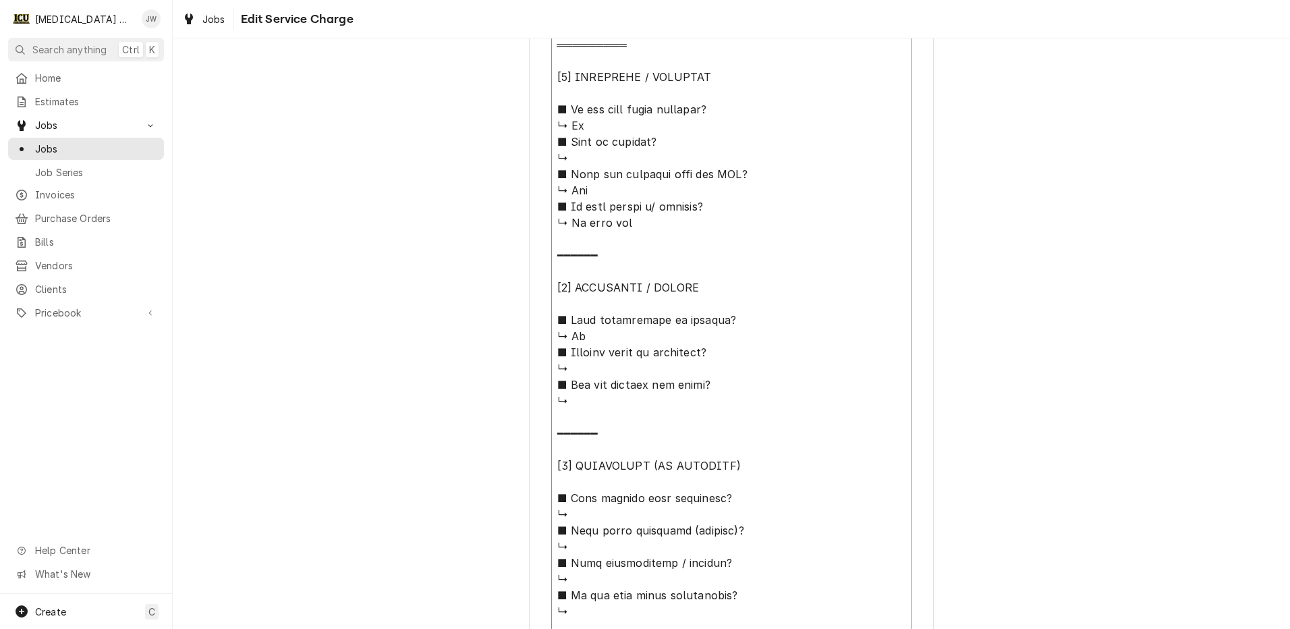
type textarea "x"
type textarea "⚠️ 𝗙𝗢𝗥𝗠 𝗜𝗡𝗦𝗧𝗥𝗨𝗖𝗧𝗜𝗢𝗡𝗦 ⚠️ ✪ 𝗖𝗼𝗺𝗽𝗹𝗲𝘁𝗲 𝗮𝗹𝗹 𝗿𝗲𝗹𝗲𝘃𝗮𝗻𝘁 𝘀𝗲𝗰𝘁𝗶𝗼𝗻𝘀 ✪ 𝗣𝗿𝗼𝘃𝗶𝗱𝗲 𝗱𝗲𝘁𝗮𝗶𝗹𝗲𝗱 𝗮𝗻𝘀…"
type textarea "x"
type textarea "⚠️ 𝗙𝗢𝗥𝗠 𝗜𝗡𝗦𝗧𝗥𝗨𝗖𝗧𝗜𝗢𝗡𝗦 ⚠️ ✪ 𝗖𝗼𝗺𝗽𝗹𝗲𝘁𝗲 𝗮𝗹𝗹 𝗿𝗲𝗹𝗲𝘃𝗮𝗻𝘁 𝘀𝗲𝗰𝘁𝗶𝗼𝗻𝘀 ✪ 𝗣𝗿𝗼𝘃𝗶𝗱𝗲 𝗱𝗲𝘁𝗮𝗶𝗹𝗲𝗱 𝗮𝗻𝘀…"
type textarea "x"
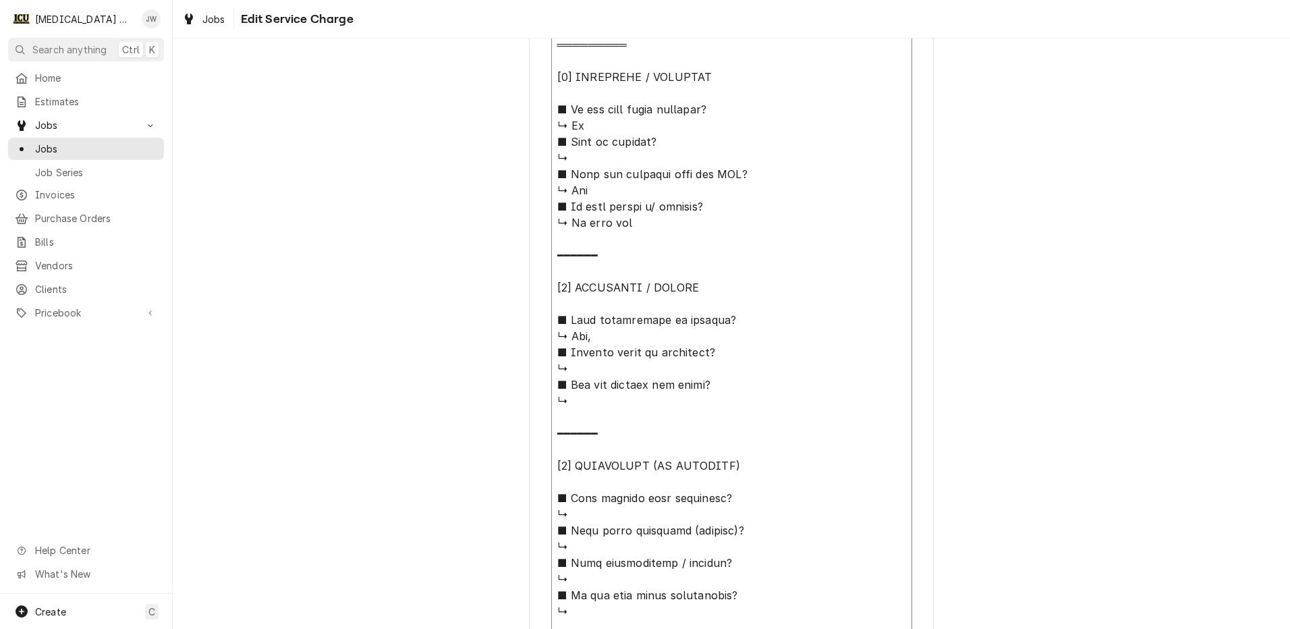
type textarea "⚠️ 𝗙𝗢𝗥𝗠 𝗜𝗡𝗦𝗧𝗥𝗨𝗖𝗧𝗜𝗢𝗡𝗦 ⚠️ ✪ 𝗖𝗼𝗺𝗽𝗹𝗲𝘁𝗲 𝗮𝗹𝗹 𝗿𝗲𝗹𝗲𝘃𝗮𝗻𝘁 𝘀𝗲𝗰𝘁𝗶𝗼𝗻𝘀 ✪ 𝗣𝗿𝗼𝘃𝗶𝗱𝗲 𝗱𝗲𝘁𝗮𝗶𝗹𝗲𝗱 𝗮𝗻𝘀…"
type textarea "x"
type textarea "⚠️ 𝗙𝗢𝗥𝗠 𝗜𝗡𝗦𝗧𝗥𝗨𝗖𝗧𝗜𝗢𝗡𝗦 ⚠️ ✪ 𝗖𝗼𝗺𝗽𝗹𝗲𝘁𝗲 𝗮𝗹𝗹 𝗿𝗲𝗹𝗲𝘃𝗮𝗻𝘁 𝘀𝗲𝗰𝘁𝗶𝗼𝗻𝘀 ✪ 𝗣𝗿𝗼𝘃𝗶𝗱𝗲 𝗱𝗲𝘁𝗮𝗶𝗹𝗲𝗱 𝗮𝗻𝘀…"
type textarea "x"
type textarea "⚠️ 𝗙𝗢𝗥𝗠 𝗜𝗡𝗦𝗧𝗥𝗨𝗖𝗧𝗜𝗢𝗡𝗦 ⚠️ ✪ 𝗖𝗼𝗺𝗽𝗹𝗲𝘁𝗲 𝗮𝗹𝗹 𝗿𝗲𝗹𝗲𝘃𝗮𝗻𝘁 𝘀𝗲𝗰𝘁𝗶𝗼𝗻𝘀 ✪ 𝗣𝗿𝗼𝘃𝗶𝗱𝗲 𝗱𝗲𝘁𝗮𝗶𝗹𝗲𝗱 𝗮𝗻𝘀…"
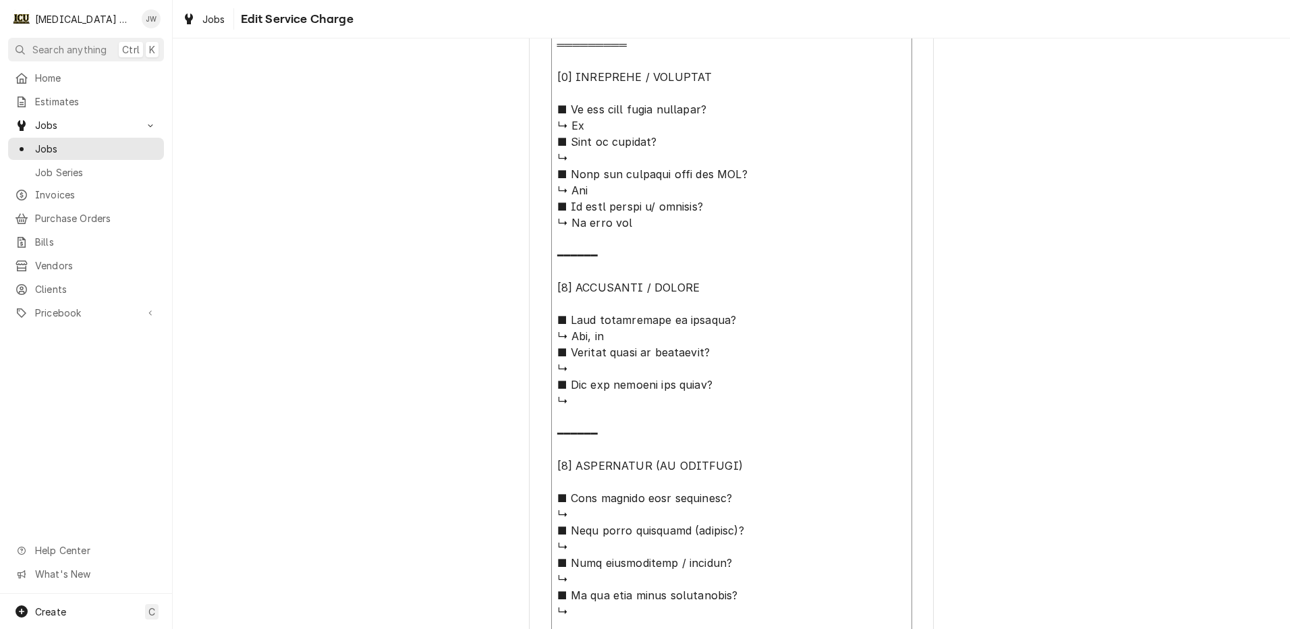
type textarea "x"
type textarea "⚠️ 𝗙𝗢𝗥𝗠 𝗜𝗡𝗦𝗧𝗥𝗨𝗖𝗧𝗜𝗢𝗡𝗦 ⚠️ ✪ 𝗖𝗼𝗺𝗽𝗹𝗲𝘁𝗲 𝗮𝗹𝗹 𝗿𝗲𝗹𝗲𝘃𝗮𝗻𝘁 𝘀𝗲𝗰𝘁𝗶𝗼𝗻𝘀 ✪ 𝗣𝗿𝗼𝘃𝗶𝗱𝗲 𝗱𝗲𝘁𝗮𝗶𝗹𝗲𝗱 𝗮𝗻𝘀…"
type textarea "x"
type textarea "⚠️ 𝗙𝗢𝗥𝗠 𝗜𝗡𝗦𝗧𝗥𝗨𝗖𝗧𝗜𝗢𝗡𝗦 ⚠️ ✪ 𝗖𝗼𝗺𝗽𝗹𝗲𝘁𝗲 𝗮𝗹𝗹 𝗿𝗲𝗹𝗲𝘃𝗮𝗻𝘁 𝘀𝗲𝗰𝘁𝗶𝗼𝗻𝘀 ✪ 𝗣𝗿𝗼𝘃𝗶𝗱𝗲 𝗱𝗲𝘁𝗮𝗶𝗹𝗲𝗱 𝗮𝗻𝘀…"
type textarea "x"
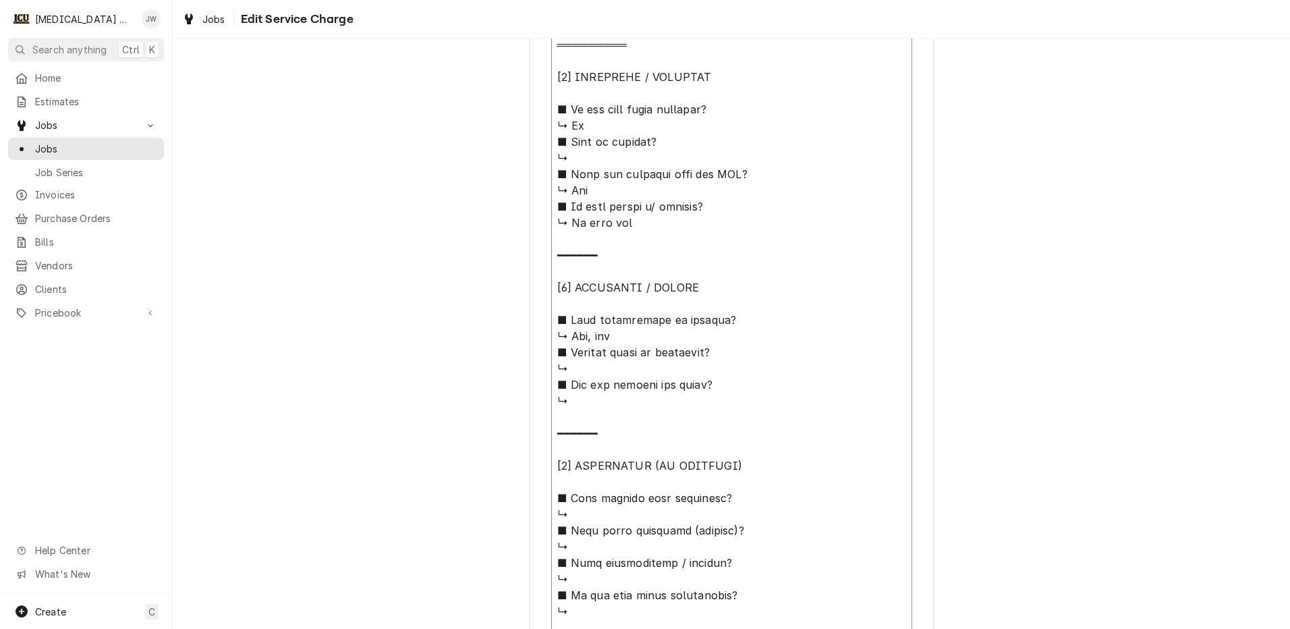
type textarea "⚠️ 𝗙𝗢𝗥𝗠 𝗜𝗡𝗦𝗧𝗥𝗨𝗖𝗧𝗜𝗢𝗡𝗦 ⚠️ ✪ 𝗖𝗼𝗺𝗽𝗹𝗲𝘁𝗲 𝗮𝗹𝗹 𝗿𝗲𝗹𝗲𝘃𝗮𝗻𝘁 𝘀𝗲𝗰𝘁𝗶𝗼𝗻𝘀 ✪ 𝗣𝗿𝗼𝘃𝗶𝗱𝗲 𝗱𝗲𝘁𝗮𝗶𝗹𝗲𝗱 𝗮𝗻𝘀…"
type textarea "x"
type textarea "⚠️ 𝗙𝗢𝗥𝗠 𝗜𝗡𝗦𝗧𝗥𝗨𝗖𝗧𝗜𝗢𝗡𝗦 ⚠️ ✪ 𝗖𝗼𝗺𝗽𝗹𝗲𝘁𝗲 𝗮𝗹𝗹 𝗿𝗲𝗹𝗲𝘃𝗮𝗻𝘁 𝘀𝗲𝗰𝘁𝗶𝗼𝗻𝘀 ✪ 𝗣𝗿𝗼𝘃𝗶𝗱𝗲 𝗱𝗲𝘁𝗮𝗶𝗹𝗲𝗱 𝗮𝗻𝘀…"
type textarea "x"
type textarea "⚠️ 𝗙𝗢𝗥𝗠 𝗜𝗡𝗦𝗧𝗥𝗨𝗖𝗧𝗜𝗢𝗡𝗦 ⚠️ ✪ 𝗖𝗼𝗺𝗽𝗹𝗲𝘁𝗲 𝗮𝗹𝗹 𝗿𝗲𝗹𝗲𝘃𝗮𝗻𝘁 𝘀𝗲𝗰𝘁𝗶𝗼𝗻𝘀 ✪ 𝗣𝗿𝗼𝘃𝗶𝗱𝗲 𝗱𝗲𝘁𝗮𝗶𝗹𝗲𝗱 𝗮𝗻𝘀…"
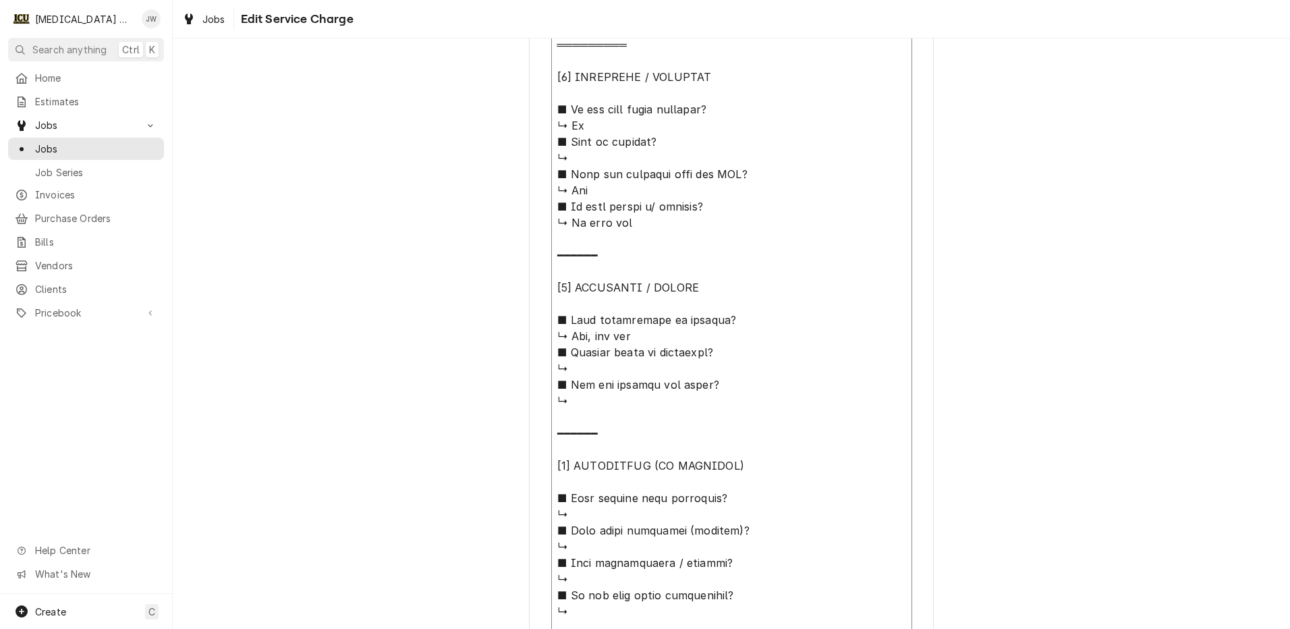
type textarea "x"
type textarea "⚠️ 𝗙𝗢𝗥𝗠 𝗜𝗡𝗦𝗧𝗥𝗨𝗖𝗧𝗜𝗢𝗡𝗦 ⚠️ ✪ 𝗖𝗼𝗺𝗽𝗹𝗲𝘁𝗲 𝗮𝗹𝗹 𝗿𝗲𝗹𝗲𝘃𝗮𝗻𝘁 𝘀𝗲𝗰𝘁𝗶𝗼𝗻𝘀 ✪ 𝗣𝗿𝗼𝘃𝗶𝗱𝗲 𝗱𝗲𝘁𝗮𝗶𝗹𝗲𝗱 𝗮𝗻𝘀…"
type textarea "x"
type textarea "⚠️ 𝗙𝗢𝗥𝗠 𝗜𝗡𝗦𝗧𝗥𝗨𝗖𝗧𝗜𝗢𝗡𝗦 ⚠️ ✪ 𝗖𝗼𝗺𝗽𝗹𝗲𝘁𝗲 𝗮𝗹𝗹 𝗿𝗲𝗹𝗲𝘃𝗮𝗻𝘁 𝘀𝗲𝗰𝘁𝗶𝗼𝗻𝘀 ✪ 𝗣𝗿𝗼𝘃𝗶𝗱𝗲 𝗱𝗲𝘁𝗮𝗶𝗹𝗲𝗱 𝗮𝗻𝘀…"
type textarea "x"
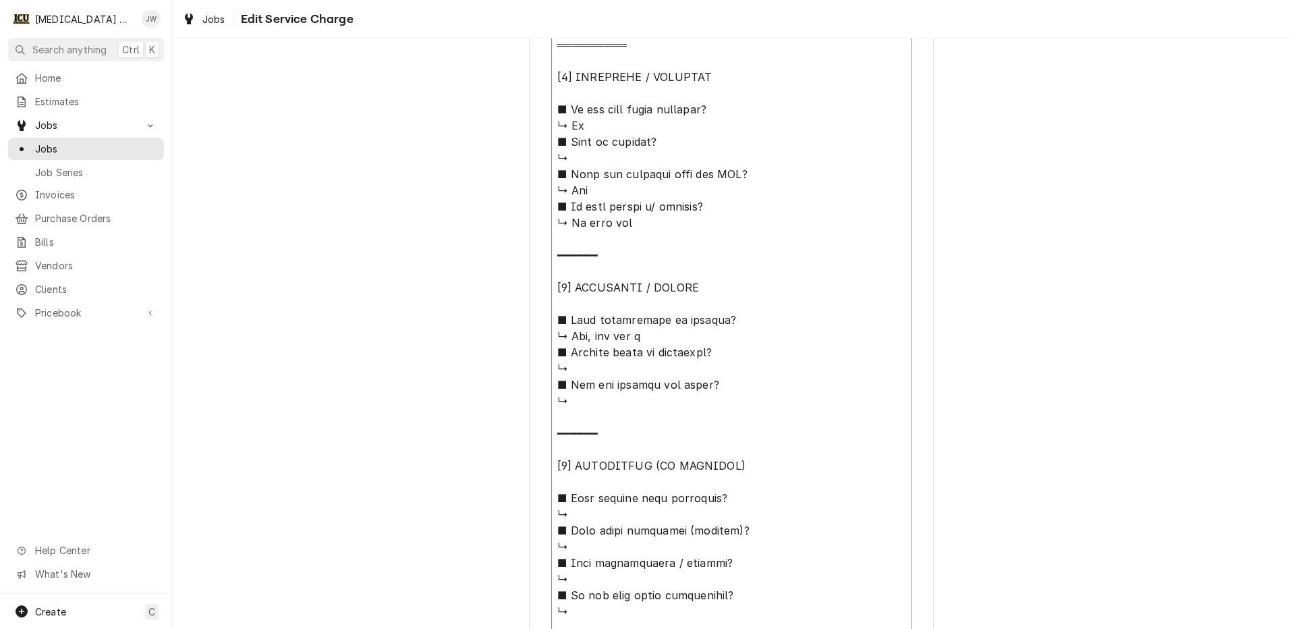
type textarea "⚠️ 𝗙𝗢𝗥𝗠 𝗜𝗡𝗦𝗧𝗥𝗨𝗖𝗧𝗜𝗢𝗡𝗦 ⚠️ ✪ 𝗖𝗼𝗺𝗽𝗹𝗲𝘁𝗲 𝗮𝗹𝗹 𝗿𝗲𝗹𝗲𝘃𝗮𝗻𝘁 𝘀𝗲𝗰𝘁𝗶𝗼𝗻𝘀 ✪ 𝗣𝗿𝗼𝘃𝗶𝗱𝗲 𝗱𝗲𝘁𝗮𝗶𝗹𝗲𝗱 𝗮𝗻𝘀…"
type textarea "x"
type textarea "⚠️ 𝗙𝗢𝗥𝗠 𝗜𝗡𝗦𝗧𝗥𝗨𝗖𝗧𝗜𝗢𝗡𝗦 ⚠️ ✪ 𝗖𝗼𝗺𝗽𝗹𝗲𝘁𝗲 𝗮𝗹𝗹 𝗿𝗲𝗹𝗲𝘃𝗮𝗻𝘁 𝘀𝗲𝗰𝘁𝗶𝗼𝗻𝘀 ✪ 𝗣𝗿𝗼𝘃𝗶𝗱𝗲 𝗱𝗲𝘁𝗮𝗶𝗹𝗲𝗱 𝗮𝗻𝘀…"
type textarea "x"
type textarea "⚠️ 𝗙𝗢𝗥𝗠 𝗜𝗡𝗦𝗧𝗥𝗨𝗖𝗧𝗜𝗢𝗡𝗦 ⚠️ ✪ 𝗖𝗼𝗺𝗽𝗹𝗲𝘁𝗲 𝗮𝗹𝗹 𝗿𝗲𝗹𝗲𝘃𝗮𝗻𝘁 𝘀𝗲𝗰𝘁𝗶𝗼𝗻𝘀 ✪ 𝗣𝗿𝗼𝘃𝗶𝗱𝗲 𝗱𝗲𝘁𝗮𝗶𝗹𝗲𝗱 𝗮𝗻𝘀…"
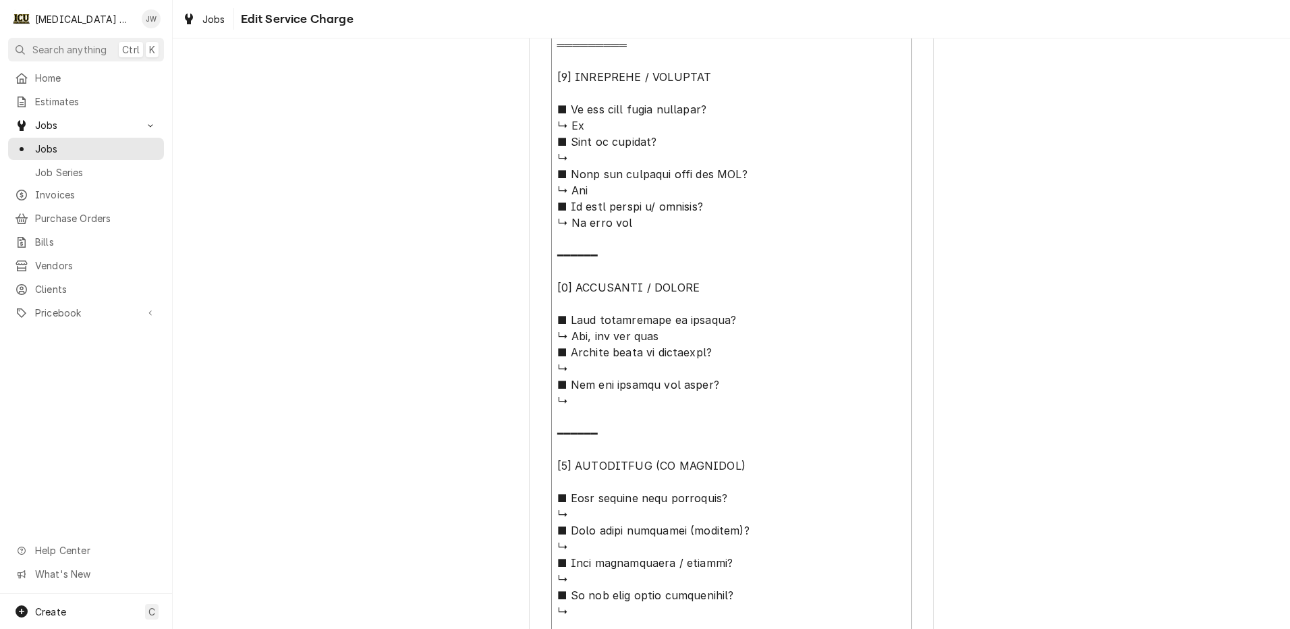
type textarea "x"
type textarea "⚠️ 𝗙𝗢𝗥𝗠 𝗜𝗡𝗦𝗧𝗥𝗨𝗖𝗧𝗜𝗢𝗡𝗦 ⚠️ ✪ 𝗖𝗼𝗺𝗽𝗹𝗲𝘁𝗲 𝗮𝗹𝗹 𝗿𝗲𝗹𝗲𝘃𝗮𝗻𝘁 𝘀𝗲𝗰𝘁𝗶𝗼𝗻𝘀 ✪ 𝗣𝗿𝗼𝘃𝗶𝗱𝗲 𝗱𝗲𝘁𝗮𝗶𝗹𝗲𝗱 𝗮𝗻𝘀…"
type textarea "x"
type textarea "⚠️ 𝗙𝗢𝗥𝗠 𝗜𝗡𝗦𝗧𝗥𝗨𝗖𝗧𝗜𝗢𝗡𝗦 ⚠️ ✪ 𝗖𝗼𝗺𝗽𝗹𝗲𝘁𝗲 𝗮𝗹𝗹 𝗿𝗲𝗹𝗲𝘃𝗮𝗻𝘁 𝘀𝗲𝗰𝘁𝗶𝗼𝗻𝘀 ✪ 𝗣𝗿𝗼𝘃𝗶𝗱𝗲 𝗱𝗲𝘁𝗮𝗶𝗹𝗲𝗱 𝗮𝗻𝘀…"
type textarea "x"
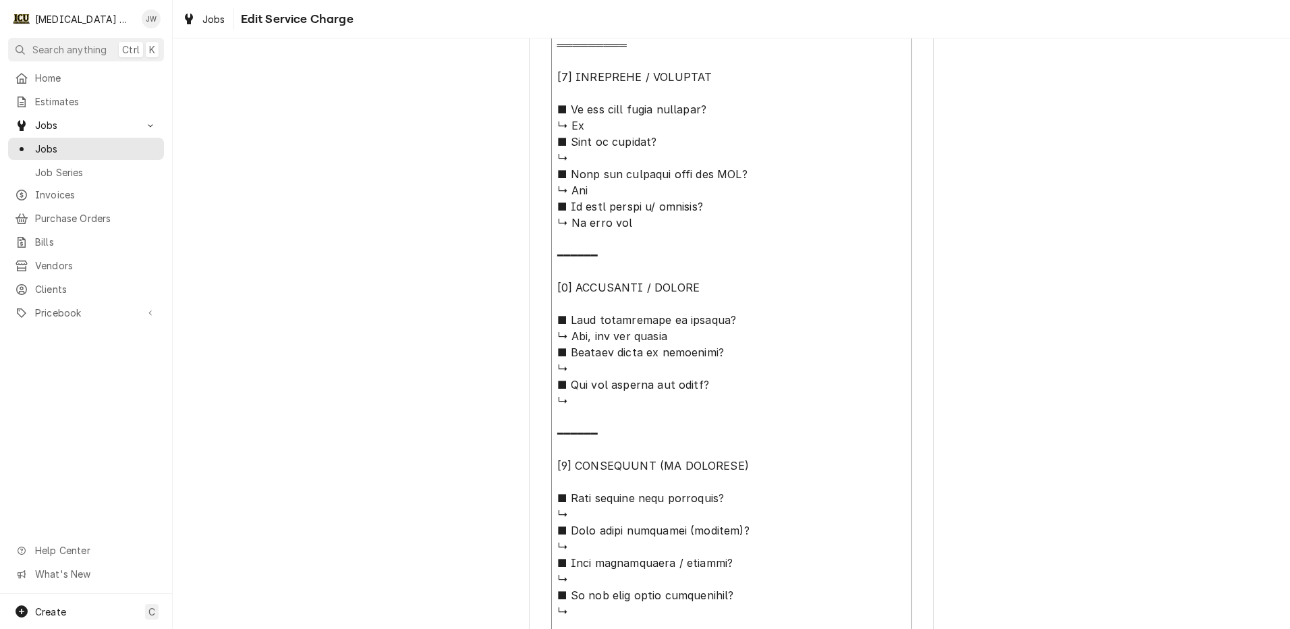
type textarea "⚠️ 𝗙𝗢𝗥𝗠 𝗜𝗡𝗦𝗧𝗥𝗨𝗖𝗧𝗜𝗢𝗡𝗦 ⚠️ ✪ 𝗖𝗼𝗺𝗽𝗹𝗲𝘁𝗲 𝗮𝗹𝗹 𝗿𝗲𝗹𝗲𝘃𝗮𝗻𝘁 𝘀𝗲𝗰𝘁𝗶𝗼𝗻𝘀 ✪ 𝗣𝗿𝗼𝘃𝗶𝗱𝗲 𝗱𝗲𝘁𝗮𝗶𝗹𝗲𝗱 𝗮𝗻𝘀…"
type textarea "x"
type textarea "⚠️ 𝗙𝗢𝗥𝗠 𝗜𝗡𝗦𝗧𝗥𝗨𝗖𝗧𝗜𝗢𝗡𝗦 ⚠️ ✪ 𝗖𝗼𝗺𝗽𝗹𝗲𝘁𝗲 𝗮𝗹𝗹 𝗿𝗲𝗹𝗲𝘃𝗮𝗻𝘁 𝘀𝗲𝗰𝘁𝗶𝗼𝗻𝘀 ✪ 𝗣𝗿𝗼𝘃𝗶𝗱𝗲 𝗱𝗲𝘁𝗮𝗶𝗹𝗲𝗱 𝗮𝗻𝘀…"
type textarea "x"
type textarea "⚠️ 𝗙𝗢𝗥𝗠 𝗜𝗡𝗦𝗧𝗥𝗨𝗖𝗧𝗜𝗢𝗡𝗦 ⚠️ ✪ 𝗖𝗼𝗺𝗽𝗹𝗲𝘁𝗲 𝗮𝗹𝗹 𝗿𝗲𝗹𝗲𝘃𝗮𝗻𝘁 𝘀𝗲𝗰𝘁𝗶𝗼𝗻𝘀 ✪ 𝗣𝗿𝗼𝘃𝗶𝗱𝗲 𝗱𝗲𝘁𝗮𝗶𝗹𝗲𝗱 𝗮𝗻𝘀…"
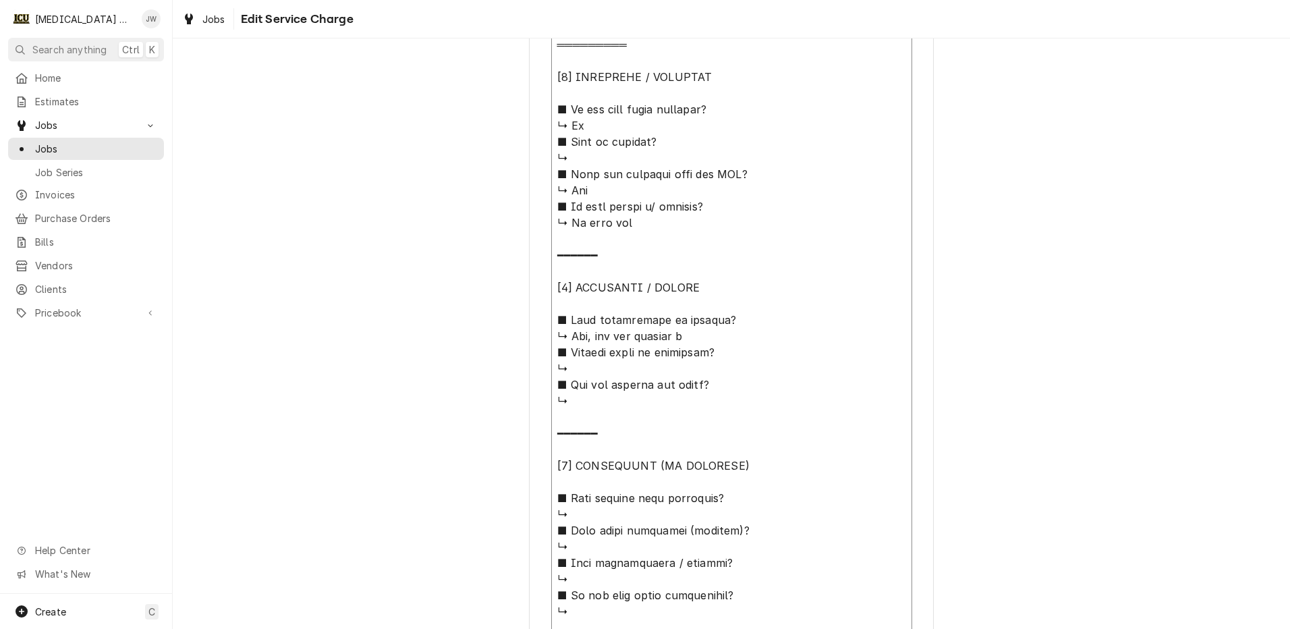
type textarea "x"
type textarea "⚠️ 𝗙𝗢𝗥𝗠 𝗜𝗡𝗦𝗧𝗥𝗨𝗖𝗧𝗜𝗢𝗡𝗦 ⚠️ ✪ 𝗖𝗼𝗺𝗽𝗹𝗲𝘁𝗲 𝗮𝗹𝗹 𝗿𝗲𝗹𝗲𝘃𝗮𝗻𝘁 𝘀𝗲𝗰𝘁𝗶𝗼𝗻𝘀 ✪ 𝗣𝗿𝗼𝘃𝗶𝗱𝗲 𝗱𝗲𝘁𝗮𝗶𝗹𝗲𝗱 𝗮𝗻𝘀…"
type textarea "x"
type textarea "⚠️ 𝗙𝗢𝗥𝗠 𝗜𝗡𝗦𝗧𝗥𝗨𝗖𝗧𝗜𝗢𝗡𝗦 ⚠️ ✪ 𝗖𝗼𝗺𝗽𝗹𝗲𝘁𝗲 𝗮𝗹𝗹 𝗿𝗲𝗹𝗲𝘃𝗮𝗻𝘁 𝘀𝗲𝗰𝘁𝗶𝗼𝗻𝘀 ✪ 𝗣𝗿𝗼𝘃𝗶𝗱𝗲 𝗱𝗲𝘁𝗮𝗶𝗹𝗲𝗱 𝗮𝗻𝘀…"
type textarea "x"
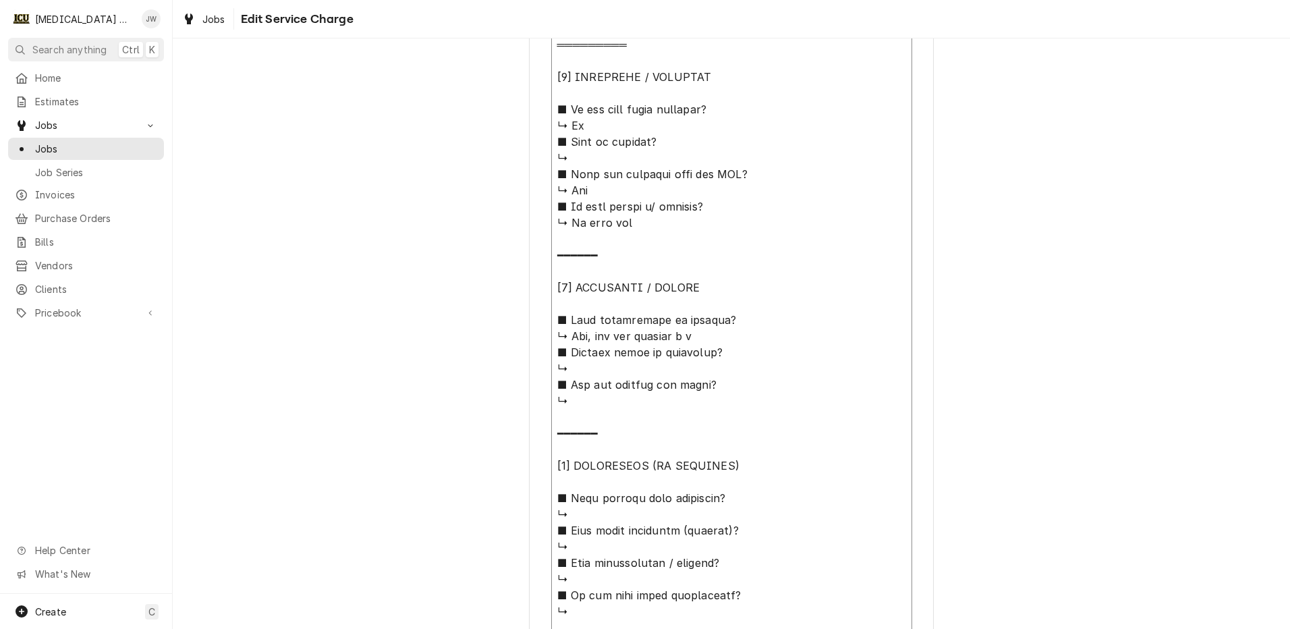
type textarea "⚠️ 𝗙𝗢𝗥𝗠 𝗜𝗡𝗦𝗧𝗥𝗨𝗖𝗧𝗜𝗢𝗡𝗦 ⚠️ ✪ 𝗖𝗼𝗺𝗽𝗹𝗲𝘁𝗲 𝗮𝗹𝗹 𝗿𝗲𝗹𝗲𝘃𝗮𝗻𝘁 𝘀𝗲𝗰𝘁𝗶𝗼𝗻𝘀 ✪ 𝗣𝗿𝗼𝘃𝗶𝗱𝗲 𝗱𝗲𝘁𝗮𝗶𝗹𝗲𝗱 𝗮𝗻𝘀…"
type textarea "x"
type textarea "⚠️ 𝗙𝗢𝗥𝗠 𝗜𝗡𝗦𝗧𝗥𝗨𝗖𝗧𝗜𝗢𝗡𝗦 ⚠️ ✪ 𝗖𝗼𝗺𝗽𝗹𝗲𝘁𝗲 𝗮𝗹𝗹 𝗿𝗲𝗹𝗲𝘃𝗮𝗻𝘁 𝘀𝗲𝗰𝘁𝗶𝗼𝗻𝘀 ✪ 𝗣𝗿𝗼𝘃𝗶𝗱𝗲 𝗱𝗲𝘁𝗮𝗶𝗹𝗲𝗱 𝗮𝗻𝘀…"
type textarea "x"
type textarea "⚠️ 𝗙𝗢𝗥𝗠 𝗜𝗡𝗦𝗧𝗥𝗨𝗖𝗧𝗜𝗢𝗡𝗦 ⚠️ ✪ 𝗖𝗼𝗺𝗽𝗹𝗲𝘁𝗲 𝗮𝗹𝗹 𝗿𝗲𝗹𝗲𝘃𝗮𝗻𝘁 𝘀𝗲𝗰𝘁𝗶𝗼𝗻𝘀 ✪ 𝗣𝗿𝗼𝘃𝗶𝗱𝗲 𝗱𝗲𝘁𝗮𝗶𝗹𝗲𝗱 𝗮𝗻𝘀…"
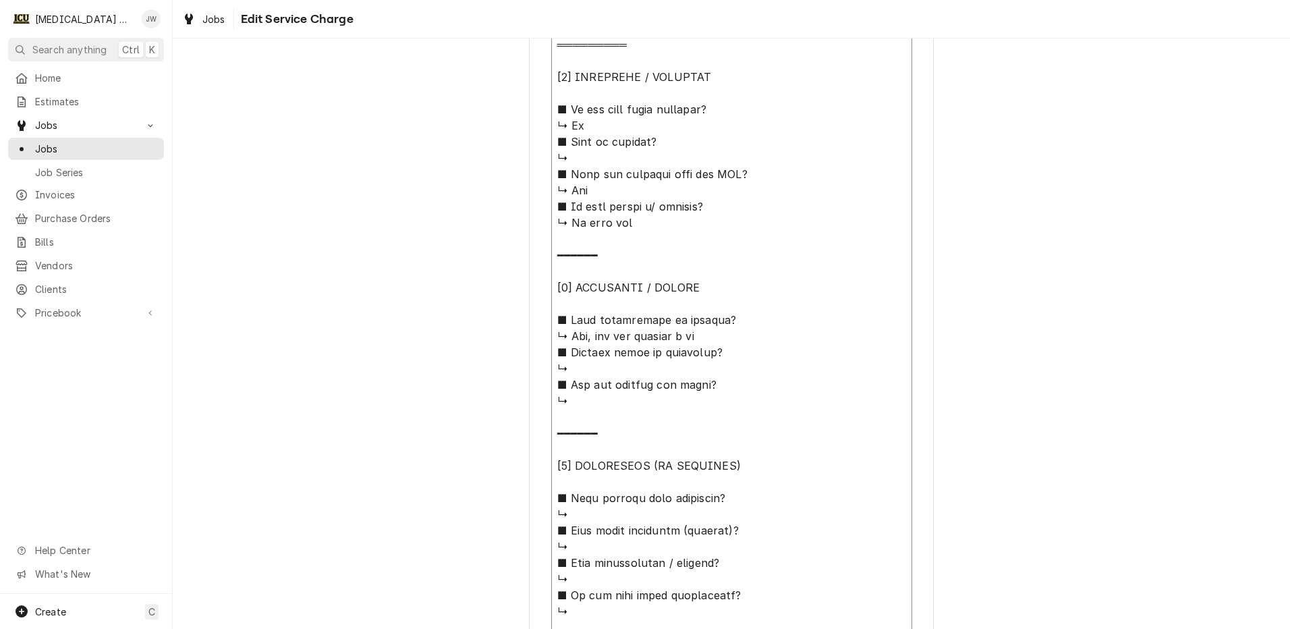
type textarea "x"
type textarea "⚠️ 𝗙𝗢𝗥𝗠 𝗜𝗡𝗦𝗧𝗥𝗨𝗖𝗧𝗜𝗢𝗡𝗦 ⚠️ ✪ 𝗖𝗼𝗺𝗽𝗹𝗲𝘁𝗲 𝗮𝗹𝗹 𝗿𝗲𝗹𝗲𝘃𝗮𝗻𝘁 𝘀𝗲𝗰𝘁𝗶𝗼𝗻𝘀 ✪ 𝗣𝗿𝗼𝘃𝗶𝗱𝗲 𝗱𝗲𝘁𝗮𝗶𝗹𝗲𝗱 𝗮𝗻𝘀…"
click at [596, 368] on textarea "Service Summary" at bounding box center [731, 409] width 361 height 1016
type textarea "x"
type textarea "⚠️ 𝗙𝗢𝗥𝗠 𝗜𝗡𝗦𝗧𝗥𝗨𝗖𝗧𝗜𝗢𝗡𝗦 ⚠️ ✪ 𝗖𝗼𝗺𝗽𝗹𝗲𝘁𝗲 𝗮𝗹𝗹 𝗿𝗲𝗹𝗲𝘃𝗮𝗻𝘁 𝘀𝗲𝗰𝘁𝗶𝗼𝗻𝘀 ✪ 𝗣𝗿𝗼𝘃𝗶𝗱𝗲 𝗱𝗲𝘁𝗮𝗶𝗹𝗲𝗱 𝗮𝗻𝘀…"
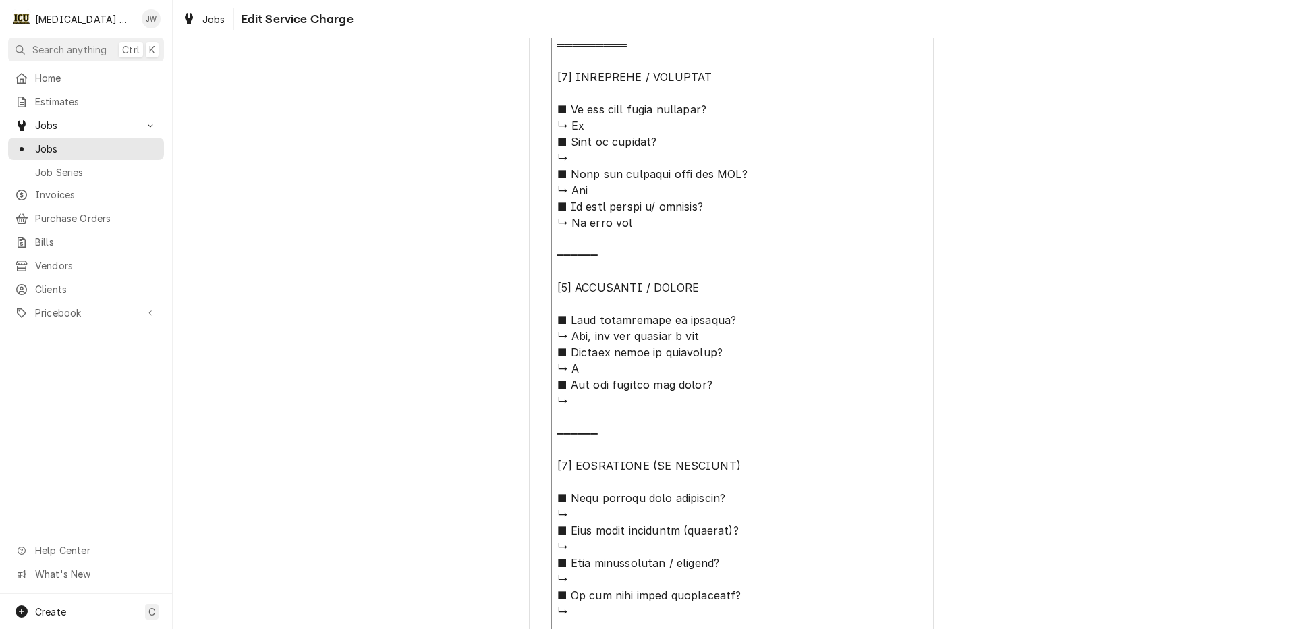
type textarea "x"
type textarea "⚠️ 𝗙𝗢𝗥𝗠 𝗜𝗡𝗦𝗧𝗥𝗨𝗖𝗧𝗜𝗢𝗡𝗦 ⚠️ ✪ 𝗖𝗼𝗺𝗽𝗹𝗲𝘁𝗲 𝗮𝗹𝗹 𝗿𝗲𝗹𝗲𝘃𝗮𝗻𝘁 𝘀𝗲𝗰𝘁𝗶𝗼𝗻𝘀 ✪ 𝗣𝗿𝗼𝘃𝗶𝗱𝗲 𝗱𝗲𝘁𝗮𝗶𝗹𝗲𝗱 𝗮𝗻𝘀…"
type textarea "x"
type textarea "⚠️ 𝗙𝗢𝗥𝗠 𝗜𝗡𝗦𝗧𝗥𝗨𝗖𝗧𝗜𝗢𝗡𝗦 ⚠️ ✪ 𝗖𝗼𝗺𝗽𝗹𝗲𝘁𝗲 𝗮𝗹𝗹 𝗿𝗲𝗹𝗲𝘃𝗮𝗻𝘁 𝘀𝗲𝗰𝘁𝗶𝗼𝗻𝘀 ✪ 𝗣𝗿𝗼𝘃𝗶𝗱𝗲 𝗱𝗲𝘁𝗮𝗶𝗹𝗲𝗱 𝗮𝗻𝘀…"
type textarea "x"
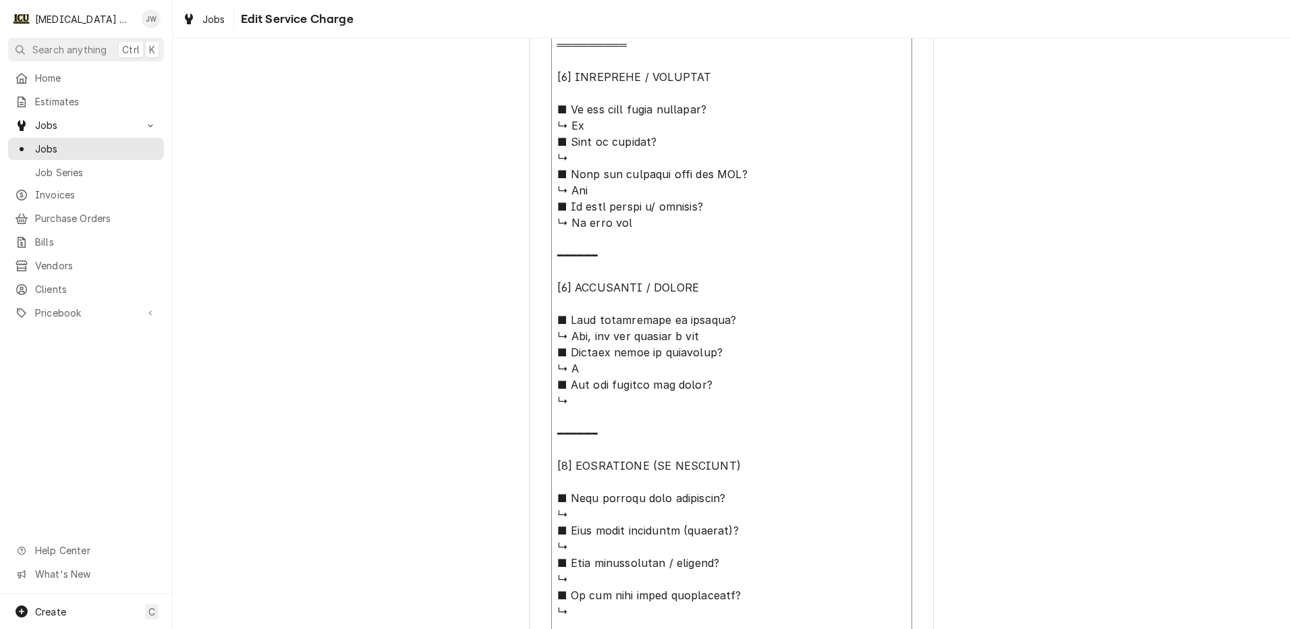
type textarea "⚠️ 𝗙𝗢𝗥𝗠 𝗜𝗡𝗦𝗧𝗥𝗨𝗖𝗧𝗜𝗢𝗡𝗦 ⚠️ ✪ 𝗖𝗼𝗺𝗽𝗹𝗲𝘁𝗲 𝗮𝗹𝗹 𝗿𝗲𝗹𝗲𝘃𝗮𝗻𝘁 𝘀𝗲𝗰𝘁𝗶𝗼𝗻𝘀 ✪ 𝗣𝗿𝗼𝘃𝗶𝗱𝗲 𝗱𝗲𝘁𝗮𝗶𝗹𝗲𝗱 𝗮𝗻𝘀…"
type textarea "x"
type textarea "⚠️ 𝗙𝗢𝗥𝗠 𝗜𝗡𝗦𝗧𝗥𝗨𝗖𝗧𝗜𝗢𝗡𝗦 ⚠️ ✪ 𝗖𝗼𝗺𝗽𝗹𝗲𝘁𝗲 𝗮𝗹𝗹 𝗿𝗲𝗹𝗲𝘃𝗮𝗻𝘁 𝘀𝗲𝗰𝘁𝗶𝗼𝗻𝘀 ✪ 𝗣𝗿𝗼𝘃𝗶𝗱𝗲 𝗱𝗲𝘁𝗮𝗶𝗹𝗲𝗱 𝗮𝗻𝘀…"
type textarea "x"
type textarea "⚠️ 𝗙𝗢𝗥𝗠 𝗜𝗡𝗦𝗧𝗥𝗨𝗖𝗧𝗜𝗢𝗡𝗦 ⚠️ ✪ 𝗖𝗼𝗺𝗽𝗹𝗲𝘁𝗲 𝗮𝗹𝗹 𝗿𝗲𝗹𝗲𝘃𝗮𝗻𝘁 𝘀𝗲𝗰𝘁𝗶𝗼𝗻𝘀 ✪ 𝗣𝗿𝗼𝘃𝗶𝗱𝗲 𝗱𝗲𝘁𝗮𝗶𝗹𝗲𝗱 𝗮𝗻𝘀…"
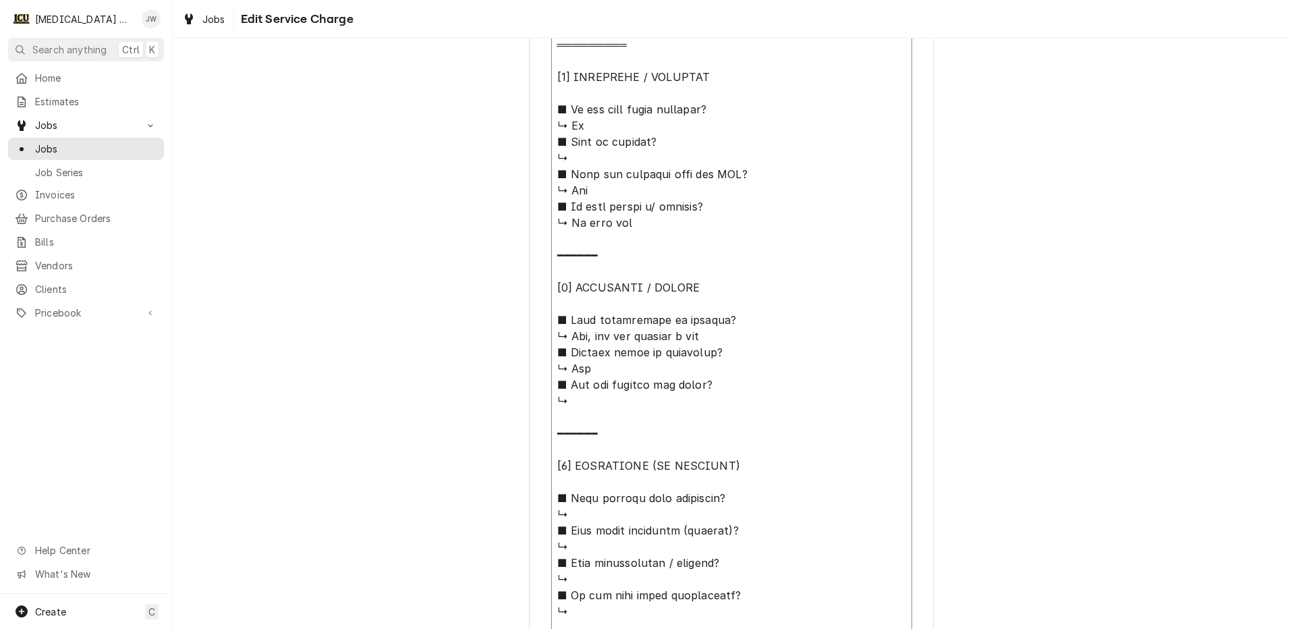
type textarea "x"
type textarea "⚠️ 𝗙𝗢𝗥𝗠 𝗜𝗡𝗦𝗧𝗥𝗨𝗖𝗧𝗜𝗢𝗡𝗦 ⚠️ ✪ 𝗖𝗼𝗺𝗽𝗹𝗲𝘁𝗲 𝗮𝗹𝗹 𝗿𝗲𝗹𝗲𝘃𝗮𝗻𝘁 𝘀𝗲𝗰𝘁𝗶𝗼𝗻𝘀 ✪ 𝗣𝗿𝗼𝘃𝗶𝗱𝗲 𝗱𝗲𝘁𝗮𝗶𝗹𝗲𝗱 𝗮𝗻𝘀…"
type textarea "x"
type textarea "⚠️ 𝗙𝗢𝗥𝗠 𝗜𝗡𝗦𝗧𝗥𝗨𝗖𝗧𝗜𝗢𝗡𝗦 ⚠️ ✪ 𝗖𝗼𝗺𝗽𝗹𝗲𝘁𝗲 𝗮𝗹𝗹 𝗿𝗲𝗹𝗲𝘃𝗮𝗻𝘁 𝘀𝗲𝗰𝘁𝗶𝗼𝗻𝘀 ✪ 𝗣𝗿𝗼𝘃𝗶𝗱𝗲 𝗱𝗲𝘁𝗮𝗶𝗹𝗲𝗱 𝗮𝗻𝘀…"
type textarea "x"
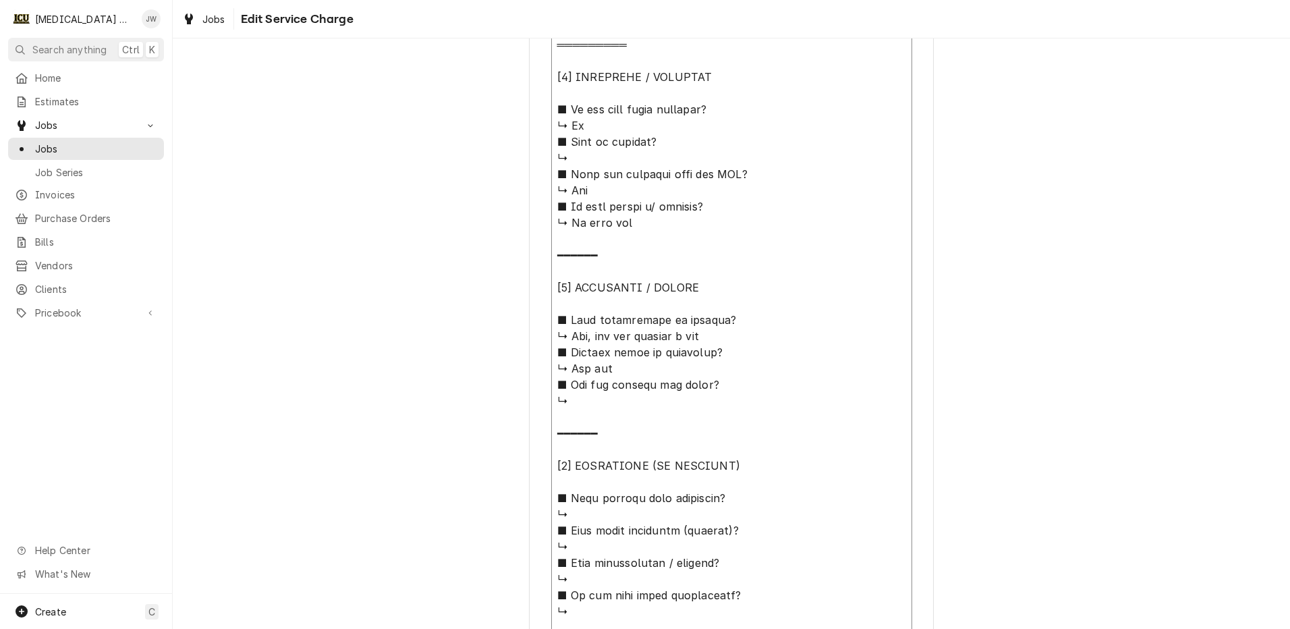
type textarea "⚠️ 𝗙𝗢𝗥𝗠 𝗜𝗡𝗦𝗧𝗥𝗨𝗖𝗧𝗜𝗢𝗡𝗦 ⚠️ ✪ 𝗖𝗼𝗺𝗽𝗹𝗲𝘁𝗲 𝗮𝗹𝗹 𝗿𝗲𝗹𝗲𝘃𝗮𝗻𝘁 𝘀𝗲𝗰𝘁𝗶𝗼𝗻𝘀 ✪ 𝗣𝗿𝗼𝘃𝗶𝗱𝗲 𝗱𝗲𝘁𝗮𝗶𝗹𝗲𝗱 𝗮𝗻𝘀…"
type textarea "x"
type textarea "⚠️ 𝗙𝗢𝗥𝗠 𝗜𝗡𝗦𝗧𝗥𝗨𝗖𝗧𝗜𝗢𝗡𝗦 ⚠️ ✪ 𝗖𝗼𝗺𝗽𝗹𝗲𝘁𝗲 𝗮𝗹𝗹 𝗿𝗲𝗹𝗲𝘃𝗮𝗻𝘁 𝘀𝗲𝗰𝘁𝗶𝗼𝗻𝘀 ✪ 𝗣𝗿𝗼𝘃𝗶𝗱𝗲 𝗱𝗲𝘁𝗮𝗶𝗹𝗲𝗱 𝗮𝗻𝘀…"
type textarea "x"
type textarea "⚠️ 𝗙𝗢𝗥𝗠 𝗜𝗡𝗦𝗧𝗥𝗨𝗖𝗧𝗜𝗢𝗡𝗦 ⚠️ ✪ 𝗖𝗼𝗺𝗽𝗹𝗲𝘁𝗲 𝗮𝗹𝗹 𝗿𝗲𝗹𝗲𝘃𝗮𝗻𝘁 𝘀𝗲𝗰𝘁𝗶𝗼𝗻𝘀 ✪ 𝗣𝗿𝗼𝘃𝗶𝗱𝗲 𝗱𝗲𝘁𝗮𝗶𝗹𝗲𝗱 𝗮𝗻𝘀…"
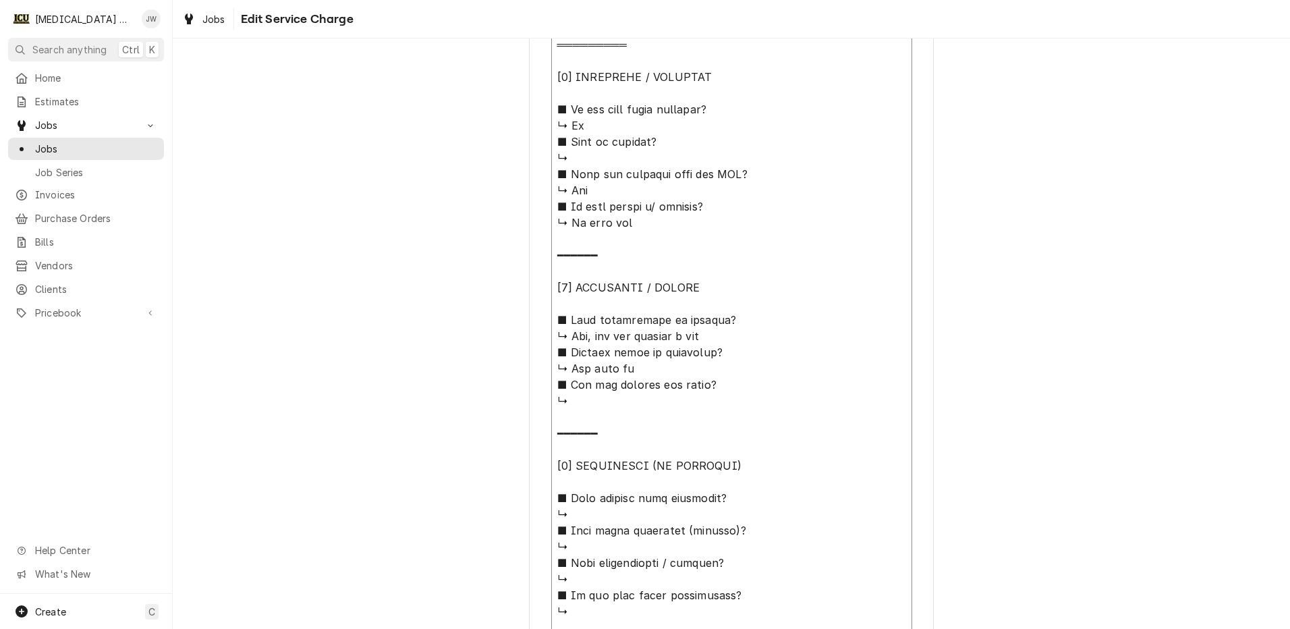
type textarea "x"
type textarea "⚠️ 𝗙𝗢𝗥𝗠 𝗜𝗡𝗦𝗧𝗥𝗨𝗖𝗧𝗜𝗢𝗡𝗦 ⚠️ ✪ 𝗖𝗼𝗺𝗽𝗹𝗲𝘁𝗲 𝗮𝗹𝗹 𝗿𝗲𝗹𝗲𝘃𝗮𝗻𝘁 𝘀𝗲𝗰𝘁𝗶𝗼𝗻𝘀 ✪ 𝗣𝗿𝗼𝘃𝗶𝗱𝗲 𝗱𝗲𝘁𝗮𝗶𝗹𝗲𝗱 𝗮𝗻𝘀…"
type textarea "x"
type textarea "⚠️ 𝗙𝗢𝗥𝗠 𝗜𝗡𝗦𝗧𝗥𝗨𝗖𝗧𝗜𝗢𝗡𝗦 ⚠️ ✪ 𝗖𝗼𝗺𝗽𝗹𝗲𝘁𝗲 𝗮𝗹𝗹 𝗿𝗲𝗹𝗲𝘃𝗮𝗻𝘁 𝘀𝗲𝗰𝘁𝗶𝗼𝗻𝘀 ✪ 𝗣𝗿𝗼𝘃𝗶𝗱𝗲 𝗱𝗲𝘁𝗮𝗶𝗹𝗲𝗱 𝗮𝗻𝘀…"
type textarea "x"
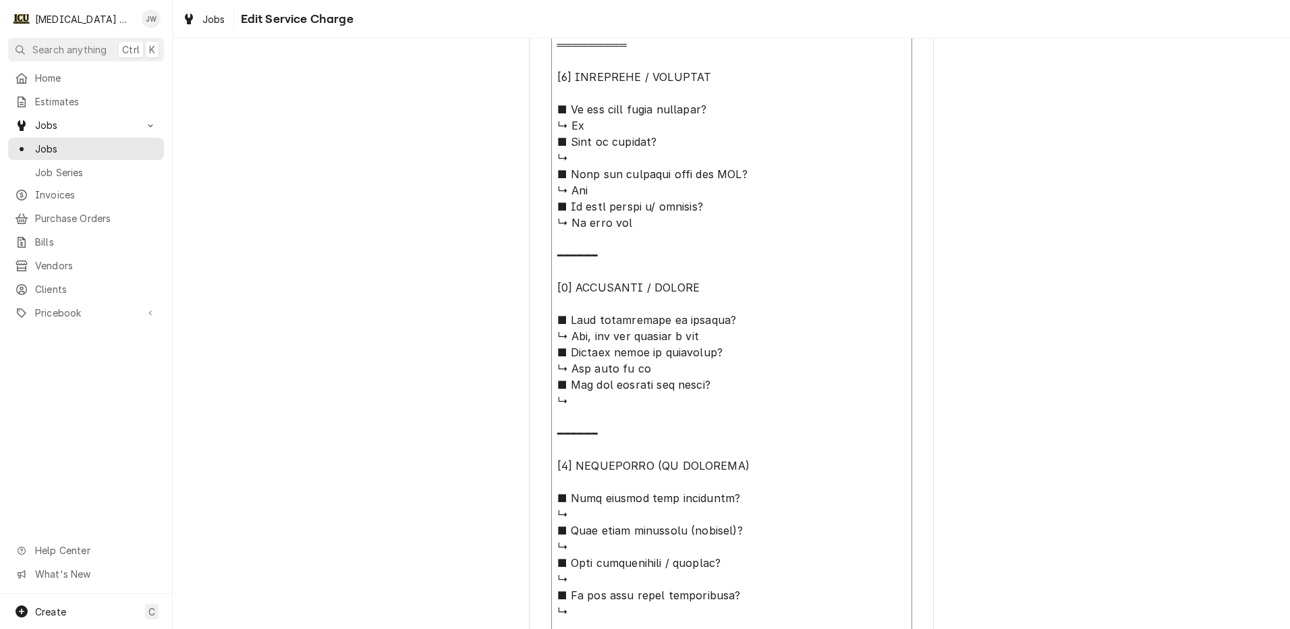
type textarea "⚠️ 𝗙𝗢𝗥𝗠 𝗜𝗡𝗦𝗧𝗥𝗨𝗖𝗧𝗜𝗢𝗡𝗦 ⚠️ ✪ 𝗖𝗼𝗺𝗽𝗹𝗲𝘁𝗲 𝗮𝗹𝗹 𝗿𝗲𝗹𝗲𝘃𝗮𝗻𝘁 𝘀𝗲𝗰𝘁𝗶𝗼𝗻𝘀 ✪ 𝗣𝗿𝗼𝘃𝗶𝗱𝗲 𝗱𝗲𝘁𝗮𝗶𝗹𝗲𝗱 𝗮𝗻𝘀…"
type textarea "x"
type textarea "⚠️ 𝗙𝗢𝗥𝗠 𝗜𝗡𝗦𝗧𝗥𝗨𝗖𝗧𝗜𝗢𝗡𝗦 ⚠️ ✪ 𝗖𝗼𝗺𝗽𝗹𝗲𝘁𝗲 𝗮𝗹𝗹 𝗿𝗲𝗹𝗲𝘃𝗮𝗻𝘁 𝘀𝗲𝗰𝘁𝗶𝗼𝗻𝘀 ✪ 𝗣𝗿𝗼𝘃𝗶𝗱𝗲 𝗱𝗲𝘁𝗮𝗶𝗹𝗲𝗱 𝗮𝗻𝘀…"
type textarea "x"
type textarea "⚠️ 𝗙𝗢𝗥𝗠 𝗜𝗡𝗦𝗧𝗥𝗨𝗖𝗧𝗜𝗢𝗡𝗦 ⚠️ ✪ 𝗖𝗼𝗺𝗽𝗹𝗲𝘁𝗲 𝗮𝗹𝗹 𝗿𝗲𝗹𝗲𝘃𝗮𝗻𝘁 𝘀𝗲𝗰𝘁𝗶𝗼𝗻𝘀 ✪ 𝗣𝗿𝗼𝘃𝗶𝗱𝗲 𝗱𝗲𝘁𝗮𝗶𝗹𝗲𝗱 𝗮𝗻𝘀…"
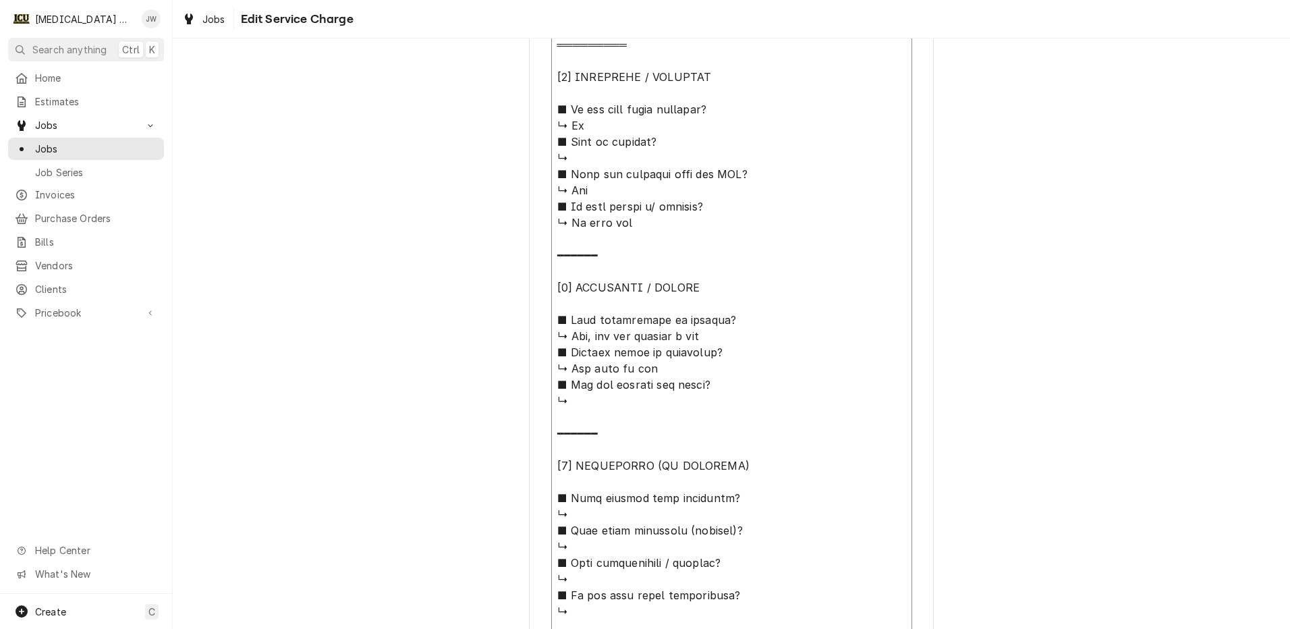
type textarea "x"
type textarea "⚠️ 𝗙𝗢𝗥𝗠 𝗜𝗡𝗦𝗧𝗥𝗨𝗖𝗧𝗜𝗢𝗡𝗦 ⚠️ ✪ 𝗖𝗼𝗺𝗽𝗹𝗲𝘁𝗲 𝗮𝗹𝗹 𝗿𝗲𝗹𝗲𝘃𝗮𝗻𝘁 𝘀𝗲𝗰𝘁𝗶𝗼𝗻𝘀 ✪ 𝗣𝗿𝗼𝘃𝗶𝗱𝗲 𝗱𝗲𝘁𝗮𝗶𝗹𝗲𝗱 𝗮𝗻𝘀…"
type textarea "x"
type textarea "⚠️ 𝗙𝗢𝗥𝗠 𝗜𝗡𝗦𝗧𝗥𝗨𝗖𝗧𝗜𝗢𝗡𝗦 ⚠️ ✪ 𝗖𝗼𝗺𝗽𝗹𝗲𝘁𝗲 𝗮𝗹𝗹 𝗿𝗲𝗹𝗲𝘃𝗮𝗻𝘁 𝘀𝗲𝗰𝘁𝗶𝗼𝗻𝘀 ✪ 𝗣𝗿𝗼𝘃𝗶𝗱𝗲 𝗱𝗲𝘁𝗮𝗶𝗹𝗲𝗱 𝗮𝗻𝘀…"
type textarea "x"
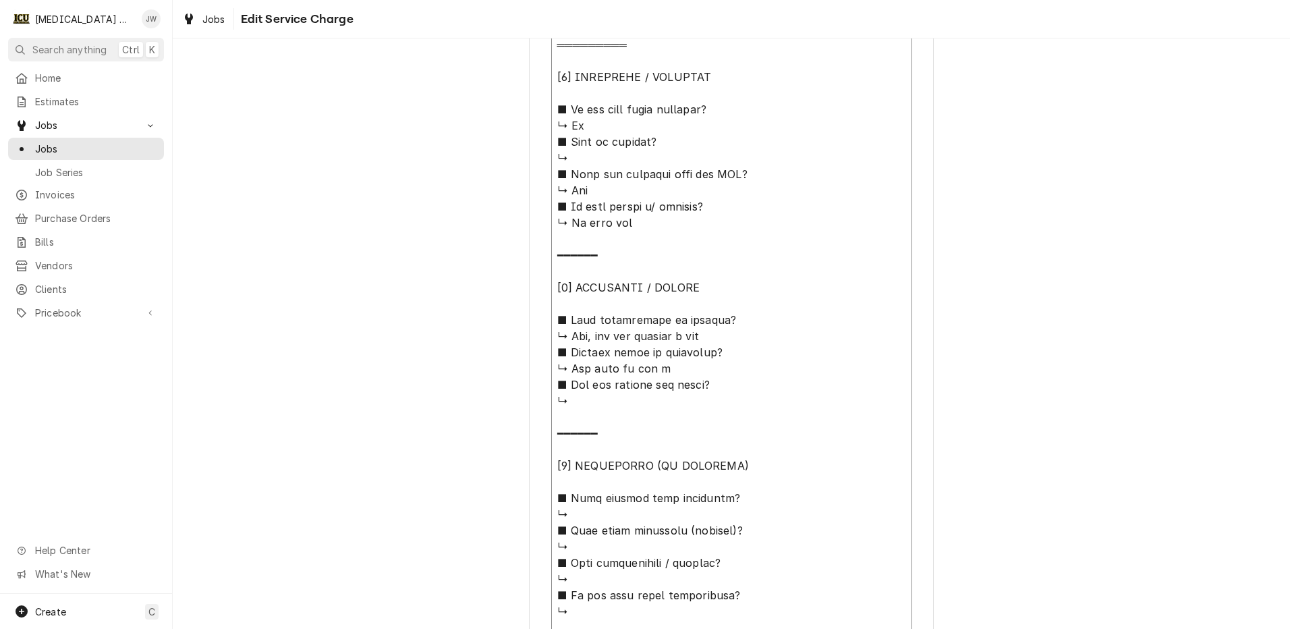
type textarea "⚠️ 𝗙𝗢𝗥𝗠 𝗜𝗡𝗦𝗧𝗥𝗨𝗖𝗧𝗜𝗢𝗡𝗦 ⚠️ ✪ 𝗖𝗼𝗺𝗽𝗹𝗲𝘁𝗲 𝗮𝗹𝗹 𝗿𝗲𝗹𝗲𝘃𝗮𝗻𝘁 𝘀𝗲𝗰𝘁𝗶𝗼𝗻𝘀 ✪ 𝗣𝗿𝗼𝘃𝗶𝗱𝗲 𝗱𝗲𝘁𝗮𝗶𝗹𝗲𝗱 𝗮𝗻𝘀…"
type textarea "x"
type textarea "⚠️ 𝗙𝗢𝗥𝗠 𝗜𝗡𝗦𝗧𝗥𝗨𝗖𝗧𝗜𝗢𝗡𝗦 ⚠️ ✪ 𝗖𝗼𝗺𝗽𝗹𝗲𝘁𝗲 𝗮𝗹𝗹 𝗿𝗲𝗹𝗲𝘃𝗮𝗻𝘁 𝘀𝗲𝗰𝘁𝗶𝗼𝗻𝘀 ✪ 𝗣𝗿𝗼𝘃𝗶𝗱𝗲 𝗱𝗲𝘁𝗮𝗶𝗹𝗲𝗱 𝗮𝗻𝘀…"
type textarea "x"
type textarea "⚠️ 𝗙𝗢𝗥𝗠 𝗜𝗡𝗦𝗧𝗥𝗨𝗖𝗧𝗜𝗢𝗡𝗦 ⚠️ ✪ 𝗖𝗼𝗺𝗽𝗹𝗲𝘁𝗲 𝗮𝗹𝗹 𝗿𝗲𝗹𝗲𝘃𝗮𝗻𝘁 𝘀𝗲𝗰𝘁𝗶𝗼𝗻𝘀 ✪ 𝗣𝗿𝗼𝘃𝗶𝗱𝗲 𝗱𝗲𝘁𝗮𝗶𝗹𝗲𝗱 𝗮𝗻𝘀…"
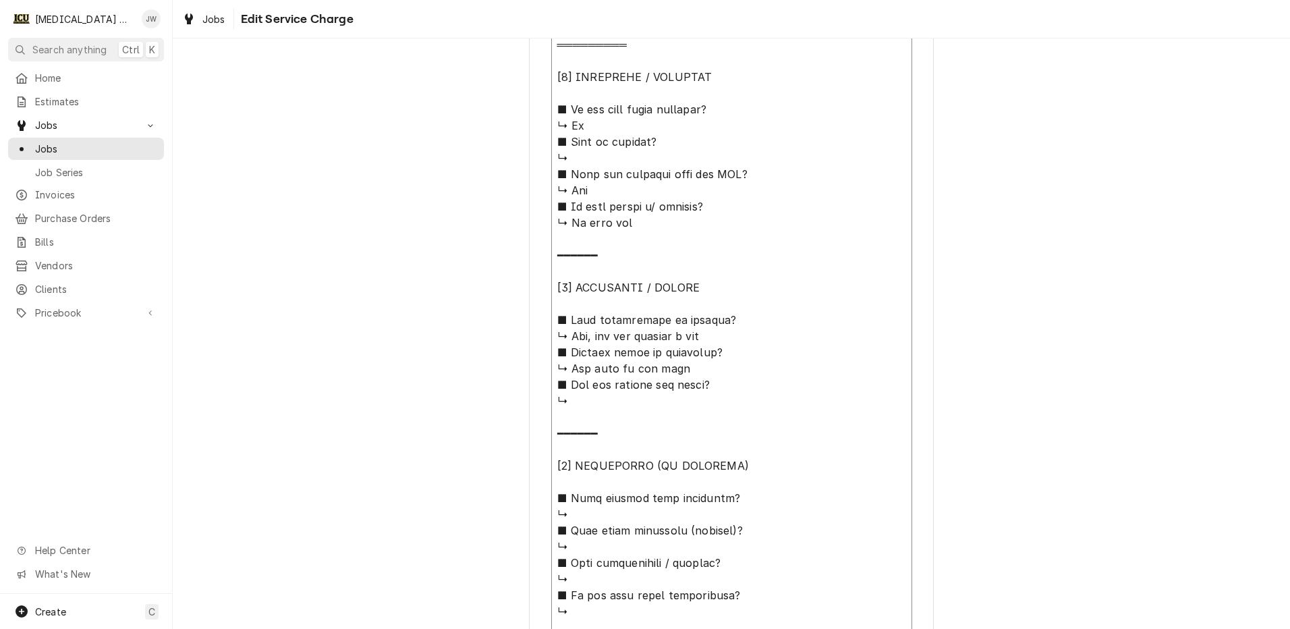
type textarea "x"
type textarea "⚠️ 𝗙𝗢𝗥𝗠 𝗜𝗡𝗦𝗧𝗥𝗨𝗖𝗧𝗜𝗢𝗡𝗦 ⚠️ ✪ 𝗖𝗼𝗺𝗽𝗹𝗲𝘁𝗲 𝗮𝗹𝗹 𝗿𝗲𝗹𝗲𝘃𝗮𝗻𝘁 𝘀𝗲𝗰𝘁𝗶𝗼𝗻𝘀 ✪ 𝗣𝗿𝗼𝘃𝗶𝗱𝗲 𝗱𝗲𝘁𝗮𝗶𝗹𝗲𝗱 𝗮𝗻𝘀…"
type textarea "x"
type textarea "⚠️ 𝗙𝗢𝗥𝗠 𝗜𝗡𝗦𝗧𝗥𝗨𝗖𝗧𝗜𝗢𝗡𝗦 ⚠️ ✪ 𝗖𝗼𝗺𝗽𝗹𝗲𝘁𝗲 𝗮𝗹𝗹 𝗿𝗲𝗹𝗲𝘃𝗮𝗻𝘁 𝘀𝗲𝗰𝘁𝗶𝗼𝗻𝘀 ✪ 𝗣𝗿𝗼𝘃𝗶𝗱𝗲 𝗱𝗲𝘁𝗮𝗶𝗹𝗲𝗱 𝗮𝗻𝘀…"
type textarea "x"
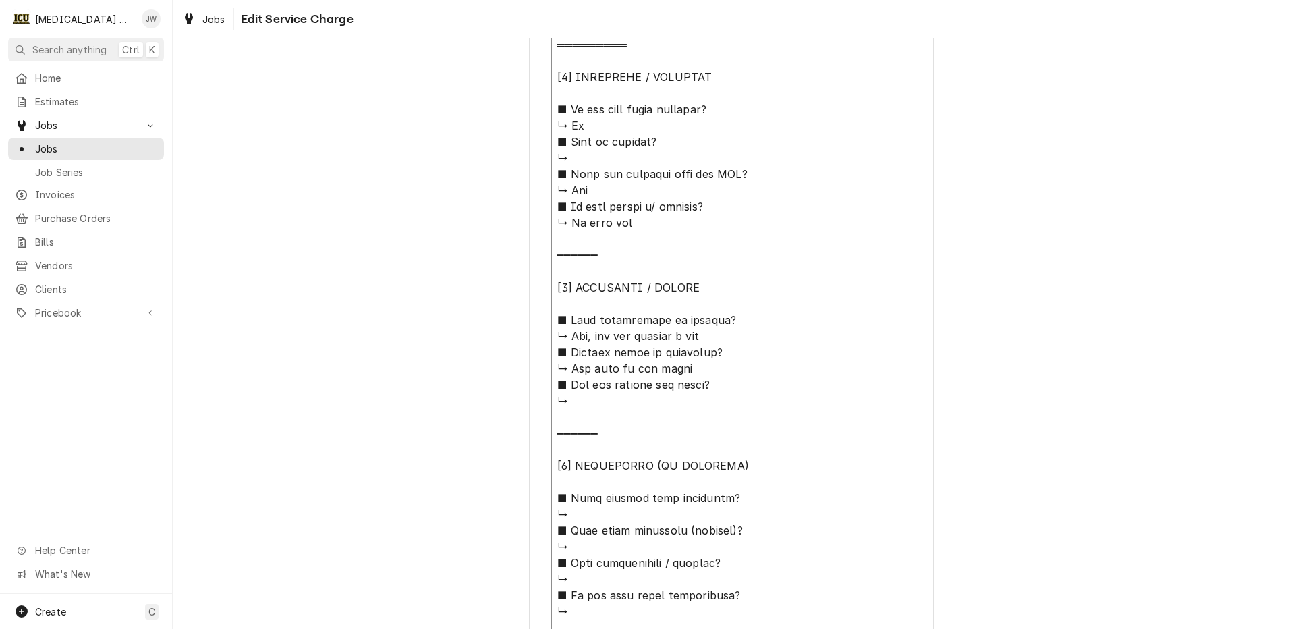
type textarea "⚠️ 𝗙𝗢𝗥𝗠 𝗜𝗡𝗦𝗧𝗥𝗨𝗖𝗧𝗜𝗢𝗡𝗦 ⚠️ ✪ 𝗖𝗼𝗺𝗽𝗹𝗲𝘁𝗲 𝗮𝗹𝗹 𝗿𝗲𝗹𝗲𝘃𝗮𝗻𝘁 𝘀𝗲𝗰𝘁𝗶𝗼𝗻𝘀 ✪ 𝗣𝗿𝗼𝘃𝗶𝗱𝗲 𝗱𝗲𝘁𝗮𝗶𝗹𝗲𝗱 𝗮𝗻𝘀…"
type textarea "x"
type textarea "⚠️ 𝗙𝗢𝗥𝗠 𝗜𝗡𝗦𝗧𝗥𝗨𝗖𝗧𝗜𝗢𝗡𝗦 ⚠️ ✪ 𝗖𝗼𝗺𝗽𝗹𝗲𝘁𝗲 𝗮𝗹𝗹 𝗿𝗲𝗹𝗲𝘃𝗮𝗻𝘁 𝘀𝗲𝗰𝘁𝗶𝗼𝗻𝘀 ✪ 𝗣𝗿𝗼𝘃𝗶𝗱𝗲 𝗱𝗲𝘁𝗮𝗶𝗹𝗲𝗱 𝗮𝗻𝘀…"
type textarea "x"
type textarea "⚠️ 𝗙𝗢𝗥𝗠 𝗜𝗡𝗦𝗧𝗥𝗨𝗖𝗧𝗜𝗢𝗡𝗦 ⚠️ ✪ 𝗖𝗼𝗺𝗽𝗹𝗲𝘁𝗲 𝗮𝗹𝗹 𝗿𝗲𝗹𝗲𝘃𝗮𝗻𝘁 𝘀𝗲𝗰𝘁𝗶𝗼𝗻𝘀 ✪ 𝗣𝗿𝗼𝘃𝗶𝗱𝗲 𝗱𝗲𝘁𝗮𝗶𝗹𝗲𝗱 𝗮𝗻𝘀…"
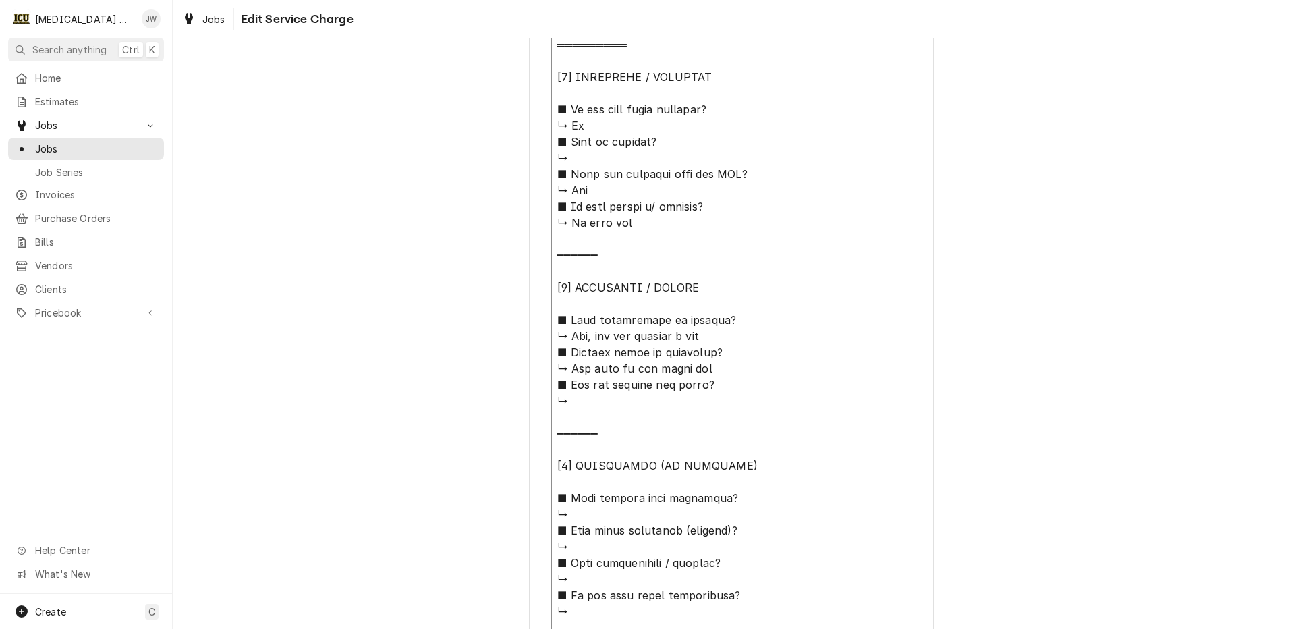
type textarea "x"
type textarea "⚠️ 𝗙𝗢𝗥𝗠 𝗜𝗡𝗦𝗧𝗥𝗨𝗖𝗧𝗜𝗢𝗡𝗦 ⚠️ ✪ 𝗖𝗼𝗺𝗽𝗹𝗲𝘁𝗲 𝗮𝗹𝗹 𝗿𝗲𝗹𝗲𝘃𝗮𝗻𝘁 𝘀𝗲𝗰𝘁𝗶𝗼𝗻𝘀 ✪ 𝗣𝗿𝗼𝘃𝗶𝗱𝗲 𝗱𝗲𝘁𝗮𝗶𝗹𝗲𝗱 𝗮𝗻𝘀…"
type textarea "x"
type textarea "⚠️ 𝗙𝗢𝗥𝗠 𝗜𝗡𝗦𝗧𝗥𝗨𝗖𝗧𝗜𝗢𝗡𝗦 ⚠️ ✪ 𝗖𝗼𝗺𝗽𝗹𝗲𝘁𝗲 𝗮𝗹𝗹 𝗿𝗲𝗹𝗲𝘃𝗮𝗻𝘁 𝘀𝗲𝗰𝘁𝗶𝗼𝗻𝘀 ✪ 𝗣𝗿𝗼𝘃𝗶𝗱𝗲 𝗱𝗲𝘁𝗮𝗶𝗹𝗲𝗱 𝗮𝗻𝘀…"
type textarea "x"
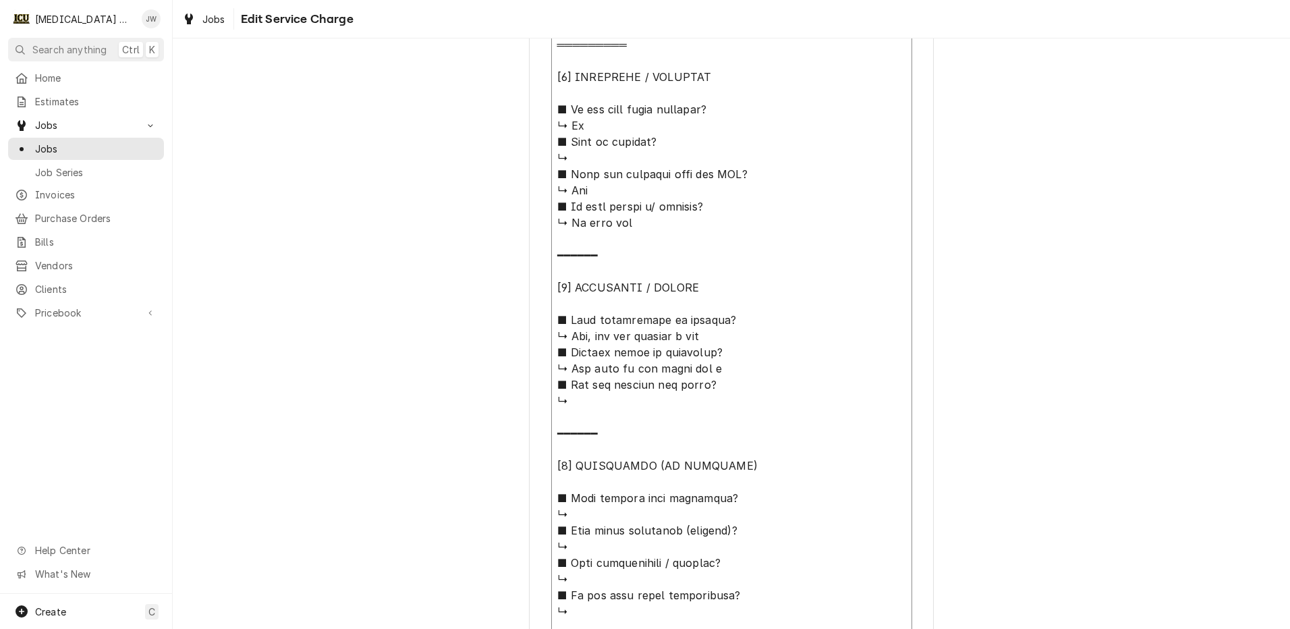
type textarea "⚠️ 𝗙𝗢𝗥𝗠 𝗜𝗡𝗦𝗧𝗥𝗨𝗖𝗧𝗜𝗢𝗡𝗦 ⚠️ ✪ 𝗖𝗼𝗺𝗽𝗹𝗲𝘁𝗲 𝗮𝗹𝗹 𝗿𝗲𝗹𝗲𝘃𝗮𝗻𝘁 𝘀𝗲𝗰𝘁𝗶𝗼𝗻𝘀 ✪ 𝗣𝗿𝗼𝘃𝗶𝗱𝗲 𝗱𝗲𝘁𝗮𝗶𝗹𝗲𝗱 𝗮𝗻𝘀…"
type textarea "x"
type textarea "⚠️ 𝗙𝗢𝗥𝗠 𝗜𝗡𝗦𝗧𝗥𝗨𝗖𝗧𝗜𝗢𝗡𝗦 ⚠️ ✪ 𝗖𝗼𝗺𝗽𝗹𝗲𝘁𝗲 𝗮𝗹𝗹 𝗿𝗲𝗹𝗲𝘃𝗮𝗻𝘁 𝘀𝗲𝗰𝘁𝗶𝗼𝗻𝘀 ✪ 𝗣𝗿𝗼𝘃𝗶𝗱𝗲 𝗱𝗲𝘁𝗮𝗶𝗹𝗲𝗱 𝗮𝗻𝘀…"
type textarea "x"
type textarea "⚠️ 𝗙𝗢𝗥𝗠 𝗜𝗡𝗦𝗧𝗥𝗨𝗖𝗧𝗜𝗢𝗡𝗦 ⚠️ ✪ 𝗖𝗼𝗺𝗽𝗹𝗲𝘁𝗲 𝗮𝗹𝗹 𝗿𝗲𝗹𝗲𝘃𝗮𝗻𝘁 𝘀𝗲𝗰𝘁𝗶𝗼𝗻𝘀 ✪ 𝗣𝗿𝗼𝘃𝗶𝗱𝗲 𝗱𝗲𝘁𝗮𝗶𝗹𝗲𝗱 𝗮𝗻𝘀…"
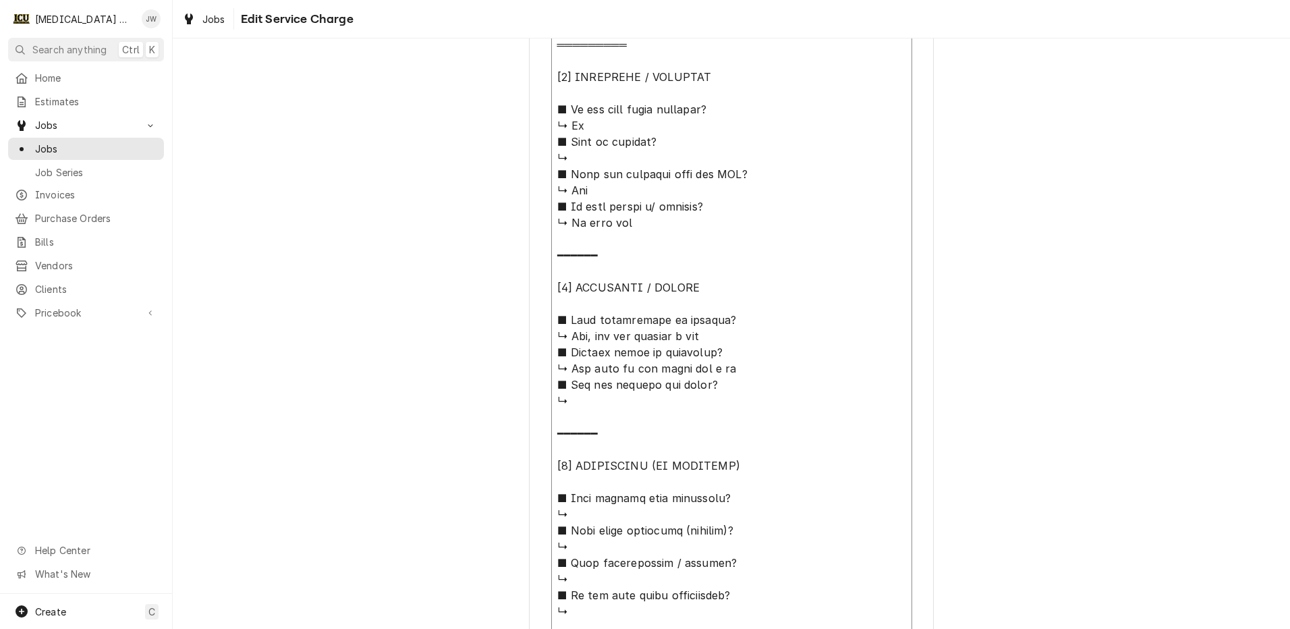
type textarea "x"
type textarea "⚠️ 𝗙𝗢𝗥𝗠 𝗜𝗡𝗦𝗧𝗥𝗨𝗖𝗧𝗜𝗢𝗡𝗦 ⚠️ ✪ 𝗖𝗼𝗺𝗽𝗹𝗲𝘁𝗲 𝗮𝗹𝗹 𝗿𝗲𝗹𝗲𝘃𝗮𝗻𝘁 𝘀𝗲𝗰𝘁𝗶𝗼𝗻𝘀 ✪ 𝗣𝗿𝗼𝘃𝗶𝗱𝗲 𝗱𝗲𝘁𝗮𝗶𝗹𝗲𝗱 𝗮𝗻𝘀…"
type textarea "x"
type textarea "⚠️ 𝗙𝗢𝗥𝗠 𝗜𝗡𝗦𝗧𝗥𝗨𝗖𝗧𝗜𝗢𝗡𝗦 ⚠️ ✪ 𝗖𝗼𝗺𝗽𝗹𝗲𝘁𝗲 𝗮𝗹𝗹 𝗿𝗲𝗹𝗲𝘃𝗮𝗻𝘁 𝘀𝗲𝗰𝘁𝗶𝗼𝗻𝘀 ✪ 𝗣𝗿𝗼𝘃𝗶𝗱𝗲 𝗱𝗲𝘁𝗮𝗶𝗹𝗲𝗱 𝗮𝗻𝘀…"
type textarea "x"
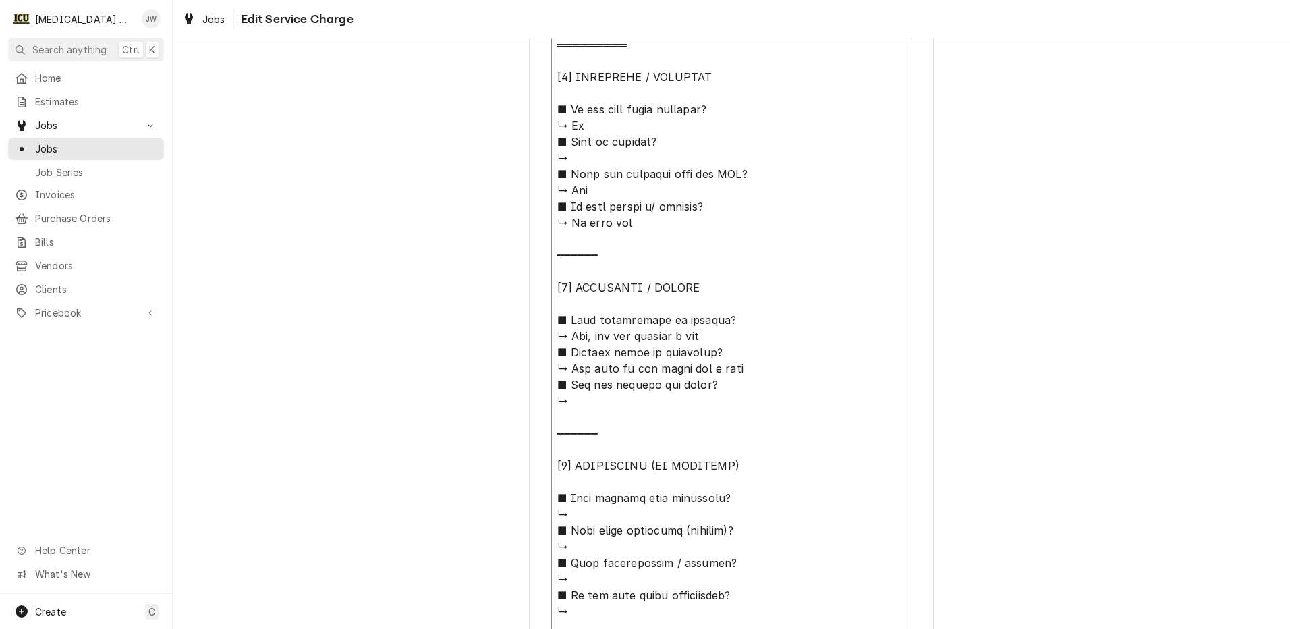
type textarea "⚠️ 𝗙𝗢𝗥𝗠 𝗜𝗡𝗦𝗧𝗥𝗨𝗖𝗧𝗜𝗢𝗡𝗦 ⚠️ ✪ 𝗖𝗼𝗺𝗽𝗹𝗲𝘁𝗲 𝗮𝗹𝗹 𝗿𝗲𝗹𝗲𝘃𝗮𝗻𝘁 𝘀𝗲𝗰𝘁𝗶𝗼𝗻𝘀 ✪ 𝗣𝗿𝗼𝘃𝗶𝗱𝗲 𝗱𝗲𝘁𝗮𝗶𝗹𝗲𝗱 𝗮𝗻𝘀…"
type textarea "x"
type textarea "⚠️ 𝗙𝗢𝗥𝗠 𝗜𝗡𝗦𝗧𝗥𝗨𝗖𝗧𝗜𝗢𝗡𝗦 ⚠️ ✪ 𝗖𝗼𝗺𝗽𝗹𝗲𝘁𝗲 𝗮𝗹𝗹 𝗿𝗲𝗹𝗲𝘃𝗮𝗻𝘁 𝘀𝗲𝗰𝘁𝗶𝗼𝗻𝘀 ✪ 𝗣𝗿𝗼𝘃𝗶𝗱𝗲 𝗱𝗲𝘁𝗮𝗶𝗹𝗲𝗱 𝗮𝗻𝘀…"
type textarea "x"
type textarea "⚠️ 𝗙𝗢𝗥𝗠 𝗜𝗡𝗦𝗧𝗥𝗨𝗖𝗧𝗜𝗢𝗡𝗦 ⚠️ ✪ 𝗖𝗼𝗺𝗽𝗹𝗲𝘁𝗲 𝗮𝗹𝗹 𝗿𝗲𝗹𝗲𝘃𝗮𝗻𝘁 𝘀𝗲𝗰𝘁𝗶𝗼𝗻𝘀 ✪ 𝗣𝗿𝗼𝘃𝗶𝗱𝗲 𝗱𝗲𝘁𝗮𝗶𝗹𝗲𝗱 𝗮𝗻𝘀…"
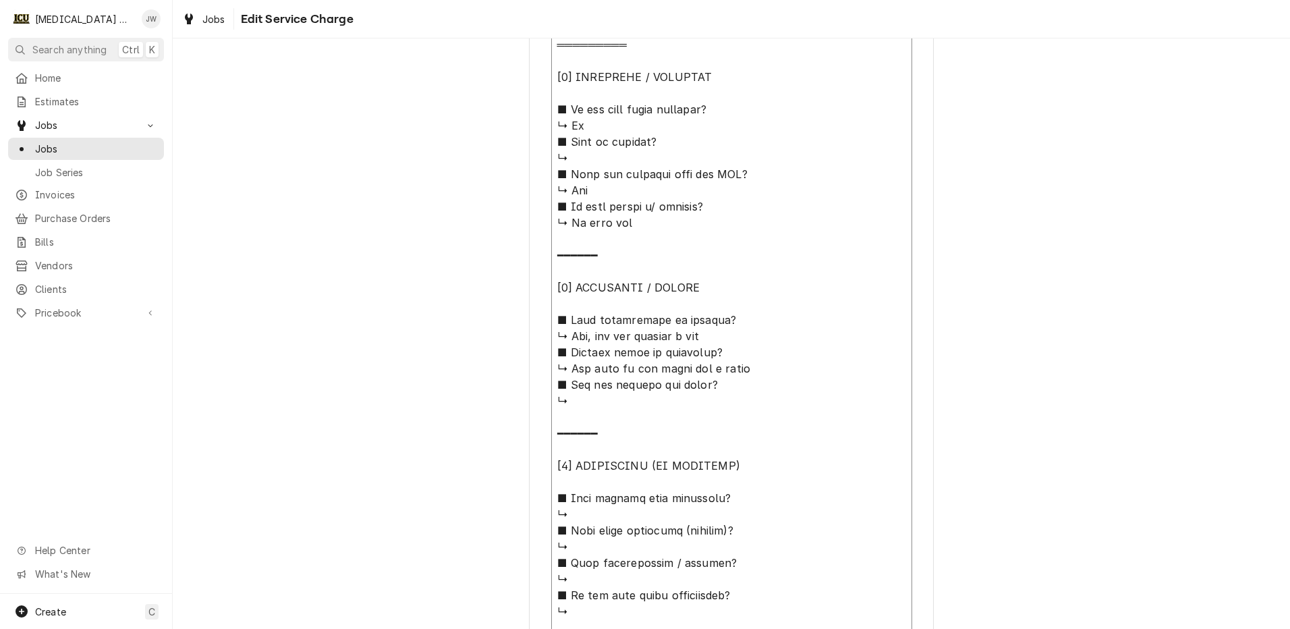
type textarea "x"
type textarea "⚠️ 𝗙𝗢𝗥𝗠 𝗜𝗡𝗦𝗧𝗥𝗨𝗖𝗧𝗜𝗢𝗡𝗦 ⚠️ ✪ 𝗖𝗼𝗺𝗽𝗹𝗲𝘁𝗲 𝗮𝗹𝗹 𝗿𝗲𝗹𝗲𝘃𝗮𝗻𝘁 𝘀𝗲𝗰𝘁𝗶𝗼𝗻𝘀 ✪ 𝗣𝗿𝗼𝘃𝗶𝗱𝗲 𝗱𝗲𝘁𝗮𝗶𝗹𝗲𝗱 𝗮𝗻𝘀…"
type textarea "x"
type textarea "⚠️ 𝗙𝗢𝗥𝗠 𝗜𝗡𝗦𝗧𝗥𝗨𝗖𝗧𝗜𝗢𝗡𝗦 ⚠️ ✪ 𝗖𝗼𝗺𝗽𝗹𝗲𝘁𝗲 𝗮𝗹𝗹 𝗿𝗲𝗹𝗲𝘃𝗮𝗻𝘁 𝘀𝗲𝗰𝘁𝗶𝗼𝗻𝘀 ✪ 𝗣𝗿𝗼𝘃𝗶𝗱𝗲 𝗱𝗲𝘁𝗮𝗶𝗹𝗲𝗱 𝗮𝗻𝘀…"
type textarea "x"
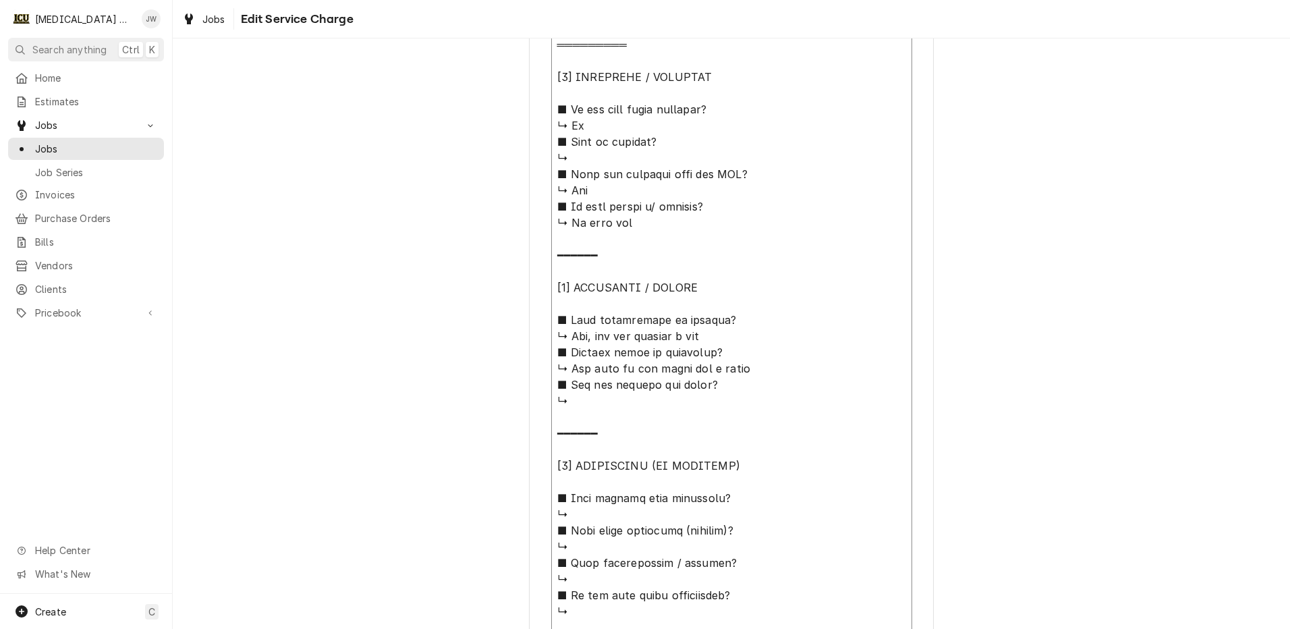
type textarea "⚠️ 𝗙𝗢𝗥𝗠 𝗜𝗡𝗦𝗧𝗥𝗨𝗖𝗧𝗜𝗢𝗡𝗦 ⚠️ ✪ 𝗖𝗼𝗺𝗽𝗹𝗲𝘁𝗲 𝗮𝗹𝗹 𝗿𝗲𝗹𝗲𝘃𝗮𝗻𝘁 𝘀𝗲𝗰𝘁𝗶𝗼𝗻𝘀 ✪ 𝗣𝗿𝗼𝘃𝗶𝗱𝗲 𝗱𝗲𝘁𝗮𝗶𝗹𝗲𝗱 𝗮𝗻𝘀…"
type textarea "x"
type textarea "⚠️ 𝗙𝗢𝗥𝗠 𝗜𝗡𝗦𝗧𝗥𝗨𝗖𝗧𝗜𝗢𝗡𝗦 ⚠️ ✪ 𝗖𝗼𝗺𝗽𝗹𝗲𝘁𝗲 𝗮𝗹𝗹 𝗿𝗲𝗹𝗲𝘃𝗮𝗻𝘁 𝘀𝗲𝗰𝘁𝗶𝗼𝗻𝘀 ✪ 𝗣𝗿𝗼𝘃𝗶𝗱𝗲 𝗱𝗲𝘁𝗮𝗶𝗹𝗲𝗱 𝗮𝗻𝘀…"
type textarea "x"
type textarea "⚠️ 𝗙𝗢𝗥𝗠 𝗜𝗡𝗦𝗧𝗥𝗨𝗖𝗧𝗜𝗢𝗡𝗦 ⚠️ ✪ 𝗖𝗼𝗺𝗽𝗹𝗲𝘁𝗲 𝗮𝗹𝗹 𝗿𝗲𝗹𝗲𝘃𝗮𝗻𝘁 𝘀𝗲𝗰𝘁𝗶𝗼𝗻𝘀 ✪ 𝗣𝗿𝗼𝘃𝗶𝗱𝗲 𝗱𝗲𝘁𝗮𝗶𝗹𝗲𝗱 𝗮𝗻𝘀…"
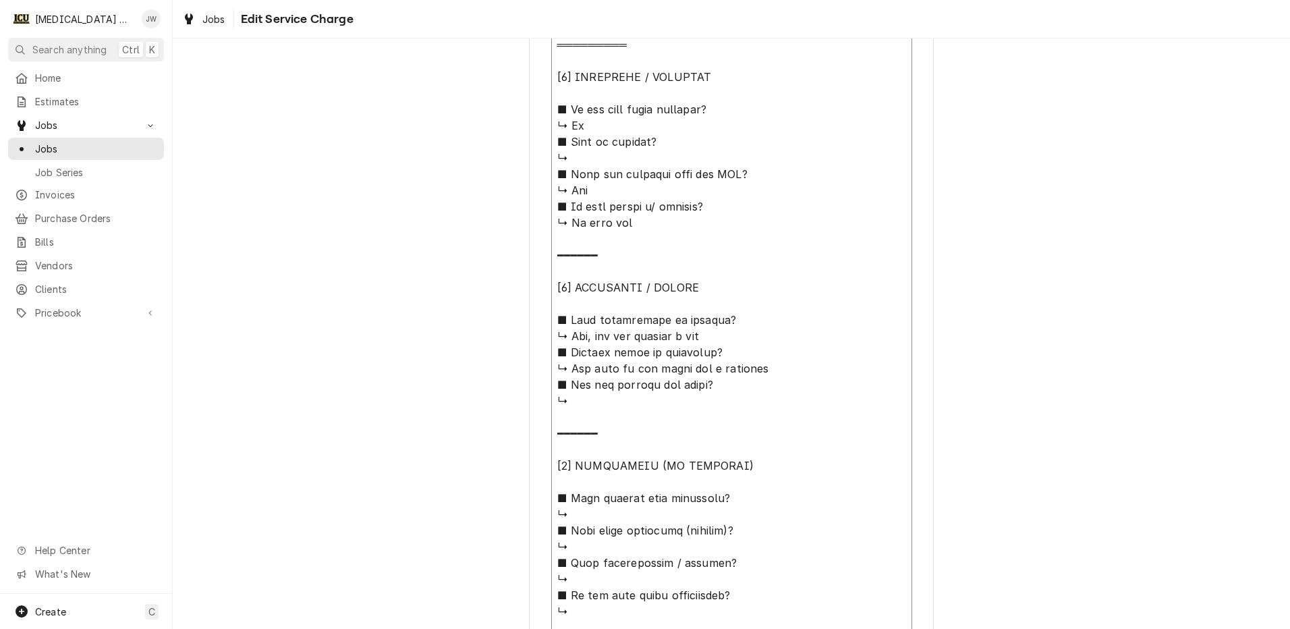
type textarea "x"
type textarea "⚠️ 𝗙𝗢𝗥𝗠 𝗜𝗡𝗦𝗧𝗥𝗨𝗖𝗧𝗜𝗢𝗡𝗦 ⚠️ ✪ 𝗖𝗼𝗺𝗽𝗹𝗲𝘁𝗲 𝗮𝗹𝗹 𝗿𝗲𝗹𝗲𝘃𝗮𝗻𝘁 𝘀𝗲𝗰𝘁𝗶𝗼𝗻𝘀 ✪ 𝗣𝗿𝗼𝘃𝗶𝗱𝗲 𝗱𝗲𝘁𝗮𝗶𝗹𝗲𝗱 𝗮𝗻𝘀…"
type textarea "x"
type textarea "⚠️ 𝗙𝗢𝗥𝗠 𝗜𝗡𝗦𝗧𝗥𝗨𝗖𝗧𝗜𝗢𝗡𝗦 ⚠️ ✪ 𝗖𝗼𝗺𝗽𝗹𝗲𝘁𝗲 𝗮𝗹𝗹 𝗿𝗲𝗹𝗲𝘃𝗮𝗻𝘁 𝘀𝗲𝗰𝘁𝗶𝗼𝗻𝘀 ✪ 𝗣𝗿𝗼𝘃𝗶𝗱𝗲 𝗱𝗲𝘁𝗮𝗶𝗹𝗲𝗱 𝗮𝗻𝘀…"
type textarea "x"
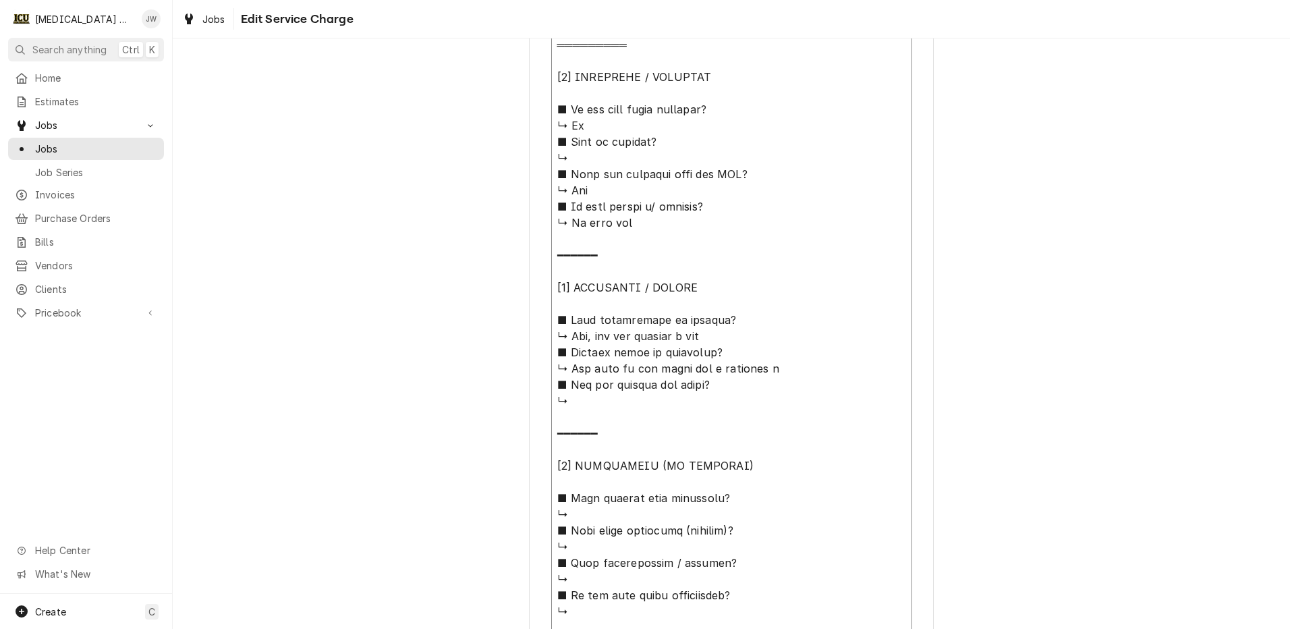
type textarea "⚠️ 𝗙𝗢𝗥𝗠 𝗜𝗡𝗦𝗧𝗥𝗨𝗖𝗧𝗜𝗢𝗡𝗦 ⚠️ ✪ 𝗖𝗼𝗺𝗽𝗹𝗲𝘁𝗲 𝗮𝗹𝗹 𝗿𝗲𝗹𝗲𝘃𝗮𝗻𝘁 𝘀𝗲𝗰𝘁𝗶𝗼𝗻𝘀 ✪ 𝗣𝗿𝗼𝘃𝗶𝗱𝗲 𝗱𝗲𝘁𝗮𝗶𝗹𝗲𝗱 𝗮𝗻𝘀…"
type textarea "x"
type textarea "⚠️ 𝗙𝗢𝗥𝗠 𝗜𝗡𝗦𝗧𝗥𝗨𝗖𝗧𝗜𝗢𝗡𝗦 ⚠️ ✪ 𝗖𝗼𝗺𝗽𝗹𝗲𝘁𝗲 𝗮𝗹𝗹 𝗿𝗲𝗹𝗲𝘃𝗮𝗻𝘁 𝘀𝗲𝗰𝘁𝗶𝗼𝗻𝘀 ✪ 𝗣𝗿𝗼𝘃𝗶𝗱𝗲 𝗱𝗲𝘁𝗮𝗶𝗹𝗲𝗱 𝗮𝗻𝘀…"
type textarea "x"
type textarea "⚠️ 𝗙𝗢𝗥𝗠 𝗜𝗡𝗦𝗧𝗥𝗨𝗖𝗧𝗜𝗢𝗡𝗦 ⚠️ ✪ 𝗖𝗼𝗺𝗽𝗹𝗲𝘁𝗲 𝗮𝗹𝗹 𝗿𝗲𝗹𝗲𝘃𝗮𝗻𝘁 𝘀𝗲𝗰𝘁𝗶𝗼𝗻𝘀 ✪ 𝗣𝗿𝗼𝘃𝗶𝗱𝗲 𝗱𝗲𝘁𝗮𝗶𝗹𝗲𝗱 𝗮𝗻𝘀…"
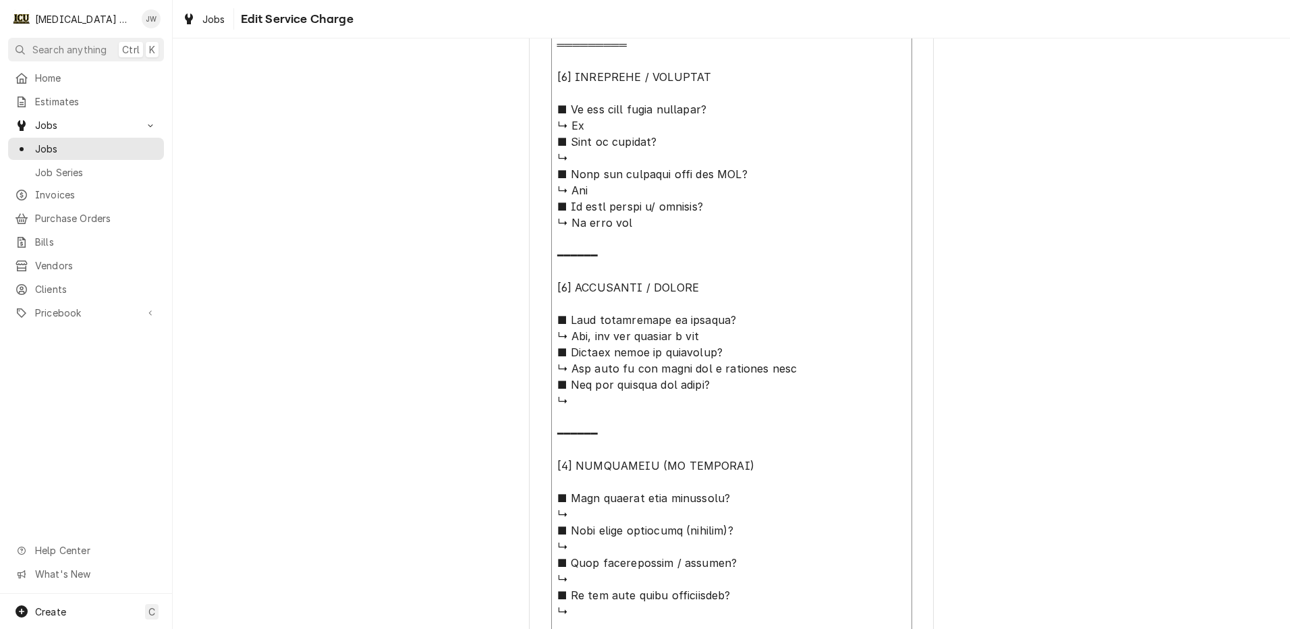
type textarea "x"
type textarea "⚠️ 𝗙𝗢𝗥𝗠 𝗜𝗡𝗦𝗧𝗥𝗨𝗖𝗧𝗜𝗢𝗡𝗦 ⚠️ ✪ 𝗖𝗼𝗺𝗽𝗹𝗲𝘁𝗲 𝗮𝗹𝗹 𝗿𝗲𝗹𝗲𝘃𝗮𝗻𝘁 𝘀𝗲𝗰𝘁𝗶𝗼𝗻𝘀 ✪ 𝗣𝗿𝗼𝘃𝗶𝗱𝗲 𝗱𝗲𝘁𝗮𝗶𝗹𝗲𝗱 𝗮𝗻𝘀…"
click at [590, 408] on textarea "Service Summary" at bounding box center [731, 409] width 361 height 1016
type textarea "x"
type textarea "⚠️ 𝗙𝗢𝗥𝗠 𝗜𝗡𝗦𝗧𝗥𝗨𝗖𝗧𝗜𝗢𝗡𝗦 ⚠️ ✪ 𝗖𝗼𝗺𝗽𝗹𝗲𝘁𝗲 𝗮𝗹𝗹 𝗿𝗲𝗹𝗲𝘃𝗮𝗻𝘁 𝘀𝗲𝗰𝘁𝗶𝗼𝗻𝘀 ✪ 𝗣𝗿𝗼𝘃𝗶𝗱𝗲 𝗱𝗲𝘁𝗮𝗶𝗹𝗲𝗱 𝗮𝗻𝘀…"
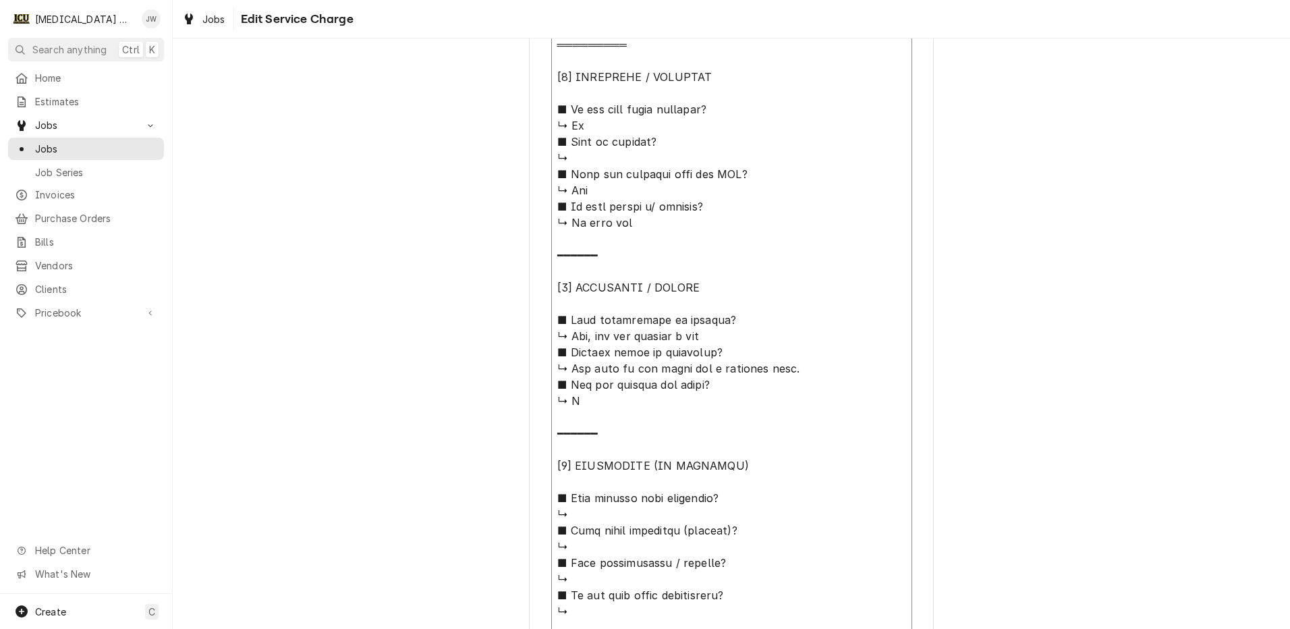
type textarea "x"
type textarea "⚠️ 𝗙𝗢𝗥𝗠 𝗜𝗡𝗦𝗧𝗥𝗨𝗖𝗧𝗜𝗢𝗡𝗦 ⚠️ ✪ 𝗖𝗼𝗺𝗽𝗹𝗲𝘁𝗲 𝗮𝗹𝗹 𝗿𝗲𝗹𝗲𝘃𝗮𝗻𝘁 𝘀𝗲𝗰𝘁𝗶𝗼𝗻𝘀 ✪ 𝗣𝗿𝗼𝘃𝗶𝗱𝗲 𝗱𝗲𝘁𝗮𝗶𝗹𝗲𝗱 𝗮𝗻𝘀…"
type textarea "x"
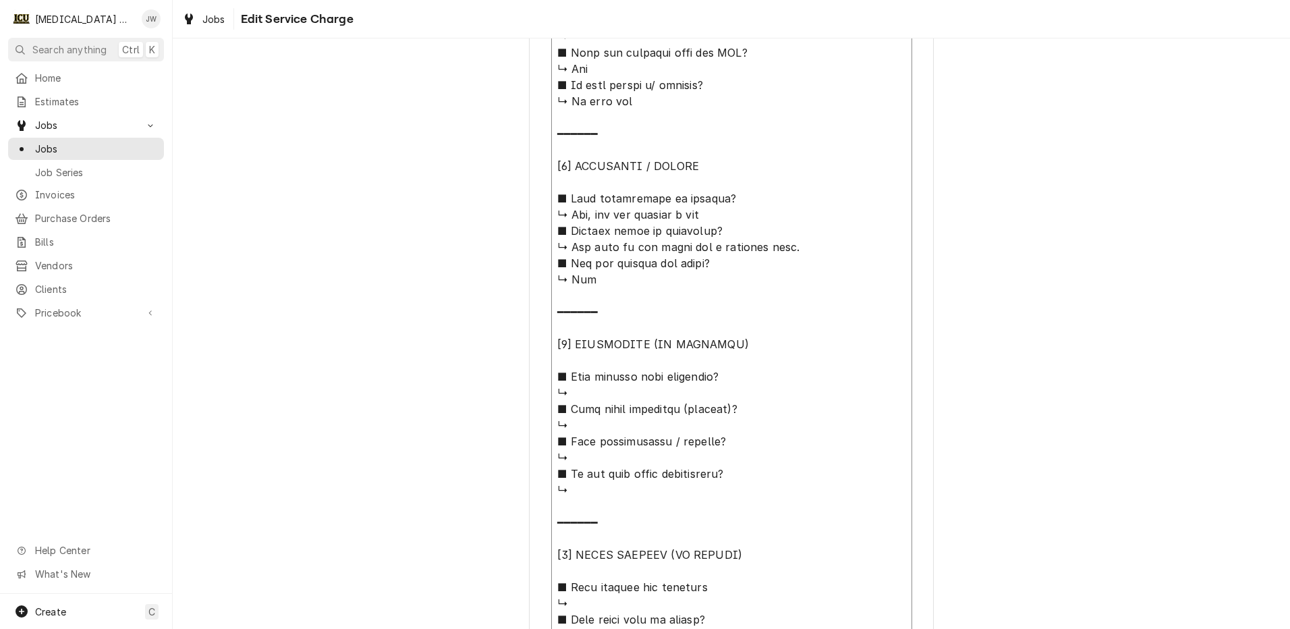
scroll to position [828, 0]
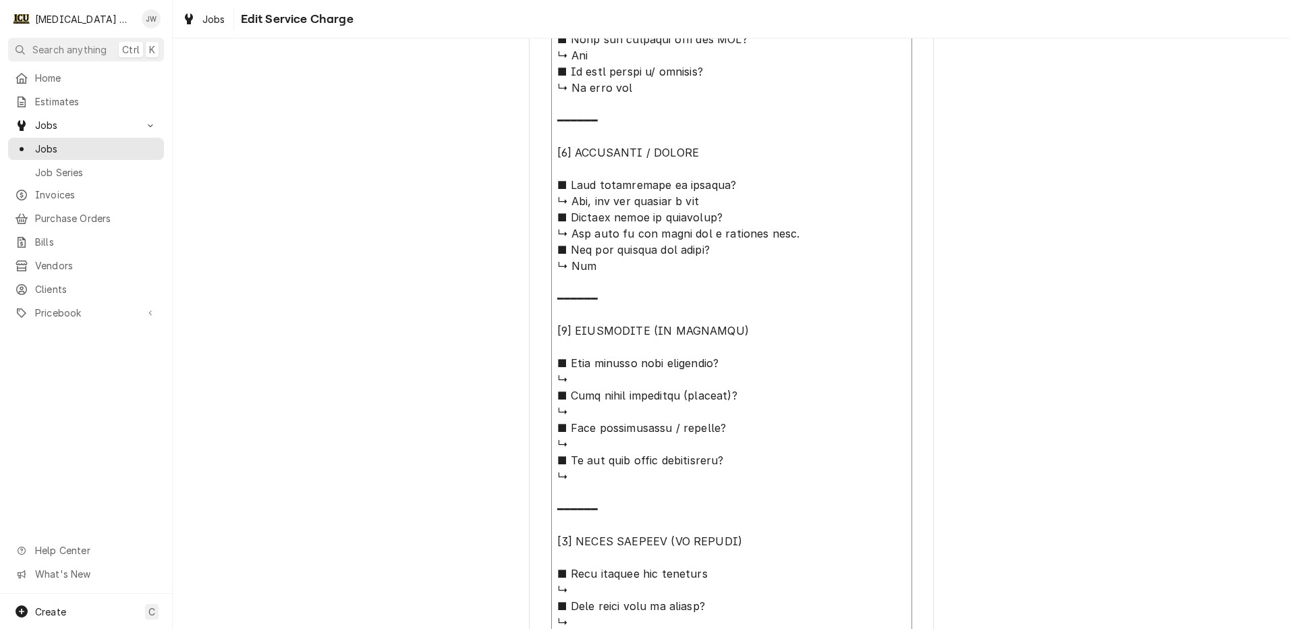
click at [586, 385] on textarea "Service Summary" at bounding box center [731, 274] width 361 height 1016
click at [587, 409] on textarea "Service Summary" at bounding box center [731, 274] width 361 height 1016
click at [576, 443] on textarea "Service Summary" at bounding box center [731, 274] width 361 height 1016
click at [578, 475] on textarea "Service Summary" at bounding box center [731, 274] width 361 height 1016
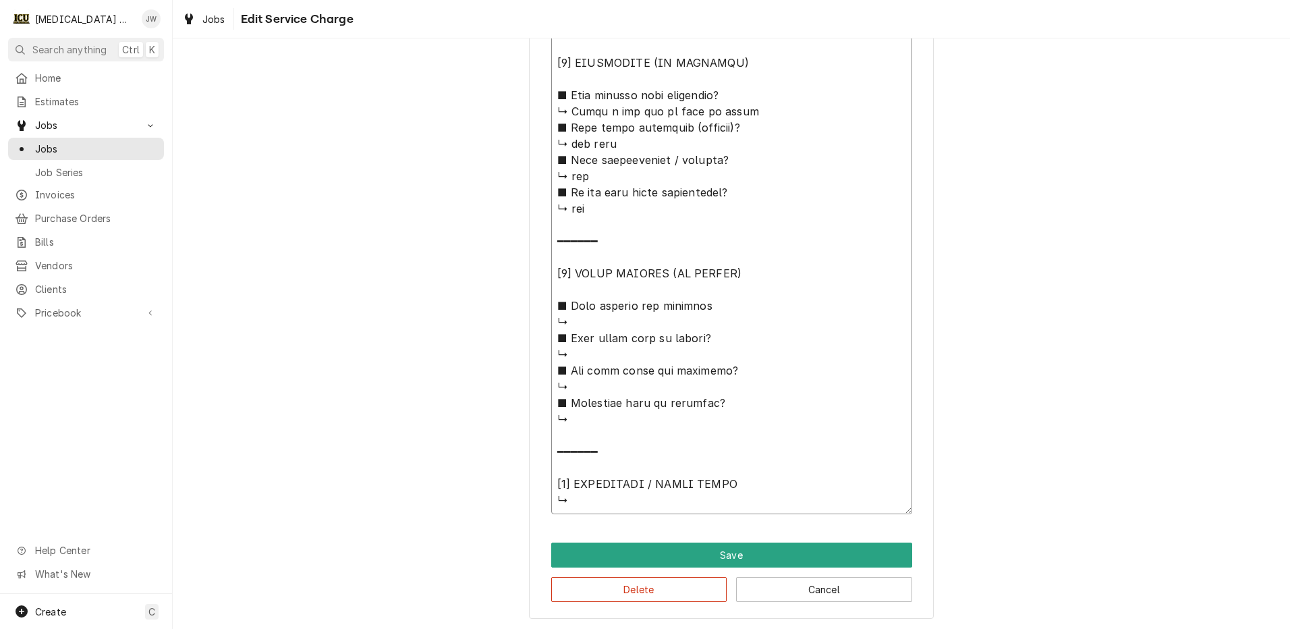
scroll to position [1098, 0]
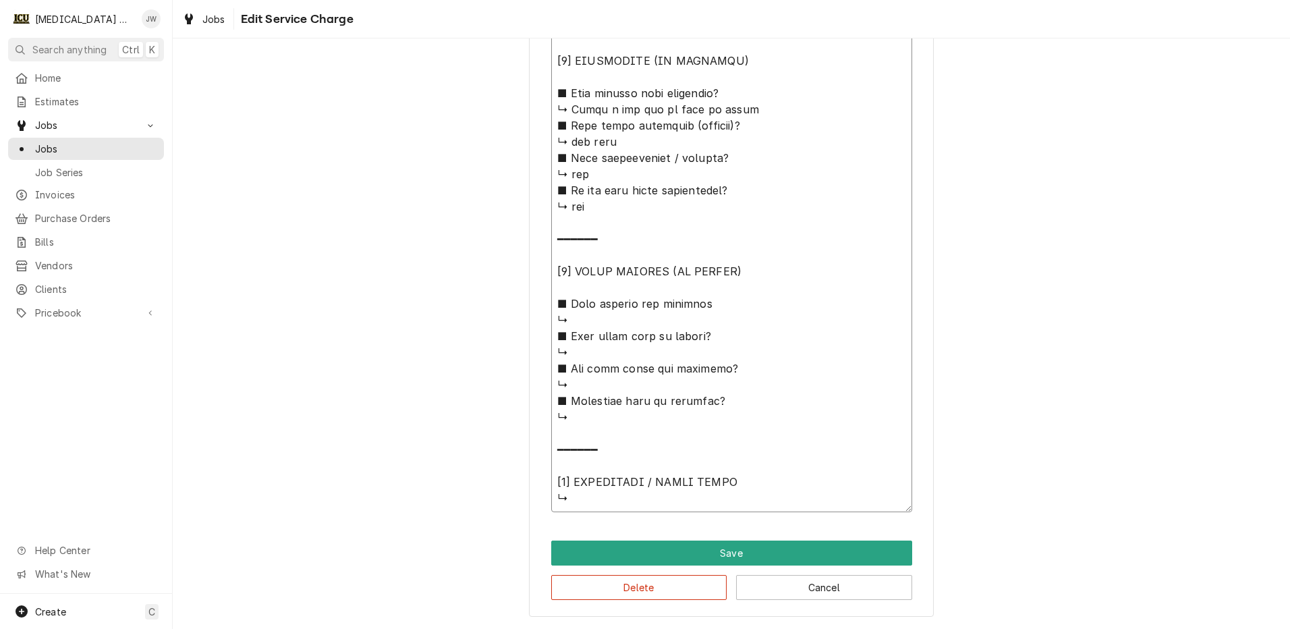
click at [600, 314] on textarea "Service Summary" at bounding box center [731, 4] width 361 height 1016
click at [606, 347] on textarea "Service Summary" at bounding box center [731, 4] width 361 height 1016
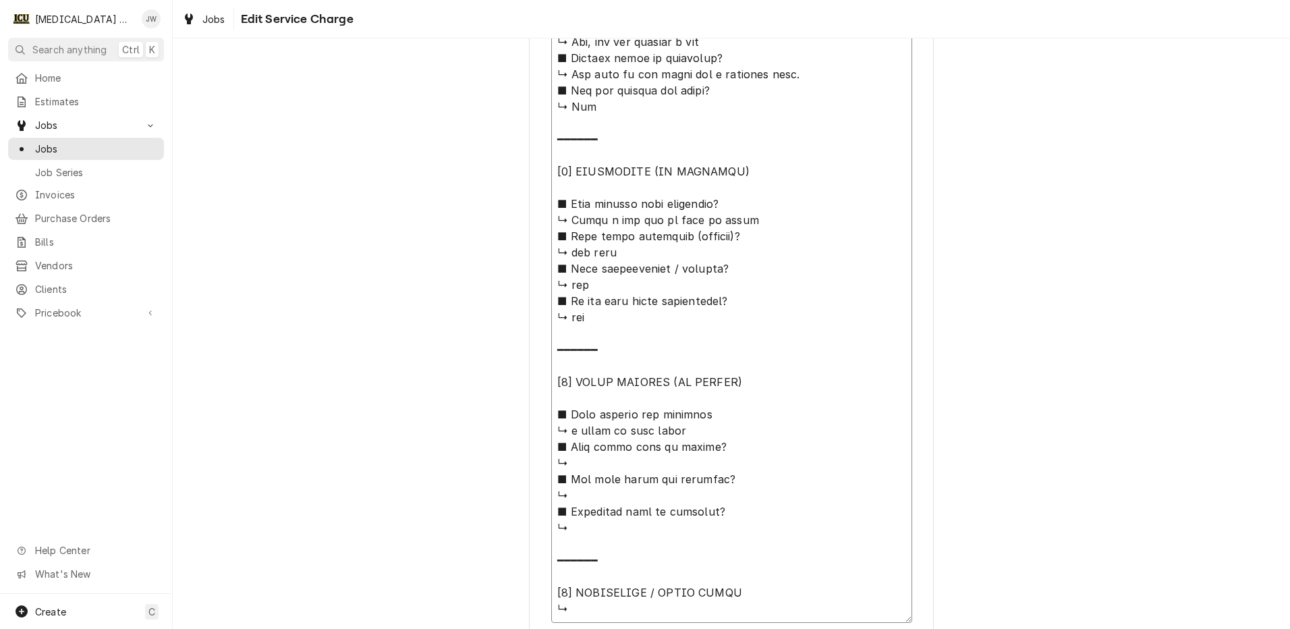
scroll to position [963, 0]
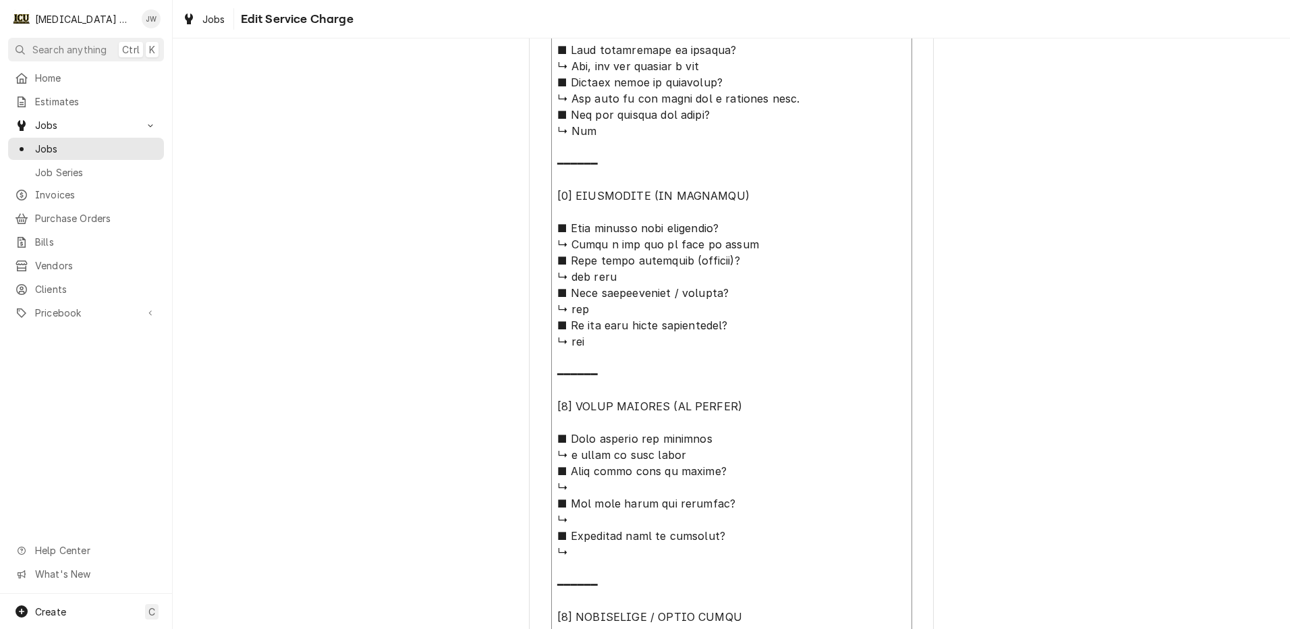
click at [558, 262] on textarea "Service Summary" at bounding box center [731, 139] width 361 height 1016
click at [555, 277] on textarea "Service Summary" at bounding box center [731, 139] width 361 height 1016
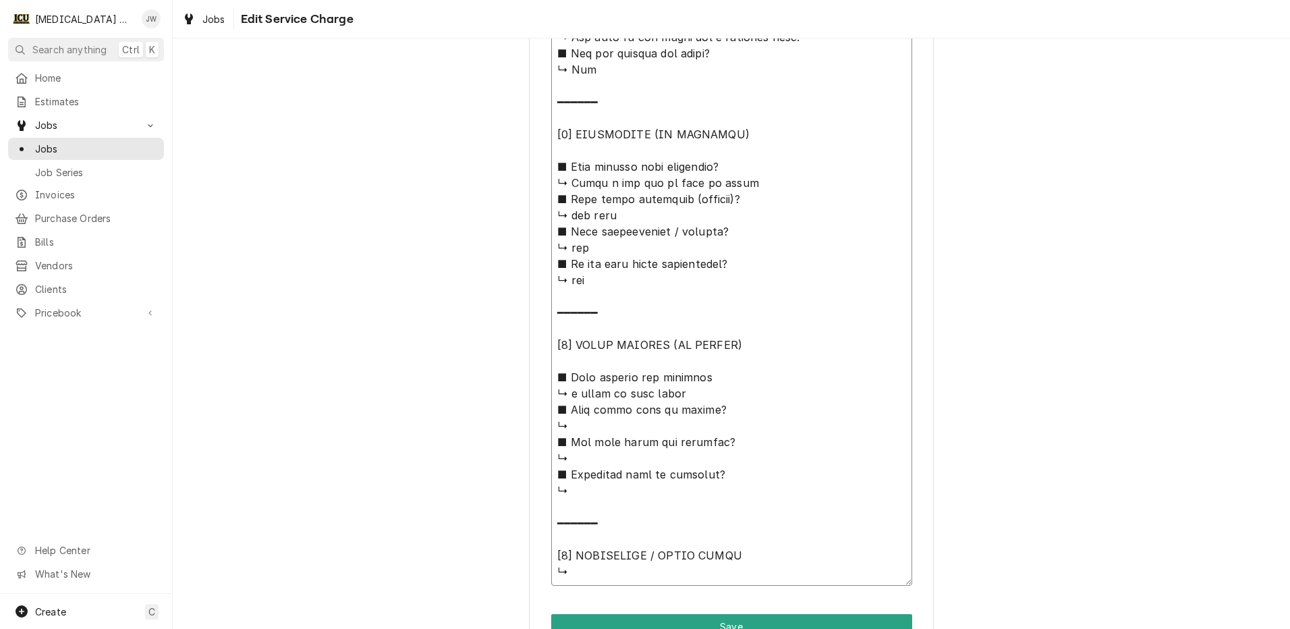
scroll to position [1098, 0]
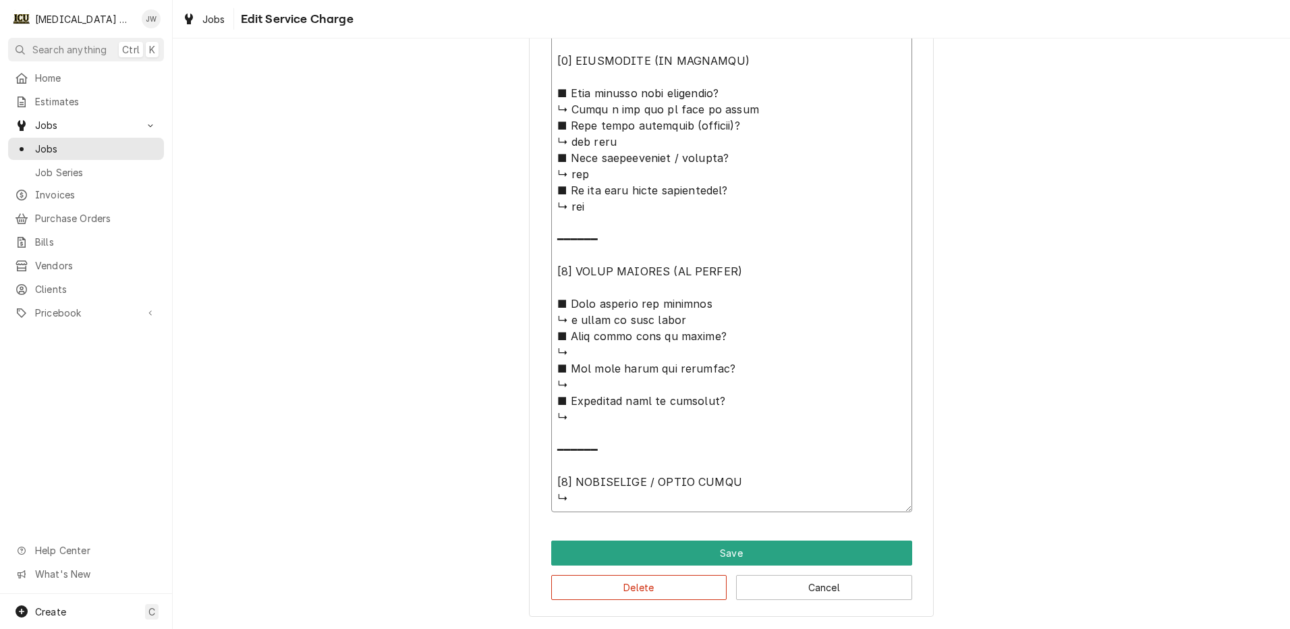
click at [592, 359] on textarea "Service Summary" at bounding box center [731, 4] width 361 height 1016
click at [631, 384] on textarea "Service Summary" at bounding box center [731, 4] width 361 height 1016
click at [614, 420] on textarea "Service Summary" at bounding box center [731, 4] width 361 height 1016
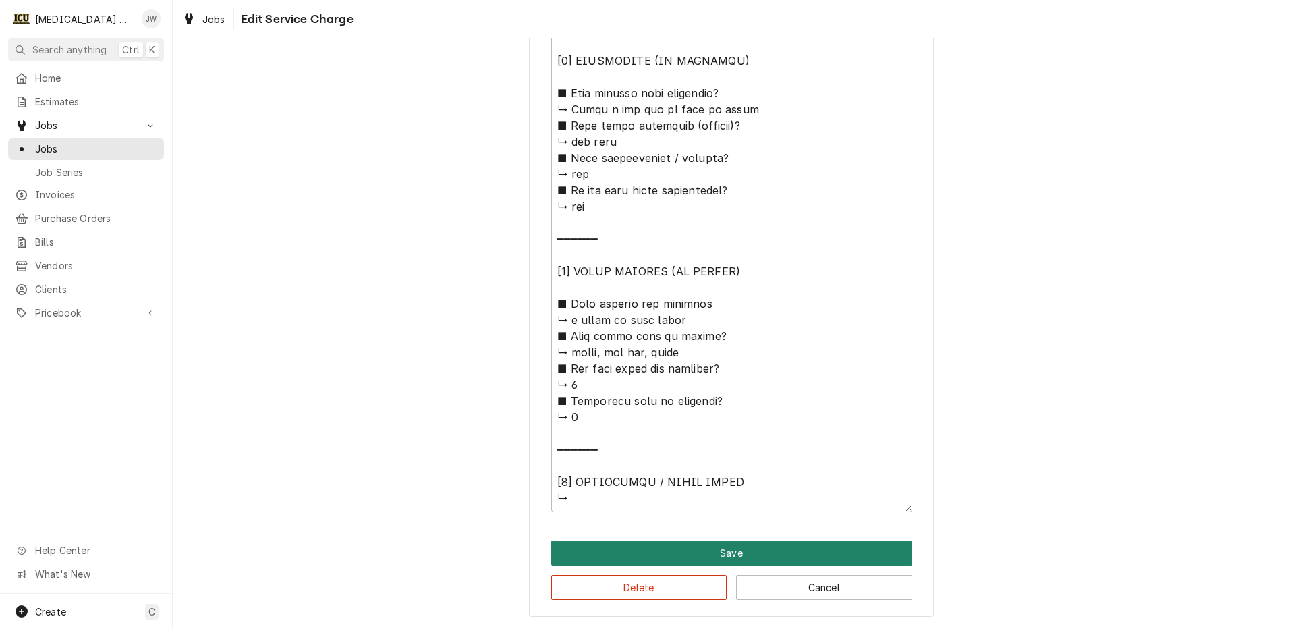
click at [696, 544] on button "Save" at bounding box center [731, 552] width 361 height 25
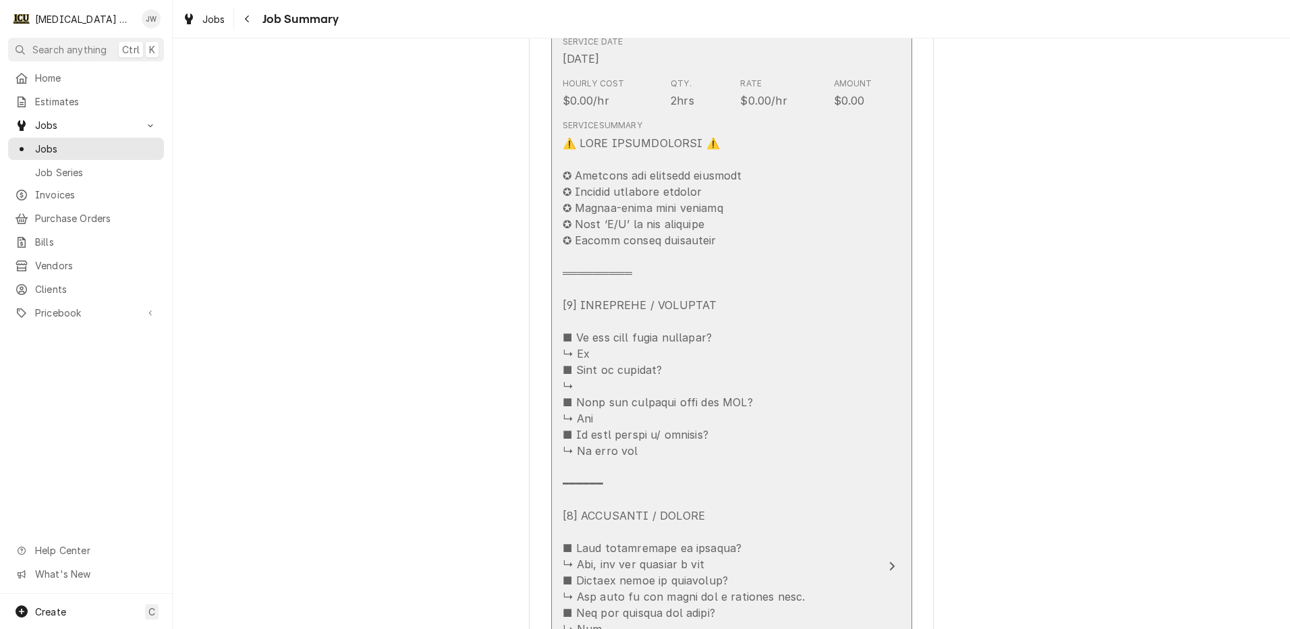
scroll to position [447, 0]
click at [615, 390] on div "Update Line Item" at bounding box center [684, 637] width 243 height 1004
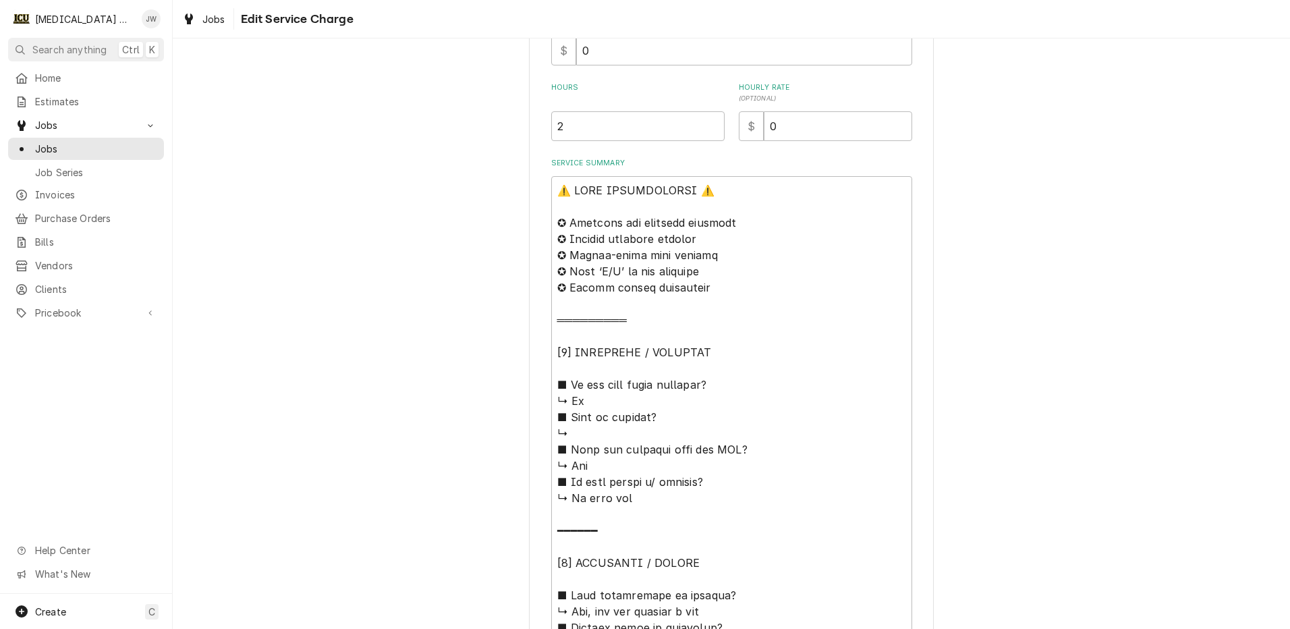
scroll to position [540, 0]
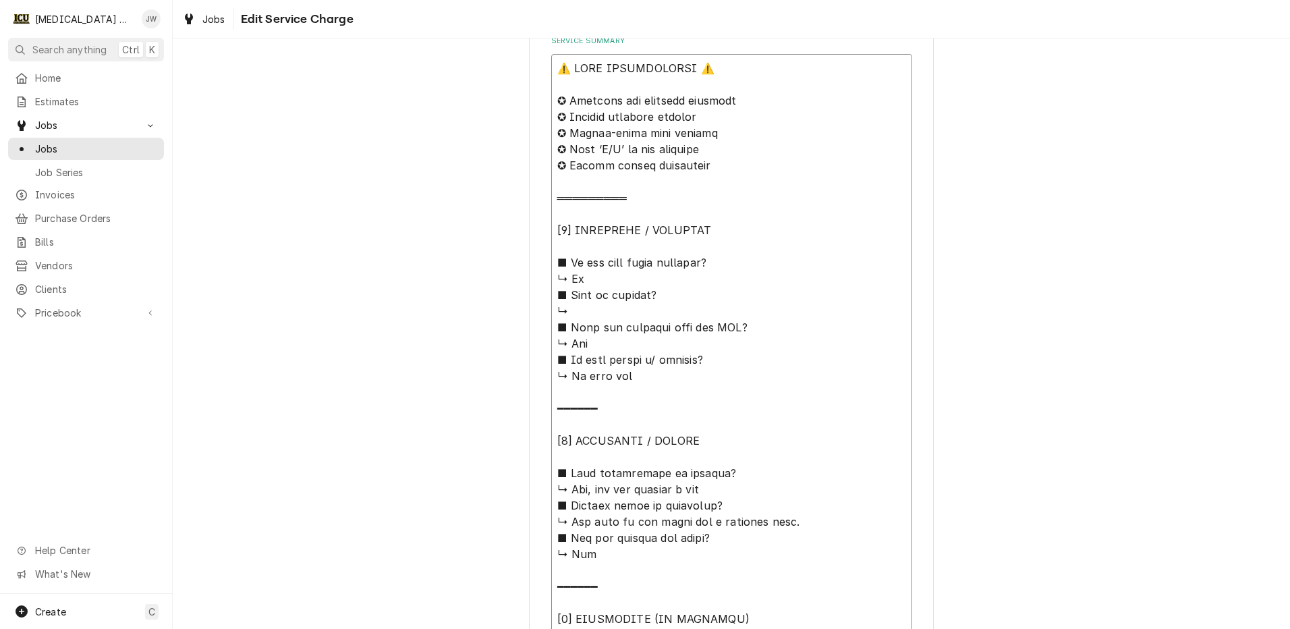
click at [602, 312] on textarea "Service Summary" at bounding box center [731, 562] width 361 height 1016
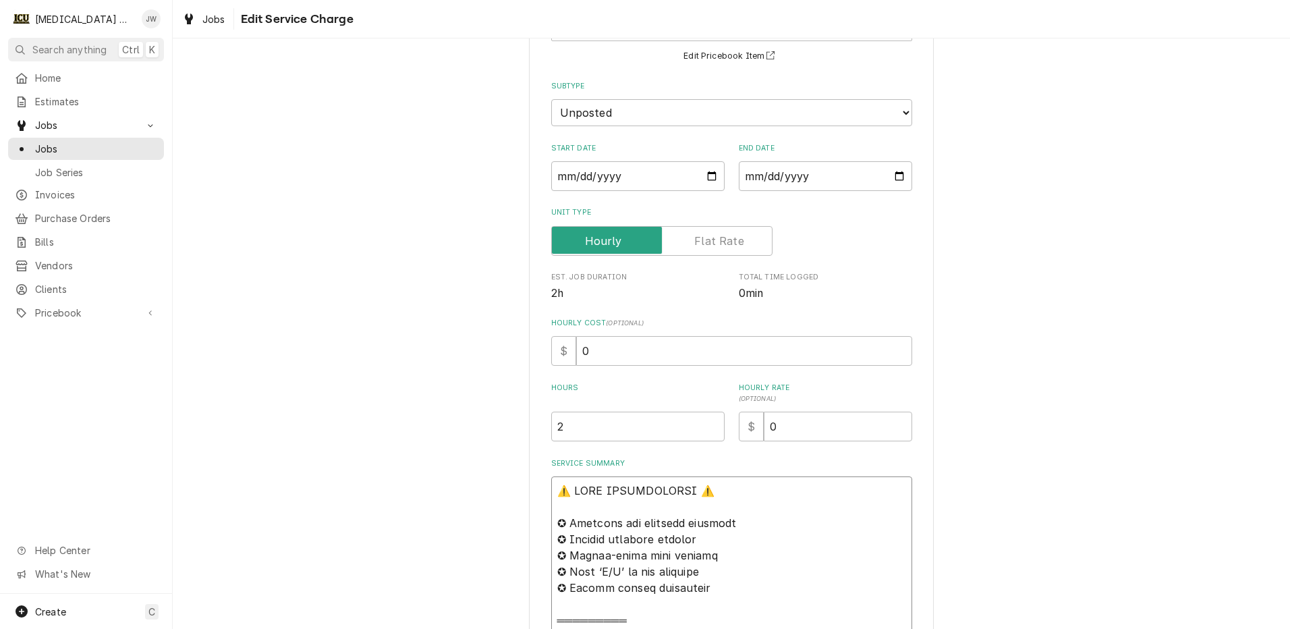
scroll to position [86, 0]
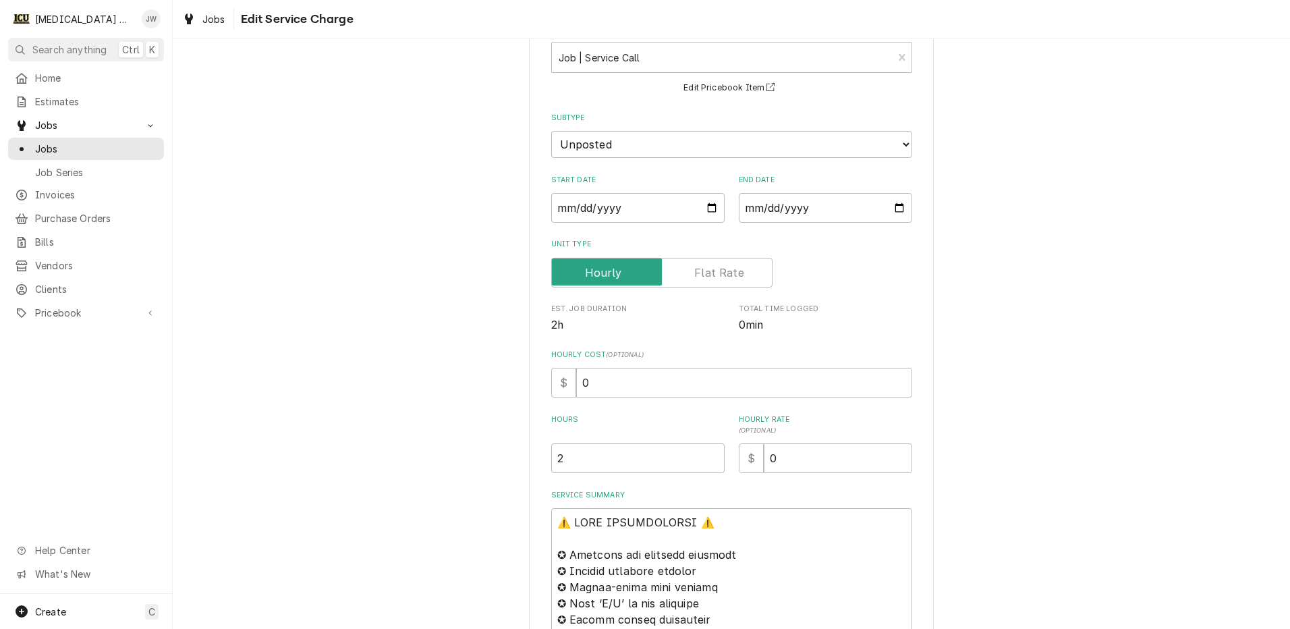
click at [588, 275] on label "Unit Type" at bounding box center [661, 273] width 221 height 30
click at [588, 275] on input "Unit Type" at bounding box center [661, 273] width 209 height 30
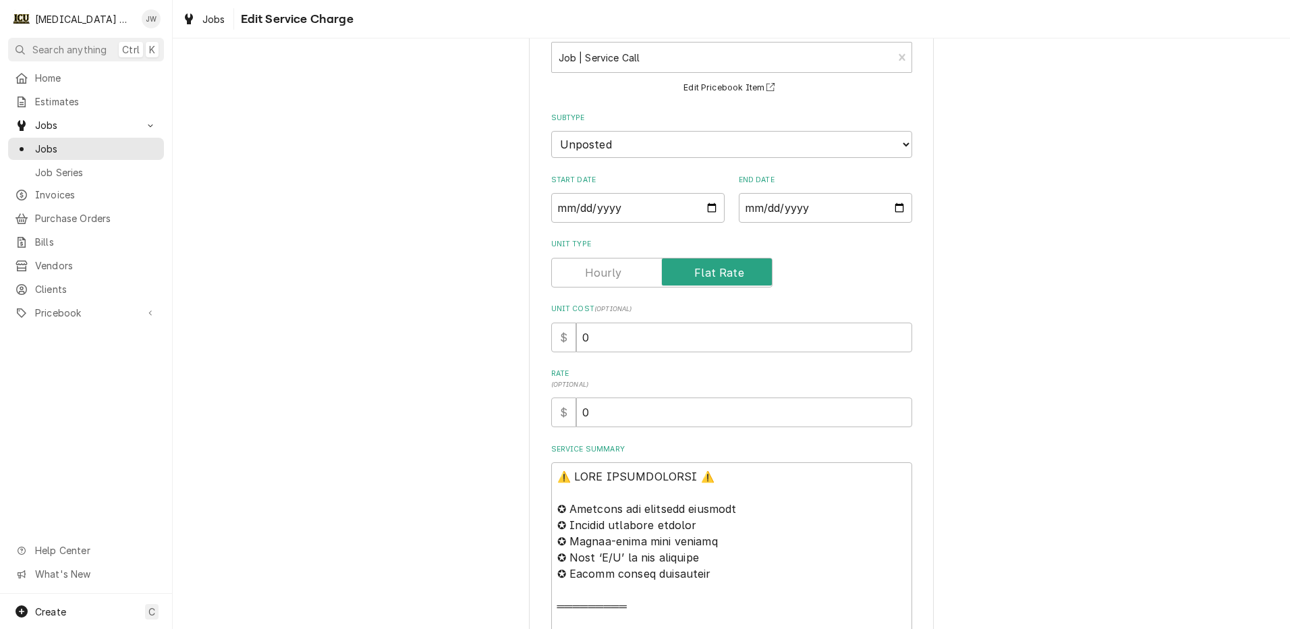
click at [588, 275] on label "Unit Type" at bounding box center [661, 273] width 221 height 30
click at [588, 275] on input "Unit Type" at bounding box center [661, 273] width 209 height 30
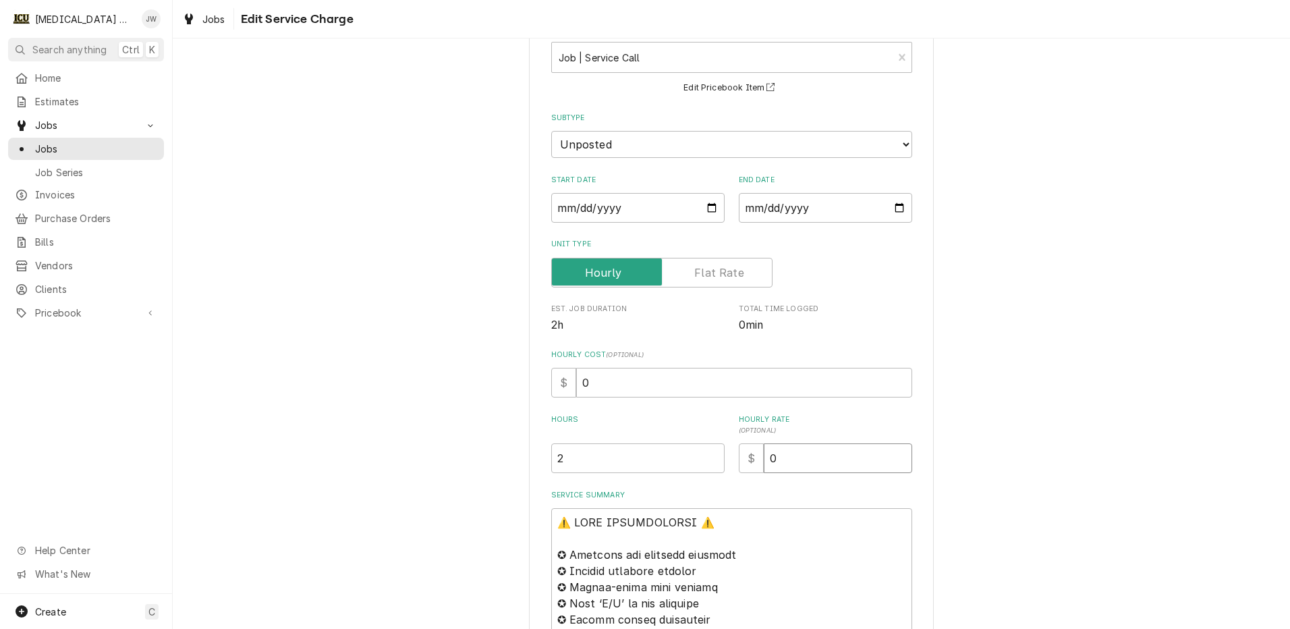
click at [829, 455] on input "0" at bounding box center [838, 458] width 148 height 30
click at [739, 468] on div "$ 0" at bounding box center [825, 458] width 173 height 30
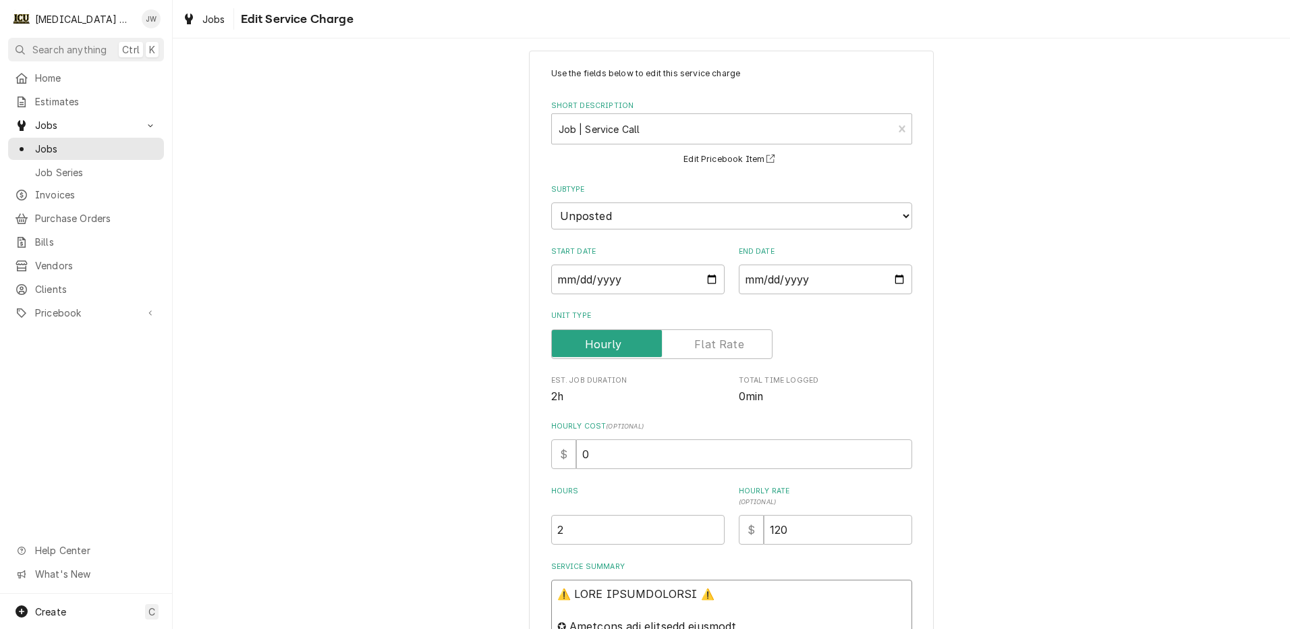
scroll to position [0, 0]
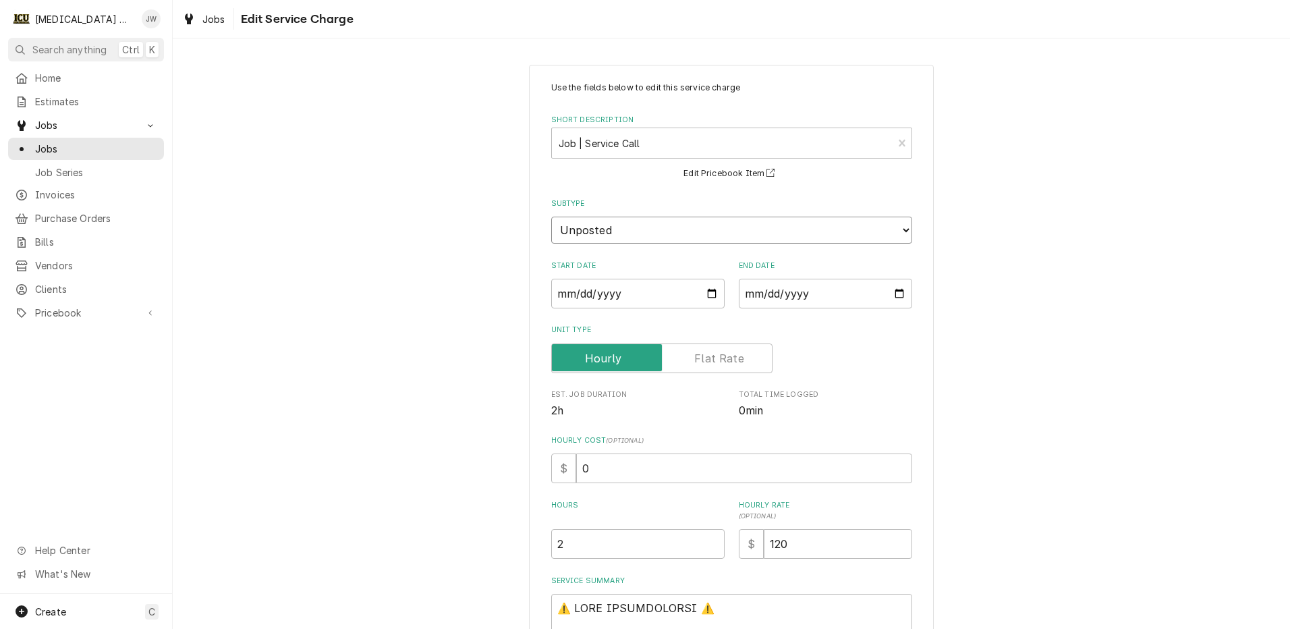
click at [629, 229] on select "Choose a subtype... Maintenance Project Repair Unposted" at bounding box center [731, 230] width 361 height 27
click at [551, 217] on select "Choose a subtype... Maintenance Project Repair Unposted" at bounding box center [731, 230] width 361 height 27
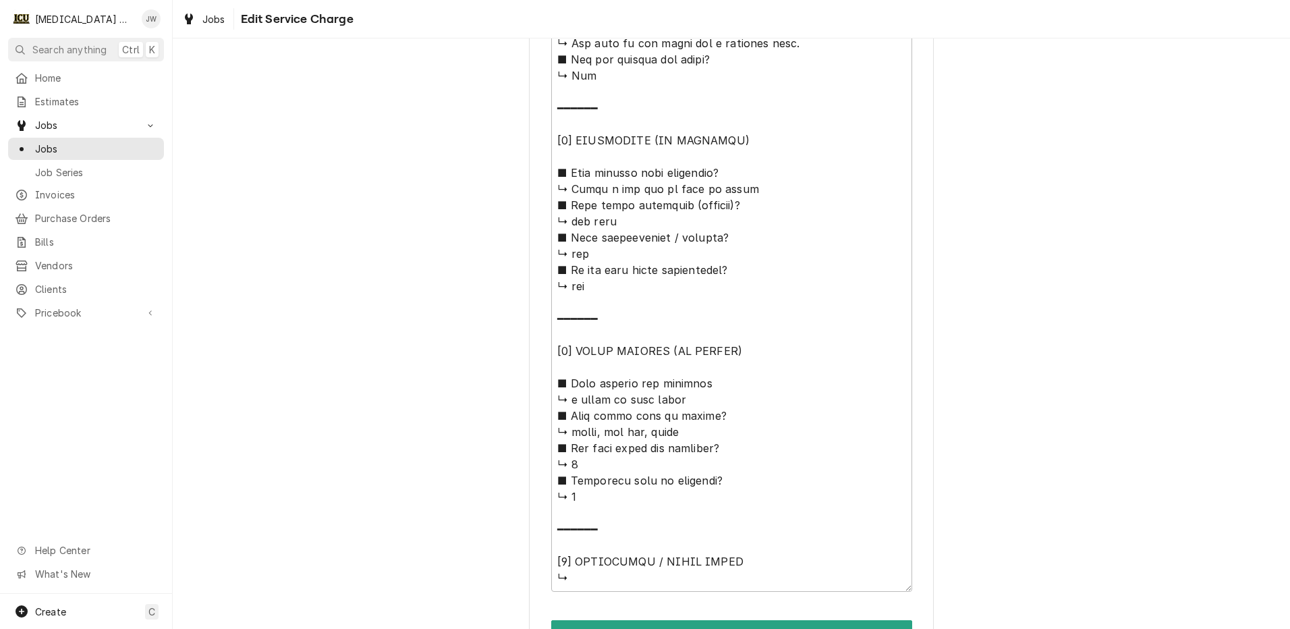
scroll to position [1164, 0]
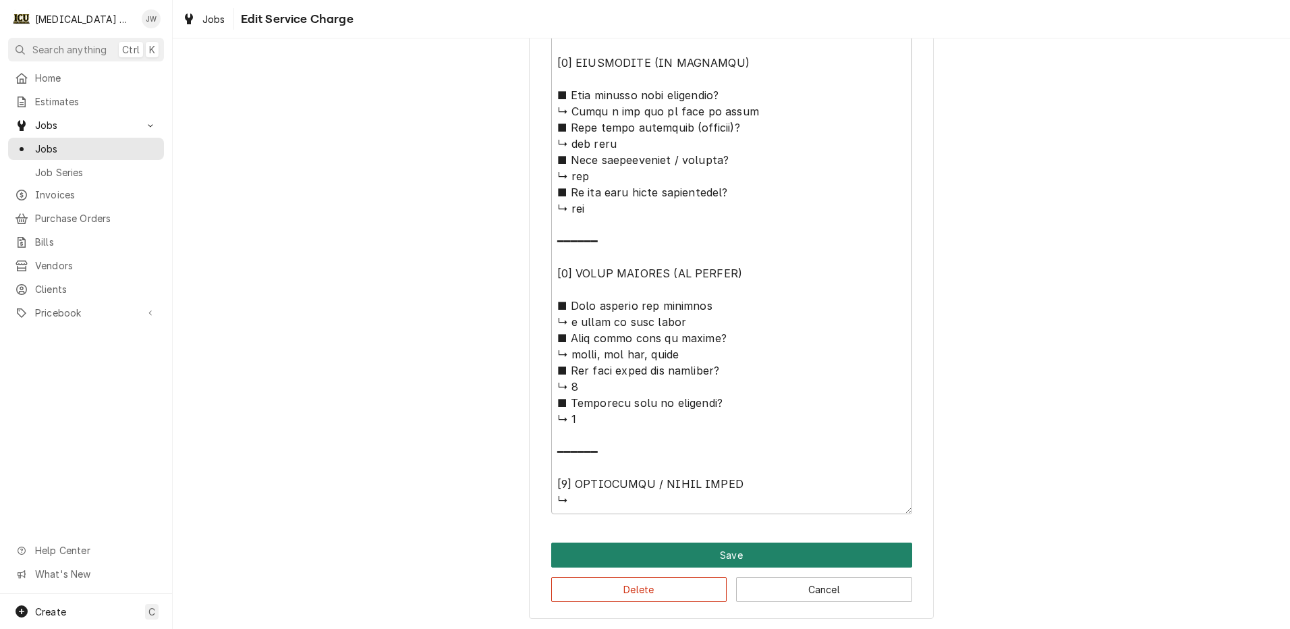
click at [710, 559] on button "Save" at bounding box center [731, 554] width 361 height 25
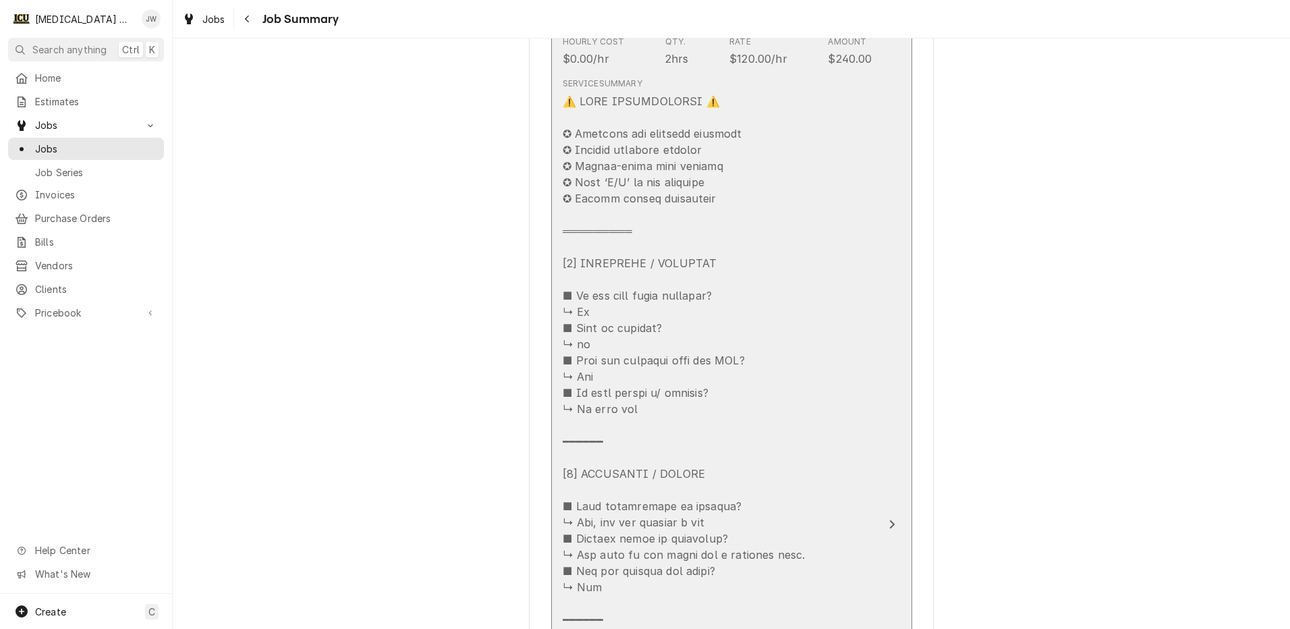
scroll to position [488, 0]
click at [889, 500] on icon "Update Line Item" at bounding box center [892, 503] width 7 height 11
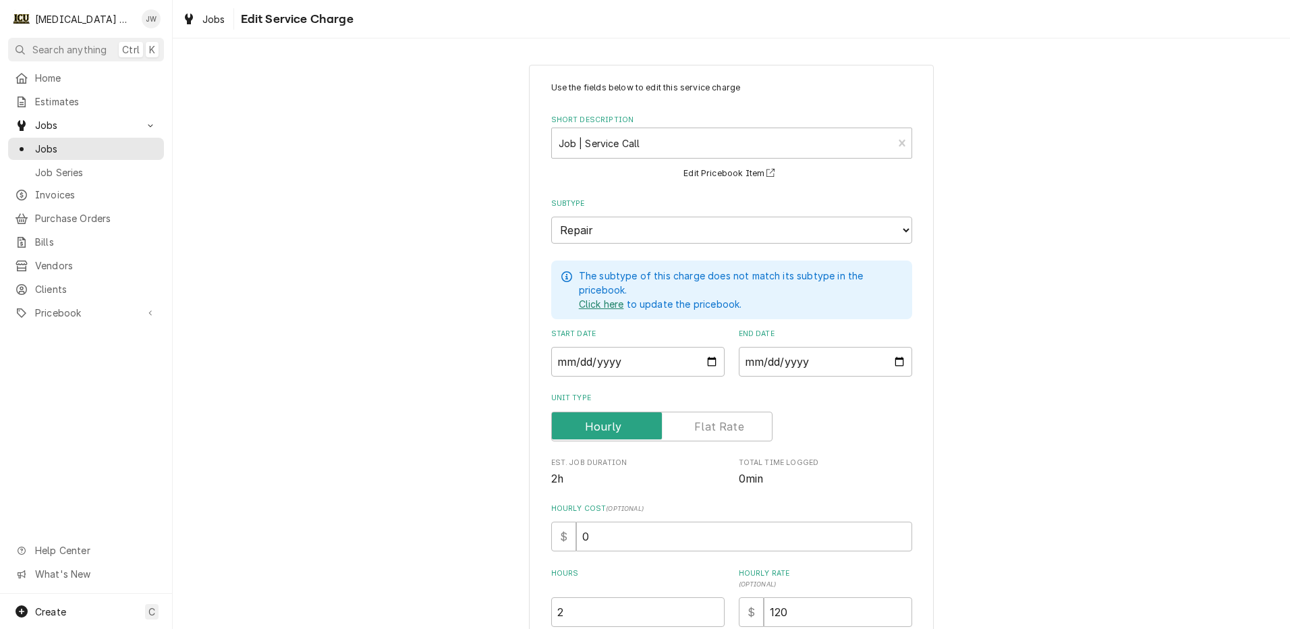
click at [582, 304] on link "Click here" at bounding box center [601, 304] width 45 height 14
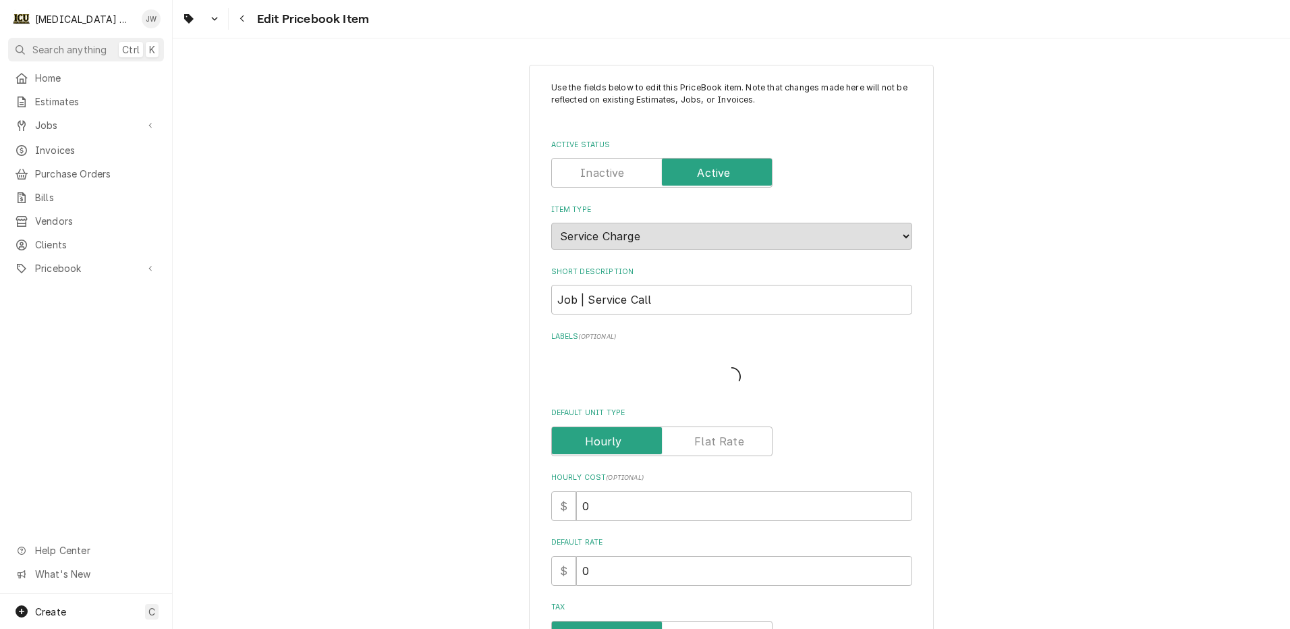
type textarea "x"
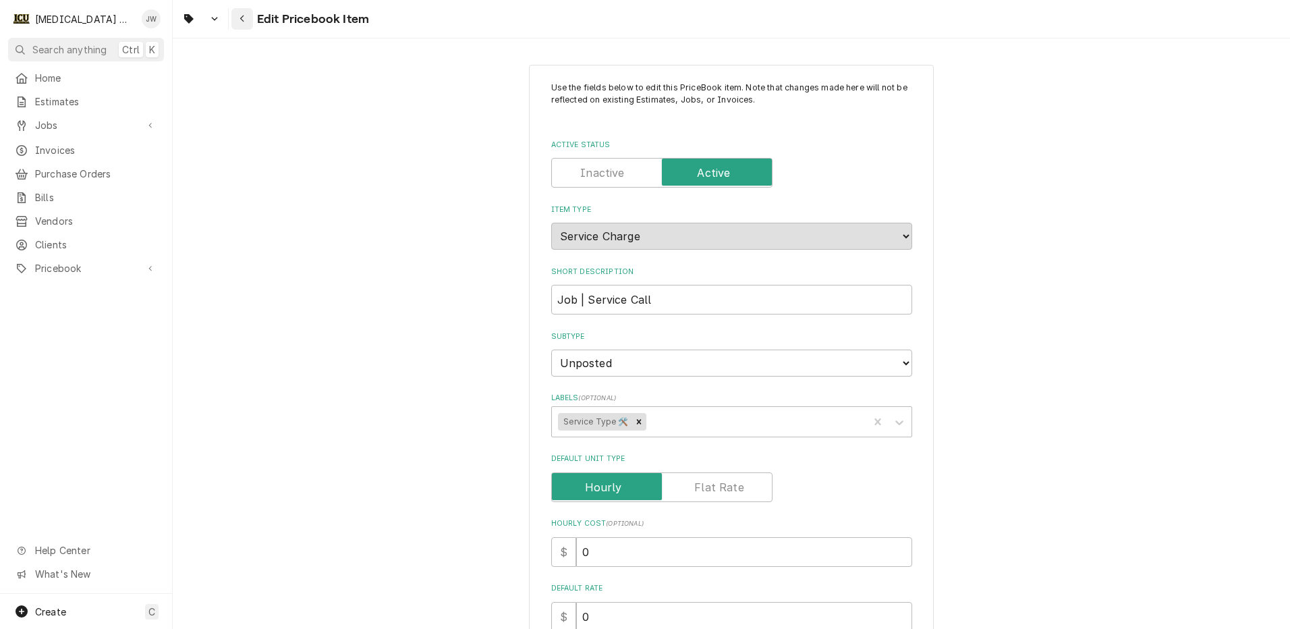
click at [244, 20] on icon "Navigate back" at bounding box center [243, 18] width 6 height 9
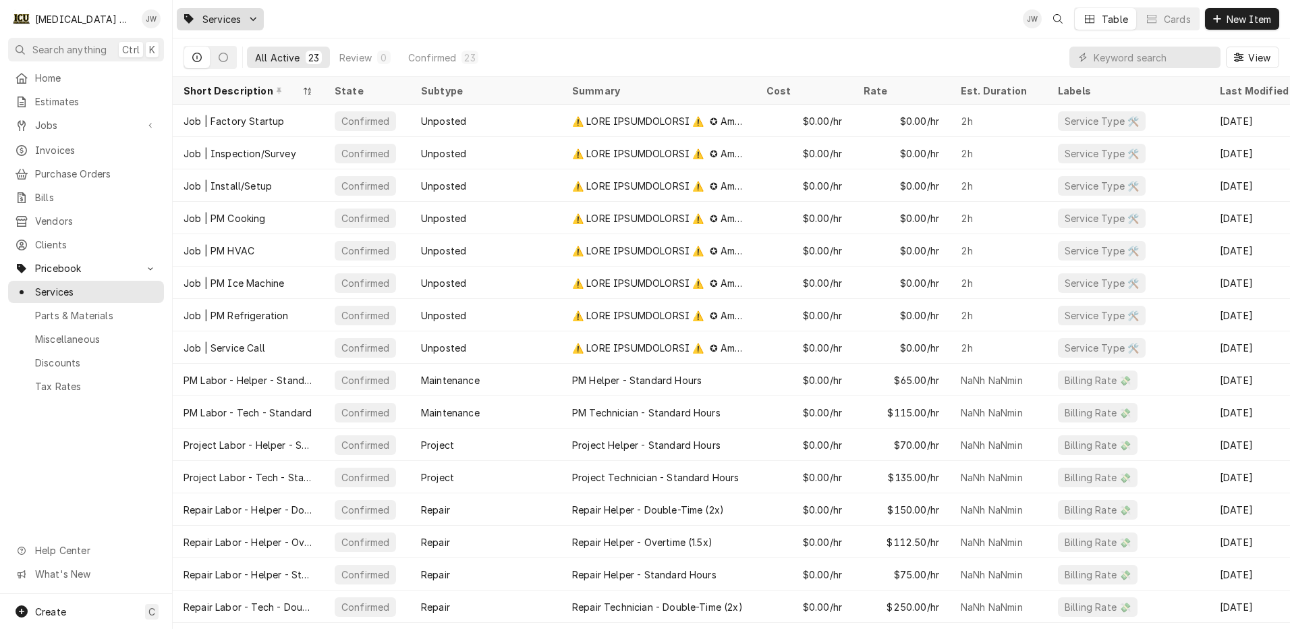
click at [222, 22] on span "Services" at bounding box center [221, 19] width 38 height 14
click at [418, 24] on html "I ICU Mechanical JW Search anything Ctrl K Home Estimates Jobs Jobs Job Series …" at bounding box center [645, 314] width 1290 height 629
click at [56, 118] on span "Jobs" at bounding box center [86, 125] width 102 height 14
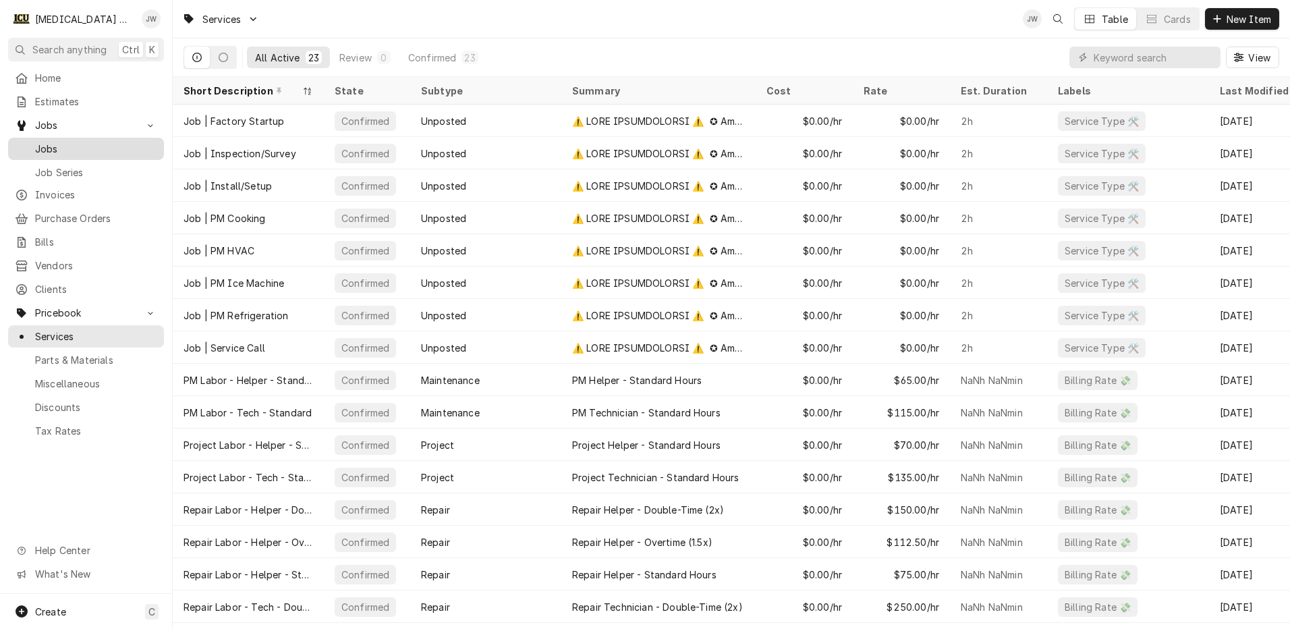
click at [53, 147] on span "Jobs" at bounding box center [96, 149] width 122 height 14
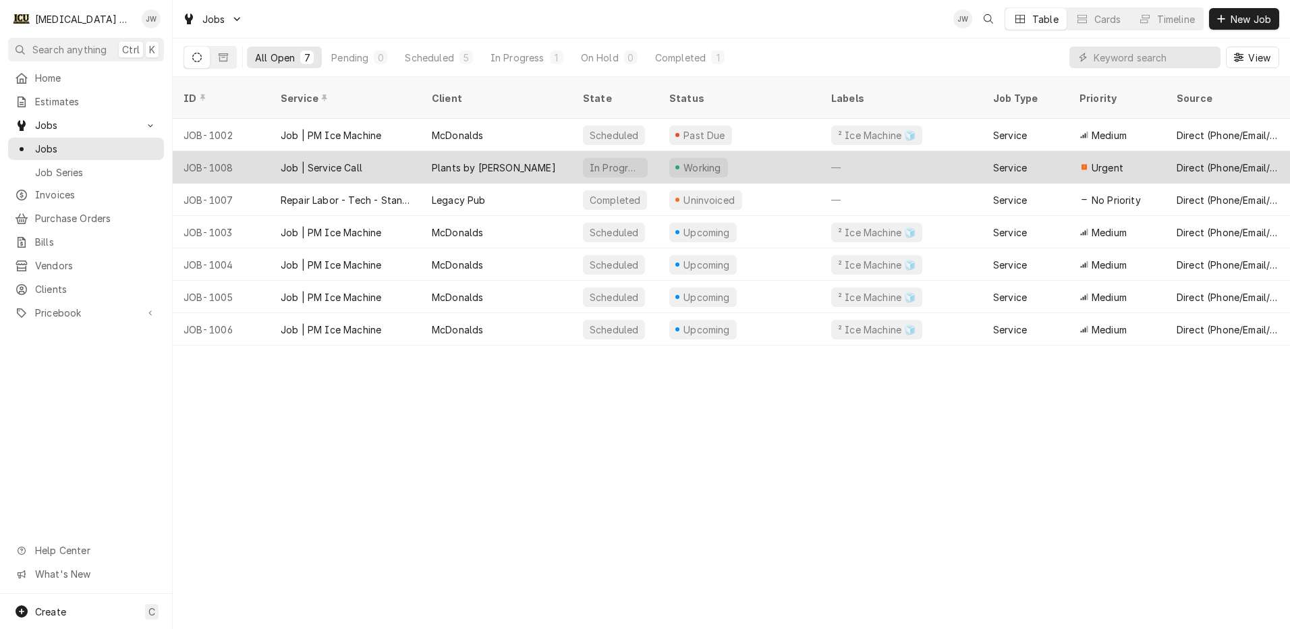
click at [492, 151] on div "Plants by [PERSON_NAME]" at bounding box center [496, 167] width 151 height 32
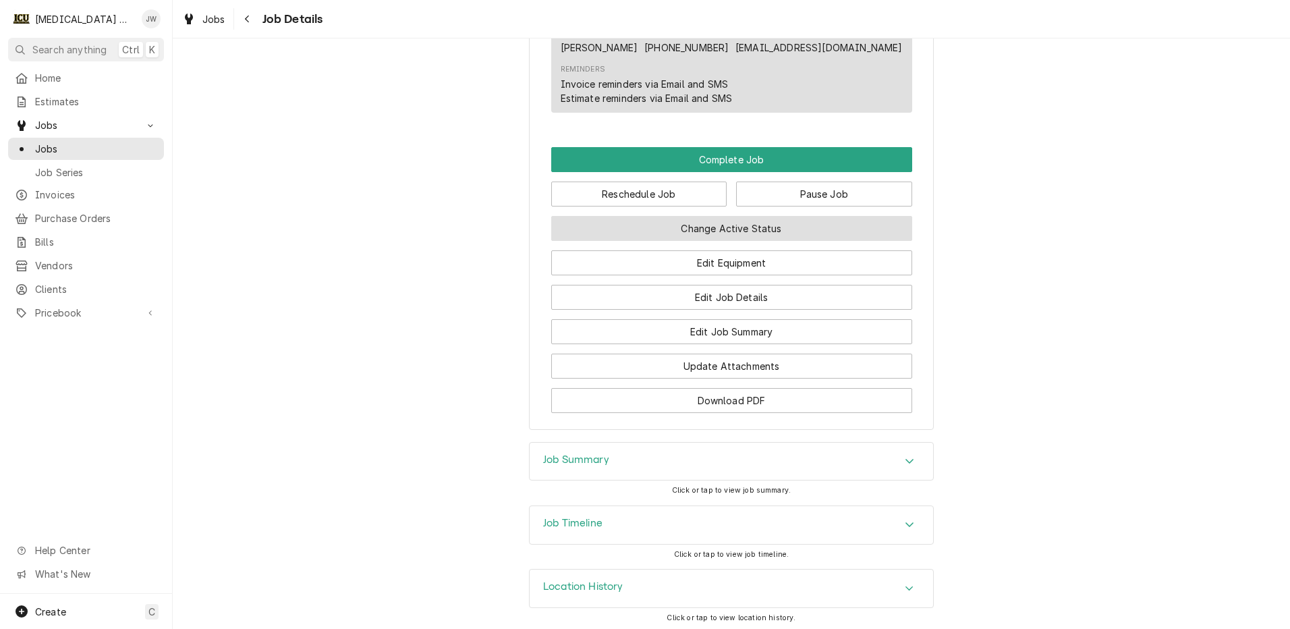
scroll to position [1155, 0]
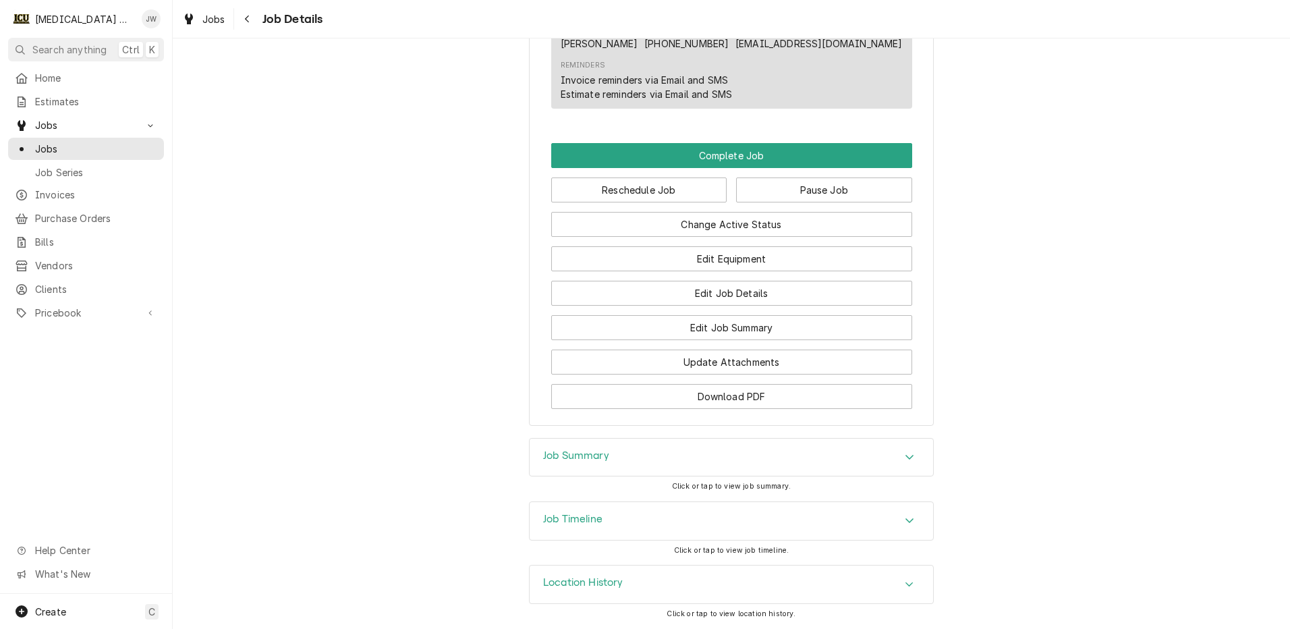
click at [830, 466] on div "Job Summary" at bounding box center [731, 458] width 403 height 38
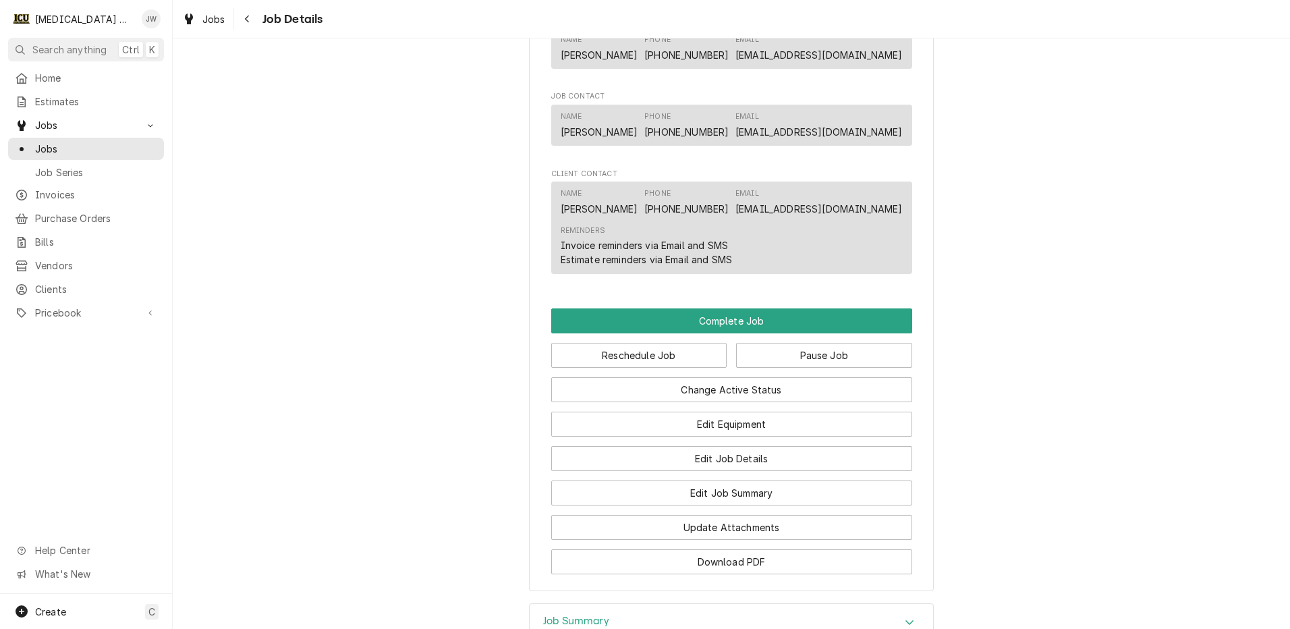
scroll to position [1013, 0]
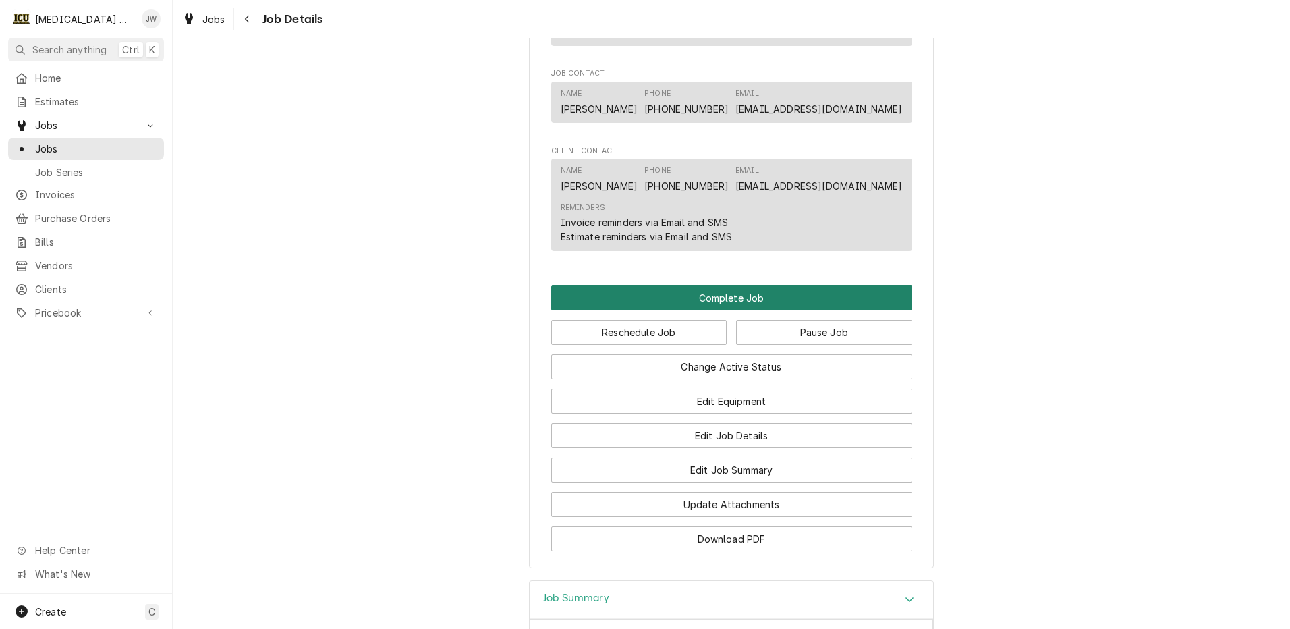
click at [741, 293] on button "Complete Job" at bounding box center [731, 297] width 361 height 25
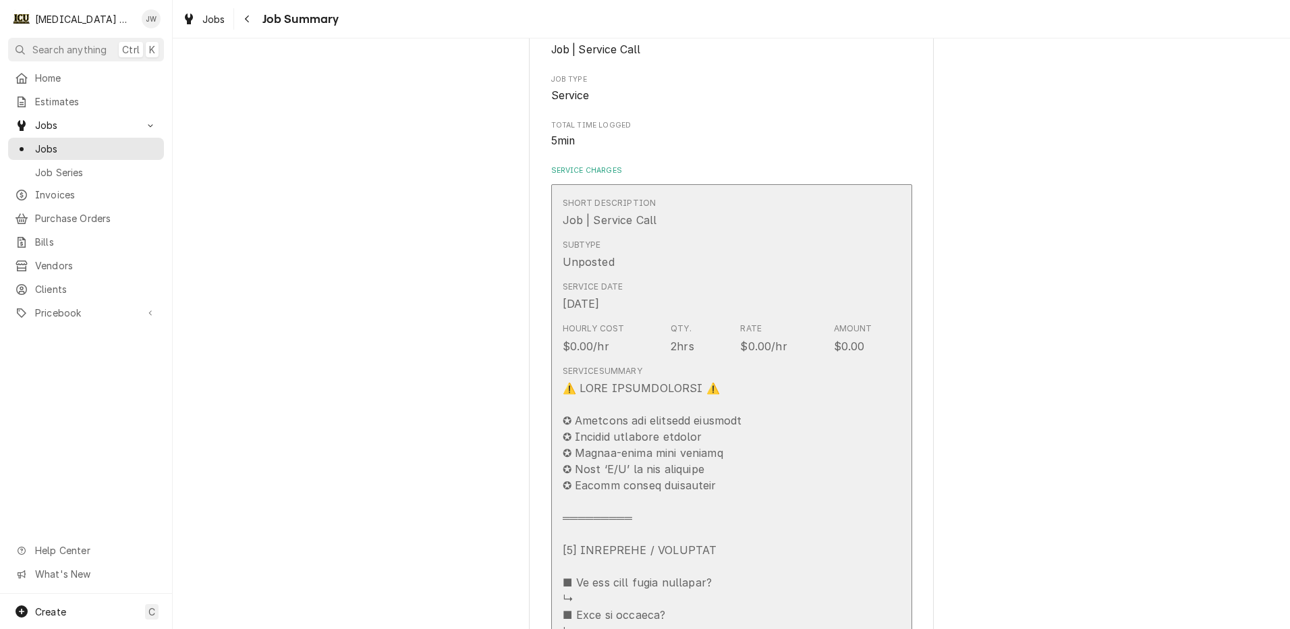
scroll to position [202, 0]
click at [741, 294] on div "Service Date [DATE]" at bounding box center [718, 296] width 310 height 42
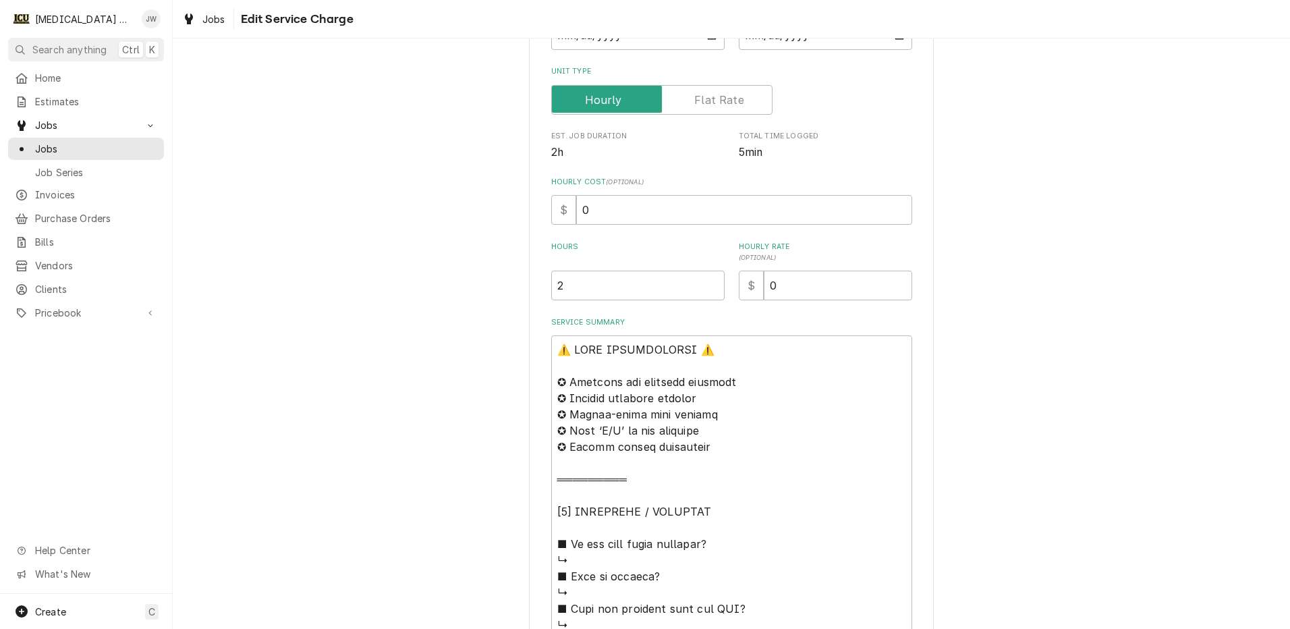
scroll to position [270, 0]
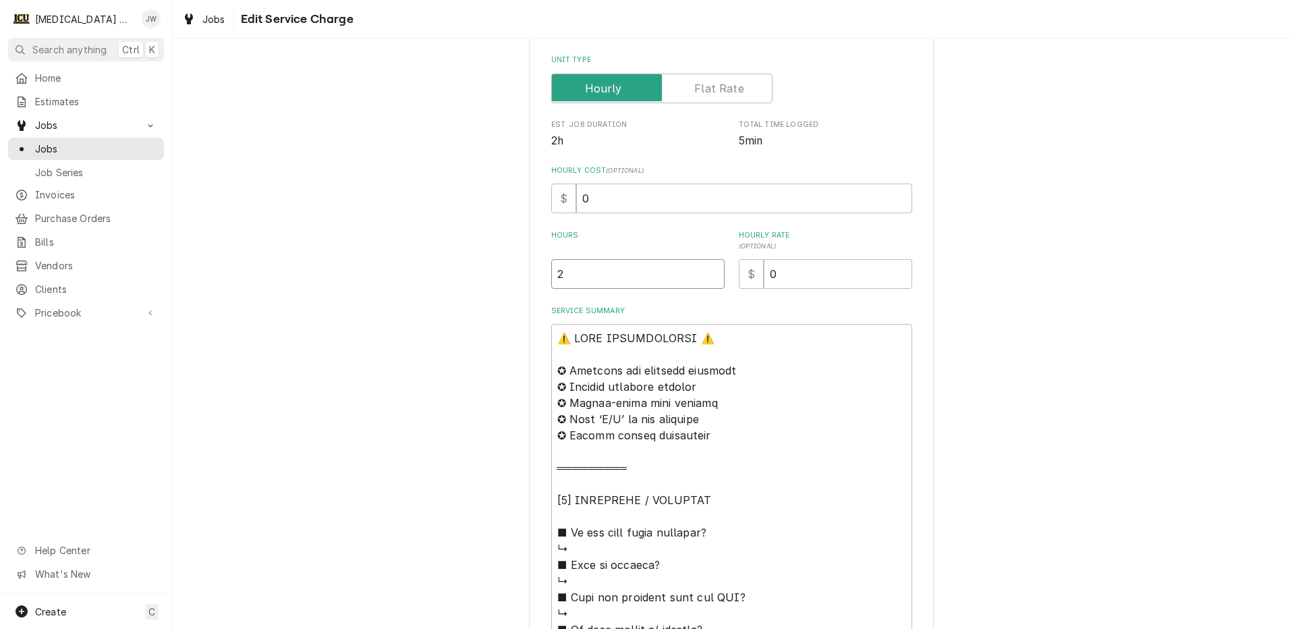
type textarea "x"
type input "2.5"
click at [704, 273] on input "2.5" at bounding box center [637, 274] width 173 height 30
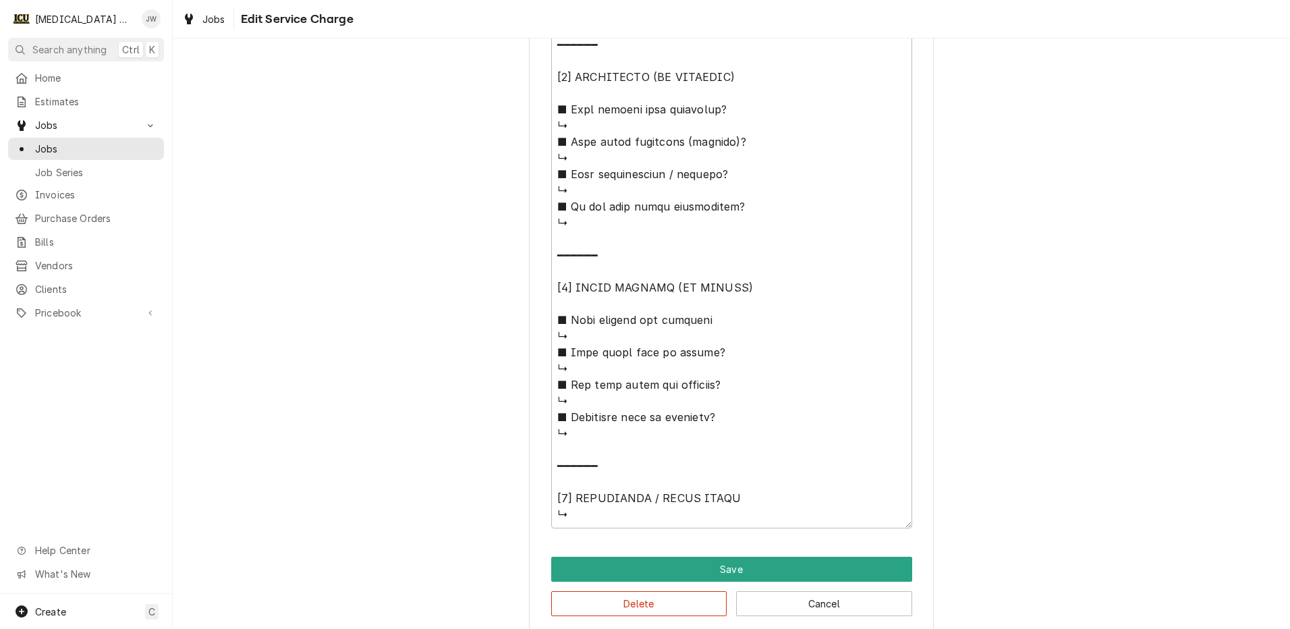
scroll to position [1098, 0]
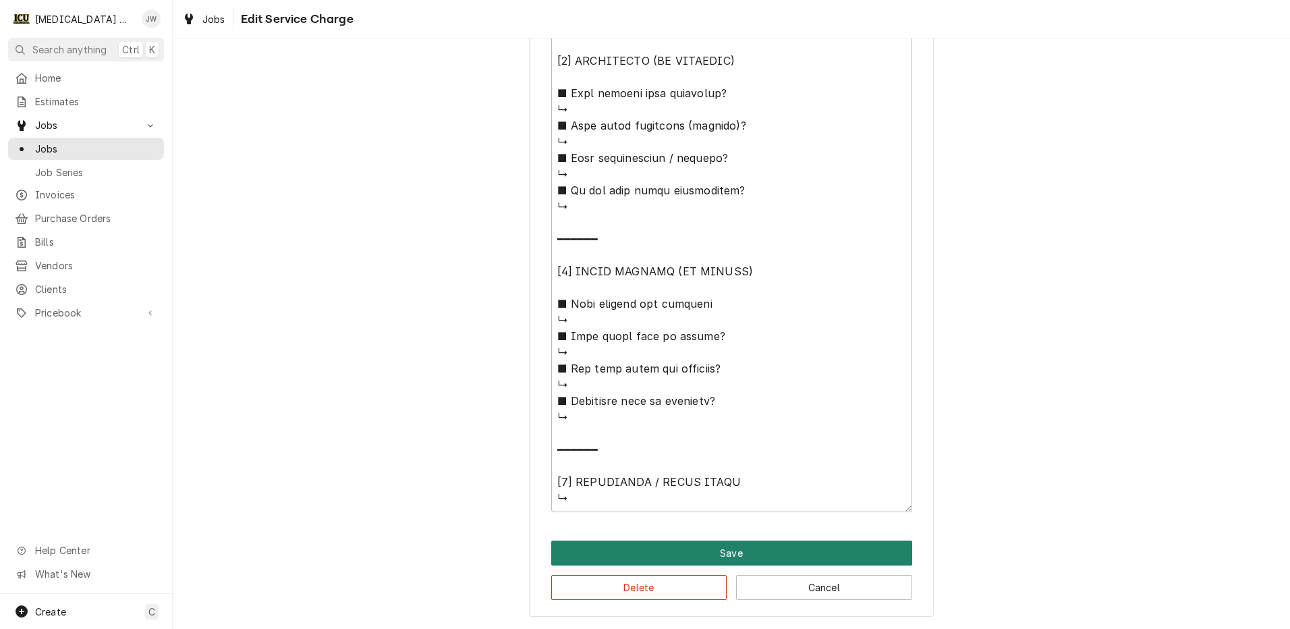
click at [731, 549] on button "Save" at bounding box center [731, 552] width 361 height 25
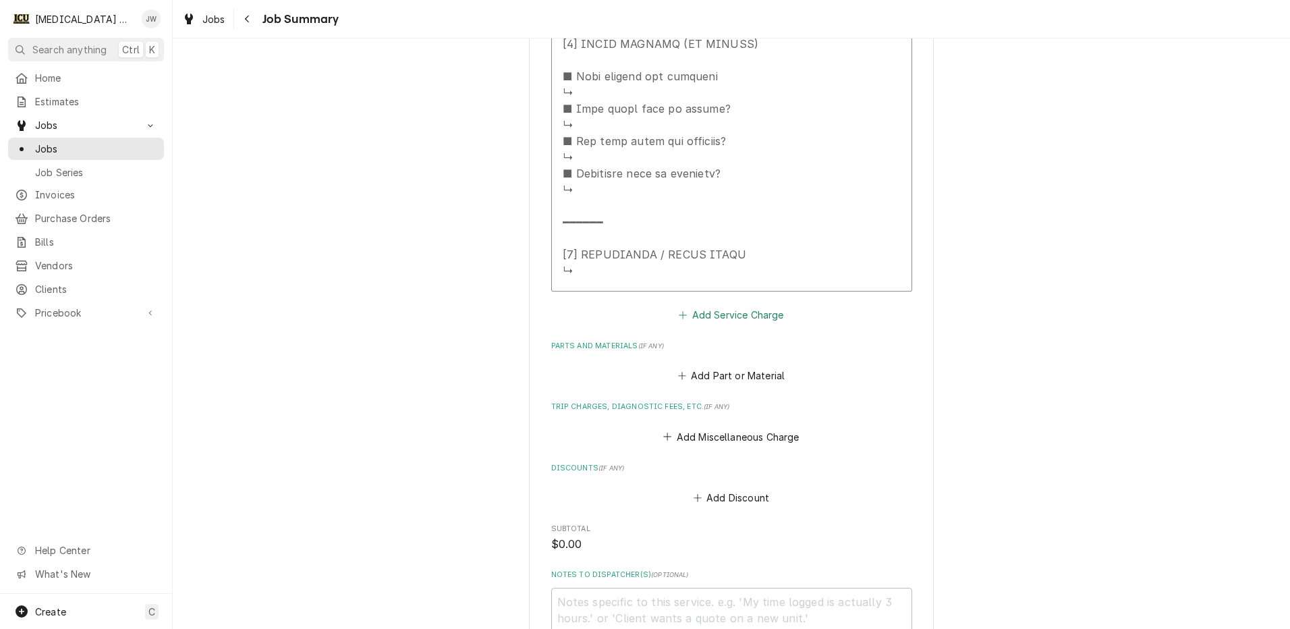
scroll to position [1349, 0]
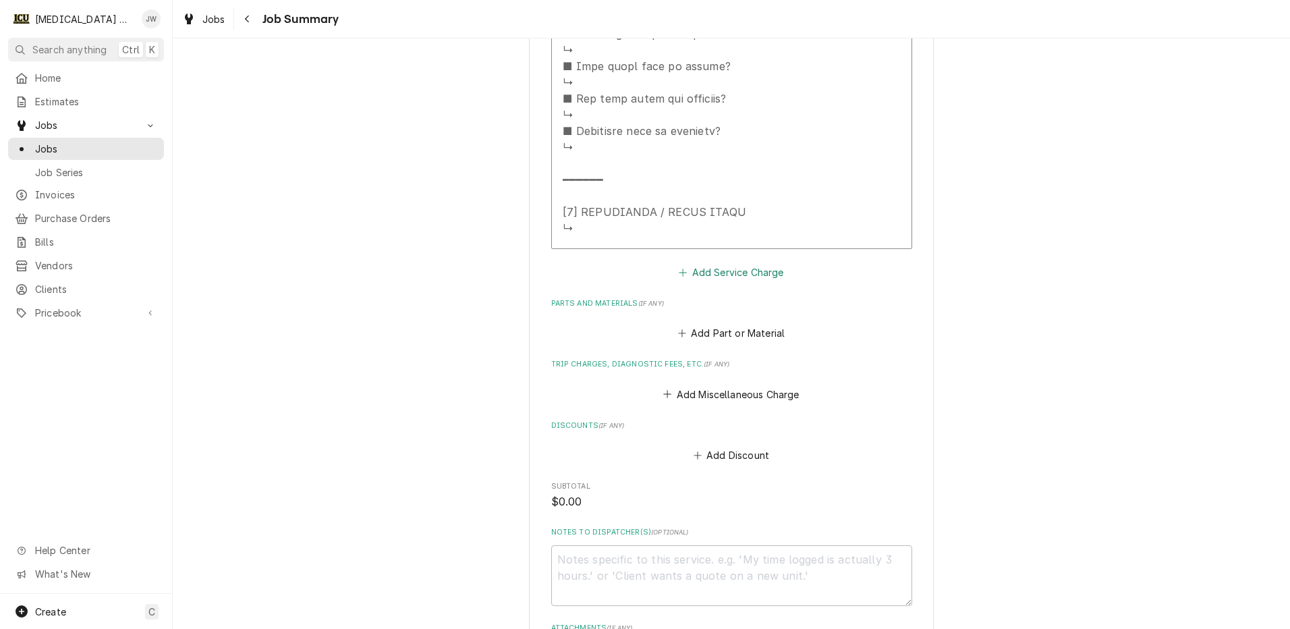
click at [719, 273] on button "Add Service Charge" at bounding box center [731, 271] width 109 height 19
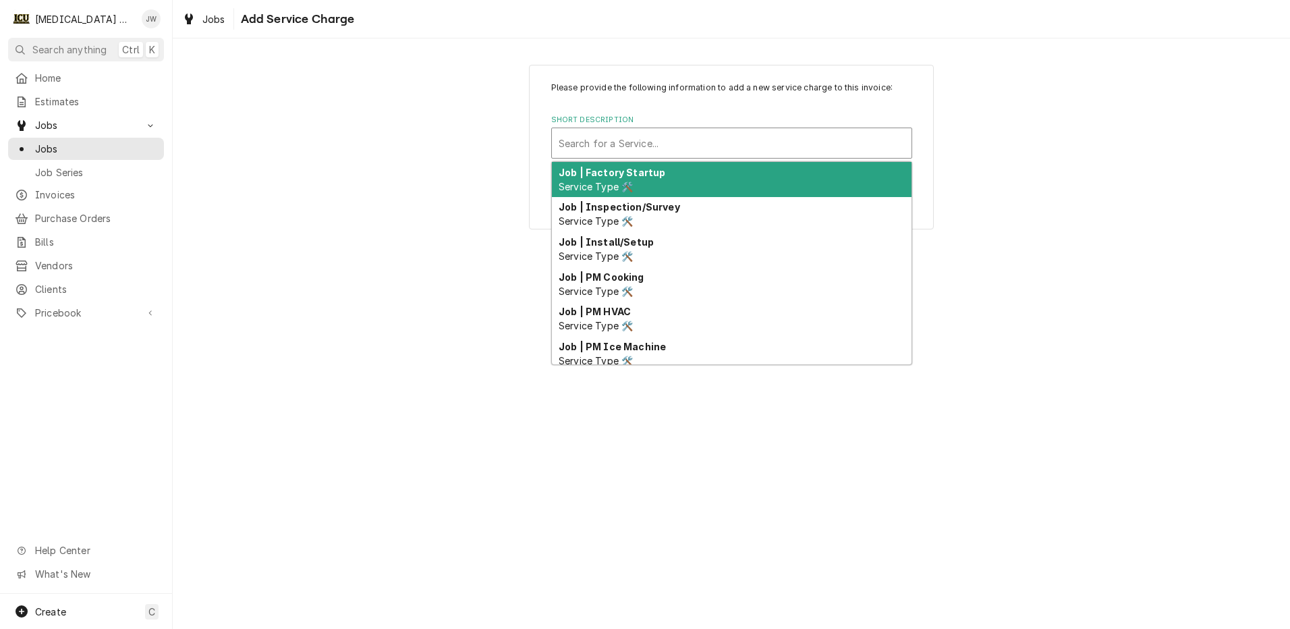
click at [661, 144] on div "Short Description" at bounding box center [732, 143] width 346 height 24
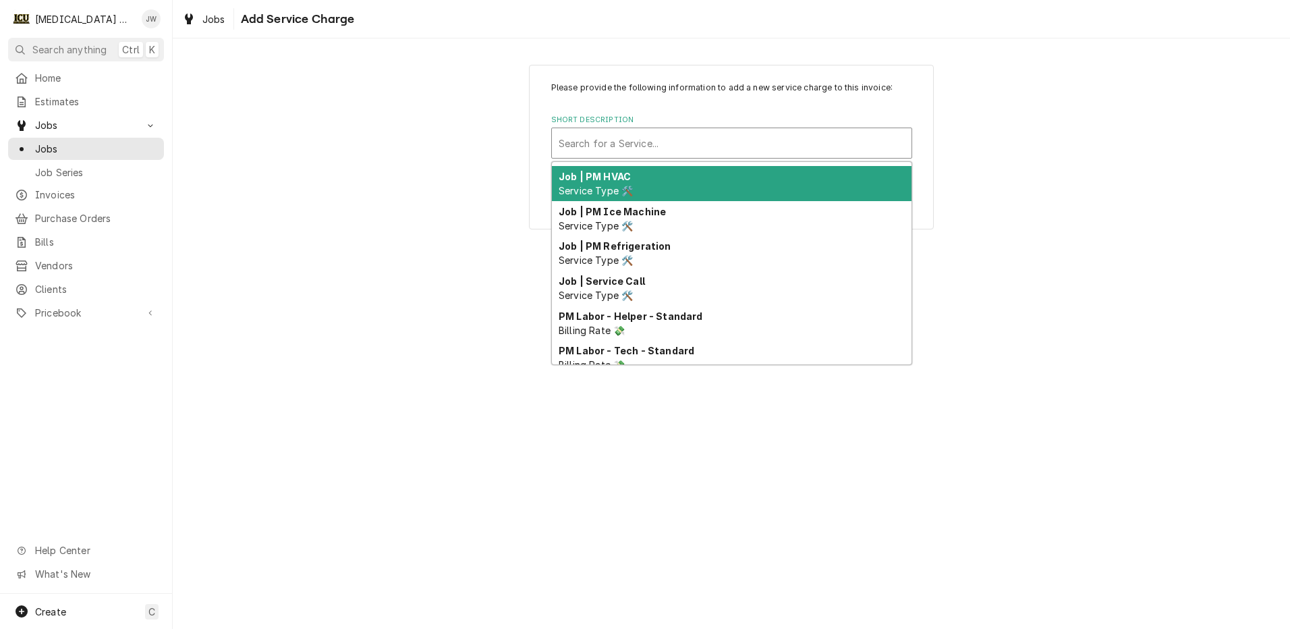
scroll to position [146, 0]
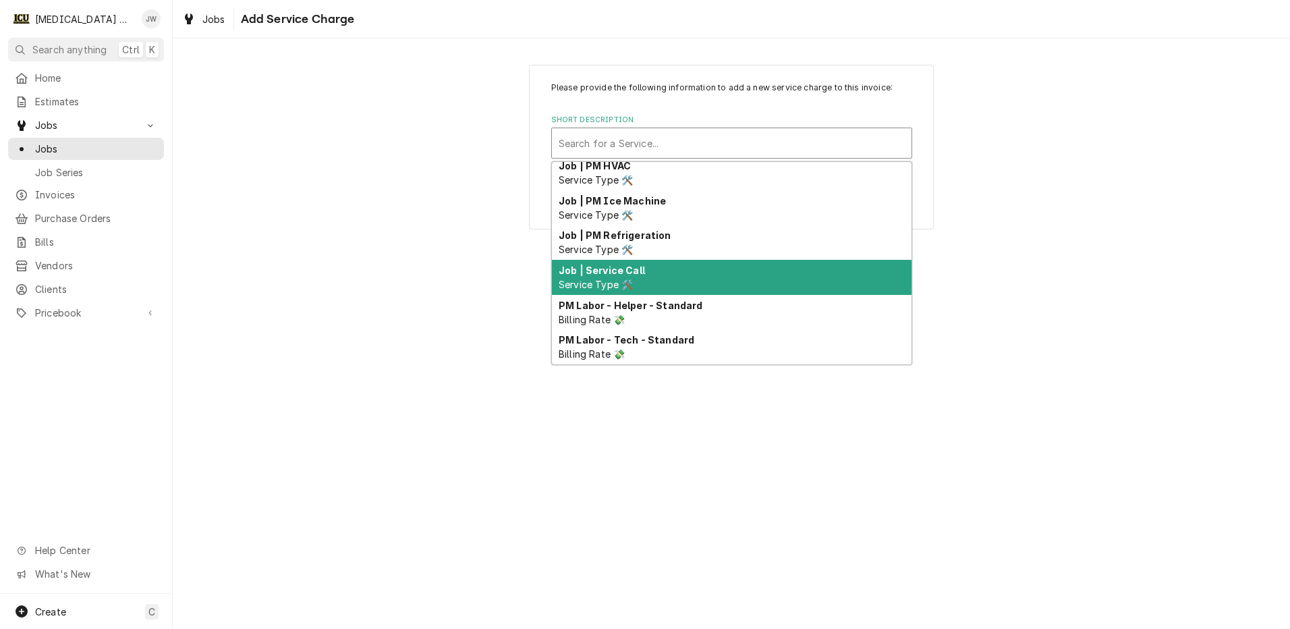
click at [592, 277] on div "Job | Service Call Service Type 🛠️" at bounding box center [732, 277] width 360 height 35
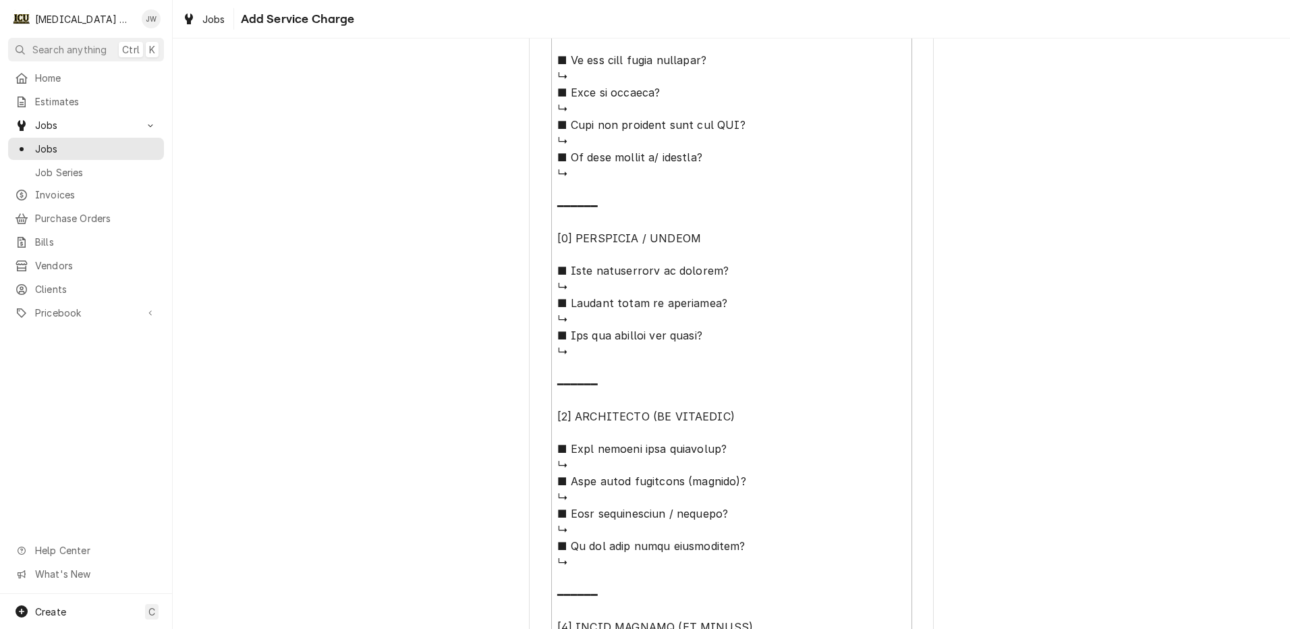
scroll to position [1063, 0]
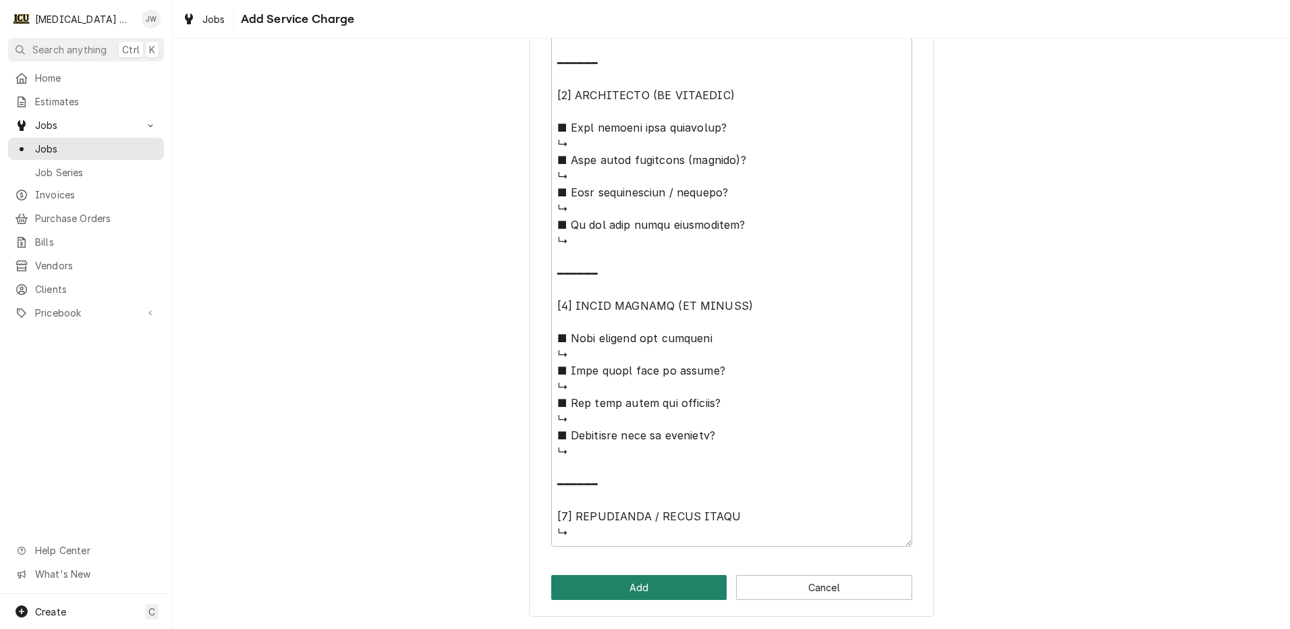
click at [636, 584] on button "Add" at bounding box center [639, 587] width 176 height 25
click at [633, 588] on button "Add" at bounding box center [639, 587] width 176 height 25
click at [840, 588] on button "Cancel" at bounding box center [824, 587] width 176 height 25
type textarea "x"
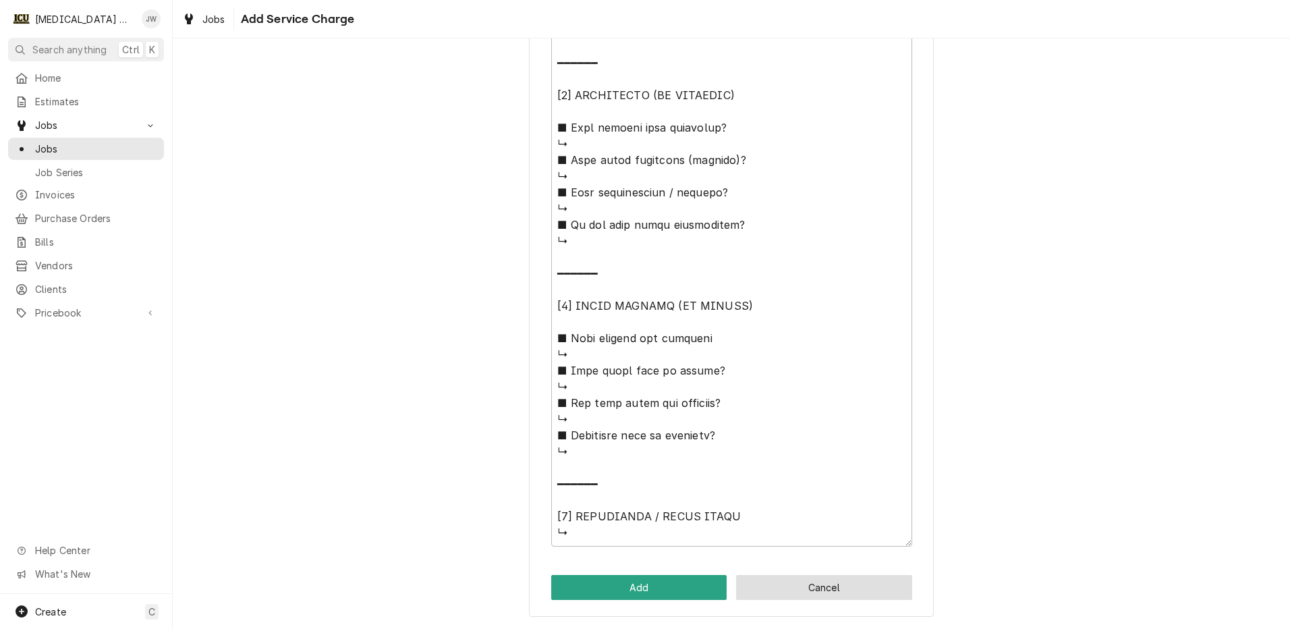
scroll to position [1391, 0]
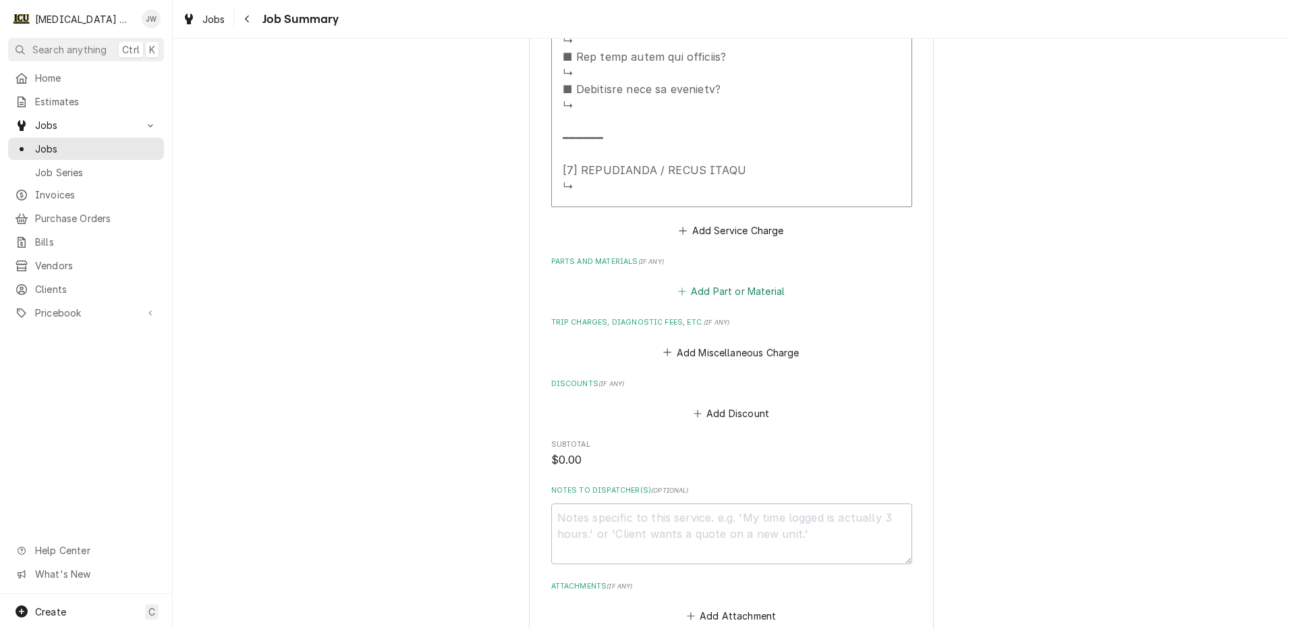
click at [718, 289] on button "Add Part or Material" at bounding box center [730, 291] width 111 height 19
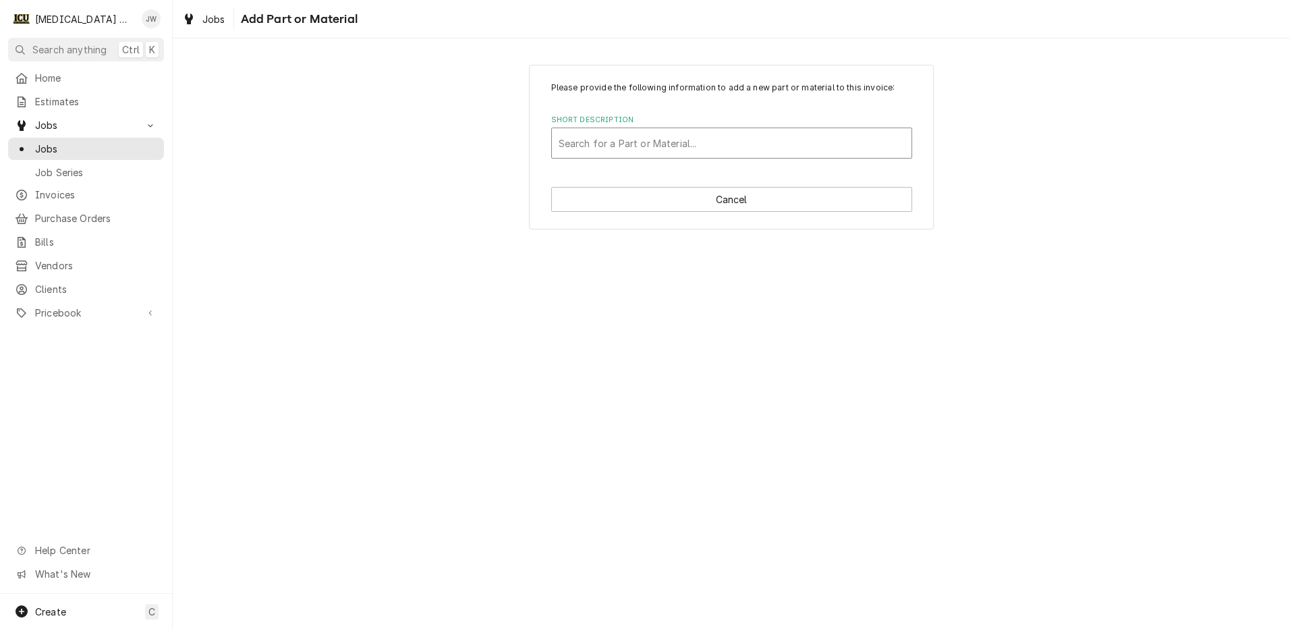
click at [634, 134] on div "Short Description" at bounding box center [732, 143] width 346 height 24
type input "zip ties"
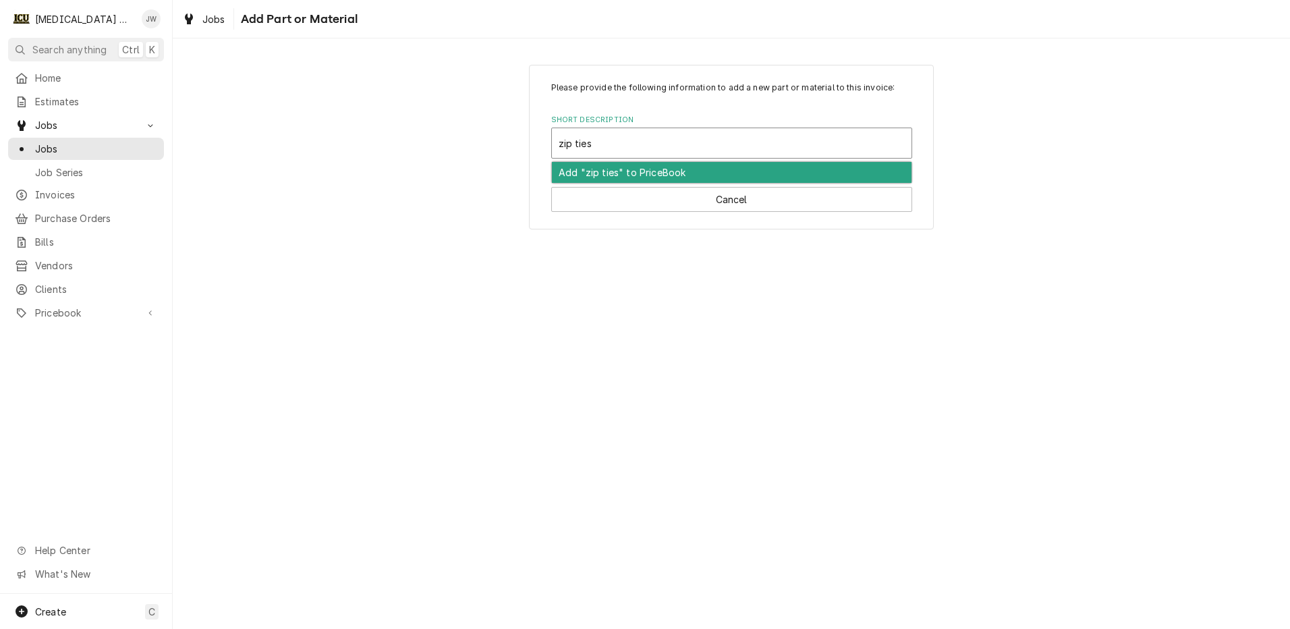
click at [621, 169] on div "Add "zip ties" to PriceBook" at bounding box center [732, 172] width 360 height 21
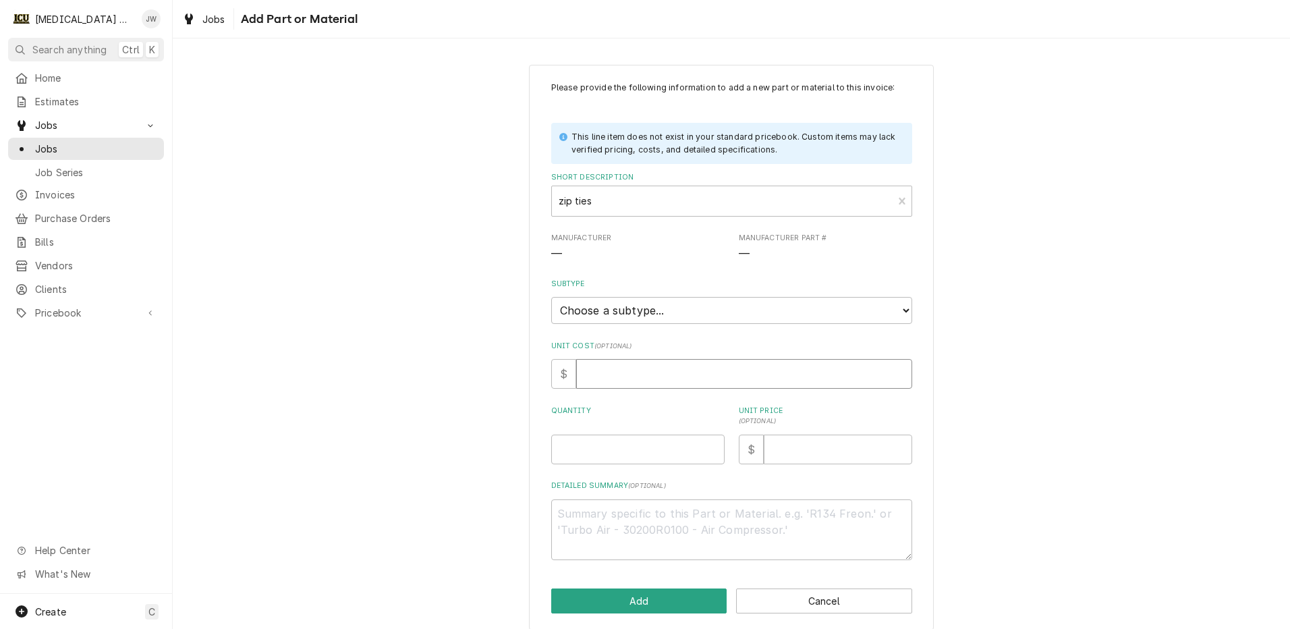
click at [636, 371] on input "Unit Cost ( optional )" at bounding box center [744, 374] width 336 height 30
type textarea "x"
type input "1"
type textarea "x"
type input "1.2"
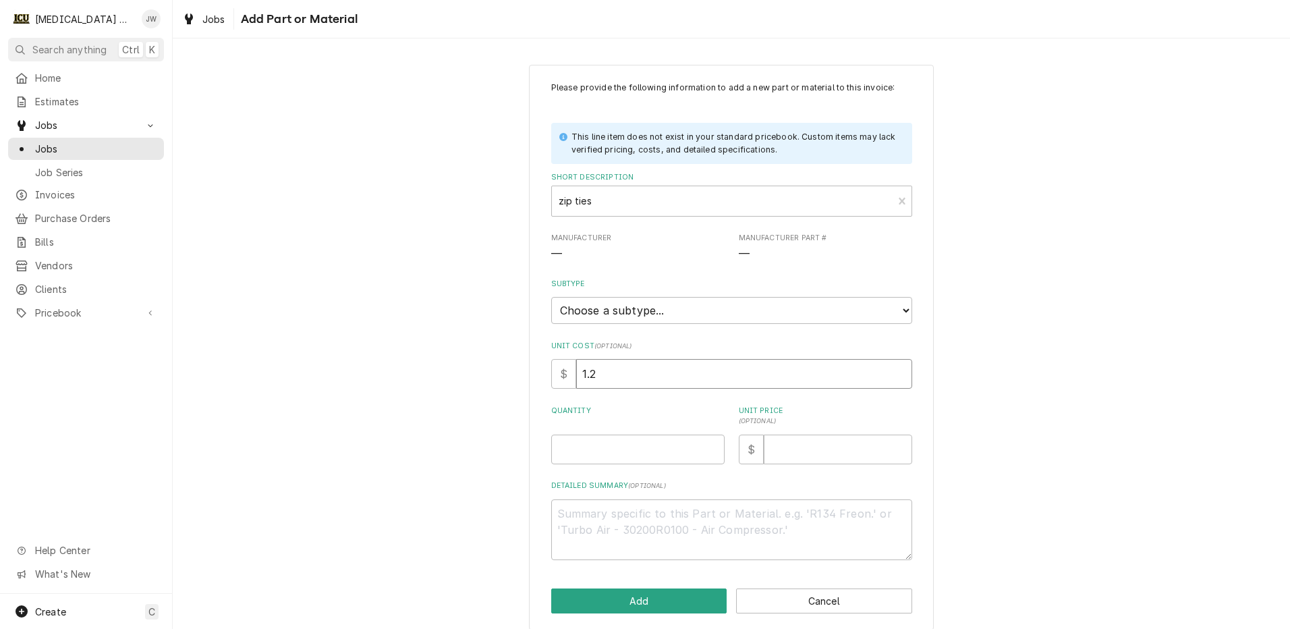
type textarea "x"
type input "1.25"
click at [595, 449] on input "Quantity" at bounding box center [637, 449] width 173 height 30
type textarea "x"
type input "1"
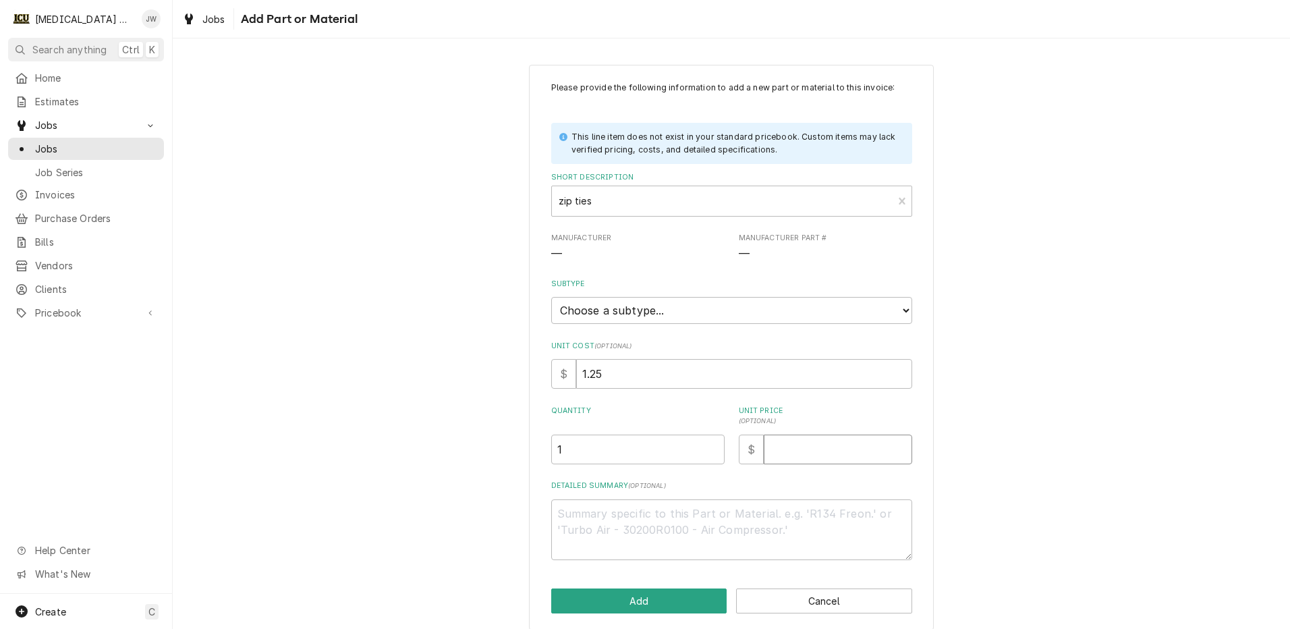
click at [817, 440] on input "Unit Price ( optional )" at bounding box center [838, 449] width 148 height 30
type textarea "x"
type input "2"
type textarea "x"
type input "2.7"
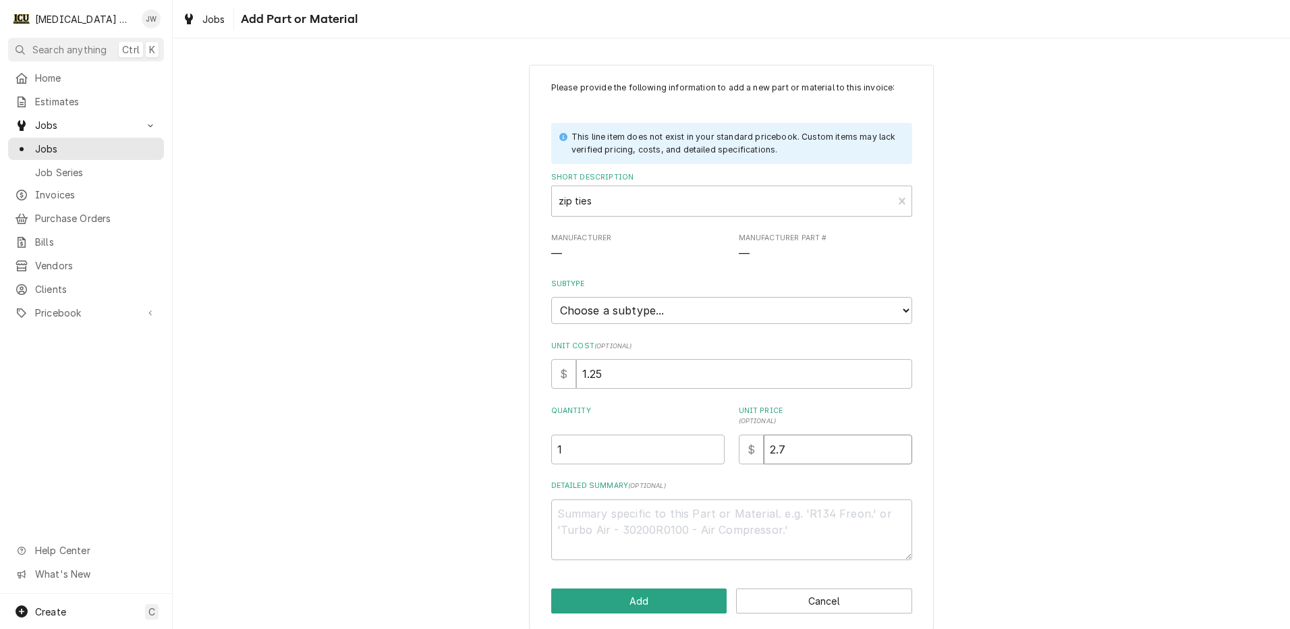
type textarea "x"
type input "2.75"
click at [644, 529] on textarea "Detailed Summary ( optional )" at bounding box center [731, 529] width 361 height 61
click at [650, 594] on button "Add" at bounding box center [639, 600] width 176 height 25
type textarea "x"
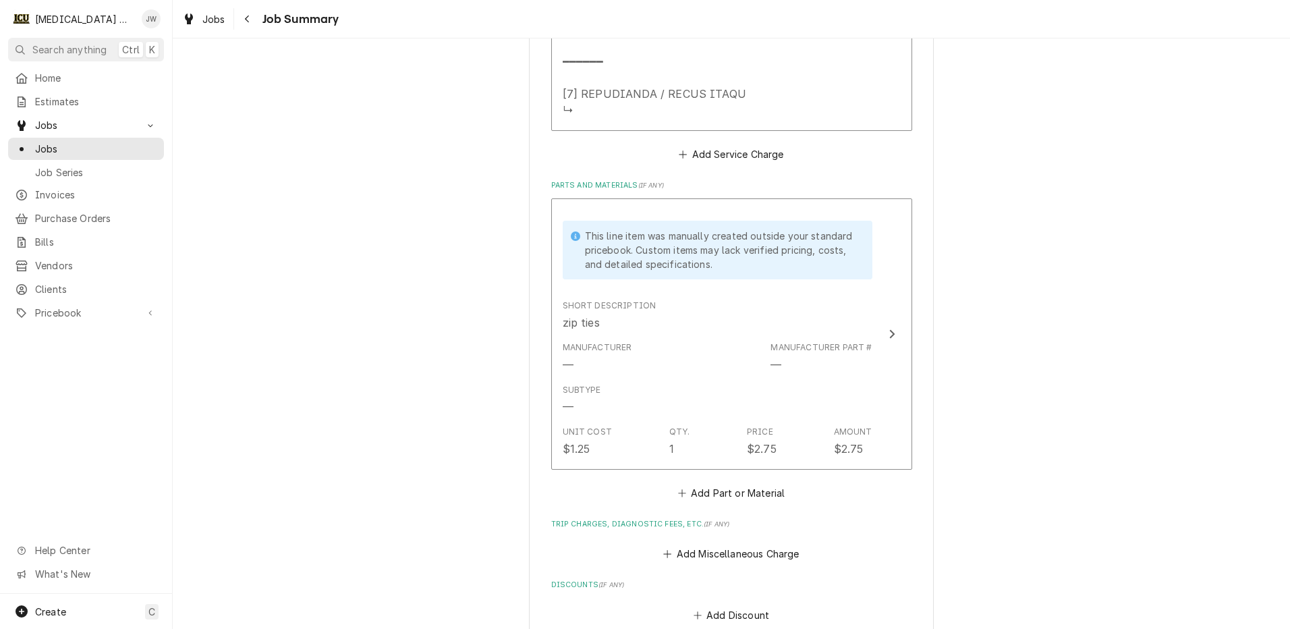
scroll to position [1500, 0]
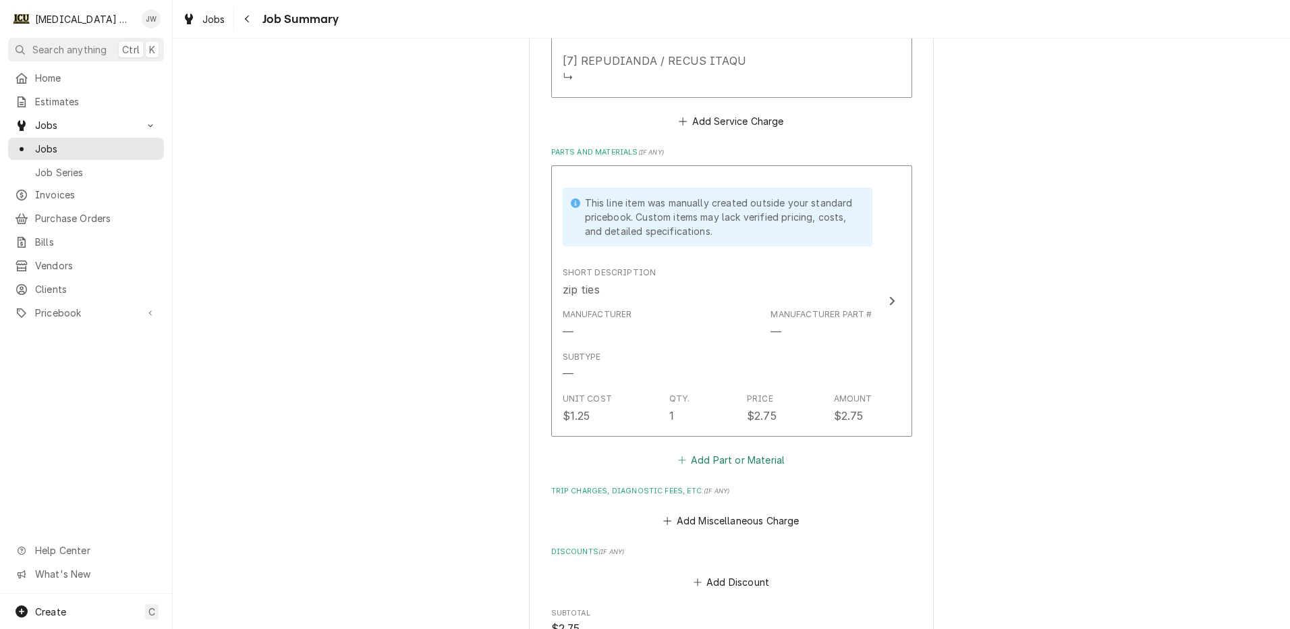
click at [714, 463] on button "Add Part or Material" at bounding box center [730, 459] width 111 height 19
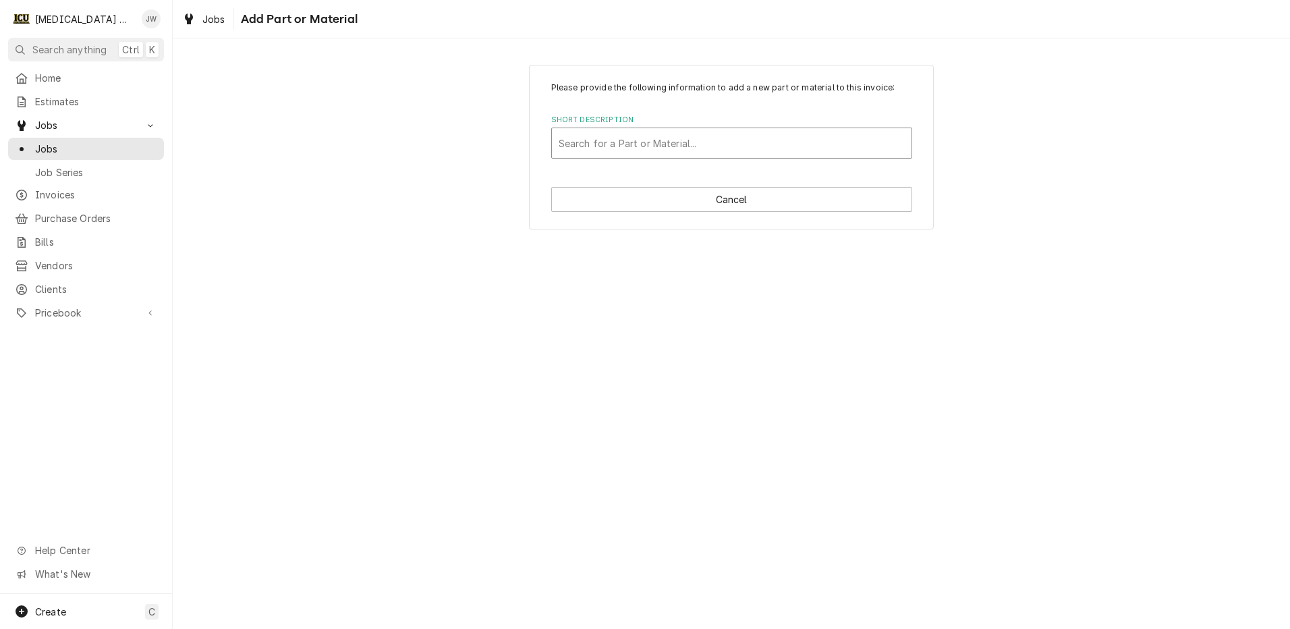
click at [652, 150] on div "Short Description" at bounding box center [732, 143] width 346 height 24
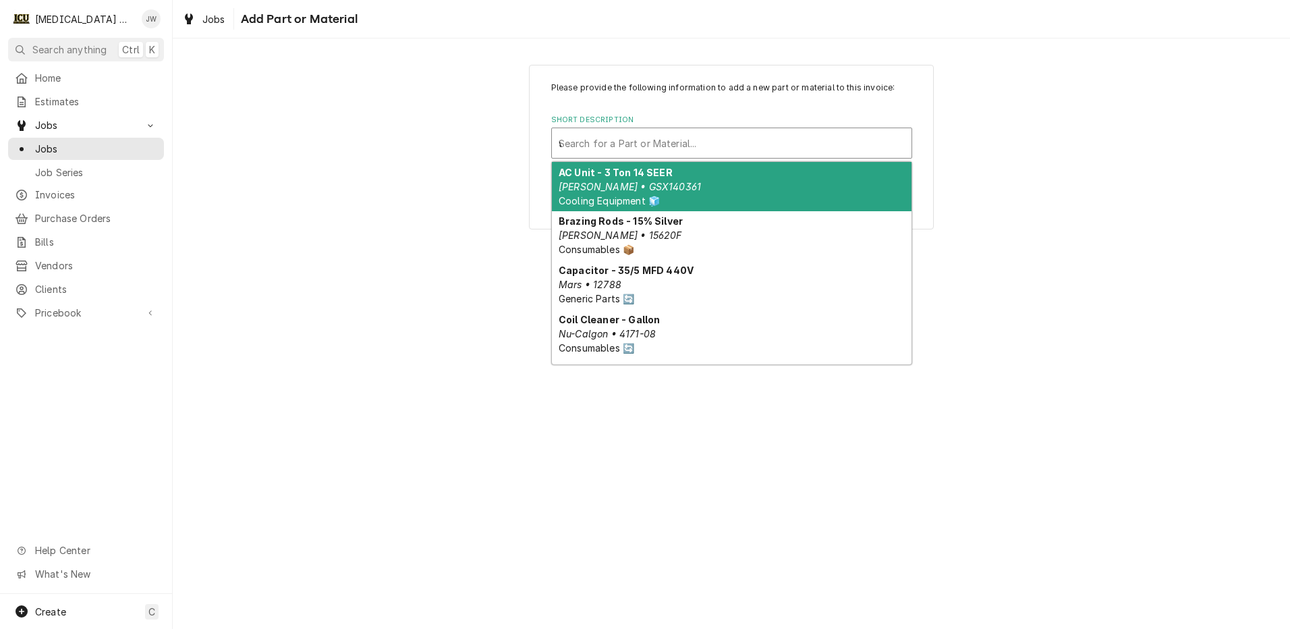
type input "we"
click at [648, 188] on em "Honeywell • DP2040A5003" at bounding box center [623, 186] width 128 height 11
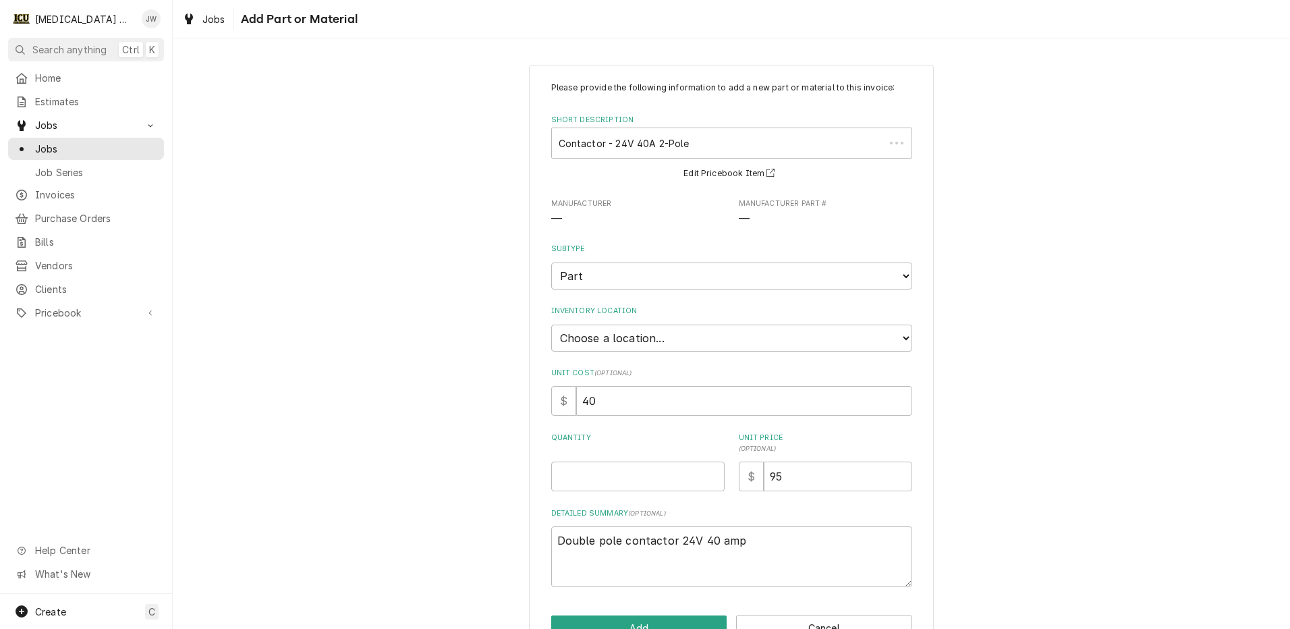
type textarea "x"
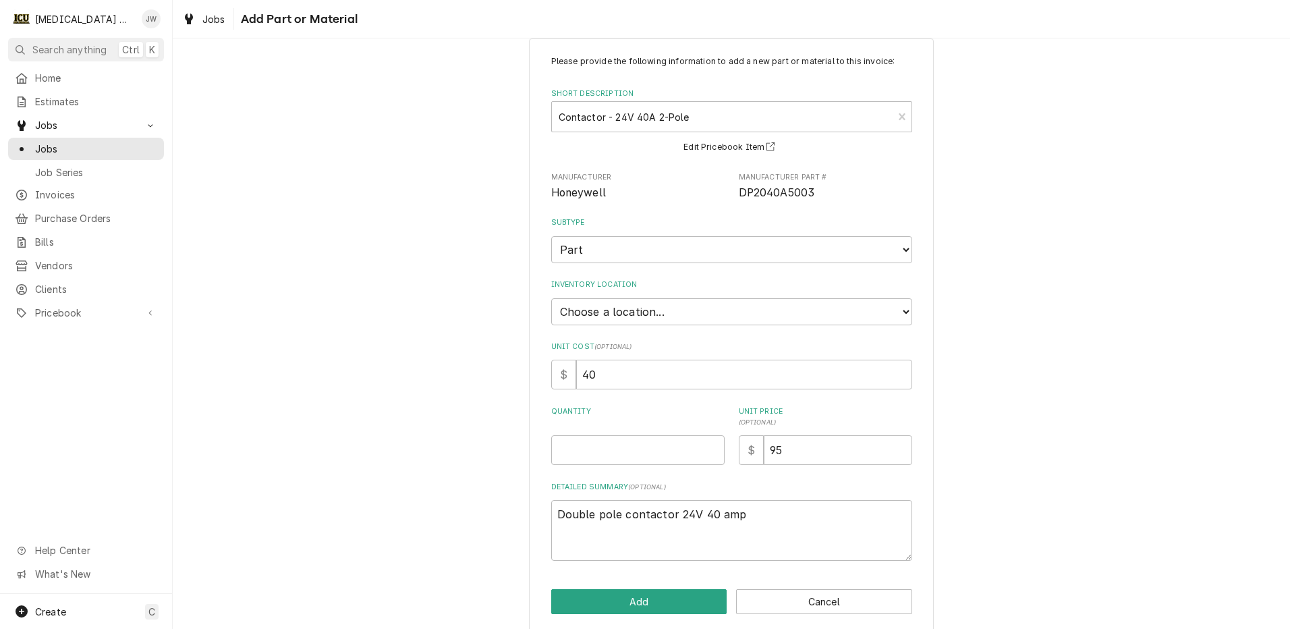
scroll to position [40, 0]
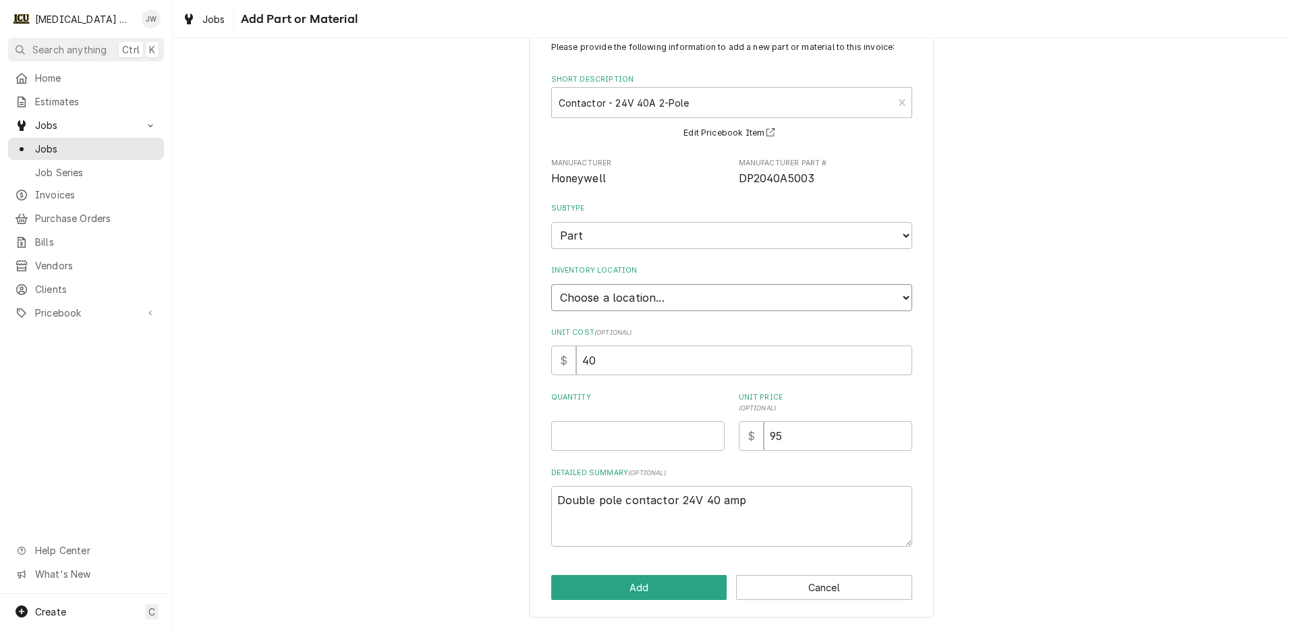
click at [696, 297] on select "Choose a location... [F392S0] Alex Clifton's Truck Fed-Ex Drop Point (Indianapo…" at bounding box center [731, 297] width 361 height 27
select select "2927"
click at [551, 284] on select "Choose a location... [F392S0] Alex Clifton's Truck Fed-Ex Drop Point (Indianapo…" at bounding box center [731, 297] width 361 height 27
click at [679, 580] on button "Add" at bounding box center [639, 587] width 176 height 25
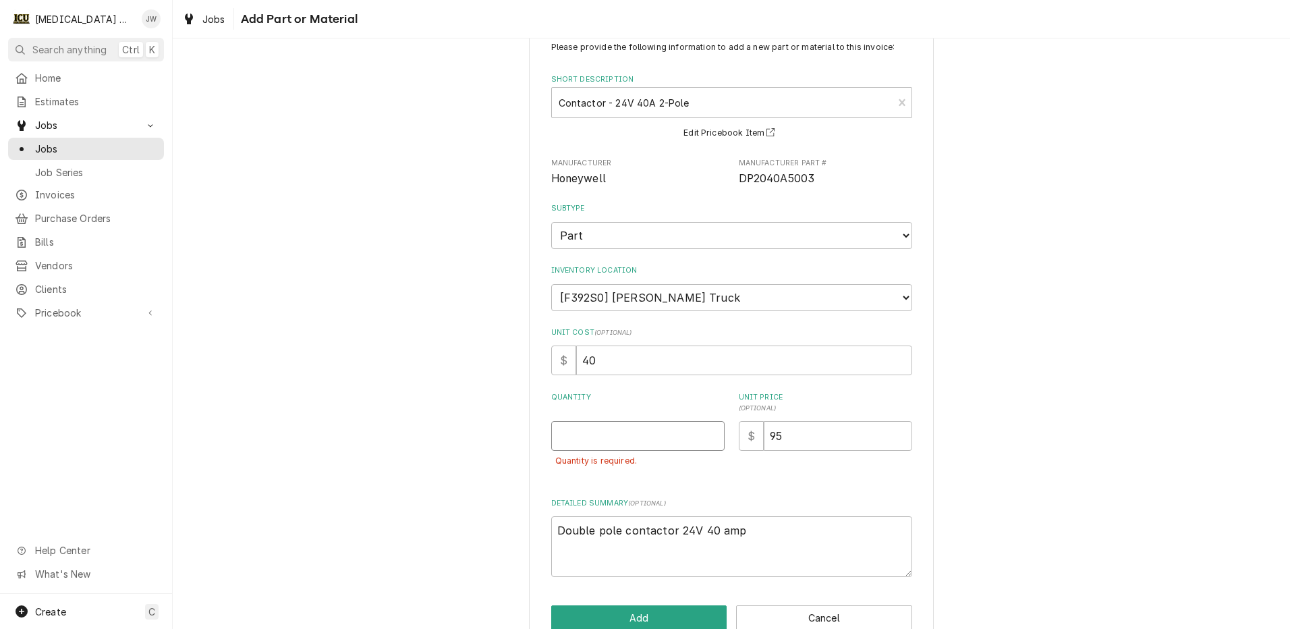
click at [623, 421] on input "Quantity" at bounding box center [637, 436] width 173 height 30
type textarea "x"
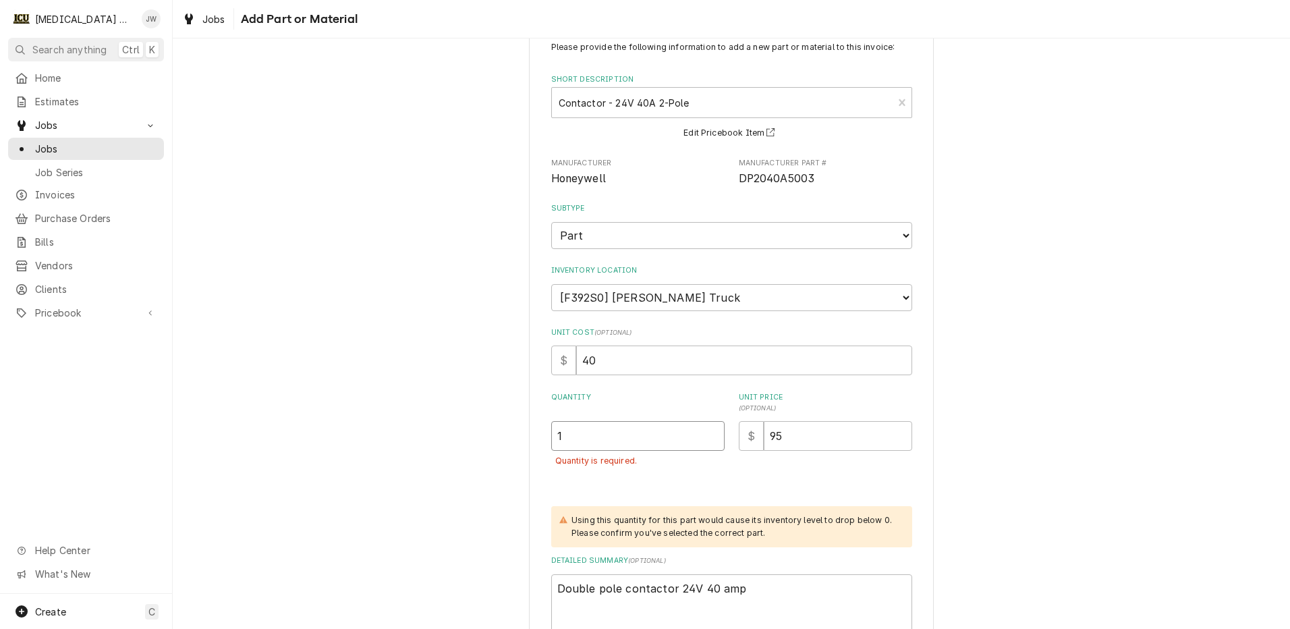
type input "1"
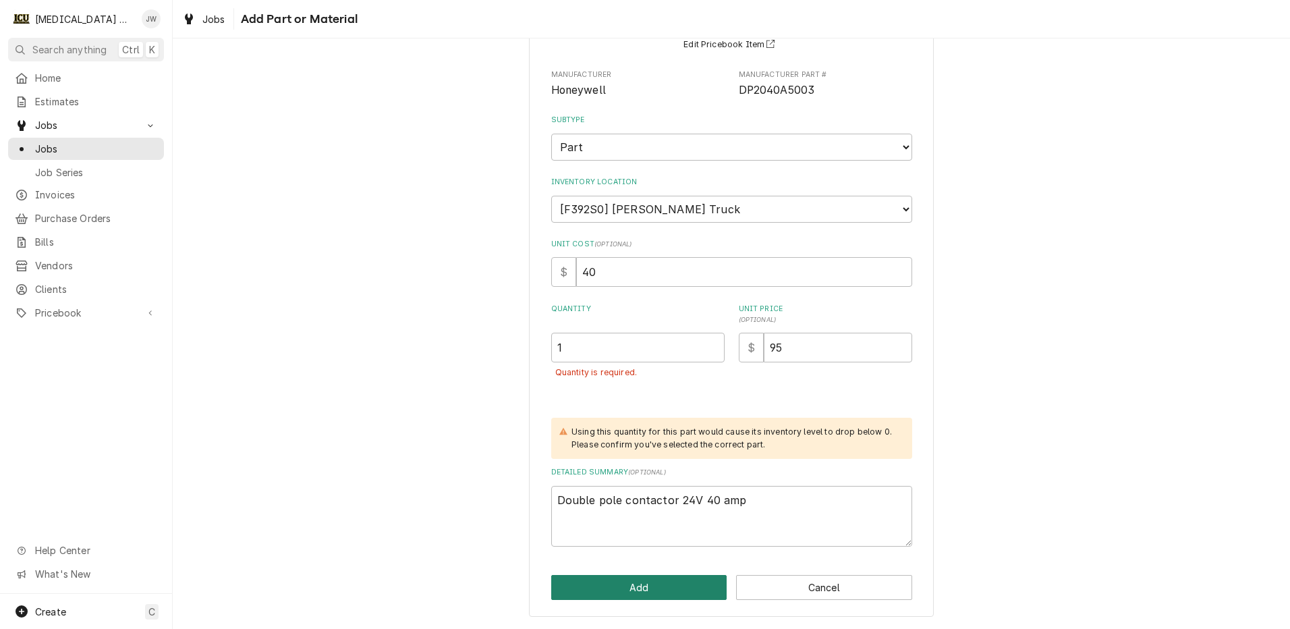
click at [646, 587] on button "Add" at bounding box center [639, 587] width 176 height 25
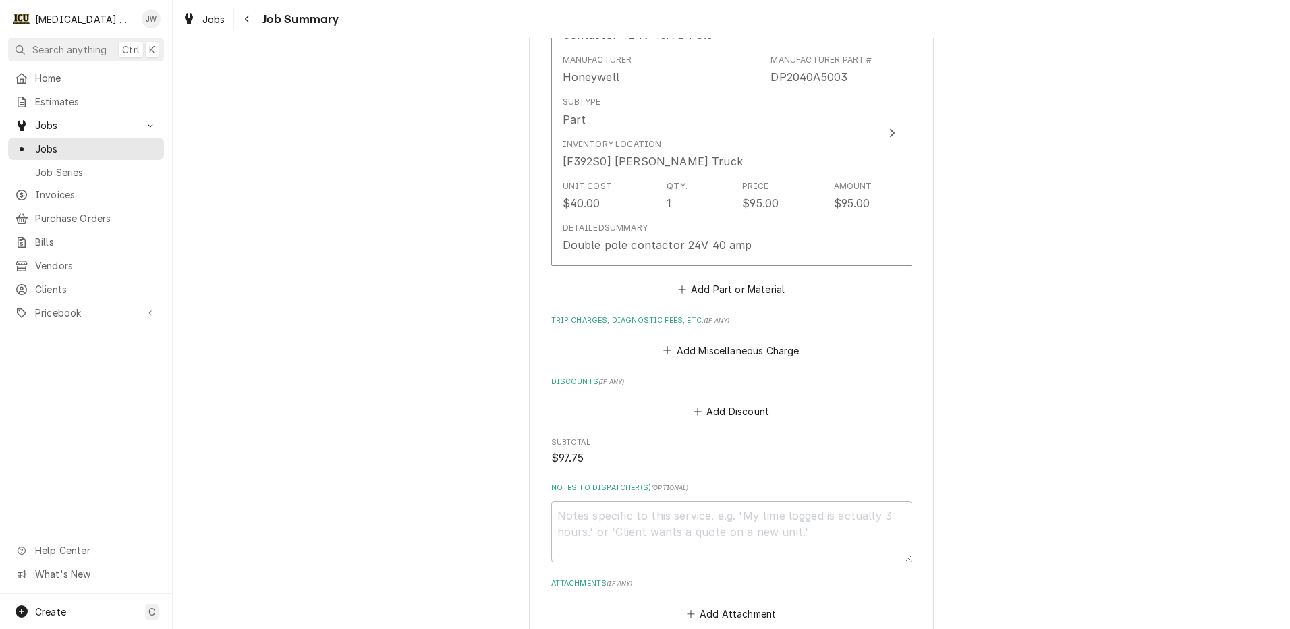
scroll to position [1947, 0]
click at [725, 349] on button "Add Miscellaneous Charge" at bounding box center [731, 347] width 140 height 19
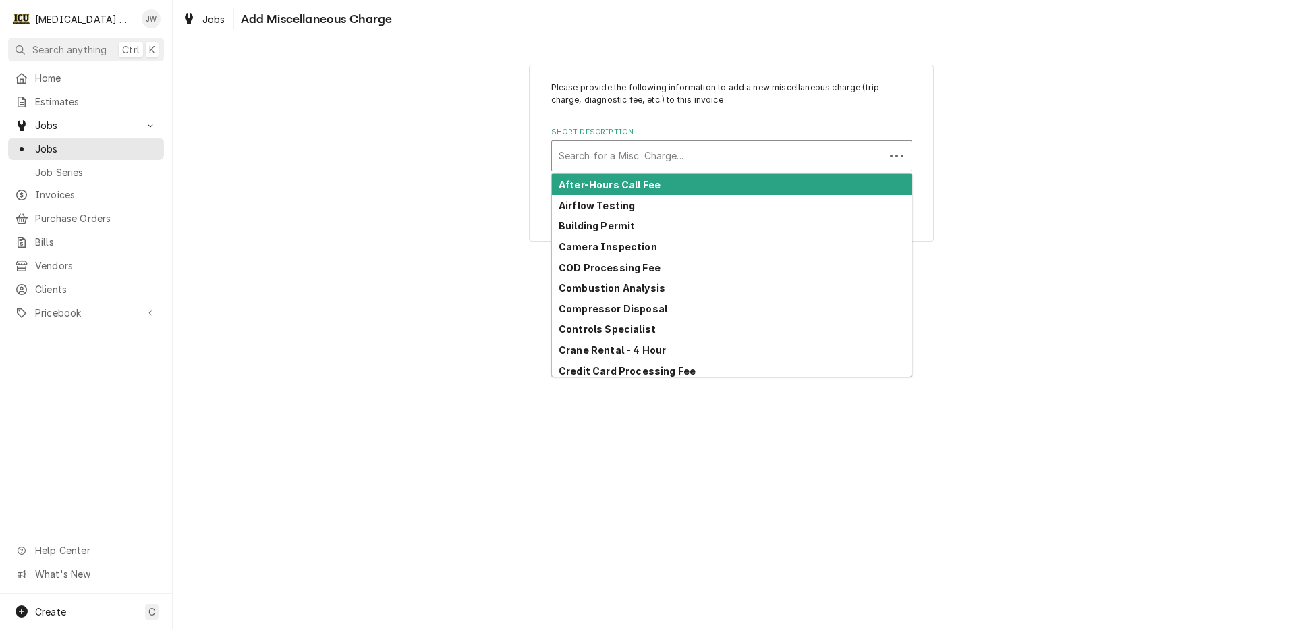
click at [623, 141] on div "Search for a Misc. Charge..." at bounding box center [718, 156] width 333 height 30
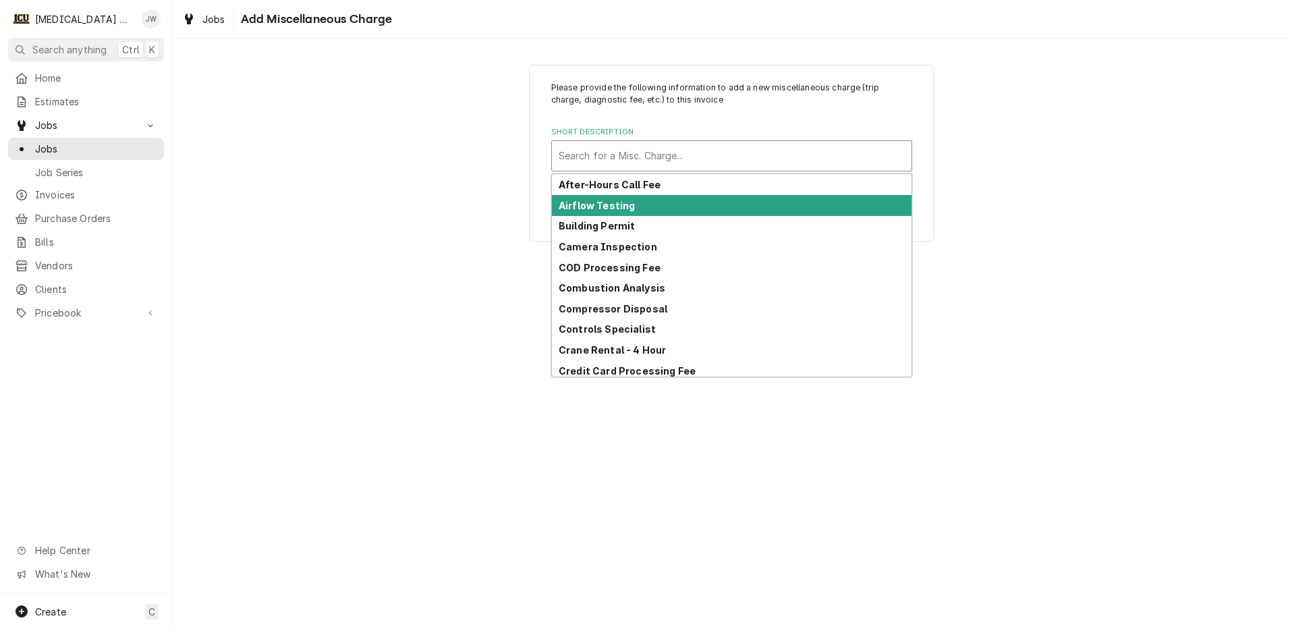
click at [625, 202] on strong "Airflow Testing" at bounding box center [597, 205] width 76 height 11
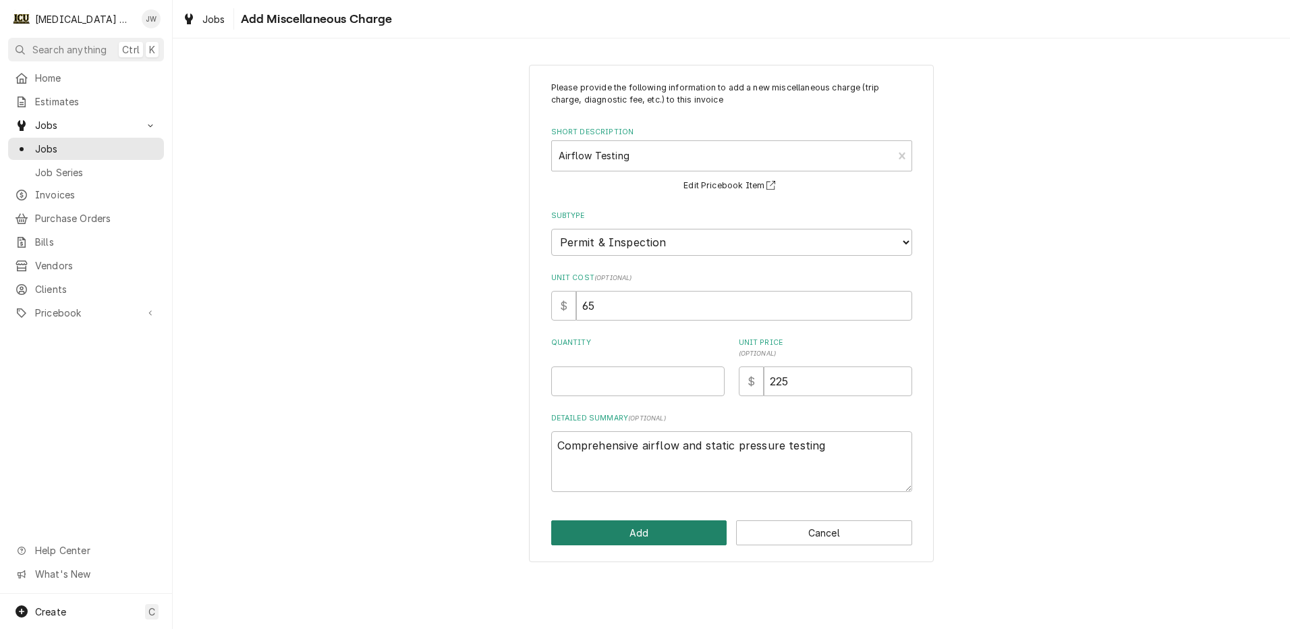
click at [674, 526] on button "Add" at bounding box center [639, 532] width 176 height 25
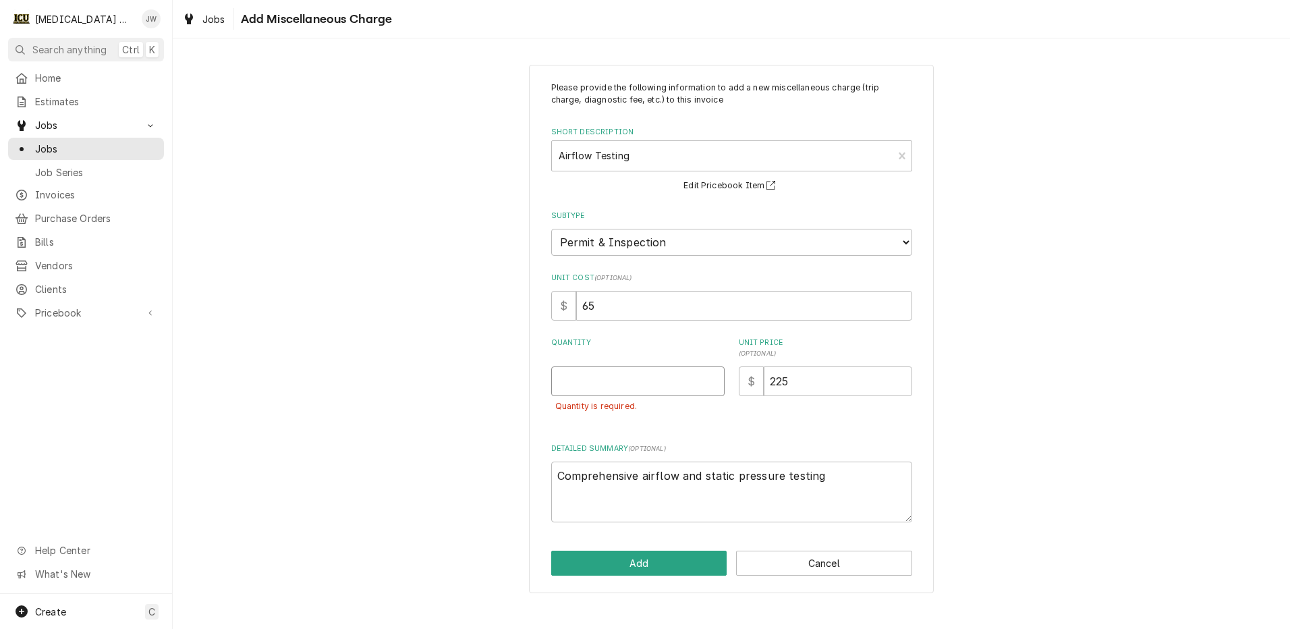
click at [560, 380] on input "Quantity" at bounding box center [637, 381] width 173 height 30
type textarea "x"
type input "1"
click at [653, 564] on button "Add" at bounding box center [639, 563] width 176 height 25
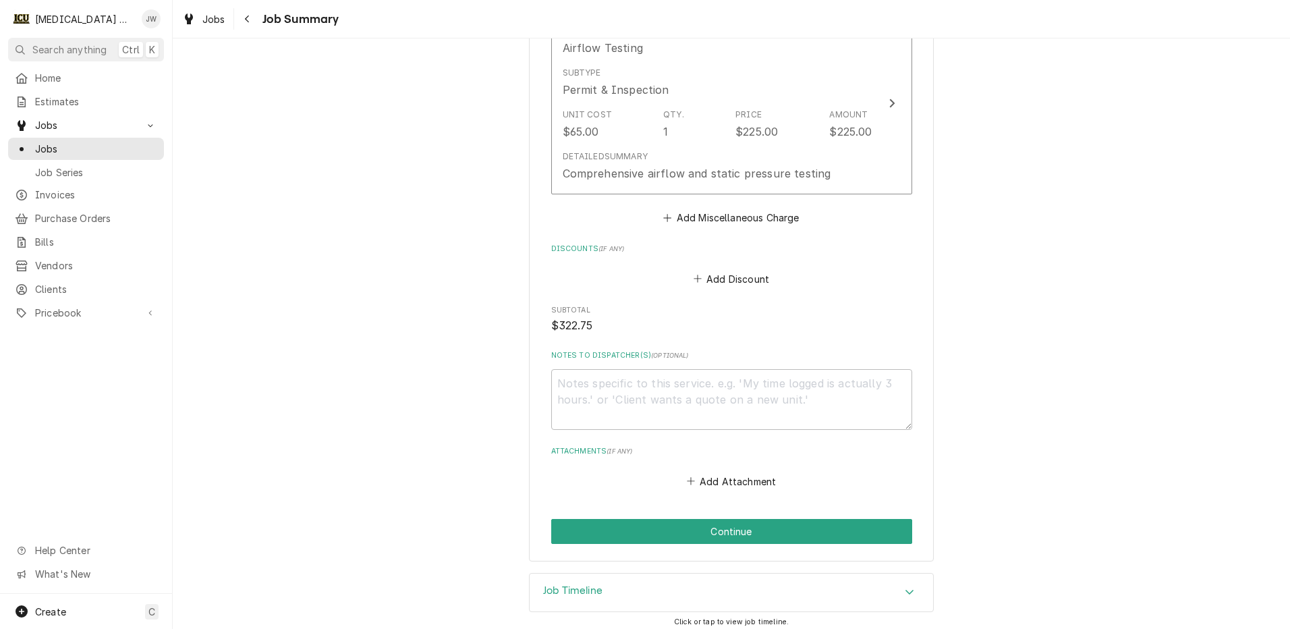
scroll to position [2274, 0]
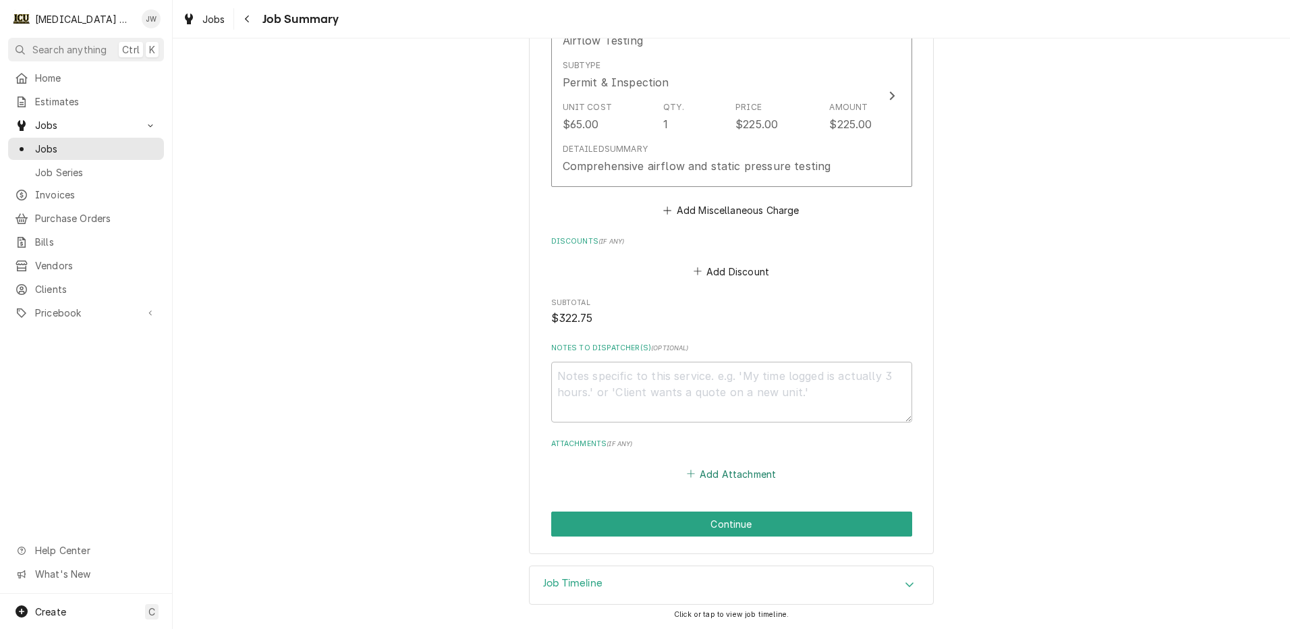
click at [721, 472] on button "Add Attachment" at bounding box center [731, 473] width 94 height 19
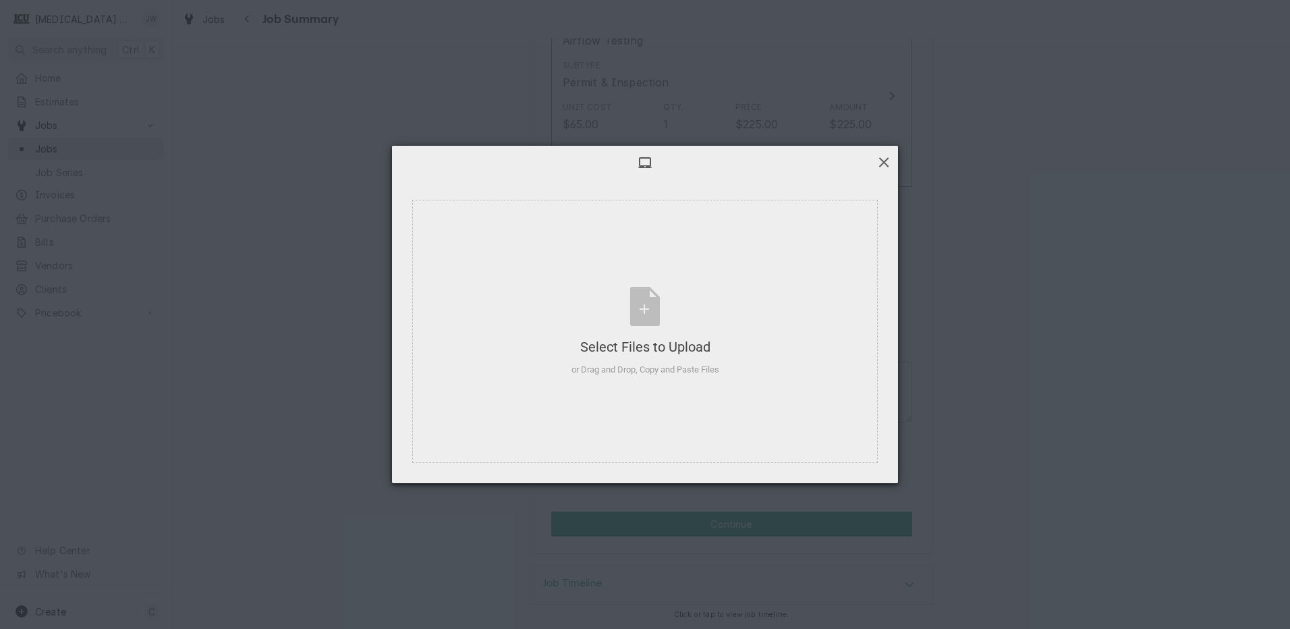
click at [889, 159] on span at bounding box center [883, 162] width 15 height 15
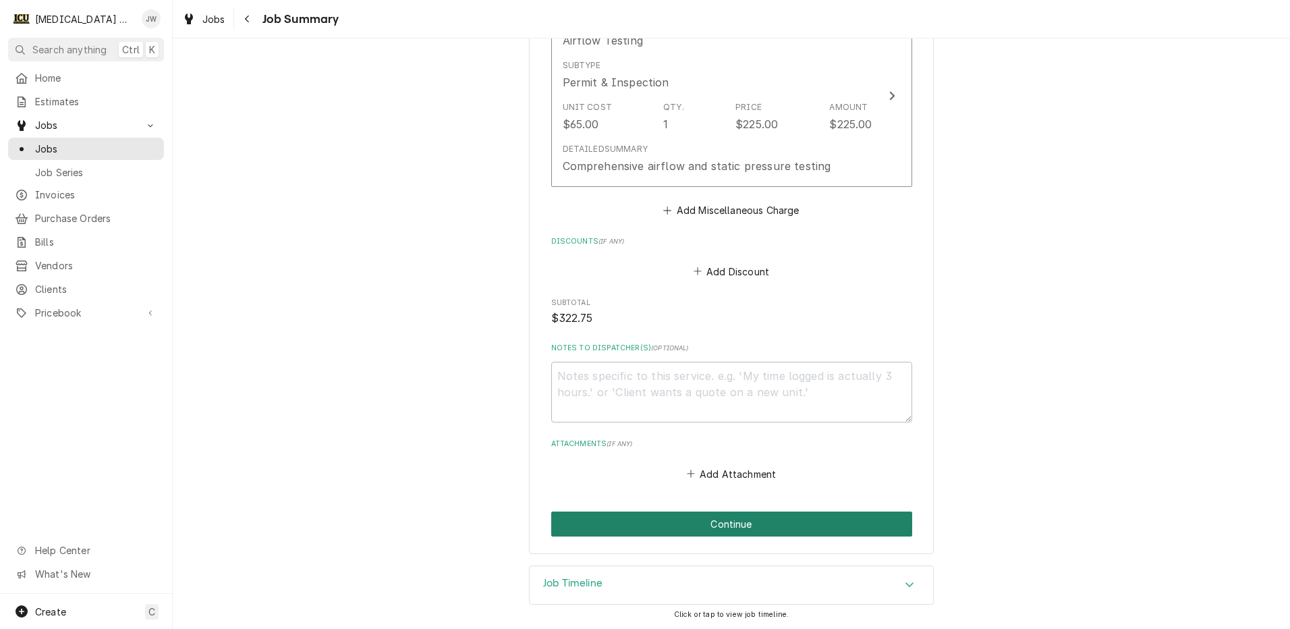
click at [723, 522] on button "Continue" at bounding box center [731, 523] width 361 height 25
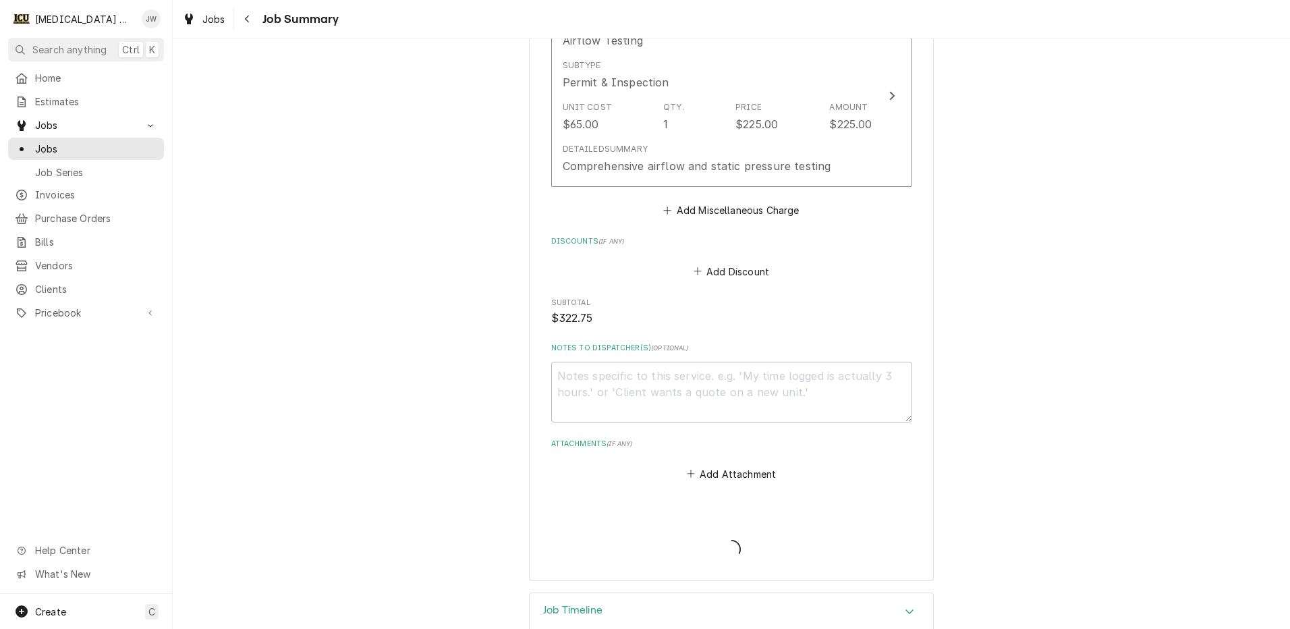
type textarea "x"
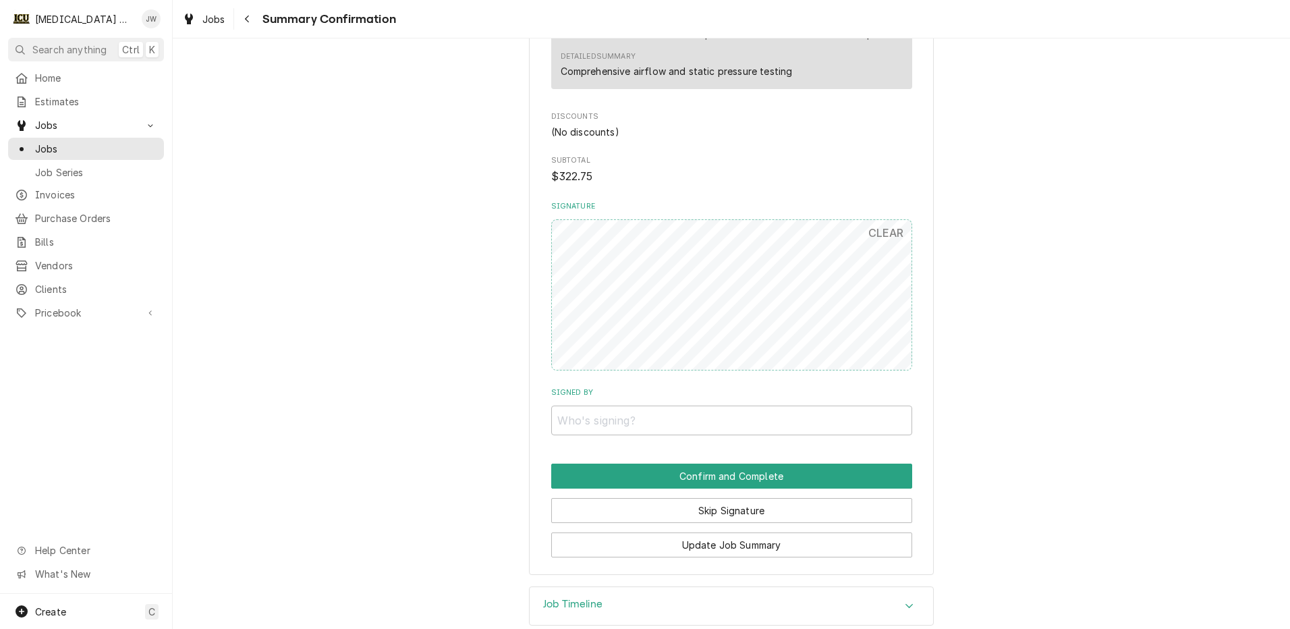
scroll to position [2056, 0]
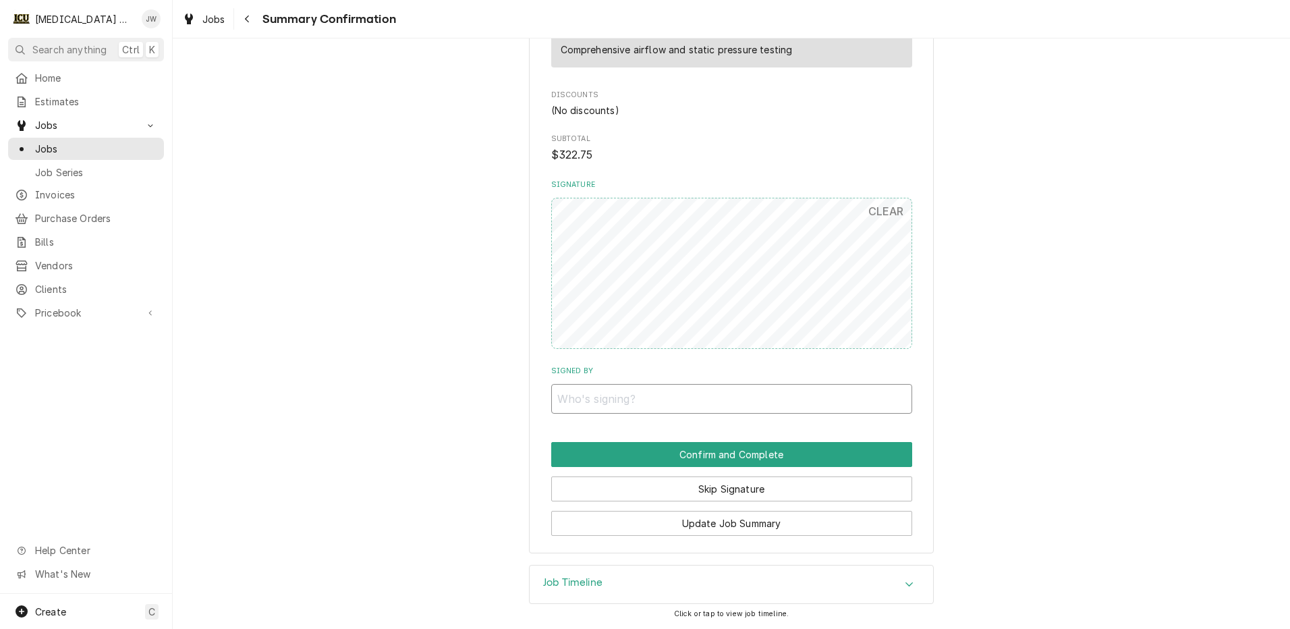
click at [663, 401] on input "Signed By" at bounding box center [731, 399] width 361 height 30
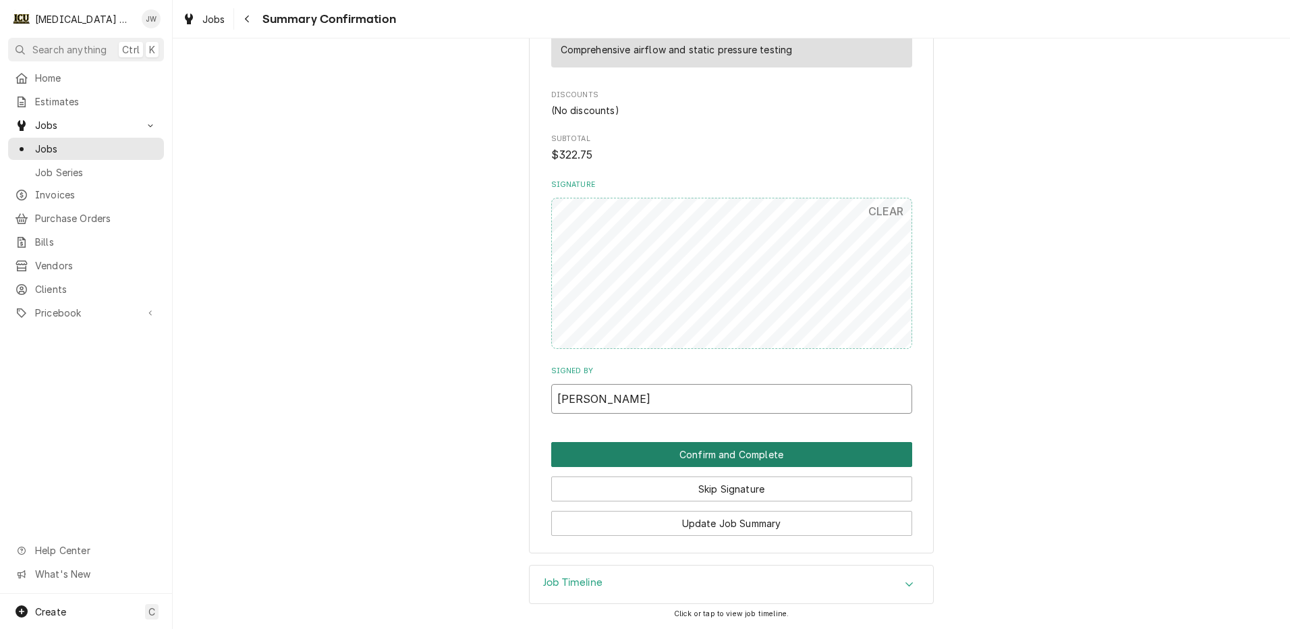
type input "[PERSON_NAME]"
click at [713, 455] on button "Confirm and Complete" at bounding box center [731, 454] width 361 height 25
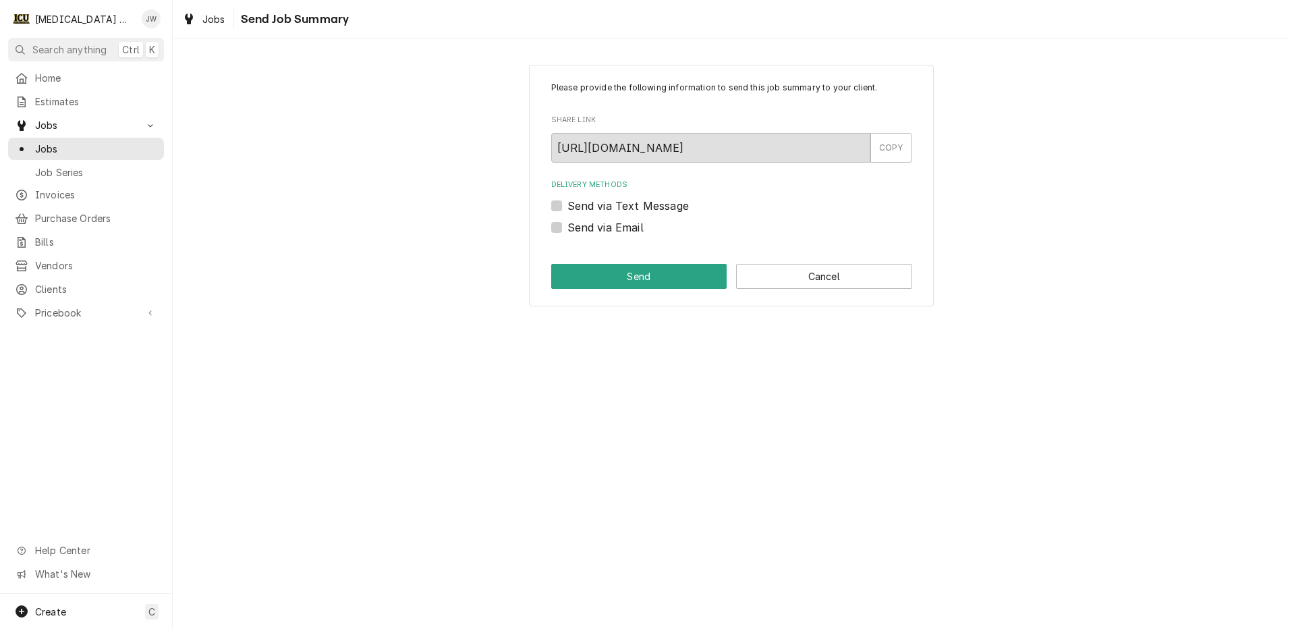
click at [567, 203] on label "Send via Text Message" at bounding box center [627, 206] width 121 height 16
click at [567, 203] on input "Send via Text Message" at bounding box center [747, 213] width 361 height 30
checkbox input "true"
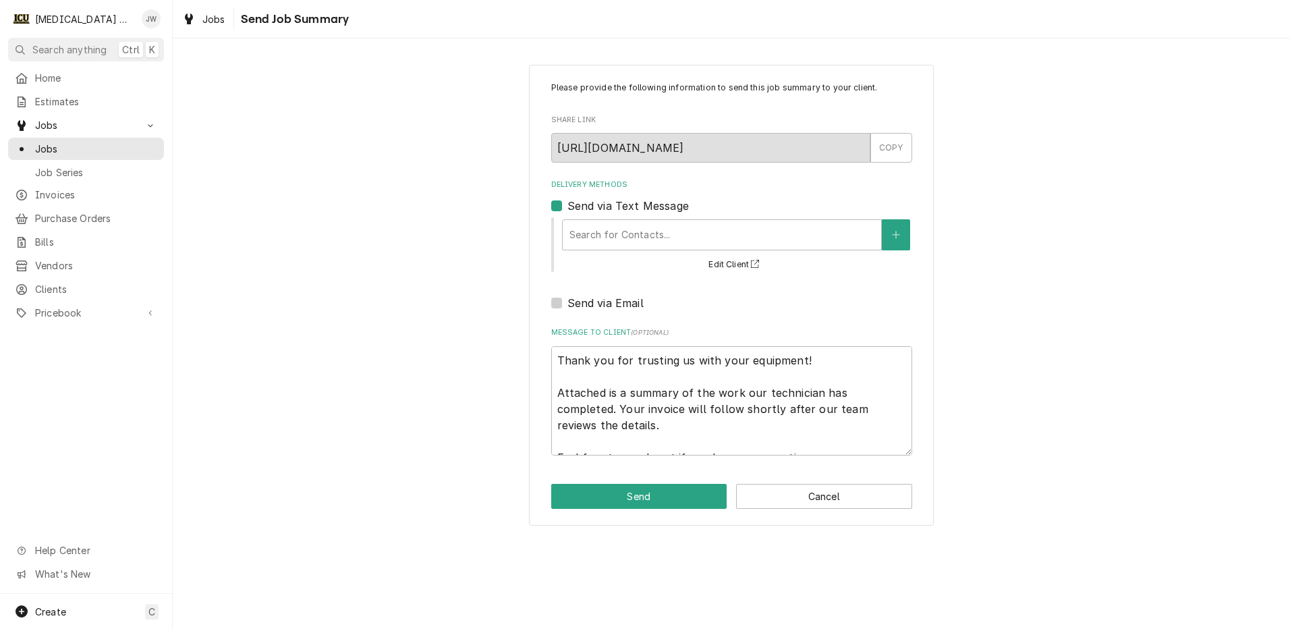
click at [567, 301] on label "Send via Email" at bounding box center [605, 303] width 76 height 16
click at [567, 301] on input "Send via Email" at bounding box center [747, 310] width 361 height 30
checkbox input "true"
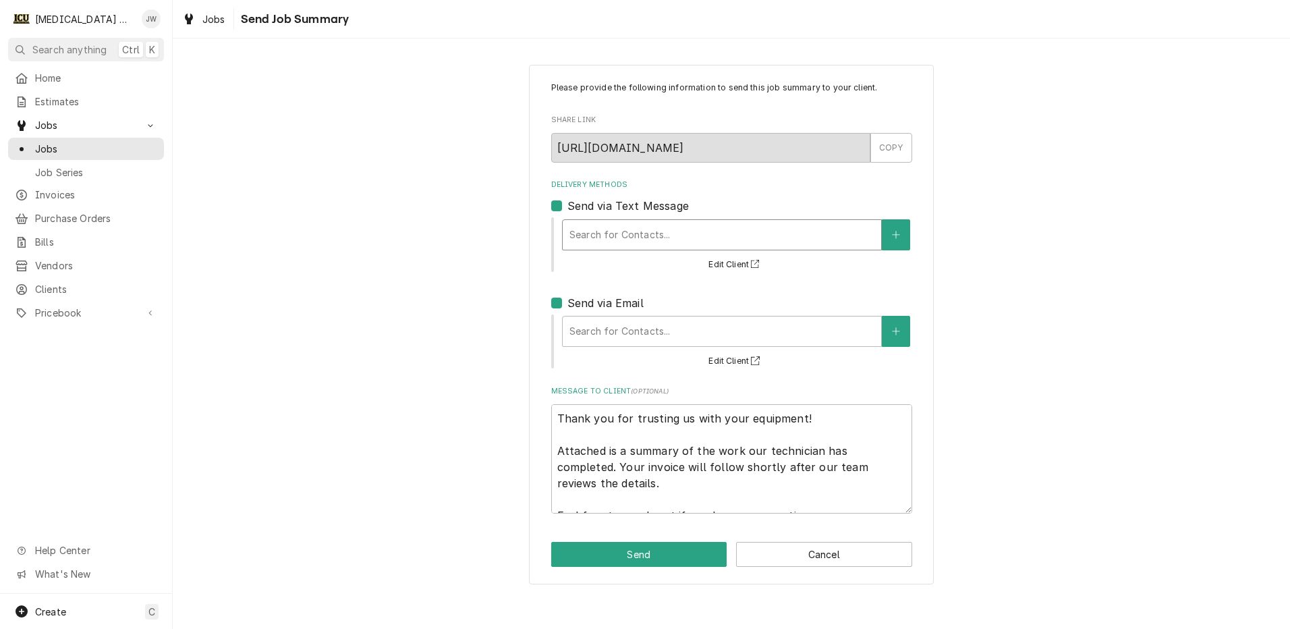
click at [617, 231] on div "Delivery Methods" at bounding box center [721, 235] width 305 height 24
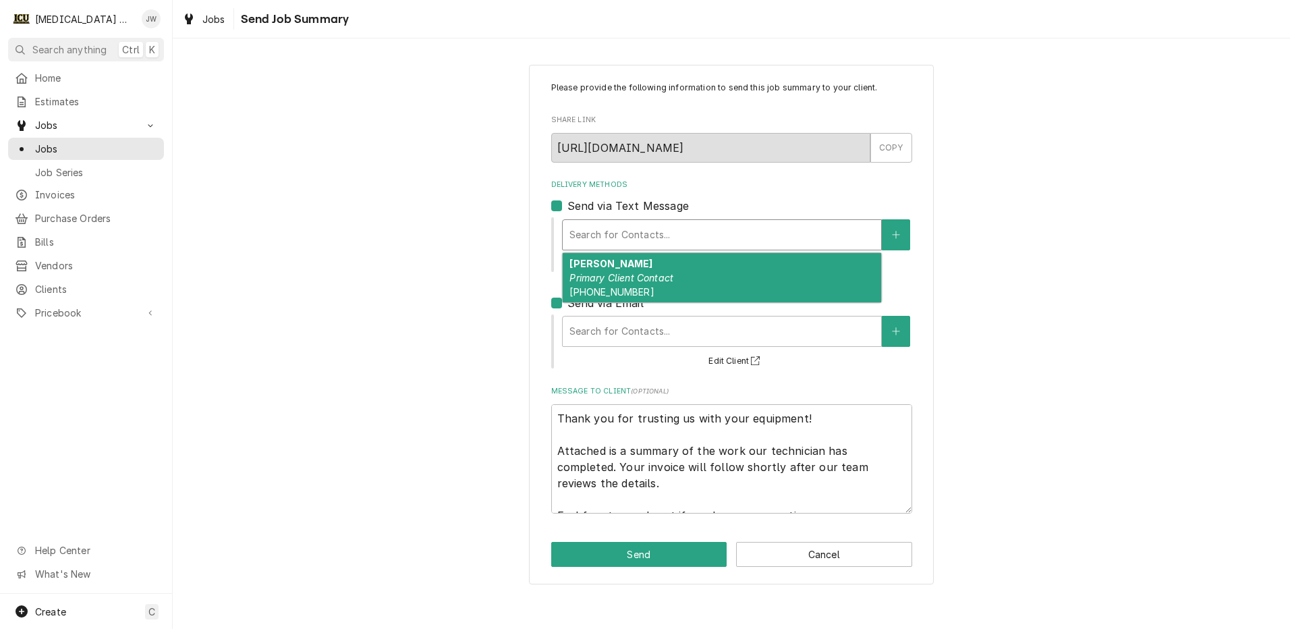
click at [624, 277] on em "Primary Client Contact" at bounding box center [621, 277] width 104 height 11
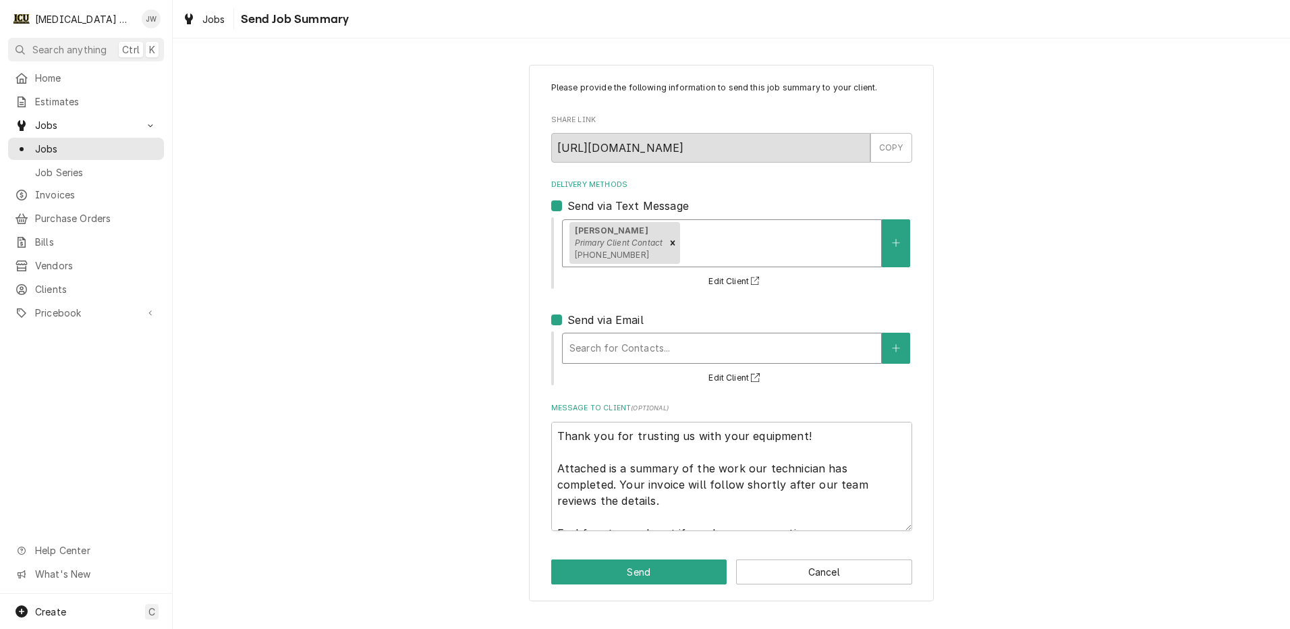
click at [633, 344] on div "Delivery Methods" at bounding box center [721, 348] width 305 height 24
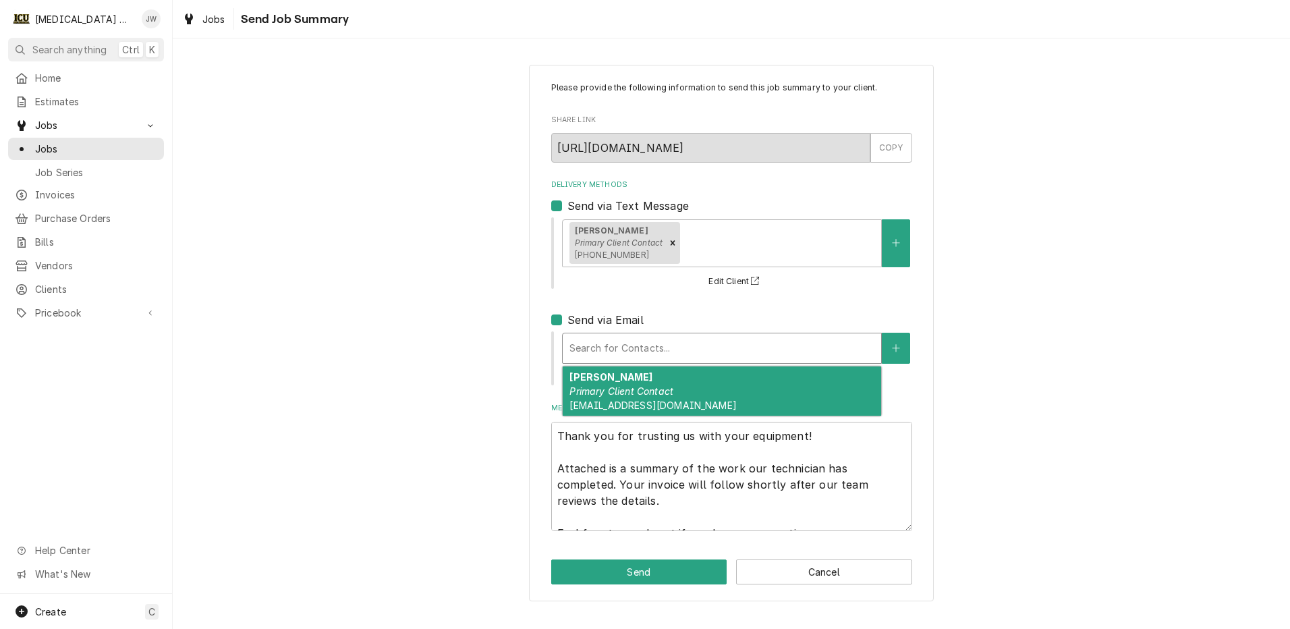
click at [672, 392] on em "Primary Client Contact" at bounding box center [621, 390] width 104 height 11
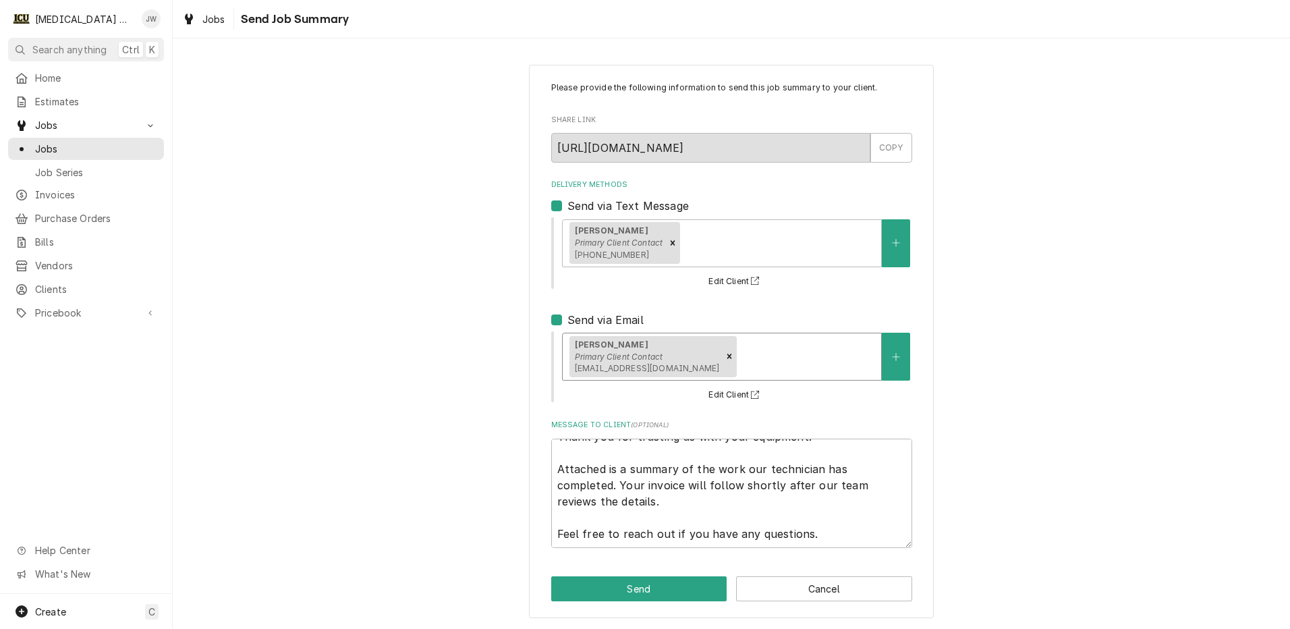
scroll to position [1, 0]
click at [674, 588] on button "Send" at bounding box center [639, 587] width 176 height 25
type textarea "x"
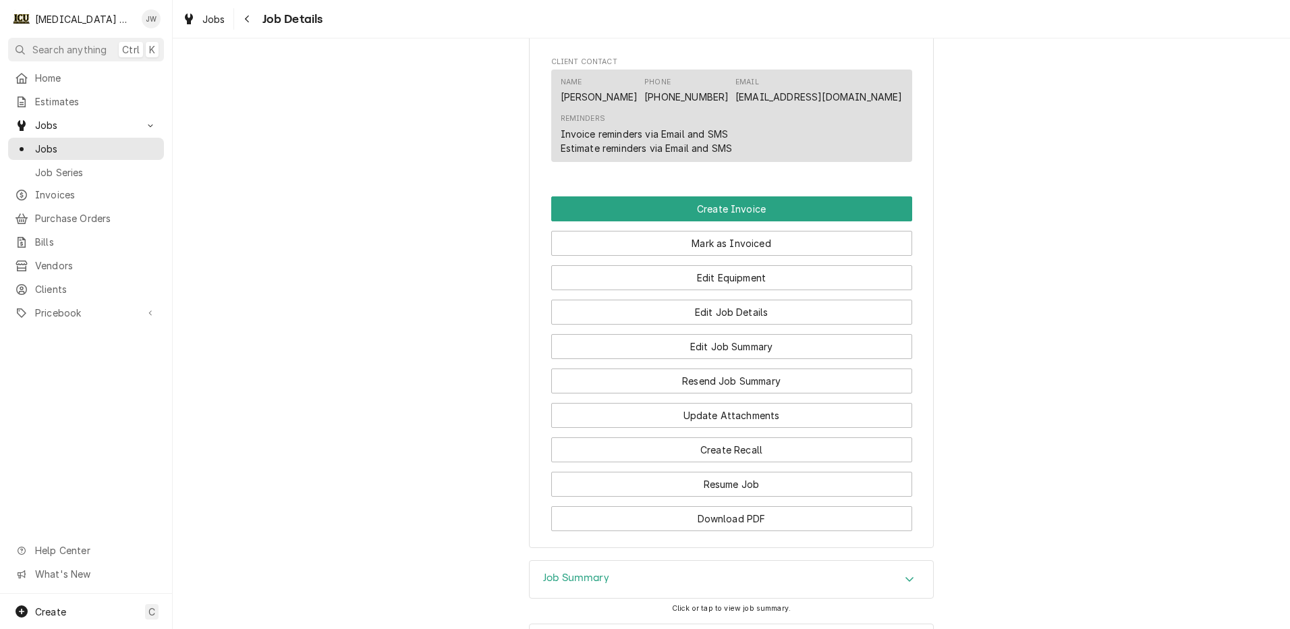
scroll to position [1012, 0]
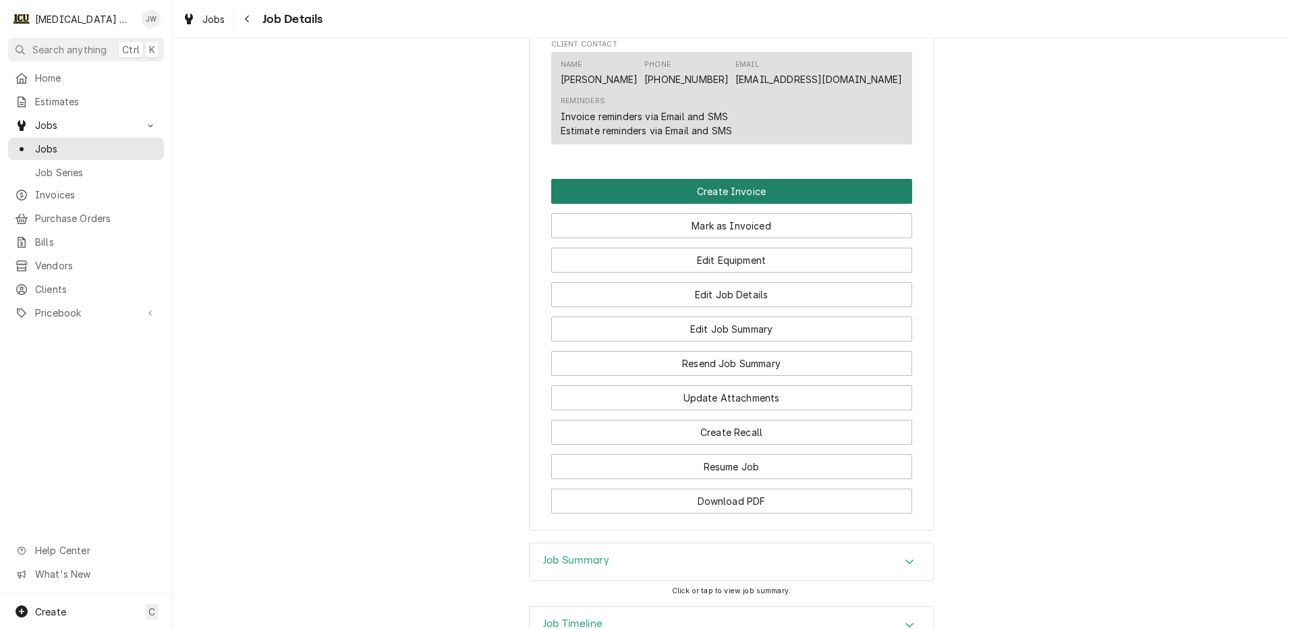
click at [754, 189] on button "Create Invoice" at bounding box center [731, 191] width 361 height 25
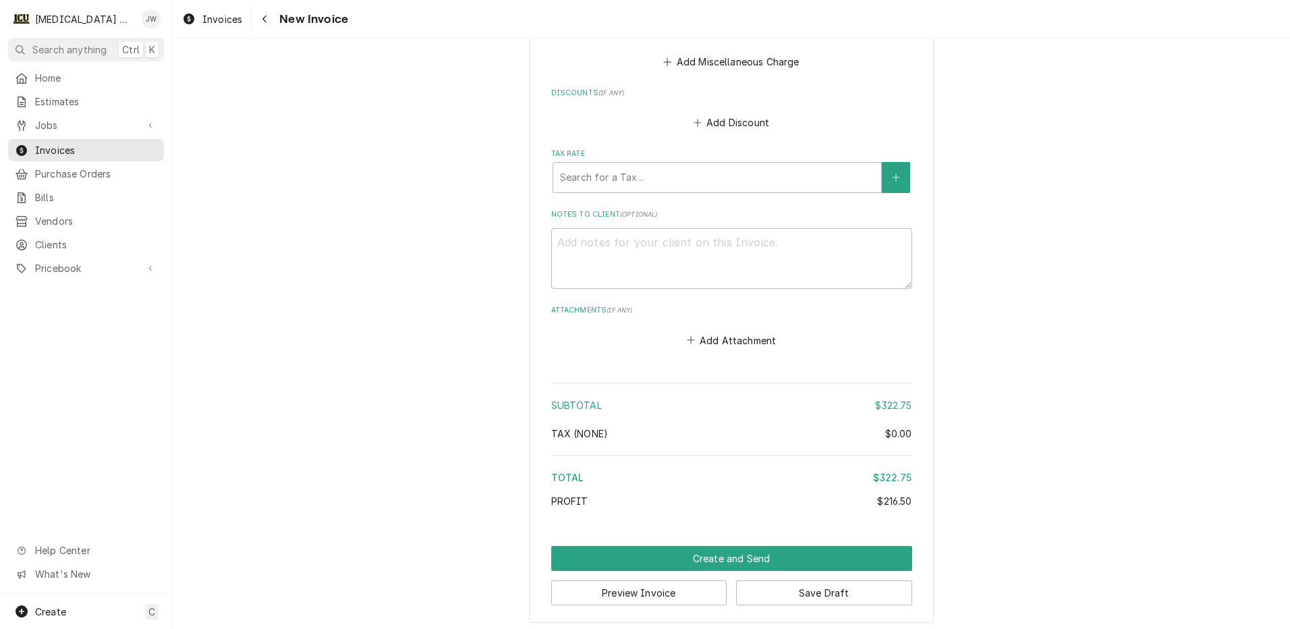
scroll to position [3362, 0]
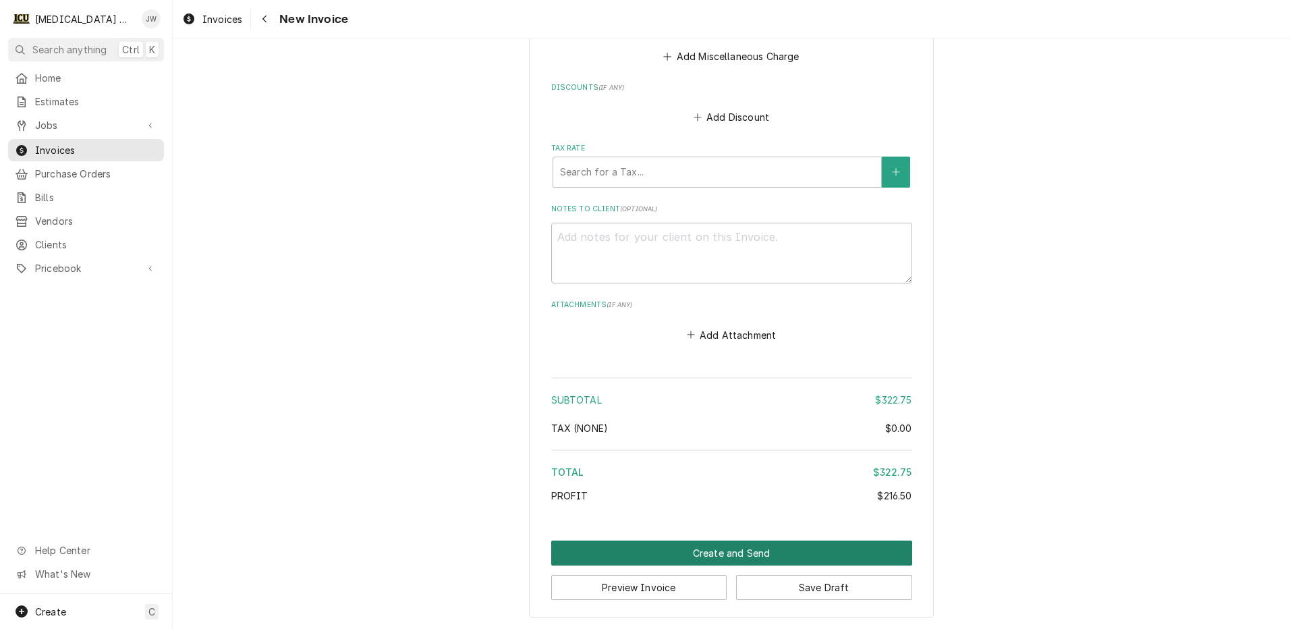
click at [729, 552] on button "Create and Send" at bounding box center [731, 552] width 361 height 25
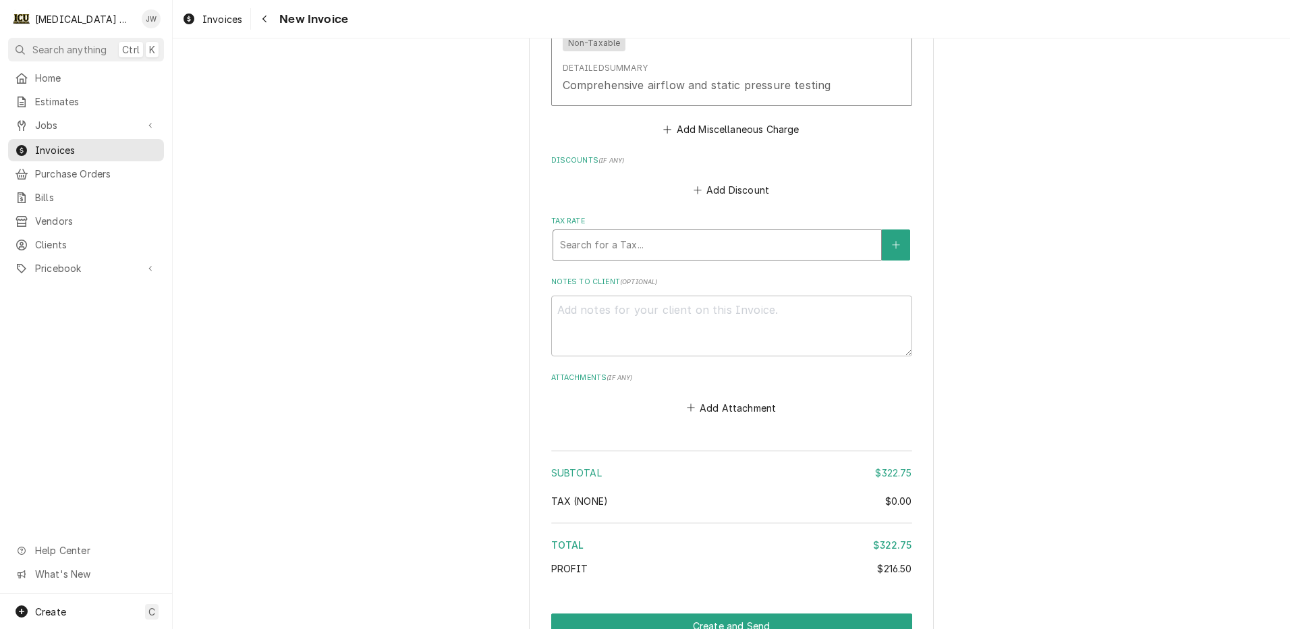
click at [728, 248] on div "Tax Rate" at bounding box center [717, 245] width 314 height 24
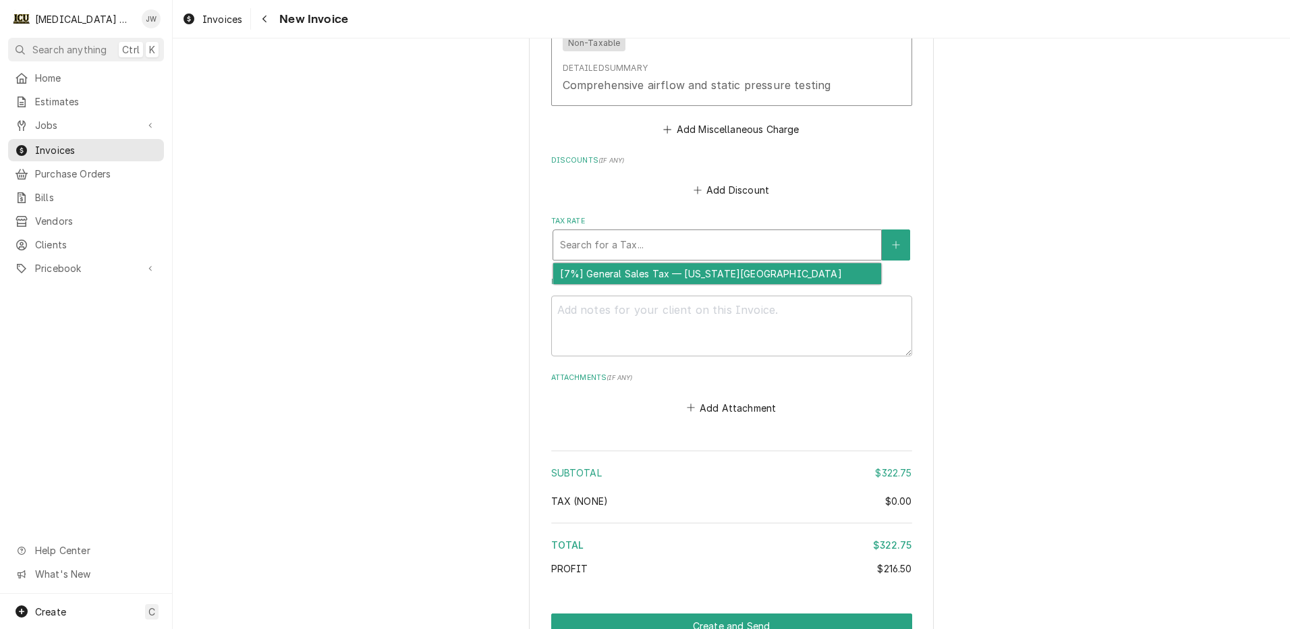
click at [658, 274] on div "[7%] General Sales Tax — [US_STATE][GEOGRAPHIC_DATA]" at bounding box center [717, 273] width 328 height 21
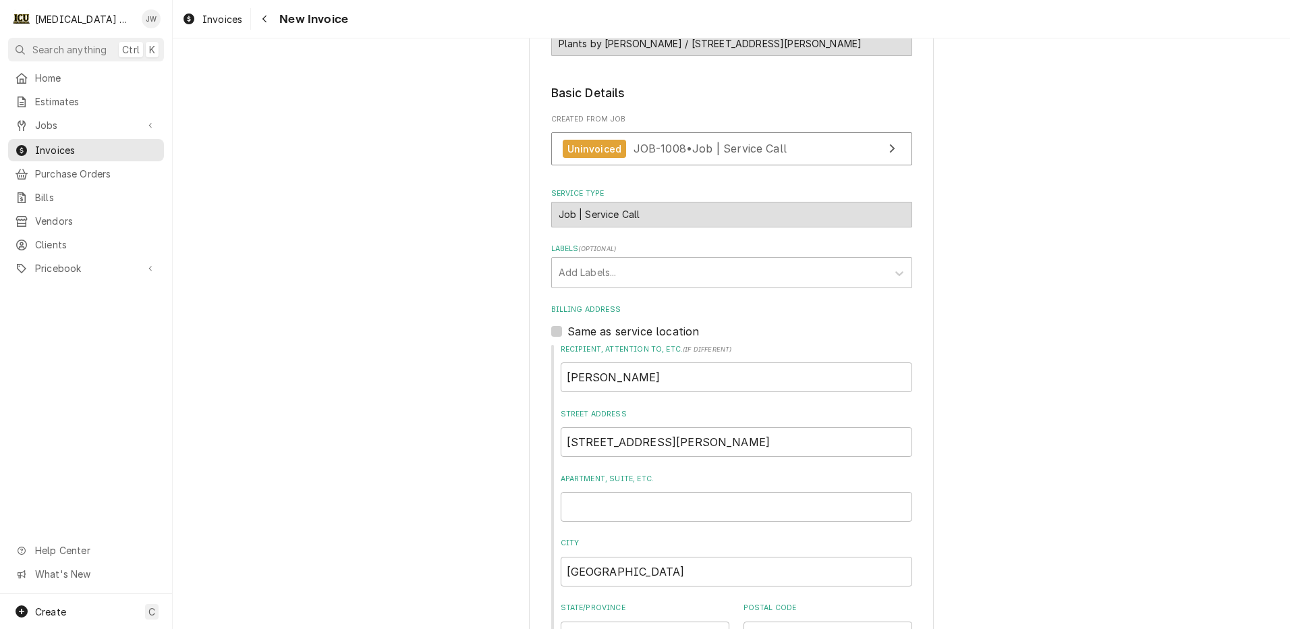
scroll to position [0, 0]
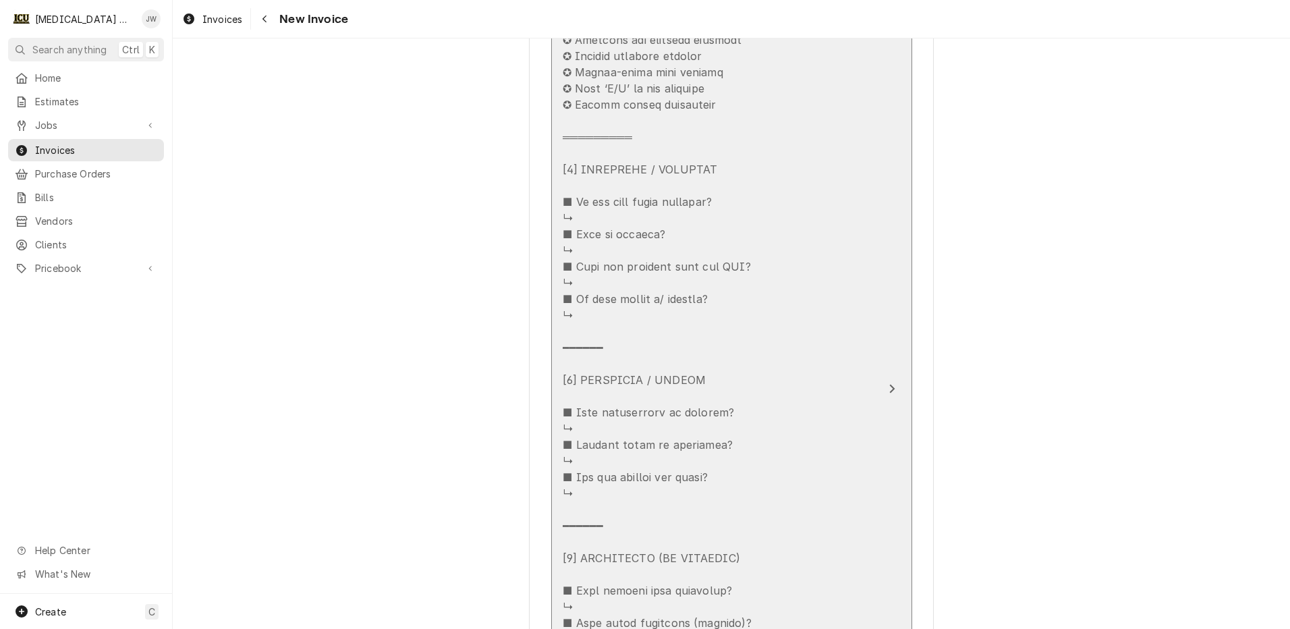
click at [622, 211] on div "Update Line Item" at bounding box center [661, 501] width 196 height 1004
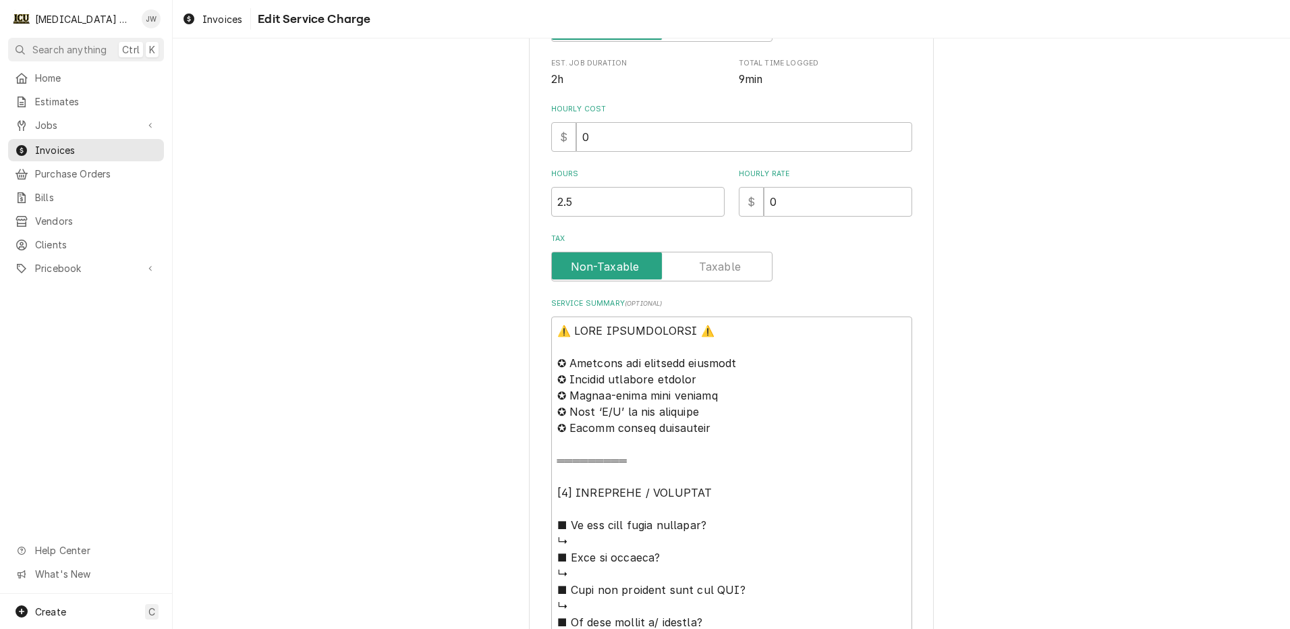
scroll to position [675, 0]
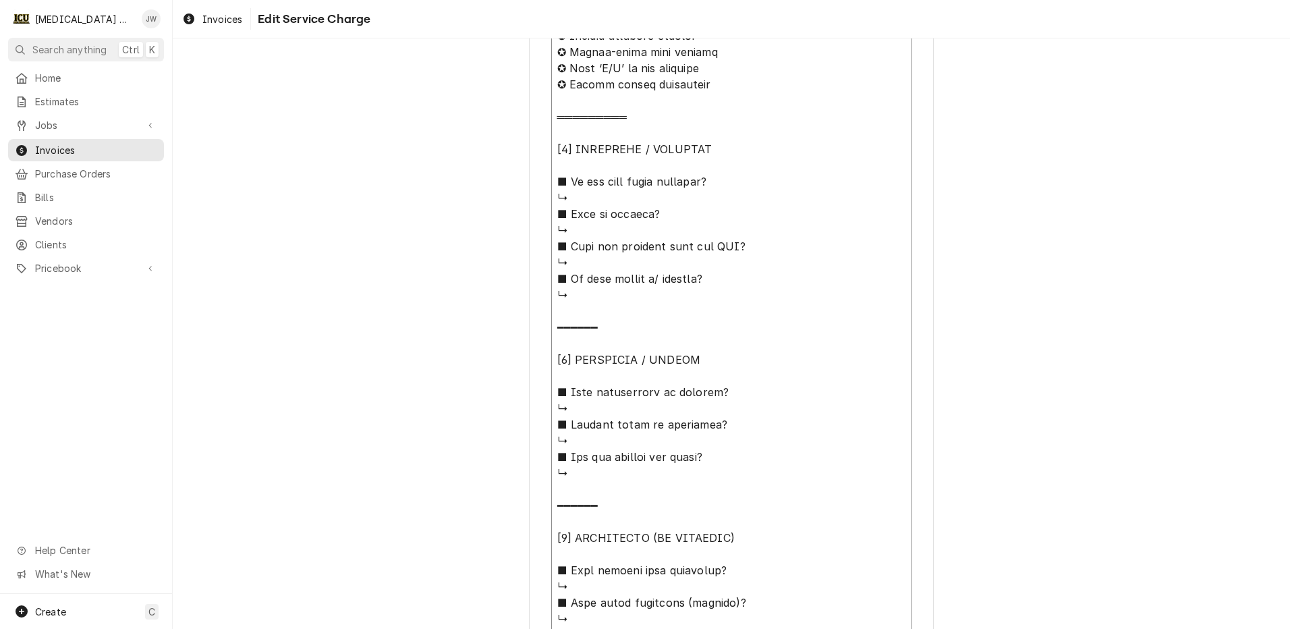
click at [598, 201] on textarea "Service Summary ( optional )" at bounding box center [731, 481] width 361 height 1016
type textarea "x"
type textarea "⚠️ 𝗙𝗢𝗥𝗠 𝗜𝗡𝗦𝗧𝗥𝗨𝗖𝗧𝗜𝗢𝗡𝗦 ⚠️ ✪ 𝗖𝗼𝗺𝗽𝗹𝗲𝘁𝗲 𝗮𝗹𝗹 𝗿𝗲𝗹𝗲𝘃𝗮𝗻𝘁 𝘀𝗲𝗰𝘁𝗶𝗼𝗻𝘀 ✪ 𝗣𝗿𝗼𝘃𝗶𝗱𝗲 𝗱𝗲𝘁𝗮𝗶𝗹𝗲𝗱 𝗮𝗻𝘀…"
type textarea "x"
type textarea "⚠️ 𝗙𝗢𝗥𝗠 𝗜𝗡𝗦𝗧𝗥𝗨𝗖𝗧𝗜𝗢𝗡𝗦 ⚠️ ✪ 𝗖𝗼𝗺𝗽𝗹𝗲𝘁𝗲 𝗮𝗹𝗹 𝗿𝗲𝗹𝗲𝘃𝗮𝗻𝘁 𝘀𝗲𝗰𝘁𝗶𝗼𝗻𝘀 ✪ 𝗣𝗿𝗼𝘃𝗶𝗱𝗲 𝗱𝗲𝘁𝗮𝗶𝗹𝗲𝗱 𝗮𝗻𝘀…"
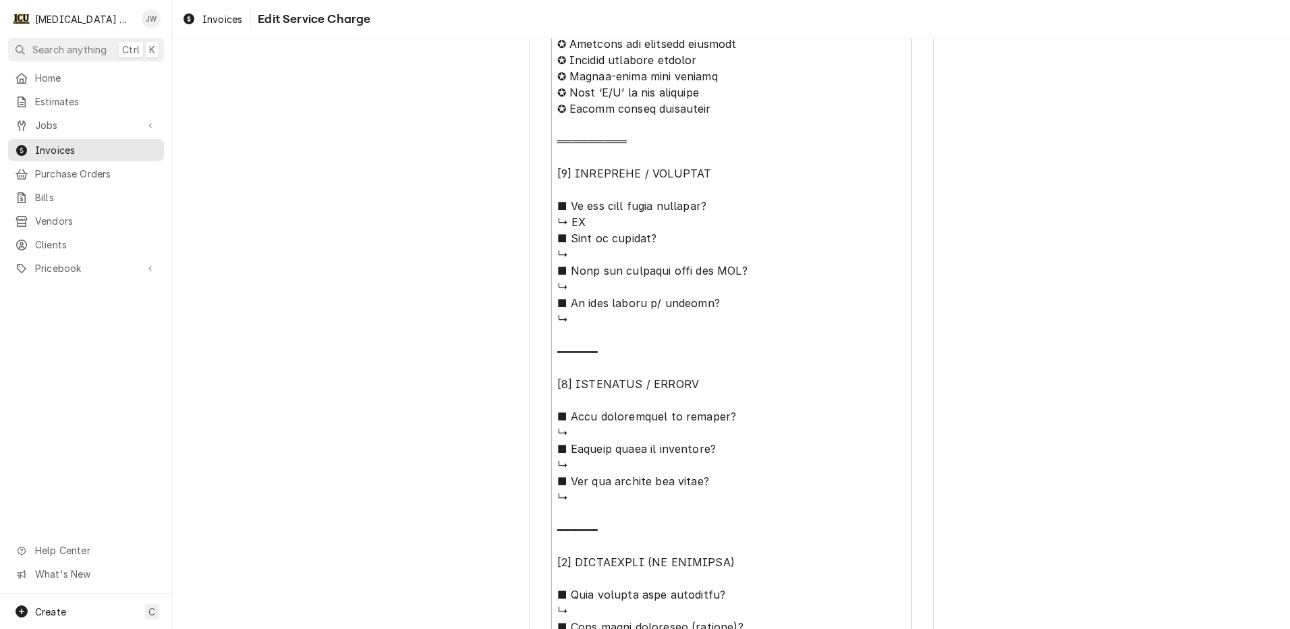
scroll to position [612, 0]
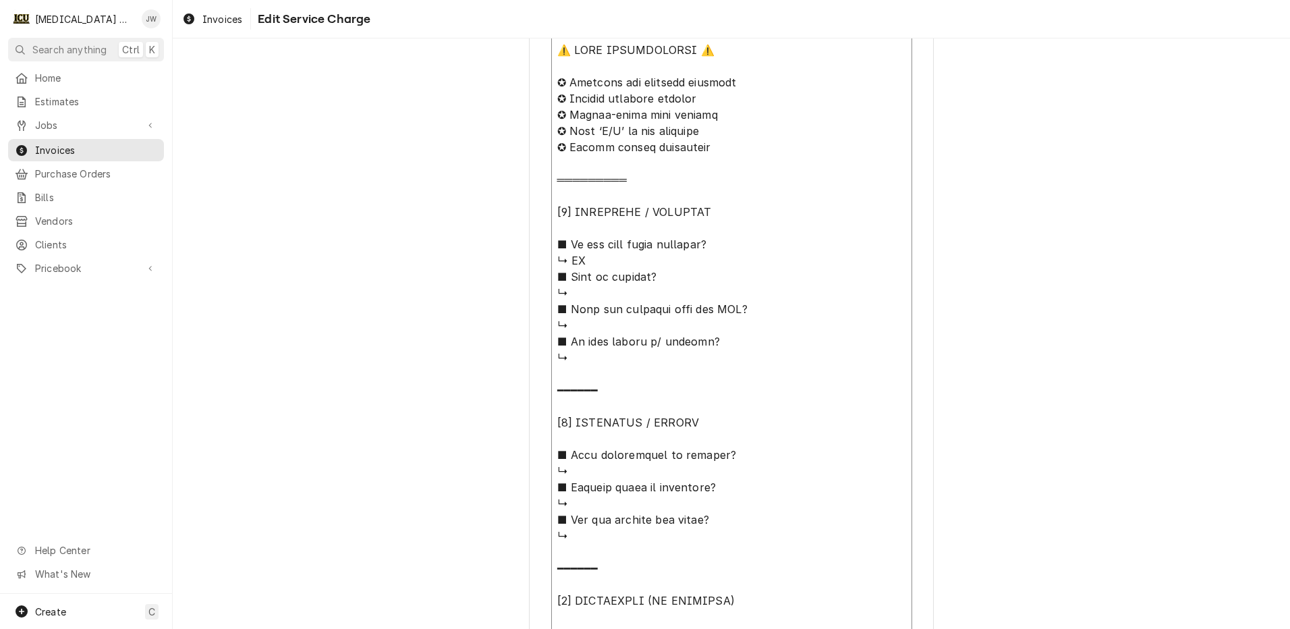
click at [589, 292] on textarea "Service Summary ( optional )" at bounding box center [731, 544] width 361 height 1016
type textarea "x"
type textarea "⚠️ 𝗙𝗢𝗥𝗠 𝗜𝗡𝗦𝗧𝗥𝗨𝗖𝗧𝗜𝗢𝗡𝗦 ⚠️ ✪ 𝗖𝗼𝗺𝗽𝗹𝗲𝘁𝗲 𝗮𝗹𝗹 𝗿𝗲𝗹𝗲𝘃𝗮𝗻𝘁 𝘀𝗲𝗰𝘁𝗶𝗼𝗻𝘀 ✪ 𝗣𝗿𝗼𝘃𝗶𝗱𝗲 𝗱𝗲𝘁𝗮𝗶𝗹𝗲𝗱 𝗮𝗻𝘀…"
type textarea "x"
type textarea "⚠️ 𝗙𝗢𝗥𝗠 𝗜𝗡𝗦𝗧𝗥𝗨𝗖𝗧𝗜𝗢𝗡𝗦 ⚠️ ✪ 𝗖𝗼𝗺𝗽𝗹𝗲𝘁𝗲 𝗮𝗹𝗹 𝗿𝗲𝗹𝗲𝘃𝗮𝗻𝘁 𝘀𝗲𝗰𝘁𝗶𝗼𝗻𝘀 ✪ 𝗣𝗿𝗼𝘃𝗶𝗱𝗲 𝗱𝗲𝘁𝗮𝗶𝗹𝗲𝗱 𝗮𝗻𝘀…"
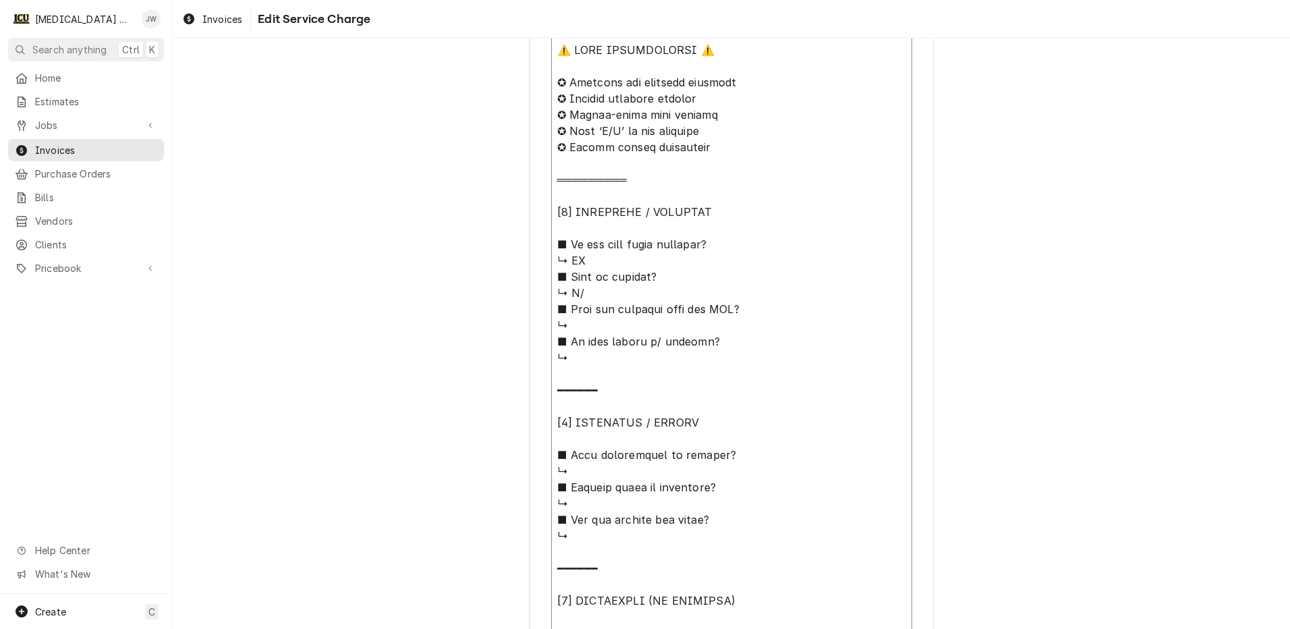
type textarea "x"
type textarea "⚠️ 𝗙𝗢𝗥𝗠 𝗜𝗡𝗦𝗧𝗥𝗨𝗖𝗧𝗜𝗢𝗡𝗦 ⚠️ ✪ 𝗖𝗼𝗺𝗽𝗹𝗲𝘁𝗲 𝗮𝗹𝗹 𝗿𝗲𝗹𝗲𝘃𝗮𝗻𝘁 𝘀𝗲𝗰𝘁𝗶𝗼𝗻𝘀 ✪ 𝗣𝗿𝗼𝘃𝗶𝗱𝗲 𝗱𝗲𝘁𝗮𝗶𝗹𝗲𝗱 𝗮𝗻𝘀…"
click at [605, 320] on textarea "Service Summary ( optional )" at bounding box center [731, 544] width 361 height 1016
type textarea "x"
type textarea "⚠️ 𝗙𝗢𝗥𝗠 𝗜𝗡𝗦𝗧𝗥𝗨𝗖𝗧𝗜𝗢𝗡𝗦 ⚠️ ✪ 𝗖𝗼𝗺𝗽𝗹𝗲𝘁𝗲 𝗮𝗹𝗹 𝗿𝗲𝗹𝗲𝘃𝗮𝗻𝘁 𝘀𝗲𝗰𝘁𝗶𝗼𝗻𝘀 ✪ 𝗣𝗿𝗼𝘃𝗶𝗱𝗲 𝗱𝗲𝘁𝗮𝗶𝗹𝗲𝗱 𝗮𝗻𝘀…"
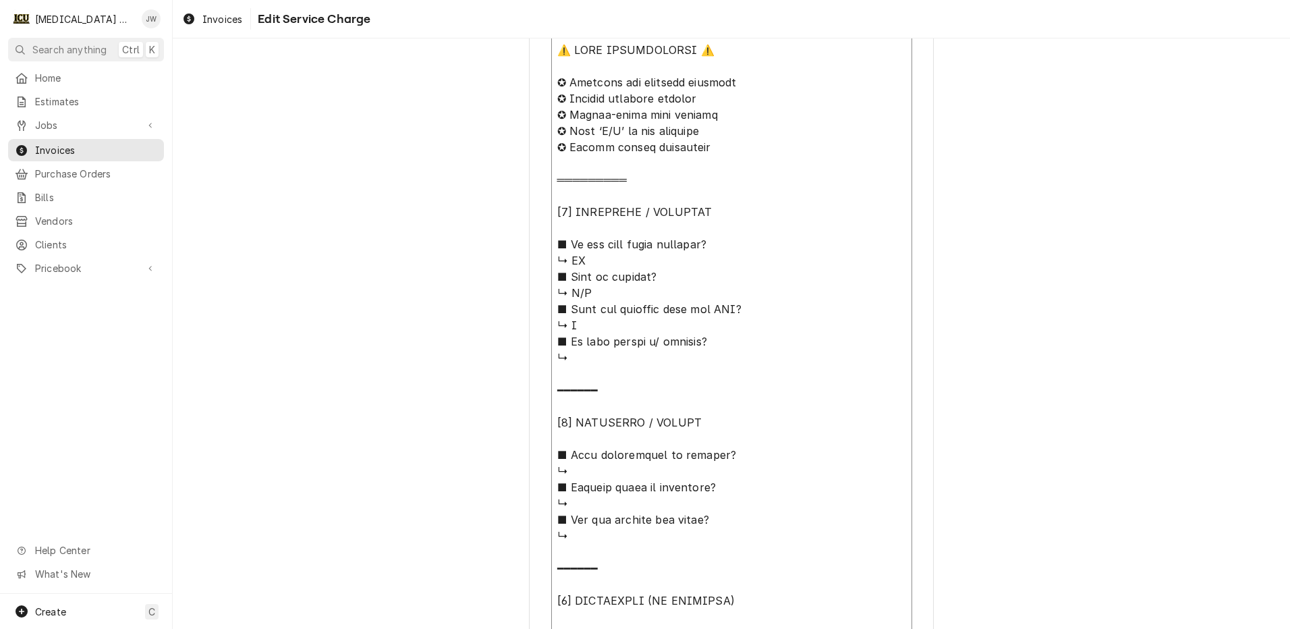
type textarea "x"
type textarea "⚠️ 𝗙𝗢𝗥𝗠 𝗜𝗡𝗦𝗧𝗥𝗨𝗖𝗧𝗜𝗢𝗡𝗦 ⚠️ ✪ 𝗖𝗼𝗺𝗽𝗹𝗲𝘁𝗲 𝗮𝗹𝗹 𝗿𝗲𝗹𝗲𝘃𝗮𝗻𝘁 𝘀𝗲𝗰𝘁𝗶𝗼𝗻𝘀 ✪ 𝗣𝗿𝗼𝘃𝗶𝗱𝗲 𝗱𝗲𝘁𝗮𝗶𝗹𝗲𝗱 𝗮𝗻𝘀…"
type textarea "x"
type textarea "⚠️ 𝗙𝗢𝗥𝗠 𝗜𝗡𝗦𝗧𝗥𝗨𝗖𝗧𝗜𝗢𝗡𝗦 ⚠️ ✪ 𝗖𝗼𝗺𝗽𝗹𝗲𝘁𝗲 𝗮𝗹𝗹 𝗿𝗲𝗹𝗲𝘃𝗮𝗻𝘁 𝘀𝗲𝗰𝘁𝗶𝗼𝗻𝘀 ✪ 𝗣𝗿𝗼𝘃𝗶𝗱𝗲 𝗱𝗲𝘁𝗮𝗶𝗹𝗲𝗱 𝗮𝗻𝘀…"
click at [573, 358] on textarea "Service Summary ( optional )" at bounding box center [731, 544] width 361 height 1016
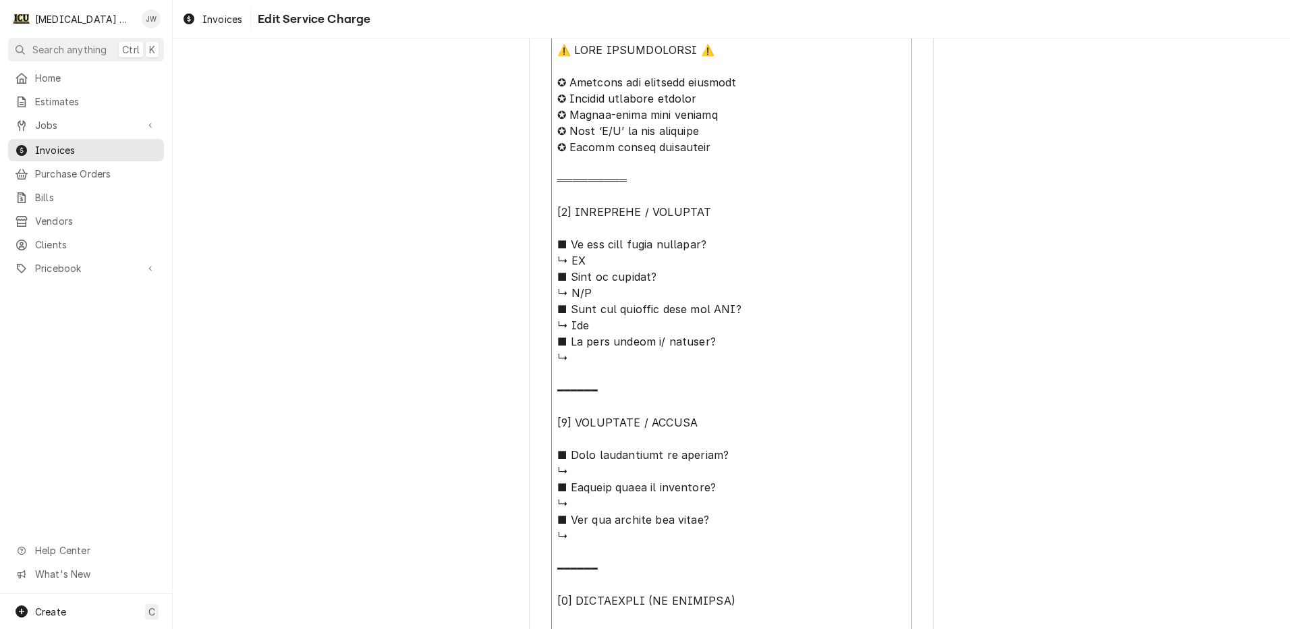
type textarea "x"
type textarea "⚠️ 𝗙𝗢𝗥𝗠 𝗜𝗡𝗦𝗧𝗥𝗨𝗖𝗧𝗜𝗢𝗡𝗦 ⚠️ ✪ 𝗖𝗼𝗺𝗽𝗹𝗲𝘁𝗲 𝗮𝗹𝗹 𝗿𝗲𝗹𝗲𝘃𝗮𝗻𝘁 𝘀𝗲𝗰𝘁𝗶𝗼𝗻𝘀 ✪ 𝗣𝗿𝗼𝘃𝗶𝗱𝗲 𝗱𝗲𝘁𝗮𝗶𝗹𝗲𝗱 𝗮𝗻𝘀…"
type textarea "x"
type textarea "⚠️ 𝗙𝗢𝗥𝗠 𝗜𝗡𝗦𝗧𝗥𝗨𝗖𝗧𝗜𝗢𝗡𝗦 ⚠️ ✪ 𝗖𝗼𝗺𝗽𝗹𝗲𝘁𝗲 𝗮𝗹𝗹 𝗿𝗲𝗹𝗲𝘃𝗮𝗻𝘁 𝘀𝗲𝗰𝘁𝗶𝗼𝗻𝘀 ✪ 𝗣𝗿𝗼𝘃𝗶𝗱𝗲 𝗱𝗲𝘁𝗮𝗶𝗹𝗲𝗱 𝗮𝗻𝘀…"
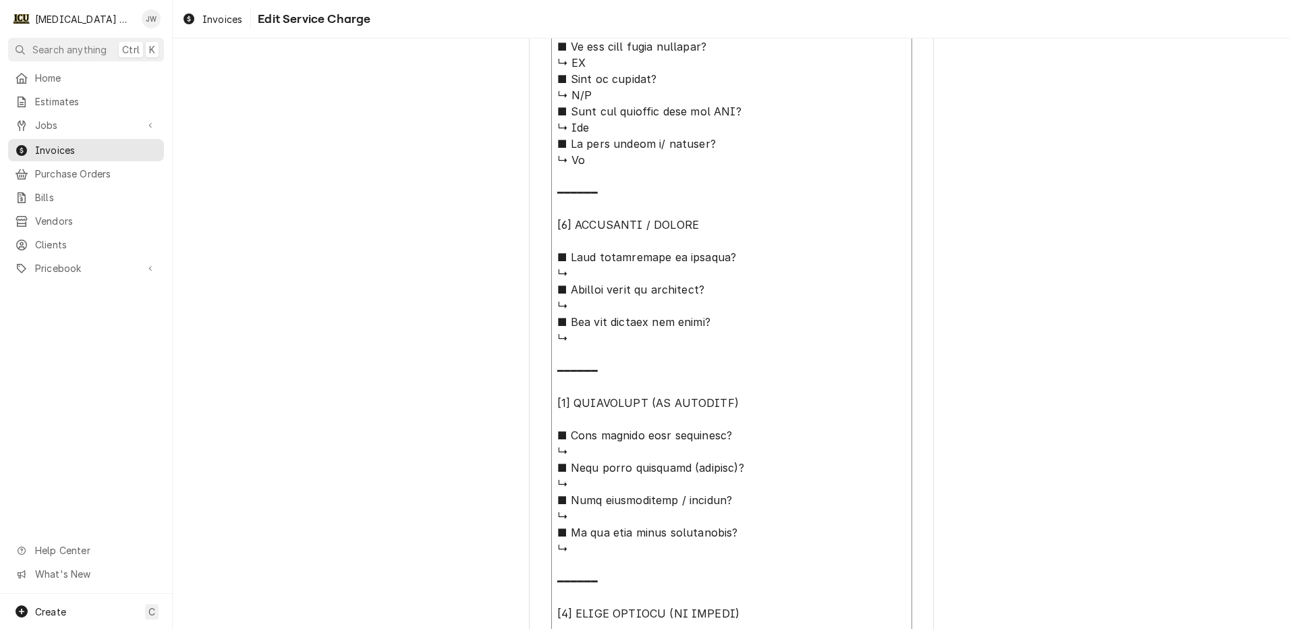
scroll to position [814, 0]
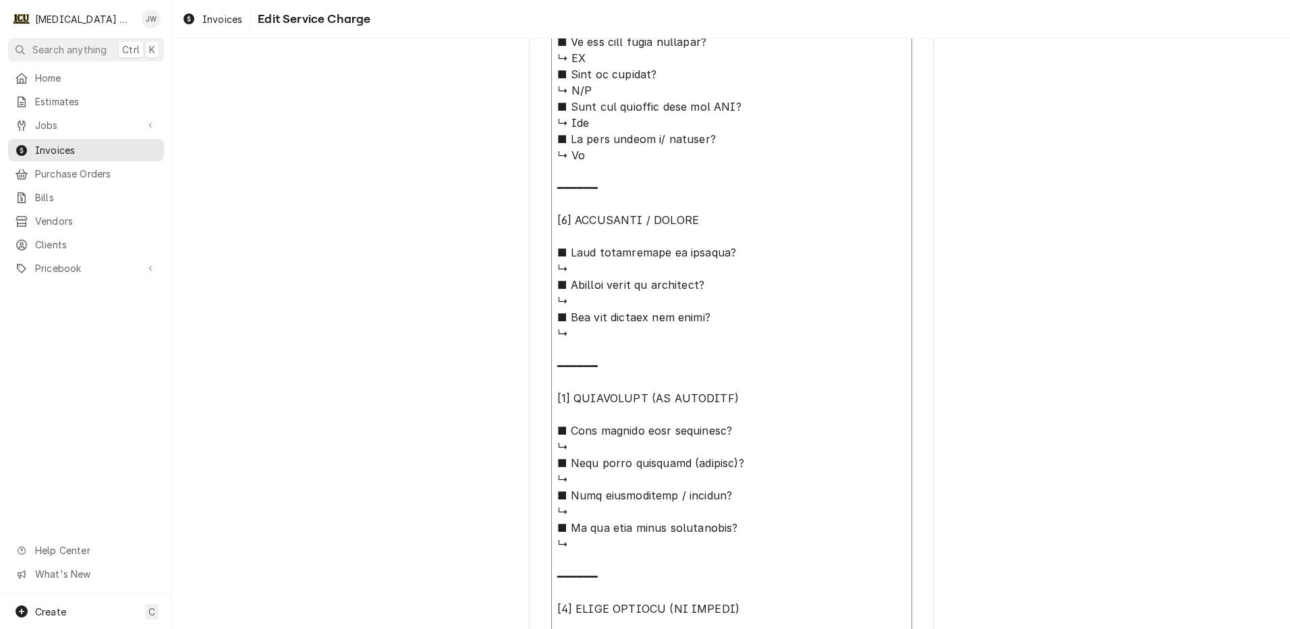
click at [590, 267] on textarea "Service Summary ( optional )" at bounding box center [731, 341] width 361 height 1016
type textarea "x"
type textarea "⚠️ 𝗙𝗢𝗥𝗠 𝗜𝗡𝗦𝗧𝗥𝗨𝗖𝗧𝗜𝗢𝗡𝗦 ⚠️ ✪ 𝗖𝗼𝗺𝗽𝗹𝗲𝘁𝗲 𝗮𝗹𝗹 𝗿𝗲𝗹𝗲𝘃𝗮𝗻𝘁 𝘀𝗲𝗰𝘁𝗶𝗼𝗻𝘀 ✪ 𝗣𝗿𝗼𝘃𝗶𝗱𝗲 𝗱𝗲𝘁𝗮𝗶𝗹𝗲𝗱 𝗮𝗻𝘀…"
type textarea "x"
type textarea "⚠️ 𝗙𝗢𝗥𝗠 𝗜𝗡𝗦𝗧𝗥𝗨𝗖𝗧𝗜𝗢𝗡𝗦 ⚠️ ✪ 𝗖𝗼𝗺𝗽𝗹𝗲𝘁𝗲 𝗮𝗹𝗹 𝗿𝗲𝗹𝗲𝘃𝗮𝗻𝘁 𝘀𝗲𝗰𝘁𝗶𝗼𝗻𝘀 ✪ 𝗣𝗿𝗼𝘃𝗶𝗱𝗲 𝗱𝗲𝘁𝗮𝗶𝗹𝗲𝗱 𝗮𝗻𝘀…"
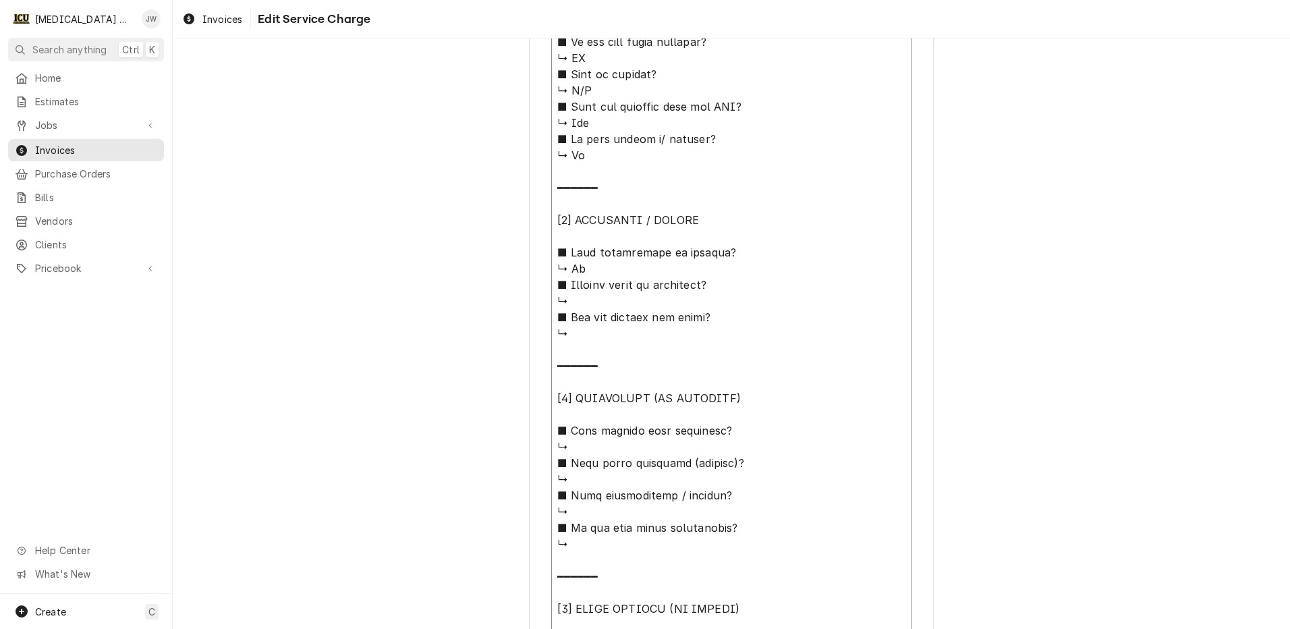
type textarea "x"
type textarea "⚠️ 𝗙𝗢𝗥𝗠 𝗜𝗡𝗦𝗧𝗥𝗨𝗖𝗧𝗜𝗢𝗡𝗦 ⚠️ ✪ 𝗖𝗼𝗺𝗽𝗹𝗲𝘁𝗲 𝗮𝗹𝗹 𝗿𝗲𝗹𝗲𝘃𝗮𝗻𝘁 𝘀𝗲𝗰𝘁𝗶𝗼𝗻𝘀 ✪ 𝗣𝗿𝗼𝘃𝗶𝗱𝗲 𝗱𝗲𝘁𝗮𝗶𝗹𝗲𝗱 𝗮𝗻𝘀…"
click at [566, 304] on textarea "Service Summary ( optional )" at bounding box center [731, 341] width 361 height 1016
type textarea "x"
type textarea "⚠️ 𝗙𝗢𝗥𝗠 𝗜𝗡𝗦𝗧𝗥𝗨𝗖𝗧𝗜𝗢𝗡𝗦 ⚠️ ✪ 𝗖𝗼𝗺𝗽𝗹𝗲𝘁𝗲 𝗮𝗹𝗹 𝗿𝗲𝗹𝗲𝘃𝗮𝗻𝘁 𝘀𝗲𝗰𝘁𝗶𝗼𝗻𝘀 ✪ 𝗣𝗿𝗼𝘃𝗶𝗱𝗲 𝗱𝗲𝘁𝗮𝗶𝗹𝗲𝗱 𝗮𝗻𝘀…"
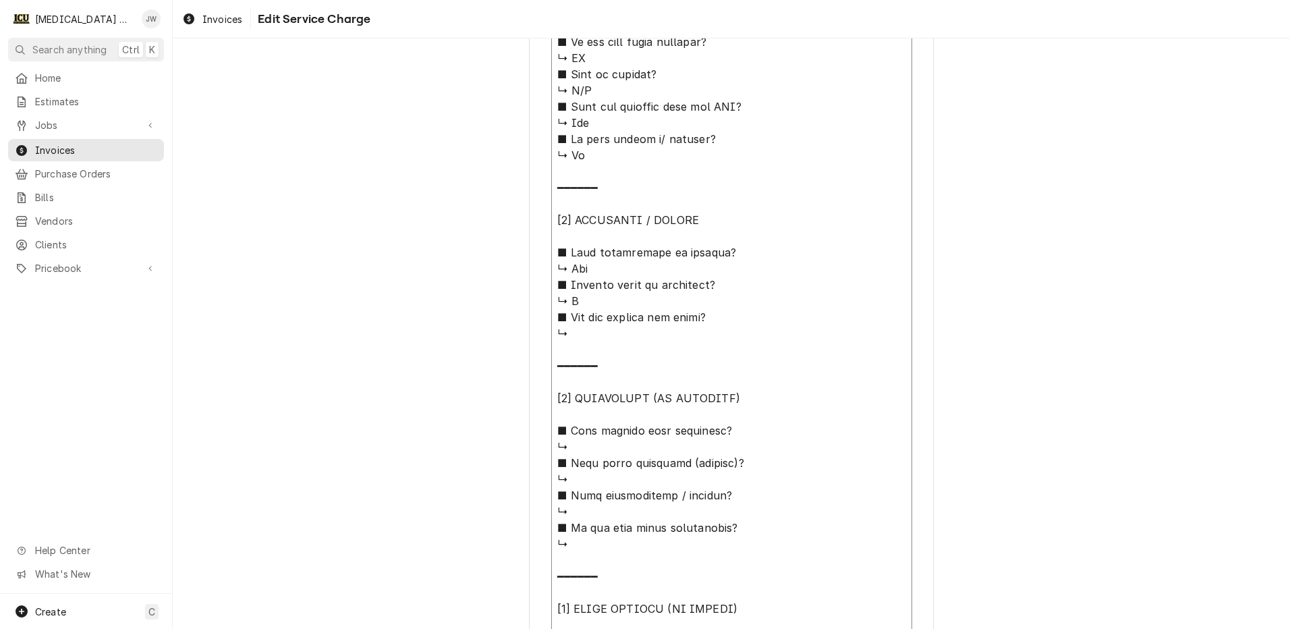
type textarea "x"
type textarea "⚠️ 𝗙𝗢𝗥𝗠 𝗜𝗡𝗦𝗧𝗥𝗨𝗖𝗧𝗜𝗢𝗡𝗦 ⚠️ ✪ 𝗖𝗼𝗺𝗽𝗹𝗲𝘁𝗲 𝗮𝗹𝗹 𝗿𝗲𝗹𝗲𝘃𝗮𝗻𝘁 𝘀𝗲𝗰𝘁𝗶𝗼𝗻𝘀 ✪ 𝗣𝗿𝗼𝘃𝗶𝗱𝗲 𝗱𝗲𝘁𝗮𝗶𝗹𝗲𝗱 𝗮𝗻𝘀…"
type textarea "x"
type textarea "⚠️ 𝗙𝗢𝗥𝗠 𝗜𝗡𝗦𝗧𝗥𝗨𝗖𝗧𝗜𝗢𝗡𝗦 ⚠️ ✪ 𝗖𝗼𝗺𝗽𝗹𝗲𝘁𝗲 𝗮𝗹𝗹 𝗿𝗲𝗹𝗲𝘃𝗮𝗻𝘁 𝘀𝗲𝗰𝘁𝗶𝗼𝗻𝘀 ✪ 𝗣𝗿𝗼𝘃𝗶𝗱𝗲 𝗱𝗲𝘁𝗮𝗶𝗹𝗲𝗱 𝗮𝗻𝘀…"
type textarea "x"
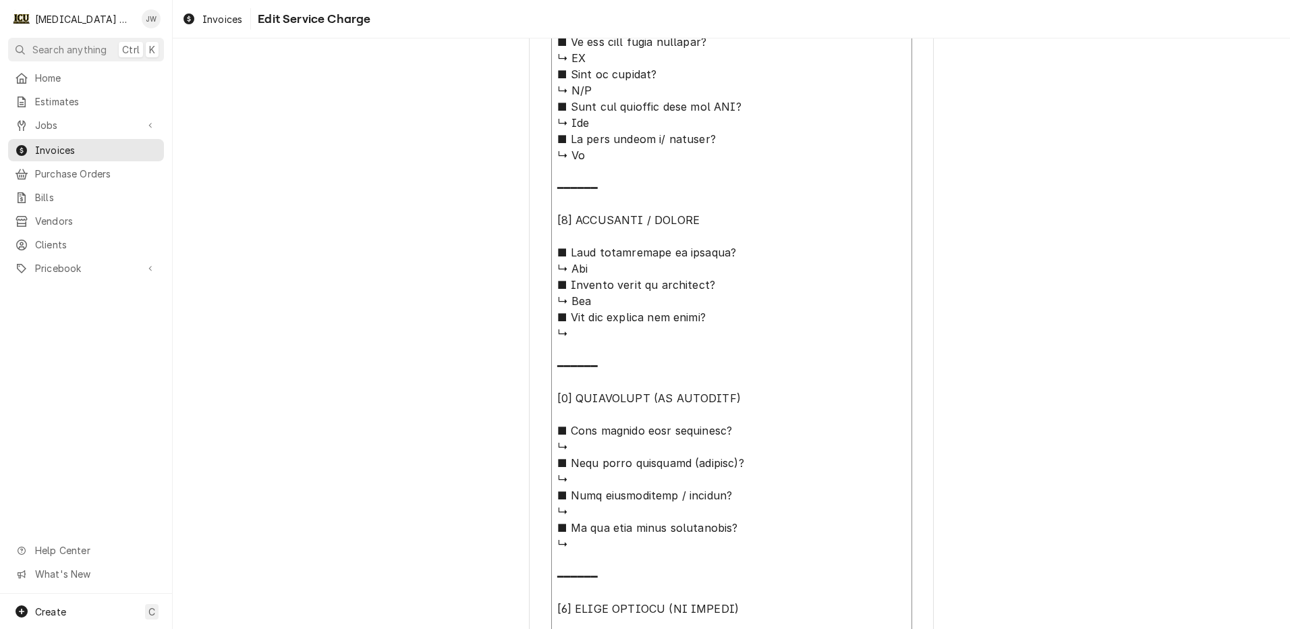
type textarea "⚠️ 𝗙𝗢𝗥𝗠 𝗜𝗡𝗦𝗧𝗥𝗨𝗖𝗧𝗜𝗢𝗡𝗦 ⚠️ ✪ 𝗖𝗼𝗺𝗽𝗹𝗲𝘁𝗲 𝗮𝗹𝗹 𝗿𝗲𝗹𝗲𝘃𝗮𝗻𝘁 𝘀𝗲𝗰𝘁𝗶𝗼𝗻𝘀 ✪ 𝗣𝗿𝗼𝘃𝗶𝗱𝗲 𝗱𝗲𝘁𝗮𝗶𝗹𝗲𝗱 𝗮𝗻𝘀…"
type textarea "x"
type textarea "⚠️ 𝗙𝗢𝗥𝗠 𝗜𝗡𝗦𝗧𝗥𝗨𝗖𝗧𝗜𝗢𝗡𝗦 ⚠️ ✪ 𝗖𝗼𝗺𝗽𝗹𝗲𝘁𝗲 𝗮𝗹𝗹 𝗿𝗲𝗹𝗲𝘃𝗮𝗻𝘁 𝘀𝗲𝗰𝘁𝗶𝗼𝗻𝘀 ✪ 𝗣𝗿𝗼𝘃𝗶𝗱𝗲 𝗱𝗲𝘁𝗮𝗶𝗹𝗲𝗱 𝗮𝗻𝘀…"
type textarea "x"
type textarea "⚠️ 𝗙𝗢𝗥𝗠 𝗜𝗡𝗦𝗧𝗥𝗨𝗖𝗧𝗜𝗢𝗡𝗦 ⚠️ ✪ 𝗖𝗼𝗺𝗽𝗹𝗲𝘁𝗲 𝗮𝗹𝗹 𝗿𝗲𝗹𝗲𝘃𝗮𝗻𝘁 𝘀𝗲𝗰𝘁𝗶𝗼𝗻𝘀 ✪ 𝗣𝗿𝗼𝘃𝗶𝗱𝗲 𝗱𝗲𝘁𝗮𝗶𝗹𝗲𝗱 𝗮𝗻𝘀…"
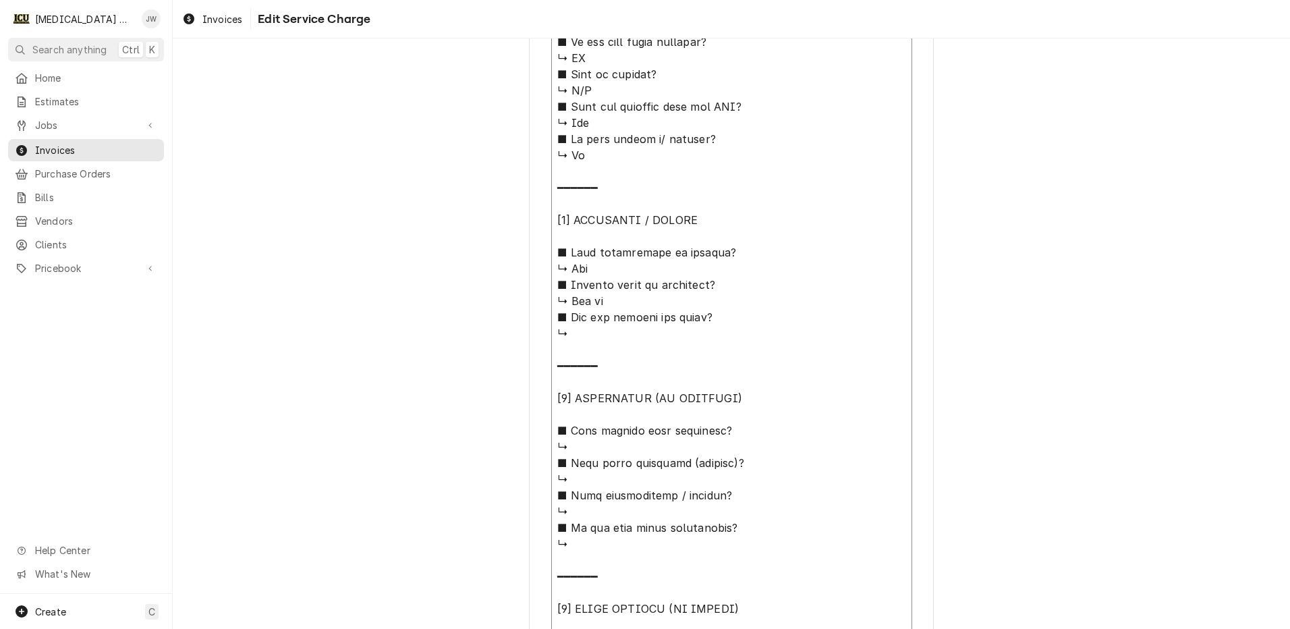
type textarea "x"
type textarea "⚠️ 𝗙𝗢𝗥𝗠 𝗜𝗡𝗦𝗧𝗥𝗨𝗖𝗧𝗜𝗢𝗡𝗦 ⚠️ ✪ 𝗖𝗼𝗺𝗽𝗹𝗲𝘁𝗲 𝗮𝗹𝗹 𝗿𝗲𝗹𝗲𝘃𝗮𝗻𝘁 𝘀𝗲𝗰𝘁𝗶𝗼𝗻𝘀 ✪ 𝗣𝗿𝗼𝘃𝗶𝗱𝗲 𝗱𝗲𝘁𝗮𝗶𝗹𝗲𝗱 𝗮𝗻𝘀…"
type textarea "x"
type textarea "⚠️ 𝗙𝗢𝗥𝗠 𝗜𝗡𝗦𝗧𝗥𝗨𝗖𝗧𝗜𝗢𝗡𝗦 ⚠️ ✪ 𝗖𝗼𝗺𝗽𝗹𝗲𝘁𝗲 𝗮𝗹𝗹 𝗿𝗲𝗹𝗲𝘃𝗮𝗻𝘁 𝘀𝗲𝗰𝘁𝗶𝗼𝗻𝘀 ✪ 𝗣𝗿𝗼𝘃𝗶𝗱𝗲 𝗱𝗲𝘁𝗮𝗶𝗹𝗲𝗱 𝗮𝗻𝘀…"
type textarea "x"
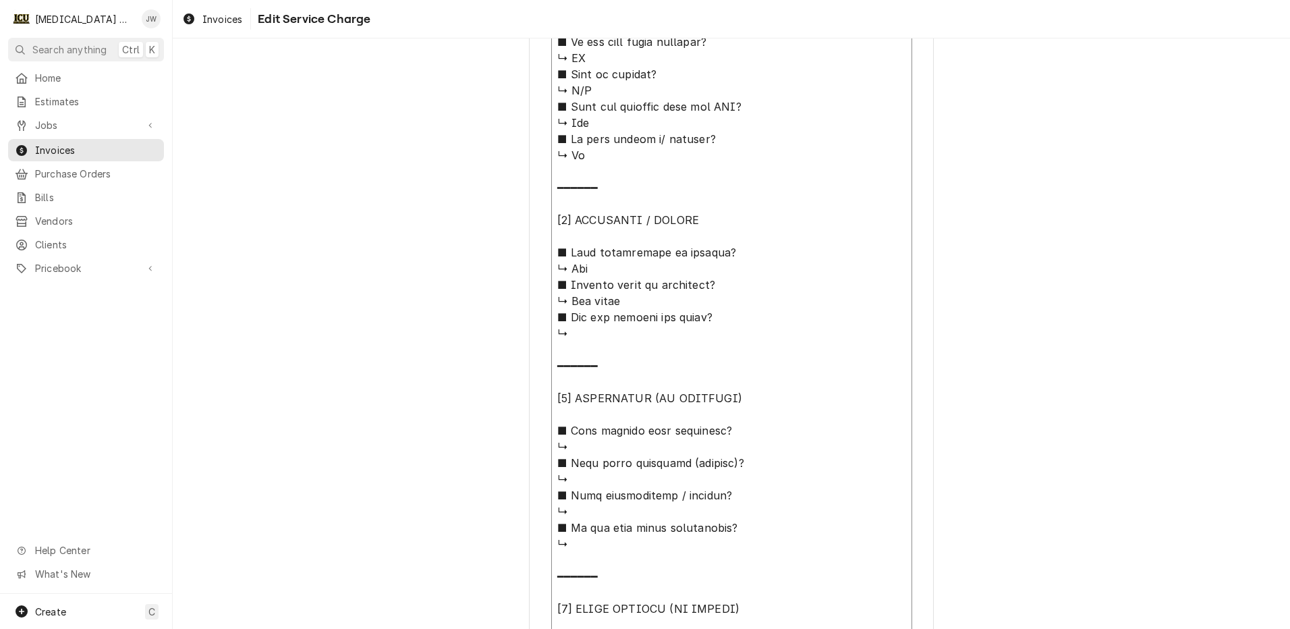
type textarea "⚠️ 𝗙𝗢𝗥𝗠 𝗜𝗡𝗦𝗧𝗥𝗨𝗖𝗧𝗜𝗢𝗡𝗦 ⚠️ ✪ 𝗖𝗼𝗺𝗽𝗹𝗲𝘁𝗲 𝗮𝗹𝗹 𝗿𝗲𝗹𝗲𝘃𝗮𝗻𝘁 𝘀𝗲𝗰𝘁𝗶𝗼𝗻𝘀 ✪ 𝗣𝗿𝗼𝘃𝗶𝗱𝗲 𝗱𝗲𝘁𝗮𝗶𝗹𝗲𝗱 𝗮𝗻𝘀…"
type textarea "x"
type textarea "⚠️ 𝗙𝗢𝗥𝗠 𝗜𝗡𝗦𝗧𝗥𝗨𝗖𝗧𝗜𝗢𝗡𝗦 ⚠️ ✪ 𝗖𝗼𝗺𝗽𝗹𝗲𝘁𝗲 𝗮𝗹𝗹 𝗿𝗲𝗹𝗲𝘃𝗮𝗻𝘁 𝘀𝗲𝗰𝘁𝗶𝗼𝗻𝘀 ✪ 𝗣𝗿𝗼𝘃𝗶𝗱𝗲 𝗱𝗲𝘁𝗮𝗶𝗹𝗲𝗱 𝗮𝗻𝘀…"
type textarea "x"
type textarea "⚠️ 𝗙𝗢𝗥𝗠 𝗜𝗡𝗦𝗧𝗥𝗨𝗖𝗧𝗜𝗢𝗡𝗦 ⚠️ ✪ 𝗖𝗼𝗺𝗽𝗹𝗲𝘁𝗲 𝗮𝗹𝗹 𝗿𝗲𝗹𝗲𝘃𝗮𝗻𝘁 𝘀𝗲𝗰𝘁𝗶𝗼𝗻𝘀 ✪ 𝗣𝗿𝗼𝘃𝗶𝗱𝗲 𝗱𝗲𝘁𝗮𝗶𝗹𝗲𝗱 𝗮𝗻𝘀…"
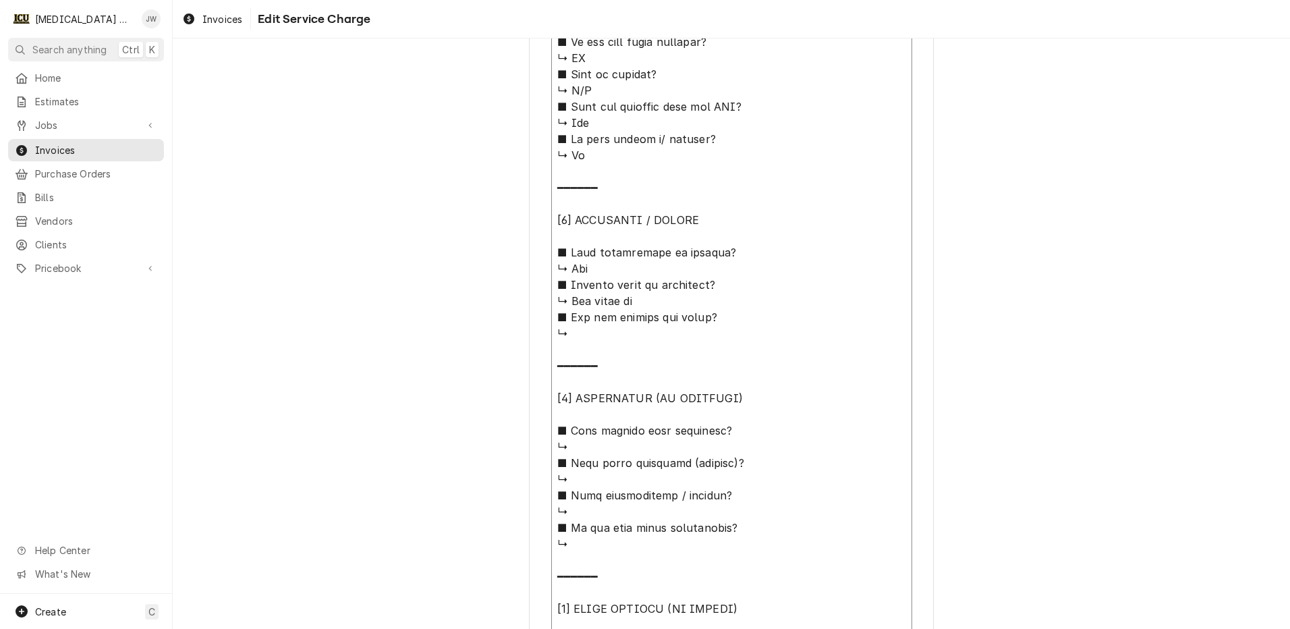
type textarea "x"
type textarea "⚠️ 𝗙𝗢𝗥𝗠 𝗜𝗡𝗦𝗧𝗥𝗨𝗖𝗧𝗜𝗢𝗡𝗦 ⚠️ ✪ 𝗖𝗼𝗺𝗽𝗹𝗲𝘁𝗲 𝗮𝗹𝗹 𝗿𝗲𝗹𝗲𝘃𝗮𝗻𝘁 𝘀𝗲𝗰𝘁𝗶𝗼𝗻𝘀 ✪ 𝗣𝗿𝗼𝘃𝗶𝗱𝗲 𝗱𝗲𝘁𝗮𝗶𝗹𝗲𝗱 𝗮𝗻𝘀…"
type textarea "x"
type textarea "⚠️ 𝗙𝗢𝗥𝗠 𝗜𝗡𝗦𝗧𝗥𝗨𝗖𝗧𝗜𝗢𝗡𝗦 ⚠️ ✪ 𝗖𝗼𝗺𝗽𝗹𝗲𝘁𝗲 𝗮𝗹𝗹 𝗿𝗲𝗹𝗲𝘃𝗮𝗻𝘁 𝘀𝗲𝗰𝘁𝗶𝗼𝗻𝘀 ✪ 𝗣𝗿𝗼𝘃𝗶𝗱𝗲 𝗱𝗲𝘁𝗮𝗶𝗹𝗲𝗱 𝗮𝗻𝘀…"
type textarea "x"
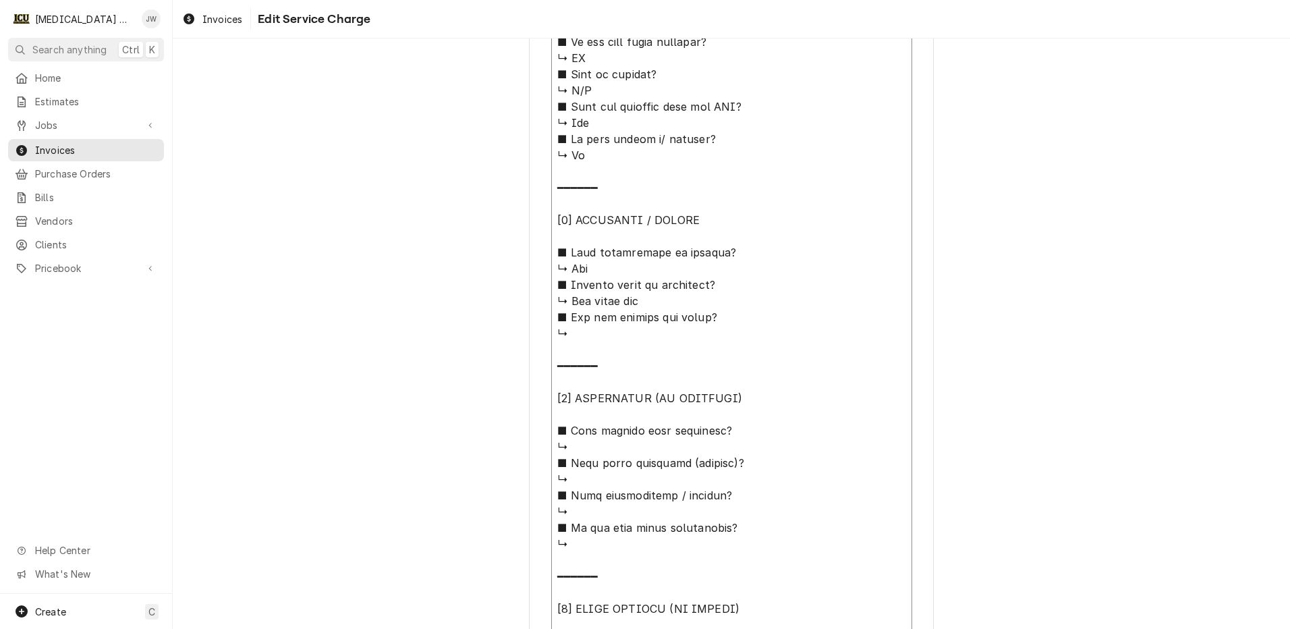
type textarea "⚠️ 𝗙𝗢𝗥𝗠 𝗜𝗡𝗦𝗧𝗥𝗨𝗖𝗧𝗜𝗢𝗡𝗦 ⚠️ ✪ 𝗖𝗼𝗺𝗽𝗹𝗲𝘁𝗲 𝗮𝗹𝗹 𝗿𝗲𝗹𝗲𝘃𝗮𝗻𝘁 𝘀𝗲𝗰𝘁𝗶𝗼𝗻𝘀 ✪ 𝗣𝗿𝗼𝘃𝗶𝗱𝗲 𝗱𝗲𝘁𝗮𝗶𝗹𝗲𝗱 𝗮𝗻𝘀…"
type textarea "x"
type textarea "⚠️ 𝗙𝗢𝗥𝗠 𝗜𝗡𝗦𝗧𝗥𝗨𝗖𝗧𝗜𝗢𝗡𝗦 ⚠️ ✪ 𝗖𝗼𝗺𝗽𝗹𝗲𝘁𝗲 𝗮𝗹𝗹 𝗿𝗲𝗹𝗲𝘃𝗮𝗻𝘁 𝘀𝗲𝗰𝘁𝗶𝗼𝗻𝘀 ✪ 𝗣𝗿𝗼𝘃𝗶𝗱𝗲 𝗱𝗲𝘁𝗮𝗶𝗹𝗲𝗱 𝗮𝗻𝘀…"
type textarea "x"
type textarea "⚠️ 𝗙𝗢𝗥𝗠 𝗜𝗡𝗦𝗧𝗥𝗨𝗖𝗧𝗜𝗢𝗡𝗦 ⚠️ ✪ 𝗖𝗼𝗺𝗽𝗹𝗲𝘁𝗲 𝗮𝗹𝗹 𝗿𝗲𝗹𝗲𝘃𝗮𝗻𝘁 𝘀𝗲𝗰𝘁𝗶𝗼𝗻𝘀 ✪ 𝗣𝗿𝗼𝘃𝗶𝗱𝗲 𝗱𝗲𝘁𝗮𝗶𝗹𝗲𝗱 𝗮𝗻𝘀…"
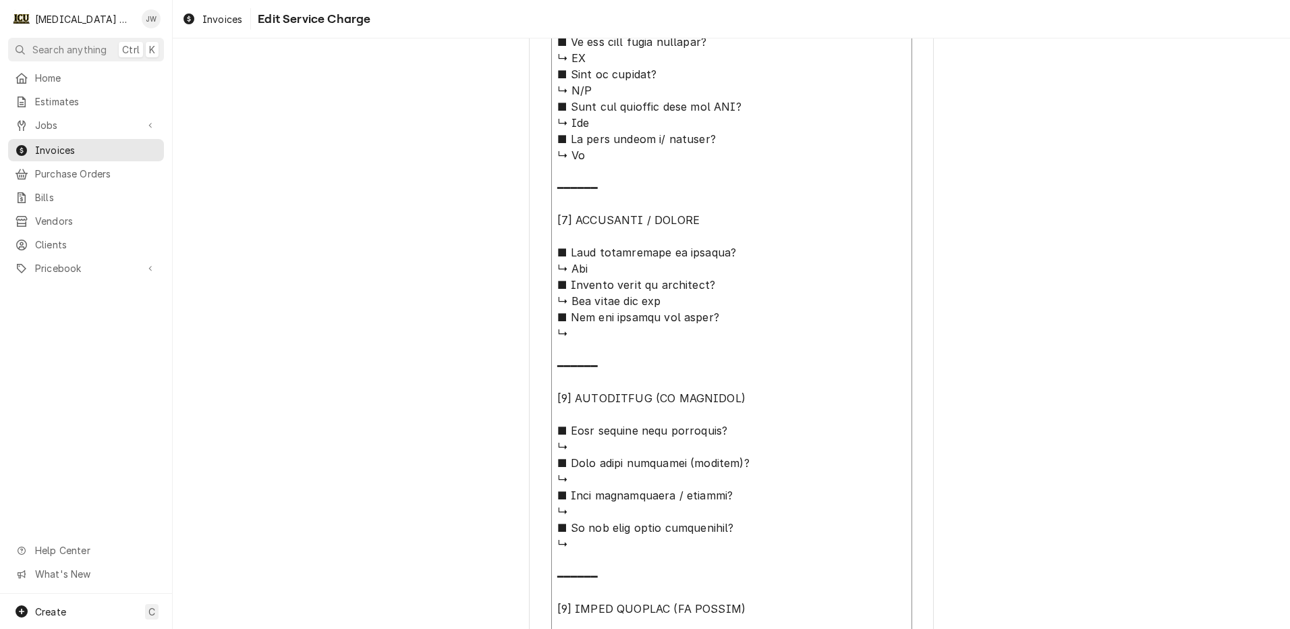
type textarea "x"
type textarea "⚠️ 𝗙𝗢𝗥𝗠 𝗜𝗡𝗦𝗧𝗥𝗨𝗖𝗧𝗜𝗢𝗡𝗦 ⚠️ ✪ 𝗖𝗼𝗺𝗽𝗹𝗲𝘁𝗲 𝗮𝗹𝗹 𝗿𝗲𝗹𝗲𝘃𝗮𝗻𝘁 𝘀𝗲𝗰𝘁𝗶𝗼𝗻𝘀 ✪ 𝗣𝗿𝗼𝘃𝗶𝗱𝗲 𝗱𝗲𝘁𝗮𝗶𝗹𝗲𝗱 𝗮𝗻𝘀…"
type textarea "x"
type textarea "⚠️ 𝗙𝗢𝗥𝗠 𝗜𝗡𝗦𝗧𝗥𝗨𝗖𝗧𝗜𝗢𝗡𝗦 ⚠️ ✪ 𝗖𝗼𝗺𝗽𝗹𝗲𝘁𝗲 𝗮𝗹𝗹 𝗿𝗲𝗹𝗲𝘃𝗮𝗻𝘁 𝘀𝗲𝗰𝘁𝗶𝗼𝗻𝘀 ✪ 𝗣𝗿𝗼𝘃𝗶𝗱𝗲 𝗱𝗲𝘁𝗮𝗶𝗹𝗲𝗱 𝗮𝗻𝘀…"
type textarea "x"
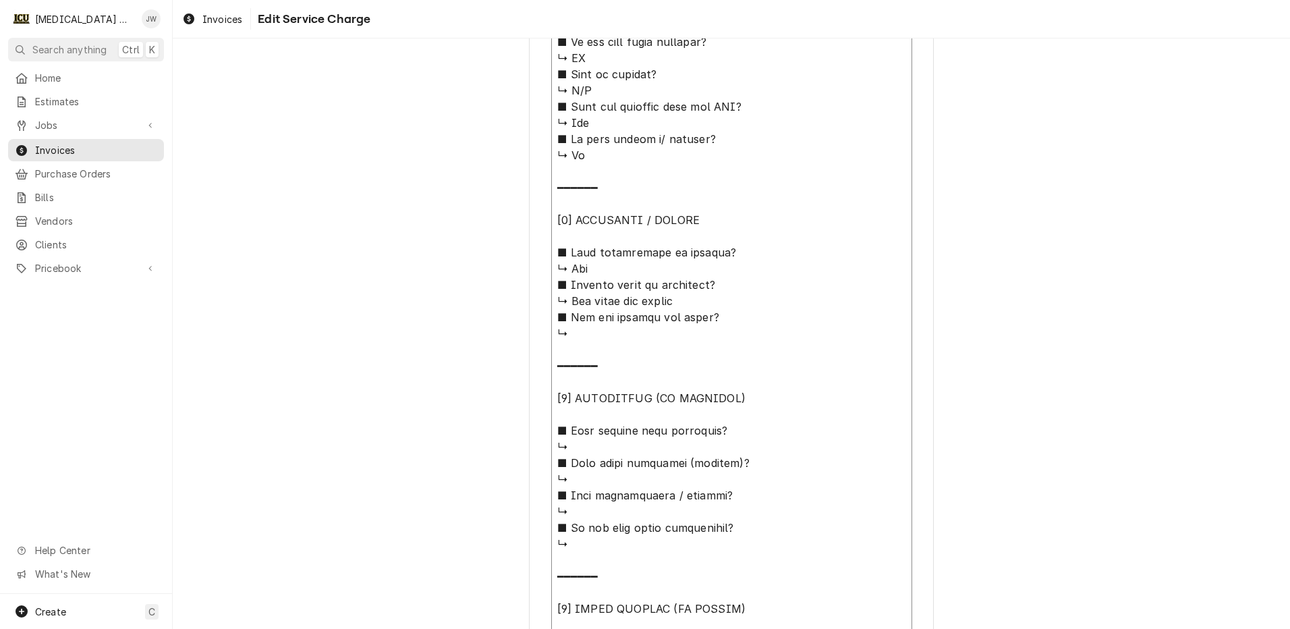
type textarea "⚠️ 𝗙𝗢𝗥𝗠 𝗜𝗡𝗦𝗧𝗥𝗨𝗖𝗧𝗜𝗢𝗡𝗦 ⚠️ ✪ 𝗖𝗼𝗺𝗽𝗹𝗲𝘁𝗲 𝗮𝗹𝗹 𝗿𝗲𝗹𝗲𝘃𝗮𝗻𝘁 𝘀𝗲𝗰𝘁𝗶𝗼𝗻𝘀 ✪ 𝗣𝗿𝗼𝘃𝗶𝗱𝗲 𝗱𝗲𝘁𝗮𝗶𝗹𝗲𝗱 𝗮𝗻𝘀…"
click at [592, 339] on textarea "Service Summary ( optional )" at bounding box center [731, 341] width 361 height 1016
type textarea "x"
type textarea "⚠️ 𝗙𝗢𝗥𝗠 𝗜𝗡𝗦𝗧𝗥𝗨𝗖𝗧𝗜𝗢𝗡𝗦 ⚠️ ✪ 𝗖𝗼𝗺𝗽𝗹𝗲𝘁𝗲 𝗮𝗹𝗹 𝗿𝗲𝗹𝗲𝘃𝗮𝗻𝘁 𝘀𝗲𝗰𝘁𝗶𝗼𝗻𝘀 ✪ 𝗣𝗿𝗼𝘃𝗶𝗱𝗲 𝗱𝗲𝘁𝗮𝗶𝗹𝗲𝗱 𝗮𝗻𝘀…"
type textarea "x"
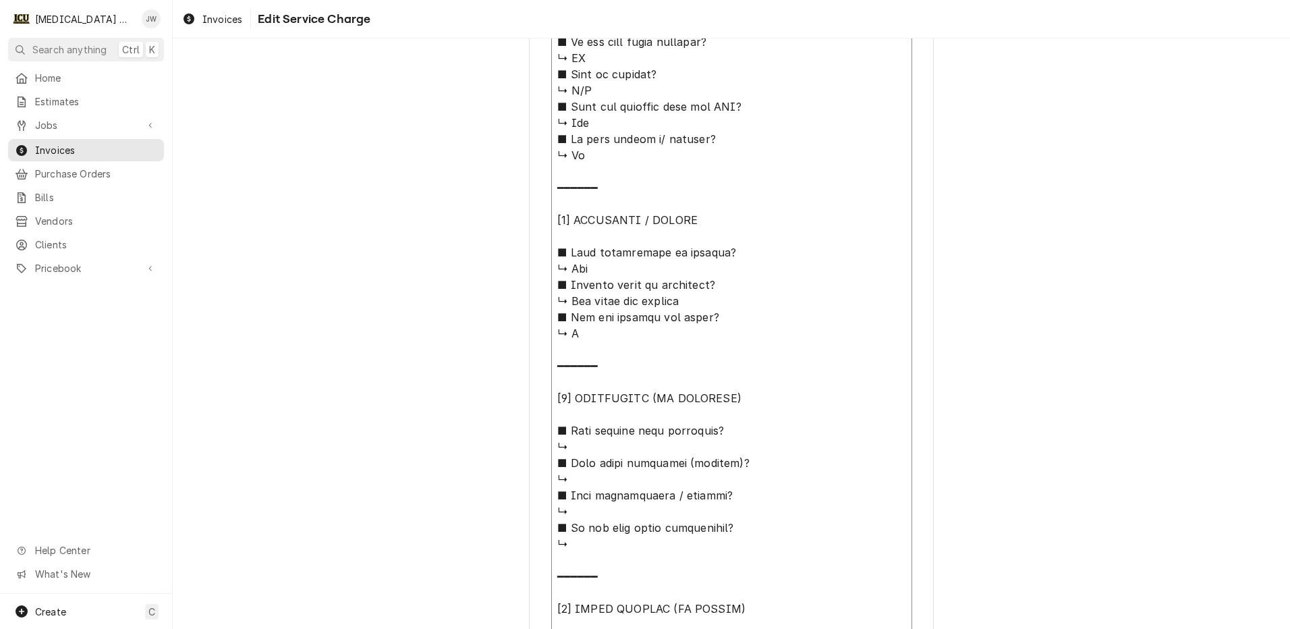
type textarea "⚠️ 𝗙𝗢𝗥𝗠 𝗜𝗡𝗦𝗧𝗥𝗨𝗖𝗧𝗜𝗢𝗡𝗦 ⚠️ ✪ 𝗖𝗼𝗺𝗽𝗹𝗲𝘁𝗲 𝗮𝗹𝗹 𝗿𝗲𝗹𝗲𝘃𝗮𝗻𝘁 𝘀𝗲𝗰𝘁𝗶𝗼𝗻𝘀 ✪ 𝗣𝗿𝗼𝘃𝗶𝗱𝗲 𝗱𝗲𝘁𝗮𝗶𝗹𝗲𝗱 𝗮𝗻𝘀…"
type textarea "x"
type textarea "⚠️ 𝗙𝗢𝗥𝗠 𝗜𝗡𝗦𝗧𝗥𝗨𝗖𝗧𝗜𝗢𝗡𝗦 ⚠️ ✪ 𝗖𝗼𝗺𝗽𝗹𝗲𝘁𝗲 𝗮𝗹𝗹 𝗿𝗲𝗹𝗲𝘃𝗮𝗻𝘁 𝘀𝗲𝗰𝘁𝗶𝗼𝗻𝘀 ✪ 𝗣𝗿𝗼𝘃𝗶𝗱𝗲 𝗱𝗲𝘁𝗮𝗶𝗹𝗲𝗱 𝗮𝗻𝘀…"
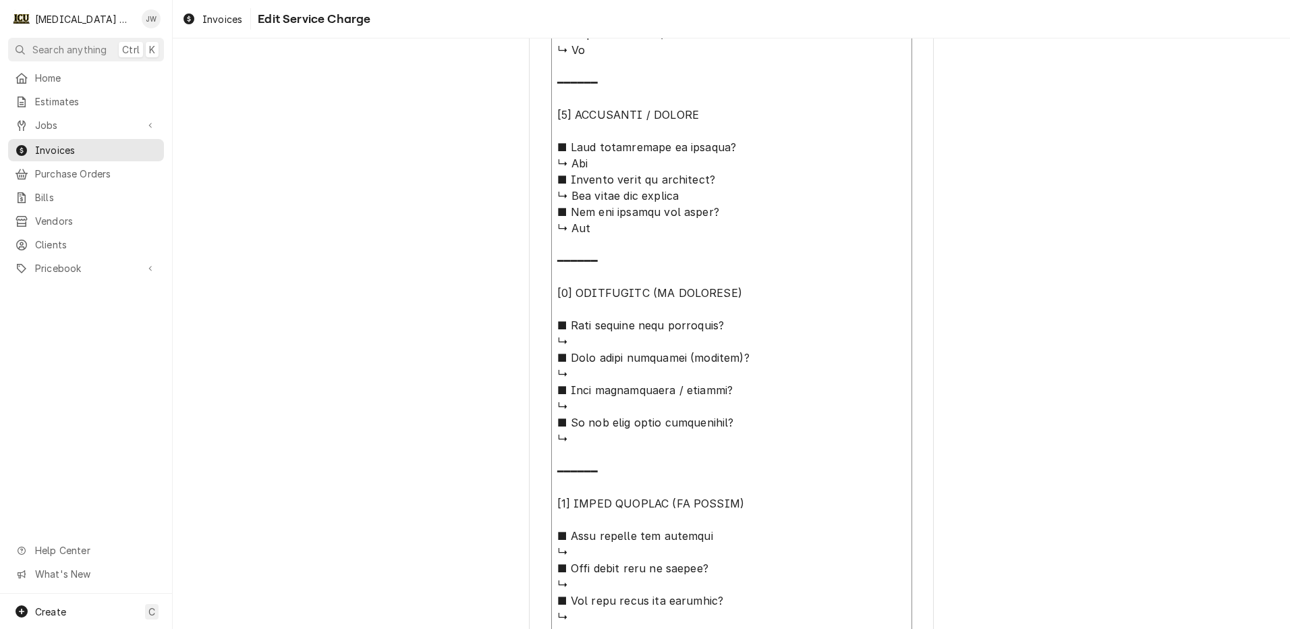
scroll to position [949, 0]
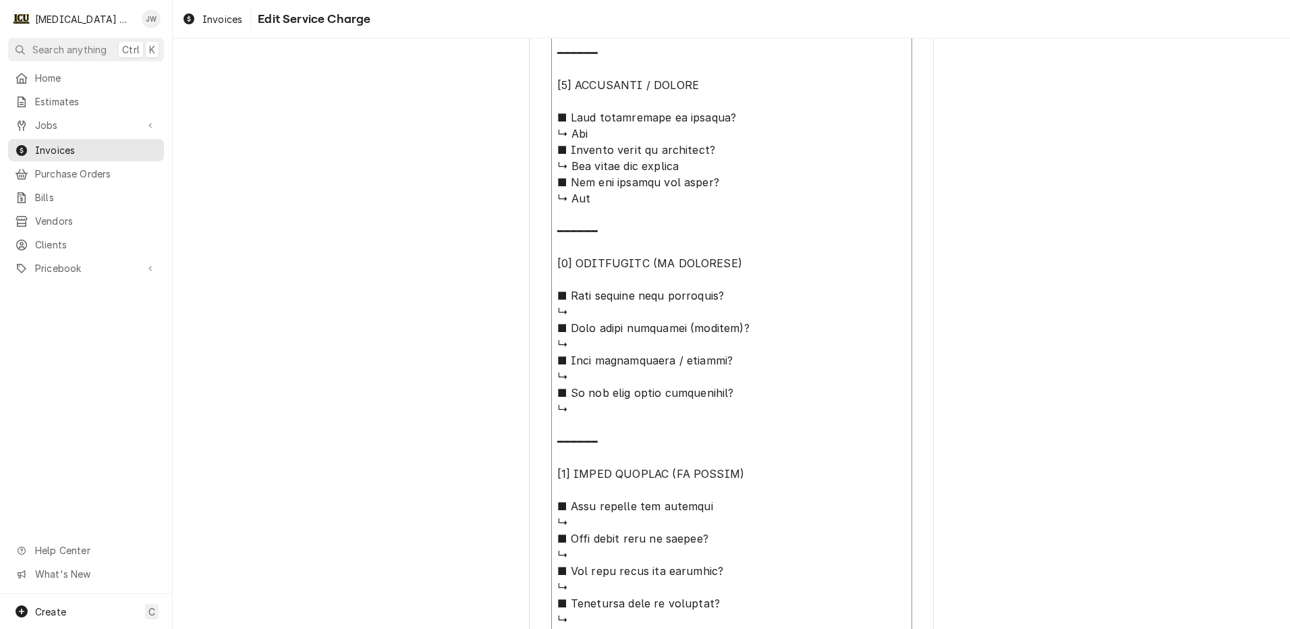
click at [586, 317] on textarea "Service Summary ( optional )" at bounding box center [731, 206] width 361 height 1016
type textarea "x"
type textarea "⚠️ 𝗙𝗢𝗥𝗠 𝗜𝗡𝗦𝗧𝗥𝗨𝗖𝗧𝗜𝗢𝗡𝗦 ⚠️ ✪ 𝗖𝗼𝗺𝗽𝗹𝗲𝘁𝗲 𝗮𝗹𝗹 𝗿𝗲𝗹𝗲𝘃𝗮𝗻𝘁 𝘀𝗲𝗰𝘁𝗶𝗼𝗻𝘀 ✪ 𝗣𝗿𝗼𝘃𝗶𝗱𝗲 𝗱𝗲𝘁𝗮𝗶𝗹𝗲𝗱 𝗮𝗻𝘀…"
type textarea "x"
type textarea "⚠️ 𝗙𝗢𝗥𝗠 𝗜𝗡𝗦𝗧𝗥𝗨𝗖𝗧𝗜𝗢𝗡𝗦 ⚠️ ✪ 𝗖𝗼𝗺𝗽𝗹𝗲𝘁𝗲 𝗮𝗹𝗹 𝗿𝗲𝗹𝗲𝘃𝗮𝗻𝘁 𝘀𝗲𝗰𝘁𝗶𝗼𝗻𝘀 ✪ 𝗣𝗿𝗼𝘃𝗶𝗱𝗲 𝗱𝗲𝘁𝗮𝗶𝗹𝗲𝗱 𝗮𝗻𝘀…"
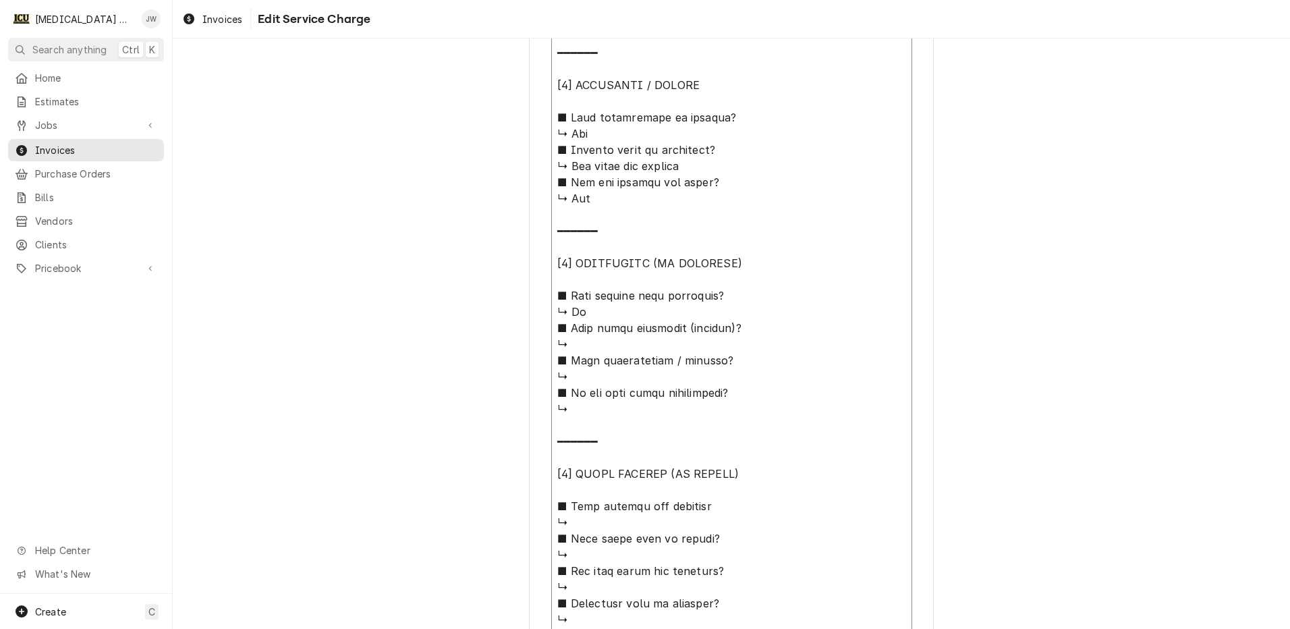
type textarea "x"
type textarea "⚠️ 𝗙𝗢𝗥𝗠 𝗜𝗡𝗦𝗧𝗥𝗨𝗖𝗧𝗜𝗢𝗡𝗦 ⚠️ ✪ 𝗖𝗼𝗺𝗽𝗹𝗲𝘁𝗲 𝗮𝗹𝗹 𝗿𝗲𝗹𝗲𝘃𝗮𝗻𝘁 𝘀𝗲𝗰𝘁𝗶𝗼𝗻𝘀 ✪ 𝗣𝗿𝗼𝘃𝗶𝗱𝗲 𝗱𝗲𝘁𝗮𝗶𝗹𝗲𝗱 𝗮𝗻𝘀…"
type textarea "x"
type textarea "⚠️ 𝗙𝗢𝗥𝗠 𝗜𝗡𝗦𝗧𝗥𝗨𝗖𝗧𝗜𝗢𝗡𝗦 ⚠️ ✪ 𝗖𝗼𝗺𝗽𝗹𝗲𝘁𝗲 𝗮𝗹𝗹 𝗿𝗲𝗹𝗲𝘃𝗮𝗻𝘁 𝘀𝗲𝗰𝘁𝗶𝗼𝗻𝘀 ✪ 𝗣𝗿𝗼𝘃𝗶𝗱𝗲 𝗱𝗲𝘁𝗮𝗶𝗹𝗲𝗱 𝗮𝗻𝘀…"
type textarea "x"
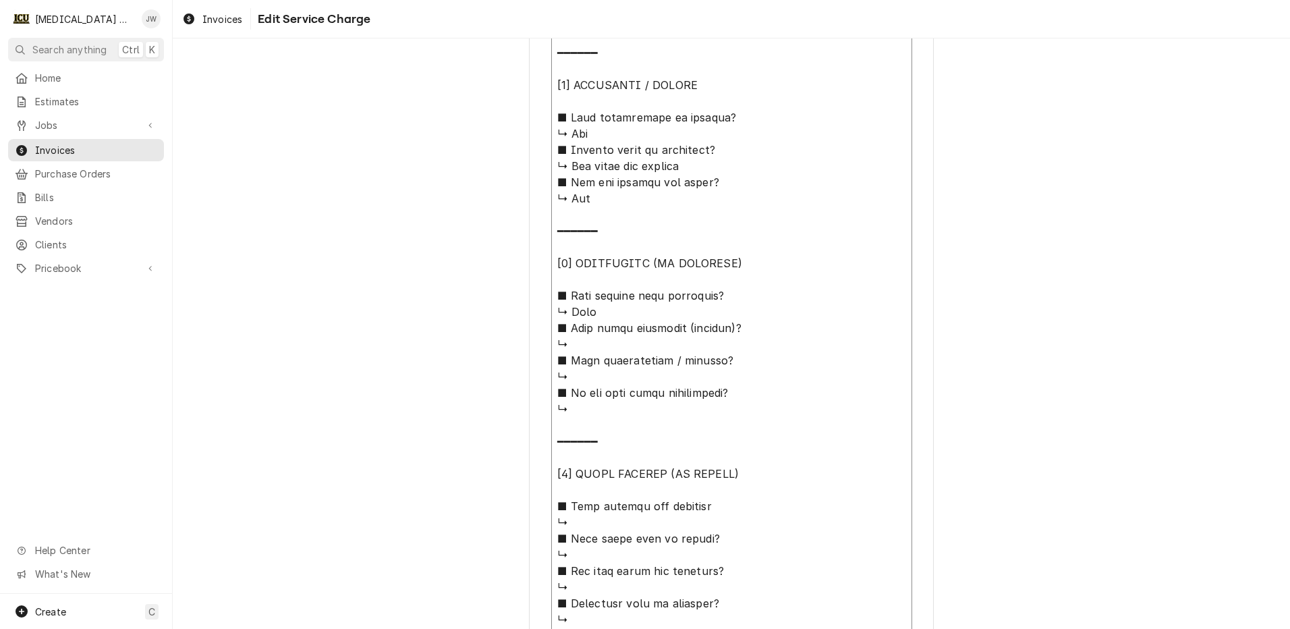
type textarea "⚠️ 𝗙𝗢𝗥𝗠 𝗜𝗡𝗦𝗧𝗥𝗨𝗖𝗧𝗜𝗢𝗡𝗦 ⚠️ ✪ 𝗖𝗼𝗺𝗽𝗹𝗲𝘁𝗲 𝗮𝗹𝗹 𝗿𝗲𝗹𝗲𝘃𝗮𝗻𝘁 𝘀𝗲𝗰𝘁𝗶𝗼𝗻𝘀 ✪ 𝗣𝗿𝗼𝘃𝗶𝗱𝗲 𝗱𝗲𝘁𝗮𝗶𝗹𝗲𝗱 𝗮𝗻𝘀…"
type textarea "x"
type textarea "⚠️ 𝗙𝗢𝗥𝗠 𝗜𝗡𝗦𝗧𝗥𝗨𝗖𝗧𝗜𝗢𝗡𝗦 ⚠️ ✪ 𝗖𝗼𝗺𝗽𝗹𝗲𝘁𝗲 𝗮𝗹𝗹 𝗿𝗲𝗹𝗲𝘃𝗮𝗻𝘁 𝘀𝗲𝗰𝘁𝗶𝗼𝗻𝘀 ✪ 𝗣𝗿𝗼𝘃𝗶𝗱𝗲 𝗱𝗲𝘁𝗮𝗶𝗹𝗲𝗱 𝗮𝗻𝘀…"
type textarea "x"
type textarea "⚠️ 𝗙𝗢𝗥𝗠 𝗜𝗡𝗦𝗧𝗥𝗨𝗖𝗧𝗜𝗢𝗡𝗦 ⚠️ ✪ 𝗖𝗼𝗺𝗽𝗹𝗲𝘁𝗲 𝗮𝗹𝗹 𝗿𝗲𝗹𝗲𝘃𝗮𝗻𝘁 𝘀𝗲𝗰𝘁𝗶𝗼𝗻𝘀 ✪ 𝗣𝗿𝗼𝘃𝗶𝗱𝗲 𝗱𝗲𝘁𝗮𝗶𝗹𝗲𝗱 𝗮𝗻𝘀…"
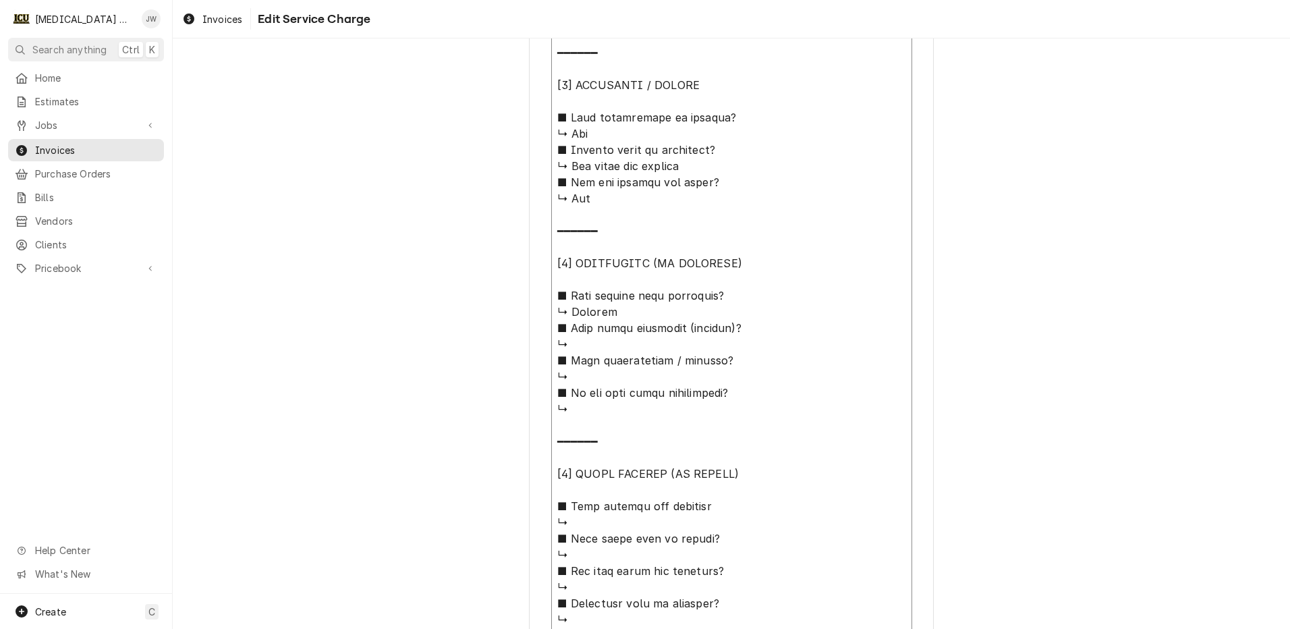
type textarea "x"
type textarea "⚠️ 𝗙𝗢𝗥𝗠 𝗜𝗡𝗦𝗧𝗥𝗨𝗖𝗧𝗜𝗢𝗡𝗦 ⚠️ ✪ 𝗖𝗼𝗺𝗽𝗹𝗲𝘁𝗲 𝗮𝗹𝗹 𝗿𝗲𝗹𝗲𝘃𝗮𝗻𝘁 𝘀𝗲𝗰𝘁𝗶𝗼𝗻𝘀 ✪ 𝗣𝗿𝗼𝘃𝗶𝗱𝗲 𝗱𝗲𝘁𝗮𝗶𝗹𝗲𝗱 𝗮𝗻𝘀…"
type textarea "x"
type textarea "⚠️ 𝗙𝗢𝗥𝗠 𝗜𝗡𝗦𝗧𝗥𝗨𝗖𝗧𝗜𝗢𝗡𝗦 ⚠️ ✪ 𝗖𝗼𝗺𝗽𝗹𝗲𝘁𝗲 𝗮𝗹𝗹 𝗿𝗲𝗹𝗲𝘃𝗮𝗻𝘁 𝘀𝗲𝗰𝘁𝗶𝗼𝗻𝘀 ✪ 𝗣𝗿𝗼𝘃𝗶𝗱𝗲 𝗱𝗲𝘁𝗮𝗶𝗹𝗲𝗱 𝗮𝗻𝘀…"
type textarea "x"
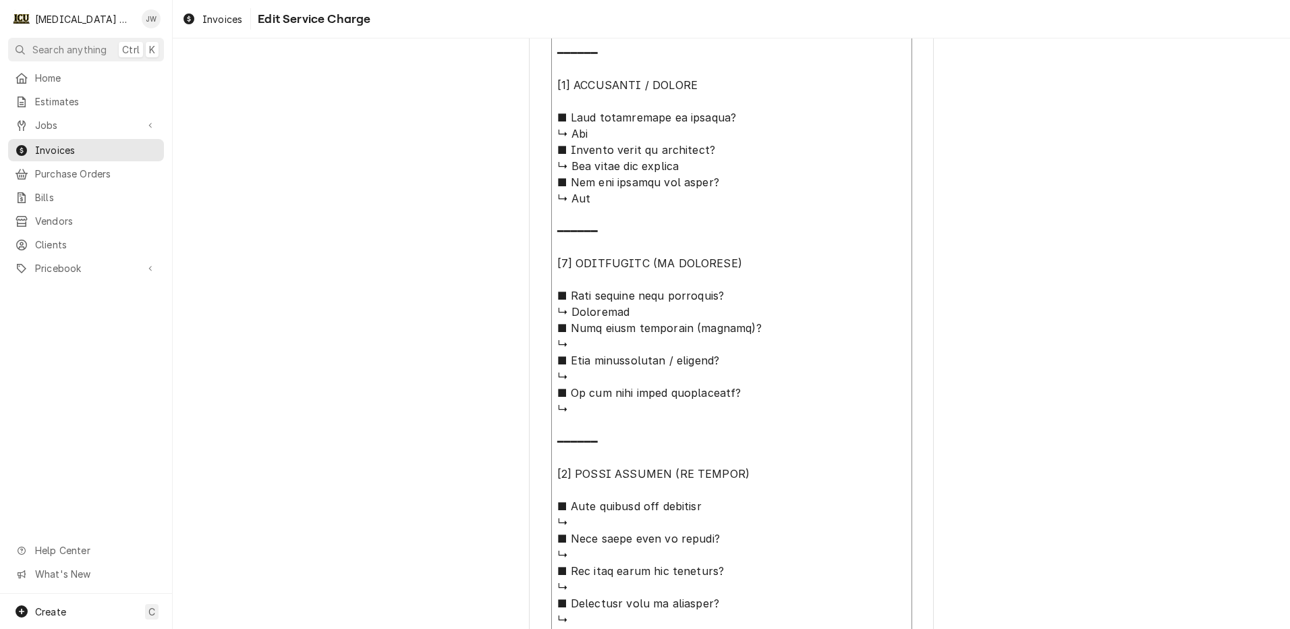
type textarea "⚠️ 𝗙𝗢𝗥𝗠 𝗜𝗡𝗦𝗧𝗥𝗨𝗖𝗧𝗜𝗢𝗡𝗦 ⚠️ ✪ 𝗖𝗼𝗺𝗽𝗹𝗲𝘁𝗲 𝗮𝗹𝗹 𝗿𝗲𝗹𝗲𝘃𝗮𝗻𝘁 𝘀𝗲𝗰𝘁𝗶𝗼𝗻𝘀 ✪ 𝗣𝗿𝗼𝘃𝗶𝗱𝗲 𝗱𝗲𝘁𝗮𝗶𝗹𝗲𝗱 𝗮𝗻𝘀…"
type textarea "x"
type textarea "⚠️ 𝗙𝗢𝗥𝗠 𝗜𝗡𝗦𝗧𝗥𝗨𝗖𝗧𝗜𝗢𝗡𝗦 ⚠️ ✪ 𝗖𝗼𝗺𝗽𝗹𝗲𝘁𝗲 𝗮𝗹𝗹 𝗿𝗲𝗹𝗲𝘃𝗮𝗻𝘁 𝘀𝗲𝗰𝘁𝗶𝗼𝗻𝘀 ✪ 𝗣𝗿𝗼𝘃𝗶𝗱𝗲 𝗱𝗲𝘁𝗮𝗶𝗹𝗲𝗱 𝗮𝗻𝘀…"
type textarea "x"
type textarea "⚠️ 𝗙𝗢𝗥𝗠 𝗜𝗡𝗦𝗧𝗥𝗨𝗖𝗧𝗜𝗢𝗡𝗦 ⚠️ ✪ 𝗖𝗼𝗺𝗽𝗹𝗲𝘁𝗲 𝗮𝗹𝗹 𝗿𝗲𝗹𝗲𝘃𝗮𝗻𝘁 𝘀𝗲𝗰𝘁𝗶𝗼𝗻𝘀 ✪ 𝗣𝗿𝗼𝘃𝗶𝗱𝗲 𝗱𝗲𝘁𝗮𝗶𝗹𝗲𝗱 𝗮𝗻𝘀…"
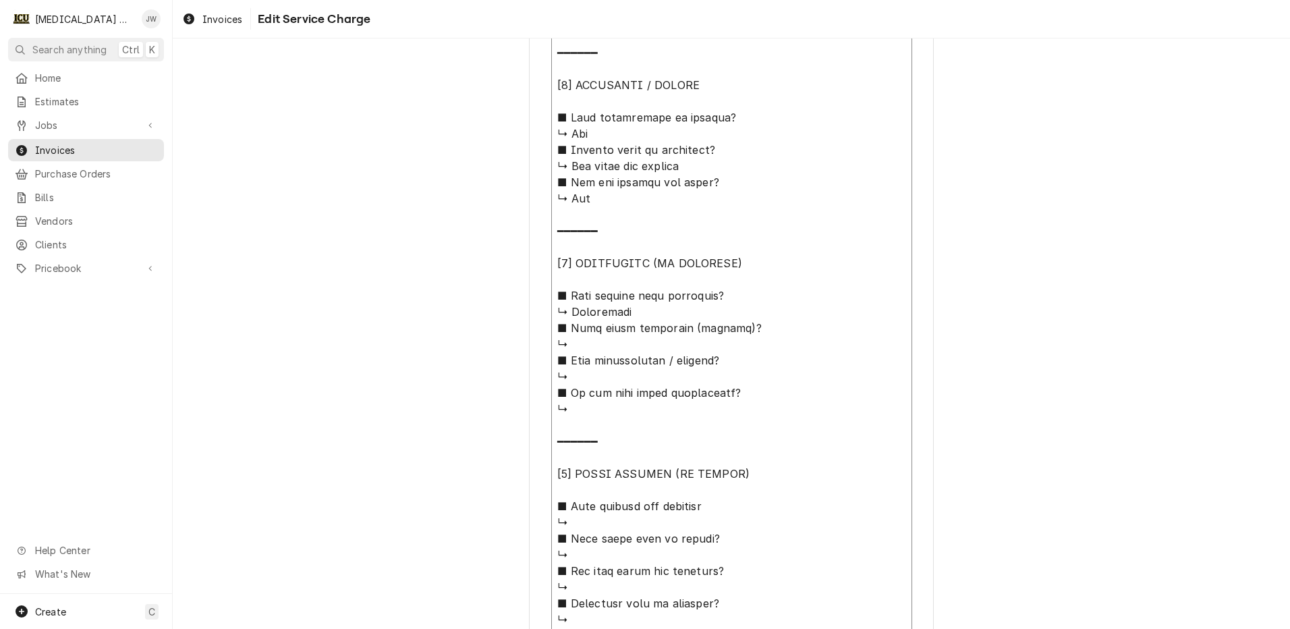
type textarea "x"
type textarea "⚠️ 𝗙𝗢𝗥𝗠 𝗜𝗡𝗦𝗧𝗥𝗨𝗖𝗧𝗜𝗢𝗡𝗦 ⚠️ ✪ 𝗖𝗼𝗺𝗽𝗹𝗲𝘁𝗲 𝗮𝗹𝗹 𝗿𝗲𝗹𝗲𝘃𝗮𝗻𝘁 𝘀𝗲𝗰𝘁𝗶𝗼𝗻𝘀 ✪ 𝗣𝗿𝗼𝘃𝗶𝗱𝗲 𝗱𝗲𝘁𝗮𝗶𝗹𝗲𝗱 𝗮𝗻𝘀…"
type textarea "x"
type textarea "⚠️ 𝗙𝗢𝗥𝗠 𝗜𝗡𝗦𝗧𝗥𝗨𝗖𝗧𝗜𝗢𝗡𝗦 ⚠️ ✪ 𝗖𝗼𝗺𝗽𝗹𝗲𝘁𝗲 𝗮𝗹𝗹 𝗿𝗲𝗹𝗲𝘃𝗮𝗻𝘁 𝘀𝗲𝗰𝘁𝗶𝗼𝗻𝘀 ✪ 𝗣𝗿𝗼𝘃𝗶𝗱𝗲 𝗱𝗲𝘁𝗮𝗶𝗹𝗲𝗱 𝗮𝗻𝘀…"
type textarea "x"
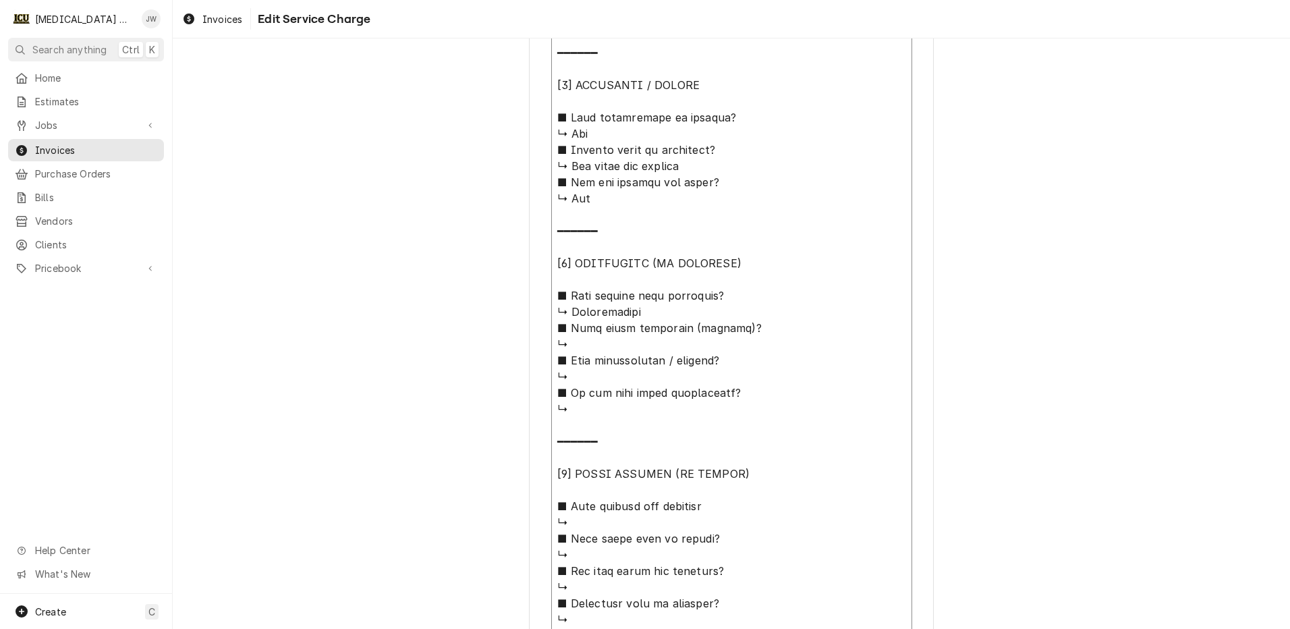
type textarea "⚠️ 𝗙𝗢𝗥𝗠 𝗜𝗡𝗦𝗧𝗥𝗨𝗖𝗧𝗜𝗢𝗡𝗦 ⚠️ ✪ 𝗖𝗼𝗺𝗽𝗹𝗲𝘁𝗲 𝗮𝗹𝗹 𝗿𝗲𝗹𝗲𝘃𝗮𝗻𝘁 𝘀𝗲𝗰𝘁𝗶𝗼𝗻𝘀 ✪ 𝗣𝗿𝗼𝘃𝗶𝗱𝗲 𝗱𝗲𝘁𝗮𝗶𝗹𝗲𝗱 𝗮𝗻𝘀…"
type textarea "x"
type textarea "⚠️ 𝗙𝗢𝗥𝗠 𝗜𝗡𝗦𝗧𝗥𝗨𝗖𝗧𝗜𝗢𝗡𝗦 ⚠️ ✪ 𝗖𝗼𝗺𝗽𝗹𝗲𝘁𝗲 𝗮𝗹𝗹 𝗿𝗲𝗹𝗲𝘃𝗮𝗻𝘁 𝘀𝗲𝗰𝘁𝗶𝗼𝗻𝘀 ✪ 𝗣𝗿𝗼𝘃𝗶𝗱𝗲 𝗱𝗲𝘁𝗮𝗶𝗹𝗲𝗱 𝗮𝗻𝘀…"
type textarea "x"
type textarea "⚠️ 𝗙𝗢𝗥𝗠 𝗜𝗡𝗦𝗧𝗥𝗨𝗖𝗧𝗜𝗢𝗡𝗦 ⚠️ ✪ 𝗖𝗼𝗺𝗽𝗹𝗲𝘁𝗲 𝗮𝗹𝗹 𝗿𝗲𝗹𝗲𝘃𝗮𝗻𝘁 𝘀𝗲𝗰𝘁𝗶𝗼𝗻𝘀 ✪ 𝗣𝗿𝗼𝘃𝗶𝗱𝗲 𝗱𝗲𝘁𝗮𝗶𝗹𝗲𝗱 𝗮𝗻𝘀…"
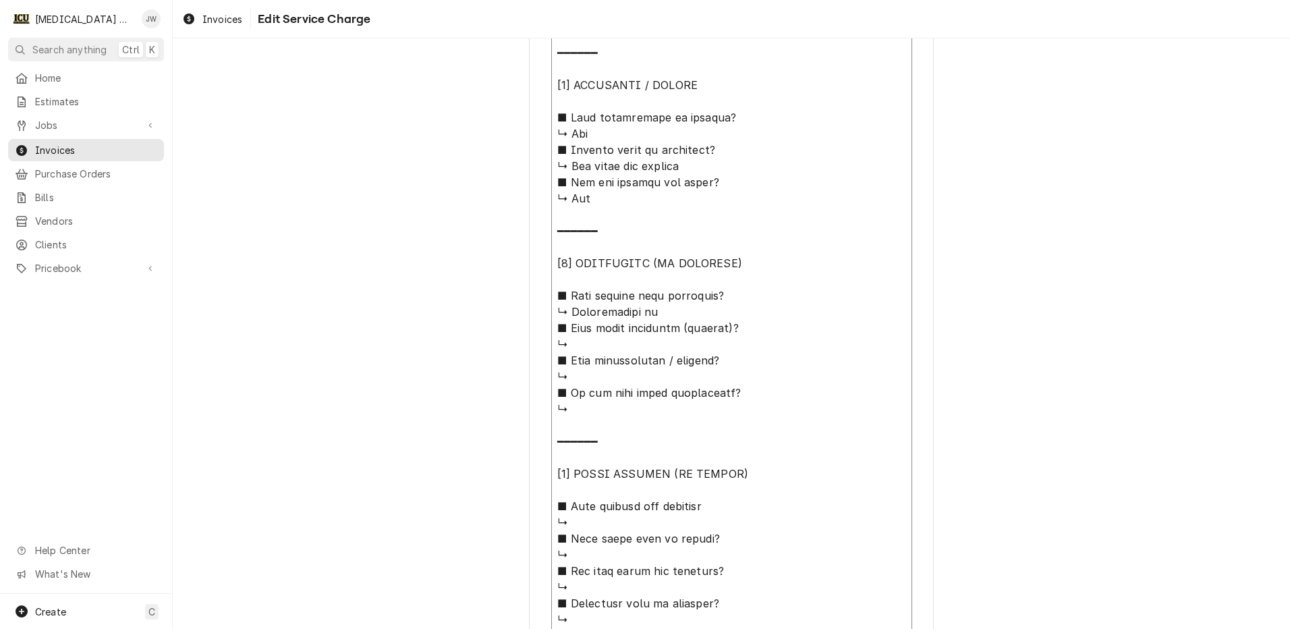
type textarea "x"
type textarea "⚠️ 𝗙𝗢𝗥𝗠 𝗜𝗡𝗦𝗧𝗥𝗨𝗖𝗧𝗜𝗢𝗡𝗦 ⚠️ ✪ 𝗖𝗼𝗺𝗽𝗹𝗲𝘁𝗲 𝗮𝗹𝗹 𝗿𝗲𝗹𝗲𝘃𝗮𝗻𝘁 𝘀𝗲𝗰𝘁𝗶𝗼𝗻𝘀 ✪ 𝗣𝗿𝗼𝘃𝗶𝗱𝗲 𝗱𝗲𝘁𝗮𝗶𝗹𝗲𝗱 𝗮𝗻𝘀…"
type textarea "x"
type textarea "⚠️ 𝗙𝗢𝗥𝗠 𝗜𝗡𝗦𝗧𝗥𝗨𝗖𝗧𝗜𝗢𝗡𝗦 ⚠️ ✪ 𝗖𝗼𝗺𝗽𝗹𝗲𝘁𝗲 𝗮𝗹𝗹 𝗿𝗲𝗹𝗲𝘃𝗮𝗻𝘁 𝘀𝗲𝗰𝘁𝗶𝗼𝗻𝘀 ✪ 𝗣𝗿𝗼𝘃𝗶𝗱𝗲 𝗱𝗲𝘁𝗮𝗶𝗹𝗲𝗱 𝗮𝗻𝘀…"
type textarea "x"
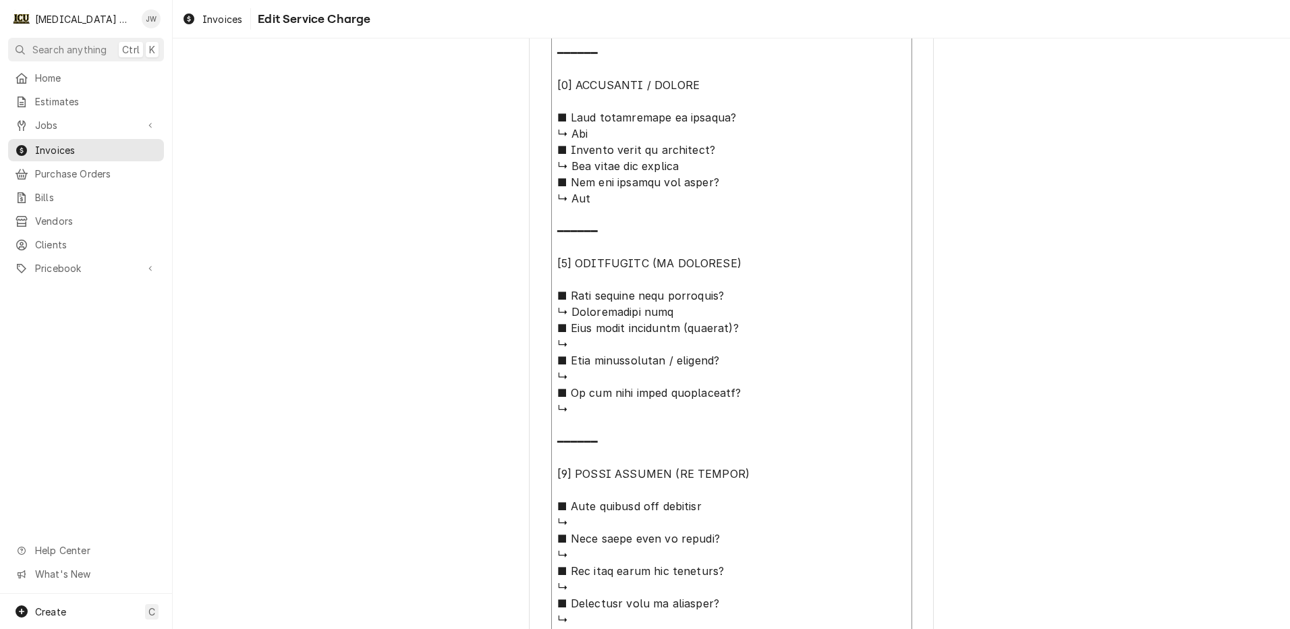
type textarea "⚠️ 𝗙𝗢𝗥𝗠 𝗜𝗡𝗦𝗧𝗥𝗨𝗖𝗧𝗜𝗢𝗡𝗦 ⚠️ ✪ 𝗖𝗼𝗺𝗽𝗹𝗲𝘁𝗲 𝗮𝗹𝗹 𝗿𝗲𝗹𝗲𝘃𝗮𝗻𝘁 𝘀𝗲𝗰𝘁𝗶𝗼𝗻𝘀 ✪ 𝗣𝗿𝗼𝘃𝗶𝗱𝗲 𝗱𝗲𝘁𝗮𝗶𝗹𝗲𝗱 𝗮𝗻𝘀…"
type textarea "x"
type textarea "⚠️ 𝗙𝗢𝗥𝗠 𝗜𝗡𝗦𝗧𝗥𝗨𝗖𝗧𝗜𝗢𝗡𝗦 ⚠️ ✪ 𝗖𝗼𝗺𝗽𝗹𝗲𝘁𝗲 𝗮𝗹𝗹 𝗿𝗲𝗹𝗲𝘃𝗮𝗻𝘁 𝘀𝗲𝗰𝘁𝗶𝗼𝗻𝘀 ✪ 𝗣𝗿𝗼𝘃𝗶𝗱𝗲 𝗱𝗲𝘁𝗮𝗶𝗹𝗲𝗱 𝗮𝗻𝘀…"
type textarea "x"
type textarea "⚠️ 𝗙𝗢𝗥𝗠 𝗜𝗡𝗦𝗧𝗥𝗨𝗖𝗧𝗜𝗢𝗡𝗦 ⚠️ ✪ 𝗖𝗼𝗺𝗽𝗹𝗲𝘁𝗲 𝗮𝗹𝗹 𝗿𝗲𝗹𝗲𝘃𝗮𝗻𝘁 𝘀𝗲𝗰𝘁𝗶𝗼𝗻𝘀 ✪ 𝗣𝗿𝗼𝘃𝗶𝗱𝗲 𝗱𝗲𝘁𝗮𝗶𝗹𝗲𝗱 𝗮𝗻𝘀…"
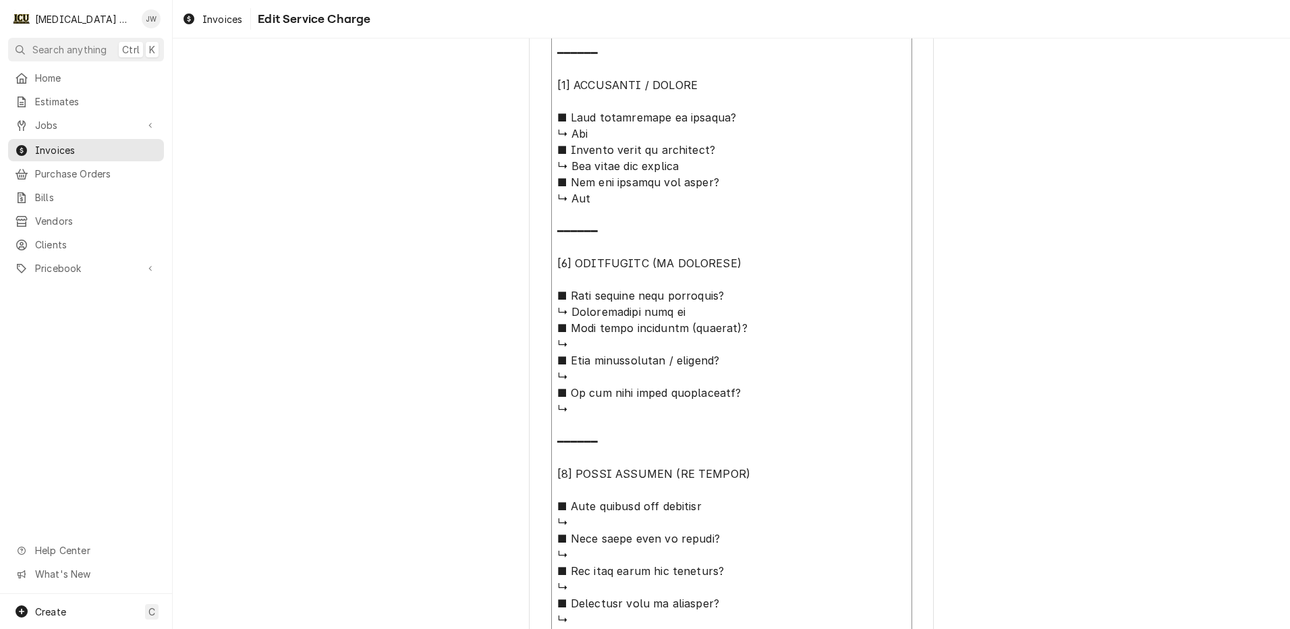
type textarea "x"
type textarea "⚠️ 𝗙𝗢𝗥𝗠 𝗜𝗡𝗦𝗧𝗥𝗨𝗖𝗧𝗜𝗢𝗡𝗦 ⚠️ ✪ 𝗖𝗼𝗺𝗽𝗹𝗲𝘁𝗲 𝗮𝗹𝗹 𝗿𝗲𝗹𝗲𝘃𝗮𝗻𝘁 𝘀𝗲𝗰𝘁𝗶𝗼𝗻𝘀 ✪ 𝗣𝗿𝗼𝘃𝗶𝗱𝗲 𝗱𝗲𝘁𝗮𝗶𝗹𝗲𝗱 𝗮𝗻𝘀…"
type textarea "x"
type textarea "⚠️ 𝗙𝗢𝗥𝗠 𝗜𝗡𝗦𝗧𝗥𝗨𝗖𝗧𝗜𝗢𝗡𝗦 ⚠️ ✪ 𝗖𝗼𝗺𝗽𝗹𝗲𝘁𝗲 𝗮𝗹𝗹 𝗿𝗲𝗹𝗲𝘃𝗮𝗻𝘁 𝘀𝗲𝗰𝘁𝗶𝗼𝗻𝘀 ✪ 𝗣𝗿𝗼𝘃𝗶𝗱𝗲 𝗱𝗲𝘁𝗮𝗶𝗹𝗲𝗱 𝗮𝗻𝘀…"
type textarea "x"
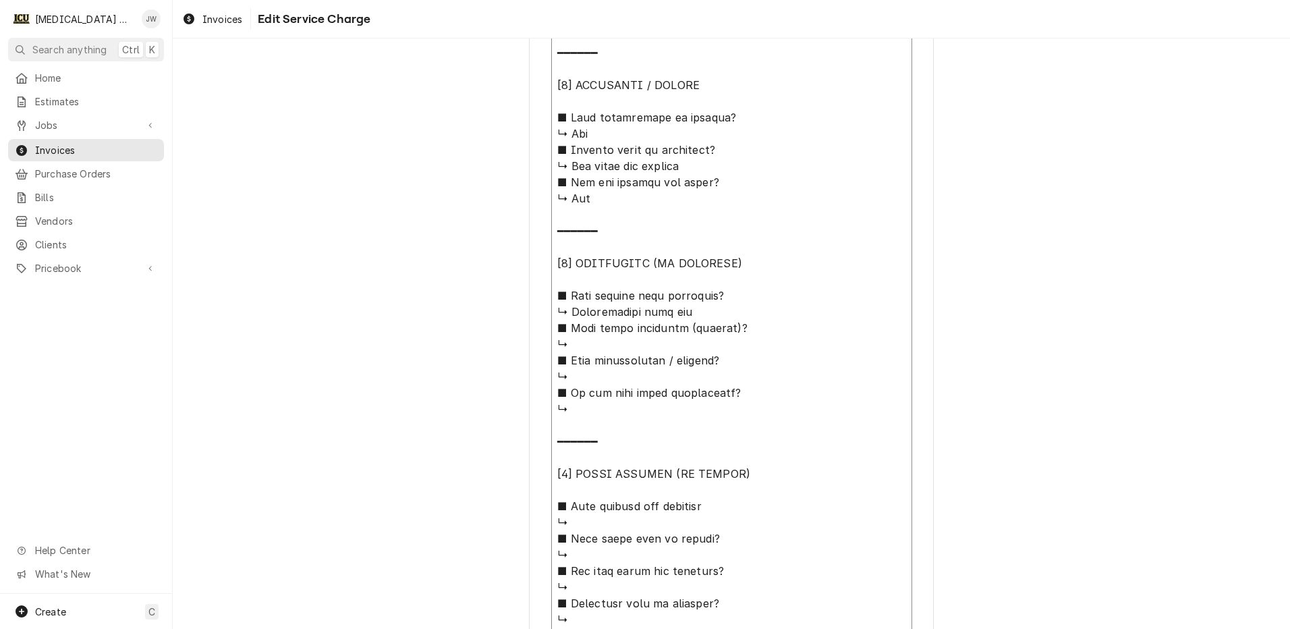
type textarea "⚠️ 𝗙𝗢𝗥𝗠 𝗜𝗡𝗦𝗧𝗥𝗨𝗖𝗧𝗜𝗢𝗡𝗦 ⚠️ ✪ 𝗖𝗼𝗺𝗽𝗹𝗲𝘁𝗲 𝗮𝗹𝗹 𝗿𝗲𝗹𝗲𝘃𝗮𝗻𝘁 𝘀𝗲𝗰𝘁𝗶𝗼𝗻𝘀 ✪ 𝗣𝗿𝗼𝘃𝗶𝗱𝗲 𝗱𝗲𝘁𝗮𝗶𝗹𝗲𝗱 𝗮𝗻𝘀…"
type textarea "x"
type textarea "⚠️ 𝗙𝗢𝗥𝗠 𝗜𝗡𝗦𝗧𝗥𝗨𝗖𝗧𝗜𝗢𝗡𝗦 ⚠️ ✪ 𝗖𝗼𝗺𝗽𝗹𝗲𝘁𝗲 𝗮𝗹𝗹 𝗿𝗲𝗹𝗲𝘃𝗮𝗻𝘁 𝘀𝗲𝗰𝘁𝗶𝗼𝗻𝘀 ✪ 𝗣𝗿𝗼𝘃𝗶𝗱𝗲 𝗱𝗲𝘁𝗮𝗶𝗹𝗲𝗱 𝗮𝗻𝘀…"
type textarea "x"
type textarea "⚠️ 𝗙𝗢𝗥𝗠 𝗜𝗡𝗦𝗧𝗥𝗨𝗖𝗧𝗜𝗢𝗡𝗦 ⚠️ ✪ 𝗖𝗼𝗺𝗽𝗹𝗲𝘁𝗲 𝗮𝗹𝗹 𝗿𝗲𝗹𝗲𝘃𝗮𝗻𝘁 𝘀𝗲𝗰𝘁𝗶𝗼𝗻𝘀 ✪ 𝗣𝗿𝗼𝘃𝗶𝗱𝗲 𝗱𝗲𝘁𝗮𝗶𝗹𝗲𝗱 𝗮𝗻𝘀…"
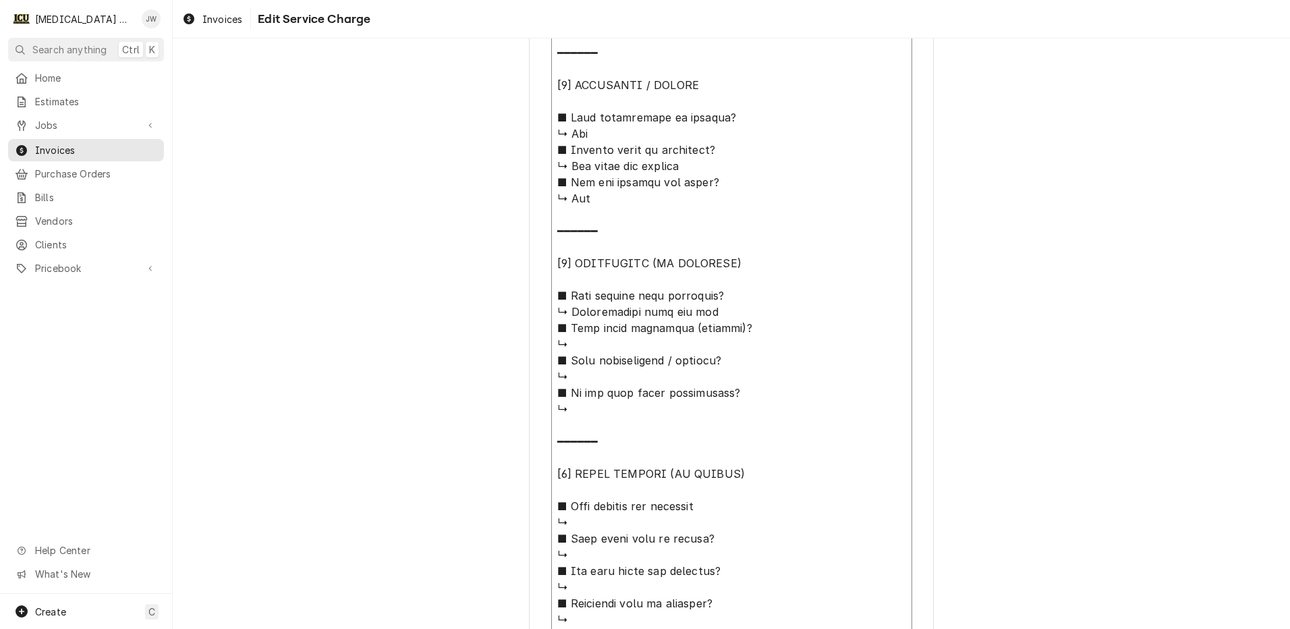
type textarea "x"
type textarea "⚠️ 𝗙𝗢𝗥𝗠 𝗜𝗡𝗦𝗧𝗥𝗨𝗖𝗧𝗜𝗢𝗡𝗦 ⚠️ ✪ 𝗖𝗼𝗺𝗽𝗹𝗲𝘁𝗲 𝗮𝗹𝗹 𝗿𝗲𝗹𝗲𝘃𝗮𝗻𝘁 𝘀𝗲𝗰𝘁𝗶𝗼𝗻𝘀 ✪ 𝗣𝗿𝗼𝘃𝗶𝗱𝗲 𝗱𝗲𝘁𝗮𝗶𝗹𝗲𝗱 𝗮𝗻𝘀…"
type textarea "x"
type textarea "⚠️ 𝗙𝗢𝗥𝗠 𝗜𝗡𝗦𝗧𝗥𝗨𝗖𝗧𝗜𝗢𝗡𝗦 ⚠️ ✪ 𝗖𝗼𝗺𝗽𝗹𝗲𝘁𝗲 𝗮𝗹𝗹 𝗿𝗲𝗹𝗲𝘃𝗮𝗻𝘁 𝘀𝗲𝗰𝘁𝗶𝗼𝗻𝘀 ✪ 𝗣𝗿𝗼𝘃𝗶𝗱𝗲 𝗱𝗲𝘁𝗮𝗶𝗹𝗲𝗱 𝗮𝗻𝘀…"
type textarea "x"
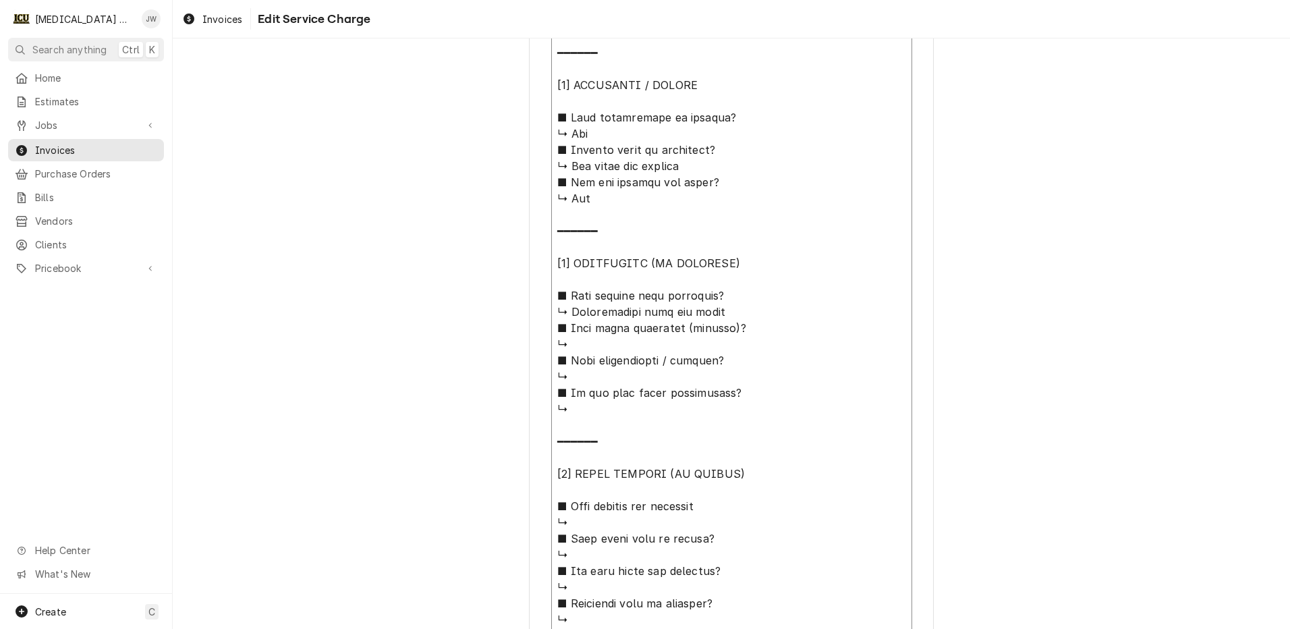
type textarea "⚠️ 𝗙𝗢𝗥𝗠 𝗜𝗡𝗦𝗧𝗥𝗨𝗖𝗧𝗜𝗢𝗡𝗦 ⚠️ ✪ 𝗖𝗼𝗺𝗽𝗹𝗲𝘁𝗲 𝗮𝗹𝗹 𝗿𝗲𝗹𝗲𝘃𝗮𝗻𝘁 𝘀𝗲𝗰𝘁𝗶𝗼𝗻𝘀 ✪ 𝗣𝗿𝗼𝘃𝗶𝗱𝗲 𝗱𝗲𝘁𝗮𝗶𝗹𝗲𝗱 𝗮𝗻𝘀…"
type textarea "x"
type textarea "⚠️ 𝗙𝗢𝗥𝗠 𝗜𝗡𝗦𝗧𝗥𝗨𝗖𝗧𝗜𝗢𝗡𝗦 ⚠️ ✪ 𝗖𝗼𝗺𝗽𝗹𝗲𝘁𝗲 𝗮𝗹𝗹 𝗿𝗲𝗹𝗲𝘃𝗮𝗻𝘁 𝘀𝗲𝗰𝘁𝗶𝗼𝗻𝘀 ✪ 𝗣𝗿𝗼𝘃𝗶𝗱𝗲 𝗱𝗲𝘁𝗮𝗶𝗹𝗲𝗱 𝗮𝗻𝘀…"
type textarea "x"
type textarea "⚠️ 𝗙𝗢𝗥𝗠 𝗜𝗡𝗦𝗧𝗥𝗨𝗖𝗧𝗜𝗢𝗡𝗦 ⚠️ ✪ 𝗖𝗼𝗺𝗽𝗹𝗲𝘁𝗲 𝗮𝗹𝗹 𝗿𝗲𝗹𝗲𝘃𝗮𝗻𝘁 𝘀𝗲𝗰𝘁𝗶𝗼𝗻𝘀 ✪ 𝗣𝗿𝗼𝘃𝗶𝗱𝗲 𝗱𝗲𝘁𝗮𝗶𝗹𝗲𝗱 𝗮𝗻𝘀…"
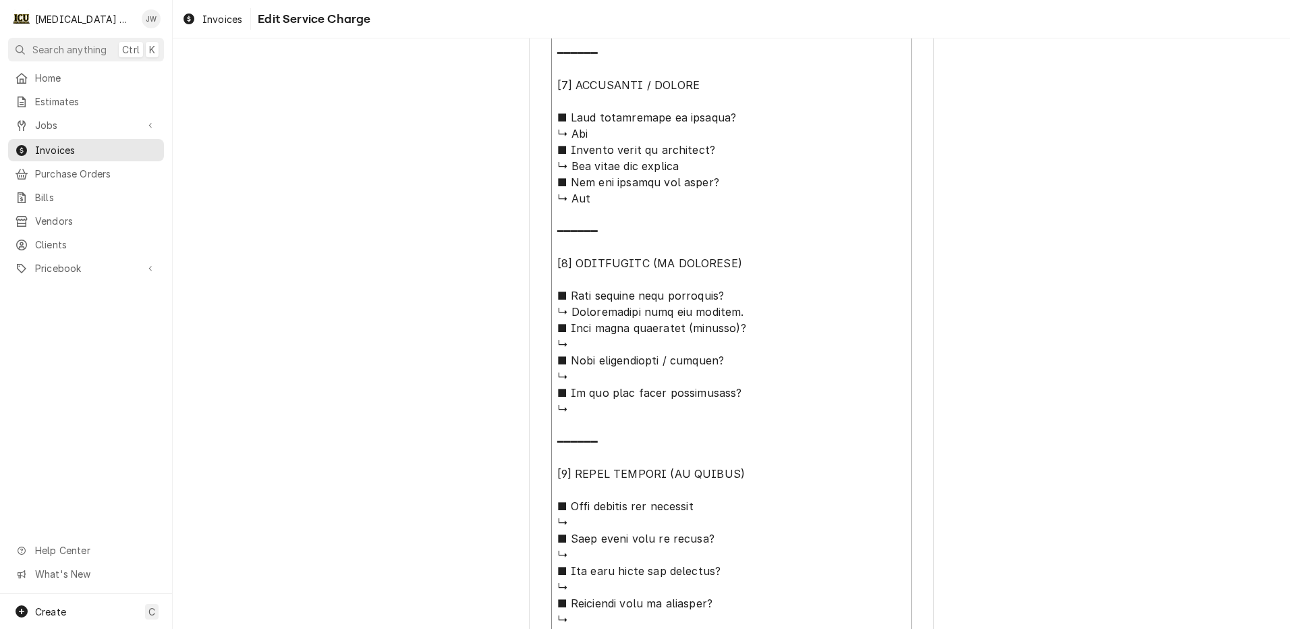
click at [582, 345] on textarea "Service Summary ( optional )" at bounding box center [731, 206] width 361 height 1016
type textarea "x"
type textarea "⚠️ 𝗙𝗢𝗥𝗠 𝗜𝗡𝗦𝗧𝗥𝗨𝗖𝗧𝗜𝗢𝗡𝗦 ⚠️ ✪ 𝗖𝗼𝗺𝗽𝗹𝗲𝘁𝗲 𝗮𝗹𝗹 𝗿𝗲𝗹𝗲𝘃𝗮𝗻𝘁 𝘀𝗲𝗰𝘁𝗶𝗼𝗻𝘀 ✪ 𝗣𝗿𝗼𝘃𝗶𝗱𝗲 𝗱𝗲𝘁𝗮𝗶𝗹𝗲𝗱 𝗮𝗻𝘀…"
type textarea "x"
type textarea "⚠️ 𝗙𝗢𝗥𝗠 𝗜𝗡𝗦𝗧𝗥𝗨𝗖𝗧𝗜𝗢𝗡𝗦 ⚠️ ✪ 𝗖𝗼𝗺𝗽𝗹𝗲𝘁𝗲 𝗮𝗹𝗹 𝗿𝗲𝗹𝗲𝘃𝗮𝗻𝘁 𝘀𝗲𝗰𝘁𝗶𝗼𝗻𝘀 ✪ 𝗣𝗿𝗼𝘃𝗶𝗱𝗲 𝗱𝗲𝘁𝗮𝗶𝗹𝗲𝗱 𝗮𝗻𝘀…"
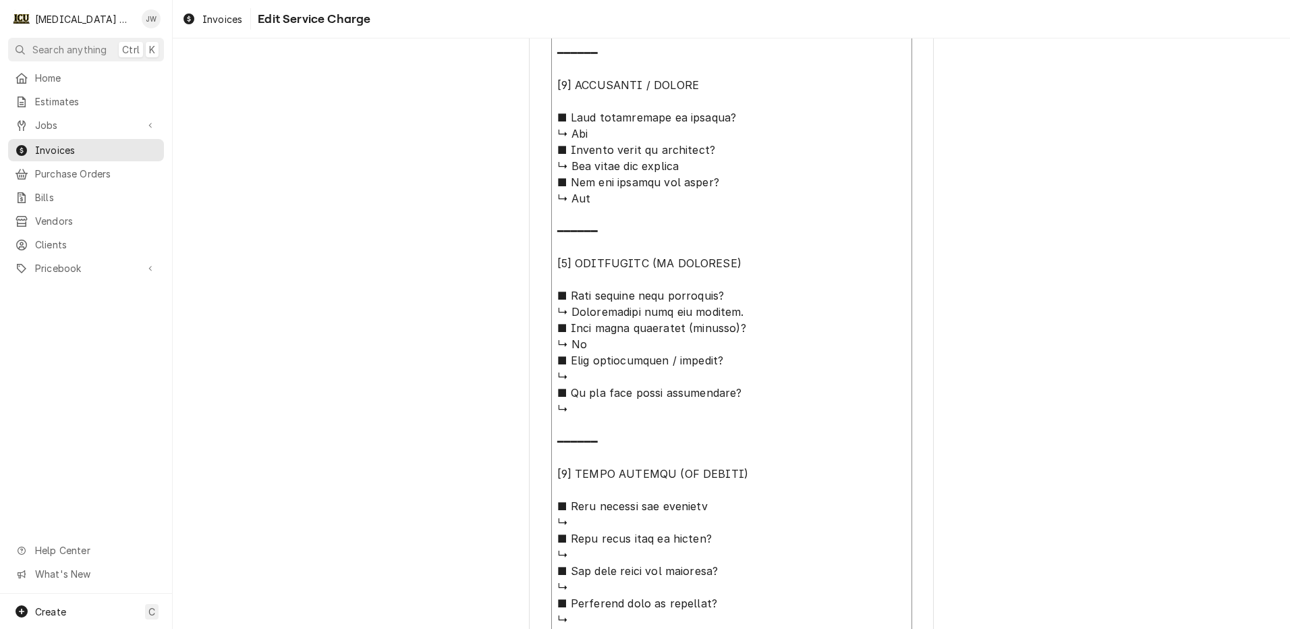
type textarea "x"
type textarea "⚠️ 𝗙𝗢𝗥𝗠 𝗜𝗡𝗦𝗧𝗥𝗨𝗖𝗧𝗜𝗢𝗡𝗦 ⚠️ ✪ 𝗖𝗼𝗺𝗽𝗹𝗲𝘁𝗲 𝗮𝗹𝗹 𝗿𝗲𝗹𝗲𝘃𝗮𝗻𝘁 𝘀𝗲𝗰𝘁𝗶𝗼𝗻𝘀 ✪ 𝗣𝗿𝗼𝘃𝗶𝗱𝗲 𝗱𝗲𝘁𝗮𝗶𝗹𝗲𝗱 𝗮𝗻𝘀…"
type textarea "x"
type textarea "⚠️ 𝗙𝗢𝗥𝗠 𝗜𝗡𝗦𝗧𝗥𝗨𝗖𝗧𝗜𝗢𝗡𝗦 ⚠️ ✪ 𝗖𝗼𝗺𝗽𝗹𝗲𝘁𝗲 𝗮𝗹𝗹 𝗿𝗲𝗹𝗲𝘃𝗮𝗻𝘁 𝘀𝗲𝗰𝘁𝗶𝗼𝗻𝘀 ✪ 𝗣𝗿𝗼𝘃𝗶𝗱𝗲 𝗱𝗲𝘁𝗮𝗶𝗹𝗲𝗱 𝗮𝗻𝘀…"
type textarea "x"
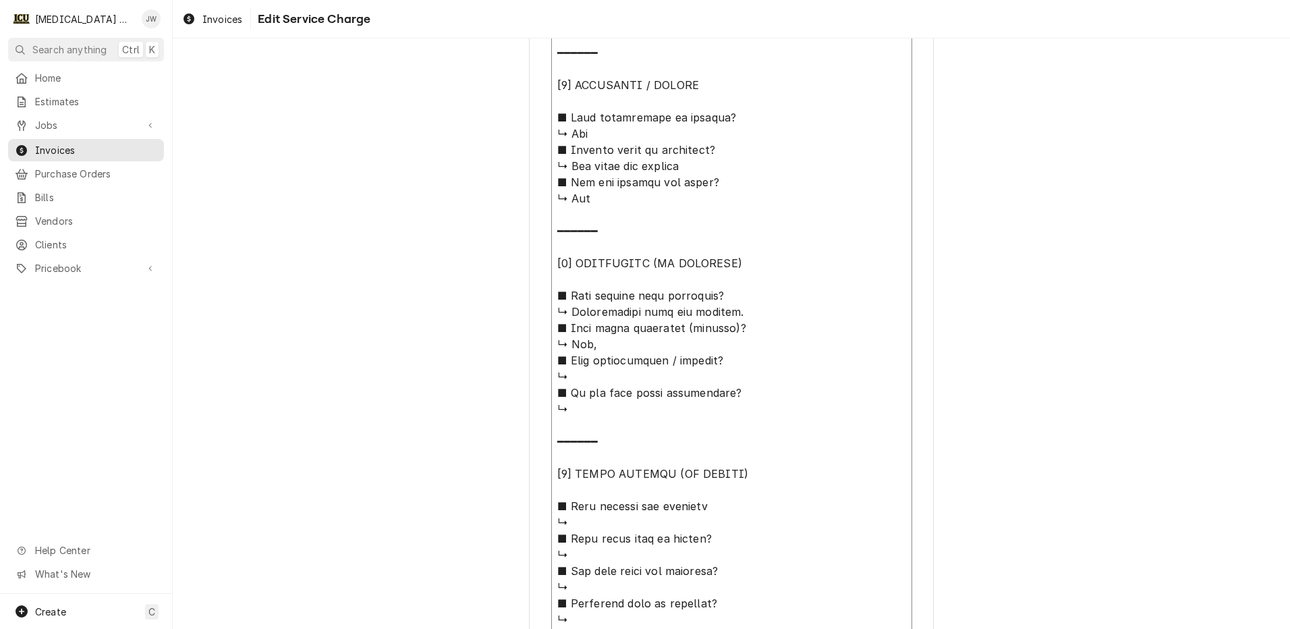
type textarea "⚠️ 𝗙𝗢𝗥𝗠 𝗜𝗡𝗦𝗧𝗥𝗨𝗖𝗧𝗜𝗢𝗡𝗦 ⚠️ ✪ 𝗖𝗼𝗺𝗽𝗹𝗲𝘁𝗲 𝗮𝗹𝗹 𝗿𝗲𝗹𝗲𝘃𝗮𝗻𝘁 𝘀𝗲𝗰𝘁𝗶𝗼𝗻𝘀 ✪ 𝗣𝗿𝗼𝘃𝗶𝗱𝗲 𝗱𝗲𝘁𝗮𝗶𝗹𝗲𝗱 𝗮𝗻𝘀…"
type textarea "x"
type textarea "⚠️ 𝗙𝗢𝗥𝗠 𝗜𝗡𝗦𝗧𝗥𝗨𝗖𝗧𝗜𝗢𝗡𝗦 ⚠️ ✪ 𝗖𝗼𝗺𝗽𝗹𝗲𝘁𝗲 𝗮𝗹𝗹 𝗿𝗲𝗹𝗲𝘃𝗮𝗻𝘁 𝘀𝗲𝗰𝘁𝗶𝗼𝗻𝘀 ✪ 𝗣𝗿𝗼𝘃𝗶𝗱𝗲 𝗱𝗲𝘁𝗮𝗶𝗹𝗲𝗱 𝗮𝗻𝘀…"
type textarea "x"
type textarea "⚠️ 𝗙𝗢𝗥𝗠 𝗜𝗡𝗦𝗧𝗥𝗨𝗖𝗧𝗜𝗢𝗡𝗦 ⚠️ ✪ 𝗖𝗼𝗺𝗽𝗹𝗲𝘁𝗲 𝗮𝗹𝗹 𝗿𝗲𝗹𝗲𝘃𝗮𝗻𝘁 𝘀𝗲𝗰𝘁𝗶𝗼𝗻𝘀 ✪ 𝗣𝗿𝗼𝘃𝗶𝗱𝗲 𝗱𝗲𝘁𝗮𝗶𝗹𝗲𝗱 𝗮𝗻𝘀…"
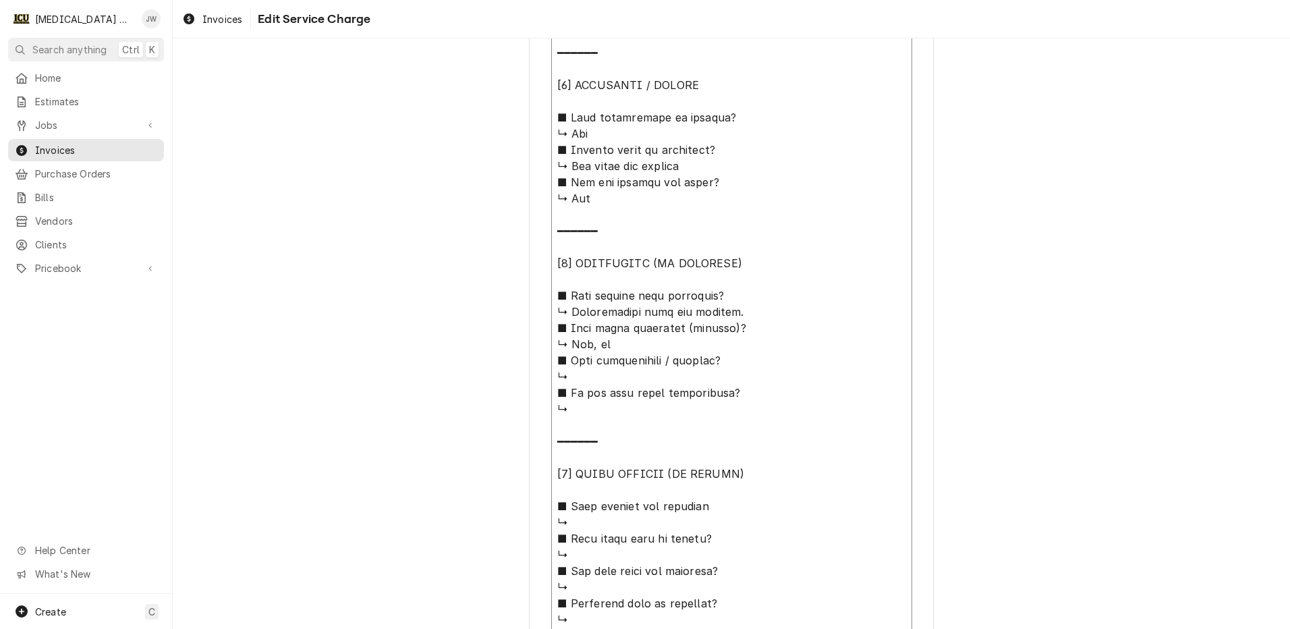
type textarea "x"
type textarea "⚠️ 𝗙𝗢𝗥𝗠 𝗜𝗡𝗦𝗧𝗥𝗨𝗖𝗧𝗜𝗢𝗡𝗦 ⚠️ ✪ 𝗖𝗼𝗺𝗽𝗹𝗲𝘁𝗲 𝗮𝗹𝗹 𝗿𝗲𝗹𝗲𝘃𝗮𝗻𝘁 𝘀𝗲𝗰𝘁𝗶𝗼𝗻𝘀 ✪ 𝗣𝗿𝗼𝘃𝗶𝗱𝗲 𝗱𝗲𝘁𝗮𝗶𝗹𝗲𝗱 𝗮𝗻𝘀…"
type textarea "x"
type textarea "⚠️ 𝗙𝗢𝗥𝗠 𝗜𝗡𝗦𝗧𝗥𝗨𝗖𝗧𝗜𝗢𝗡𝗦 ⚠️ ✪ 𝗖𝗼𝗺𝗽𝗹𝗲𝘁𝗲 𝗮𝗹𝗹 𝗿𝗲𝗹𝗲𝘃𝗮𝗻𝘁 𝘀𝗲𝗰𝘁𝗶𝗼𝗻𝘀 ✪ 𝗣𝗿𝗼𝘃𝗶𝗱𝗲 𝗱𝗲𝘁𝗮𝗶𝗹𝗲𝗱 𝗮𝗻𝘀…"
type textarea "x"
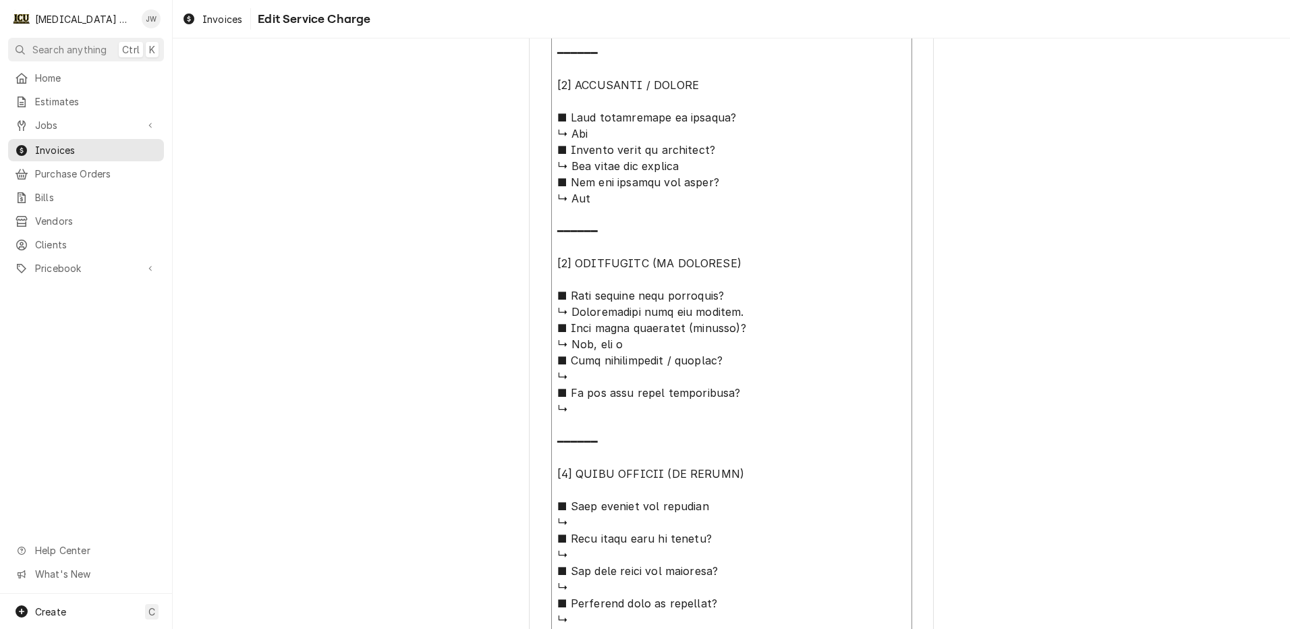
type textarea "⚠️ 𝗙𝗢𝗥𝗠 𝗜𝗡𝗦𝗧𝗥𝗨𝗖𝗧𝗜𝗢𝗡𝗦 ⚠️ ✪ 𝗖𝗼𝗺𝗽𝗹𝗲𝘁𝗲 𝗮𝗹𝗹 𝗿𝗲𝗹𝗲𝘃𝗮𝗻𝘁 𝘀𝗲𝗰𝘁𝗶𝗼𝗻𝘀 ✪ 𝗣𝗿𝗼𝘃𝗶𝗱𝗲 𝗱𝗲𝘁𝗮𝗶𝗹𝗲𝗱 𝗮𝗻𝘀…"
type textarea "x"
type textarea "⚠️ 𝗙𝗢𝗥𝗠 𝗜𝗡𝗦𝗧𝗥𝗨𝗖𝗧𝗜𝗢𝗡𝗦 ⚠️ ✪ 𝗖𝗼𝗺𝗽𝗹𝗲𝘁𝗲 𝗮𝗹𝗹 𝗿𝗲𝗹𝗲𝘃𝗮𝗻𝘁 𝘀𝗲𝗰𝘁𝗶𝗼𝗻𝘀 ✪ 𝗣𝗿𝗼𝘃𝗶𝗱𝗲 𝗱𝗲𝘁𝗮𝗶𝗹𝗲𝗱 𝗮𝗻𝘀…"
type textarea "x"
type textarea "⚠️ 𝗙𝗢𝗥𝗠 𝗜𝗡𝗦𝗧𝗥𝗨𝗖𝗧𝗜𝗢𝗡𝗦 ⚠️ ✪ 𝗖𝗼𝗺𝗽𝗹𝗲𝘁𝗲 𝗮𝗹𝗹 𝗿𝗲𝗹𝗲𝘃𝗮𝗻𝘁 𝘀𝗲𝗰𝘁𝗶𝗼𝗻𝘀 ✪ 𝗣𝗿𝗼𝘃𝗶𝗱𝗲 𝗱𝗲𝘁𝗮𝗶𝗹𝗲𝗱 𝗮𝗻𝘀…"
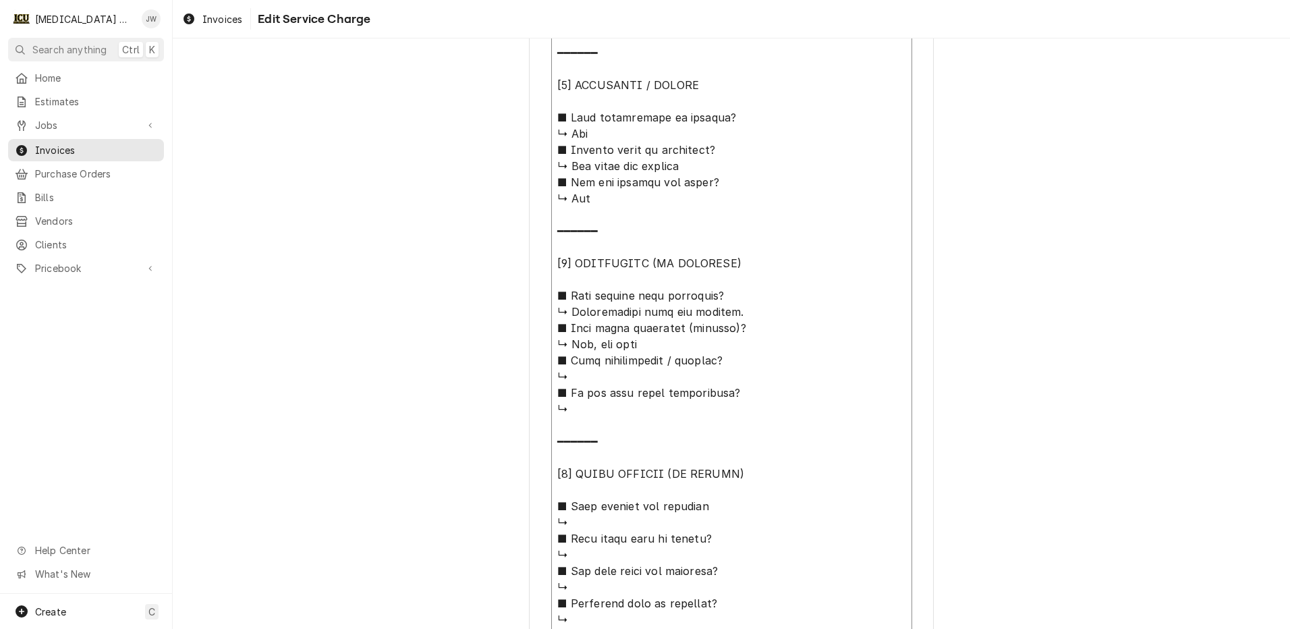
click at [592, 378] on textarea "Service Summary ( optional )" at bounding box center [731, 206] width 361 height 1016
type textarea "x"
type textarea "⚠️ 𝗙𝗢𝗥𝗠 𝗜𝗡𝗦𝗧𝗥𝗨𝗖𝗧𝗜𝗢𝗡𝗦 ⚠️ ✪ 𝗖𝗼𝗺𝗽𝗹𝗲𝘁𝗲 𝗮𝗹𝗹 𝗿𝗲𝗹𝗲𝘃𝗮𝗻𝘁 𝘀𝗲𝗰𝘁𝗶𝗼𝗻𝘀 ✪ 𝗣𝗿𝗼𝘃𝗶𝗱𝗲 𝗱𝗲𝘁𝗮𝗶𝗹𝗲𝗱 𝗮𝗻𝘀…"
type textarea "x"
type textarea "⚠️ 𝗙𝗢𝗥𝗠 𝗜𝗡𝗦𝗧𝗥𝗨𝗖𝗧𝗜𝗢𝗡𝗦 ⚠️ ✪ 𝗖𝗼𝗺𝗽𝗹𝗲𝘁𝗲 𝗮𝗹𝗹 𝗿𝗲𝗹𝗲𝘃𝗮𝗻𝘁 𝘀𝗲𝗰𝘁𝗶𝗼𝗻𝘀 ✪ 𝗣𝗿𝗼𝘃𝗶𝗱𝗲 𝗱𝗲𝘁𝗮𝗶𝗹𝗲𝗱 𝗮𝗻𝘀…"
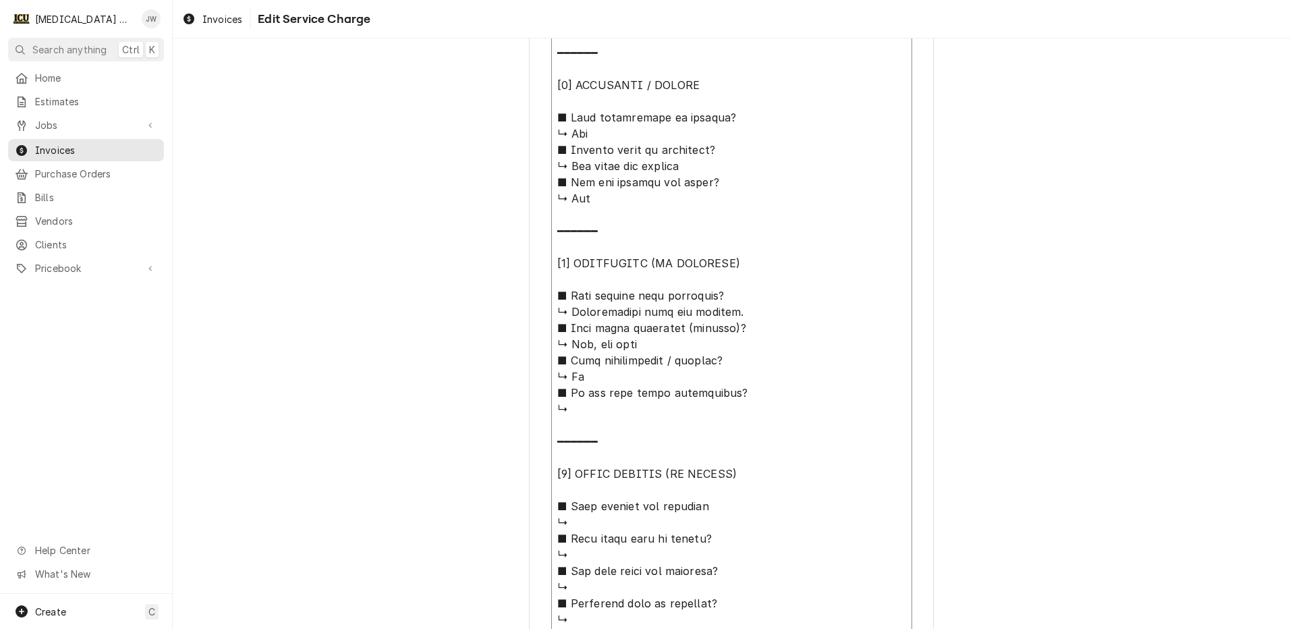
type textarea "x"
type textarea "⚠️ 𝗙𝗢𝗥𝗠 𝗜𝗡𝗦𝗧𝗥𝗨𝗖𝗧𝗜𝗢𝗡𝗦 ⚠️ ✪ 𝗖𝗼𝗺𝗽𝗹𝗲𝘁𝗲 𝗮𝗹𝗹 𝗿𝗲𝗹𝗲𝘃𝗮𝗻𝘁 𝘀𝗲𝗰𝘁𝗶𝗼𝗻𝘀 ✪ 𝗣𝗿𝗼𝘃𝗶𝗱𝗲 𝗱𝗲𝘁𝗮𝗶𝗹𝗲𝗱 𝗮𝗻𝘀…"
click at [619, 426] on textarea "Service Summary ( optional )" at bounding box center [731, 206] width 361 height 1016
click at [618, 424] on textarea "Service Summary ( optional )" at bounding box center [731, 206] width 361 height 1016
click at [585, 410] on textarea "Service Summary ( optional )" at bounding box center [731, 206] width 361 height 1016
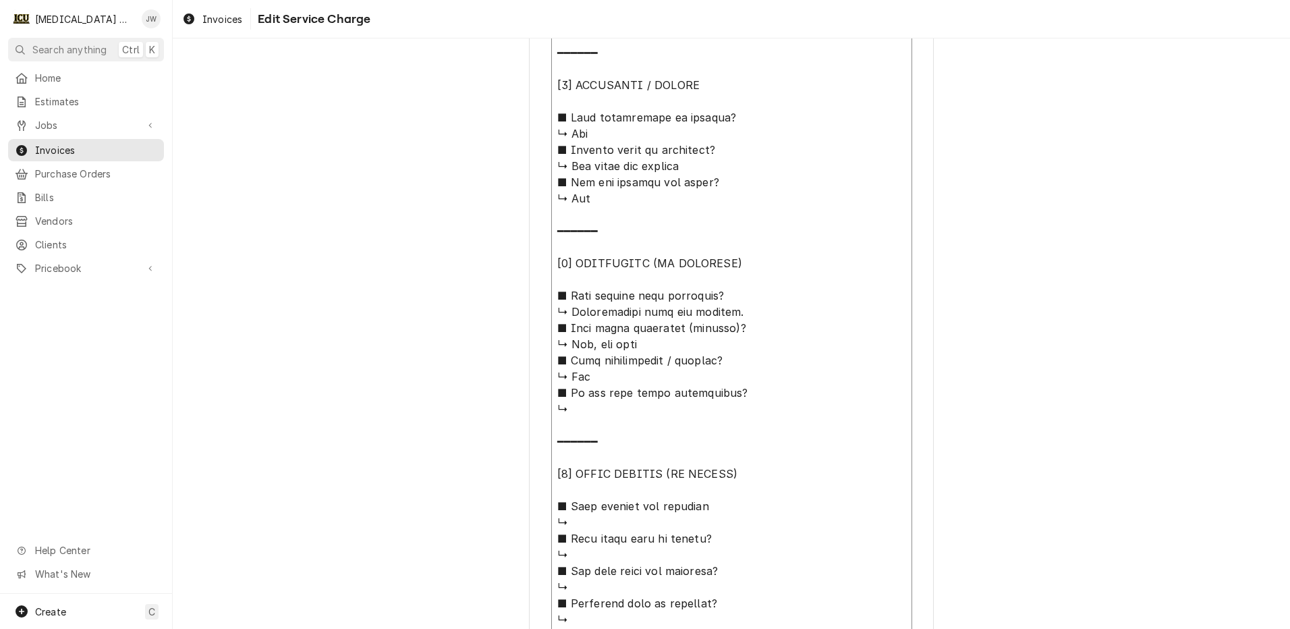
type textarea "x"
type textarea "⚠️ 𝗙𝗢𝗥𝗠 𝗜𝗡𝗦𝗧𝗥𝗨𝗖𝗧𝗜𝗢𝗡𝗦 ⚠️ ✪ 𝗖𝗼𝗺𝗽𝗹𝗲𝘁𝗲 𝗮𝗹𝗹 𝗿𝗲𝗹𝗲𝘃𝗮𝗻𝘁 𝘀𝗲𝗰𝘁𝗶𝗼𝗻𝘀 ✪ 𝗣𝗿𝗼𝘃𝗶𝗱𝗲 𝗱𝗲𝘁𝗮𝗶𝗹𝗲𝗱 𝗮𝗻𝘀…"
type textarea "x"
type textarea "⚠️ 𝗙𝗢𝗥𝗠 𝗜𝗡𝗦𝗧𝗥𝗨𝗖𝗧𝗜𝗢𝗡𝗦 ⚠️ ✪ 𝗖𝗼𝗺𝗽𝗹𝗲𝘁𝗲 𝗮𝗹𝗹 𝗿𝗲𝗹𝗲𝘃𝗮𝗻𝘁 𝘀𝗲𝗰𝘁𝗶𝗼𝗻𝘀 ✪ 𝗣𝗿𝗼𝘃𝗶𝗱𝗲 𝗱𝗲𝘁𝗮𝗶𝗹𝗲𝗱 𝗮𝗻𝘀…"
type textarea "x"
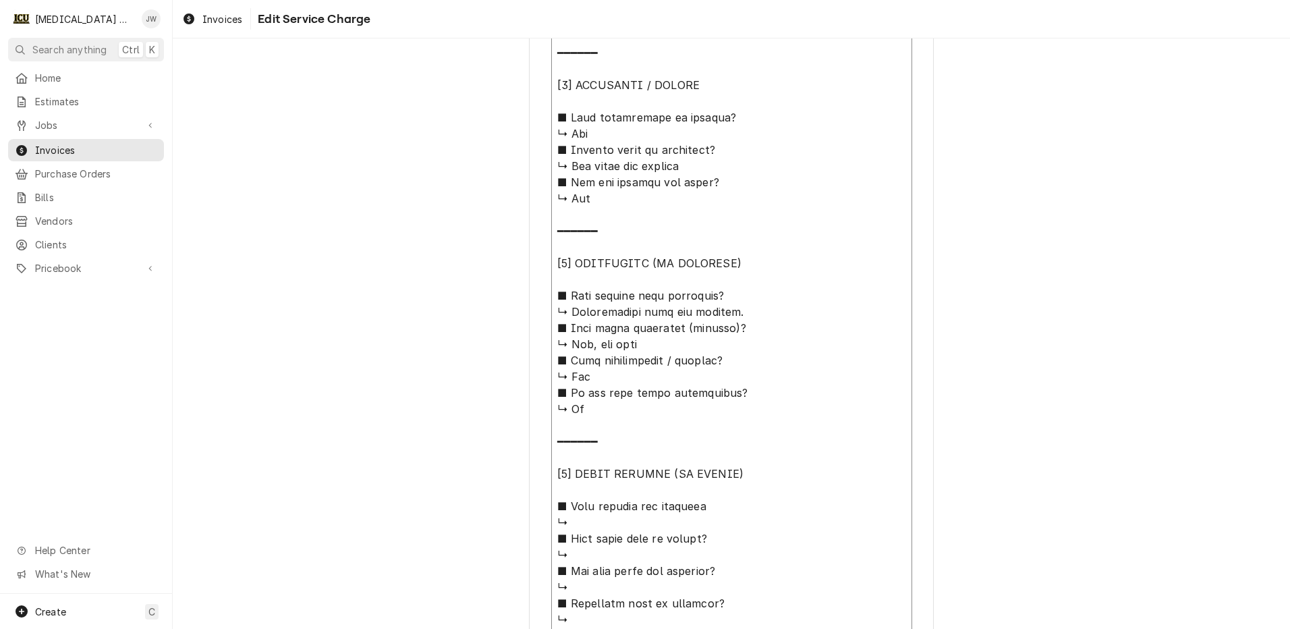
type textarea "⚠️ 𝗙𝗢𝗥𝗠 𝗜𝗡𝗦𝗧𝗥𝗨𝗖𝗧𝗜𝗢𝗡𝗦 ⚠️ ✪ 𝗖𝗼𝗺𝗽𝗹𝗲𝘁𝗲 𝗮𝗹𝗹 𝗿𝗲𝗹𝗲𝘃𝗮𝗻𝘁 𝘀𝗲𝗰𝘁𝗶𝗼𝗻𝘀 ✪ 𝗣𝗿𝗼𝘃𝗶𝗱𝗲 𝗱𝗲𝘁𝗮𝗶𝗹𝗲𝗱 𝗮𝗻𝘀…"
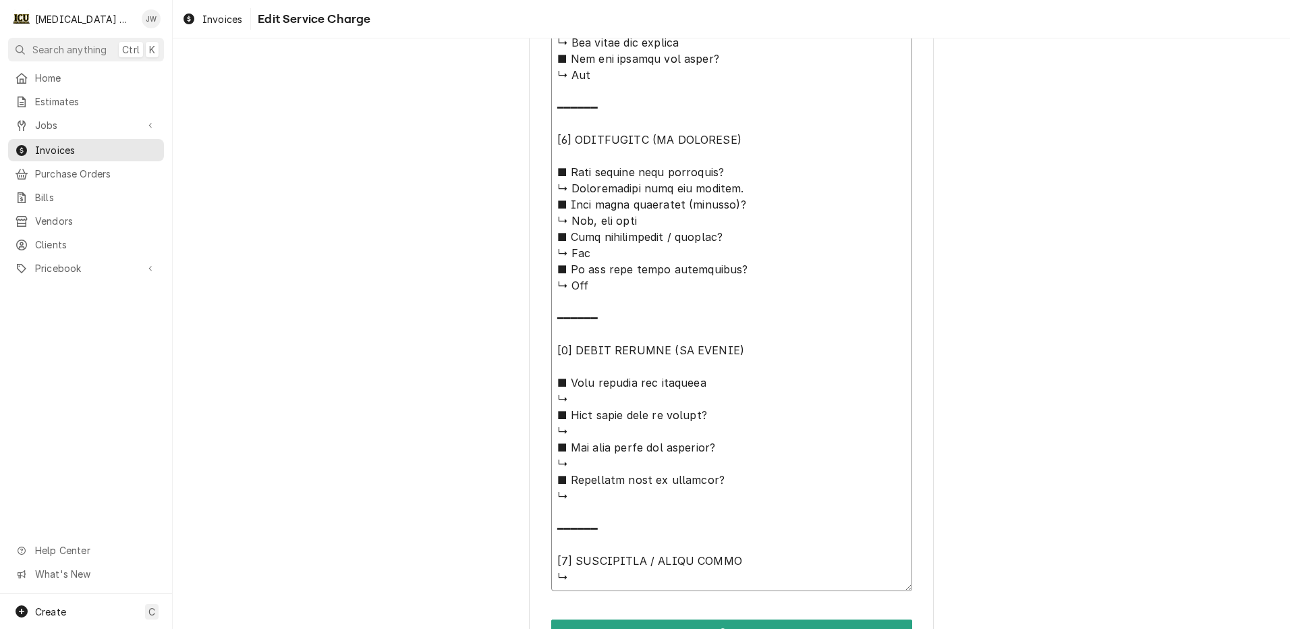
scroll to position [1084, 0]
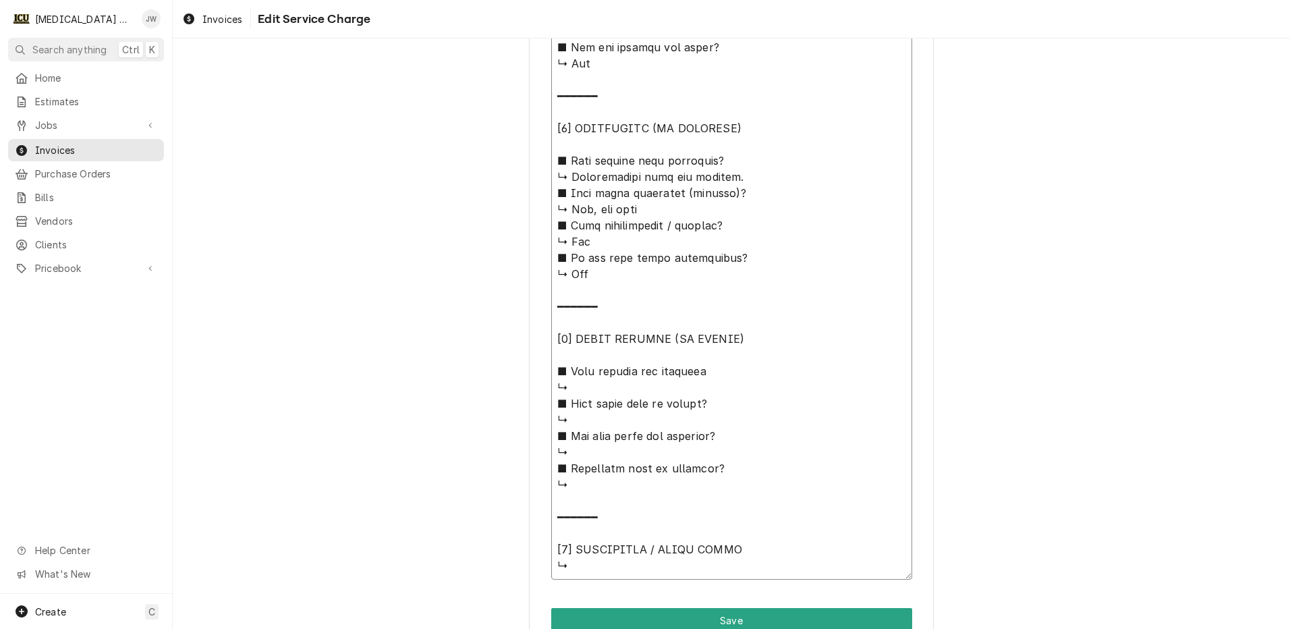
click at [602, 383] on textarea "Service Summary ( optional )" at bounding box center [731, 71] width 361 height 1016
type textarea "x"
type textarea "⚠️ 𝗙𝗢𝗥𝗠 𝗜𝗡𝗦𝗧𝗥𝗨𝗖𝗧𝗜𝗢𝗡𝗦 ⚠️ ✪ 𝗖𝗼𝗺𝗽𝗹𝗲𝘁𝗲 𝗮𝗹𝗹 𝗿𝗲𝗹𝗲𝘃𝗮𝗻𝘁 𝘀𝗲𝗰𝘁𝗶𝗼𝗻𝘀 ✪ 𝗣𝗿𝗼𝘃𝗶𝗱𝗲 𝗱𝗲𝘁𝗮𝗶𝗹𝗲𝗱 𝗮𝗻𝘀…"
type textarea "x"
type textarea "⚠️ 𝗙𝗢𝗥𝗠 𝗜𝗡𝗦𝗧𝗥𝗨𝗖𝗧𝗜𝗢𝗡𝗦 ⚠️ ✪ 𝗖𝗼𝗺𝗽𝗹𝗲𝘁𝗲 𝗮𝗹𝗹 𝗿𝗲𝗹𝗲𝘃𝗮𝗻𝘁 𝘀𝗲𝗰𝘁𝗶𝗼𝗻𝘀 ✪ 𝗣𝗿𝗼𝘃𝗶𝗱𝗲 𝗱𝗲𝘁𝗮𝗶𝗹𝗲𝗱 𝗮𝗻𝘀…"
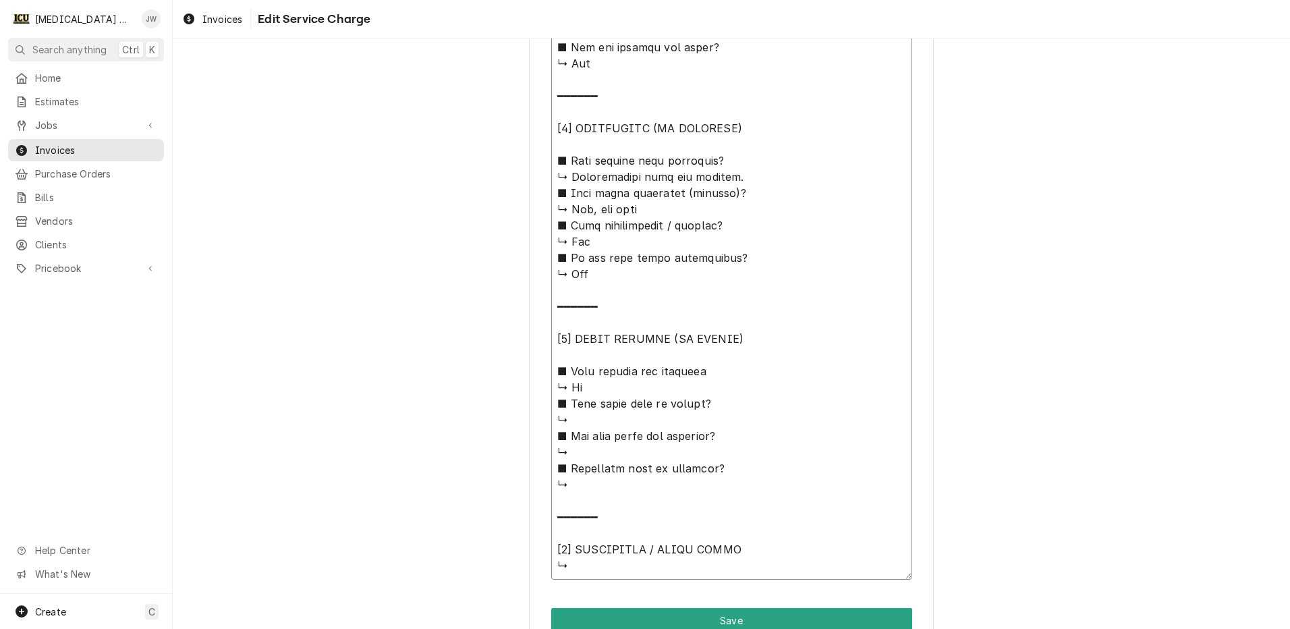
type textarea "x"
type textarea "⚠️ 𝗙𝗢𝗥𝗠 𝗜𝗡𝗦𝗧𝗥𝗨𝗖𝗧𝗜𝗢𝗡𝗦 ⚠️ ✪ 𝗖𝗼𝗺𝗽𝗹𝗲𝘁𝗲 𝗮𝗹𝗹 𝗿𝗲𝗹𝗲𝘃𝗮𝗻𝘁 𝘀𝗲𝗰𝘁𝗶𝗼𝗻𝘀 ✪ 𝗣𝗿𝗼𝘃𝗶𝗱𝗲 𝗱𝗲𝘁𝗮𝗶𝗹𝗲𝗱 𝗮𝗻𝘀…"
type textarea "x"
type textarea "⚠️ 𝗙𝗢𝗥𝗠 𝗜𝗡𝗦𝗧𝗥𝗨𝗖𝗧𝗜𝗢𝗡𝗦 ⚠️ ✪ 𝗖𝗼𝗺𝗽𝗹𝗲𝘁𝗲 𝗮𝗹𝗹 𝗿𝗲𝗹𝗲𝘃𝗮𝗻𝘁 𝘀𝗲𝗰𝘁𝗶𝗼𝗻𝘀 ✪ 𝗣𝗿𝗼𝘃𝗶𝗱𝗲 𝗱𝗲𝘁𝗮𝗶𝗹𝗲𝗱 𝗮𝗻𝘀…"
type textarea "x"
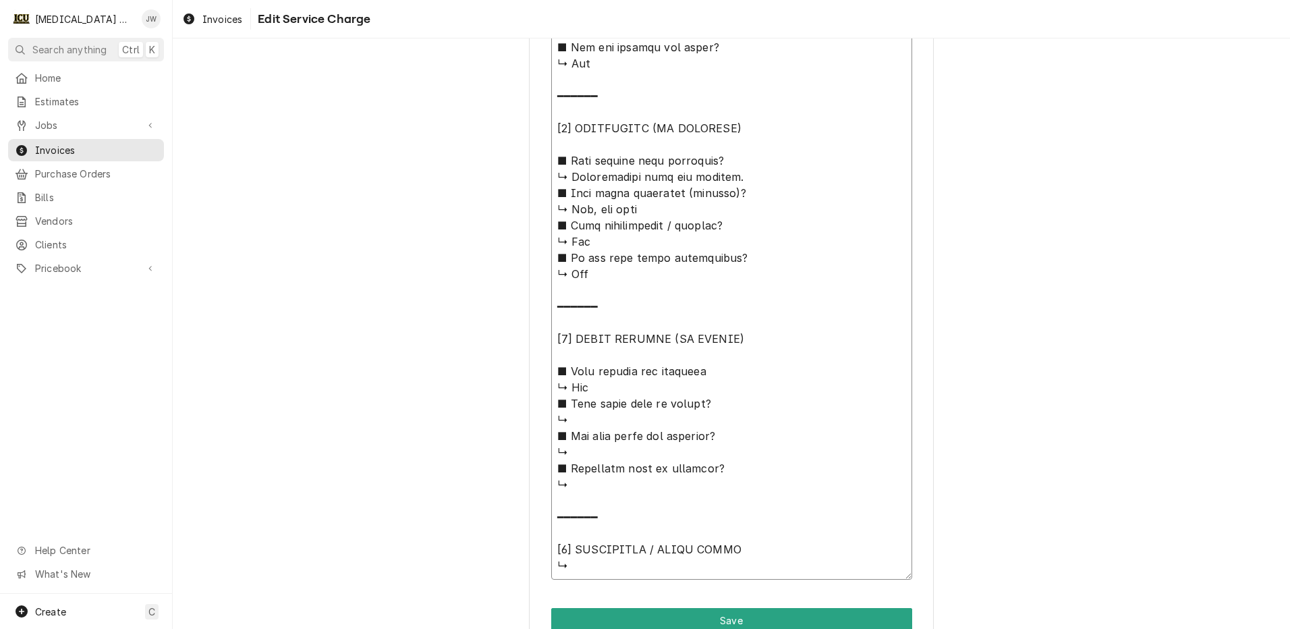
type textarea "⚠️ 𝗙𝗢𝗥𝗠 𝗜𝗡𝗦𝗧𝗥𝗨𝗖𝗧𝗜𝗢𝗡𝗦 ⚠️ ✪ 𝗖𝗼𝗺𝗽𝗹𝗲𝘁𝗲 𝗮𝗹𝗹 𝗿𝗲𝗹𝗲𝘃𝗮𝗻𝘁 𝘀𝗲𝗰𝘁𝗶𝗼𝗻𝘀 ✪ 𝗣𝗿𝗼𝘃𝗶𝗱𝗲 𝗱𝗲𝘁𝗮𝗶𝗹𝗲𝗱 𝗮𝗻𝘀…"
type textarea "x"
type textarea "⚠️ 𝗙𝗢𝗥𝗠 𝗜𝗡𝗦𝗧𝗥𝗨𝗖𝗧𝗜𝗢𝗡𝗦 ⚠️ ✪ 𝗖𝗼𝗺𝗽𝗹𝗲𝘁𝗲 𝗮𝗹𝗹 𝗿𝗲𝗹𝗲𝘃𝗮𝗻𝘁 𝘀𝗲𝗰𝘁𝗶𝗼𝗻𝘀 ✪ 𝗣𝗿𝗼𝘃𝗶𝗱𝗲 𝗱𝗲𝘁𝗮𝗶𝗹𝗲𝗱 𝗮𝗻𝘀…"
type textarea "x"
type textarea "⚠️ 𝗙𝗢𝗥𝗠 𝗜𝗡𝗦𝗧𝗥𝗨𝗖𝗧𝗜𝗢𝗡𝗦 ⚠️ ✪ 𝗖𝗼𝗺𝗽𝗹𝗲𝘁𝗲 𝗮𝗹𝗹 𝗿𝗲𝗹𝗲𝘃𝗮𝗻𝘁 𝘀𝗲𝗰𝘁𝗶𝗼𝗻𝘀 ✪ 𝗣𝗿𝗼𝘃𝗶𝗱𝗲 𝗱𝗲𝘁𝗮𝗶𝗹𝗲𝗱 𝗮𝗻𝘀…"
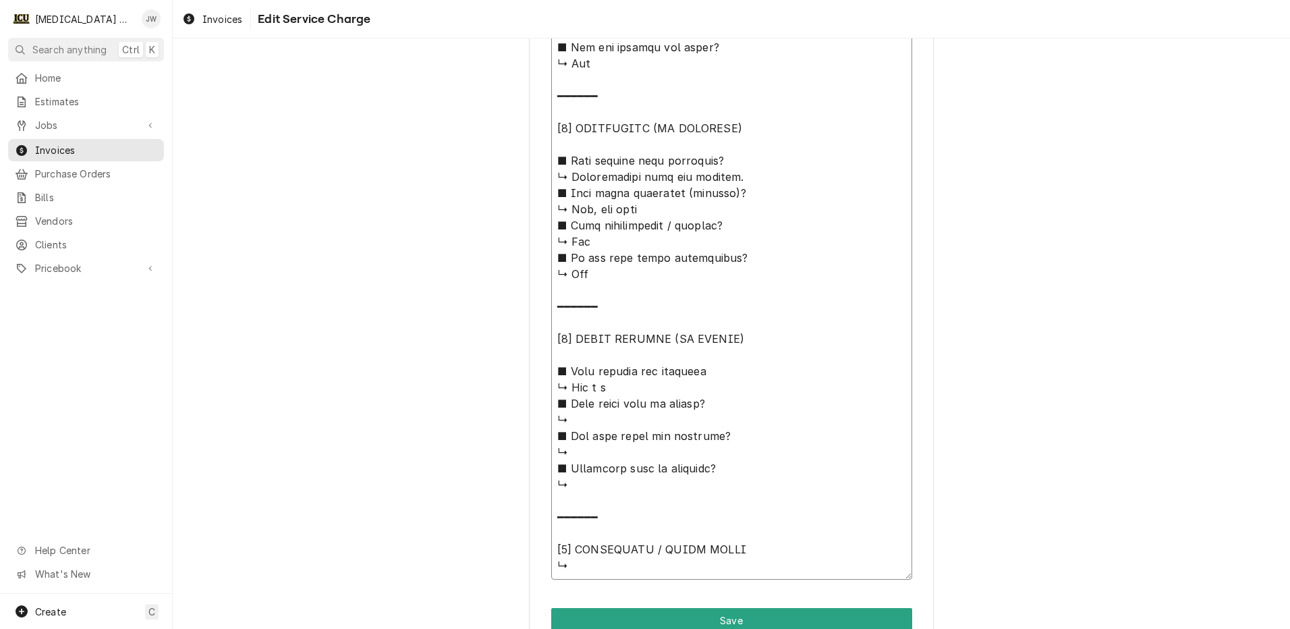
type textarea "x"
type textarea "⚠️ 𝗙𝗢𝗥𝗠 𝗜𝗡𝗦𝗧𝗥𝗨𝗖𝗧𝗜𝗢𝗡𝗦 ⚠️ ✪ 𝗖𝗼𝗺𝗽𝗹𝗲𝘁𝗲 𝗮𝗹𝗹 𝗿𝗲𝗹𝗲𝘃𝗮𝗻𝘁 𝘀𝗲𝗰𝘁𝗶𝗼𝗻𝘀 ✪ 𝗣𝗿𝗼𝘃𝗶𝗱𝗲 𝗱𝗲𝘁𝗮𝗶𝗹𝗲𝗱 𝗮𝗻𝘀…"
type textarea "x"
type textarea "⚠️ 𝗙𝗢𝗥𝗠 𝗜𝗡𝗦𝗧𝗥𝗨𝗖𝗧𝗜𝗢𝗡𝗦 ⚠️ ✪ 𝗖𝗼𝗺𝗽𝗹𝗲𝘁𝗲 𝗮𝗹𝗹 𝗿𝗲𝗹𝗲𝘃𝗮𝗻𝘁 𝘀𝗲𝗰𝘁𝗶𝗼𝗻𝘀 ✪ 𝗣𝗿𝗼𝘃𝗶𝗱𝗲 𝗱𝗲𝘁𝗮𝗶𝗹𝗲𝗱 𝗮𝗻𝘀…"
type textarea "x"
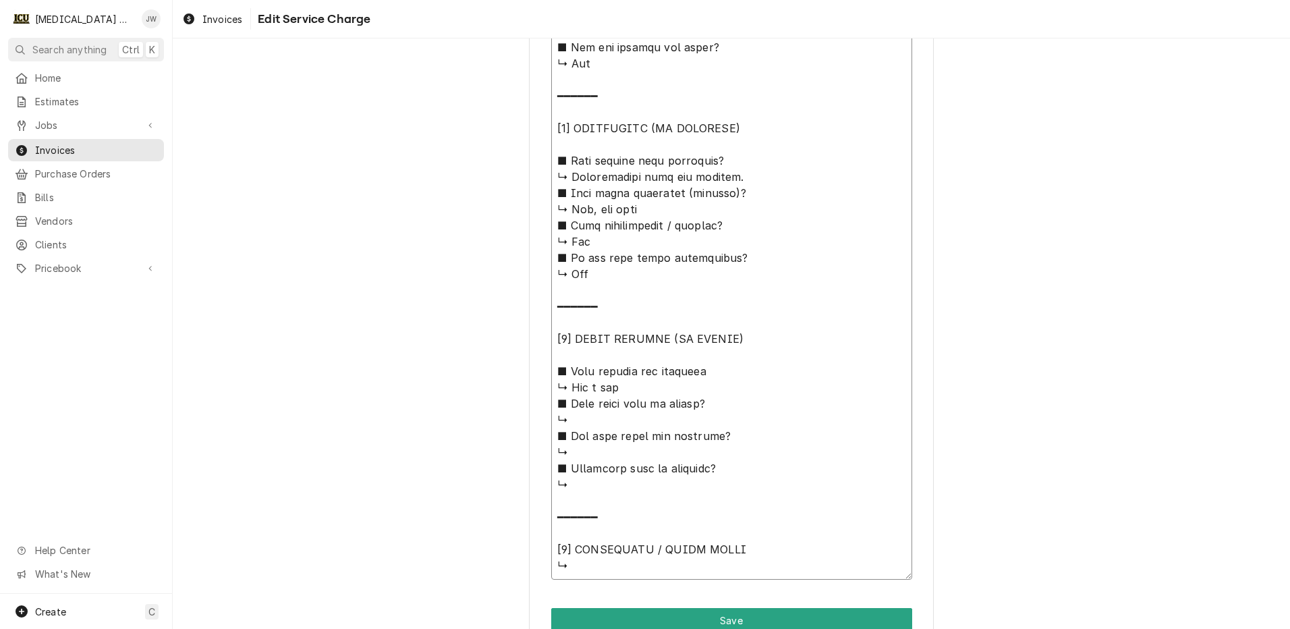
type textarea "⚠️ 𝗙𝗢𝗥𝗠 𝗜𝗡𝗦𝗧𝗥𝗨𝗖𝗧𝗜𝗢𝗡𝗦 ⚠️ ✪ 𝗖𝗼𝗺𝗽𝗹𝗲𝘁𝗲 𝗮𝗹𝗹 𝗿𝗲𝗹𝗲𝘃𝗮𝗻𝘁 𝘀𝗲𝗰𝘁𝗶𝗼𝗻𝘀 ✪ 𝗣𝗿𝗼𝘃𝗶𝗱𝗲 𝗱𝗲𝘁𝗮𝗶𝗹𝗲𝗱 𝗮𝗻𝘀…"
type textarea "x"
type textarea "⚠️ 𝗙𝗢𝗥𝗠 𝗜𝗡𝗦𝗧𝗥𝗨𝗖𝗧𝗜𝗢𝗡𝗦 ⚠️ ✪ 𝗖𝗼𝗺𝗽𝗹𝗲𝘁𝗲 𝗮𝗹𝗹 𝗿𝗲𝗹𝗲𝘃𝗮𝗻𝘁 𝘀𝗲𝗰𝘁𝗶𝗼𝗻𝘀 ✪ 𝗣𝗿𝗼𝘃𝗶𝗱𝗲 𝗱𝗲𝘁𝗮𝗶𝗹𝗲𝗱 𝗮𝗻𝘀…"
click at [596, 420] on textarea "Service Summary ( optional )" at bounding box center [731, 71] width 361 height 1016
type textarea "x"
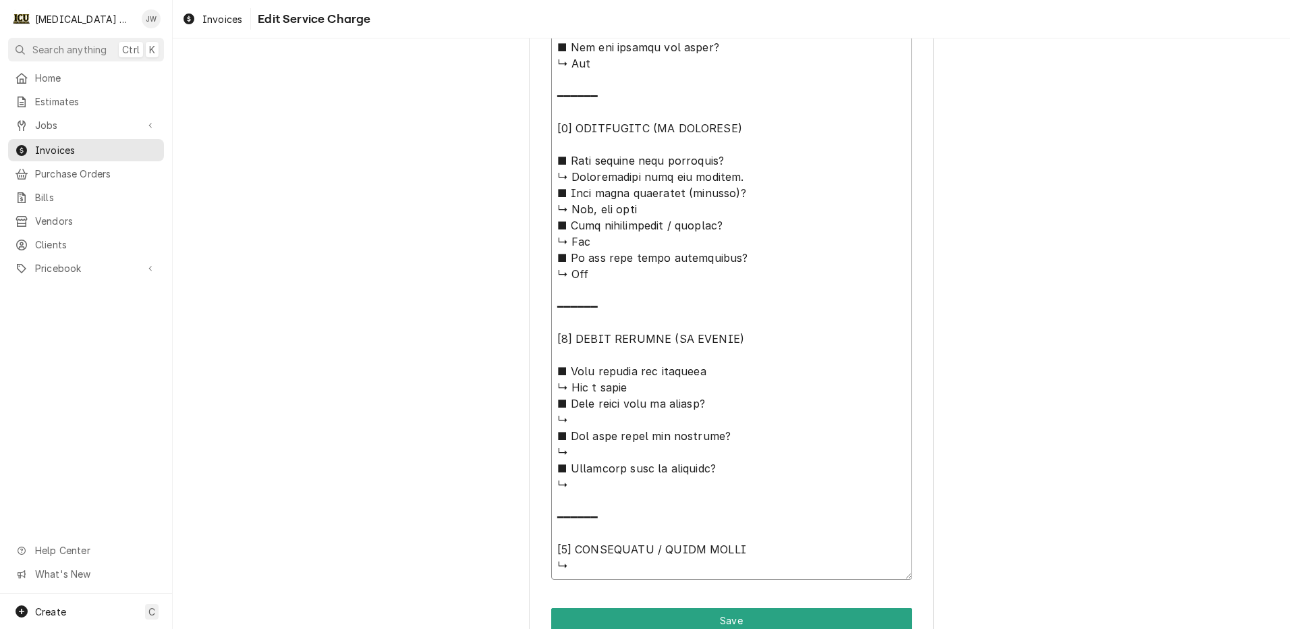
type textarea "⚠️ 𝗙𝗢𝗥𝗠 𝗜𝗡𝗦𝗧𝗥𝗨𝗖𝗧𝗜𝗢𝗡𝗦 ⚠️ ✪ 𝗖𝗼𝗺𝗽𝗹𝗲𝘁𝗲 𝗮𝗹𝗹 𝗿𝗲𝗹𝗲𝘃𝗮𝗻𝘁 𝘀𝗲𝗰𝘁𝗶𝗼𝗻𝘀 ✪ 𝗣𝗿𝗼𝘃𝗶𝗱𝗲 𝗱𝗲𝘁𝗮𝗶𝗹𝗲𝗱 𝗮𝗻𝘀…"
type textarea "x"
type textarea "⚠️ 𝗙𝗢𝗥𝗠 𝗜𝗡𝗦𝗧𝗥𝗨𝗖𝗧𝗜𝗢𝗡𝗦 ⚠️ ✪ 𝗖𝗼𝗺𝗽𝗹𝗲𝘁𝗲 𝗮𝗹𝗹 𝗿𝗲𝗹𝗲𝘃𝗮𝗻𝘁 𝘀𝗲𝗰𝘁𝗶𝗼𝗻𝘀 ✪ 𝗣𝗿𝗼𝘃𝗶𝗱𝗲 𝗱𝗲𝘁𝗮𝗶𝗹𝗲𝗱 𝗮𝗻𝘀…"
type textarea "x"
type textarea "⚠️ 𝗙𝗢𝗥𝗠 𝗜𝗡𝗦𝗧𝗥𝗨𝗖𝗧𝗜𝗢𝗡𝗦 ⚠️ ✪ 𝗖𝗼𝗺𝗽𝗹𝗲𝘁𝗲 𝗮𝗹𝗹 𝗿𝗲𝗹𝗲𝘃𝗮𝗻𝘁 𝘀𝗲𝗰𝘁𝗶𝗼𝗻𝘀 ✪ 𝗣𝗿𝗼𝘃𝗶𝗱𝗲 𝗱𝗲𝘁𝗮𝗶𝗹𝗲𝗱 𝗮𝗻𝘀…"
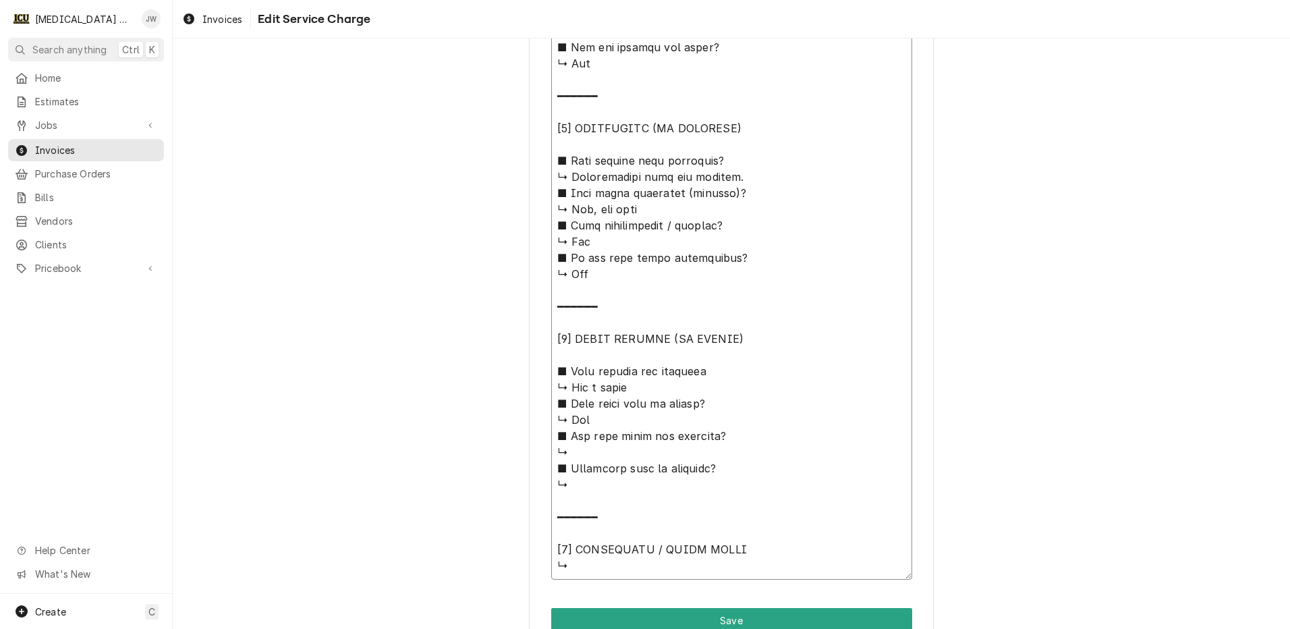
type textarea "x"
click at [612, 447] on textarea "Service Summary ( optional )" at bounding box center [731, 71] width 361 height 1016
click at [617, 488] on textarea "Service Summary ( optional )" at bounding box center [731, 71] width 361 height 1016
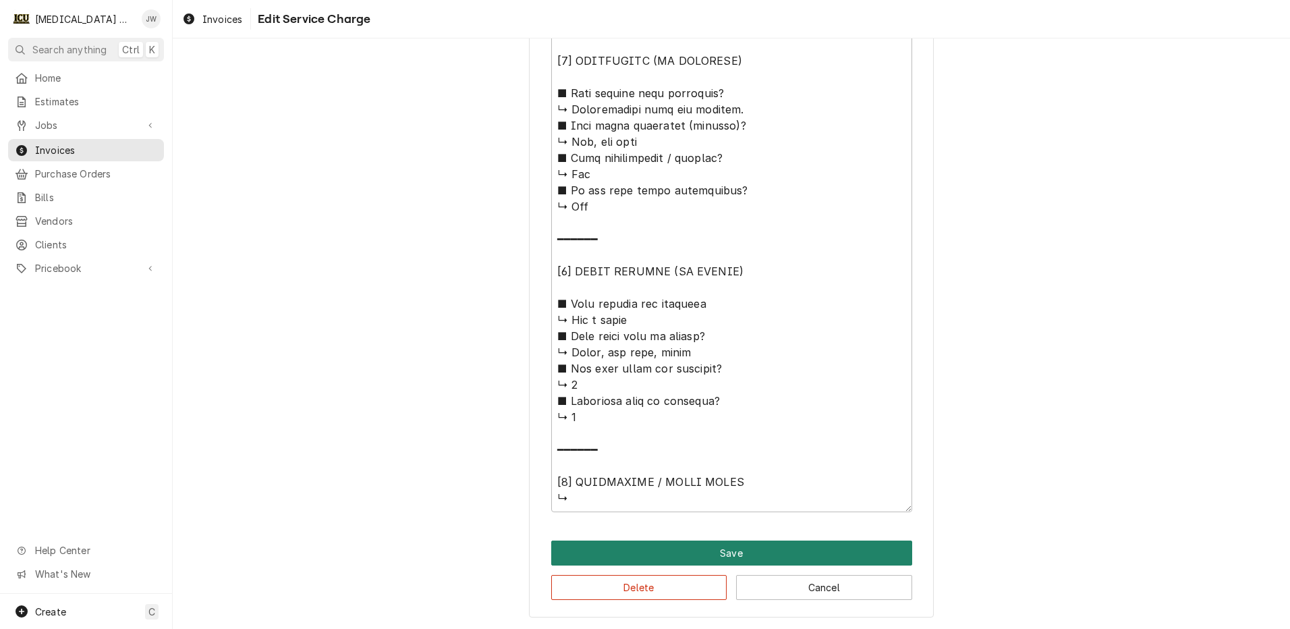
click at [702, 547] on button "Save" at bounding box center [731, 552] width 361 height 25
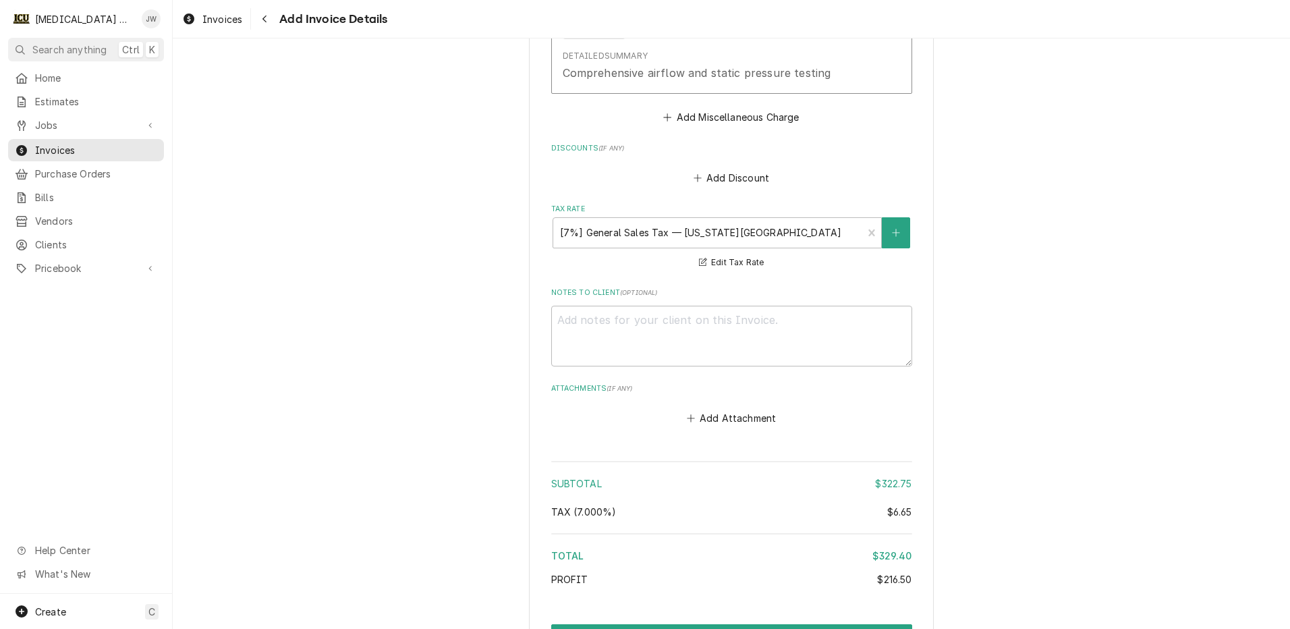
scroll to position [3399, 0]
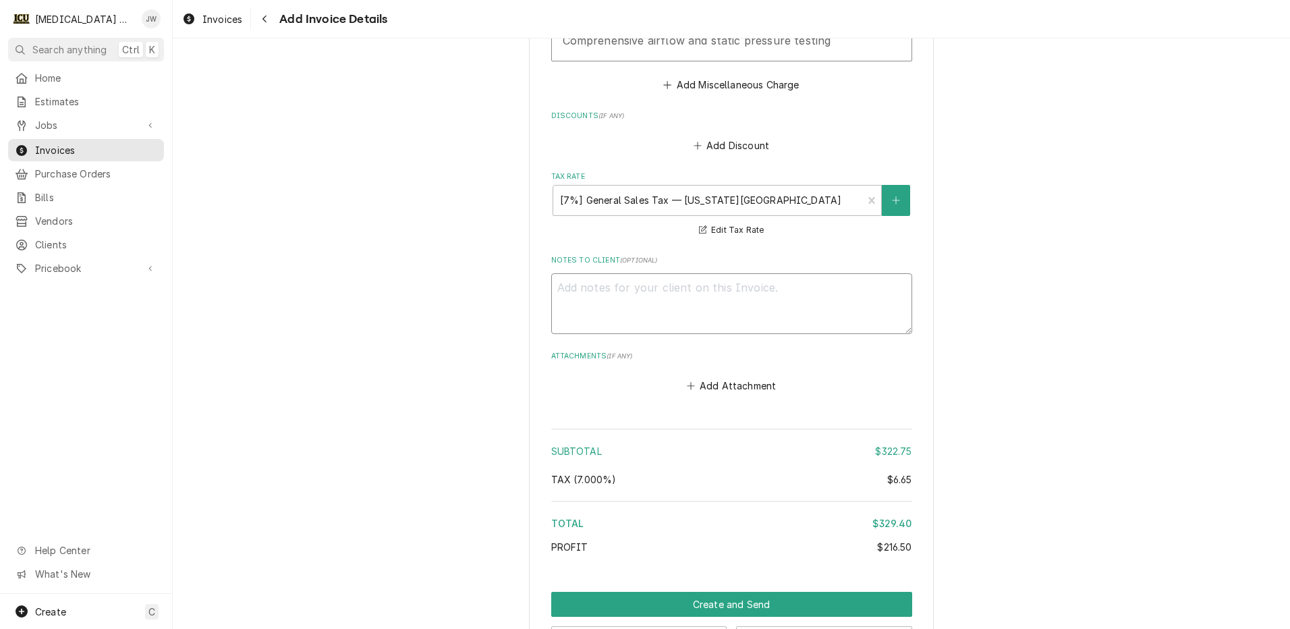
click at [582, 292] on textarea "Notes to Client ( optional )" at bounding box center [731, 303] width 361 height 61
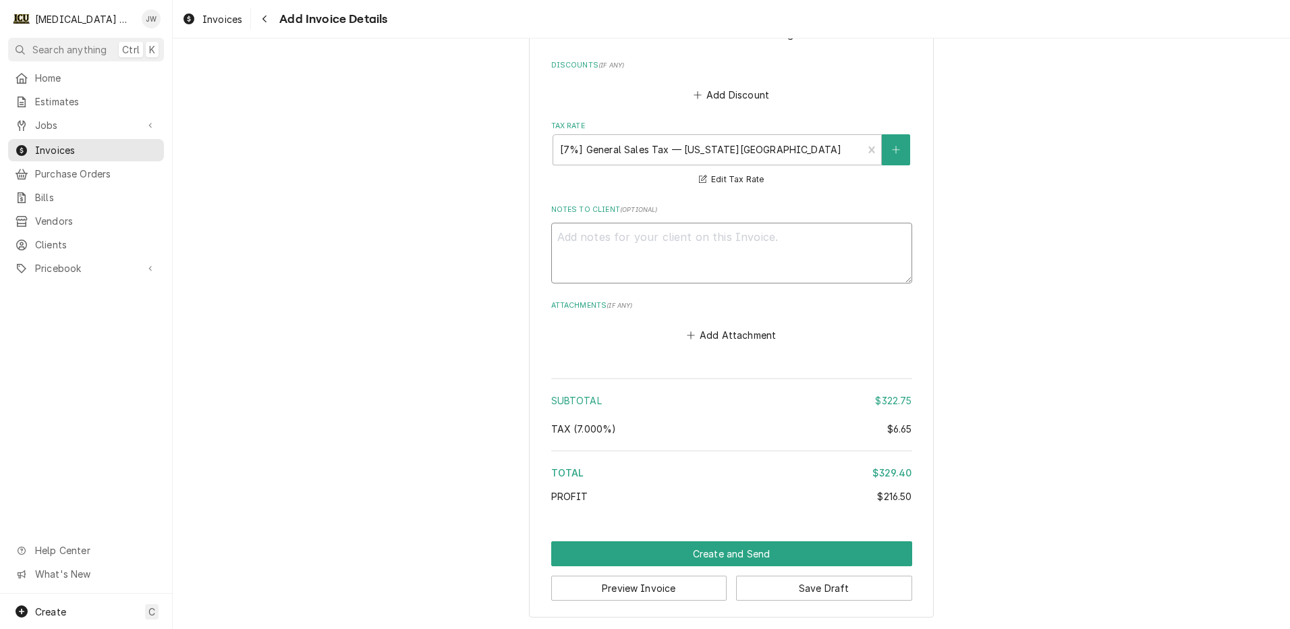
scroll to position [3450, 0]
click at [706, 548] on button "Create and Send" at bounding box center [731, 552] width 361 height 25
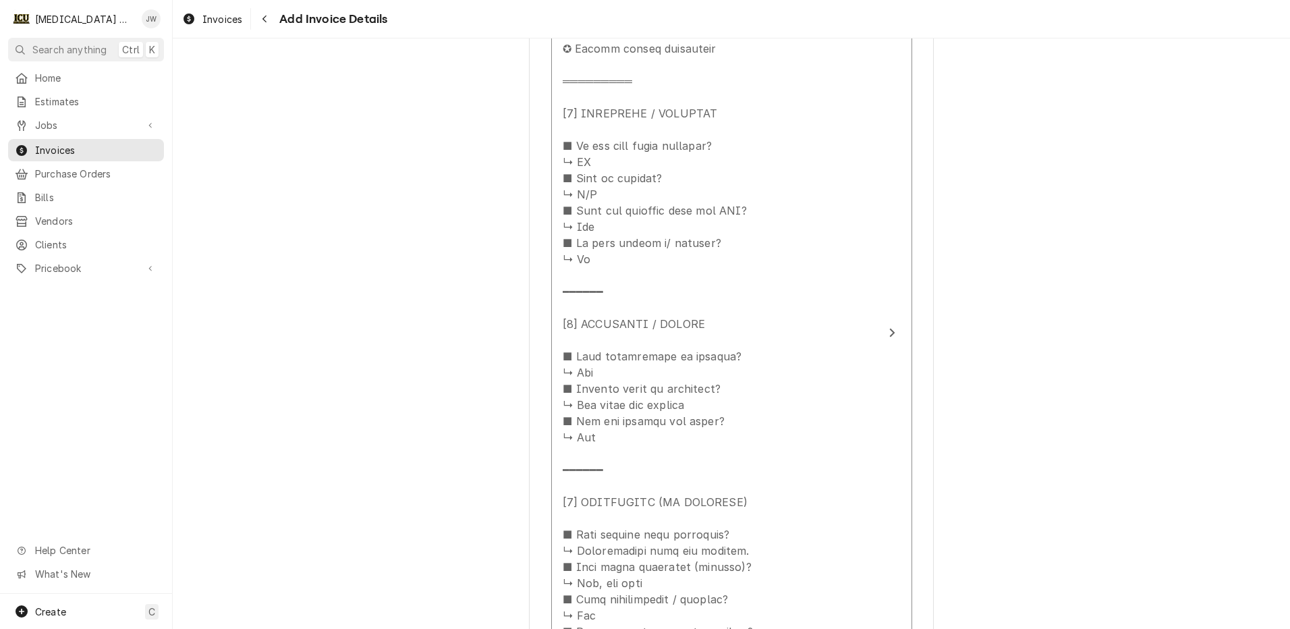
scroll to position [1494, 0]
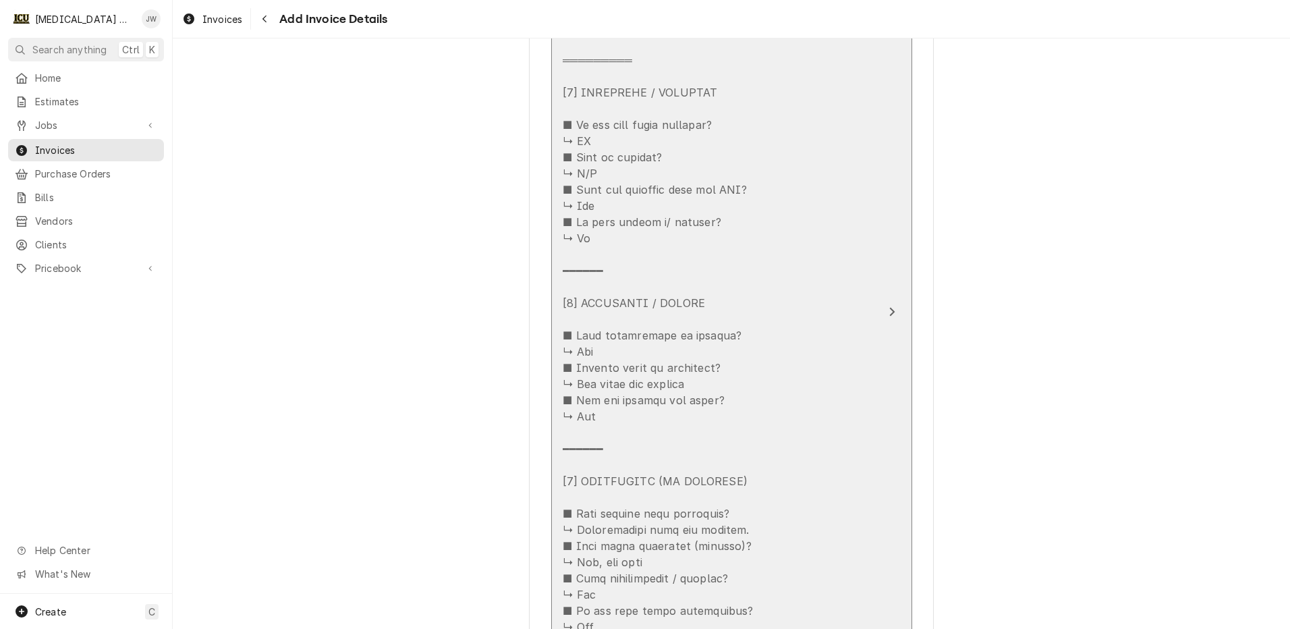
click at [889, 313] on icon "Update Line Item" at bounding box center [892, 311] width 7 height 11
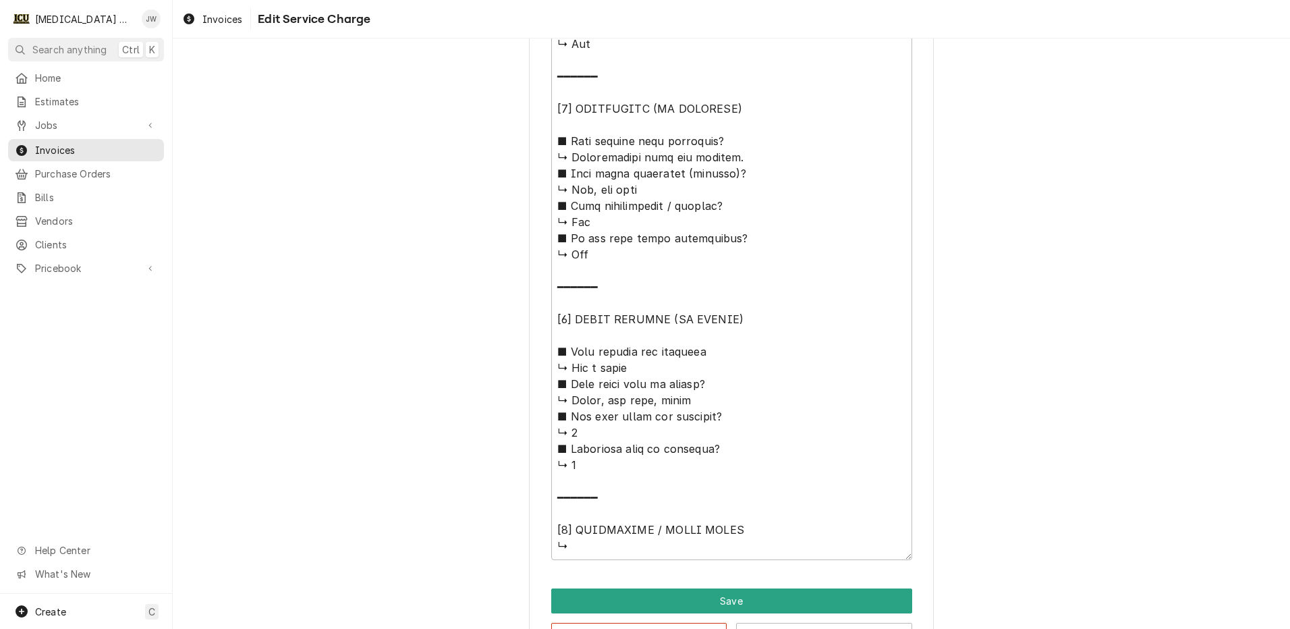
scroll to position [1152, 0]
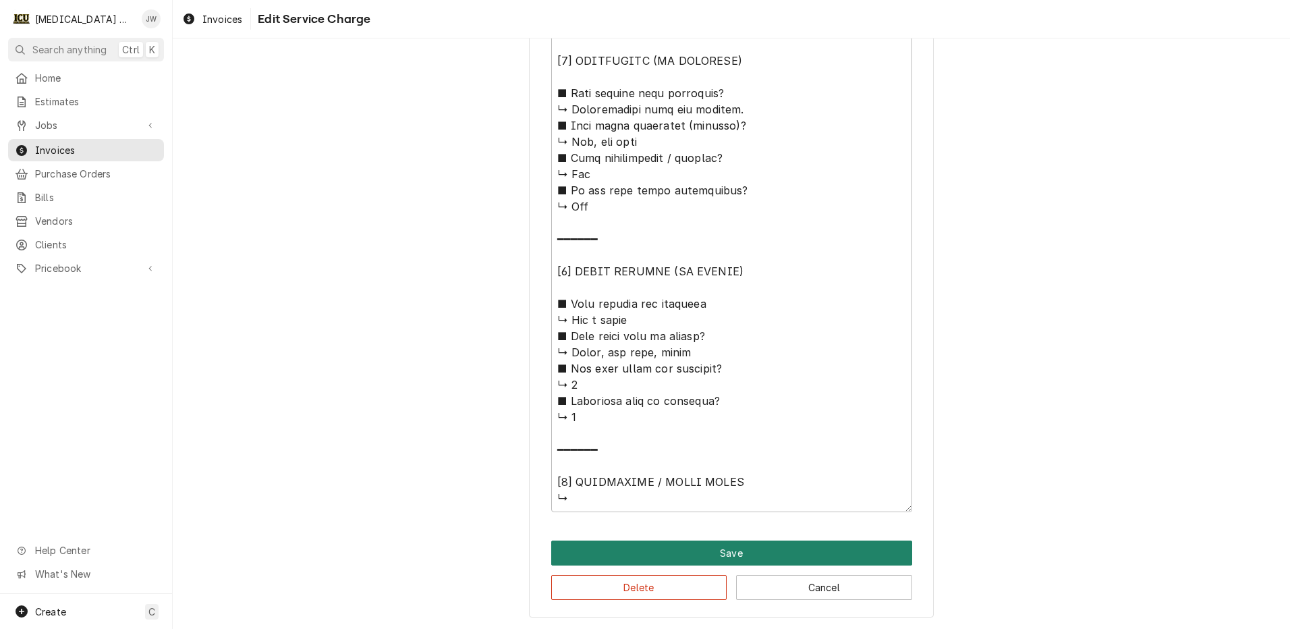
click at [754, 547] on button "Save" at bounding box center [731, 552] width 361 height 25
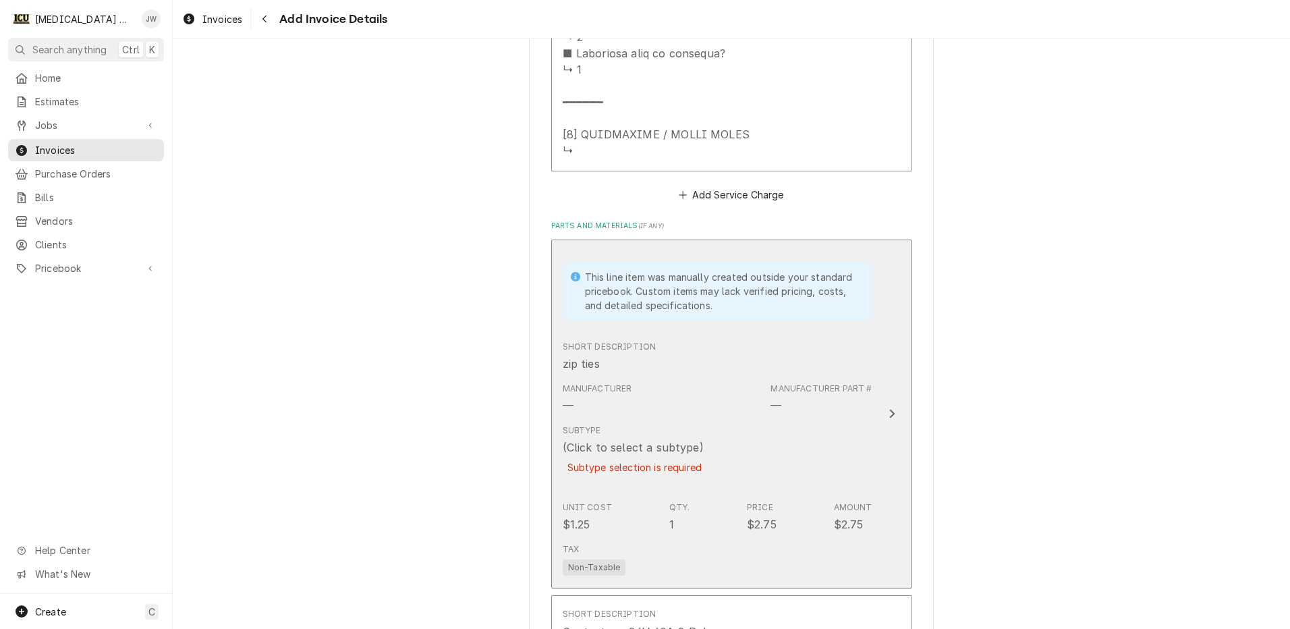
scroll to position [2329, 0]
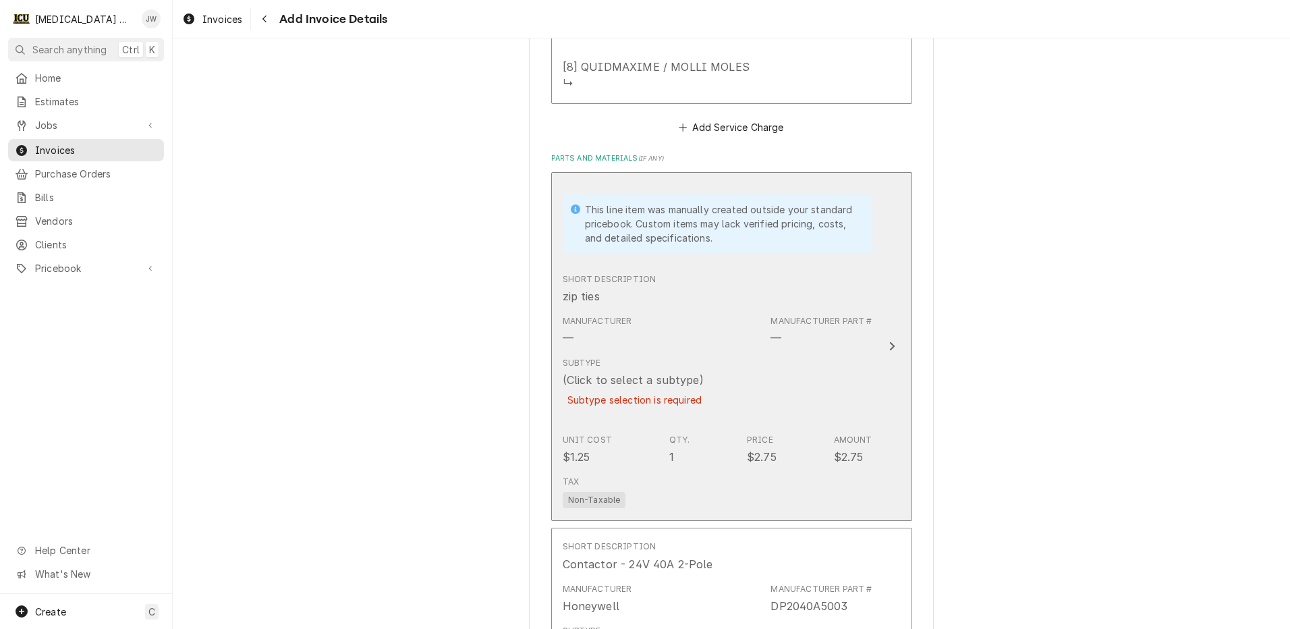
click at [658, 377] on div "(Click to select a subtype)" at bounding box center [633, 380] width 141 height 16
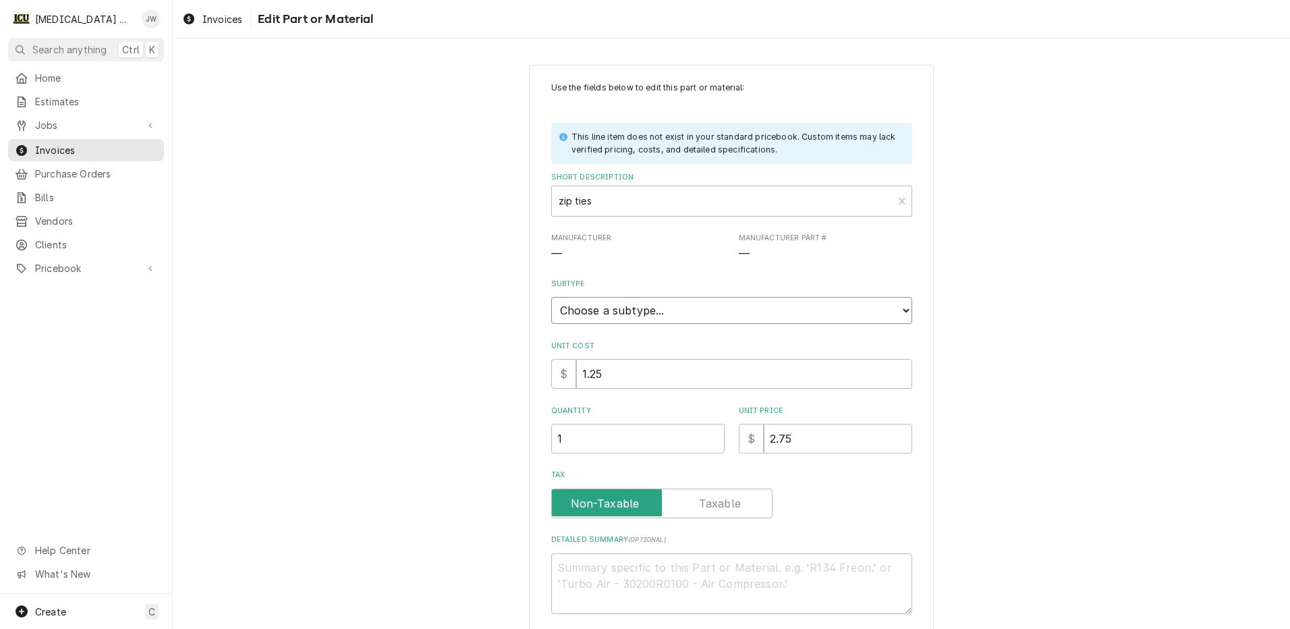
click at [676, 308] on select "Choose a subtype... Equipment Part Refrigerant Supply & Material Tool" at bounding box center [731, 310] width 361 height 27
click at [551, 297] on select "Choose a subtype... Equipment Part Refrigerant Supply & Material Tool" at bounding box center [731, 310] width 361 height 27
click at [625, 304] on select "Choose a subtype... Equipment Part Refrigerant Supply & Material Tool" at bounding box center [731, 310] width 361 height 27
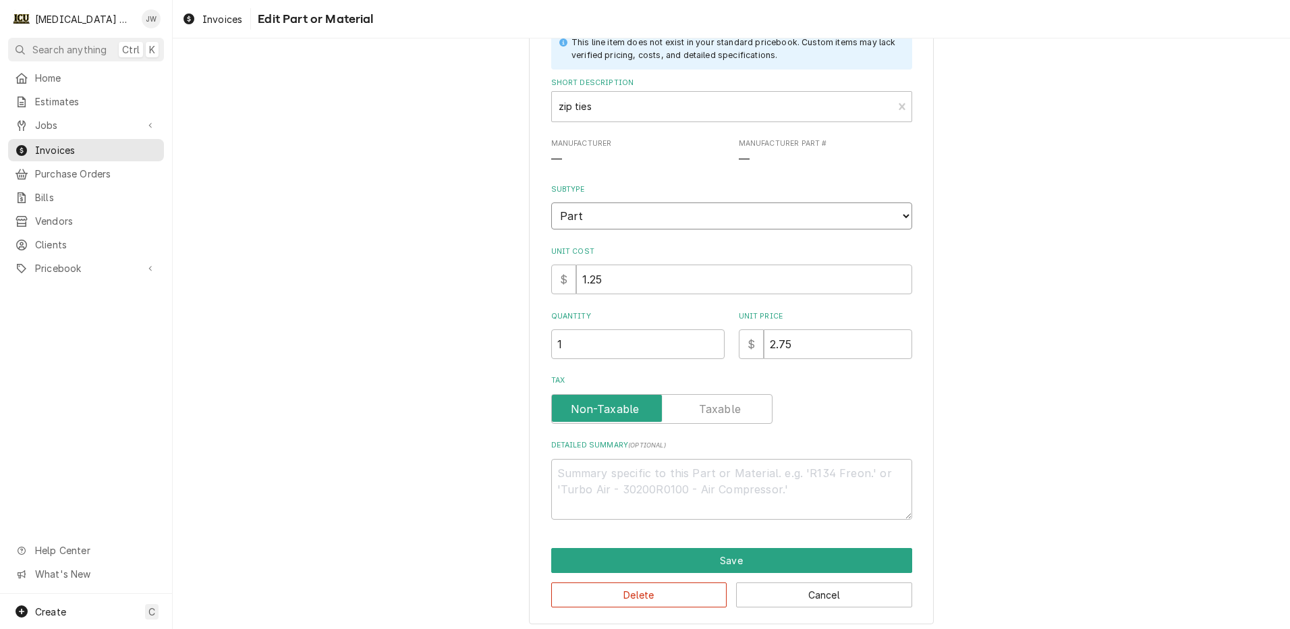
scroll to position [102, 0]
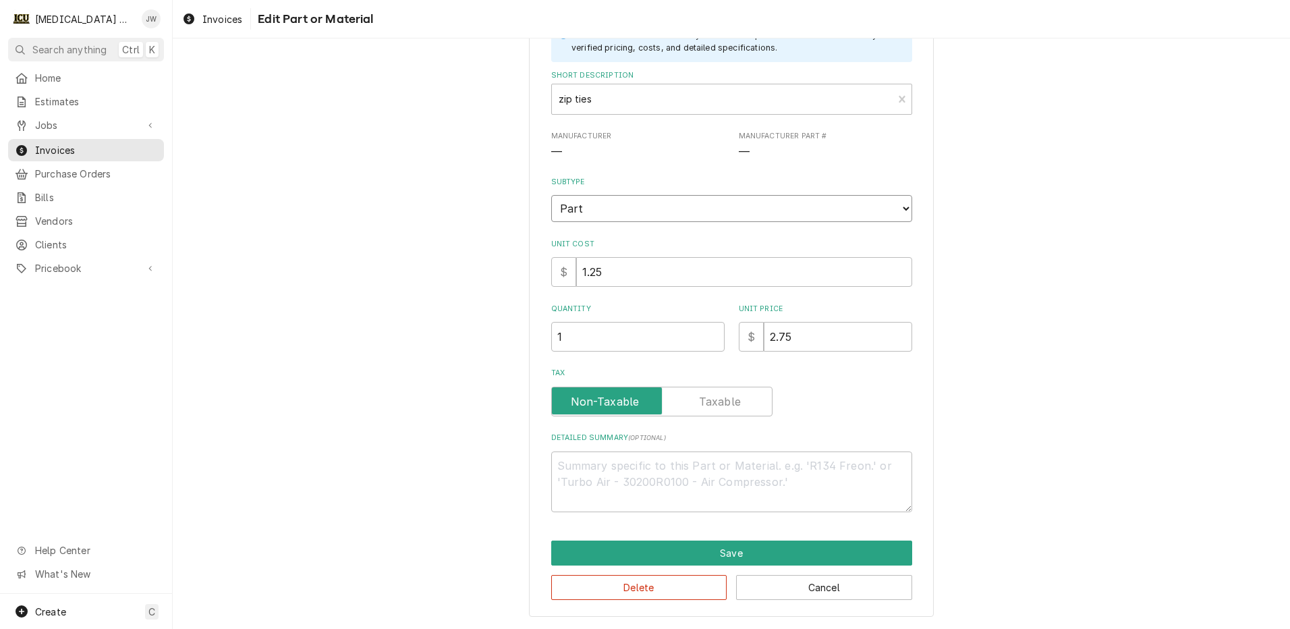
click at [621, 215] on select "Choose a subtype... Equipment Part Refrigerant Supply & Material Tool" at bounding box center [731, 208] width 361 height 27
click at [551, 195] on select "Choose a subtype... Equipment Part Refrigerant Supply & Material Tool" at bounding box center [731, 208] width 361 height 27
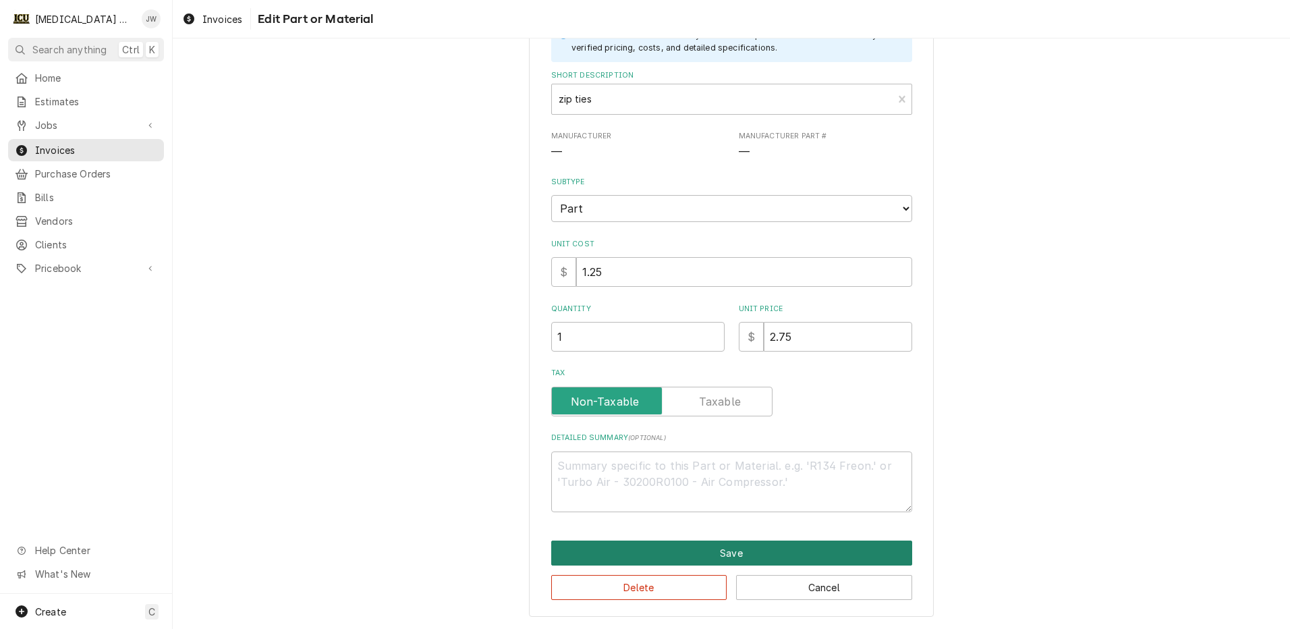
click at [748, 556] on button "Save" at bounding box center [731, 552] width 361 height 25
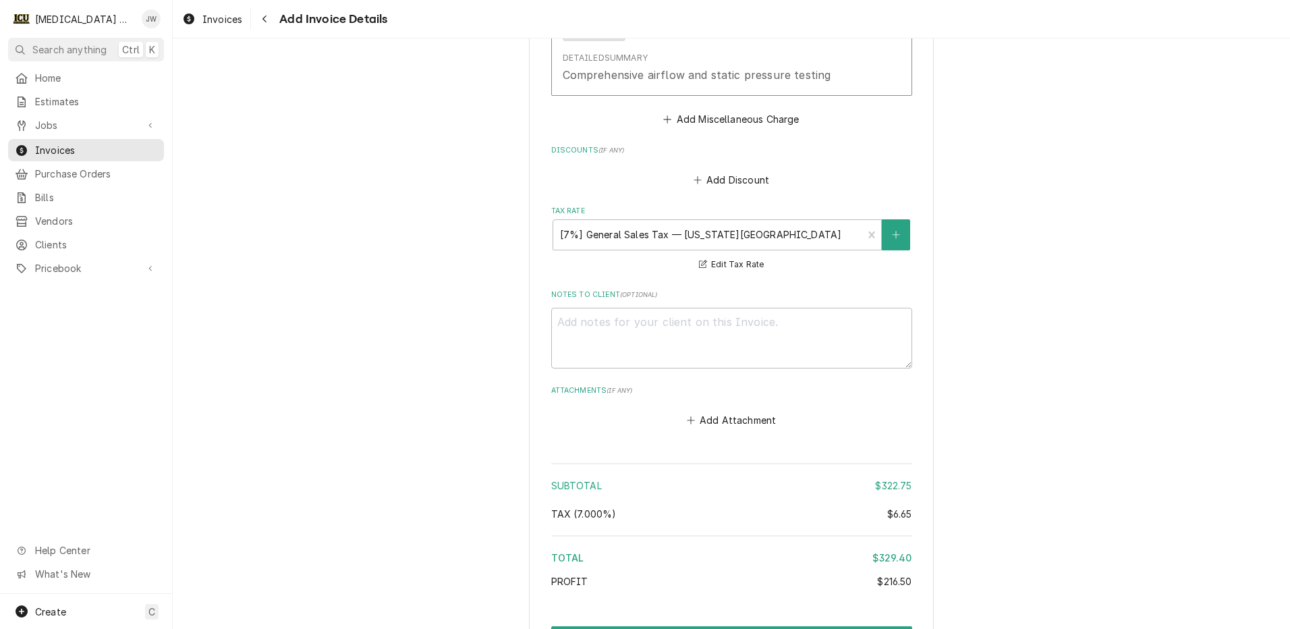
scroll to position [3450, 0]
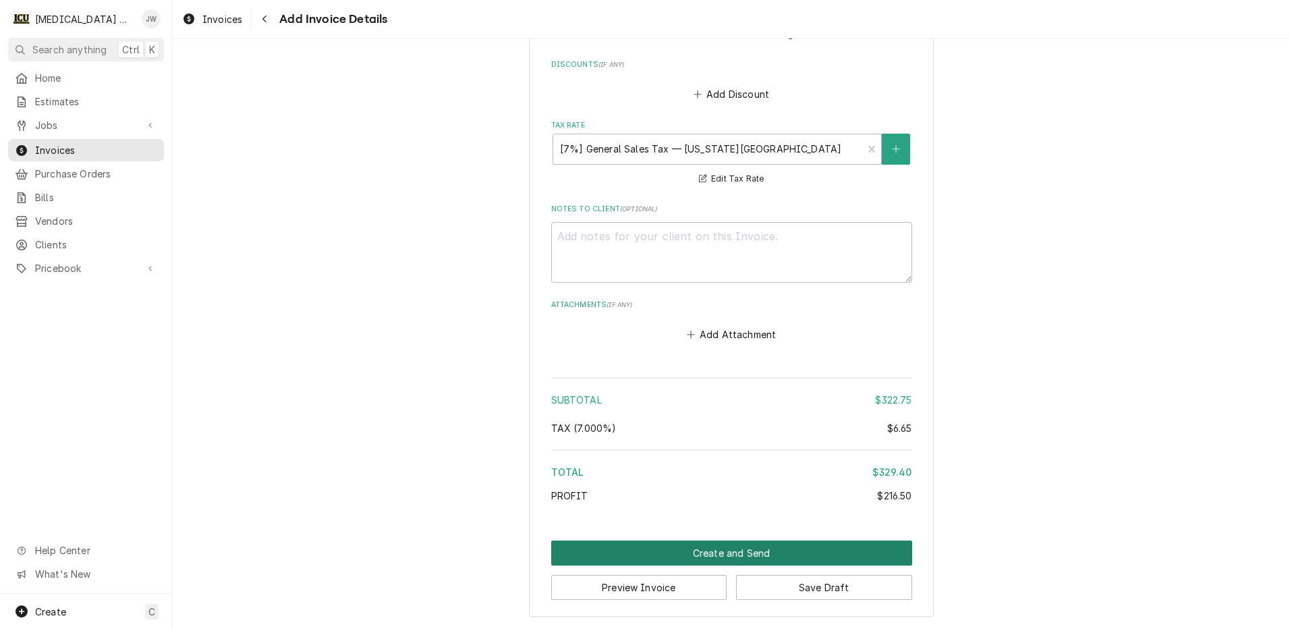
click at [731, 553] on button "Create and Send" at bounding box center [731, 552] width 361 height 25
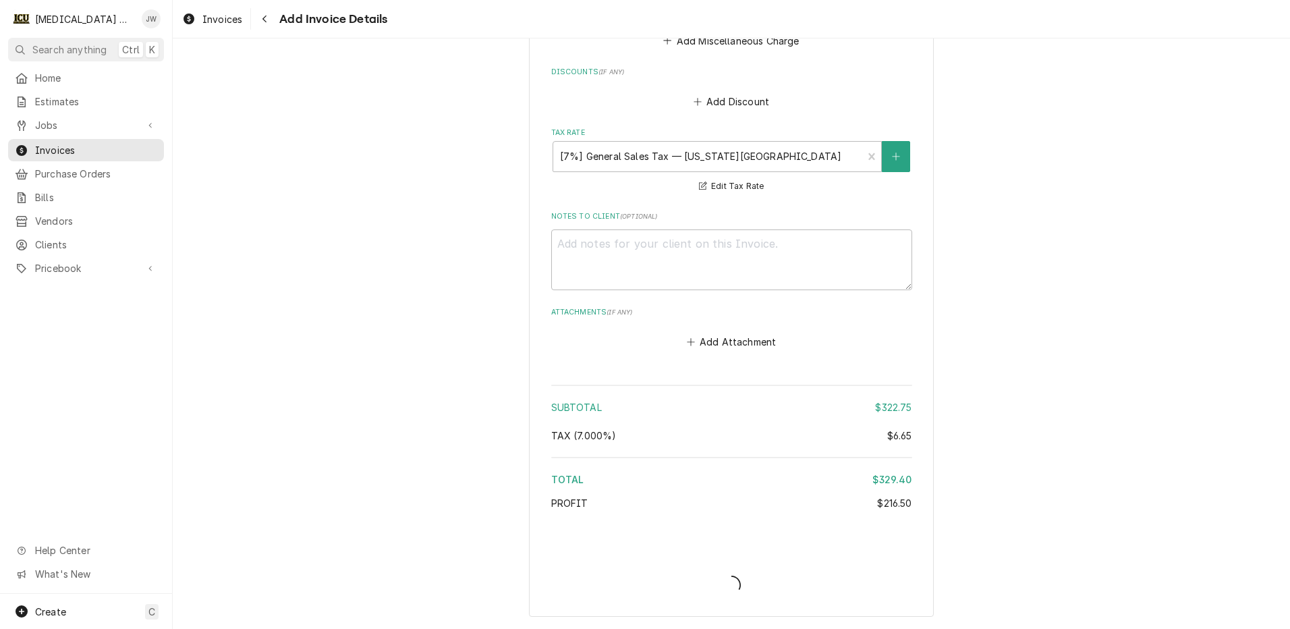
scroll to position [3413, 0]
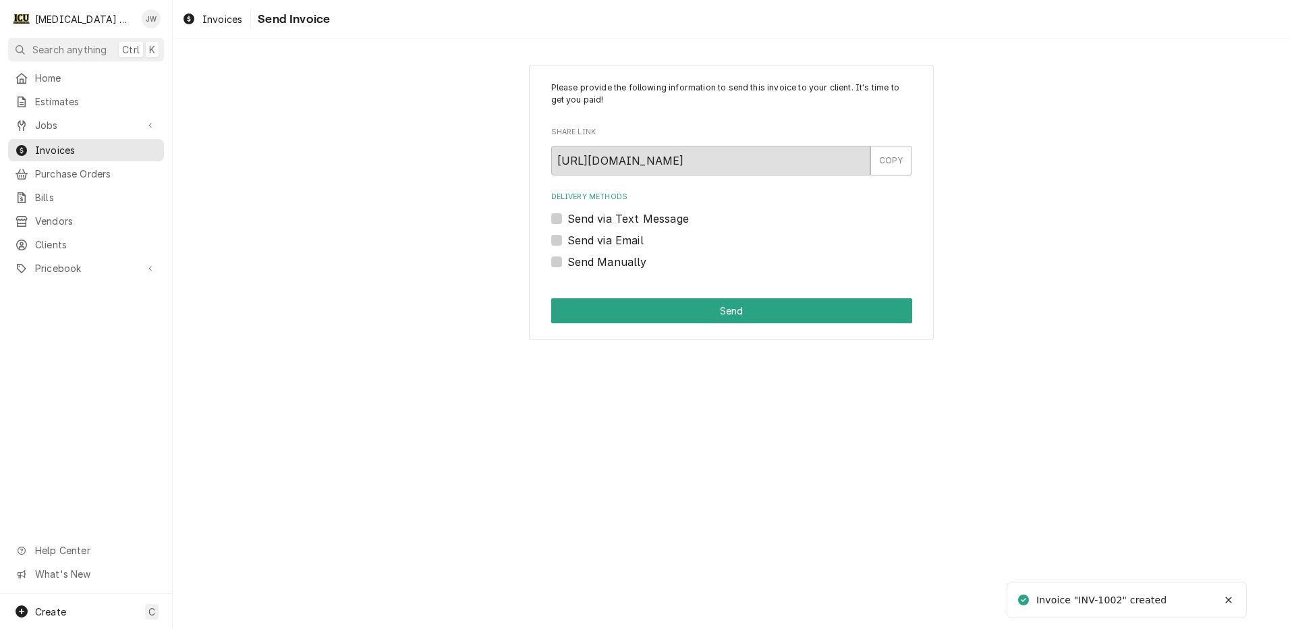
click at [567, 219] on label "Send via Text Message" at bounding box center [627, 219] width 121 height 16
click at [567, 219] on input "Send via Text Message" at bounding box center [747, 226] width 361 height 30
checkbox input "true"
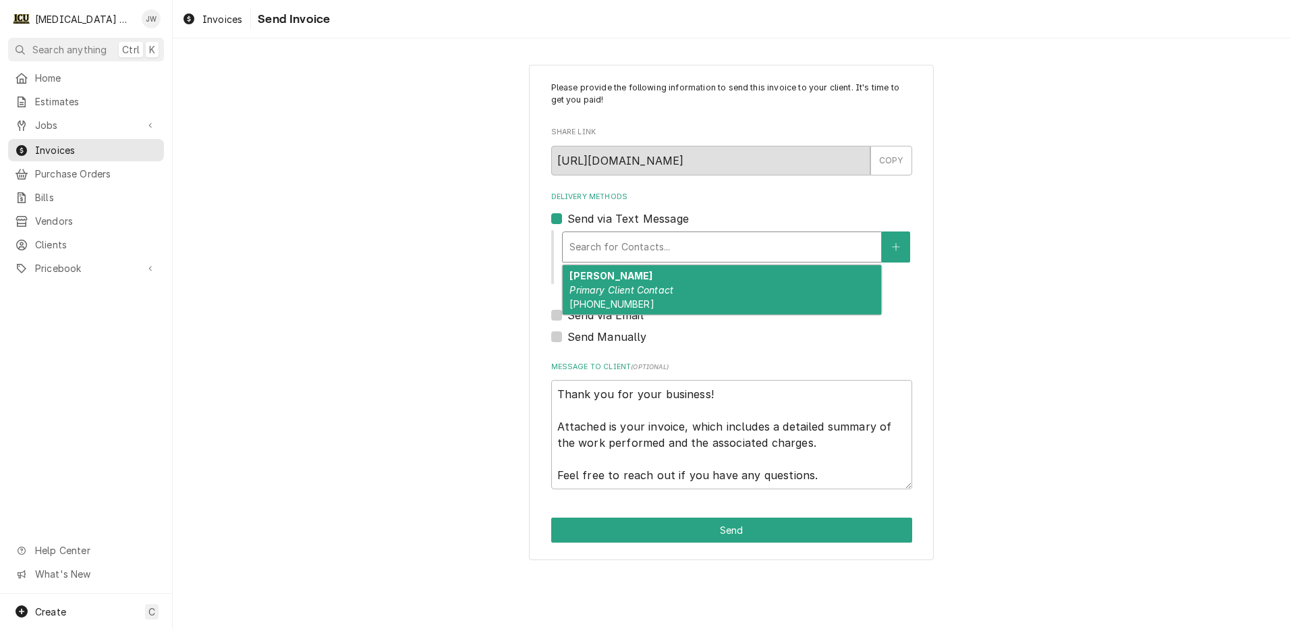
click at [640, 244] on div "Delivery Methods" at bounding box center [721, 247] width 305 height 24
click at [611, 282] on div "Jen Martella Primary Client Contact (765) 637-1067" at bounding box center [722, 289] width 318 height 49
type textarea "x"
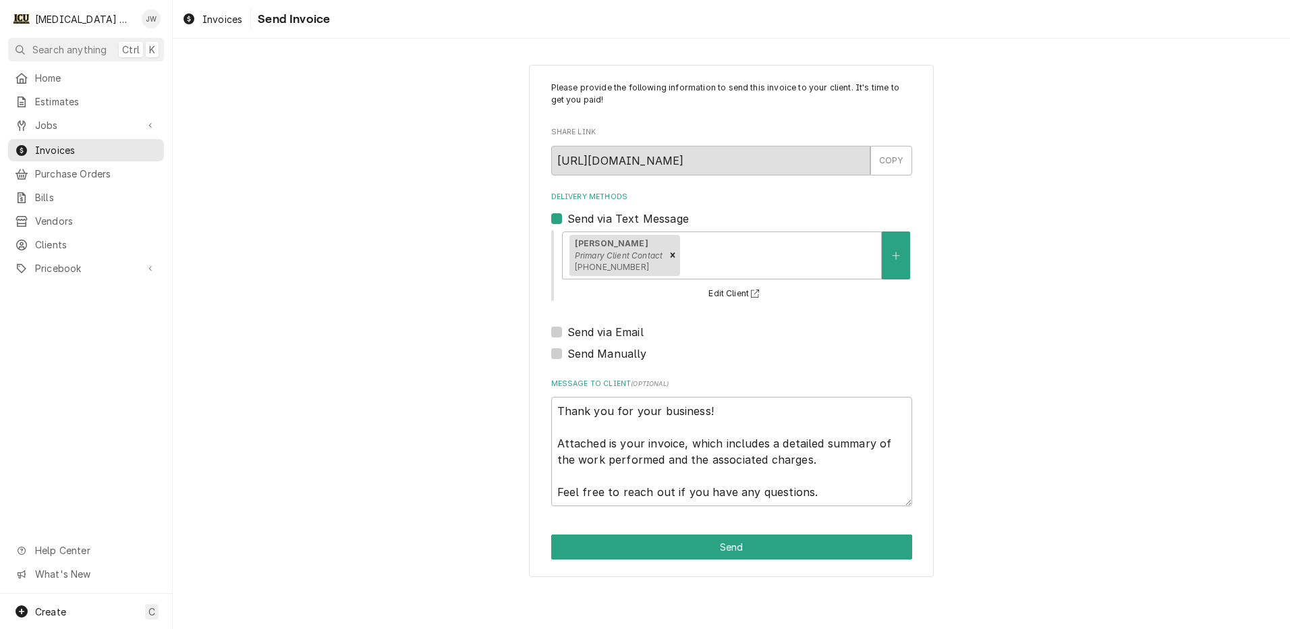
click at [567, 333] on label "Send via Email" at bounding box center [605, 332] width 76 height 16
click at [567, 333] on input "Send via Email" at bounding box center [747, 339] width 361 height 30
checkbox input "true"
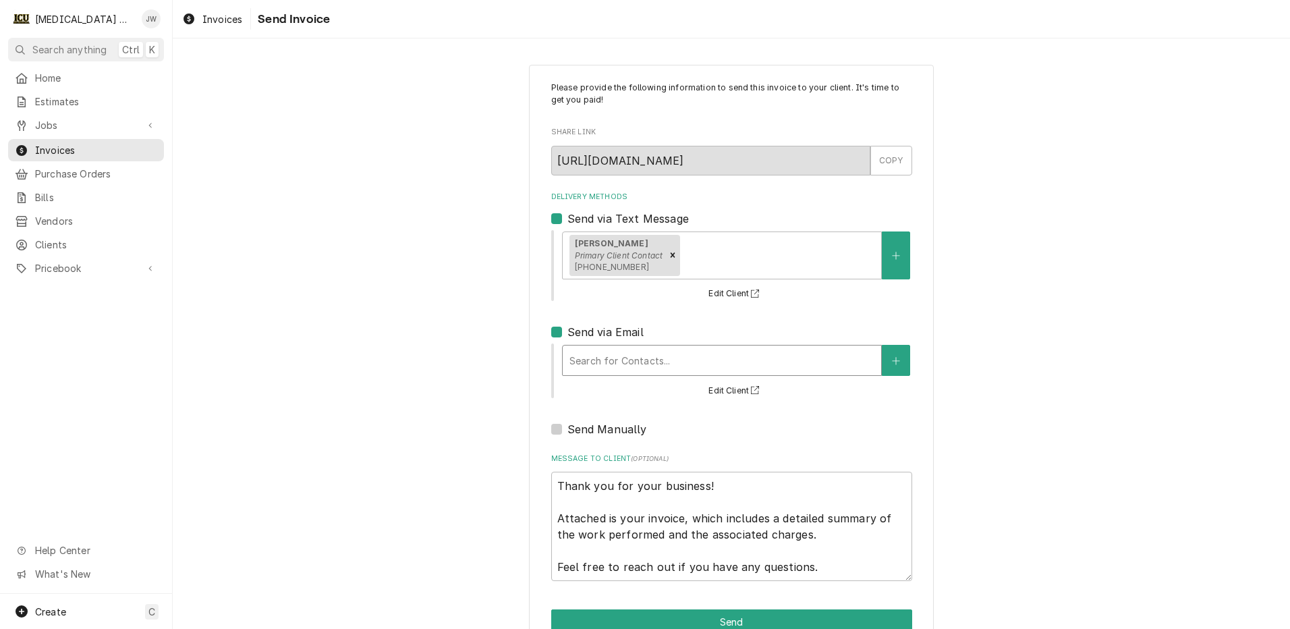
click at [625, 356] on div "Delivery Methods" at bounding box center [721, 360] width 305 height 24
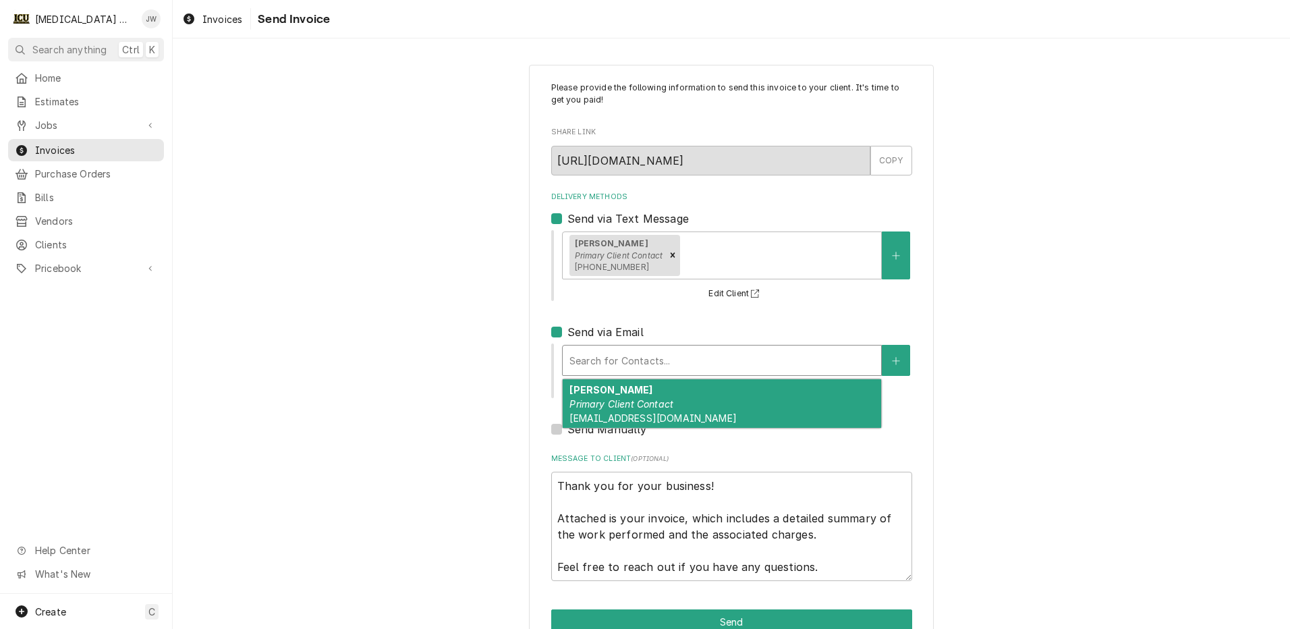
click at [630, 387] on div "Jen Martella Primary Client Contact jen.m@icumechanical.com" at bounding box center [722, 403] width 318 height 49
type textarea "x"
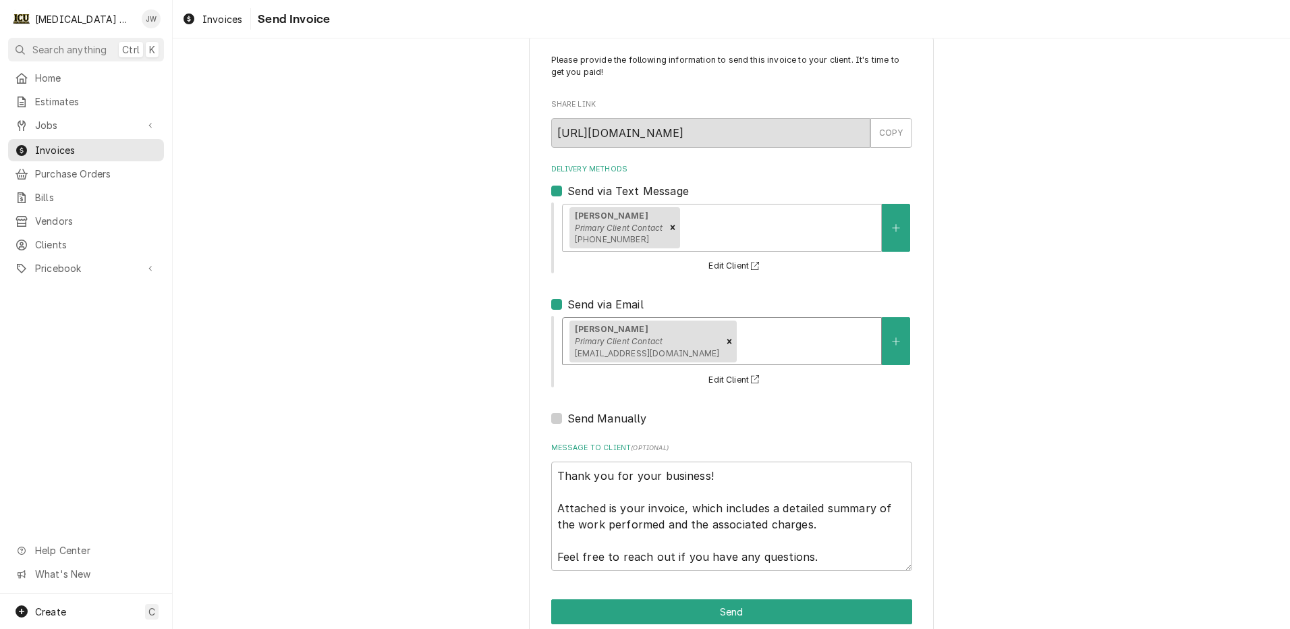
scroll to position [52, 0]
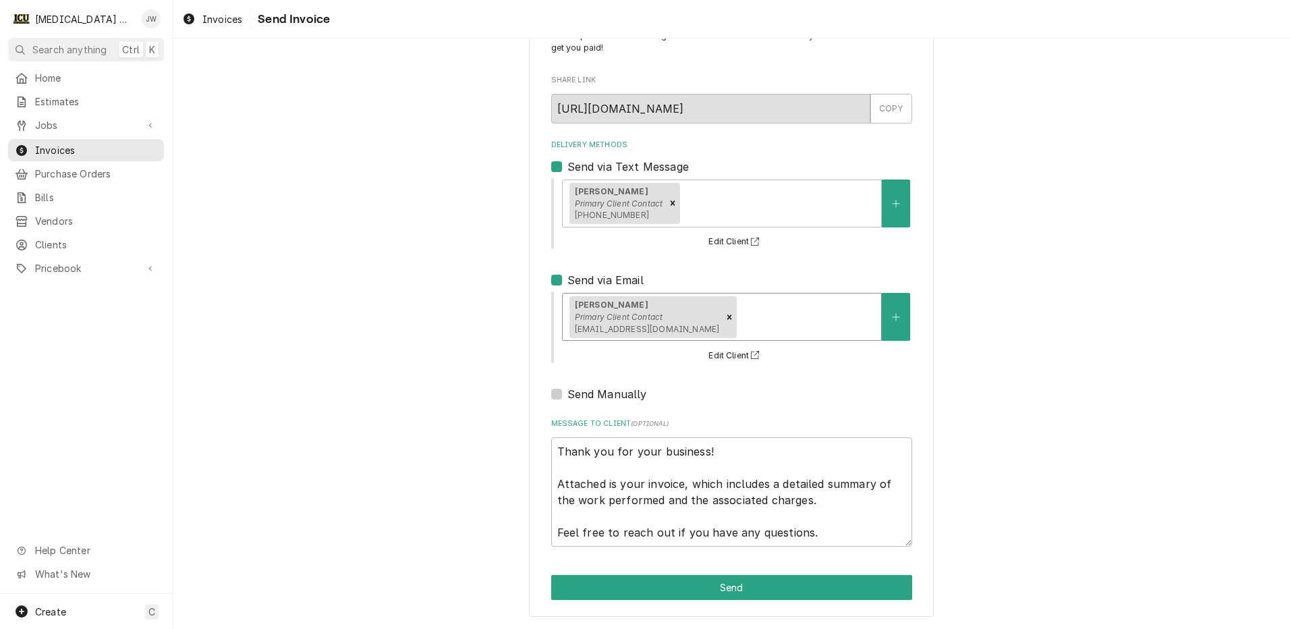
click at [567, 395] on label "Send Manually" at bounding box center [607, 394] width 80 height 16
click at [567, 395] on input "Send Manually" at bounding box center [747, 401] width 361 height 30
checkbox input "true"
click at [746, 583] on button "Send" at bounding box center [731, 587] width 361 height 25
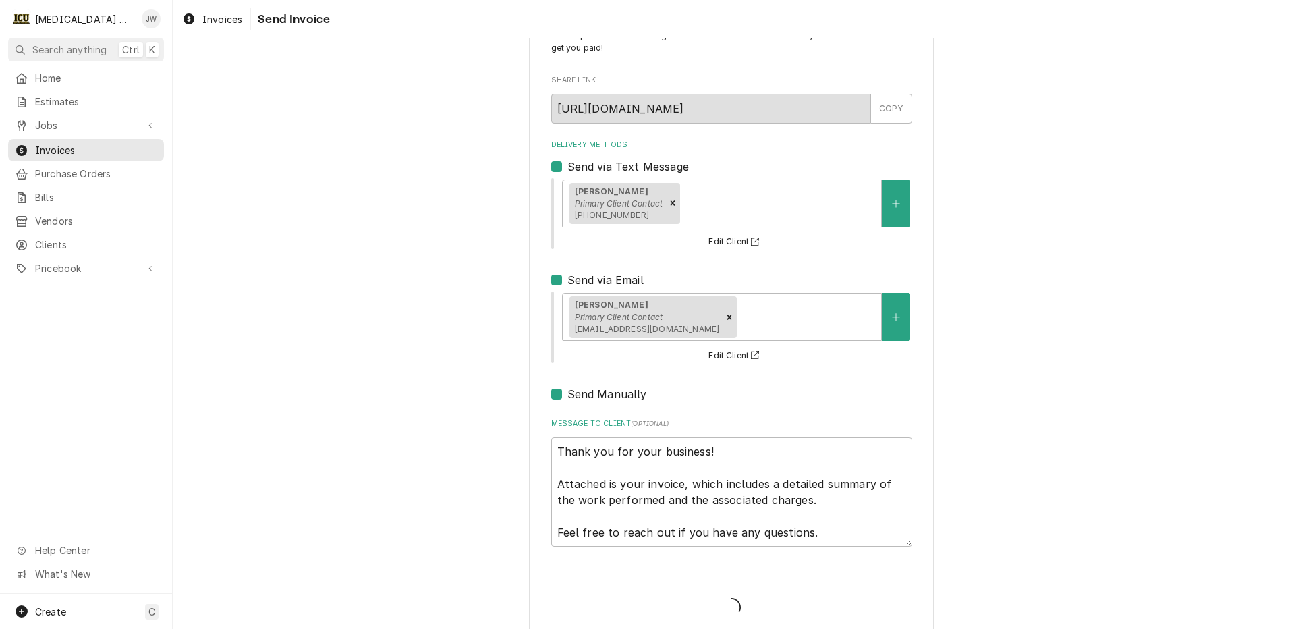
type textarea "x"
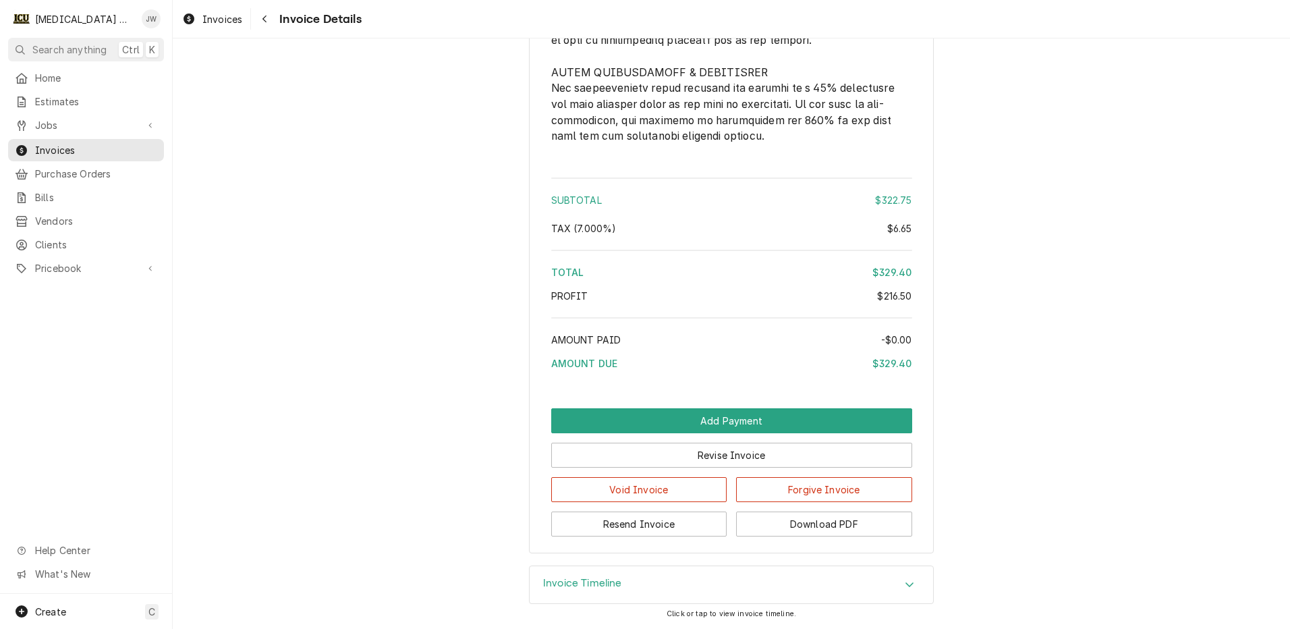
scroll to position [3607, 0]
click at [820, 524] on button "Download PDF" at bounding box center [824, 523] width 176 height 25
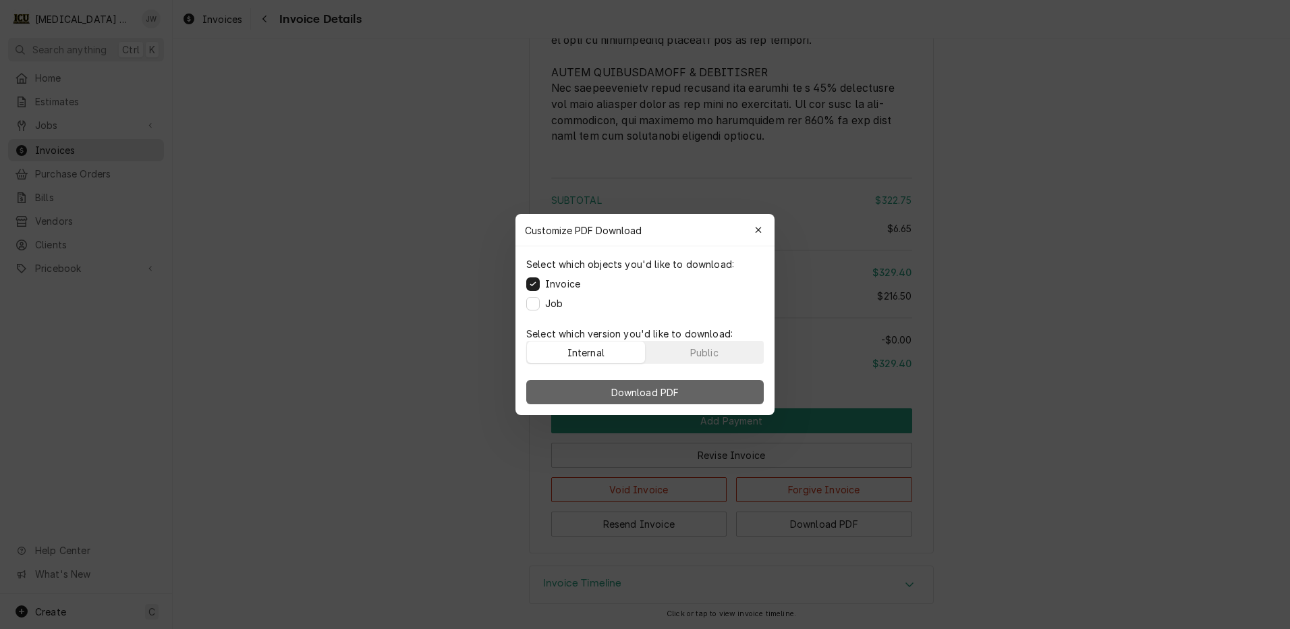
click at [623, 391] on span "Download PDF" at bounding box center [646, 392] width 74 height 14
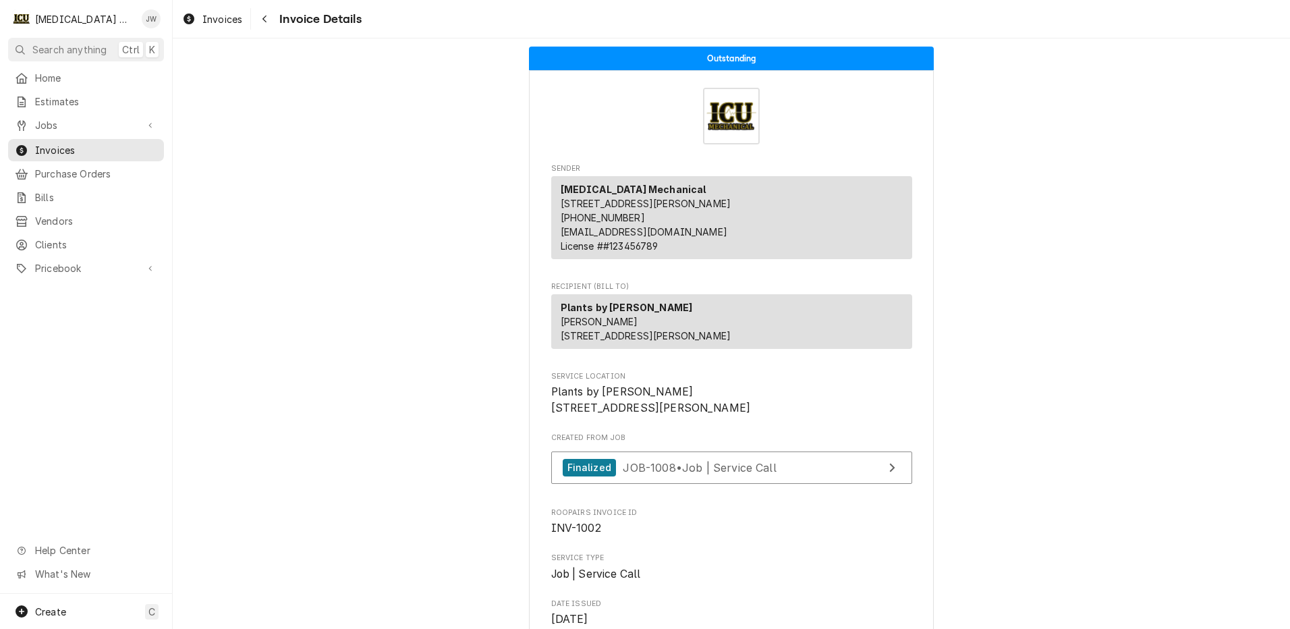
scroll to position [0, 0]
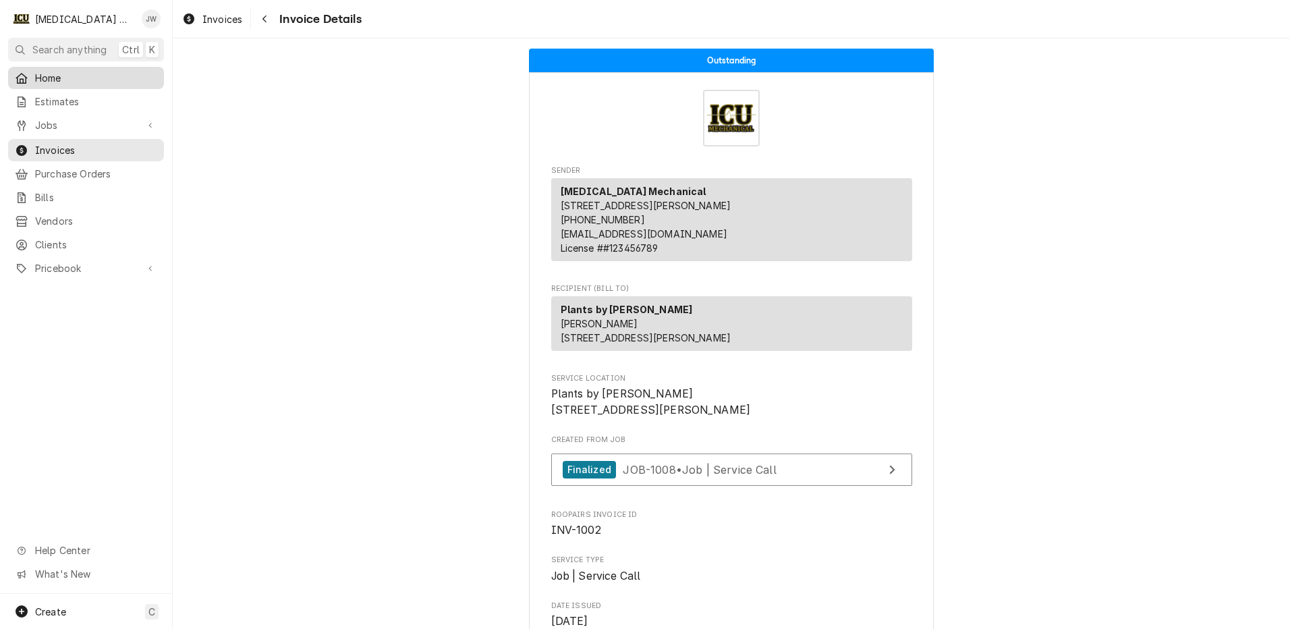
click at [45, 72] on span "Home" at bounding box center [96, 78] width 122 height 14
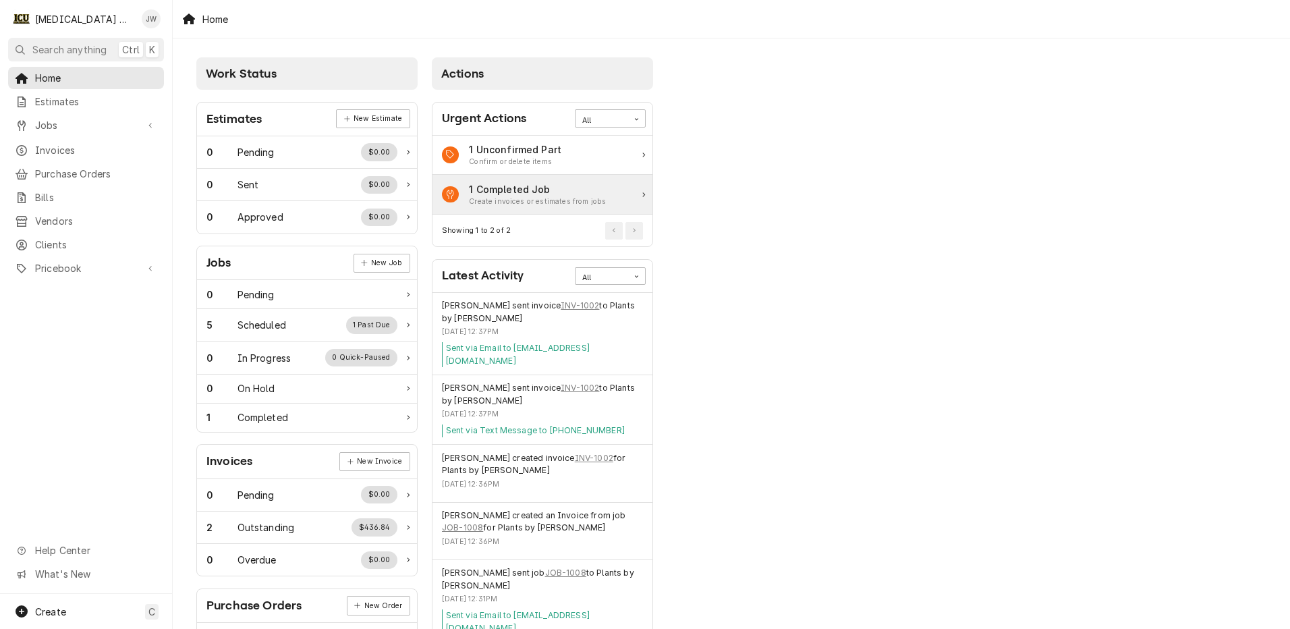
click at [525, 188] on div "1 Completed Job" at bounding box center [537, 189] width 137 height 14
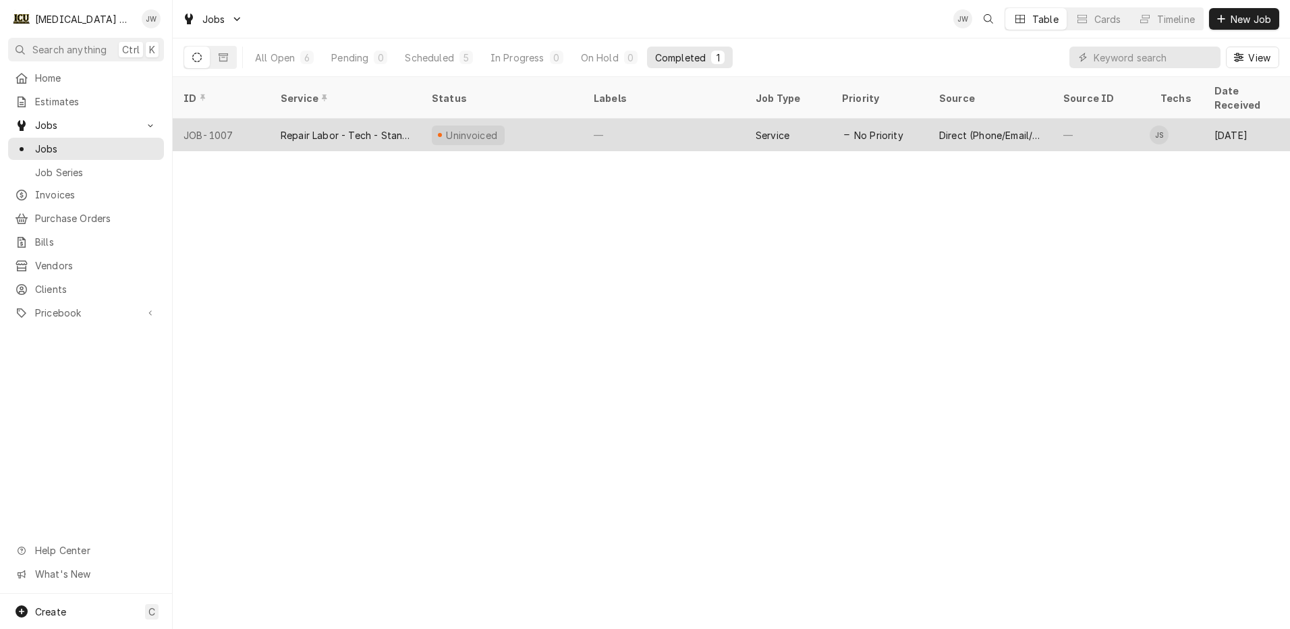
click at [398, 119] on div "Repair Labor - Tech - Standard" at bounding box center [345, 135] width 151 height 32
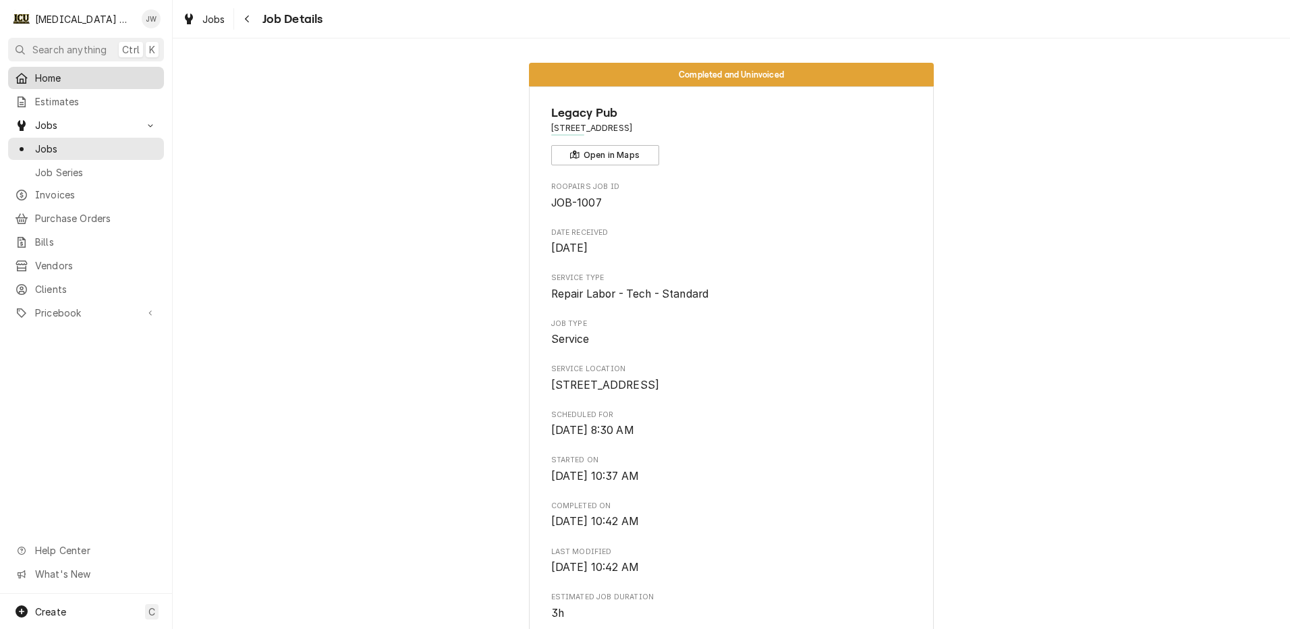
click at [62, 80] on span "Home" at bounding box center [96, 78] width 122 height 14
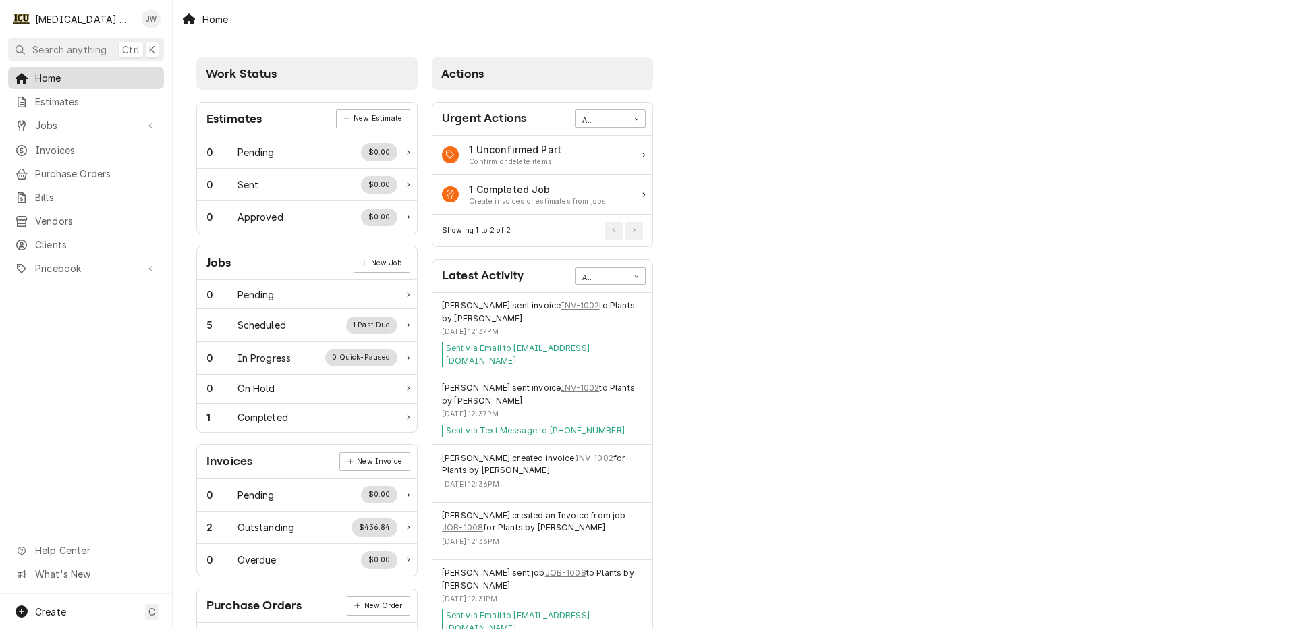
click at [67, 77] on span "Home" at bounding box center [96, 78] width 122 height 14
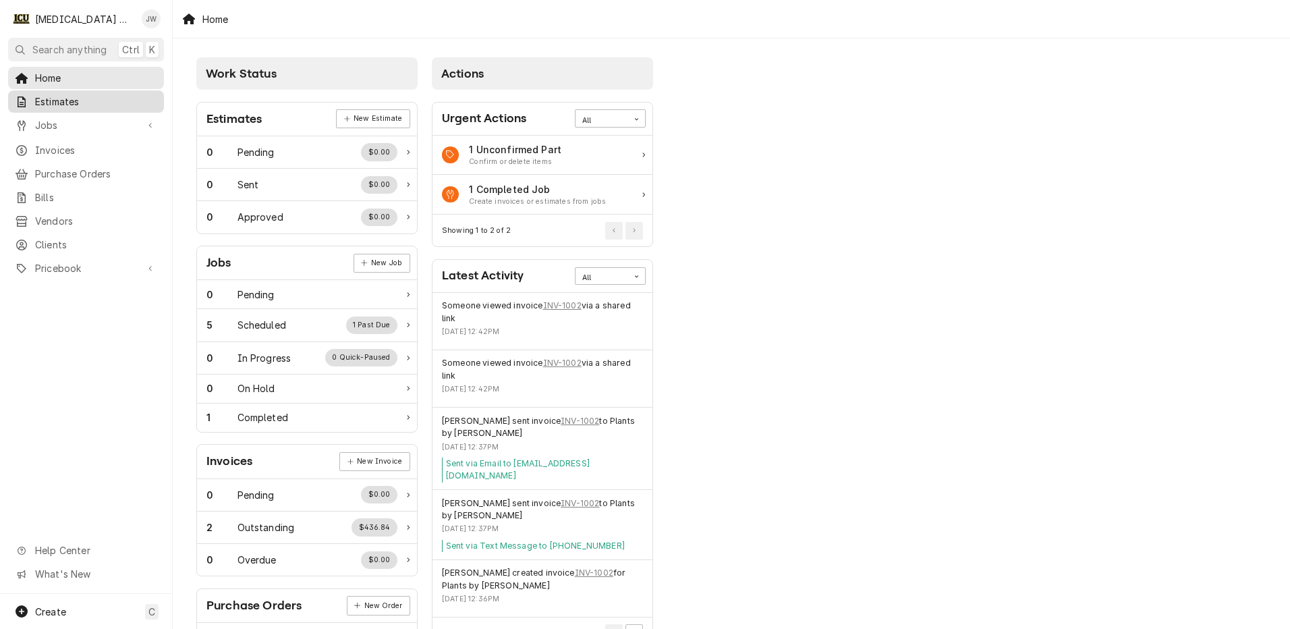
click at [66, 97] on span "Estimates" at bounding box center [96, 101] width 122 height 14
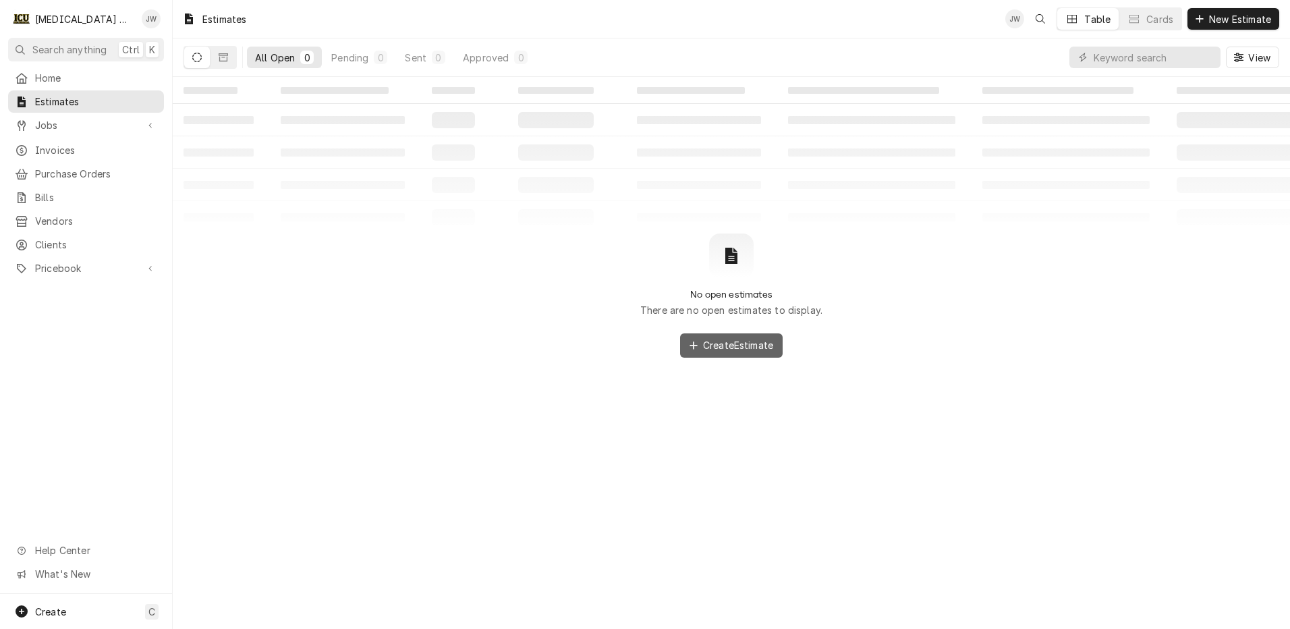
click at [725, 344] on span "Create Estimate" at bounding box center [738, 345] width 76 height 14
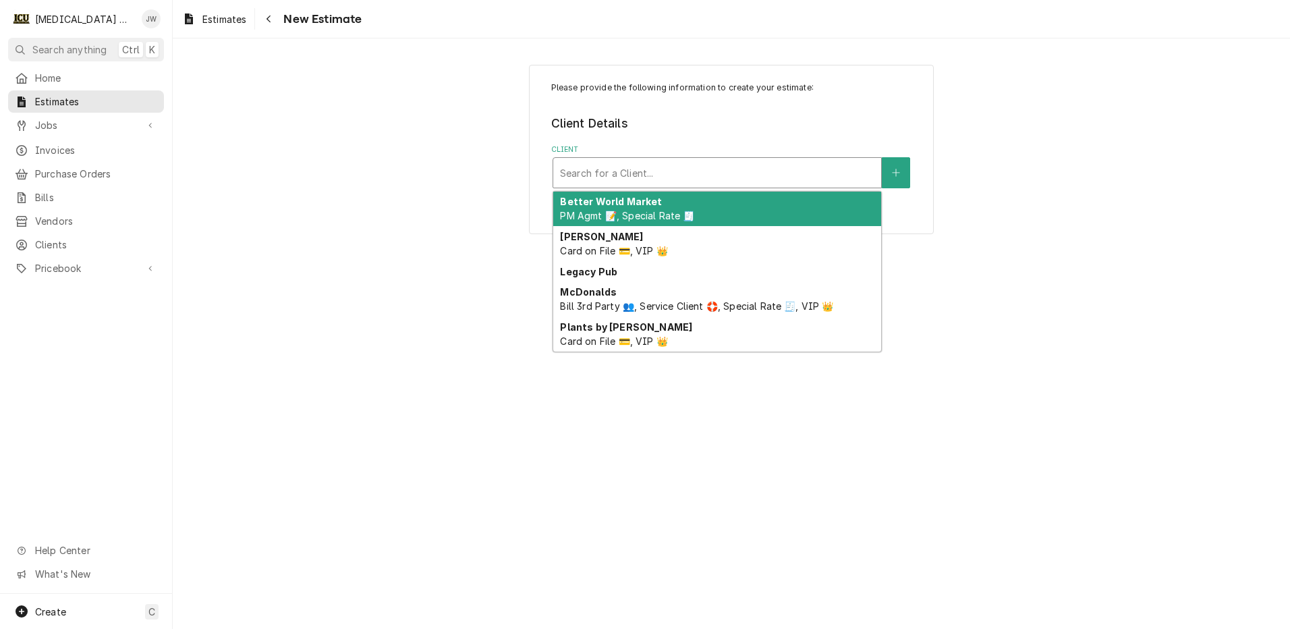
click at [671, 177] on div "Client" at bounding box center [717, 173] width 314 height 24
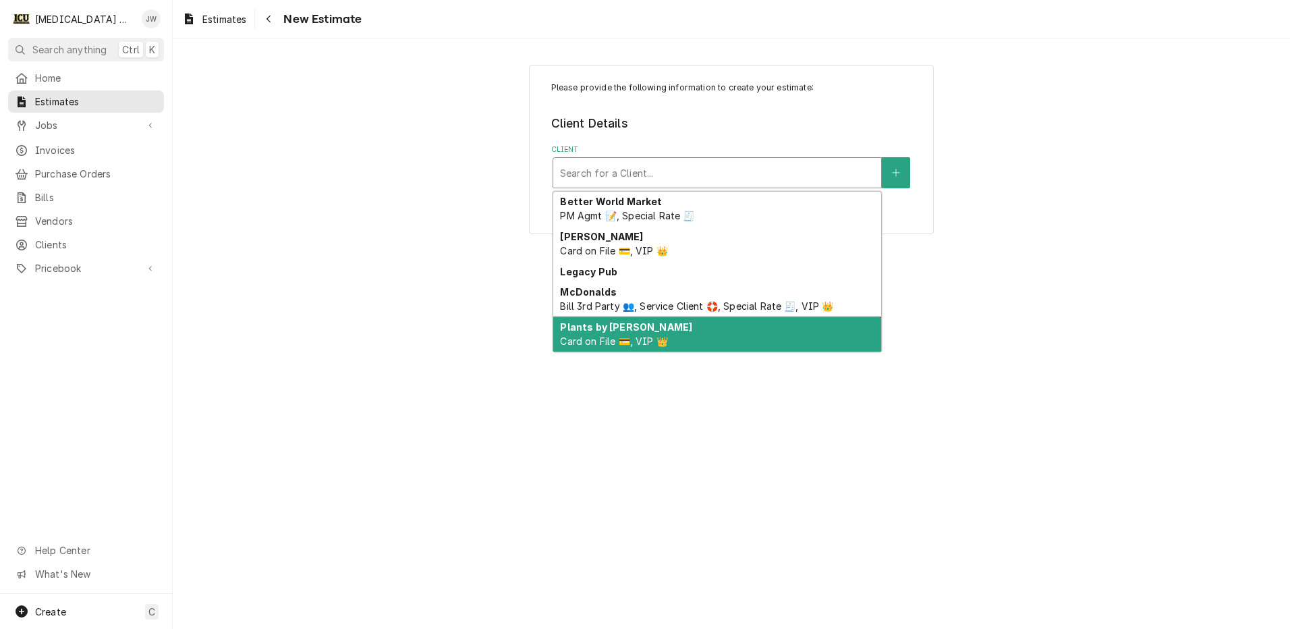
click at [595, 345] on span "Card on File 💳, VIP 👑" at bounding box center [613, 340] width 107 height 11
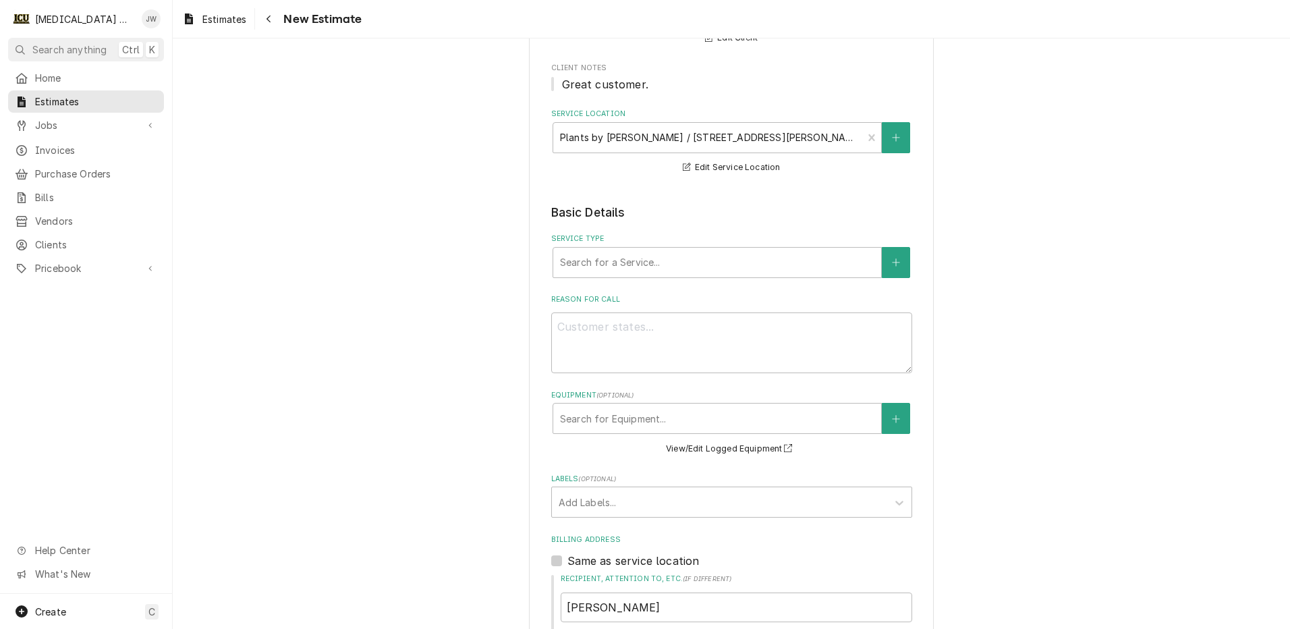
scroll to position [135, 0]
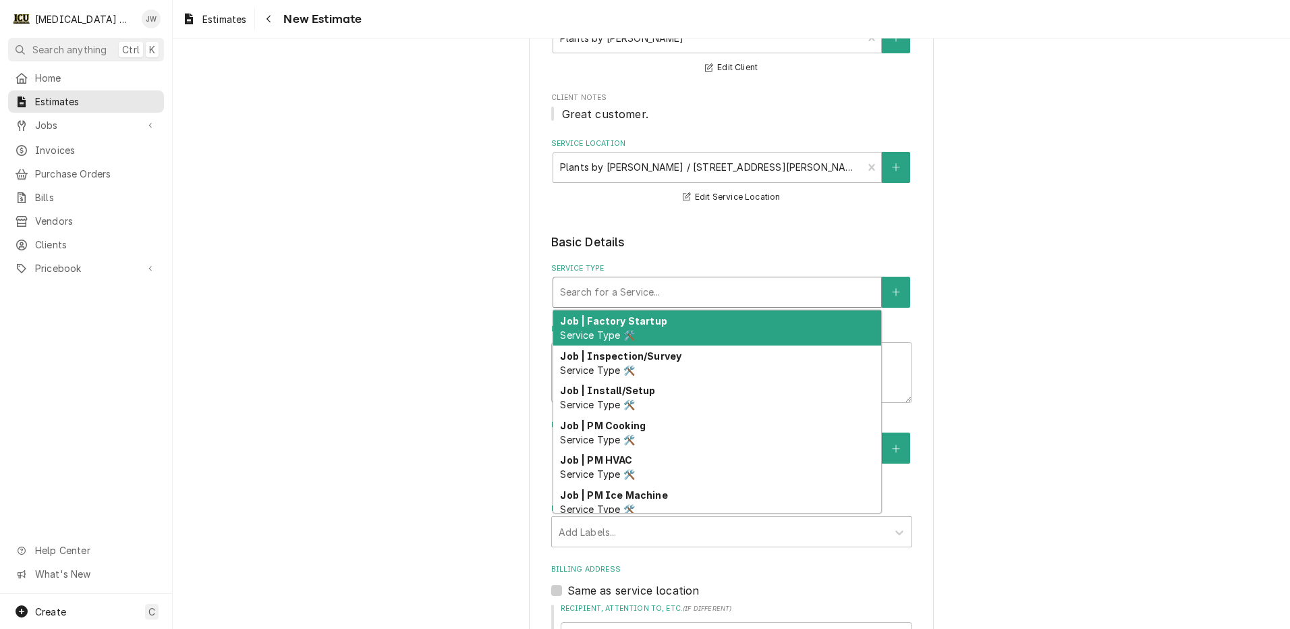
click at [650, 295] on div "Service Type" at bounding box center [717, 292] width 314 height 24
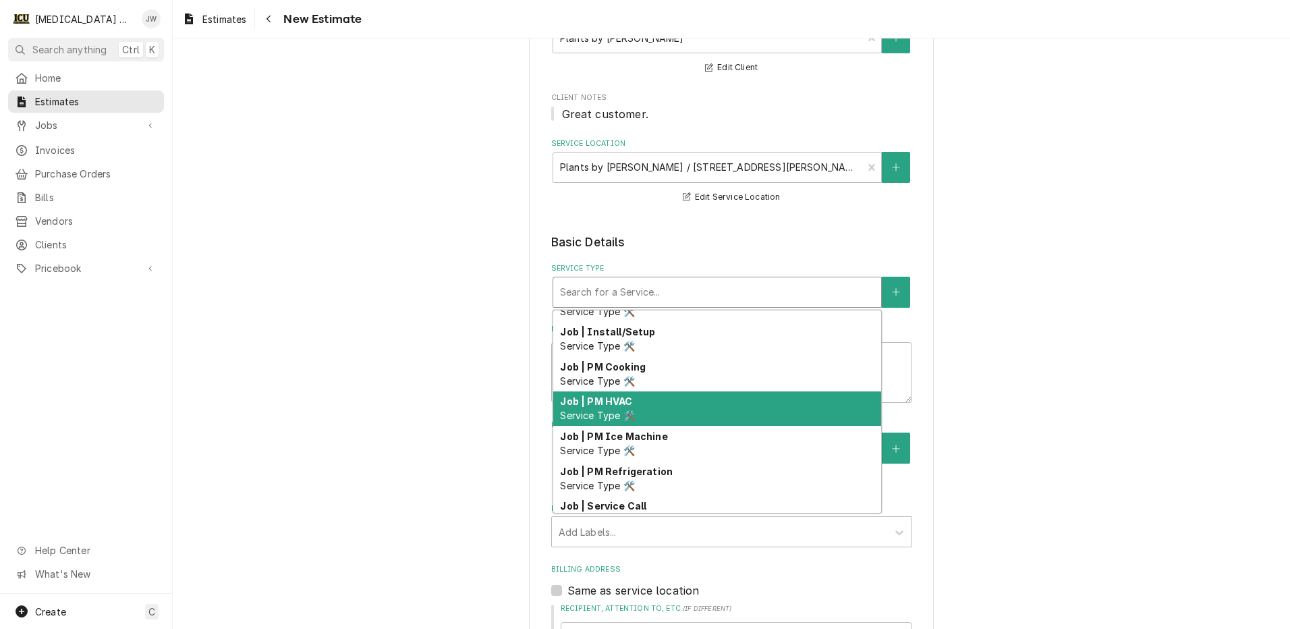
scroll to position [0, 0]
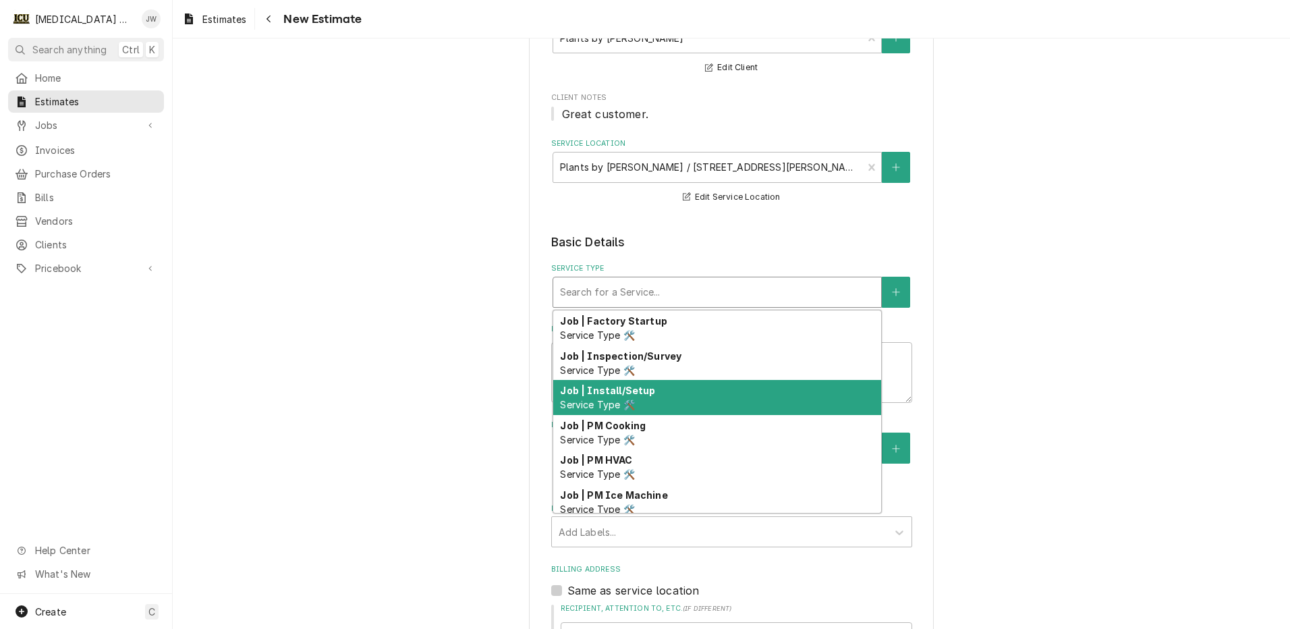
click at [623, 389] on strong "Job | Install/Setup" at bounding box center [607, 390] width 95 height 11
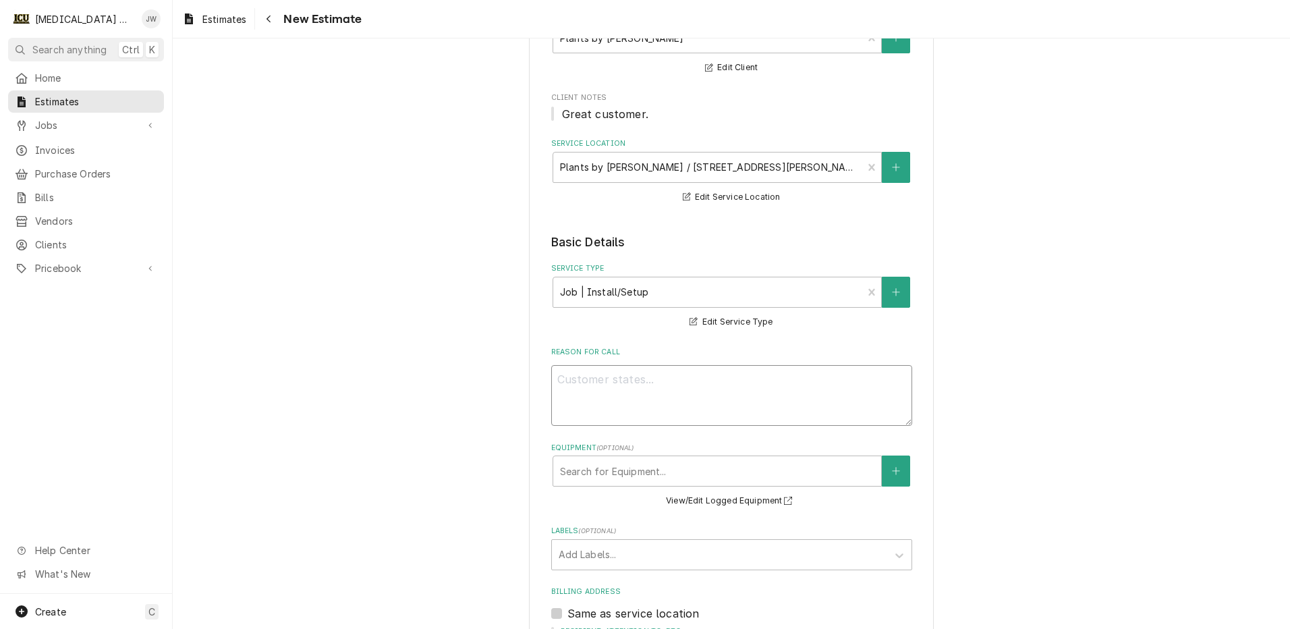
click at [632, 390] on textarea "Reason For Call" at bounding box center [731, 395] width 361 height 61
type textarea "x"
type textarea "A"
type textarea "x"
type textarea "At"
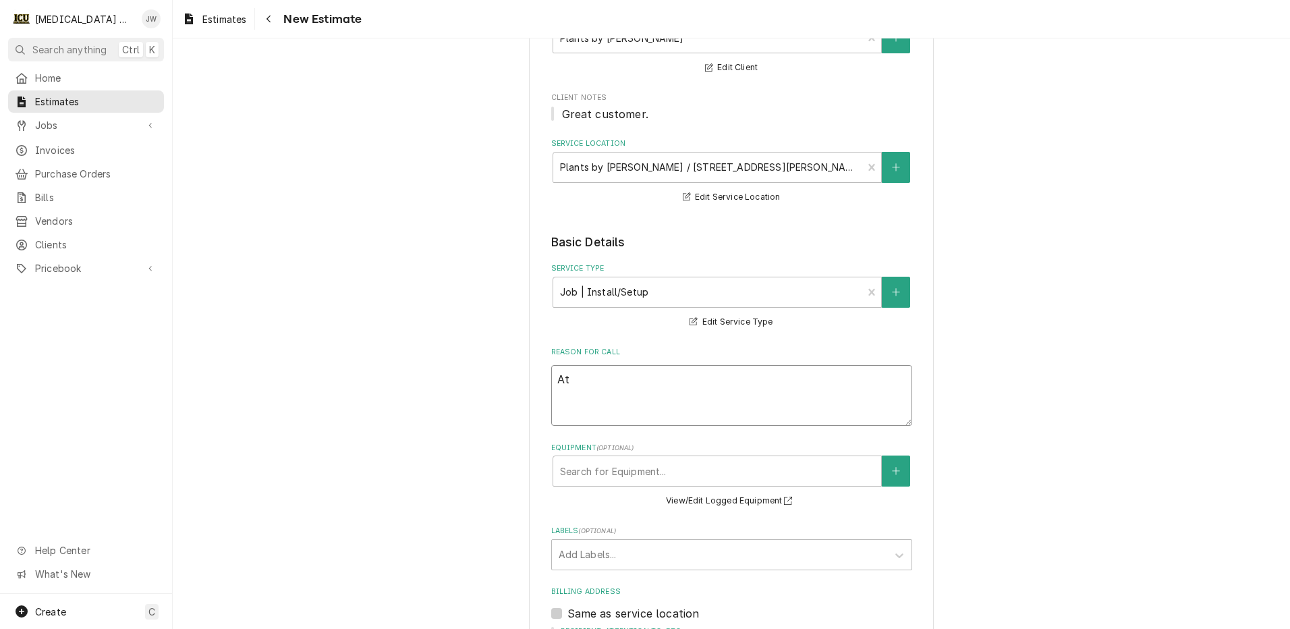
type textarea "x"
type textarea "At"
type textarea "x"
type textarea "At a"
type textarea "x"
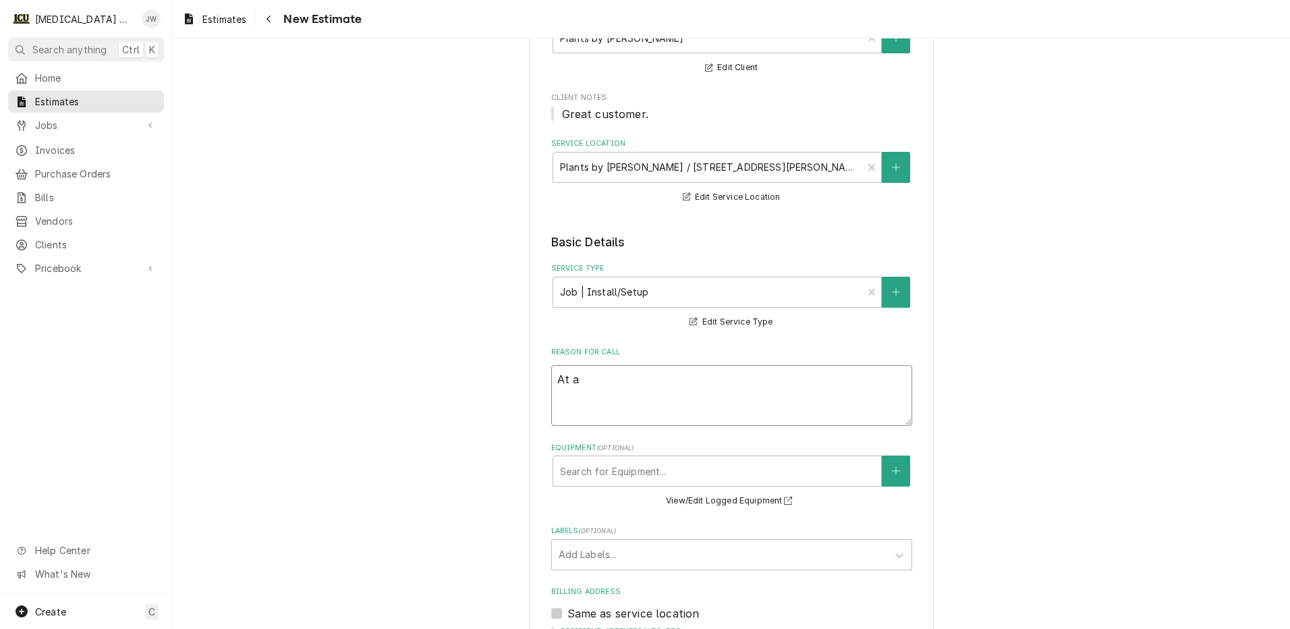
type textarea "At a"
type textarea "x"
type textarea "At a s"
type textarea "x"
type textarea "At a st"
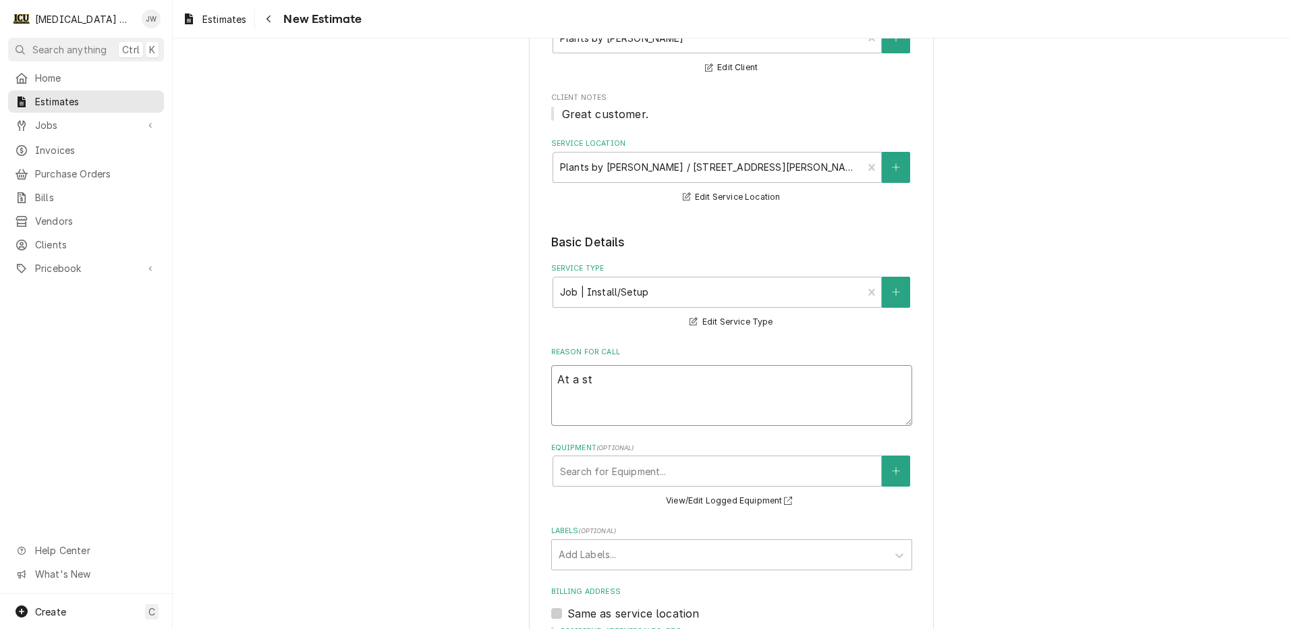
type textarea "x"
type textarea "At a sti"
type textarea "x"
type textarea "At a stic"
type textarea "x"
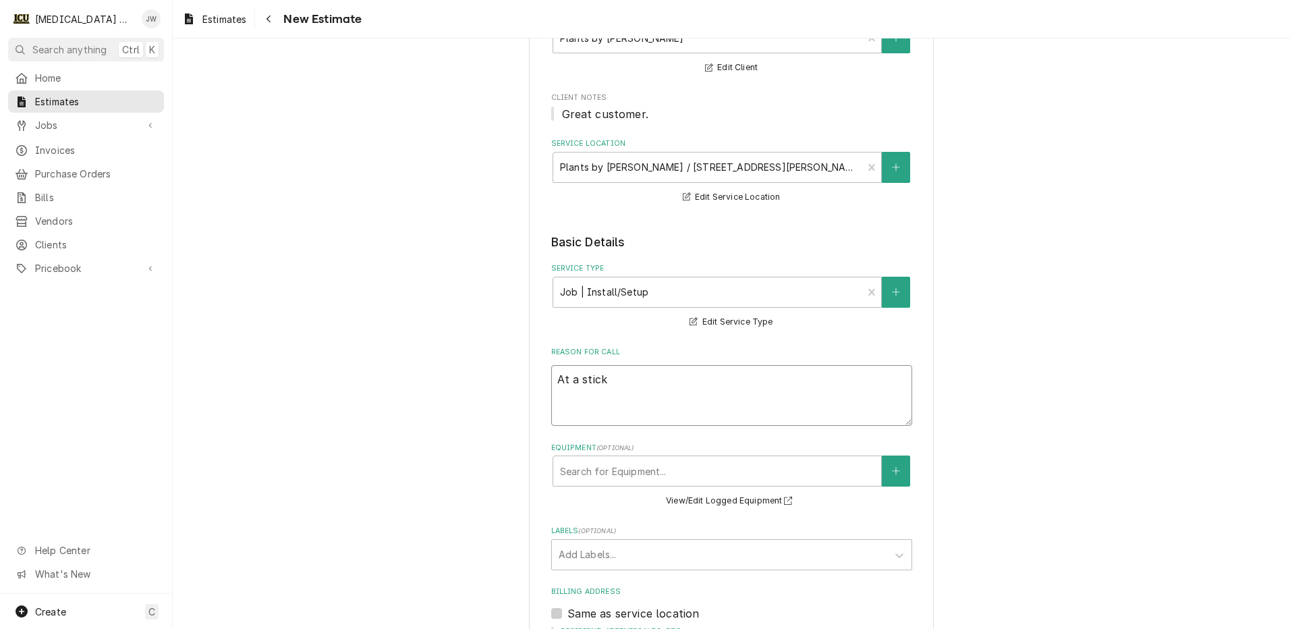
type textarea "At a stick"
type textarea "x"
type textarea "At a stick to"
type textarea "x"
type textarea "At a stick to t"
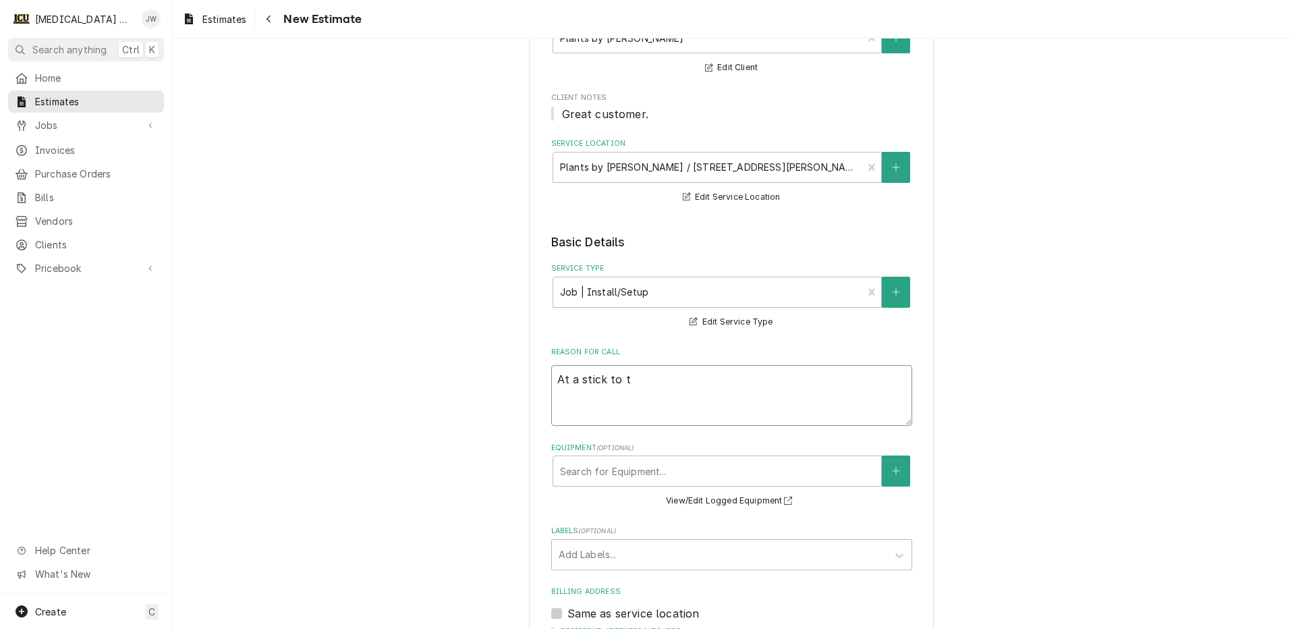
type textarea "x"
type textarea "At a stick to th"
type textarea "x"
type textarea "At a stick to the"
type textarea "x"
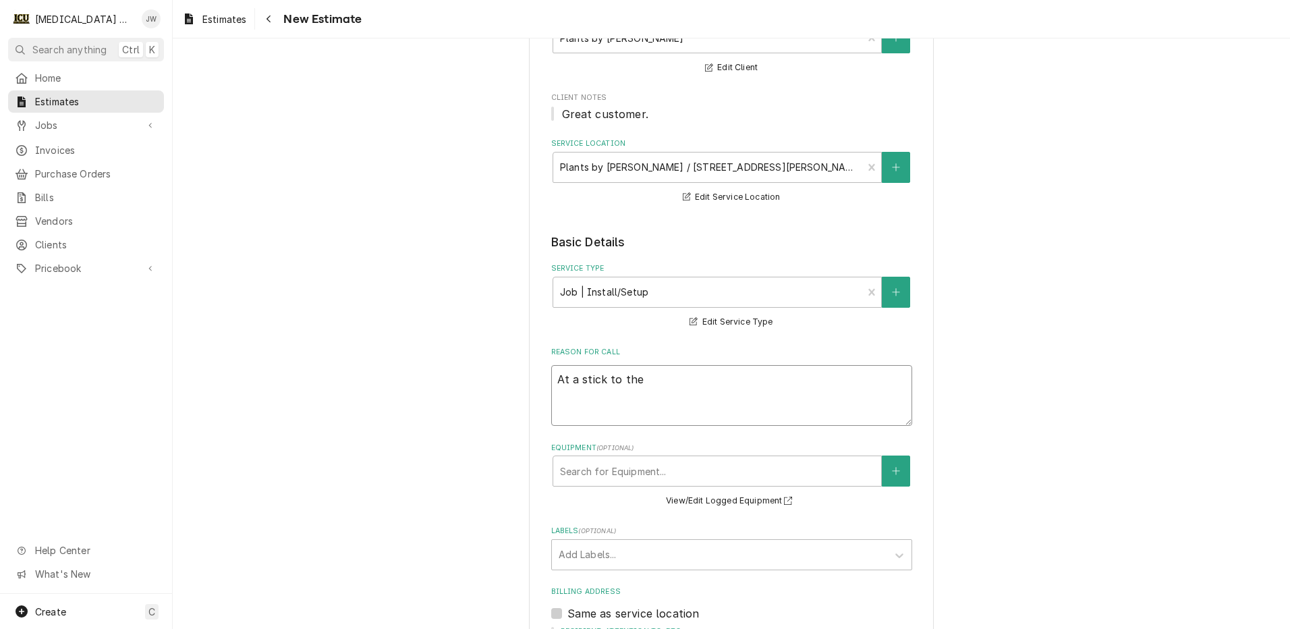
type textarea "At a stick to the"
type textarea "x"
type textarea "At a stick to the p"
type textarea "x"
type textarea "At a stick to the pl"
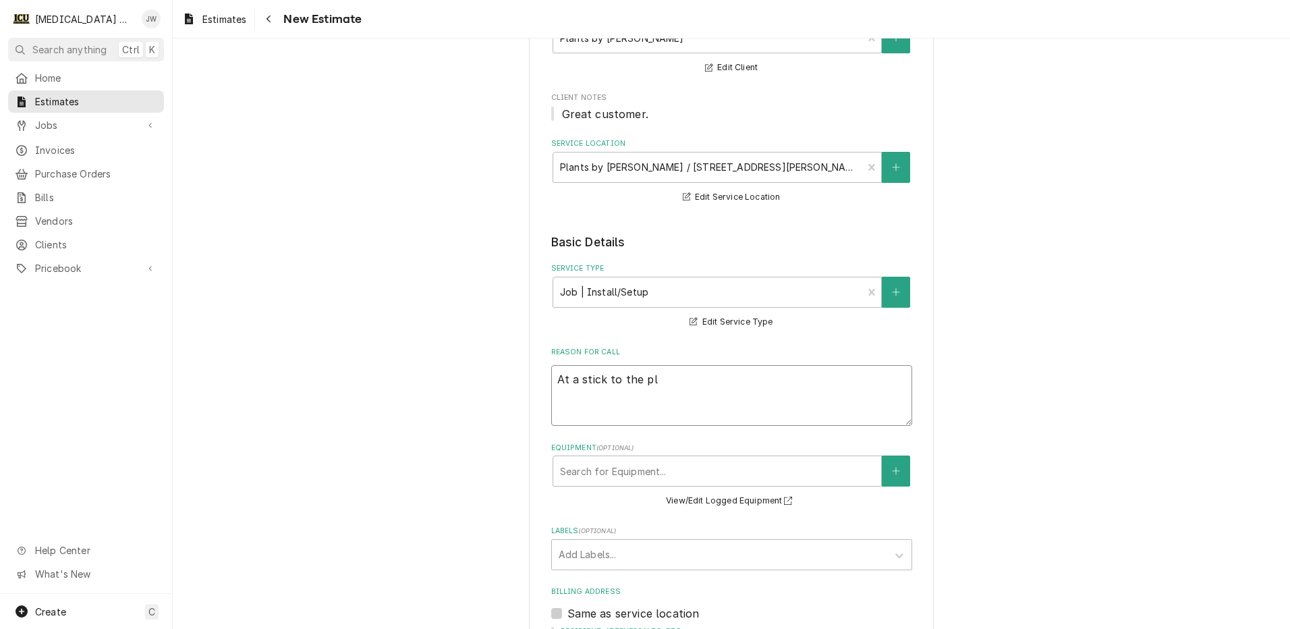
type textarea "x"
type textarea "At a stick to the pla"
type textarea "x"
type textarea "At a stick to the plan"
type textarea "x"
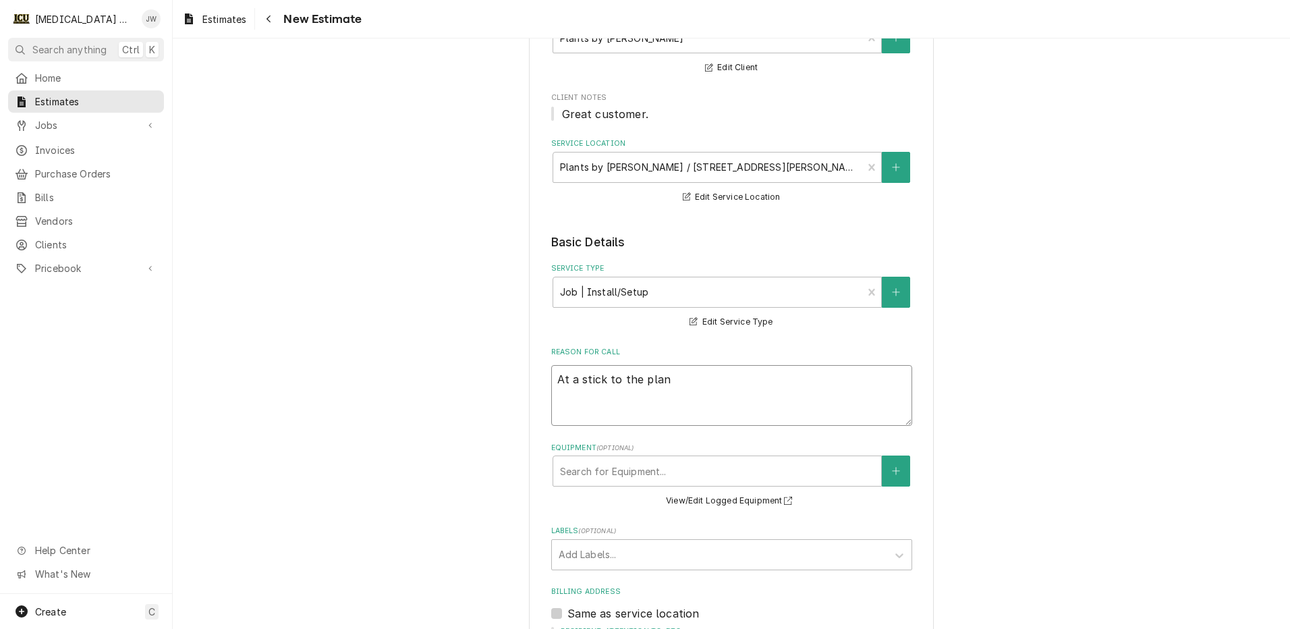
type textarea "At a stick to the plant"
type textarea "x"
type textarea "At a stick to the plant"
type textarea "x"
type textarea "At a stick to the plant s"
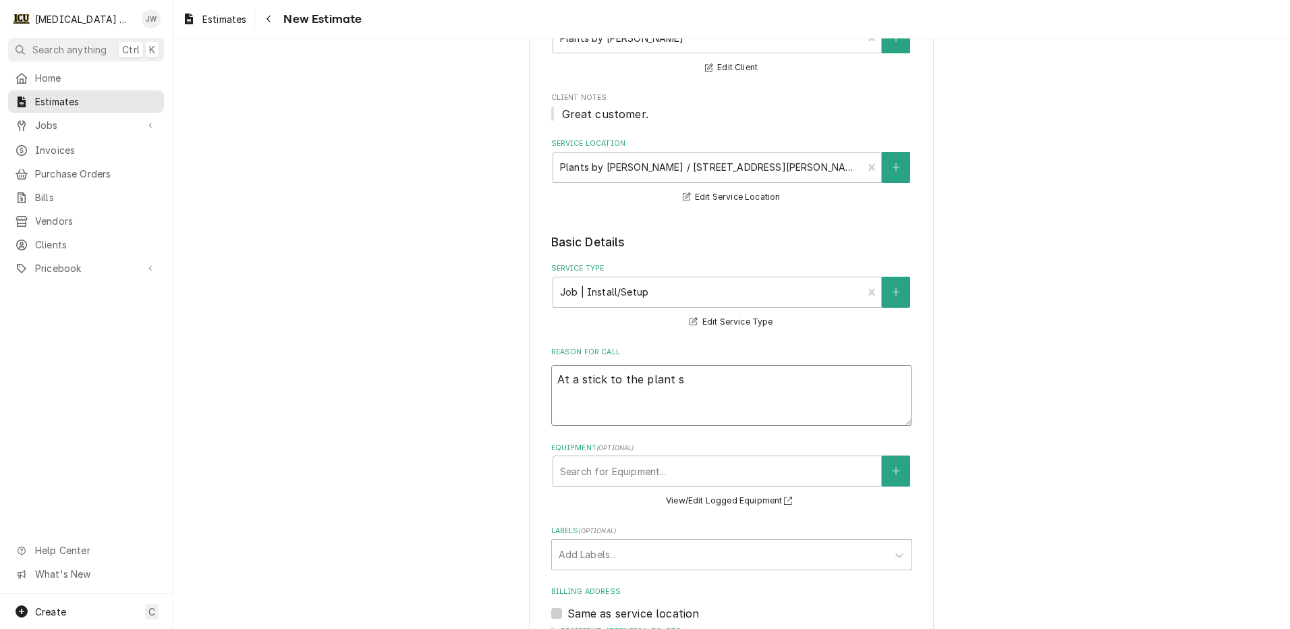
type textarea "x"
type textarea "At a stick to the plant so"
type textarea "x"
type textarea "At a stick to the plant so"
type textarea "x"
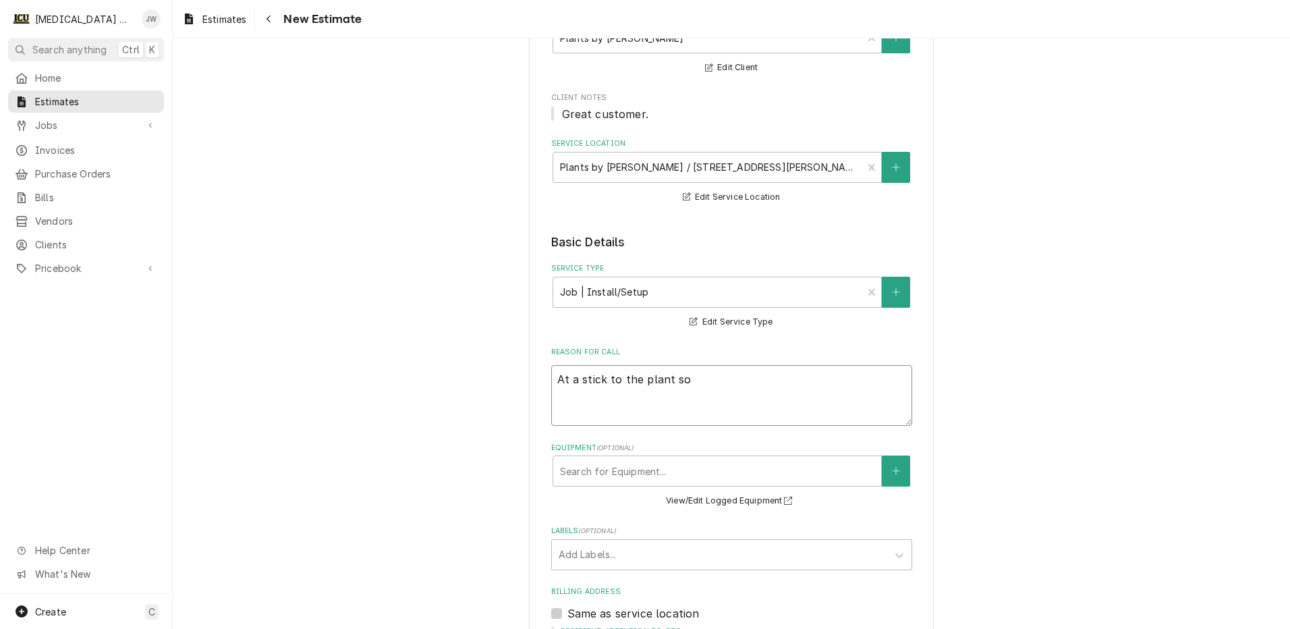
type textarea "At a stick to the plant so i"
type textarea "x"
type textarea "At a stick to the plant so it"
type textarea "x"
type textarea "At a stick to the plant so it"
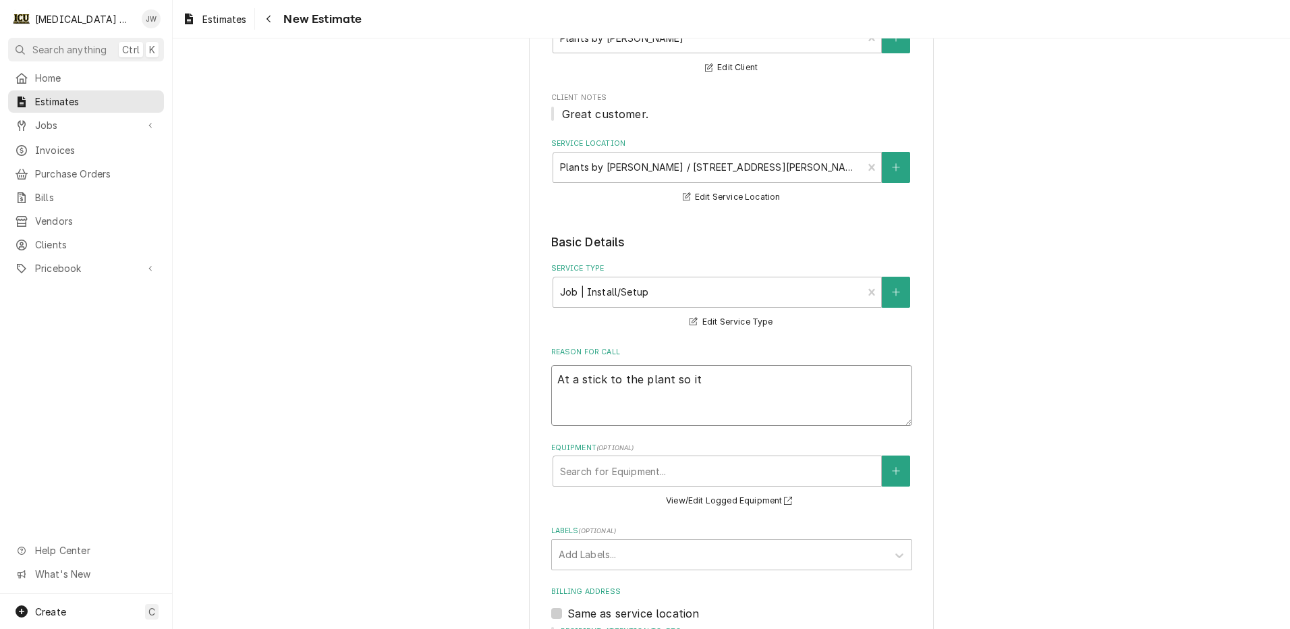
type textarea "x"
type textarea "At a stick to the plant so it s"
type textarea "x"
type textarea "At a stick to the plant so it st"
type textarea "x"
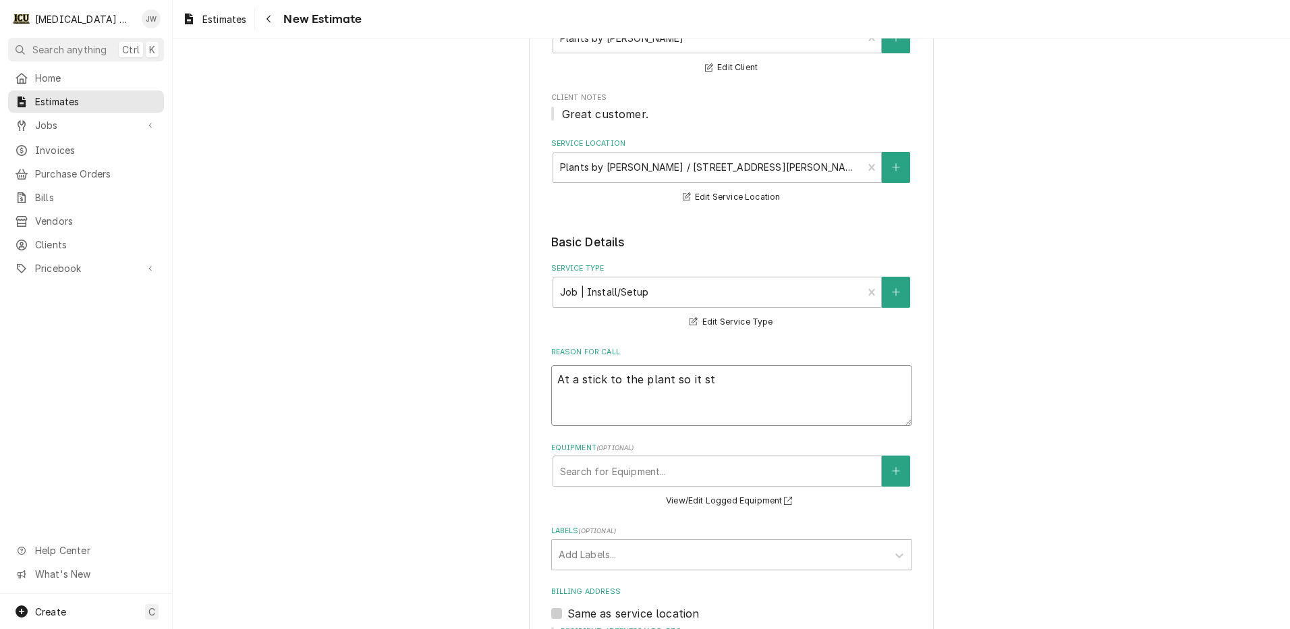
type textarea "At a stick to the plant so it sto"
type textarea "x"
type textarea "At a stick to the plant so it stop"
type textarea "x"
type textarea "At a stick to the plant so it stops"
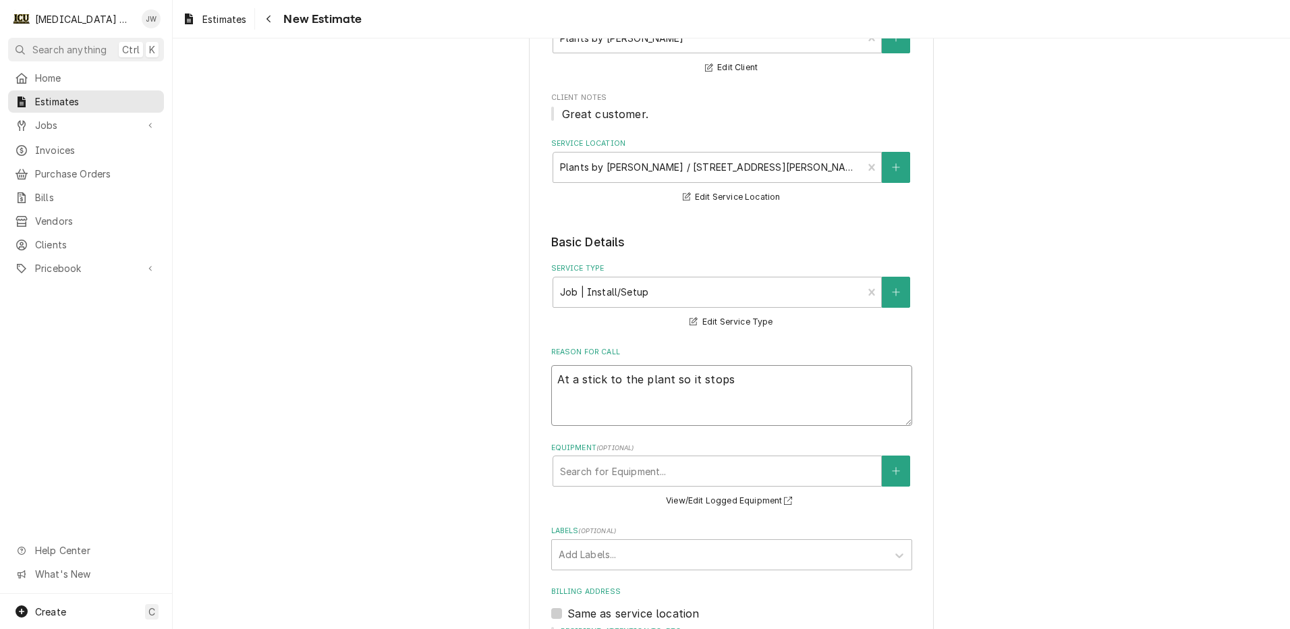
type textarea "x"
type textarea "At a stick to the plant so it stops"
type textarea "x"
type textarea "At a stick to the plant so it stops l"
type textarea "x"
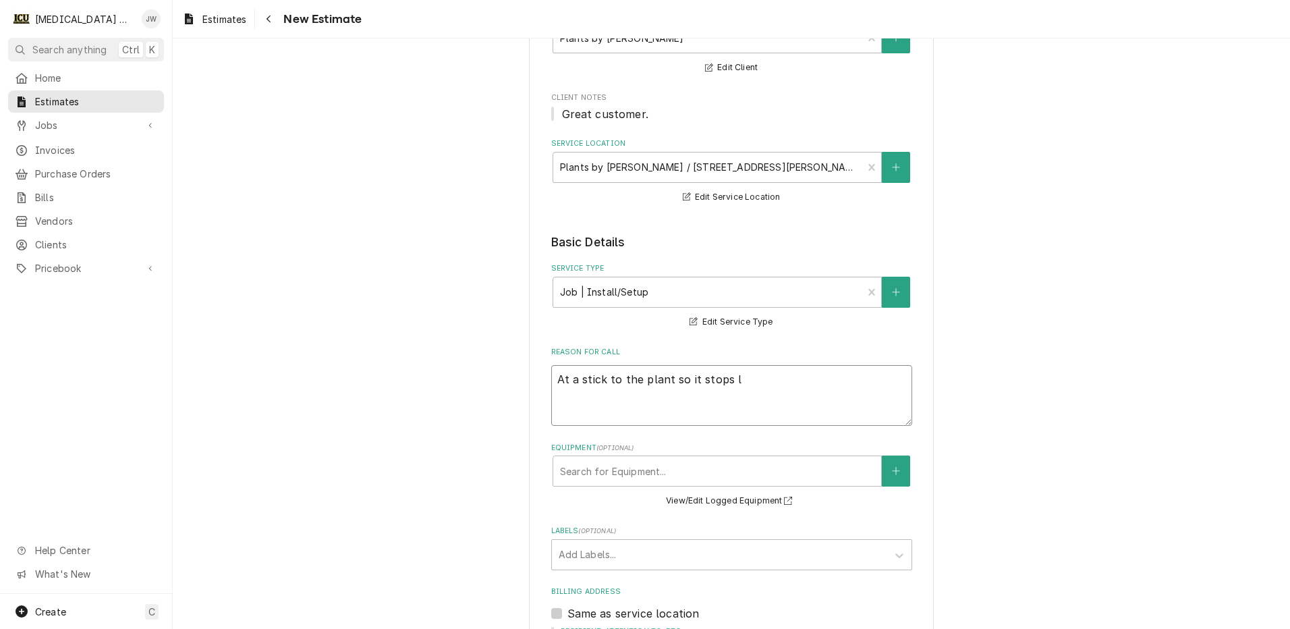
type textarea "At a stick to the plant so it stops le"
type textarea "x"
type textarea "At a stick to the plant so it stops lea"
type textarea "x"
type textarea "At a stick to the plant so it stops lean"
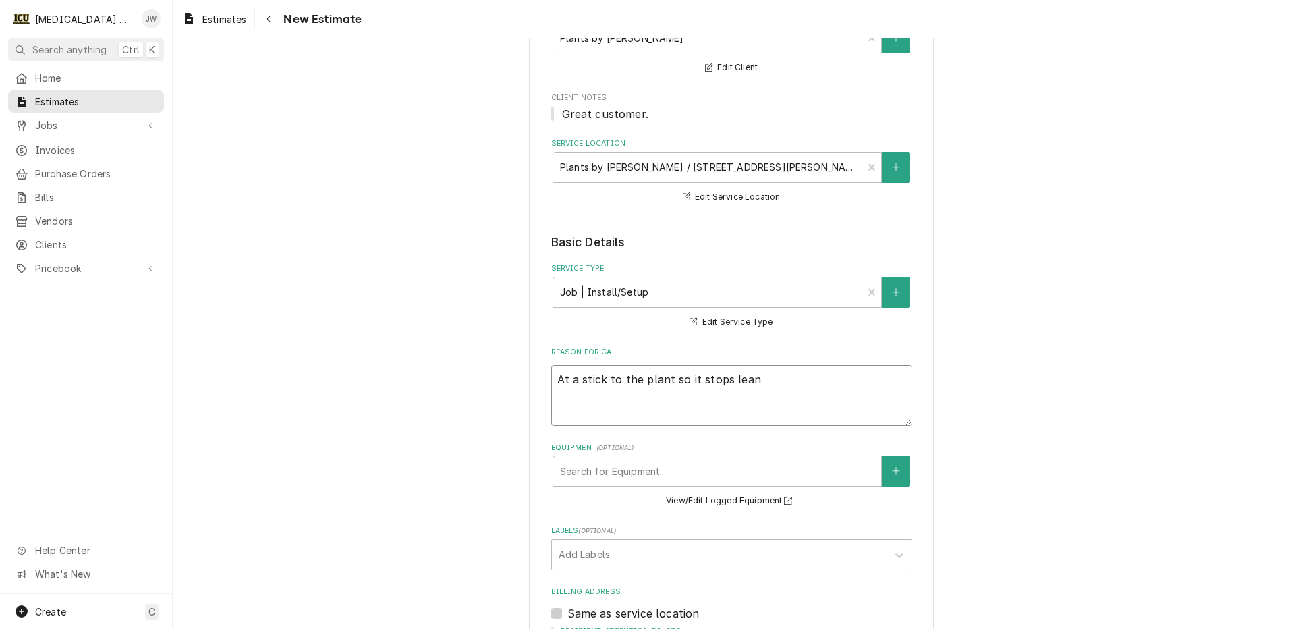
type textarea "x"
type textarea "At a stick to the plant so it stops leani"
type textarea "x"
type textarea "At a stick to the plant so it stops leanin"
type textarea "x"
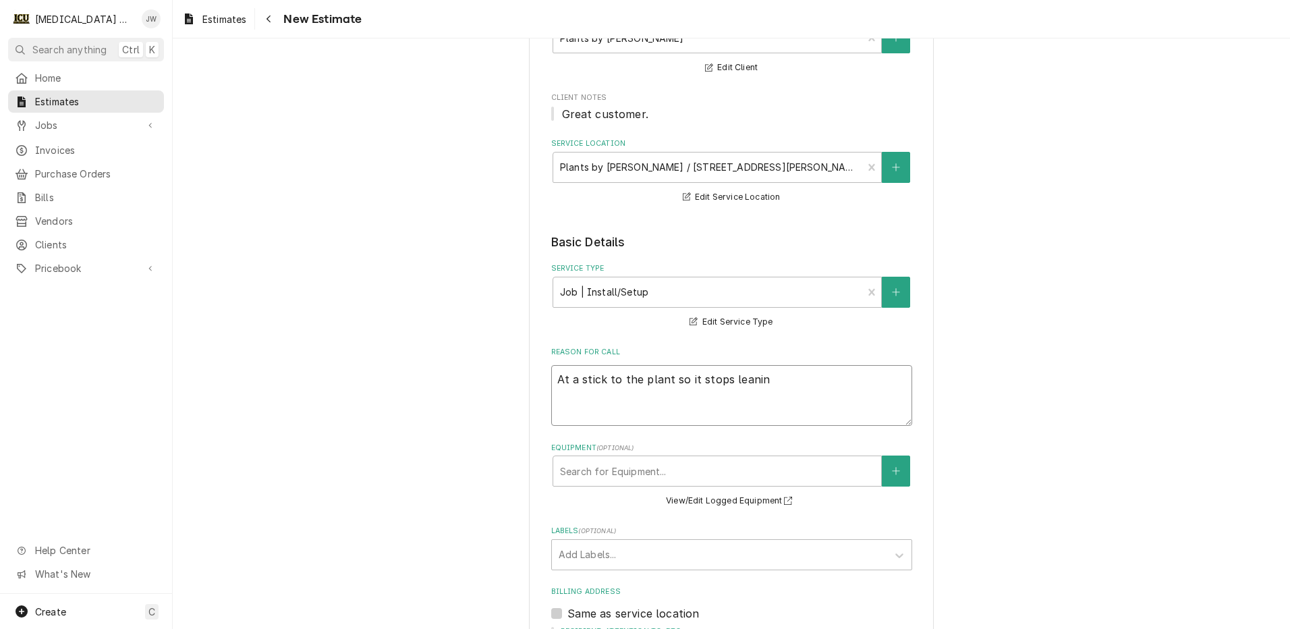
type textarea "At a stick to the plant so it stops leaning"
type textarea "x"
type textarea "At a stick to the plant so it stops leaning."
type textarea "x"
type textarea "At a stick to the plant so it stops leaning."
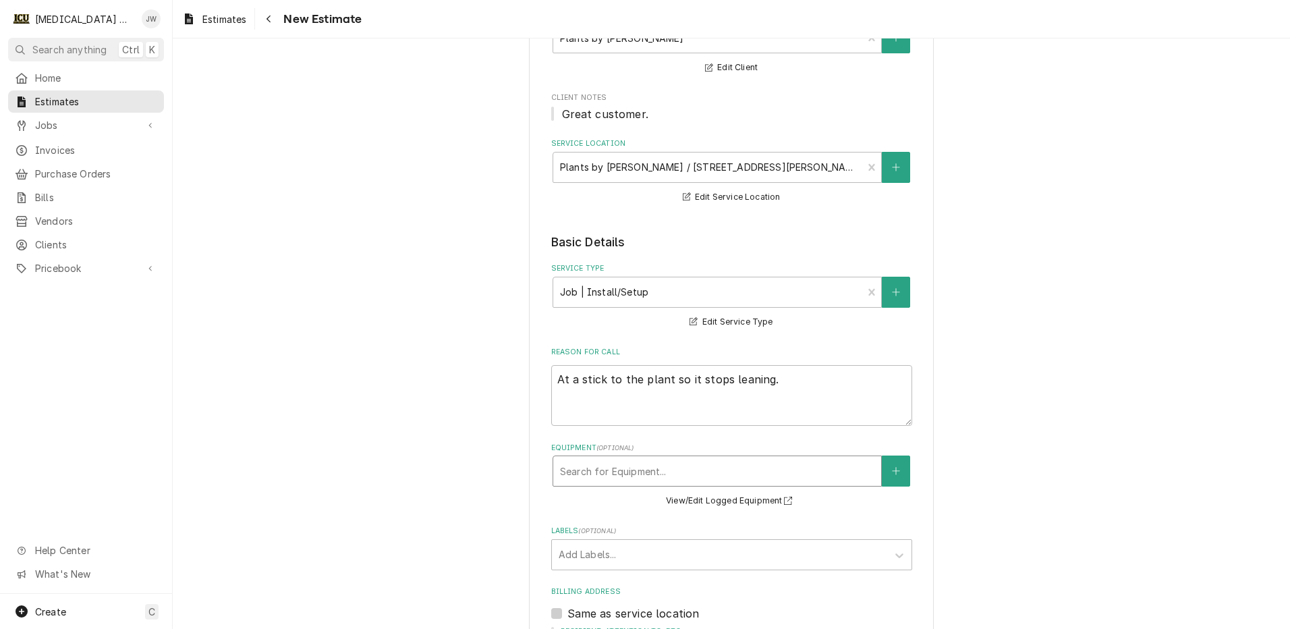
click at [634, 471] on div "Equipment" at bounding box center [717, 471] width 314 height 24
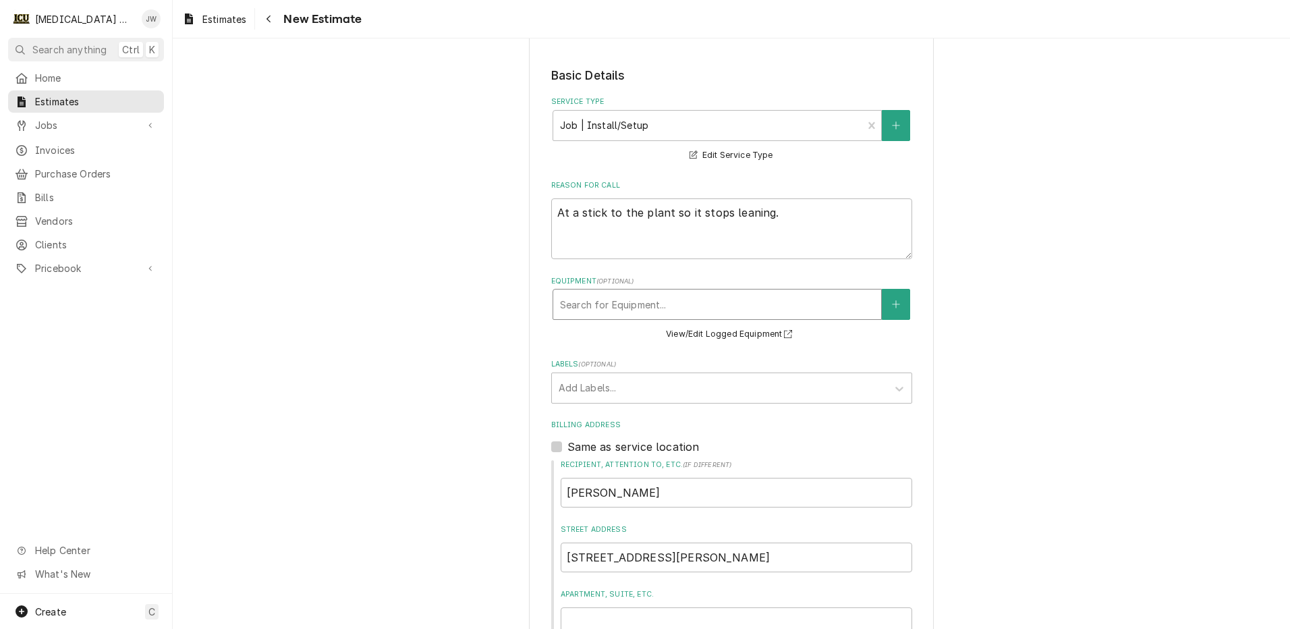
scroll to position [337, 0]
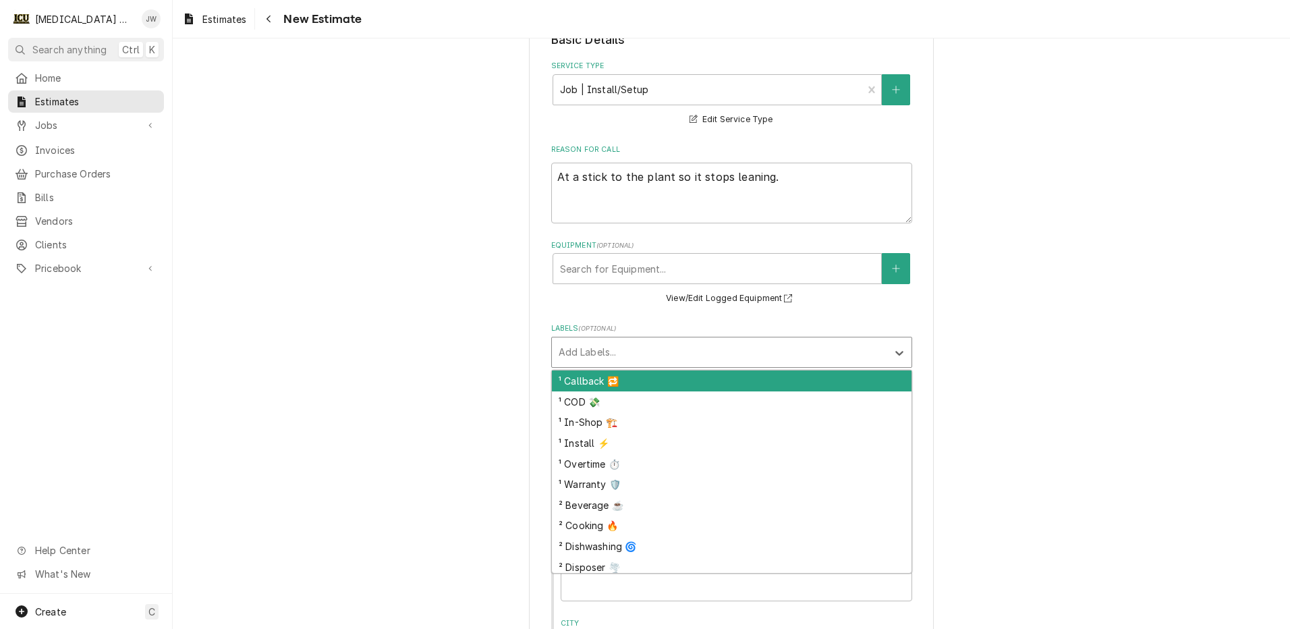
click at [623, 351] on div "Labels" at bounding box center [720, 352] width 322 height 24
click at [636, 352] on div "Labels" at bounding box center [720, 352] width 322 height 24
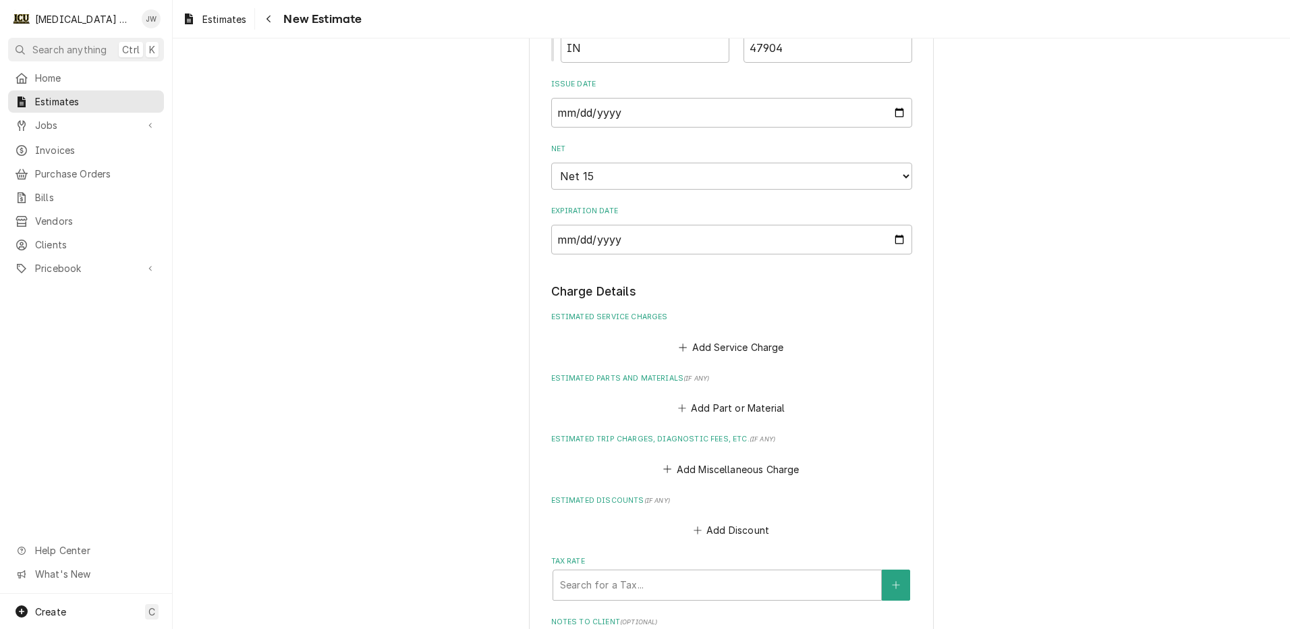
scroll to position [1012, 0]
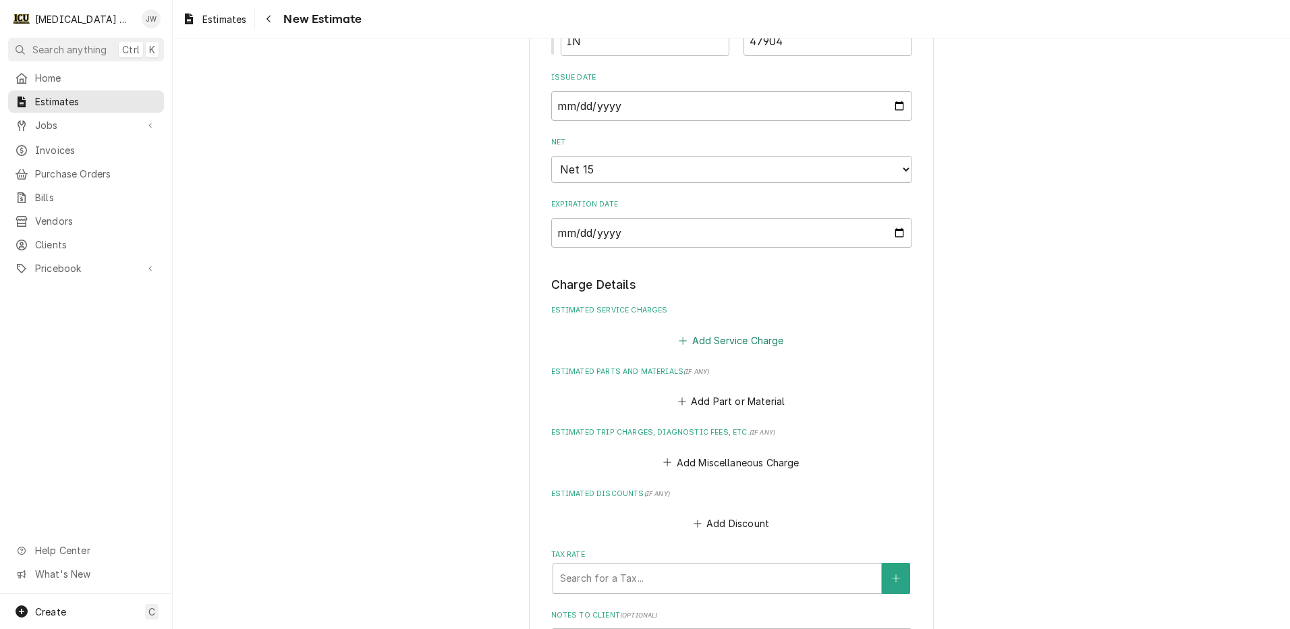
click at [723, 344] on button "Add Service Charge" at bounding box center [731, 340] width 109 height 19
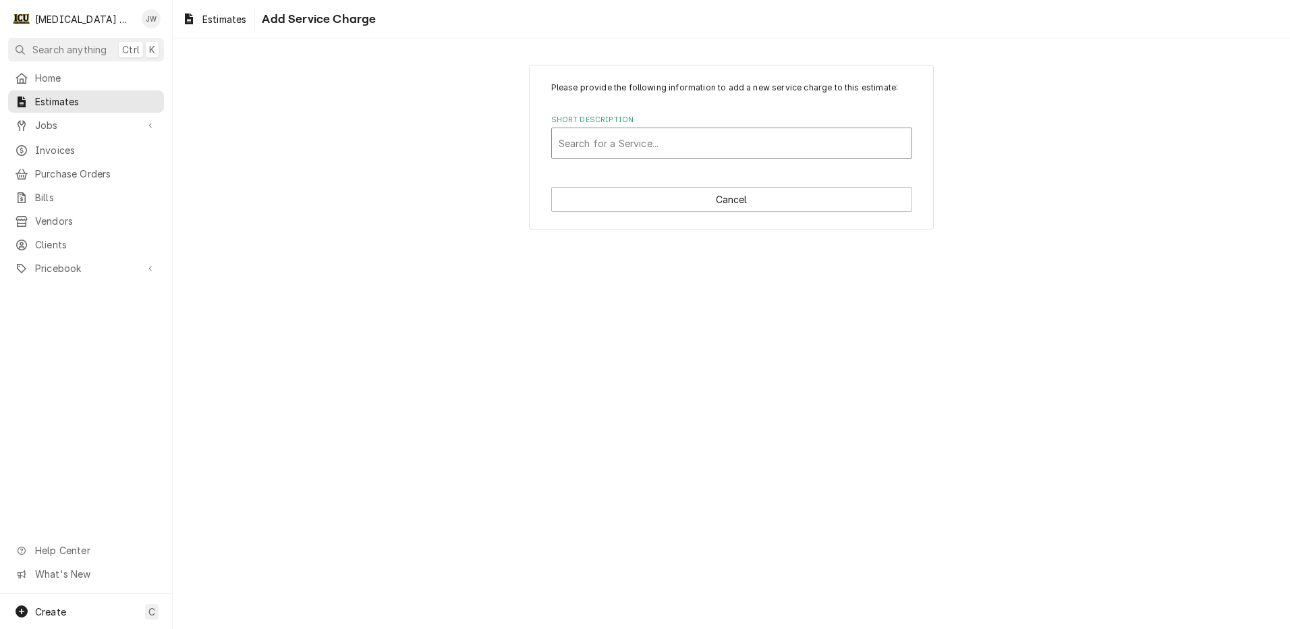
click at [672, 146] on div "Short Description" at bounding box center [732, 143] width 346 height 24
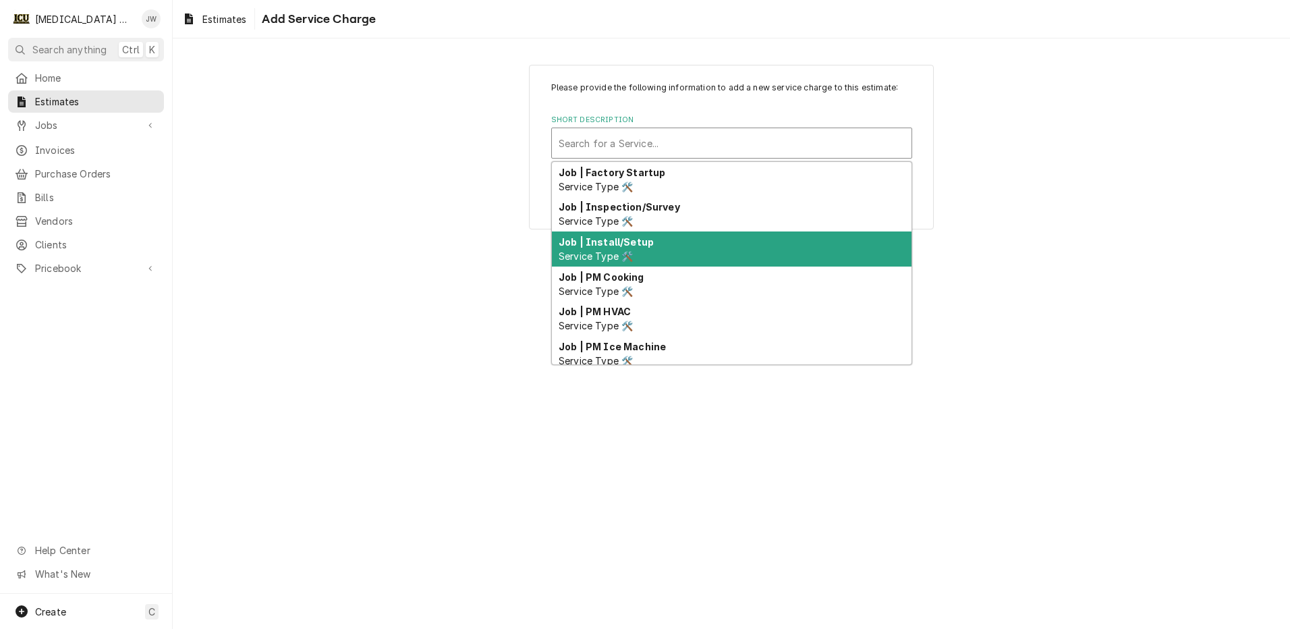
click at [644, 250] on div "Job | Install/Setup Service Type 🛠️" at bounding box center [732, 248] width 360 height 35
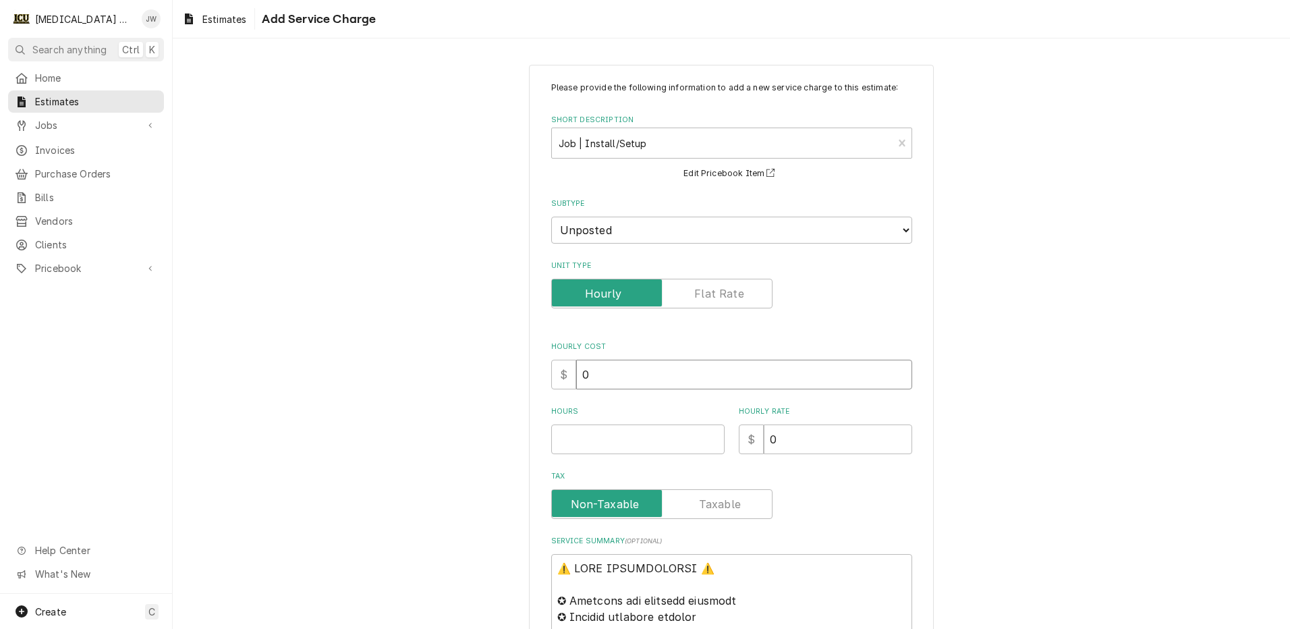
click at [608, 381] on input "0" at bounding box center [744, 375] width 336 height 30
drag, startPoint x: 590, startPoint y: 380, endPoint x: 520, endPoint y: 365, distance: 71.7
click at [520, 365] on div "Please provide the following information to add a new service charge to this es…" at bounding box center [731, 626] width 1117 height 1146
type textarea "x"
type input "6"
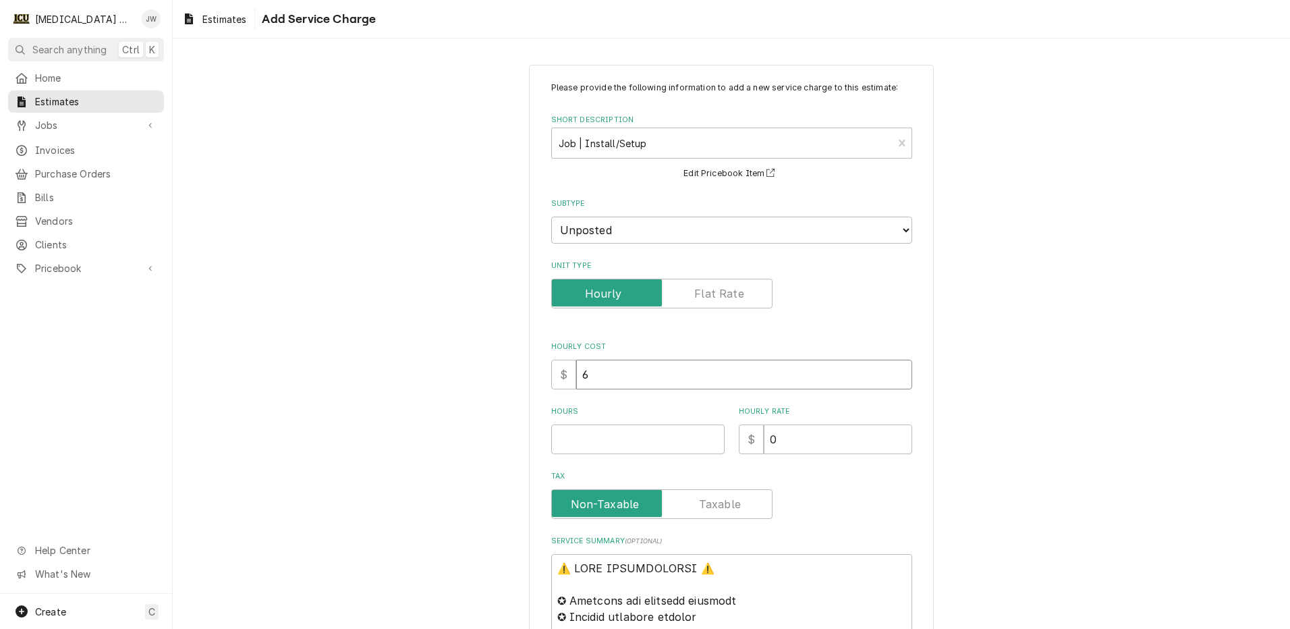
type textarea "x"
type input "65"
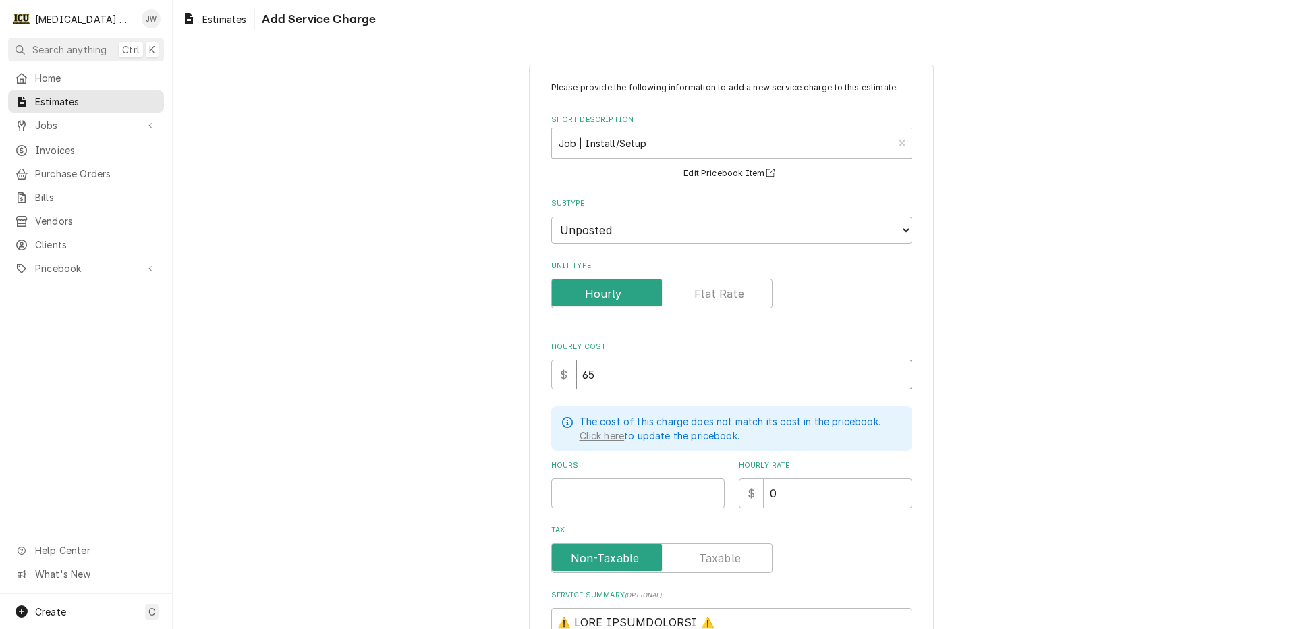
type textarea "x"
type input "65"
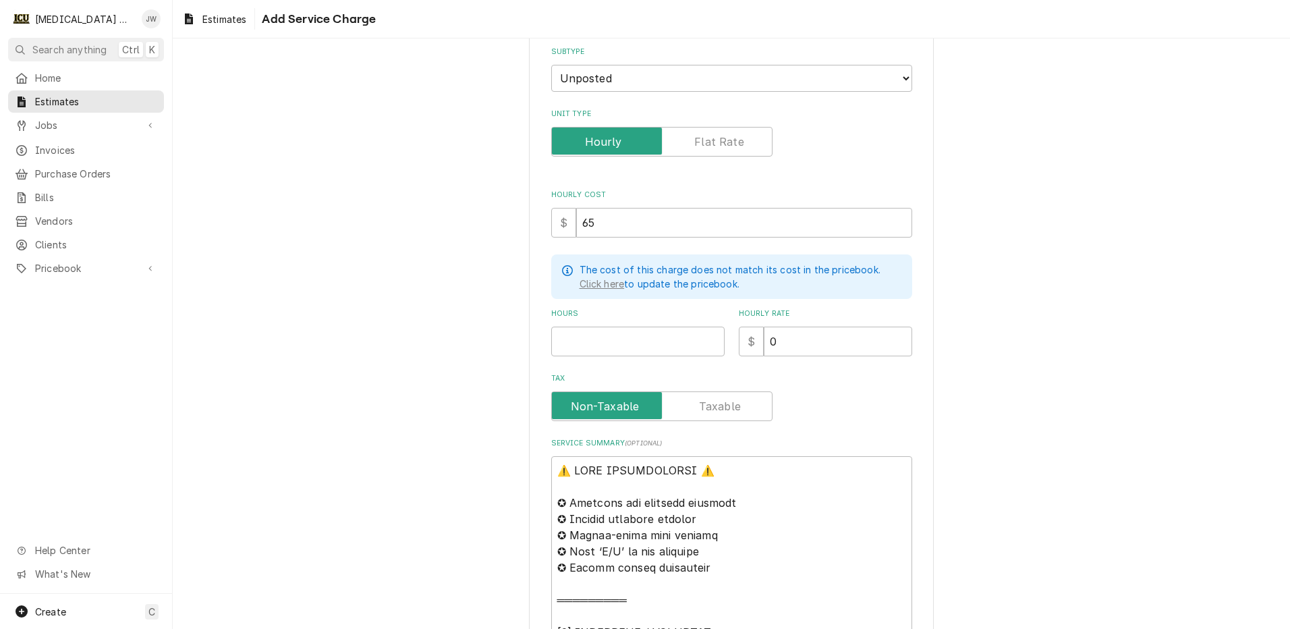
scroll to position [150, 0]
click at [223, 16] on span "Estimates" at bounding box center [224, 19] width 44 height 14
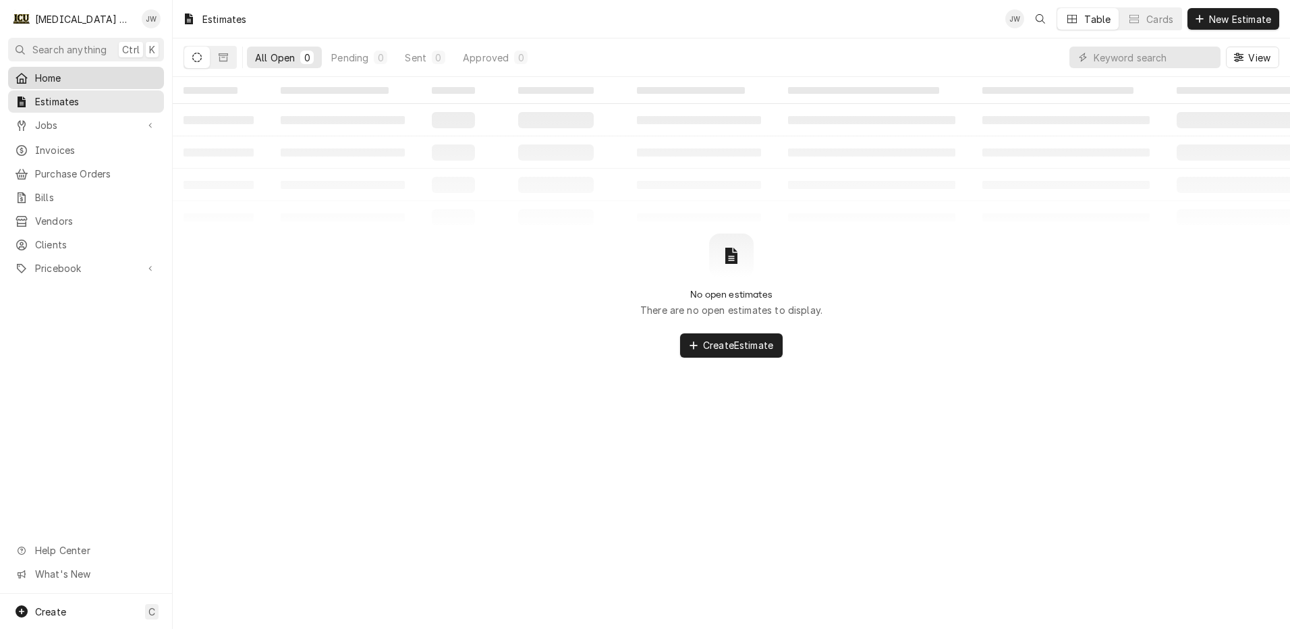
click at [58, 79] on span "Home" at bounding box center [96, 78] width 122 height 14
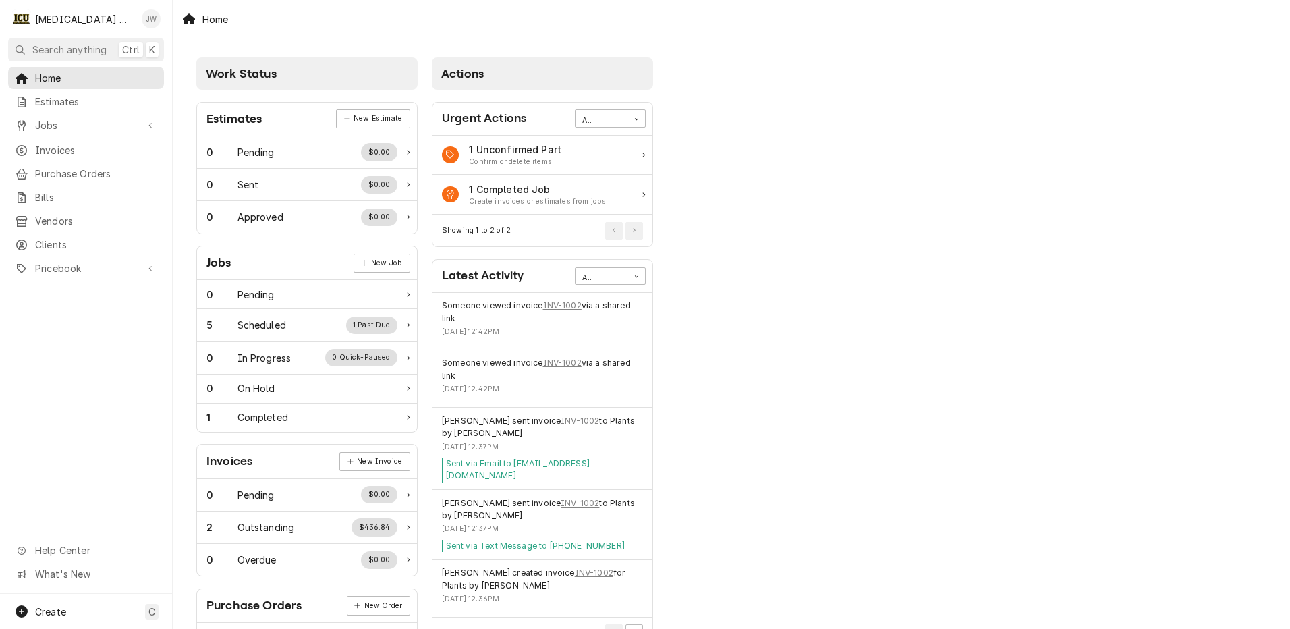
click at [159, 20] on div "Josh Whited's Avatar" at bounding box center [151, 18] width 19 height 19
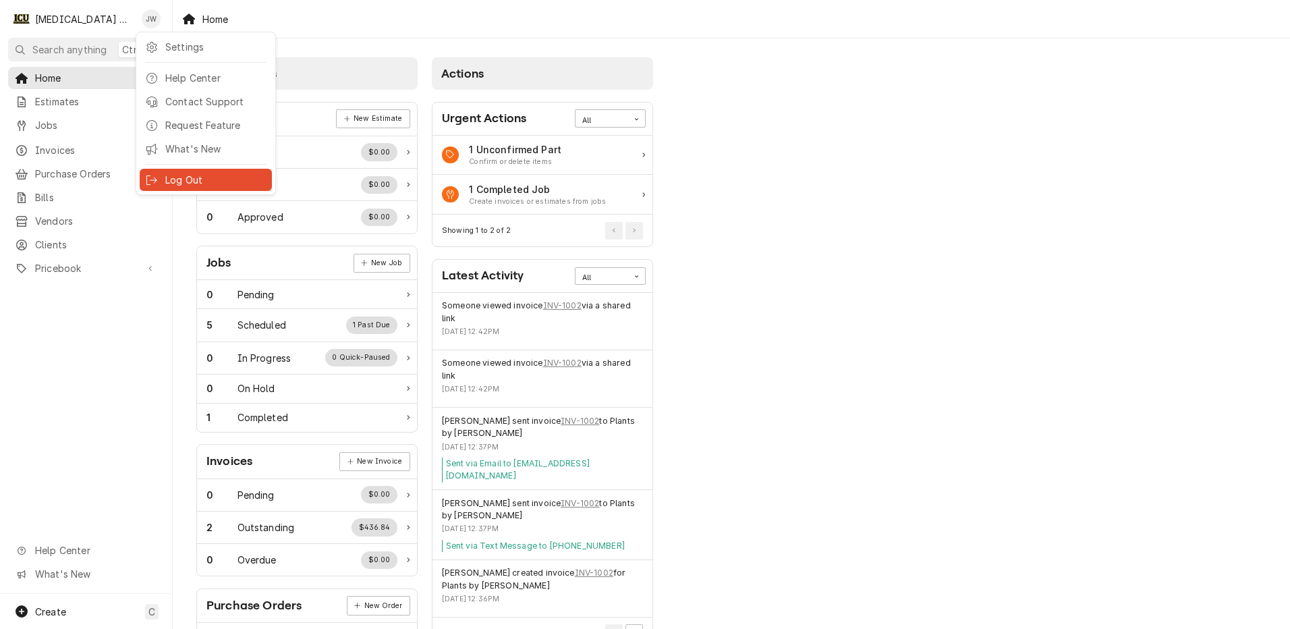
click at [160, 178] on div "Log Out" at bounding box center [205, 179] width 127 height 17
